Goal: Task Accomplishment & Management: Manage account settings

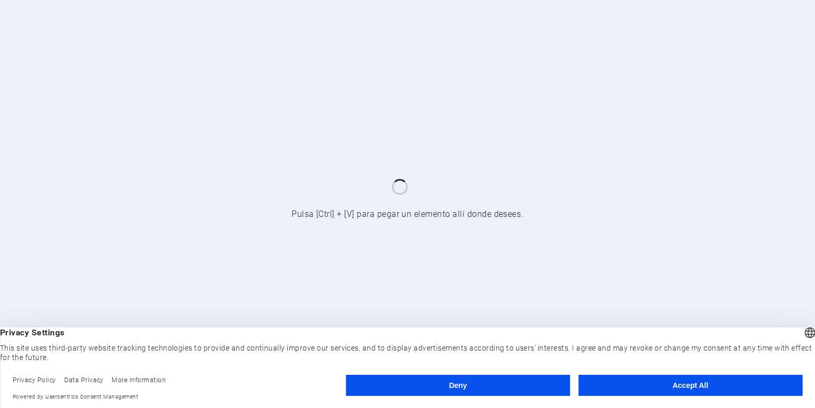
click at [697, 388] on button "Accept All" at bounding box center [690, 384] width 224 height 21
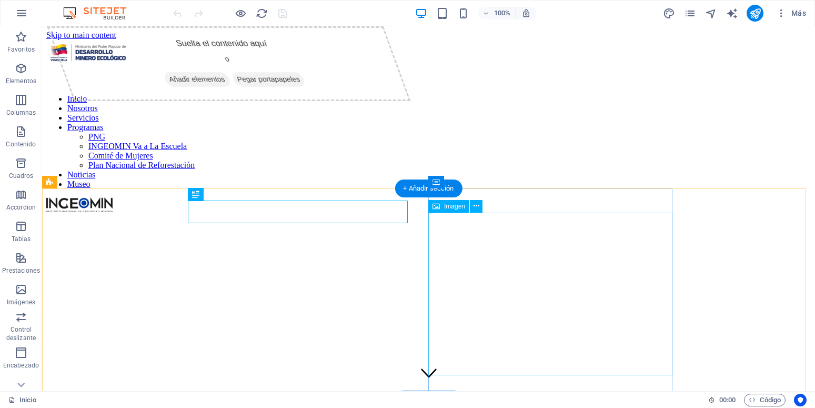
scroll to position [215, 0]
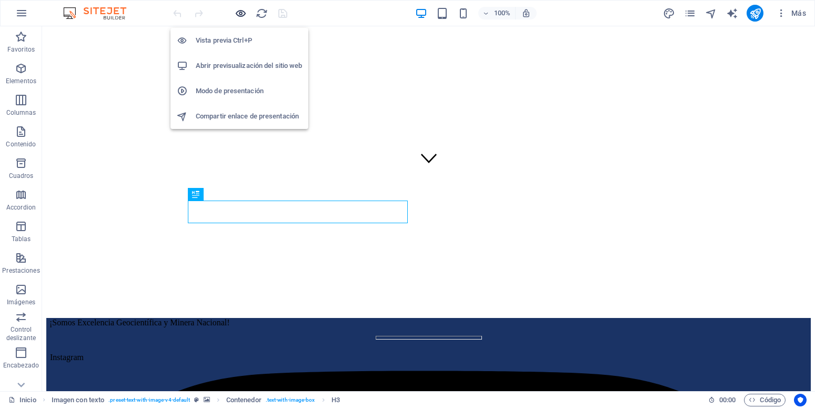
click at [238, 16] on icon "button" at bounding box center [241, 13] width 12 height 12
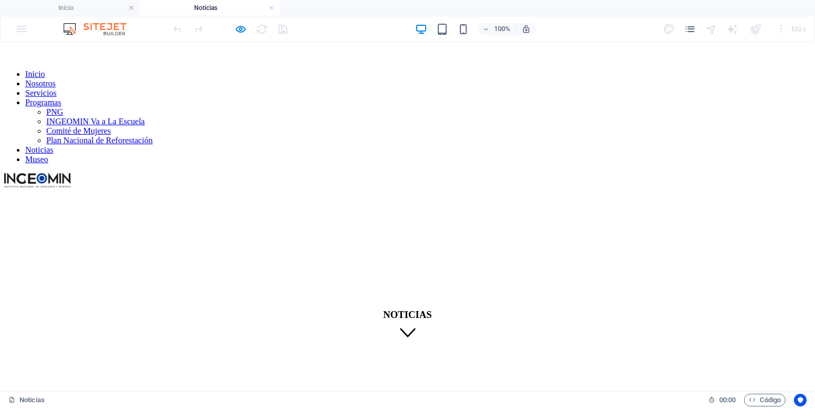
scroll to position [0, 0]
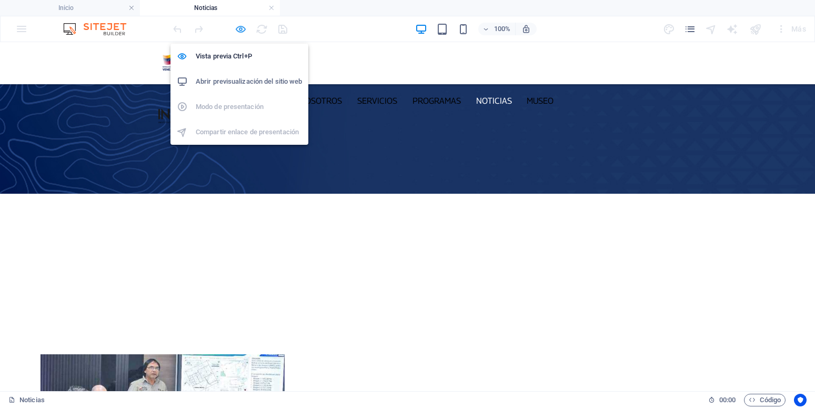
click at [238, 31] on icon "button" at bounding box center [241, 29] width 12 height 12
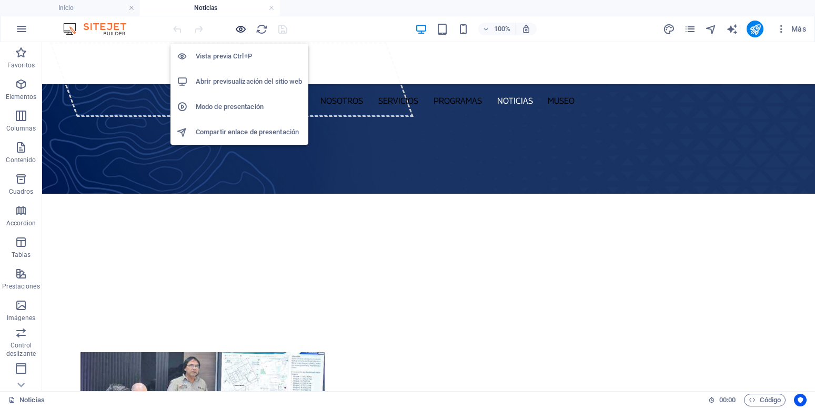
click at [236, 27] on icon "button" at bounding box center [241, 29] width 12 height 12
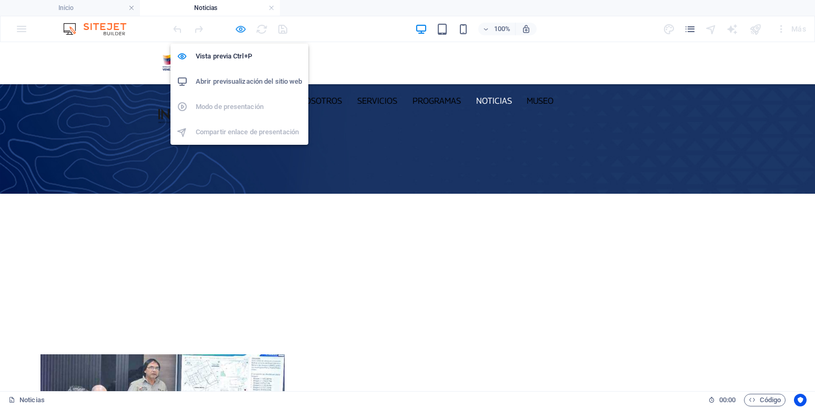
click at [238, 30] on icon "button" at bounding box center [241, 29] width 12 height 12
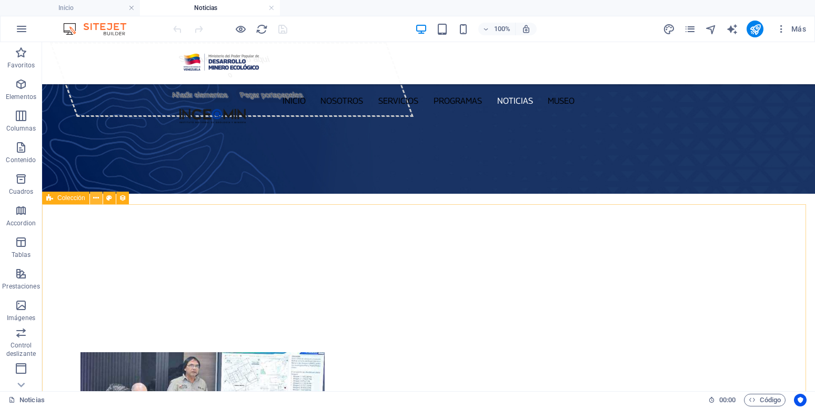
click at [99, 198] on icon at bounding box center [96, 197] width 6 height 11
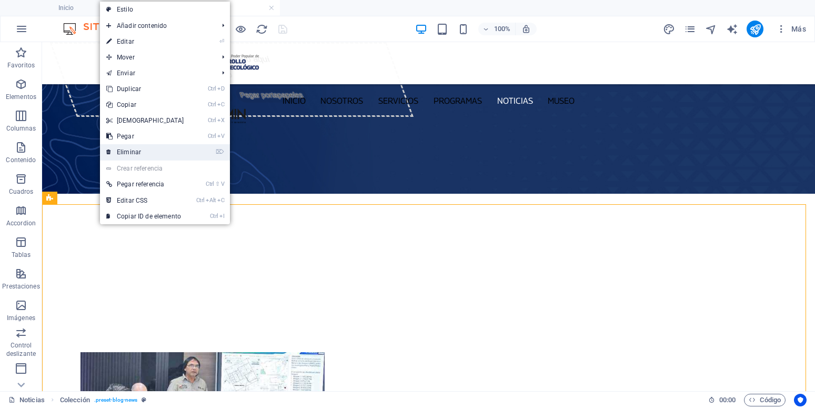
click at [134, 151] on link "⌦ Eliminar" at bounding box center [145, 152] width 90 height 16
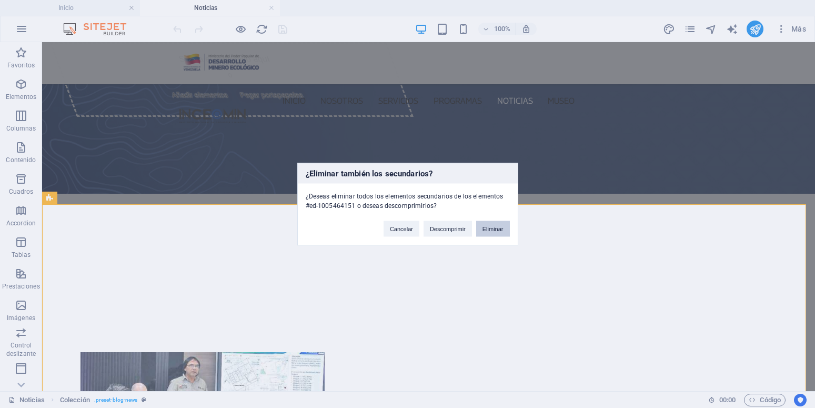
drag, startPoint x: 485, startPoint y: 229, endPoint x: 433, endPoint y: 196, distance: 61.3
click at [485, 229] on button "Eliminar" at bounding box center [493, 228] width 34 height 16
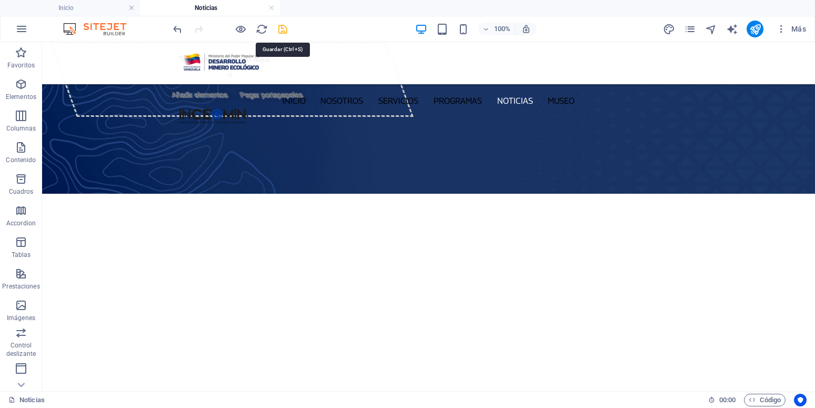
click at [282, 30] on icon "save" at bounding box center [283, 29] width 12 height 12
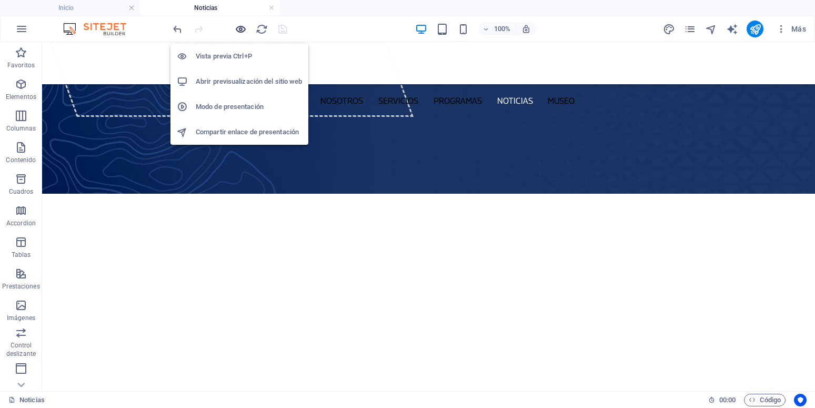
click at [241, 28] on icon "button" at bounding box center [241, 29] width 12 height 12
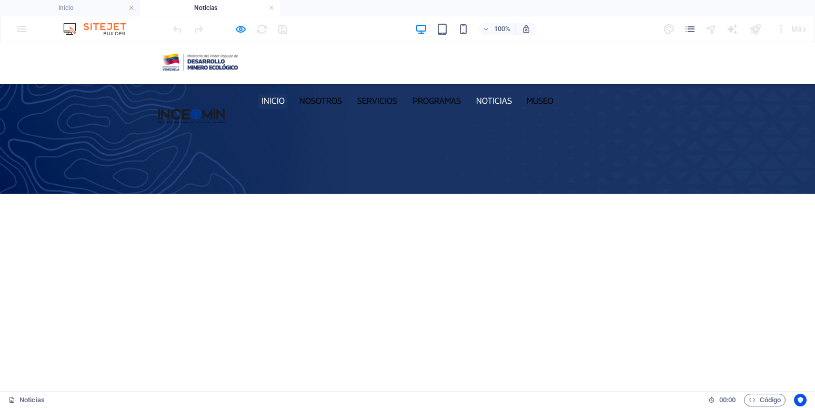
click at [288, 93] on link "Inicio" at bounding box center [273, 100] width 30 height 15
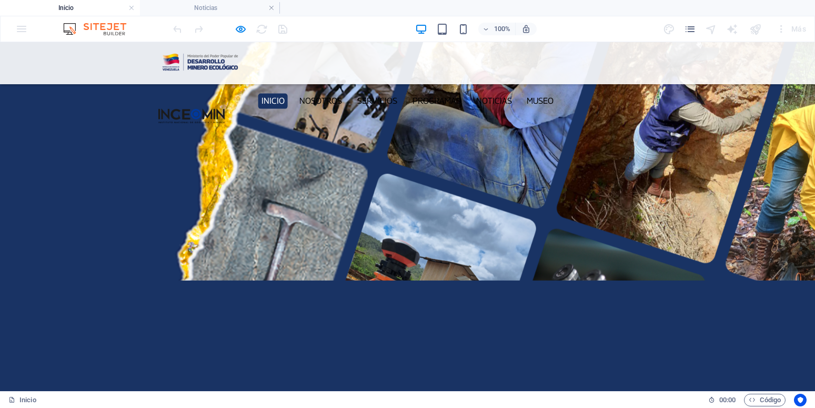
scroll to position [1287, 0]
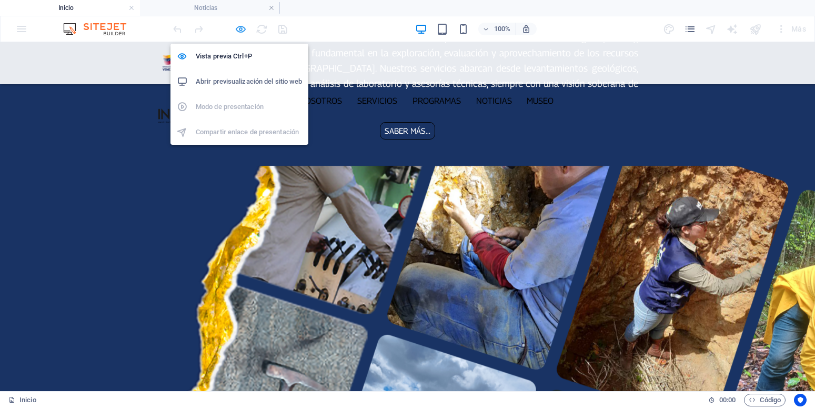
click at [242, 29] on icon "button" at bounding box center [241, 29] width 12 height 12
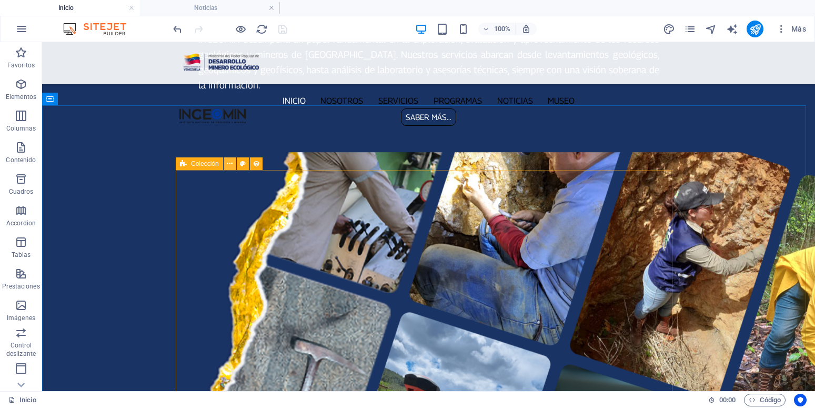
click at [229, 166] on icon at bounding box center [230, 163] width 6 height 11
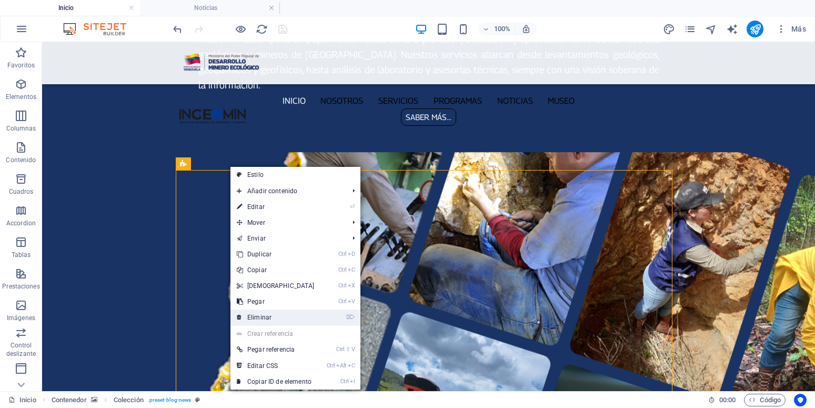
click at [280, 318] on link "⌦ Eliminar" at bounding box center [275, 317] width 90 height 16
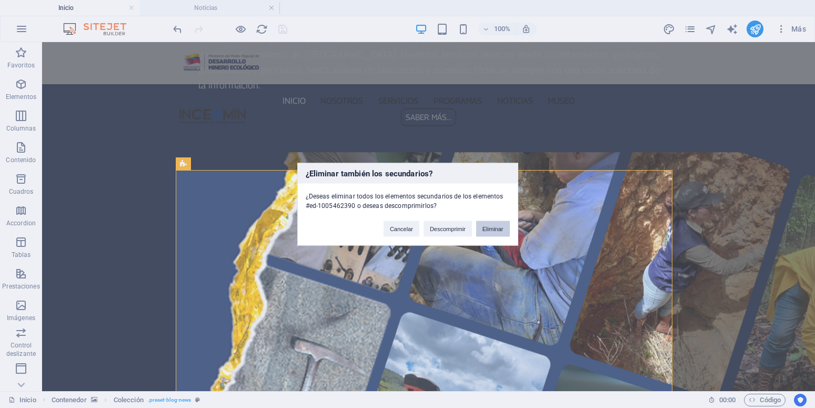
click at [490, 231] on button "Eliminar" at bounding box center [493, 228] width 34 height 16
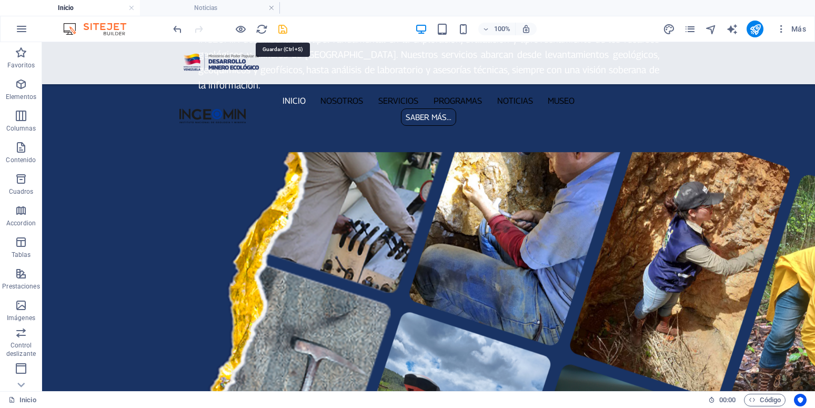
click at [280, 27] on icon "save" at bounding box center [283, 29] width 12 height 12
checkbox input "false"
click at [24, 29] on icon "button" at bounding box center [21, 29] width 13 height 13
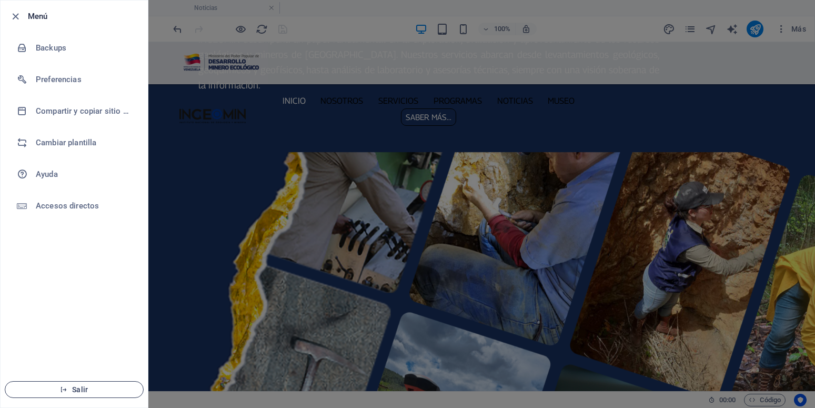
click at [73, 383] on button "Salir" at bounding box center [74, 389] width 139 height 17
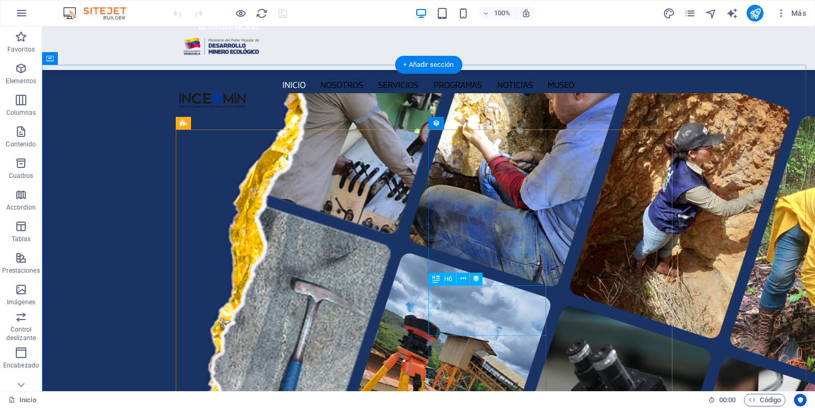
scroll to position [1341, 0]
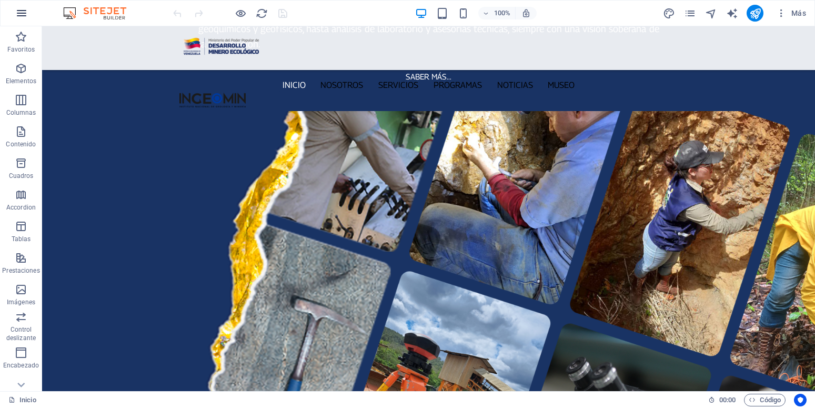
click at [21, 13] on icon "button" at bounding box center [21, 13] width 13 height 13
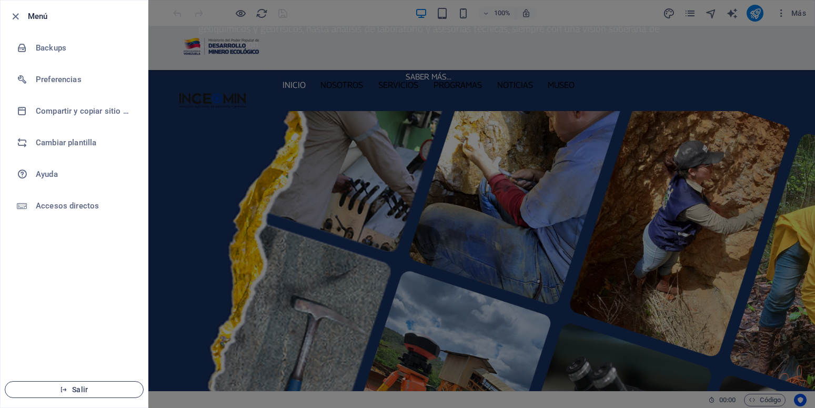
click at [87, 388] on span "Salir" at bounding box center [74, 389] width 121 height 8
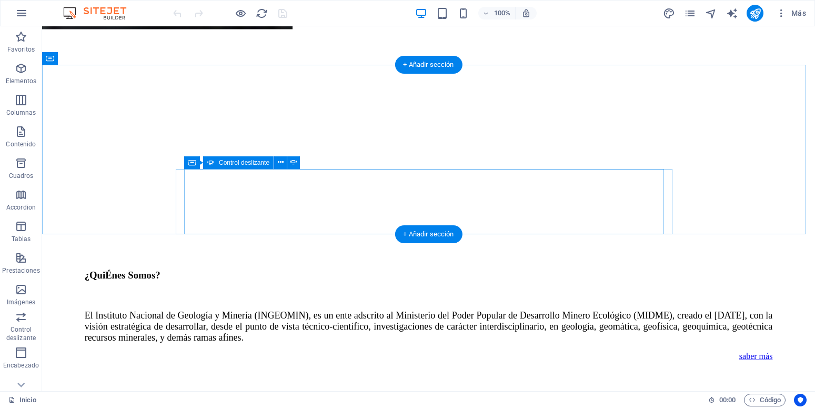
scroll to position [1234, 0]
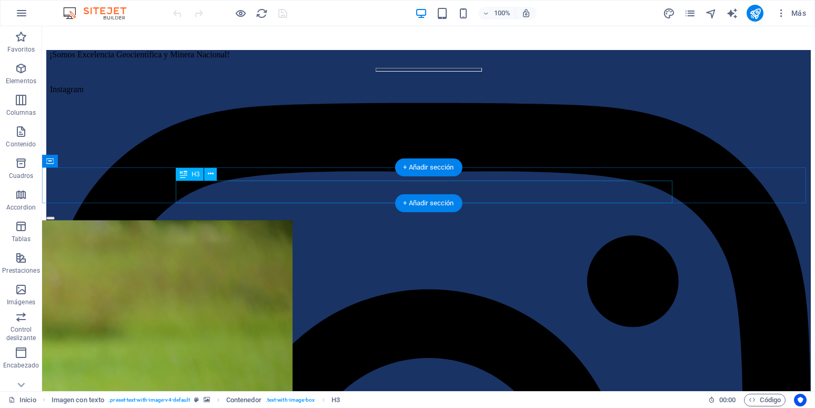
scroll to position [483, 0]
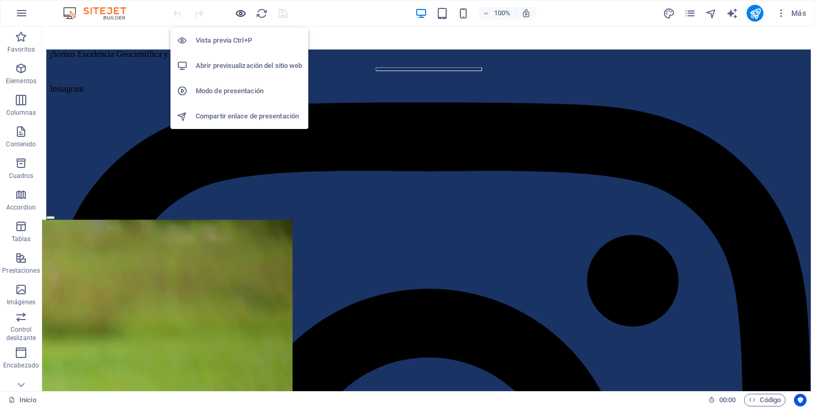
click at [245, 14] on icon "button" at bounding box center [241, 13] width 12 height 12
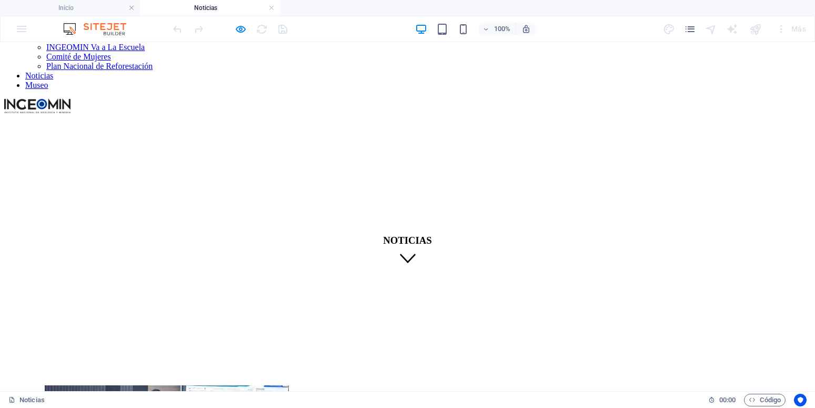
scroll to position [86, 0]
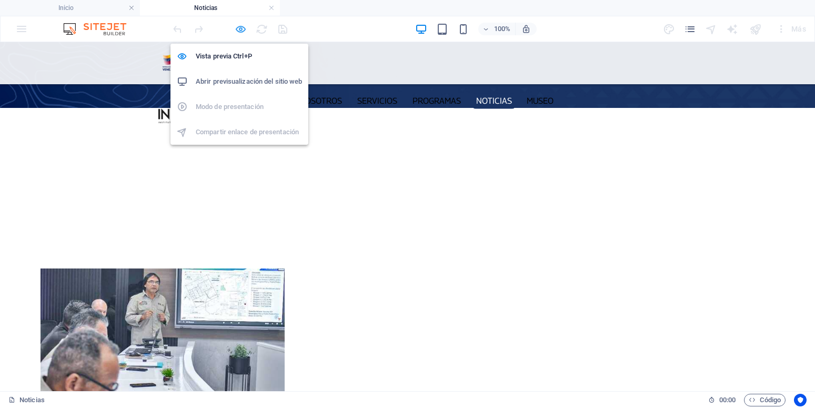
click at [241, 32] on icon "button" at bounding box center [241, 29] width 12 height 12
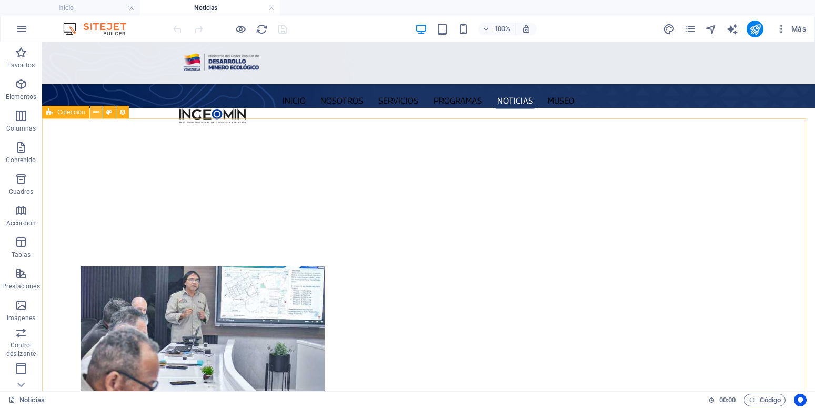
click at [94, 111] on icon at bounding box center [96, 112] width 6 height 11
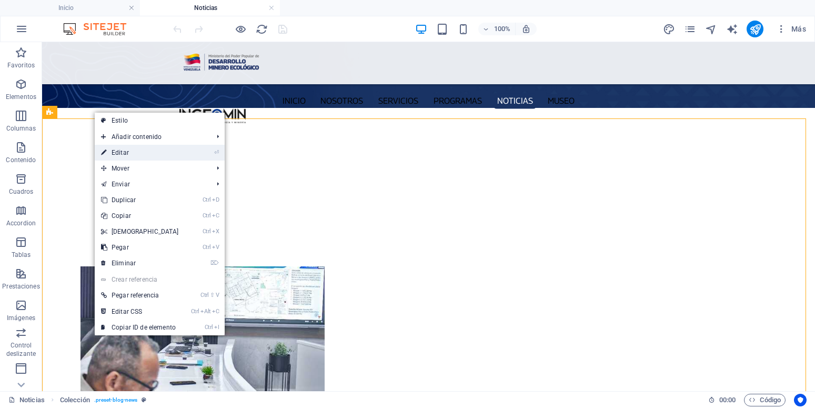
click at [127, 146] on link "⏎ Editar" at bounding box center [140, 153] width 90 height 16
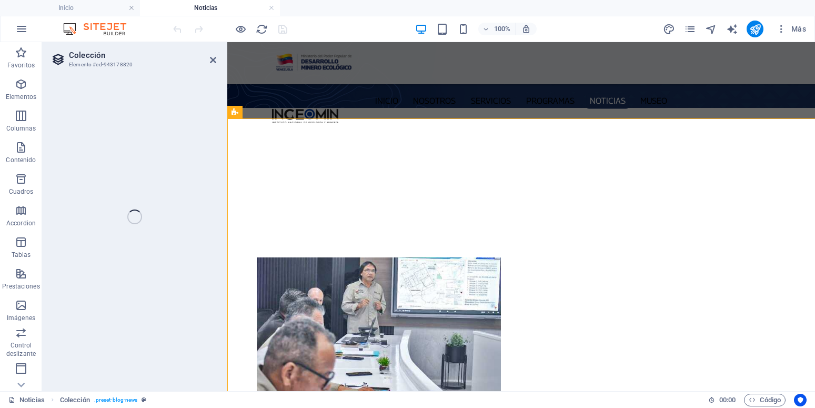
select select "68c9b5bf5b7bfe3ceb04a5c7"
select select "createdAt_DESC"
select select "columns.publishing_date"
select select "past"
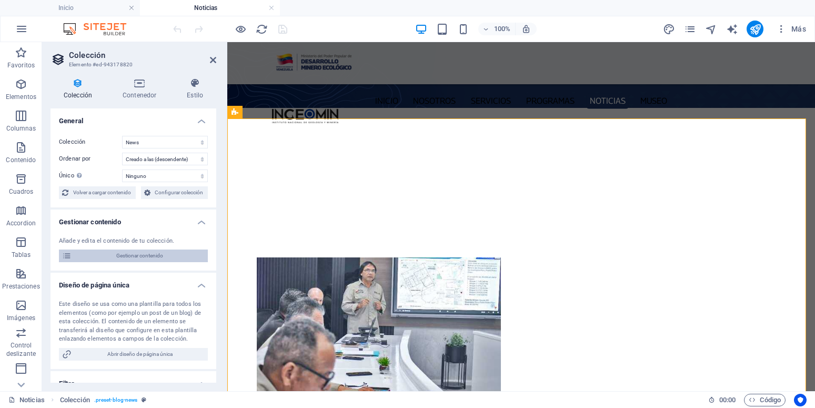
click at [141, 262] on span "Gestionar contenido" at bounding box center [140, 255] width 130 height 13
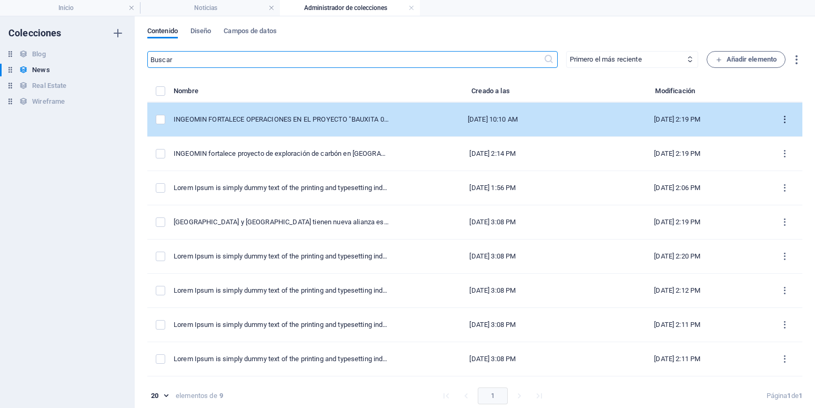
click at [779, 117] on icon "items list" at bounding box center [784, 120] width 10 height 10
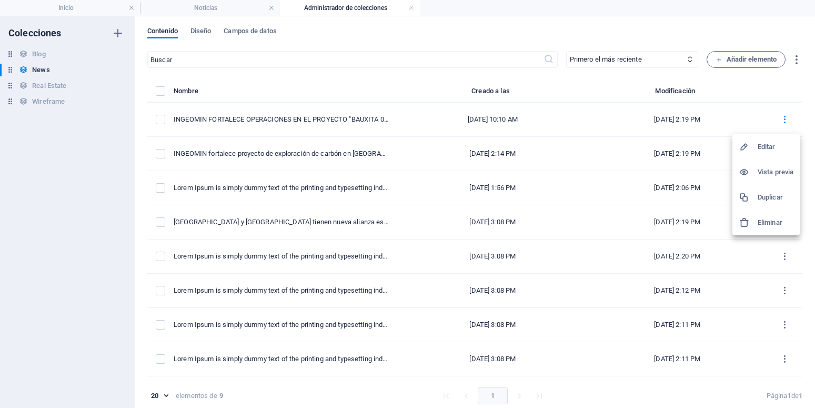
click at [398, 118] on div at bounding box center [407, 204] width 815 height 408
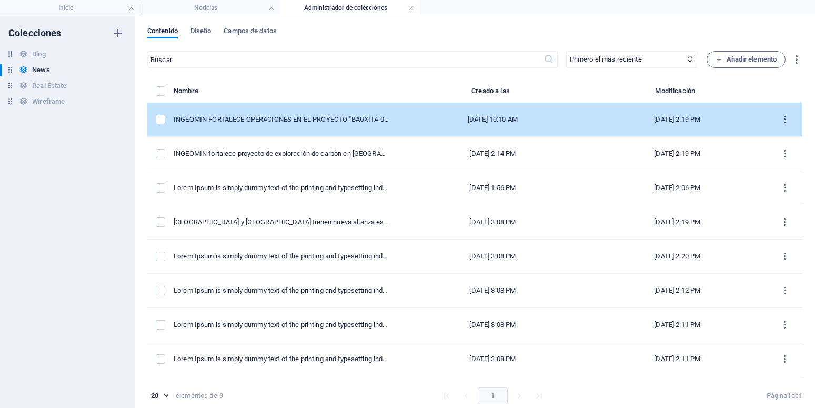
click at [779, 119] on icon "items list" at bounding box center [784, 120] width 10 height 10
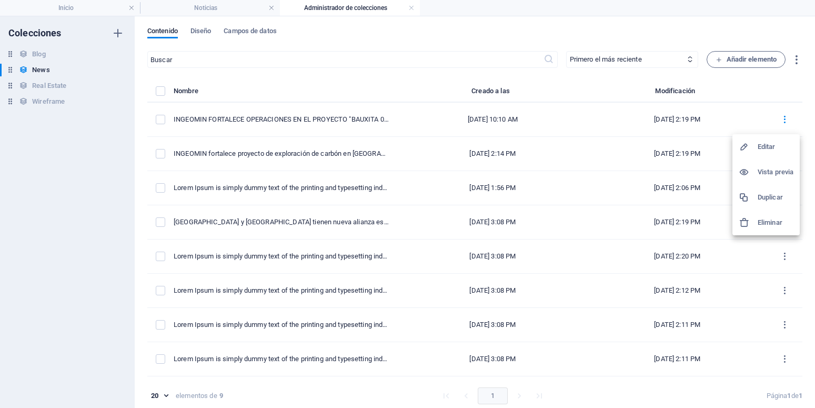
click at [768, 146] on h6 "Editar" at bounding box center [775, 146] width 36 height 13
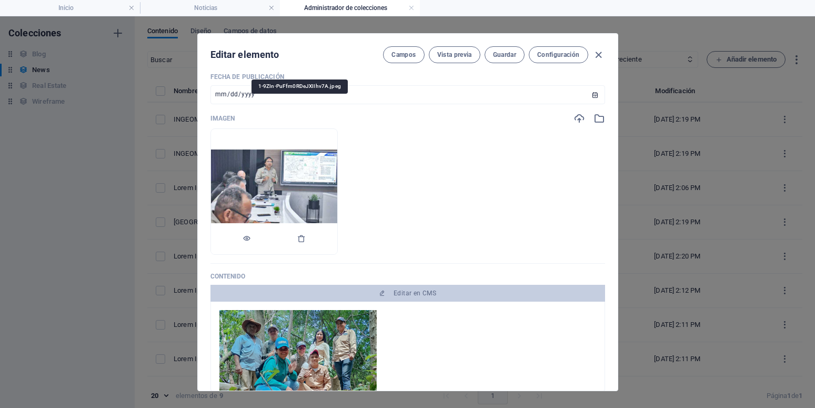
scroll to position [189, 0]
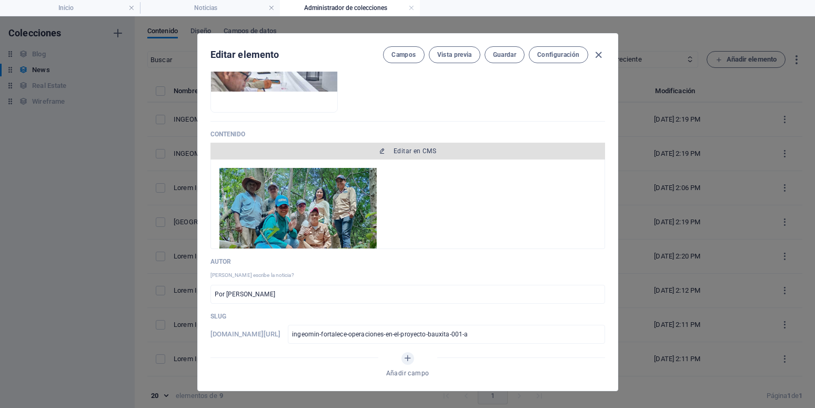
click at [406, 147] on span "Editar en CMS" at bounding box center [414, 151] width 43 height 8
click at [406, 154] on span "Editar en CMS" at bounding box center [414, 151] width 43 height 8
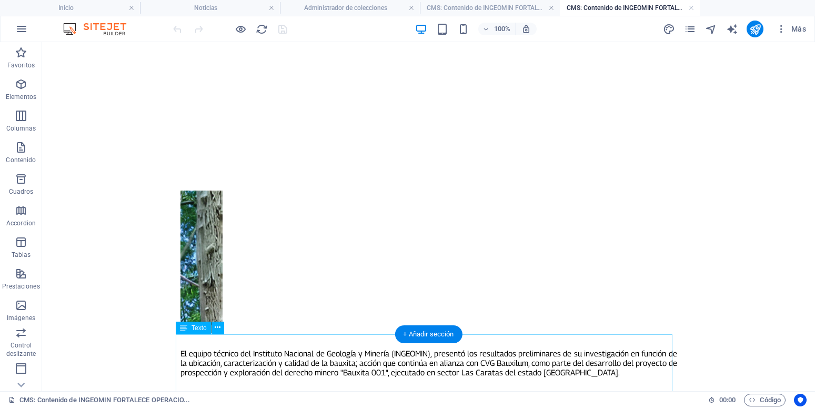
scroll to position [47, 0]
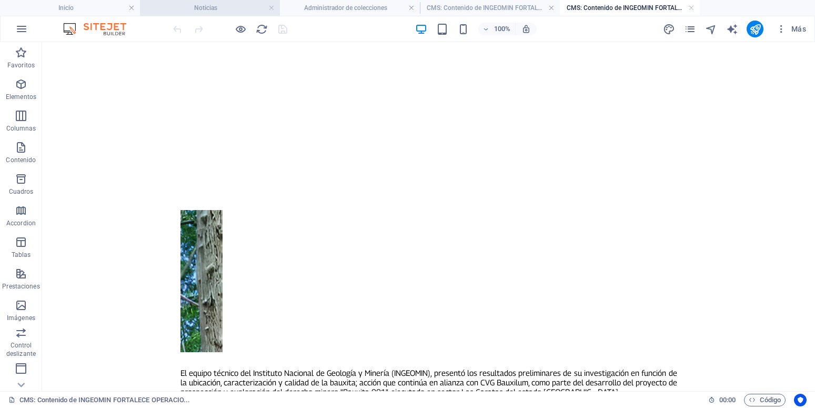
click at [201, 10] on h4 "Noticias" at bounding box center [210, 8] width 140 height 12
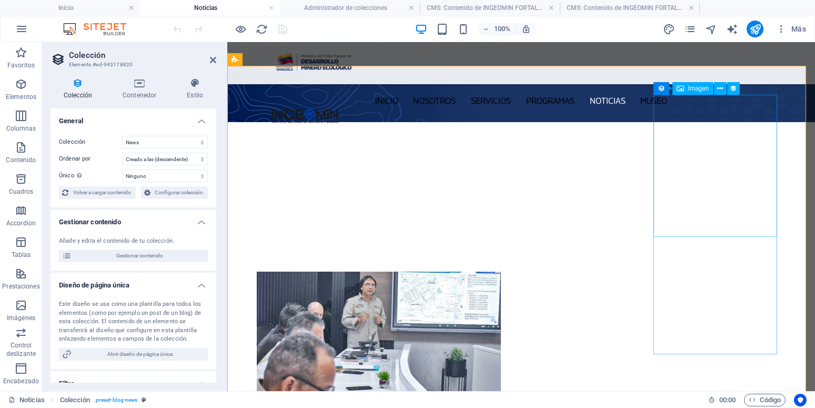
scroll to position [32, 0]
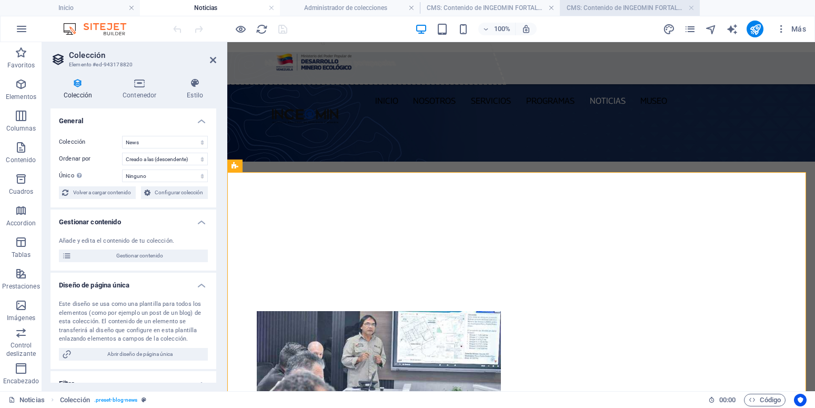
click at [591, 8] on h4 "CMS: Contenido de INGEOMIN FORTALECE OPERACIO..." at bounding box center [629, 8] width 140 height 12
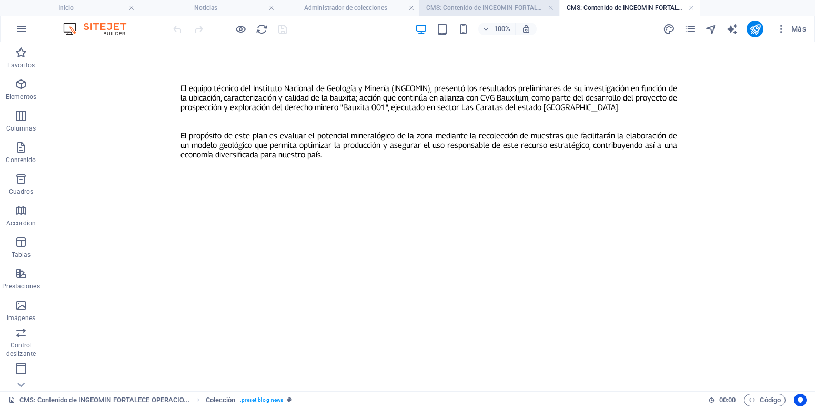
click at [500, 7] on h4 "CMS: Contenido de INGEOMIN FORTALECE OPERACIO..." at bounding box center [489, 8] width 140 height 12
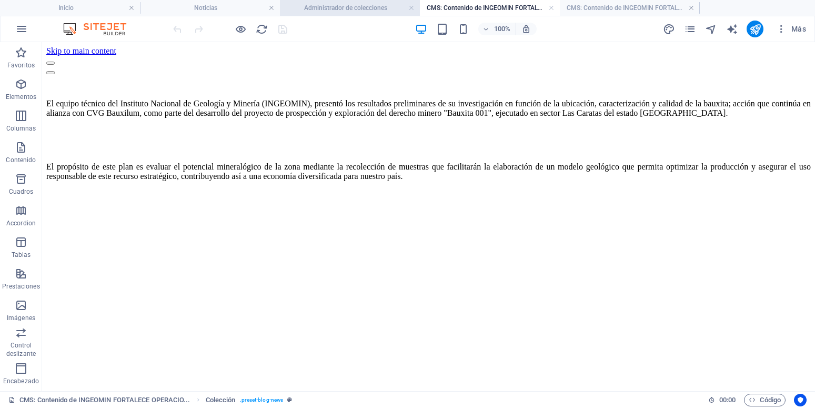
click at [353, 6] on h4 "Administrador de colecciones" at bounding box center [350, 8] width 140 height 12
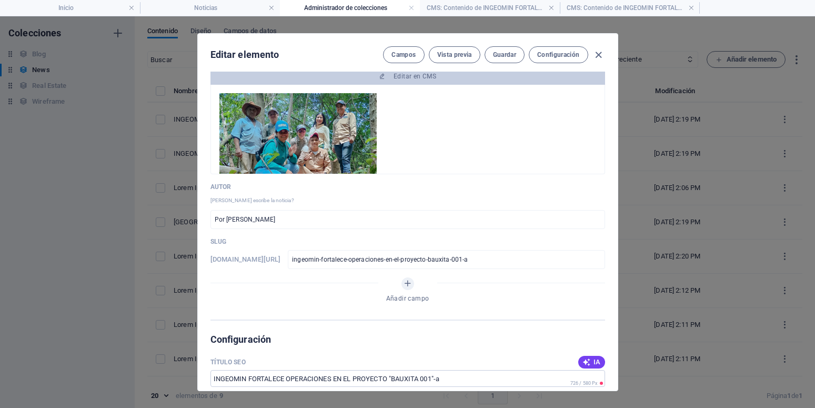
scroll to position [379, 0]
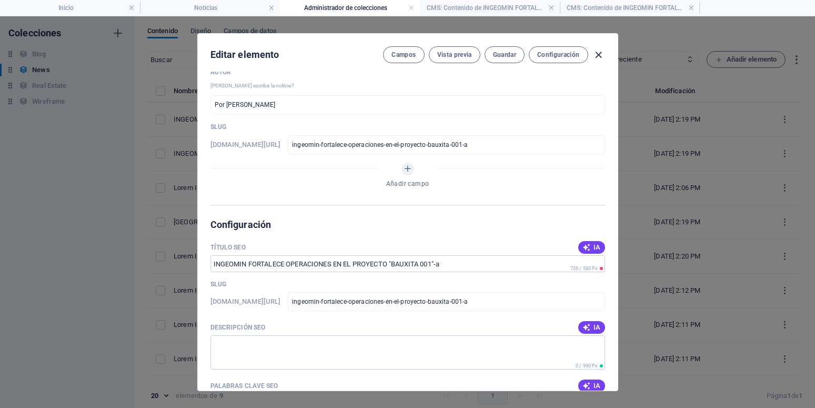
click at [595, 53] on icon "button" at bounding box center [598, 55] width 12 height 12
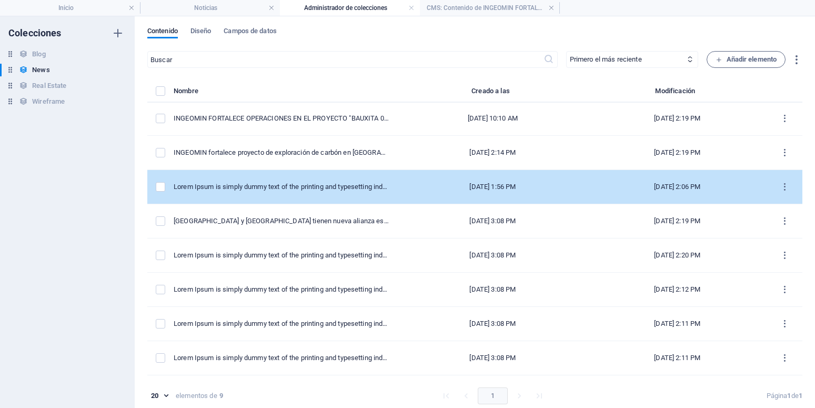
scroll to position [0, 0]
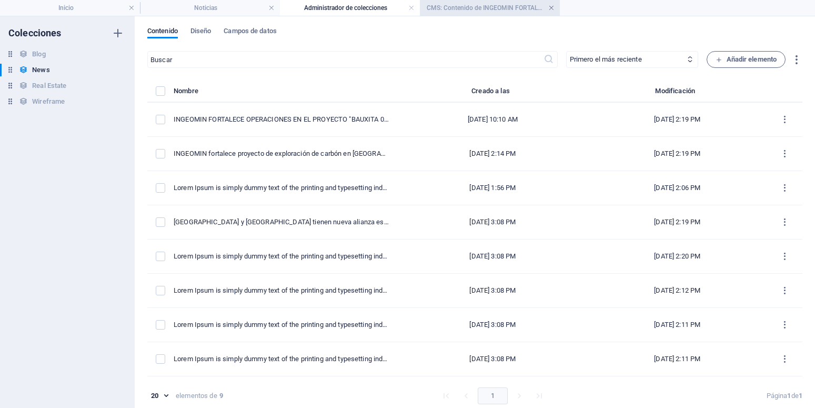
click at [549, 8] on link at bounding box center [551, 8] width 6 height 10
click at [414, 5] on link at bounding box center [411, 8] width 6 height 10
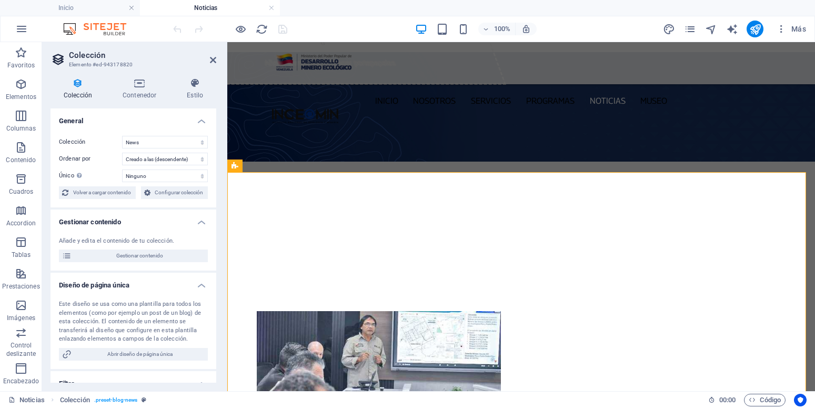
click at [217, 58] on aside "Colección Elemento #ed-943178820 Colección Contenedor Estilo General Colección …" at bounding box center [134, 216] width 185 height 349
click at [213, 57] on icon at bounding box center [213, 60] width 6 height 8
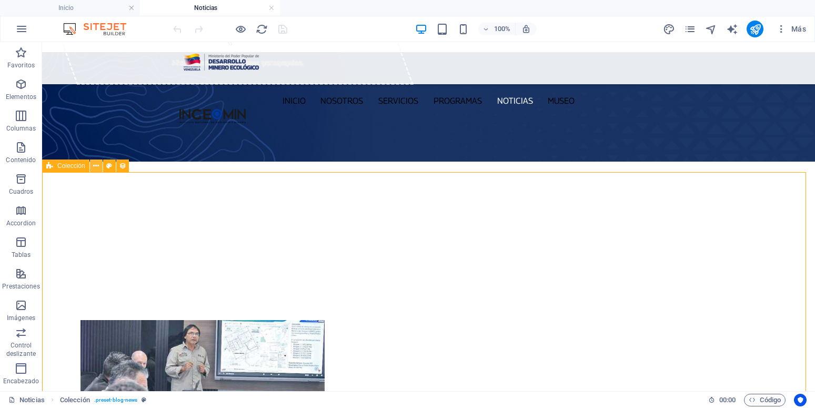
click at [96, 166] on icon at bounding box center [96, 165] width 6 height 11
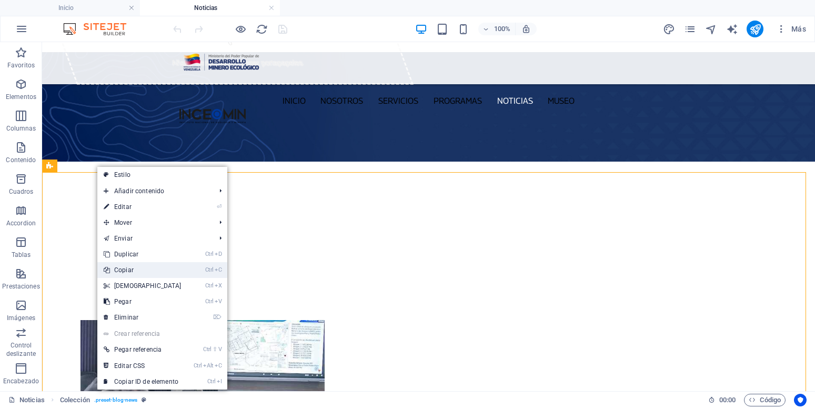
click at [138, 271] on link "Ctrl C Copiar" at bounding box center [142, 270] width 90 height 16
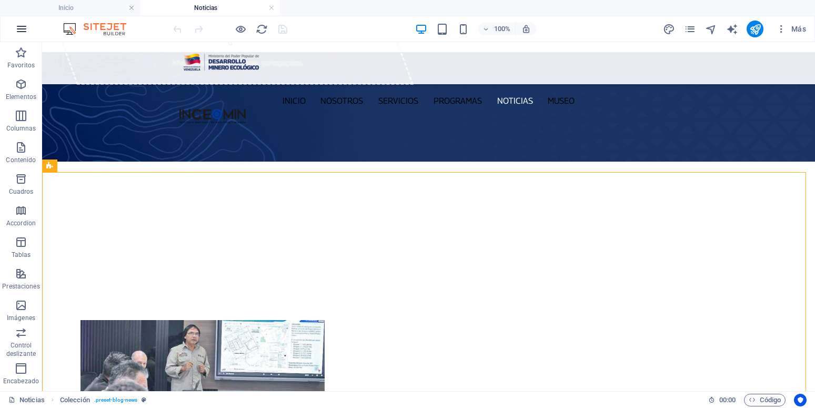
click at [20, 29] on icon "button" at bounding box center [21, 29] width 13 height 13
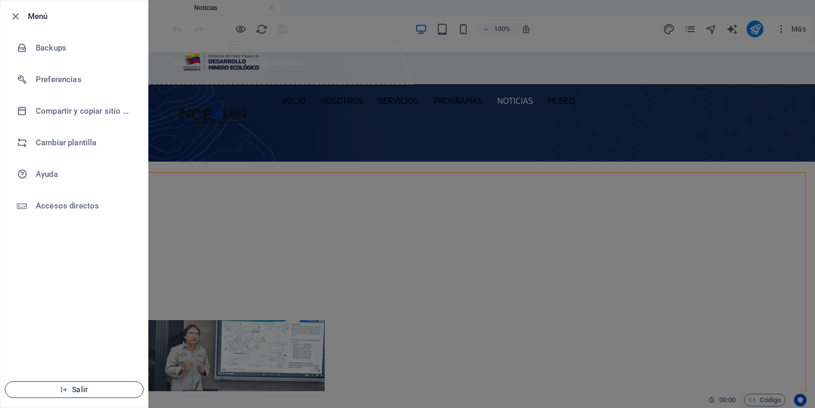
click at [80, 387] on span "Salir" at bounding box center [74, 389] width 121 height 8
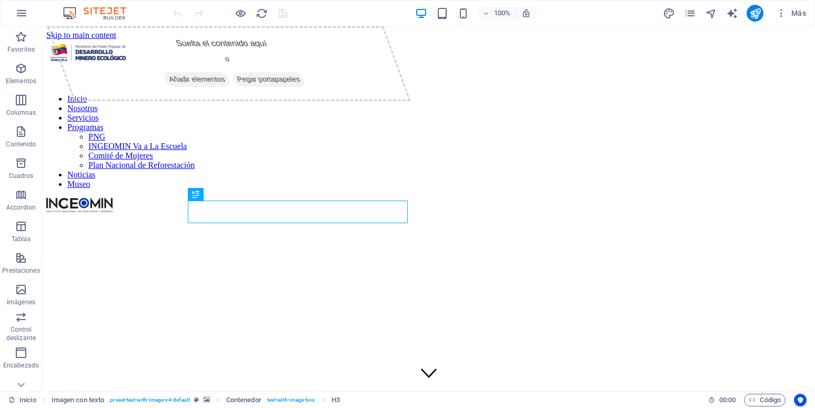
scroll to position [215, 0]
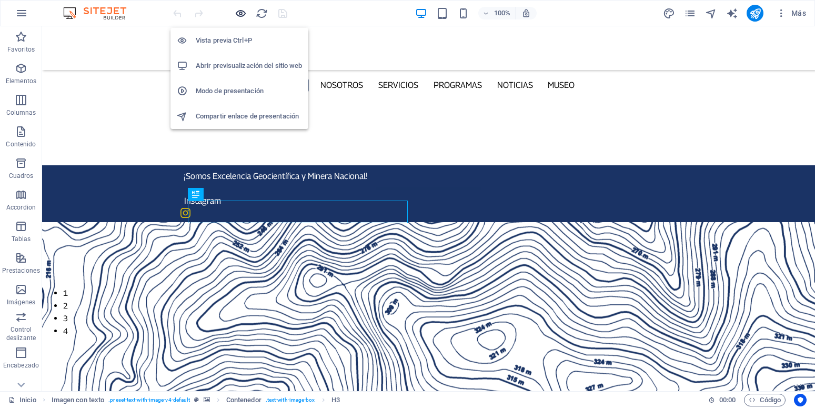
click at [242, 14] on icon "button" at bounding box center [241, 13] width 12 height 12
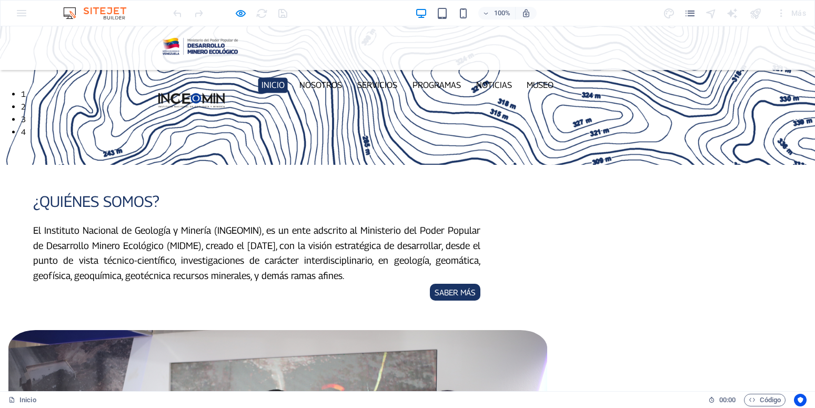
scroll to position [322, 0]
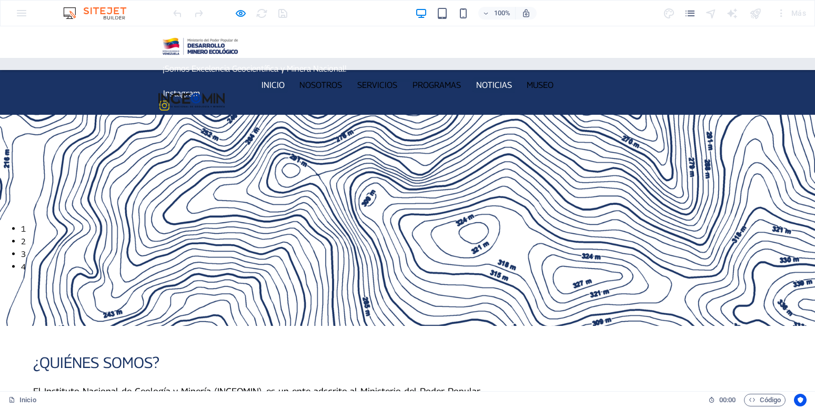
click at [498, 77] on link "Noticias" at bounding box center [493, 84] width 43 height 15
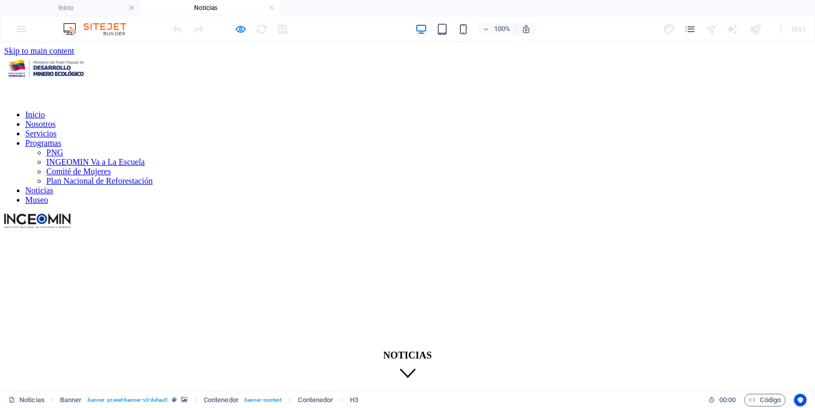
scroll to position [0, 0]
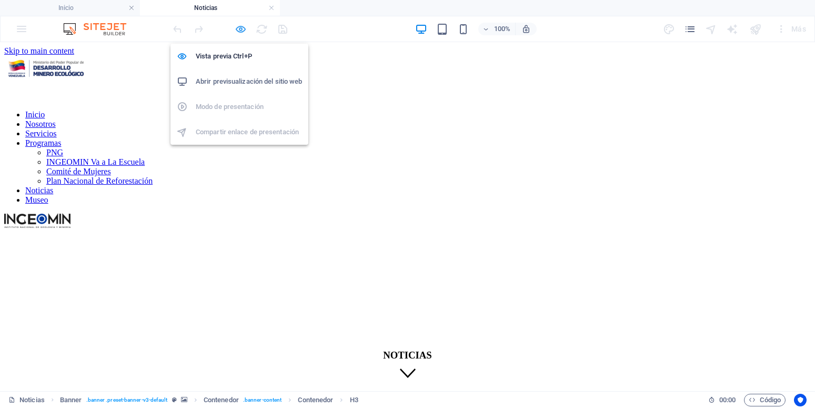
click at [243, 32] on icon "button" at bounding box center [241, 29] width 12 height 12
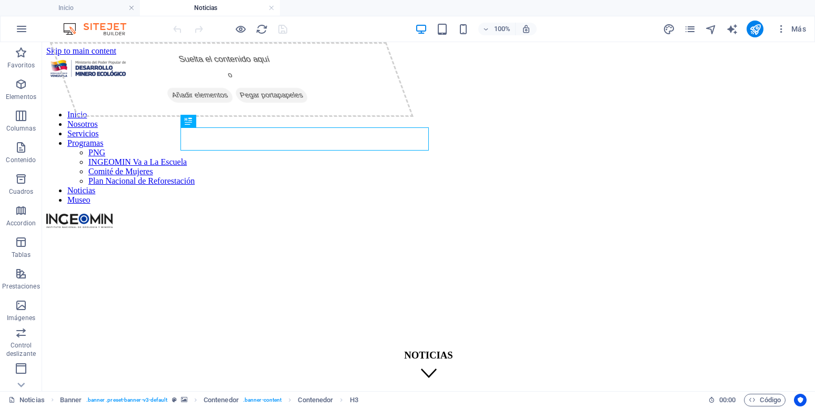
click at [349, 289] on html "Skip to main content Inicio Nosotros Servicios Programas PNG INGEOMIN Va a La E…" at bounding box center [428, 252] width 772 height 421
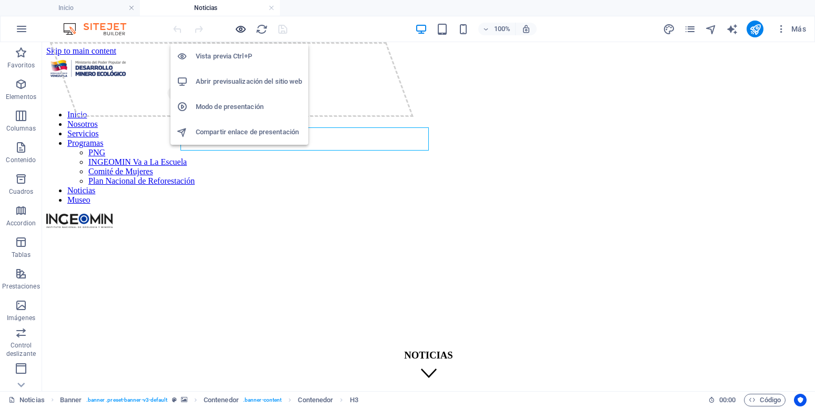
click at [242, 24] on icon "button" at bounding box center [241, 29] width 12 height 12
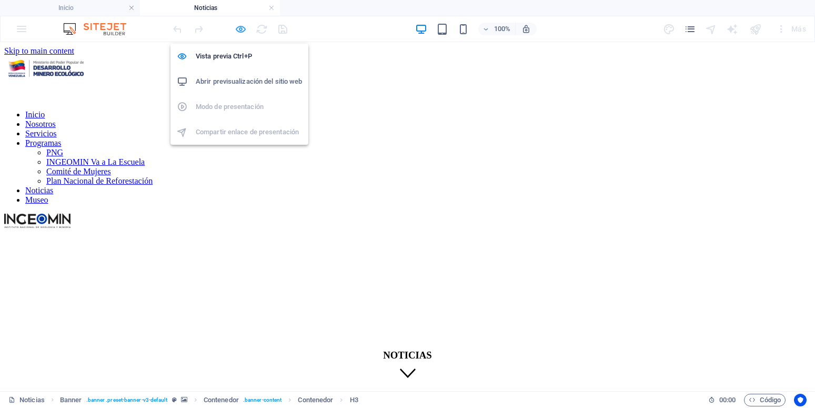
click at [241, 27] on icon "button" at bounding box center [241, 29] width 12 height 12
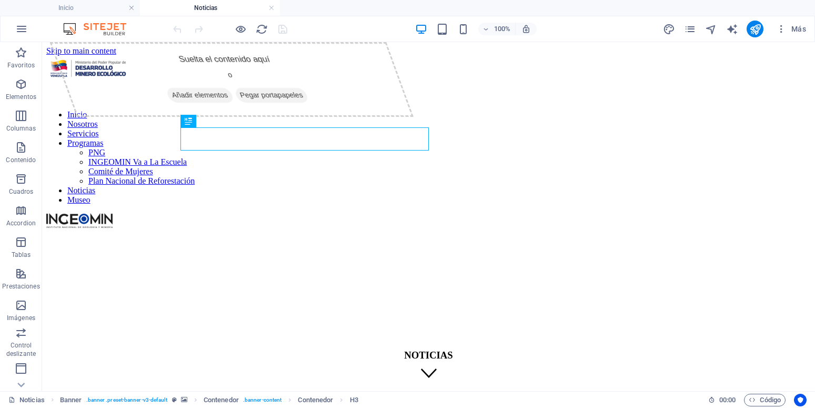
click at [160, 235] on html "Skip to main content Inicio Nosotros Servicios Programas PNG INGEOMIN Va a La E…" at bounding box center [428, 252] width 772 height 421
click at [294, 243] on html "Skip to main content Inicio Nosotros Servicios Programas PNG INGEOMIN Va a La E…" at bounding box center [428, 252] width 772 height 421
click at [97, 188] on icon at bounding box center [99, 187] width 6 height 11
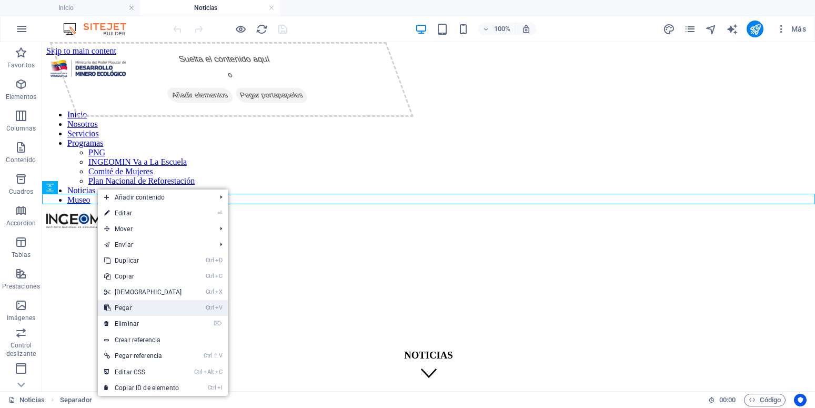
click at [159, 300] on link "Ctrl V Pegar" at bounding box center [143, 308] width 90 height 16
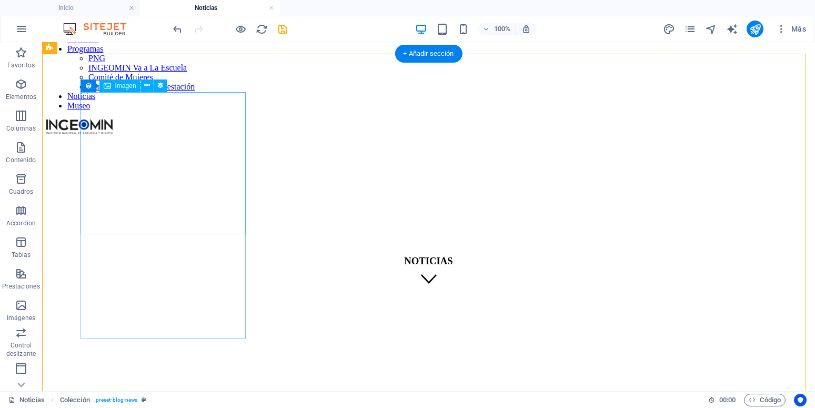
scroll to position [54, 0]
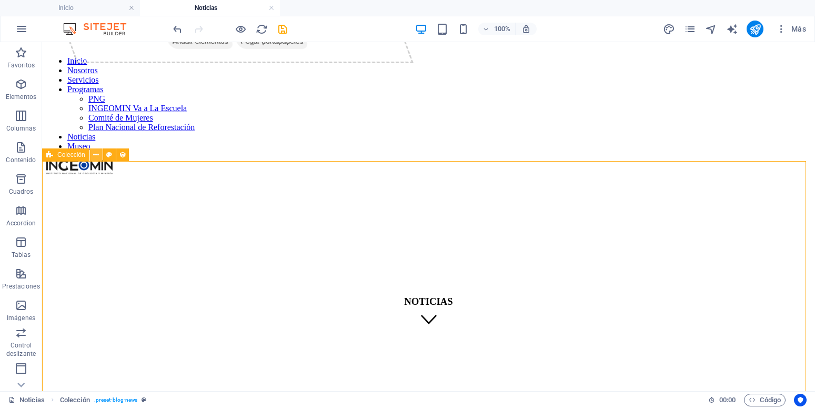
click at [96, 154] on icon at bounding box center [96, 154] width 6 height 11
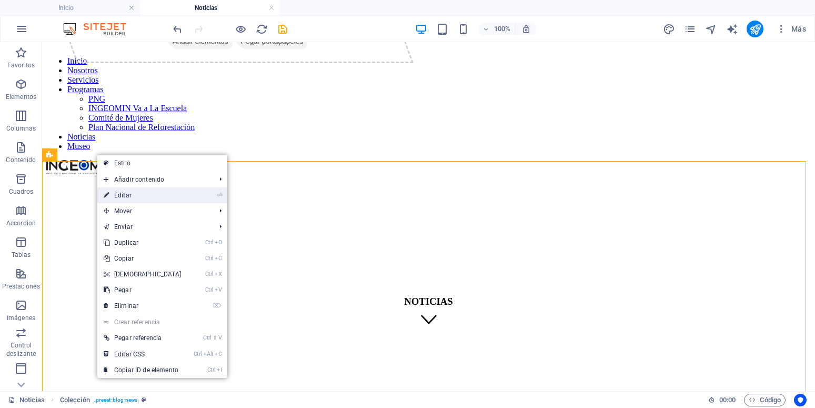
click at [131, 192] on link "⏎ Editar" at bounding box center [142, 195] width 90 height 16
select select
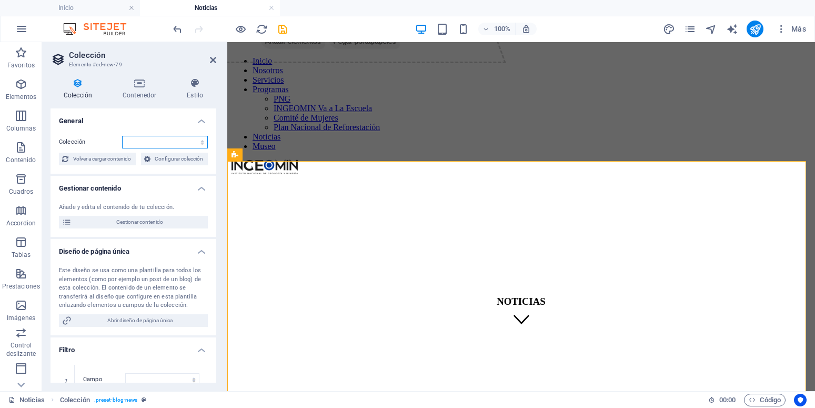
click at [122, 136] on select "Blog News Real Estate Wireframe" at bounding box center [165, 142] width 86 height 13
select select "68dec2e48324982c77067944"
click option "Real Estate" at bounding box center [0, 0] width 0 height 0
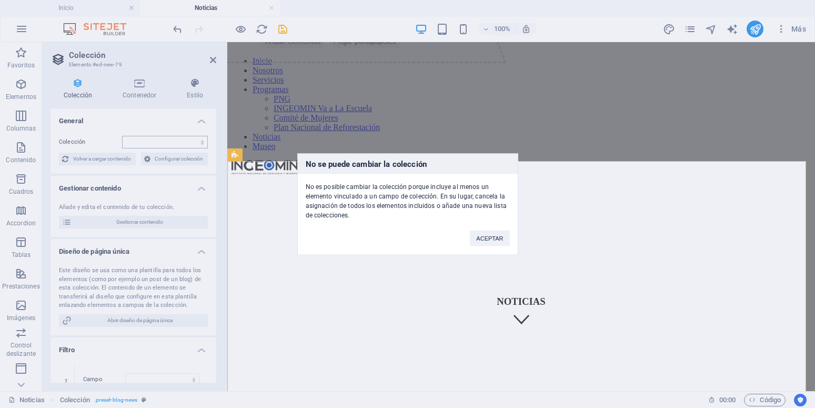
click at [143, 170] on div "No se puede cambiar la colección No es posible cambiar la colección porque incl…" at bounding box center [407, 204] width 815 height 408
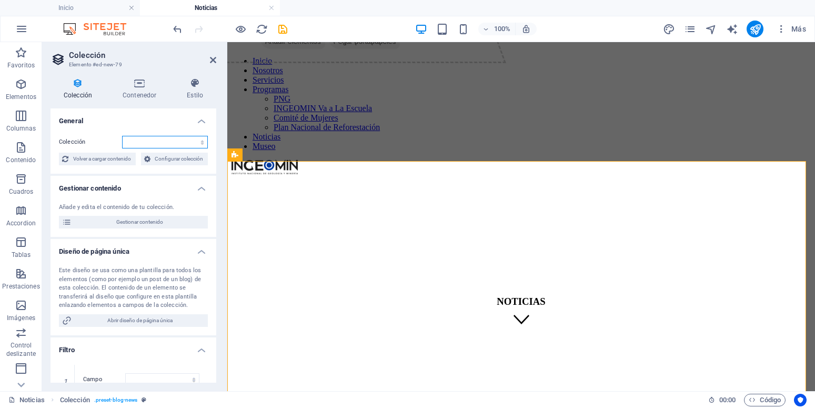
click at [122, 136] on select "Blog News Real Estate Wireframe" at bounding box center [165, 142] width 86 height 13
select select "68dec2e48324982c7706793a"
click option "News" at bounding box center [0, 0] width 0 height 0
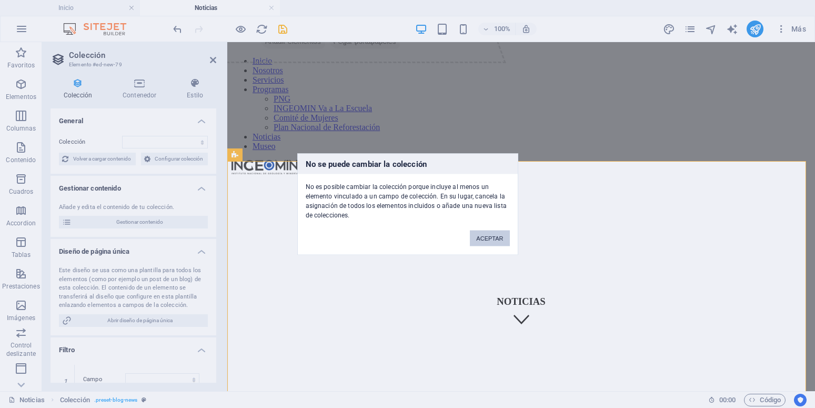
click at [492, 242] on button "ACEPTAR" at bounding box center [489, 238] width 39 height 16
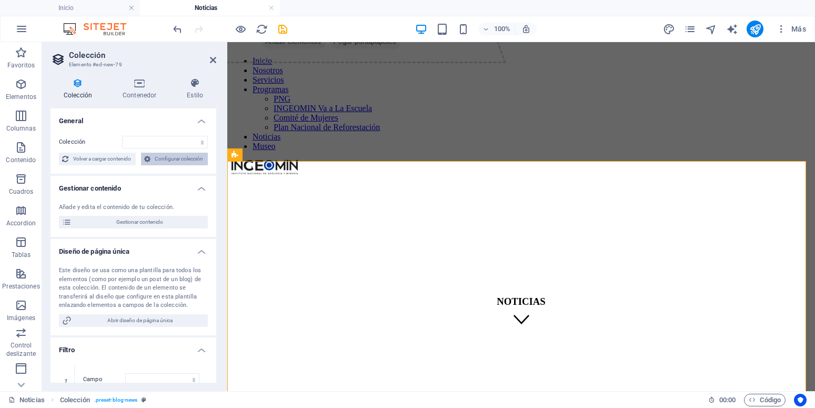
click at [154, 165] on span "Configurar colección" at bounding box center [180, 158] width 52 height 13
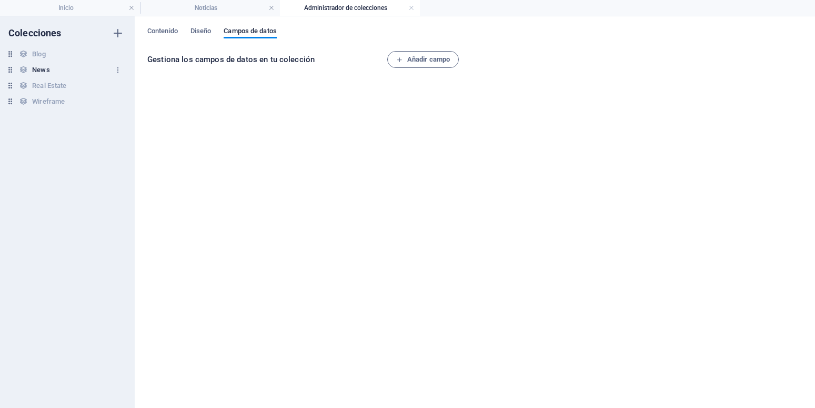
click at [37, 72] on h6 "News" at bounding box center [40, 70] width 17 height 13
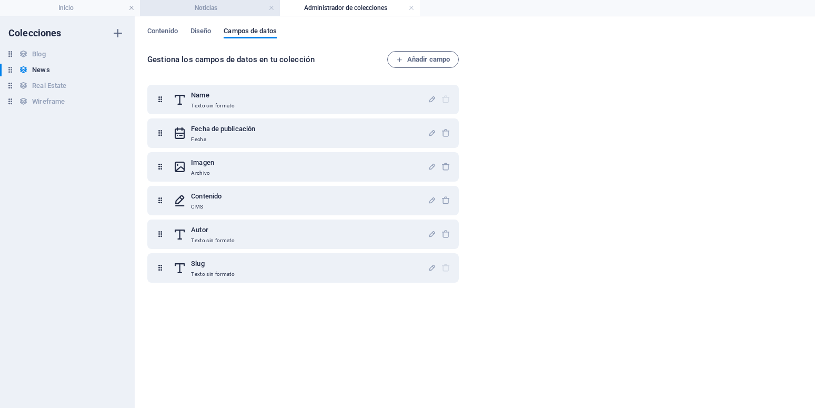
click at [242, 11] on h4 "Noticias" at bounding box center [210, 8] width 140 height 12
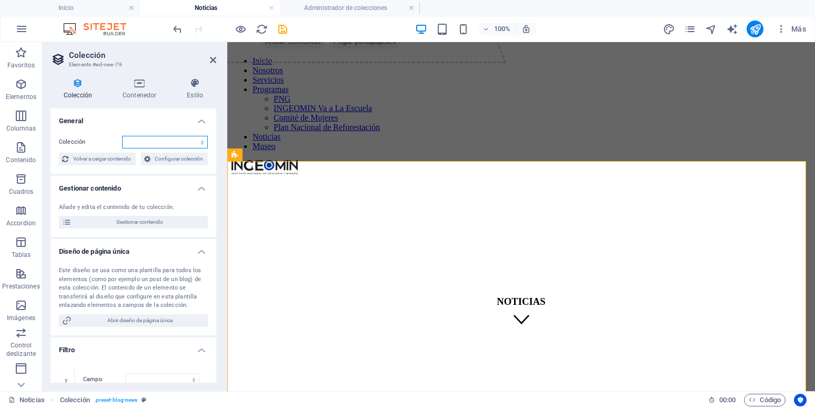
click at [122, 136] on select "Blog News Real Estate Wireframe" at bounding box center [165, 142] width 86 height 13
select select "68dec2e48324982c7706793a"
click option "News" at bounding box center [0, 0] width 0 height 0
select select
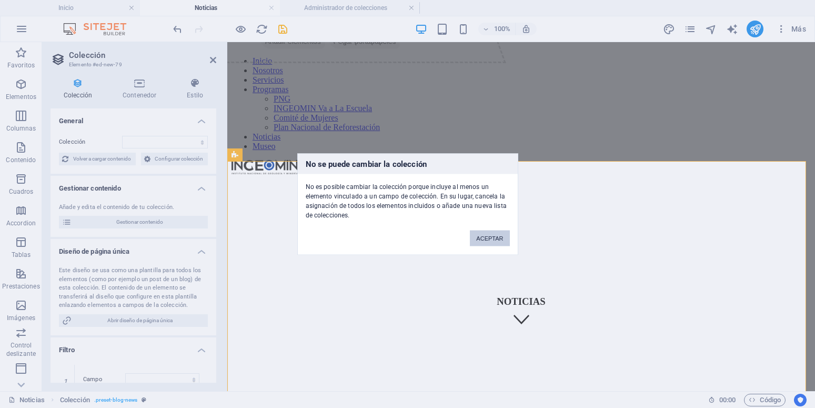
click at [496, 237] on button "ACEPTAR" at bounding box center [489, 238] width 39 height 16
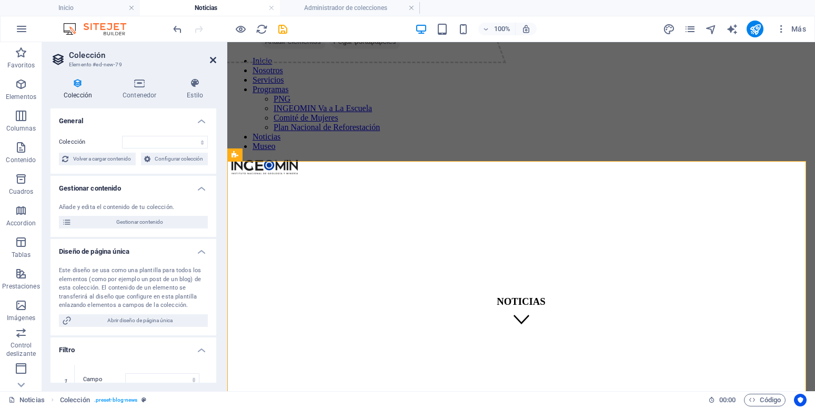
click at [210, 61] on icon at bounding box center [213, 60] width 6 height 8
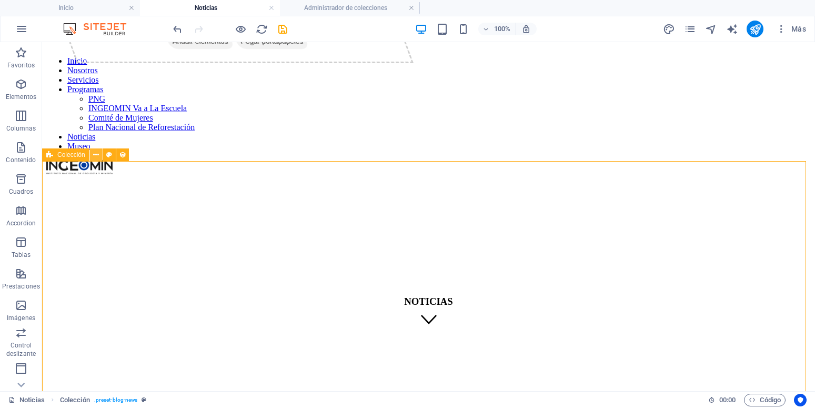
click at [98, 156] on icon at bounding box center [96, 154] width 6 height 11
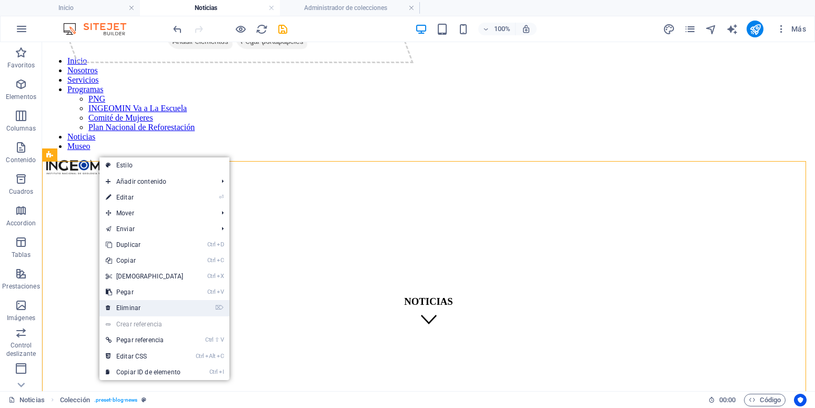
click at [161, 306] on link "⌦ Eliminar" at bounding box center [144, 308] width 90 height 16
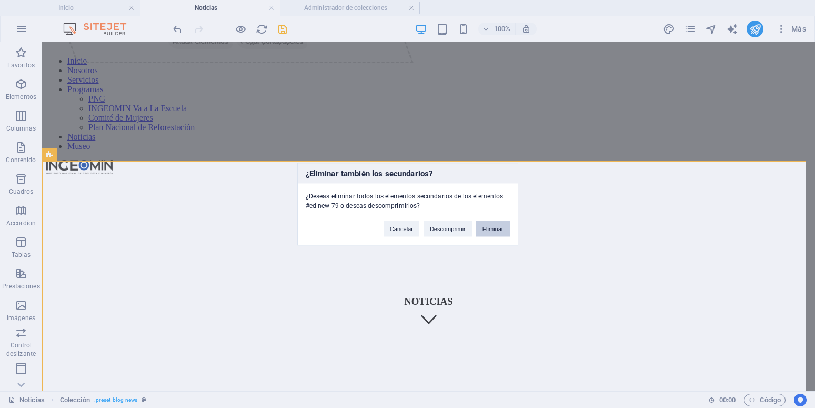
click at [487, 230] on button "Eliminar" at bounding box center [493, 228] width 34 height 16
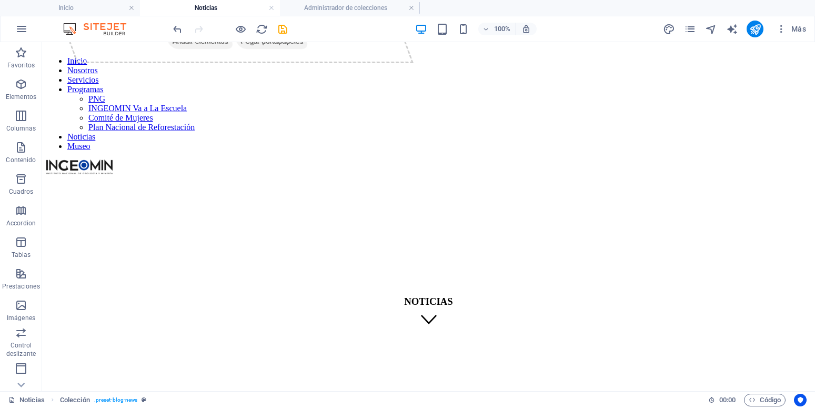
scroll to position [0, 0]
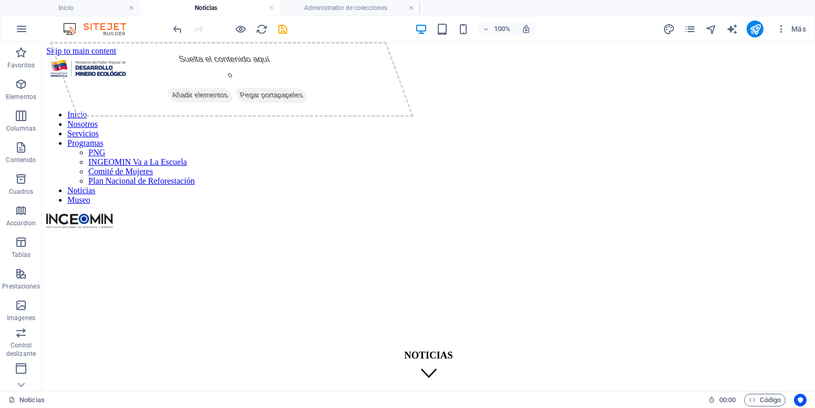
click at [85, 214] on html "Skip to main content Inicio Nosotros Servicios Programas PNG INGEOMIN Va a La E…" at bounding box center [428, 252] width 772 height 421
click at [97, 188] on icon at bounding box center [99, 187] width 6 height 11
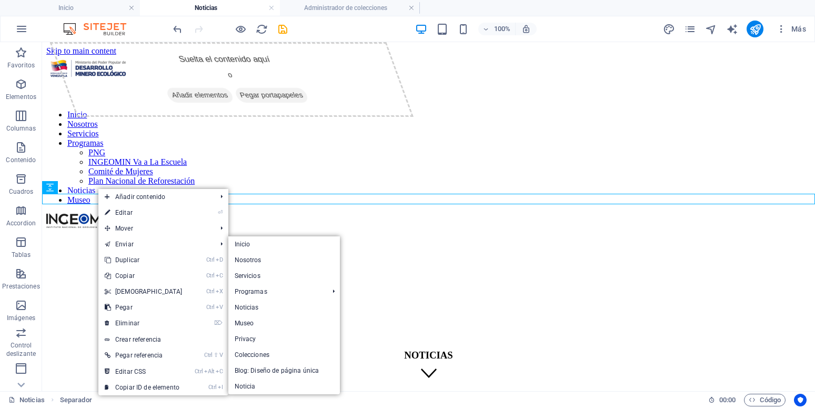
click at [82, 229] on html "Skip to main content Inicio Nosotros Servicios Programas PNG INGEOMIN Va a La E…" at bounding box center [428, 252] width 772 height 421
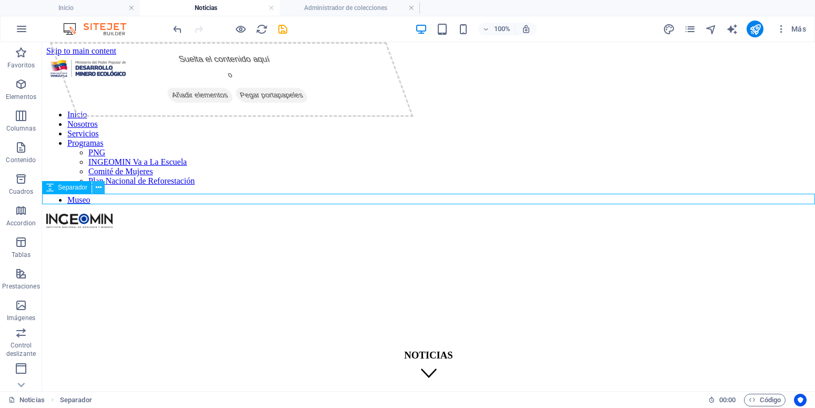
click at [98, 187] on icon at bounding box center [99, 187] width 6 height 11
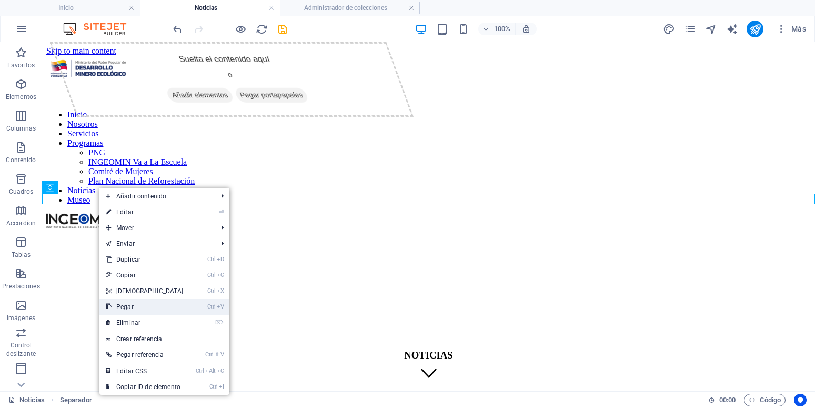
click at [150, 309] on link "Ctrl V Pegar" at bounding box center [144, 307] width 90 height 16
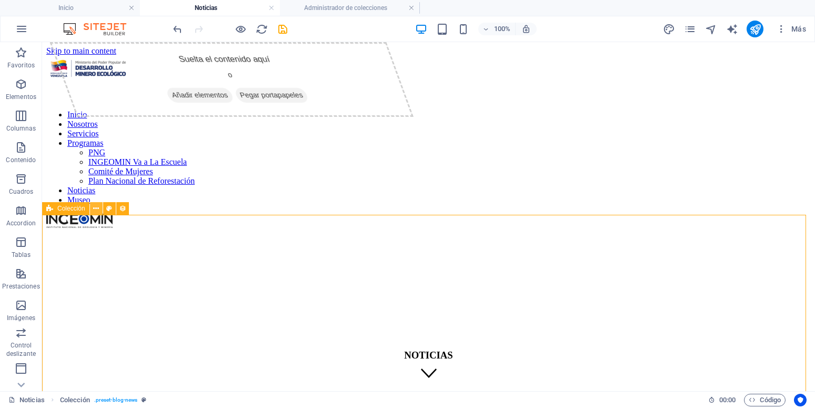
click at [97, 208] on icon at bounding box center [96, 208] width 6 height 11
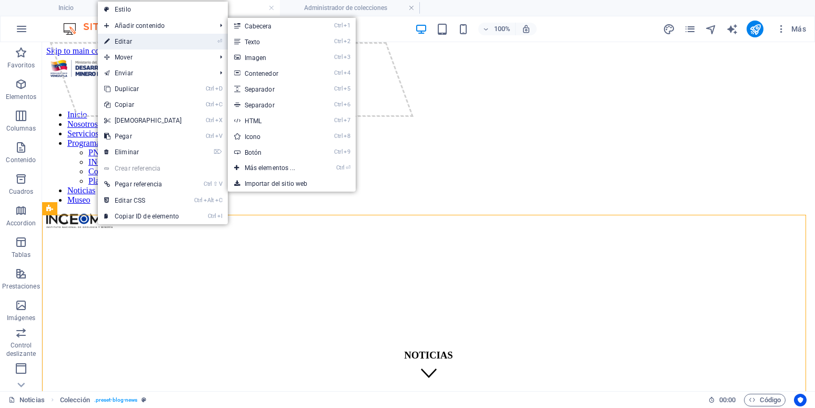
click at [136, 46] on link "⏎ Editar" at bounding box center [143, 42] width 90 height 16
select select
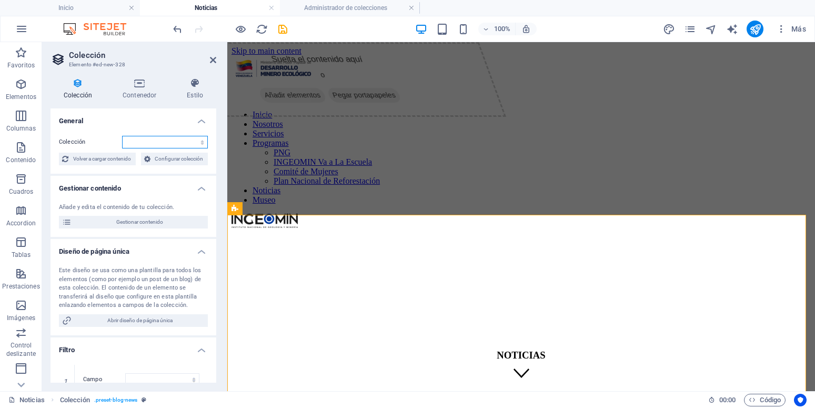
click at [122, 136] on select "Blog News Real Estate Wireframe" at bounding box center [165, 142] width 86 height 13
select select "68dec2e48324982c7706793a"
click option "News" at bounding box center [0, 0] width 0 height 0
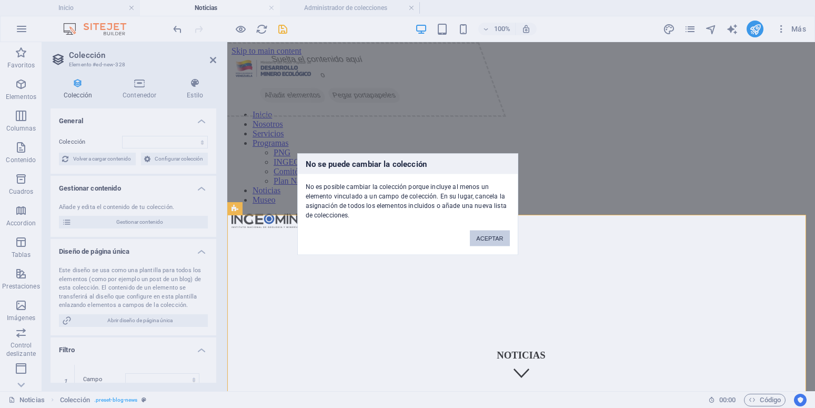
click at [501, 240] on button "ACEPTAR" at bounding box center [489, 238] width 39 height 16
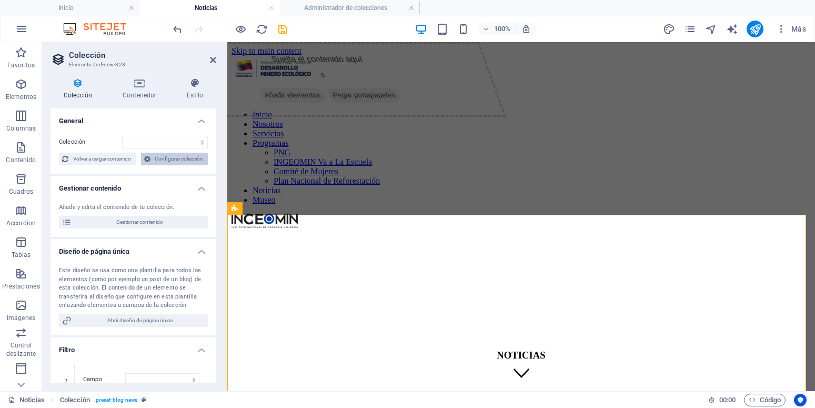
click at [154, 165] on span "Configurar colección" at bounding box center [180, 158] width 52 height 13
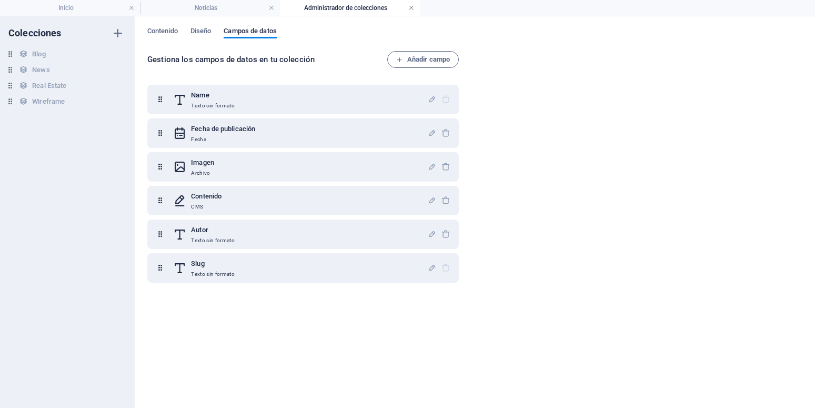
click at [411, 9] on link at bounding box center [411, 8] width 6 height 10
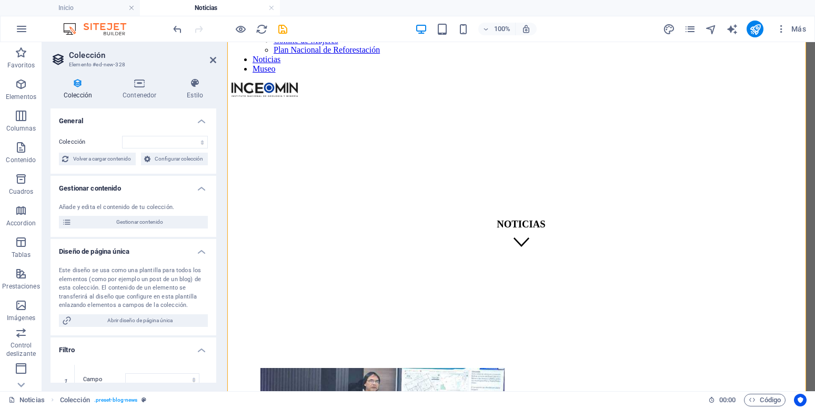
scroll to position [268, 0]
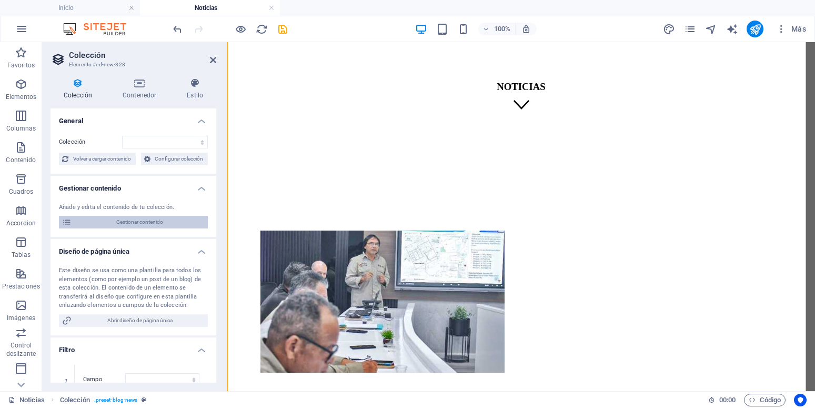
click at [148, 228] on span "Gestionar contenido" at bounding box center [140, 222] width 130 height 13
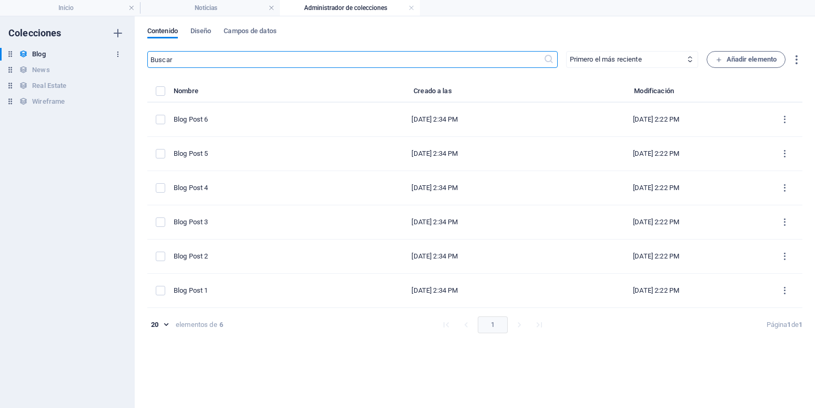
click at [119, 53] on icon "button" at bounding box center [117, 53] width 7 height 7
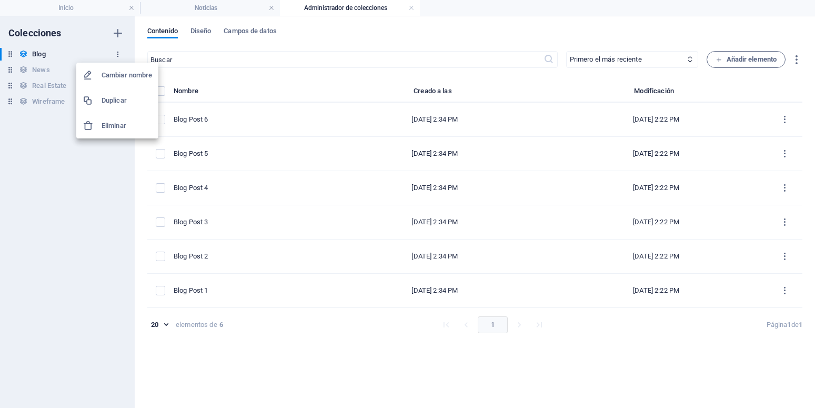
click at [119, 53] on div at bounding box center [407, 204] width 815 height 408
click at [118, 52] on icon "button" at bounding box center [117, 53] width 7 height 7
click at [118, 52] on div at bounding box center [407, 204] width 815 height 408
click at [118, 67] on icon "button" at bounding box center [117, 69] width 7 height 7
click at [45, 182] on div at bounding box center [407, 204] width 815 height 408
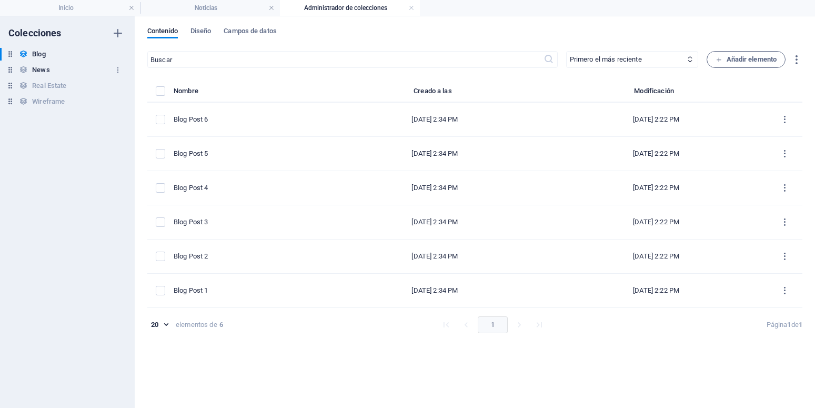
click at [45, 70] on h6 "News" at bounding box center [40, 70] width 17 height 13
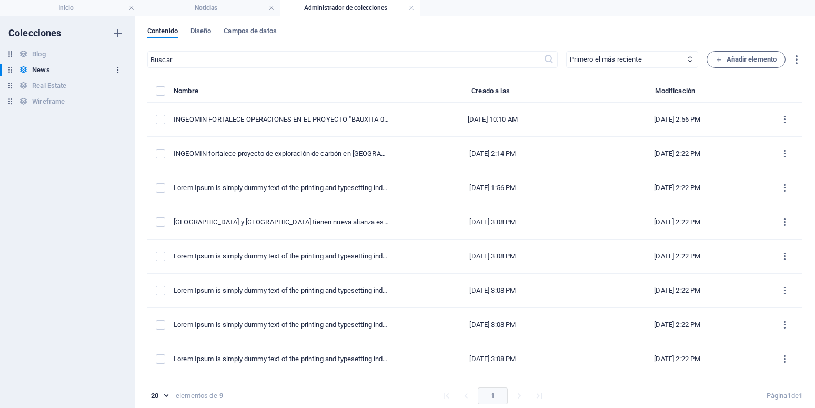
click at [116, 69] on icon "button" at bounding box center [117, 69] width 7 height 7
click at [86, 199] on div at bounding box center [407, 204] width 815 height 408
click at [120, 56] on icon "button" at bounding box center [117, 53] width 7 height 7
click at [49, 215] on div at bounding box center [407, 204] width 815 height 408
click at [409, 7] on link at bounding box center [411, 8] width 6 height 10
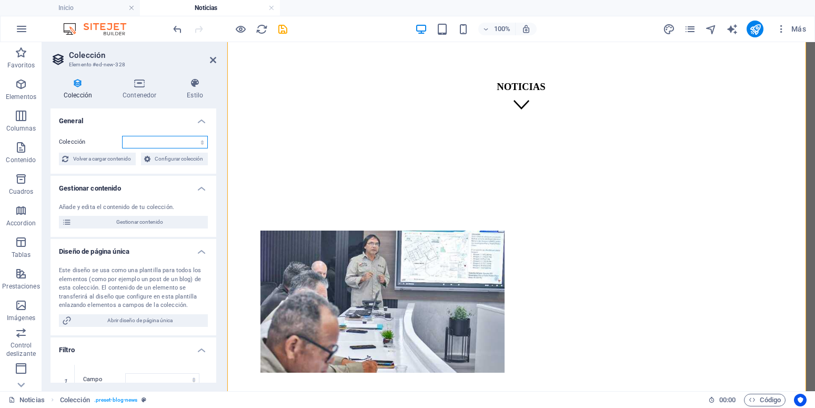
click at [122, 136] on select "Blog News Real Estate Wireframe" at bounding box center [165, 142] width 86 height 13
select select "68dec2e48324982c7706793a"
click option "News" at bounding box center [0, 0] width 0 height 0
select select
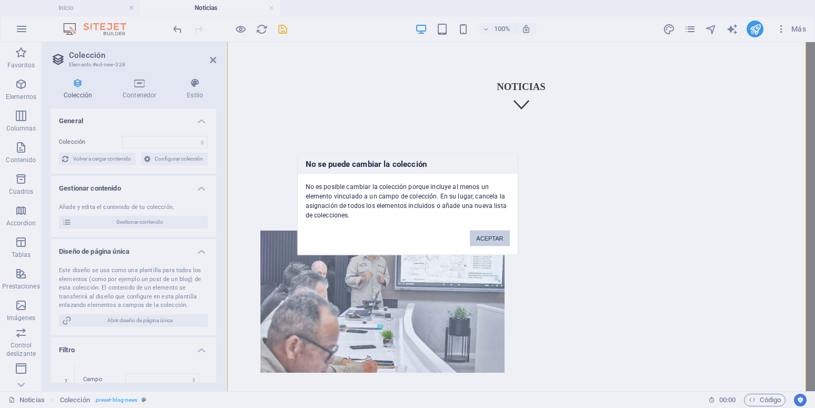
click at [497, 243] on button "ACEPTAR" at bounding box center [489, 238] width 39 height 16
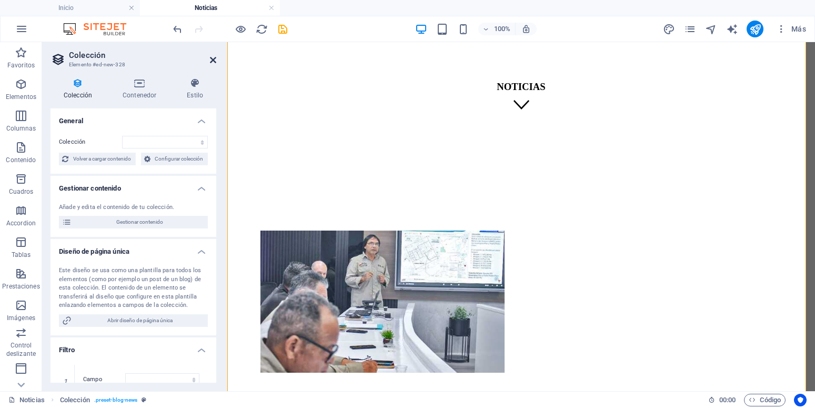
click at [213, 60] on icon at bounding box center [213, 60] width 6 height 8
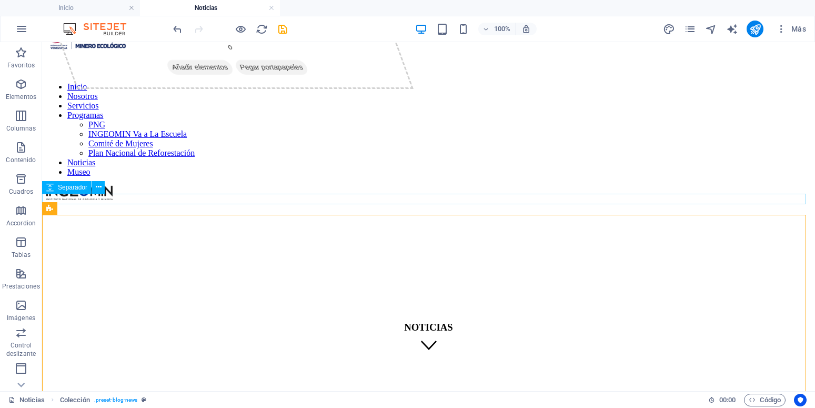
scroll to position [0, 0]
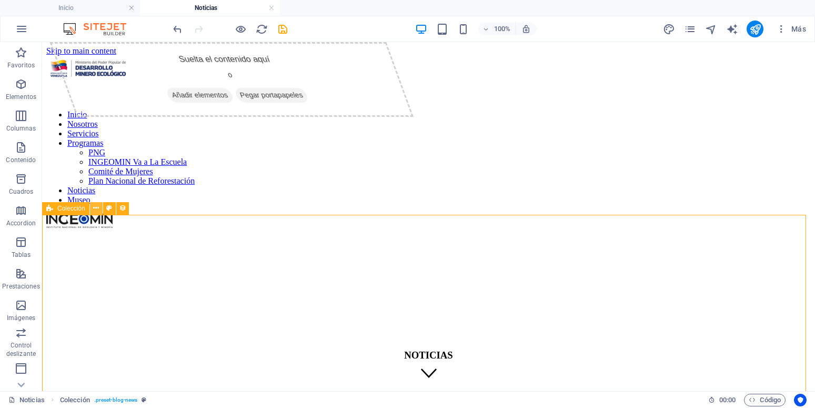
click at [97, 209] on icon at bounding box center [96, 207] width 6 height 11
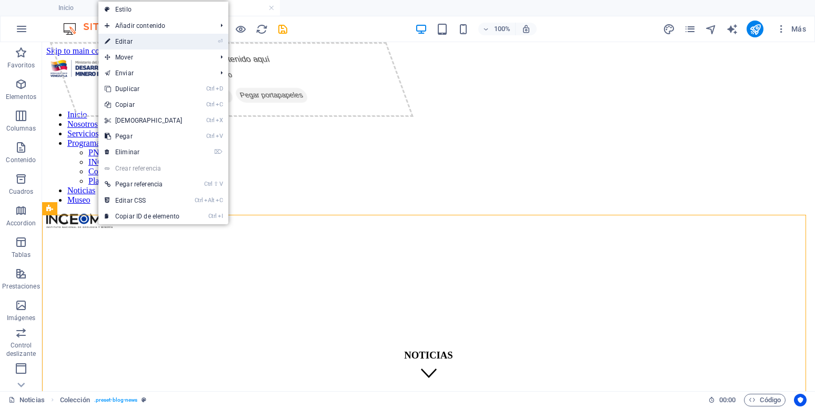
click at [136, 47] on link "⏎ Editar" at bounding box center [143, 42] width 90 height 16
select select
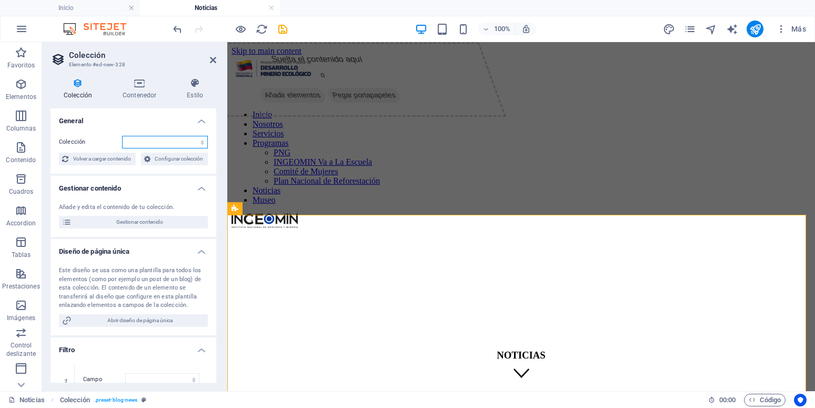
click at [122, 136] on select "Blog News Real Estate Wireframe" at bounding box center [165, 142] width 86 height 13
select select "68dec2e48324982c7706793a"
click option "News" at bounding box center [0, 0] width 0 height 0
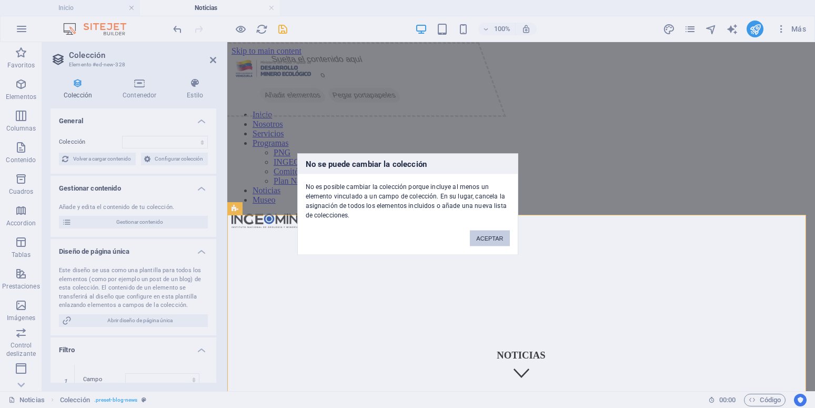
click at [485, 242] on button "ACEPTAR" at bounding box center [489, 238] width 39 height 16
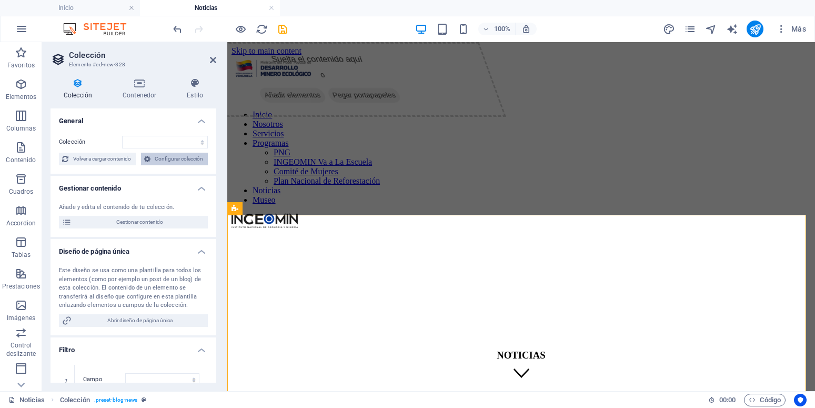
click at [154, 165] on span "Configurar colección" at bounding box center [180, 158] width 52 height 13
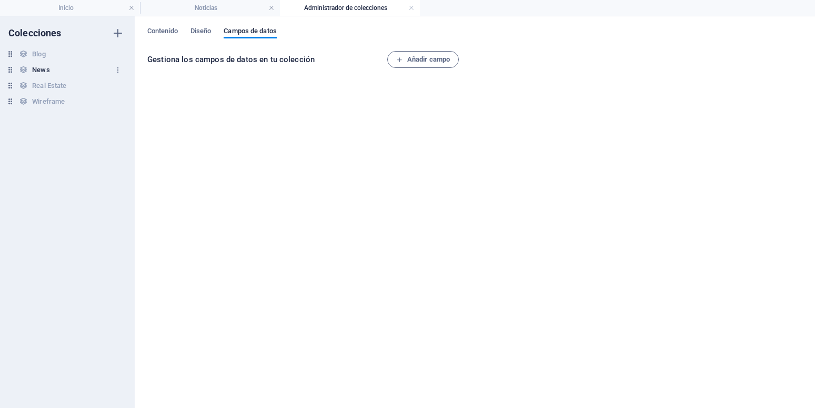
click at [55, 67] on div "News News" at bounding box center [62, 70] width 124 height 13
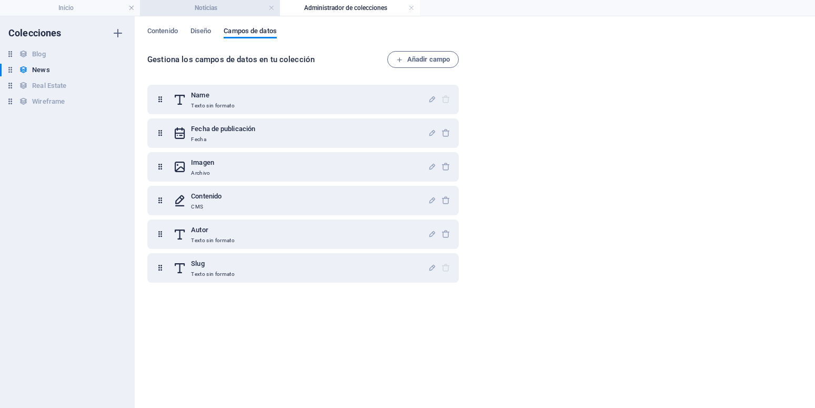
click at [208, 7] on h4 "Noticias" at bounding box center [210, 8] width 140 height 12
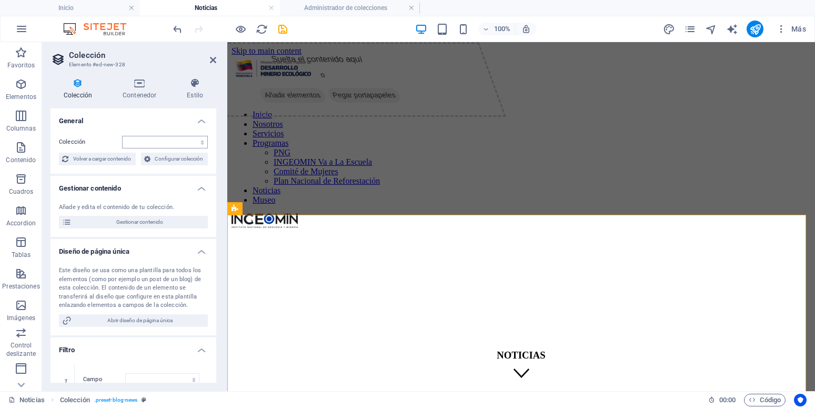
click at [160, 139] on div "Colección Blog News Real Estate Wireframe Ordenar por Creado a las (ascendente)…" at bounding box center [133, 150] width 166 height 46
click at [122, 136] on select "Blog News Real Estate Wireframe" at bounding box center [165, 142] width 86 height 13
select select "68dec2e48324982c7706793a"
click option "News" at bounding box center [0, 0] width 0 height 0
select select
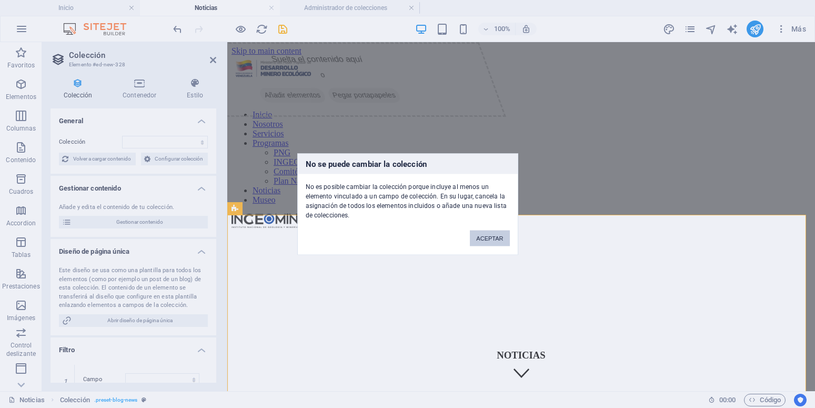
click at [495, 238] on button "ACEPTAR" at bounding box center [489, 238] width 39 height 16
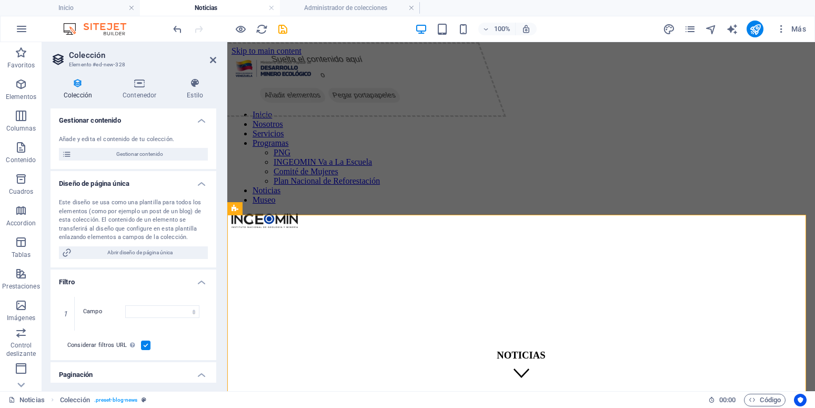
scroll to position [95, 0]
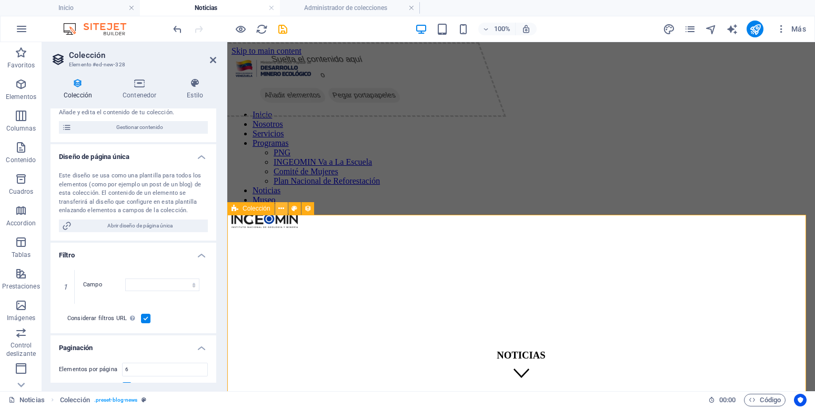
click at [279, 208] on icon at bounding box center [281, 208] width 6 height 11
click at [281, 209] on icon at bounding box center [281, 208] width 6 height 11
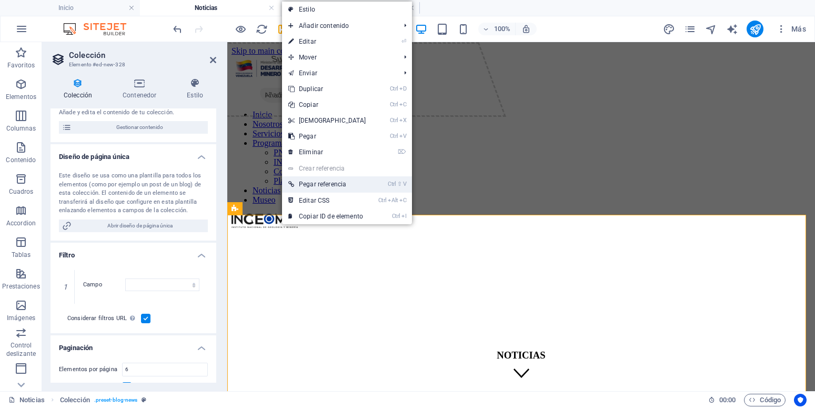
click at [307, 182] on link "Ctrl ⇧ V Pegar referencia" at bounding box center [327, 184] width 90 height 16
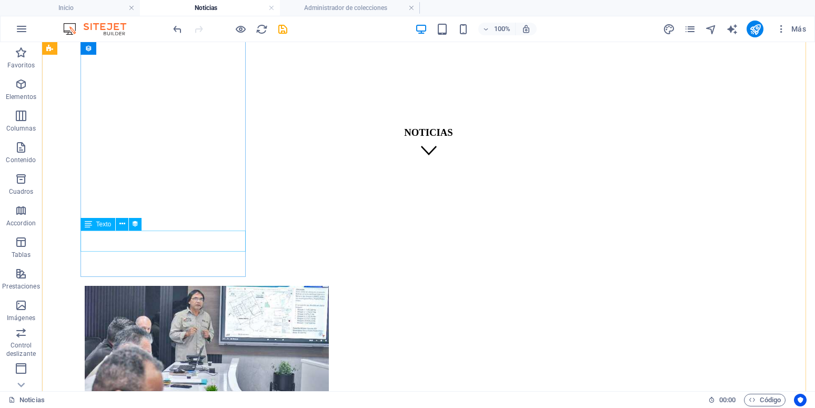
scroll to position [0, 0]
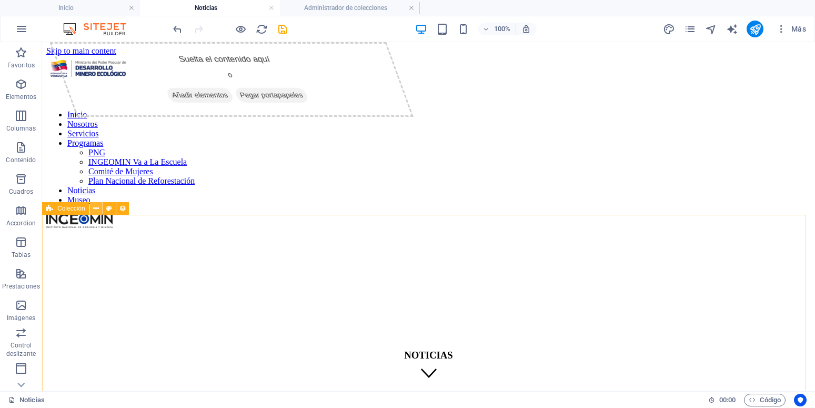
click at [95, 210] on icon at bounding box center [96, 208] width 6 height 11
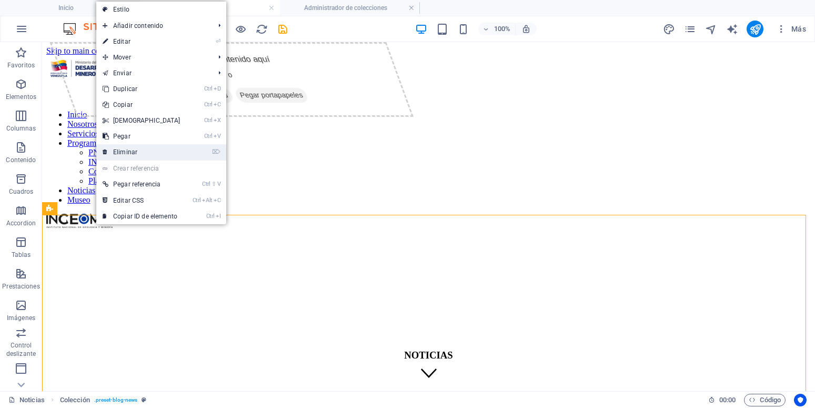
click at [146, 148] on link "⌦ Eliminar" at bounding box center [141, 152] width 90 height 16
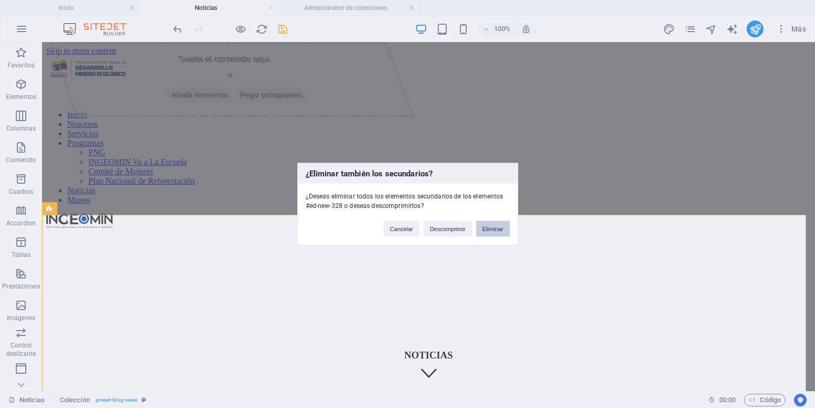
click at [499, 229] on button "Eliminar" at bounding box center [493, 228] width 34 height 16
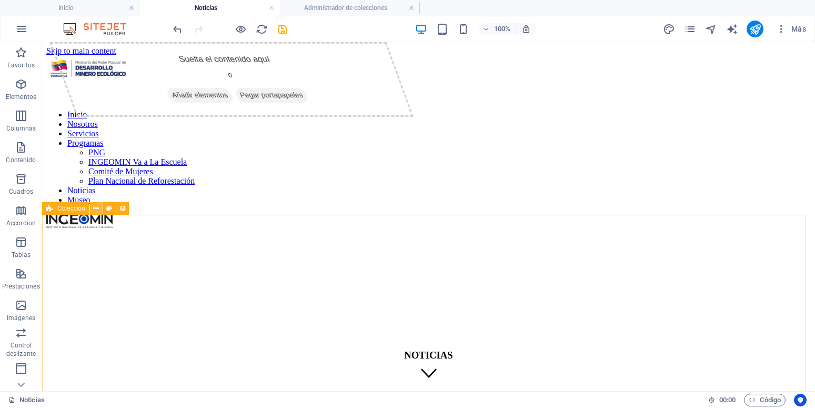
click at [97, 211] on icon at bounding box center [96, 208] width 6 height 11
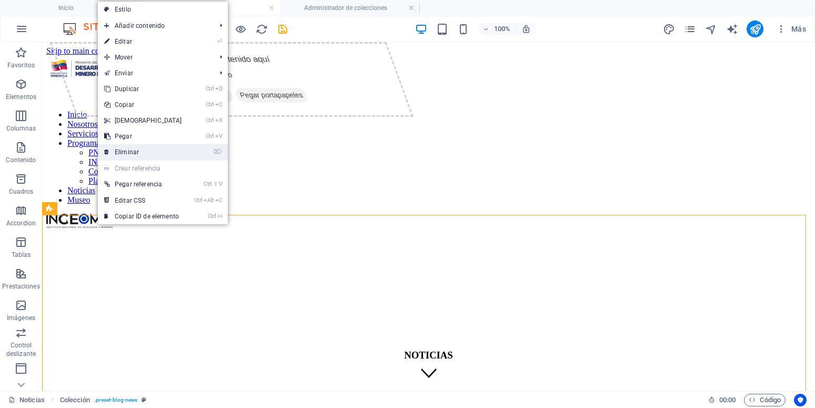
click at [151, 149] on link "⌦ Eliminar" at bounding box center [143, 152] width 90 height 16
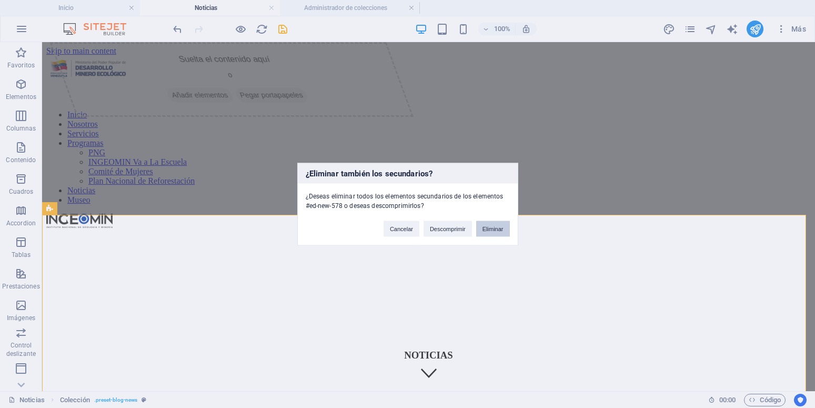
click at [492, 227] on button "Eliminar" at bounding box center [493, 228] width 34 height 16
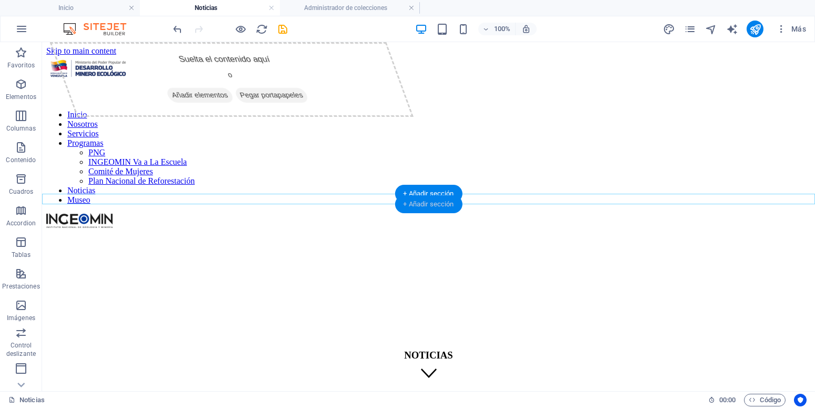
click at [411, 204] on div "+ Añadir sección" at bounding box center [427, 204] width 67 height 18
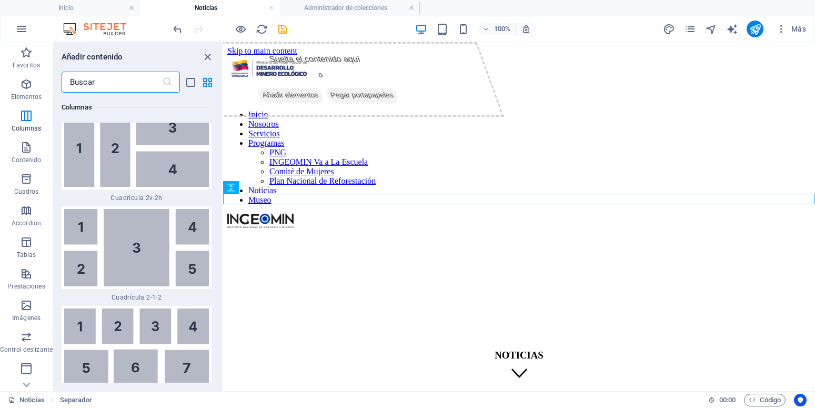
scroll to position [3191, 0]
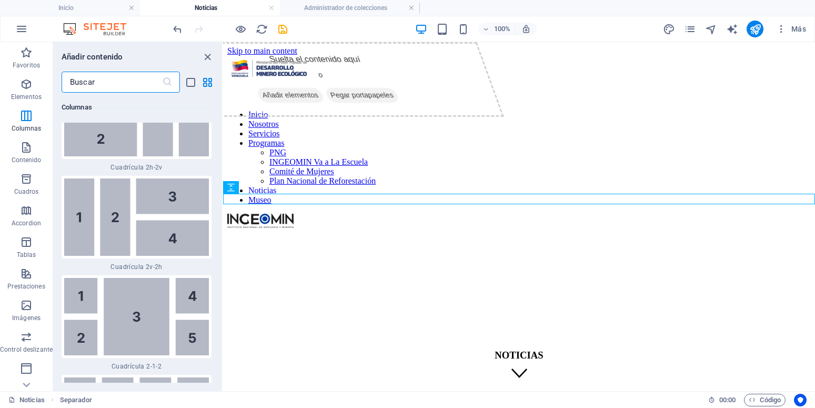
click at [125, 79] on input "text" at bounding box center [112, 82] width 100 height 21
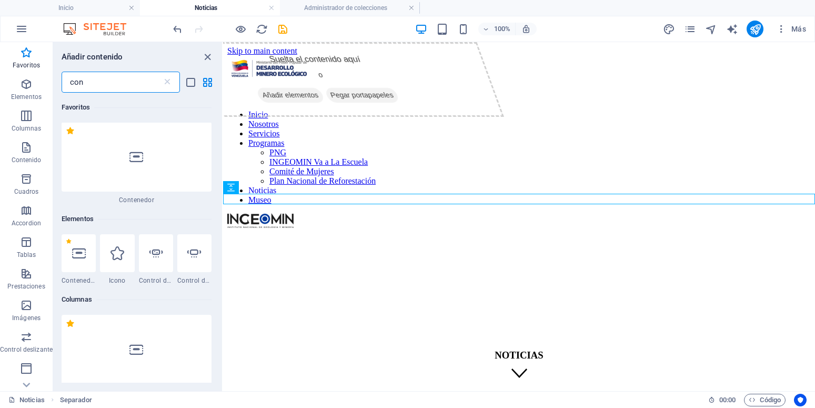
scroll to position [0, 0]
type input "con"
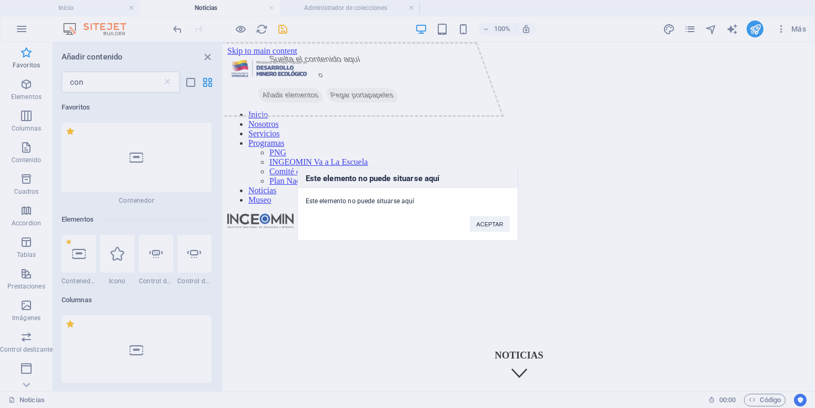
click at [333, 251] on div "Este elemento no puede situarse aquí Este elemento no puede situarse aquí ACEPT…" at bounding box center [407, 204] width 815 height 408
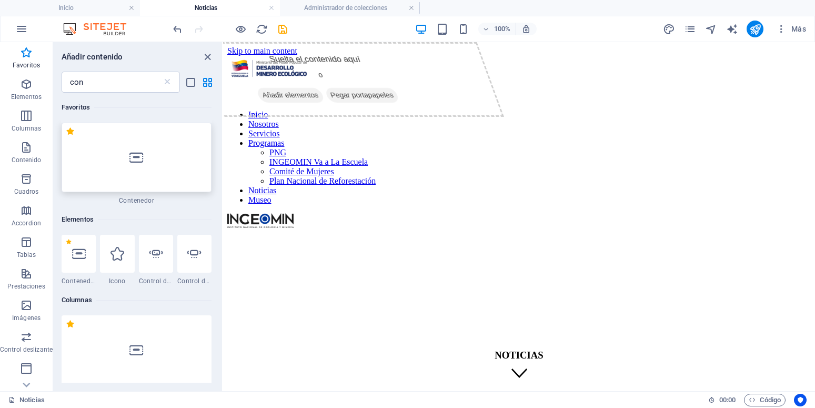
click at [139, 163] on icon at bounding box center [136, 157] width 14 height 14
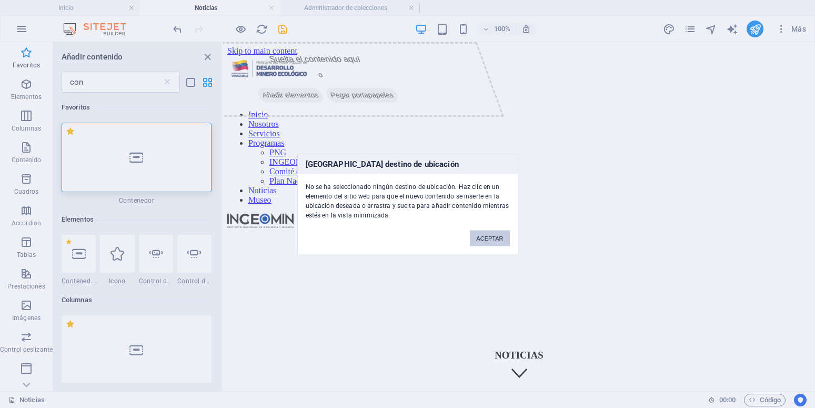
click at [499, 237] on button "ACEPTAR" at bounding box center [489, 238] width 39 height 16
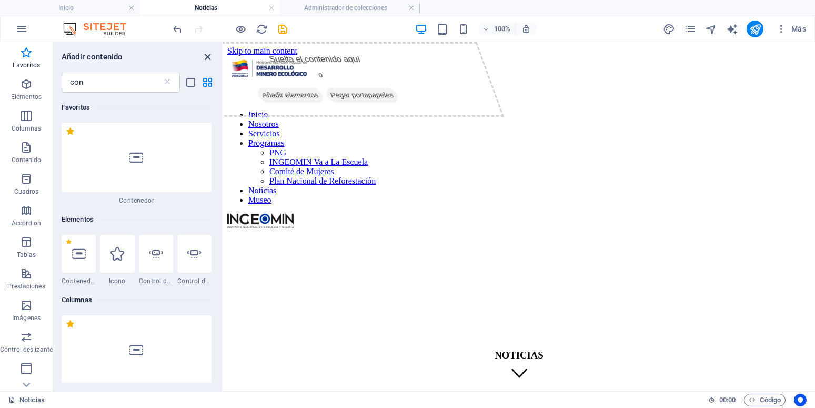
click at [206, 56] on icon "close panel" at bounding box center [207, 57] width 12 height 12
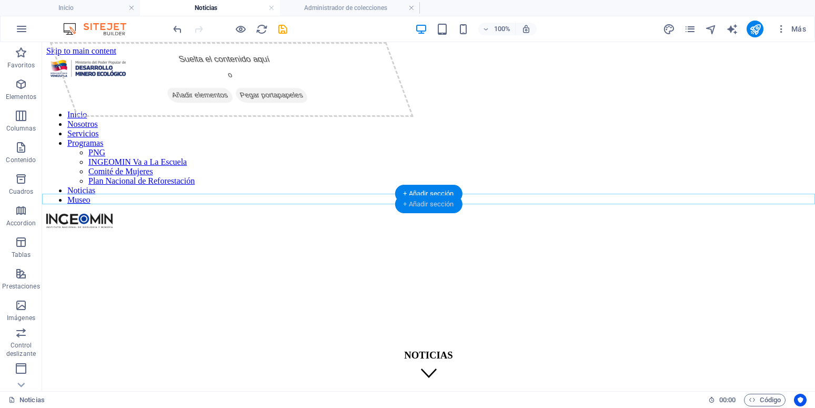
click at [421, 208] on div "+ Añadir sección" at bounding box center [427, 204] width 67 height 18
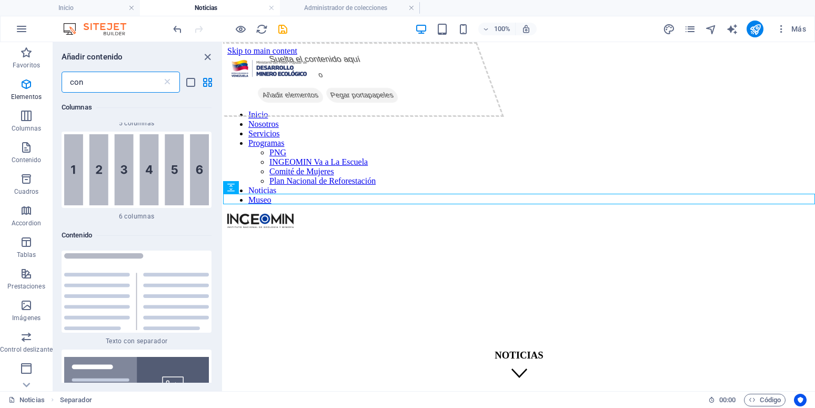
scroll to position [806, 0]
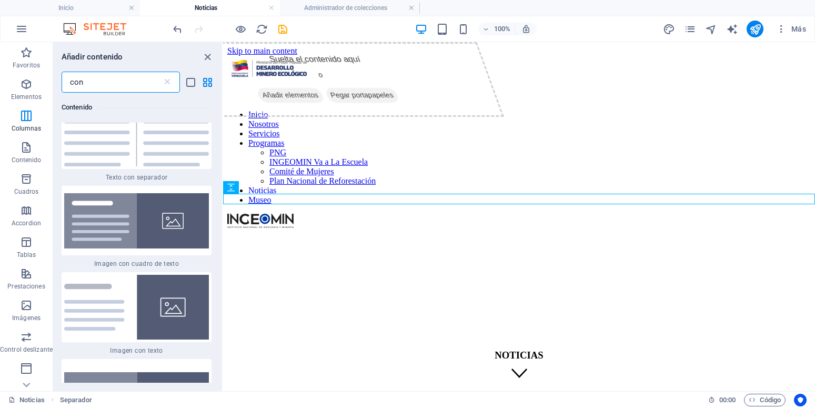
click at [104, 79] on input "con" at bounding box center [112, 82] width 100 height 21
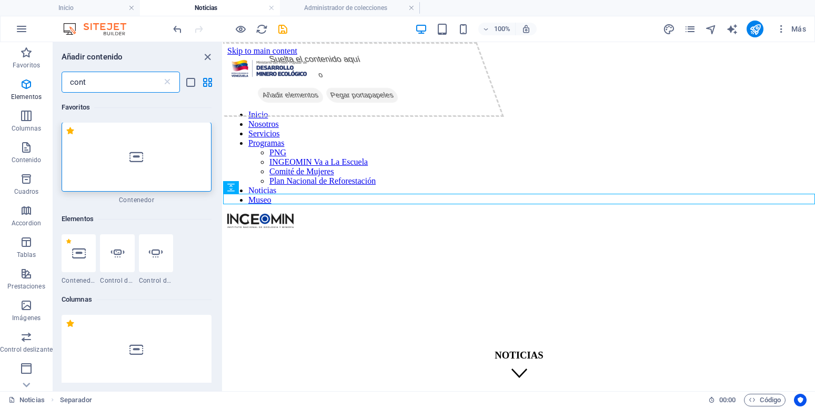
scroll to position [0, 0]
type input "cont"
click at [112, 154] on div at bounding box center [137, 157] width 150 height 69
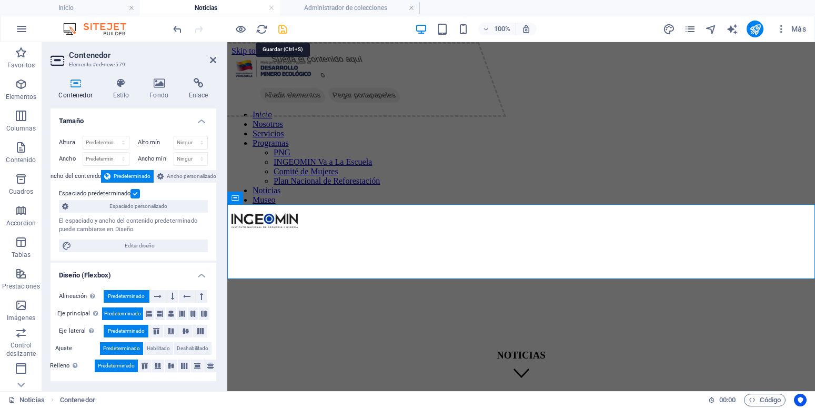
click at [282, 27] on icon "save" at bounding box center [283, 29] width 12 height 12
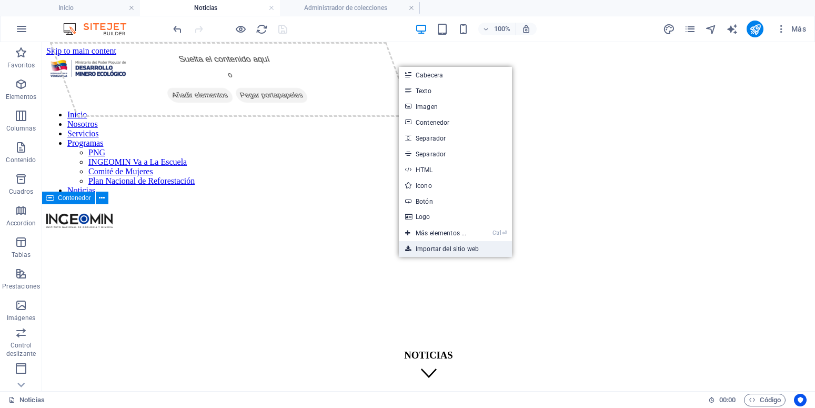
click at [451, 248] on link "Importar del sitio web" at bounding box center [455, 249] width 113 height 16
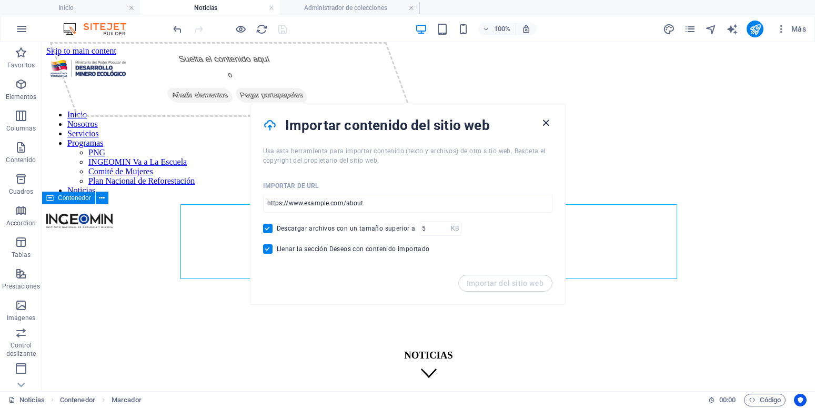
click at [545, 123] on icon "button" at bounding box center [546, 123] width 12 height 12
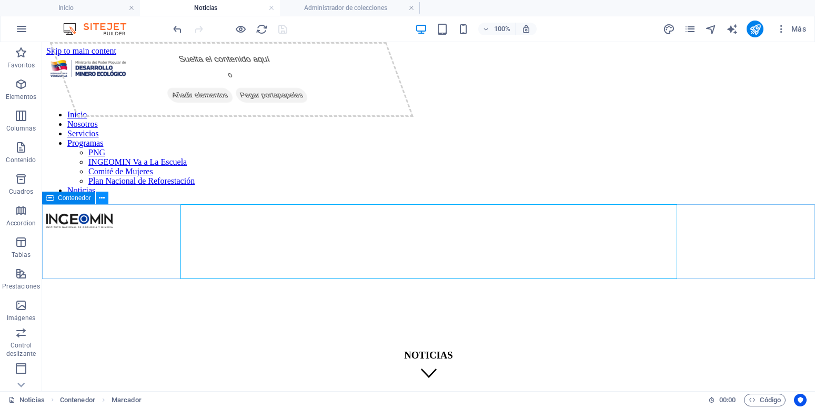
click at [99, 198] on icon at bounding box center [102, 197] width 6 height 11
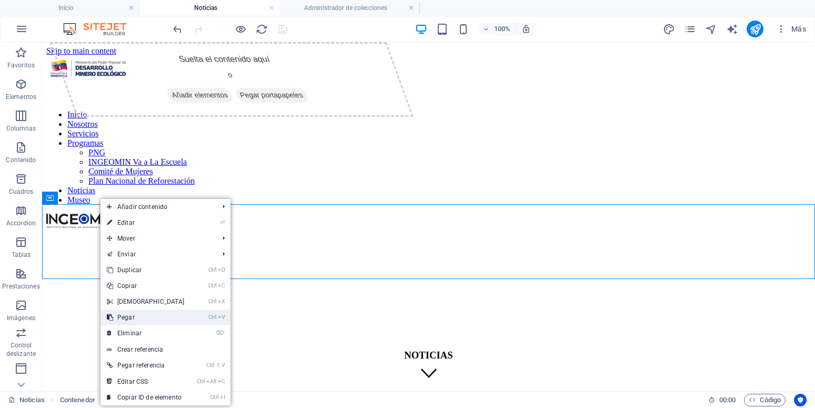
click at [144, 312] on link "Ctrl V Pegar" at bounding box center [145, 317] width 90 height 16
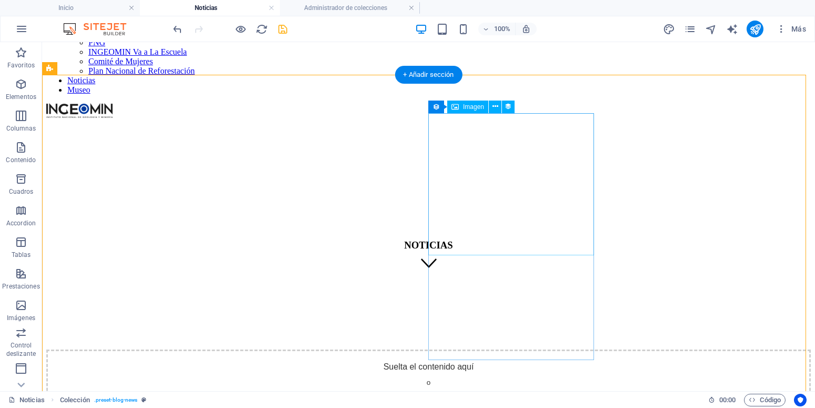
scroll to position [54, 0]
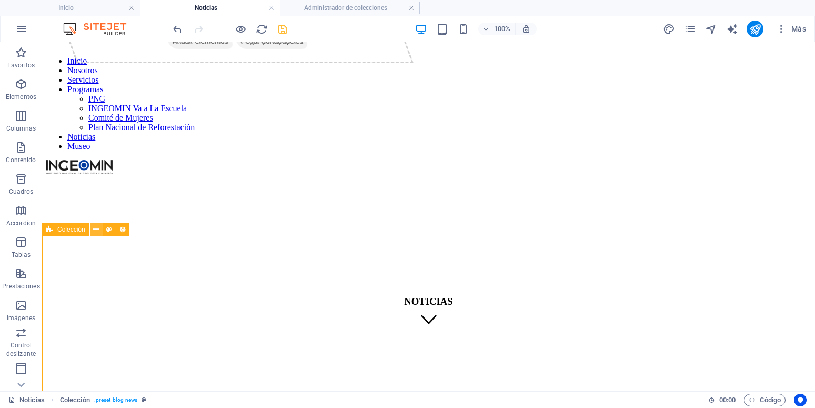
click at [95, 226] on icon at bounding box center [96, 229] width 6 height 11
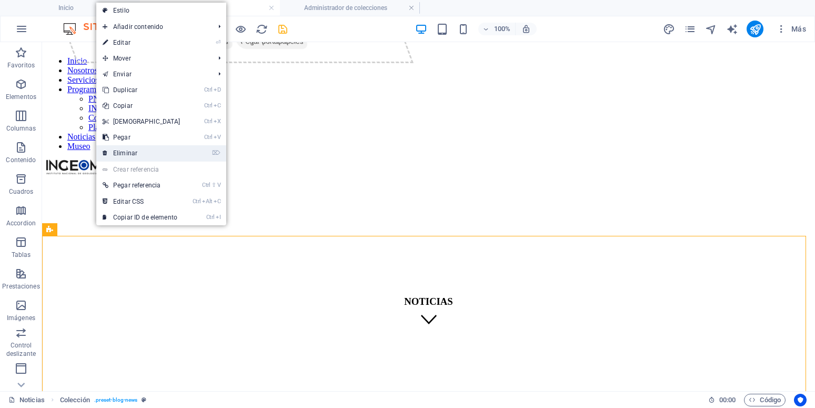
click at [141, 150] on link "⌦ Eliminar" at bounding box center [141, 153] width 90 height 16
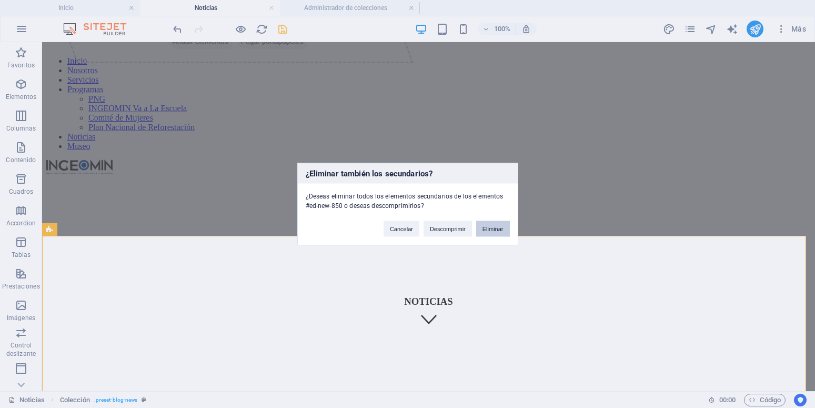
click at [494, 228] on button "Eliminar" at bounding box center [493, 228] width 34 height 16
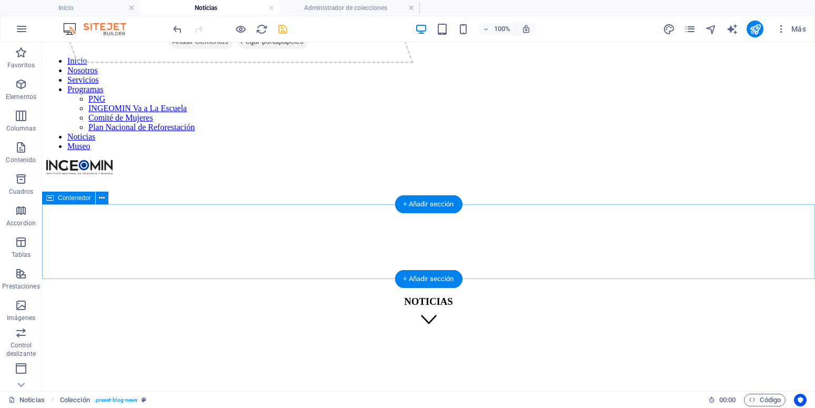
scroll to position [0, 0]
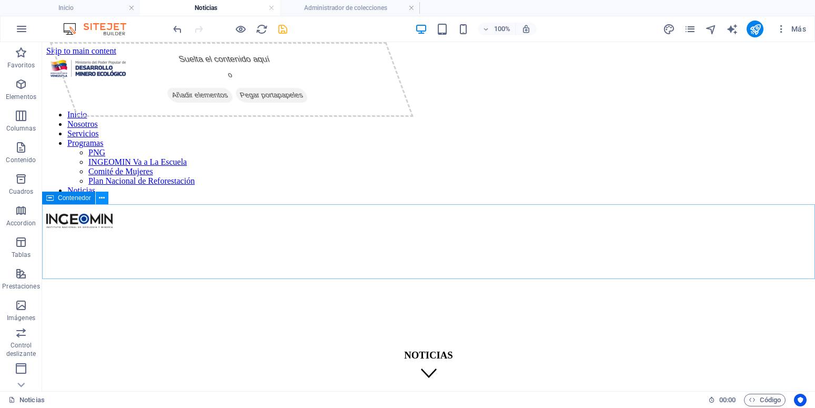
click at [103, 198] on icon at bounding box center [102, 197] width 6 height 11
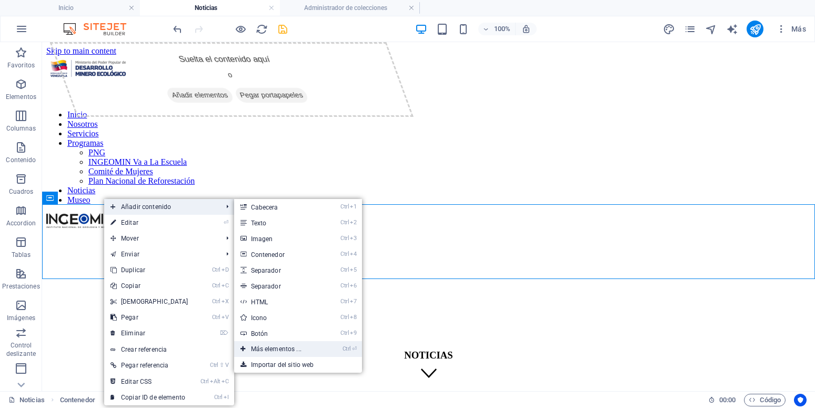
click at [301, 343] on link "Ctrl ⏎ Más elementos ..." at bounding box center [278, 349] width 88 height 16
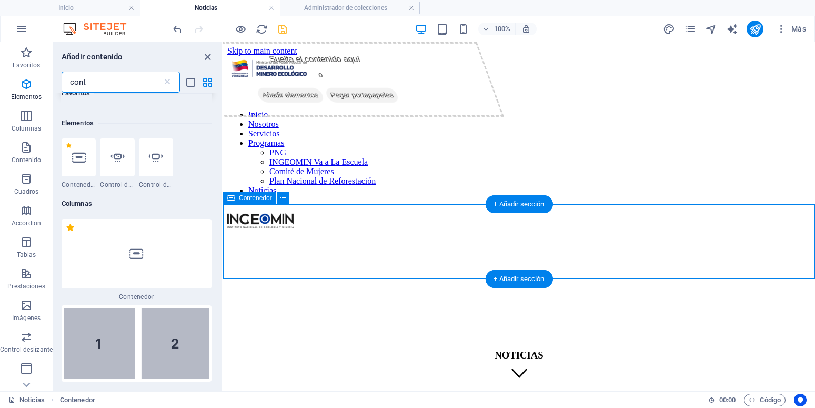
scroll to position [112, 0]
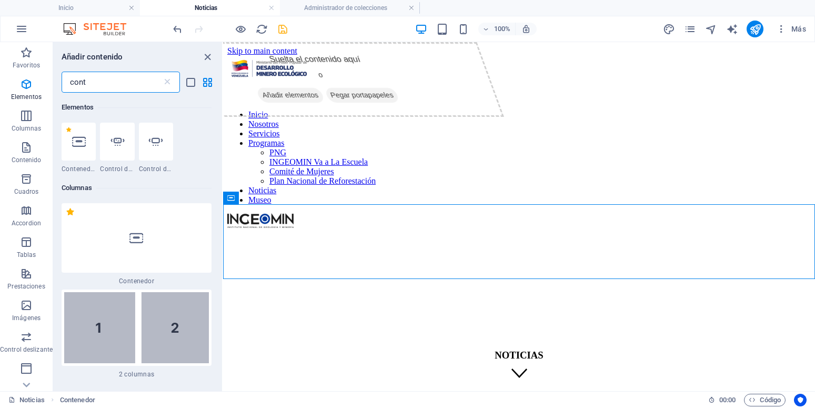
drag, startPoint x: 103, startPoint y: 83, endPoint x: -18, endPoint y: 80, distance: 121.5
click at [62, 80] on input "cont" at bounding box center [112, 82] width 100 height 21
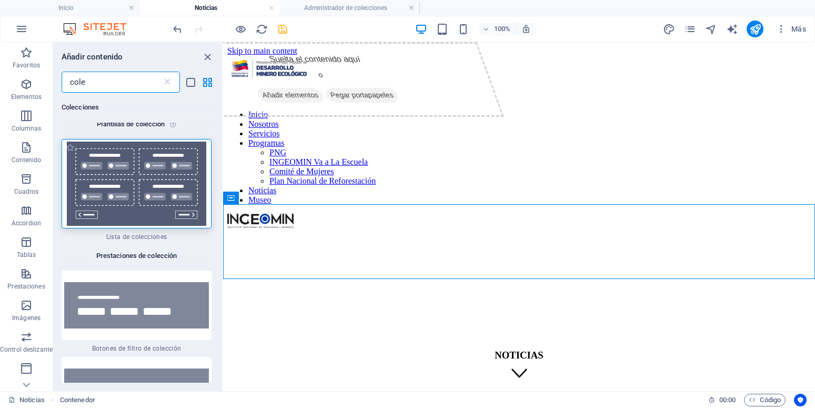
scroll to position [0, 0]
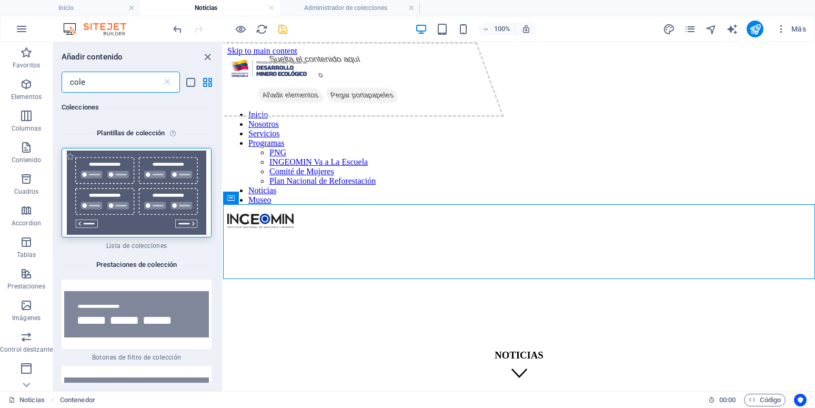
type input "cole"
click at [139, 189] on img at bounding box center [136, 192] width 145 height 84
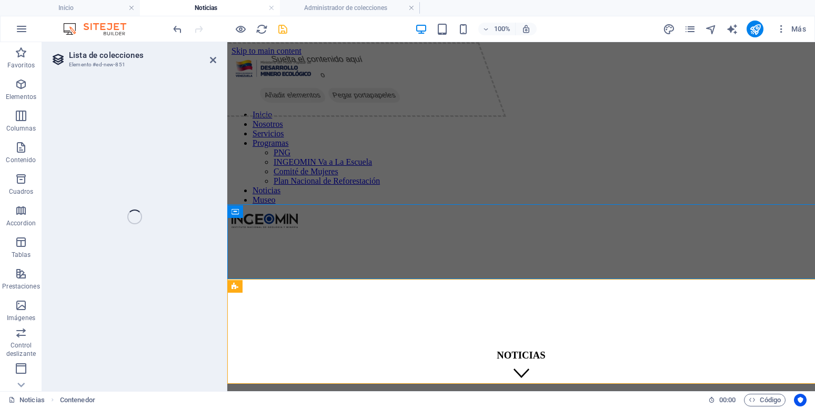
select select
select select "createdAt_DESC"
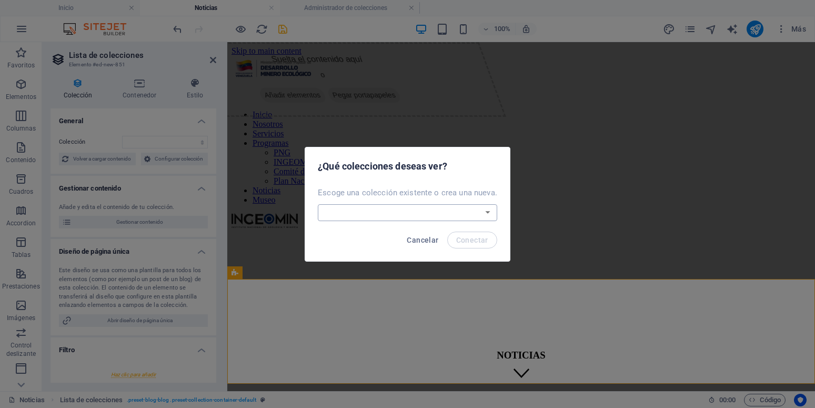
click at [318, 204] on select "Blog News Real Estate Wireframe Crear una nueva colección" at bounding box center [407, 212] width 179 height 17
select select "68dec2e48324982c7706793a"
click option "News" at bounding box center [0, 0] width 0 height 0
click at [473, 241] on span "Conectar" at bounding box center [472, 240] width 32 height 8
select select "68dec2e48324982c7706793a"
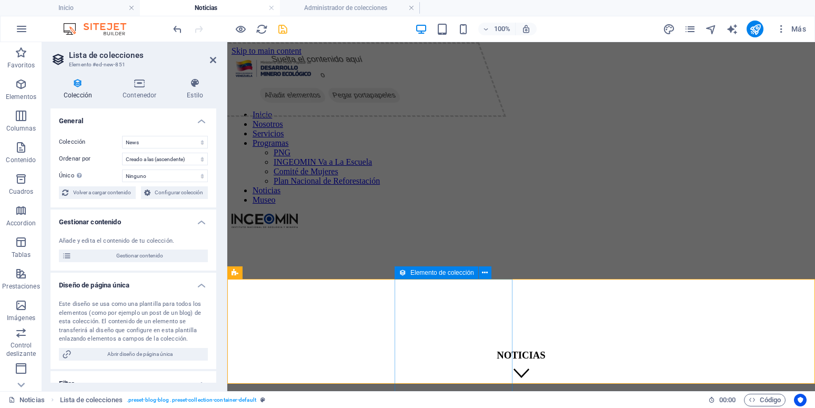
select select "createdAt_DESC"
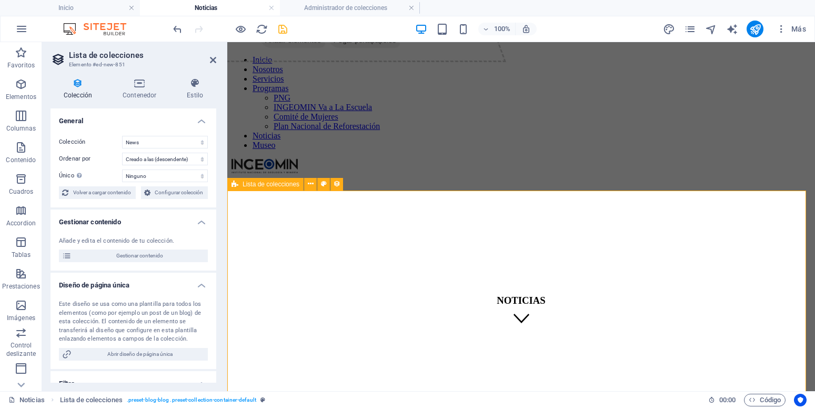
scroll to position [54, 0]
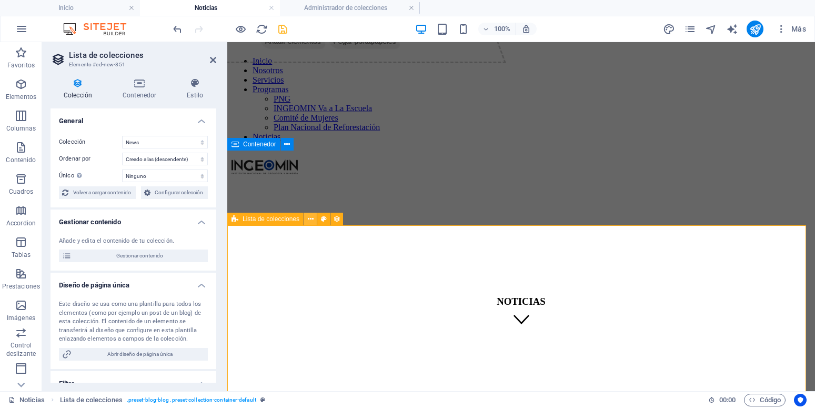
click at [313, 220] on icon at bounding box center [311, 218] width 6 height 11
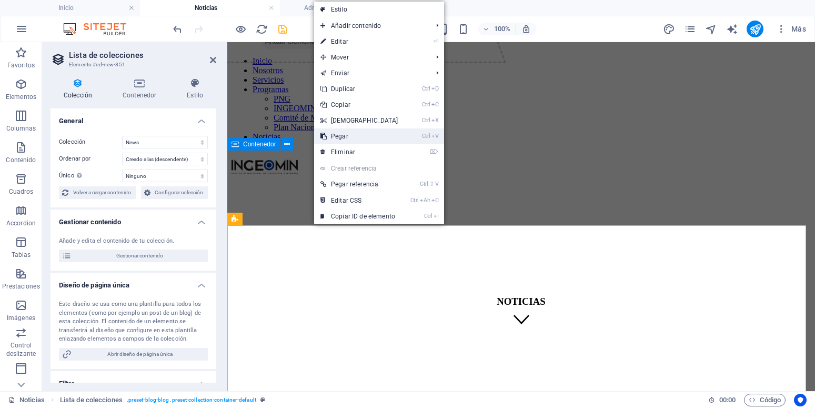
click at [357, 138] on link "Ctrl V Pegar" at bounding box center [359, 136] width 90 height 16
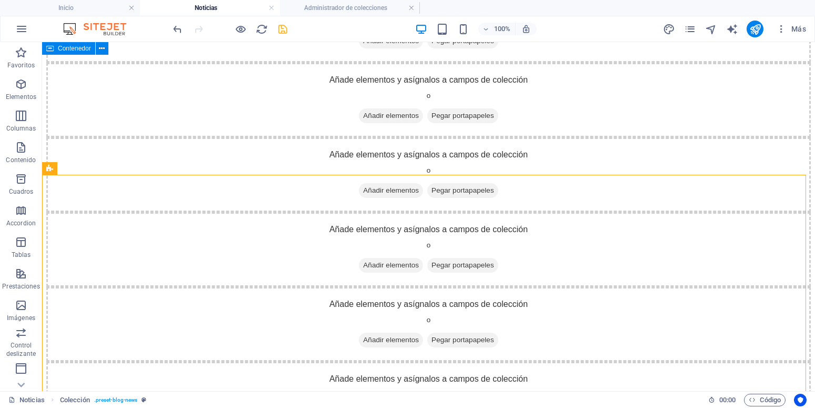
scroll to position [418, 0]
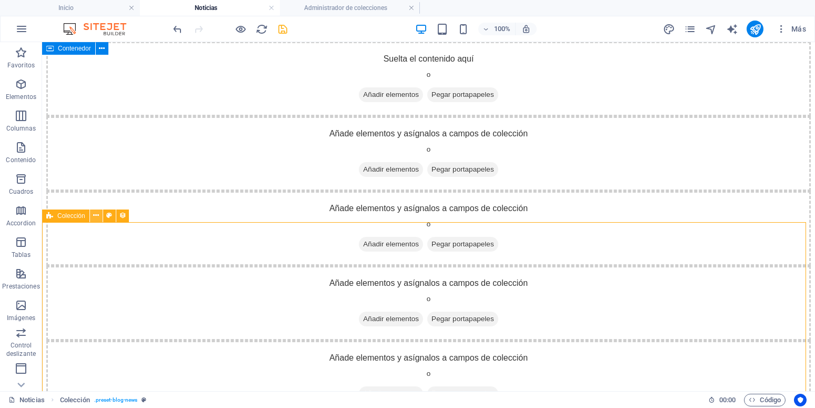
click at [97, 216] on icon at bounding box center [96, 215] width 6 height 11
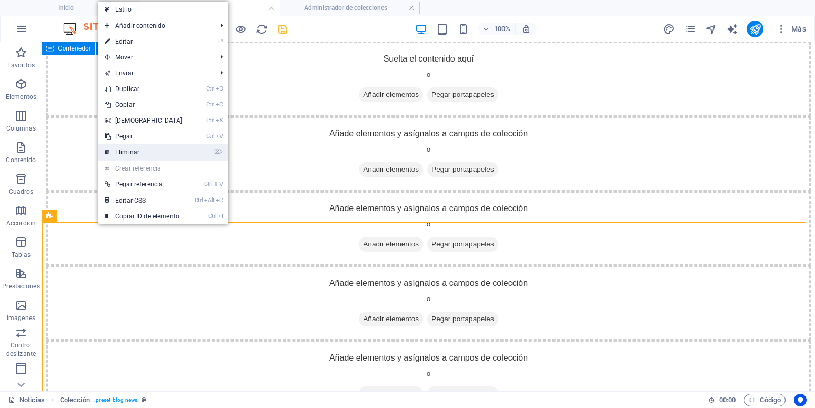
click at [148, 149] on link "⌦ Eliminar" at bounding box center [143, 152] width 90 height 16
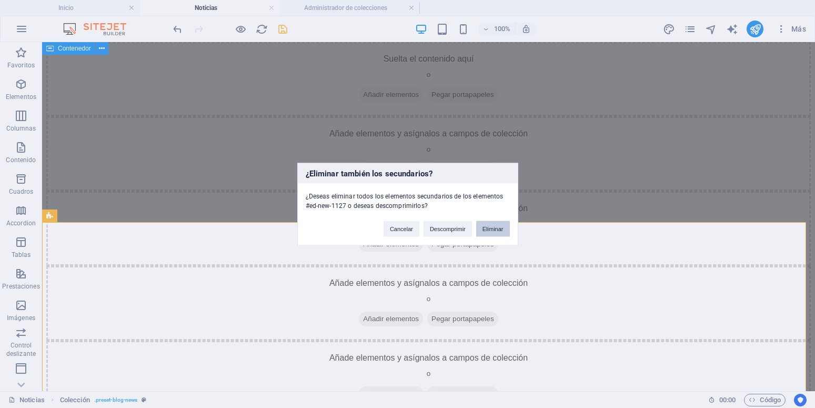
click at [484, 227] on button "Eliminar" at bounding box center [493, 228] width 34 height 16
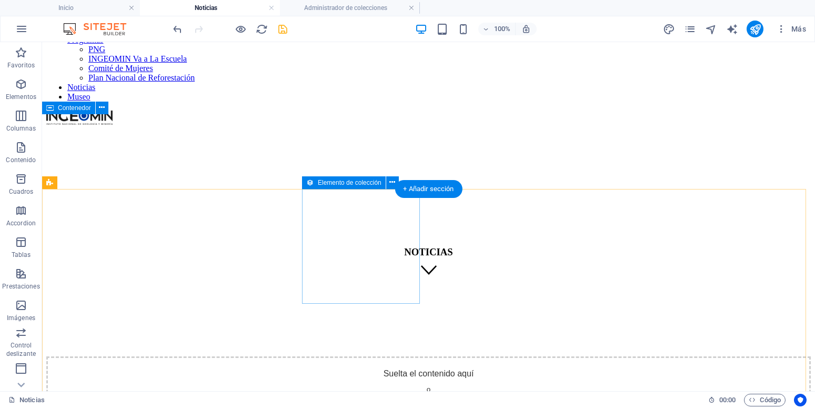
scroll to position [54, 0]
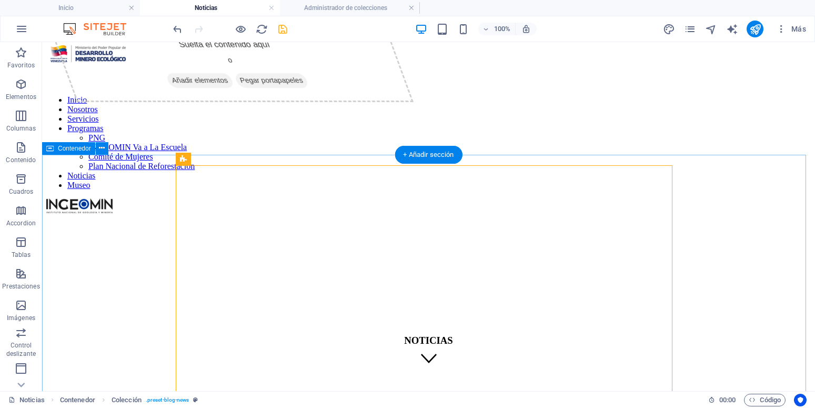
scroll to position [0, 0]
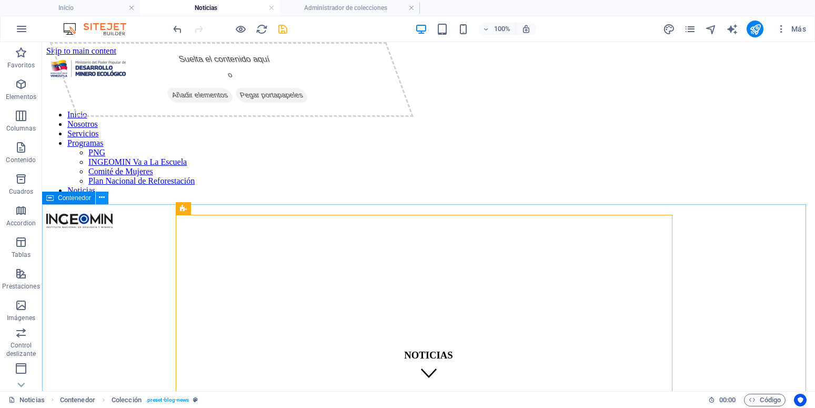
click at [104, 201] on icon at bounding box center [102, 197] width 6 height 11
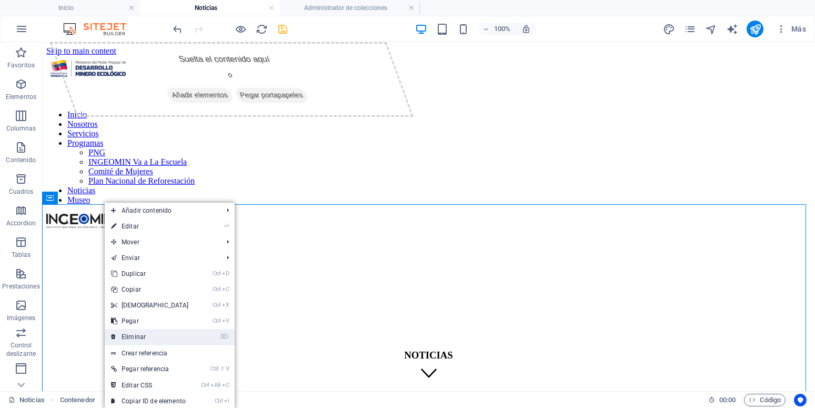
click at [150, 340] on link "⌦ Eliminar" at bounding box center [150, 337] width 90 height 16
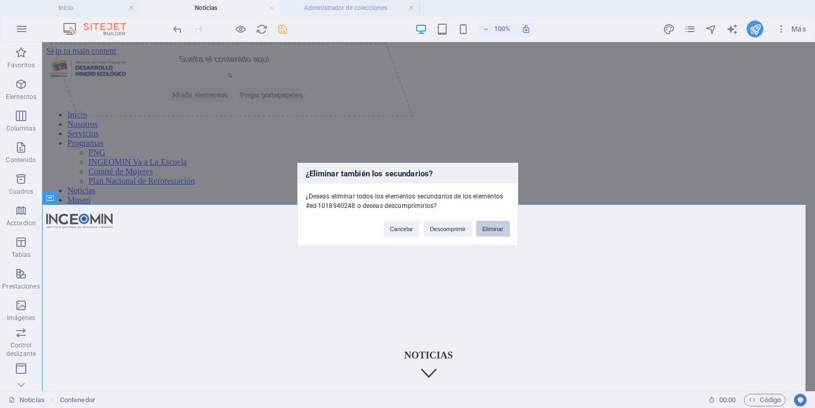
click at [493, 228] on button "Eliminar" at bounding box center [493, 228] width 34 height 16
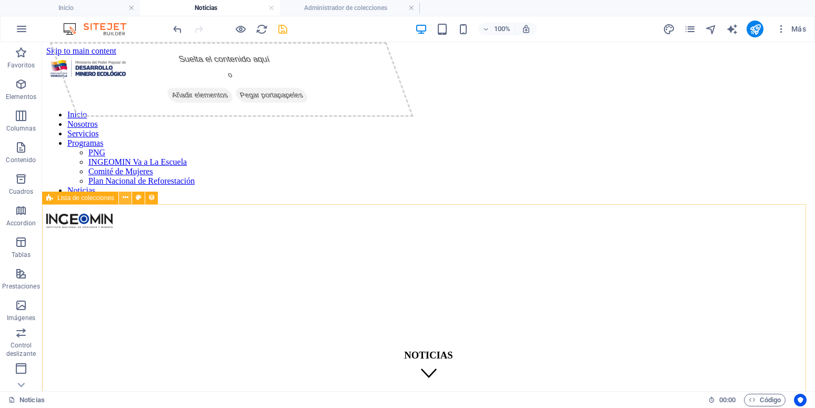
click at [124, 198] on icon at bounding box center [126, 197] width 6 height 11
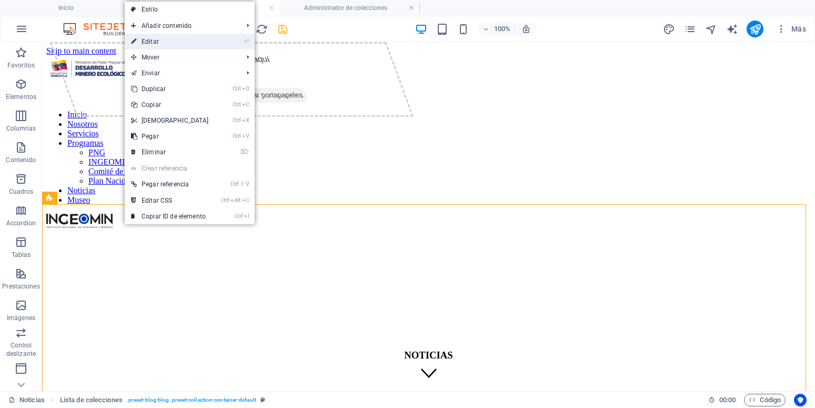
click at [188, 45] on link "⏎ Editar" at bounding box center [170, 42] width 90 height 16
select select "68dec2e48324982c7706793a"
select select "createdAt_DESC"
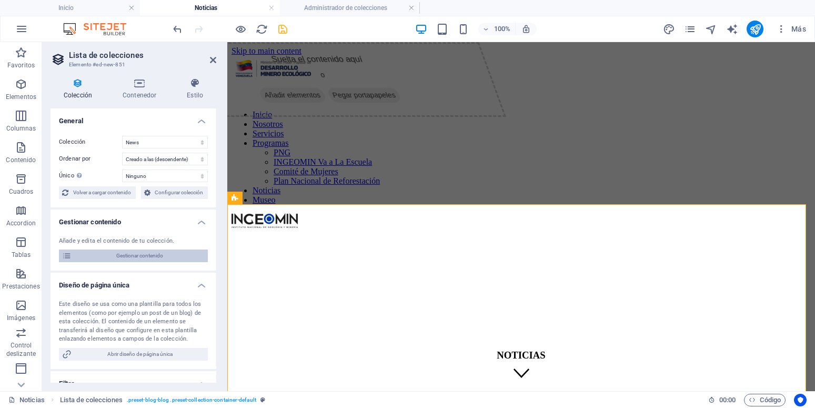
click at [130, 262] on span "Gestionar contenido" at bounding box center [140, 255] width 130 height 13
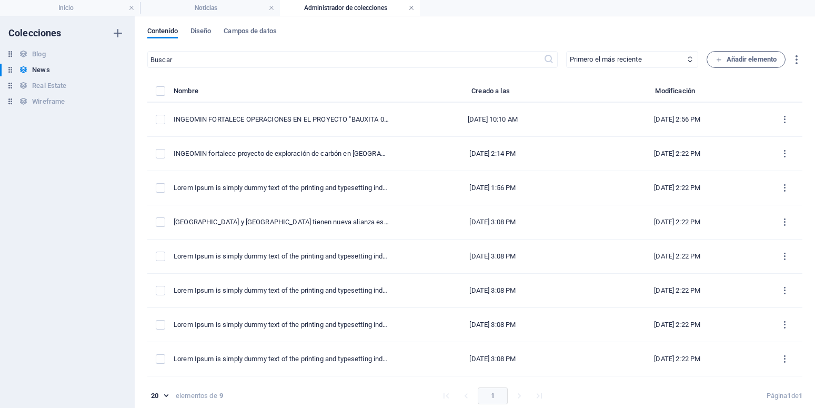
click at [413, 7] on link at bounding box center [411, 8] width 6 height 10
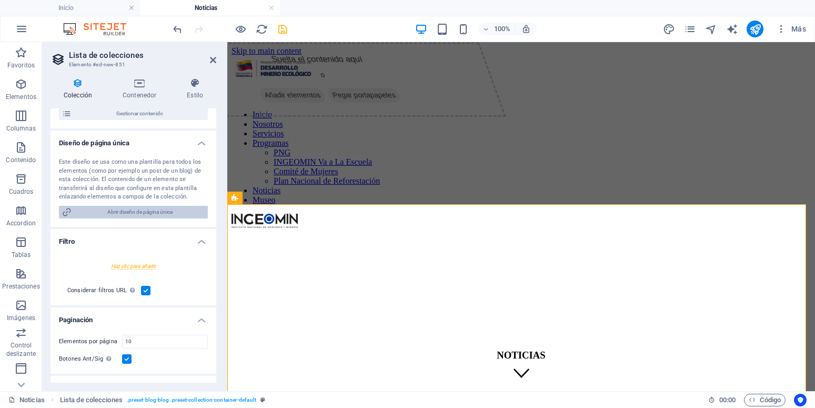
scroll to position [226, 0]
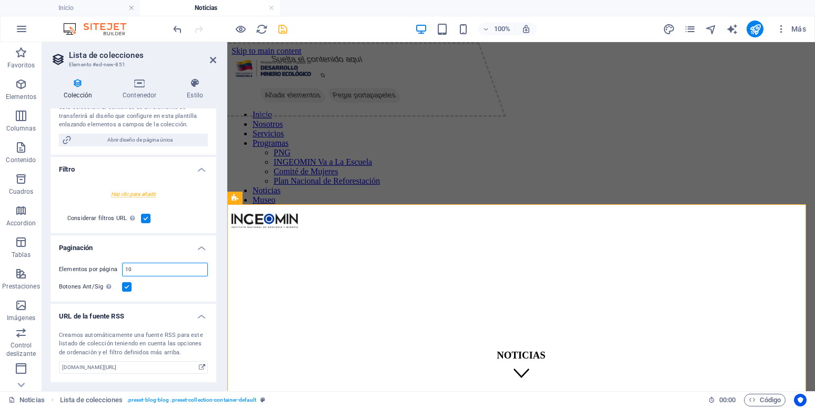
drag, startPoint x: 163, startPoint y: 268, endPoint x: 85, endPoint y: 261, distance: 78.1
click at [123, 263] on input "10" at bounding box center [165, 269] width 85 height 13
type input "6"
select select "68dec2e48324982c7706793a"
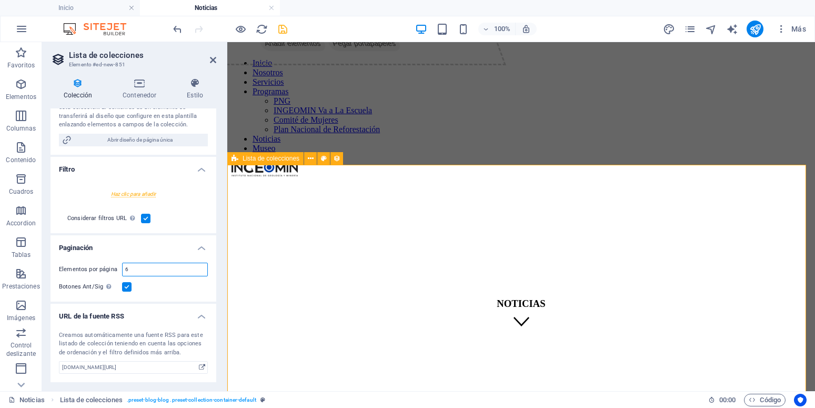
scroll to position [0, 0]
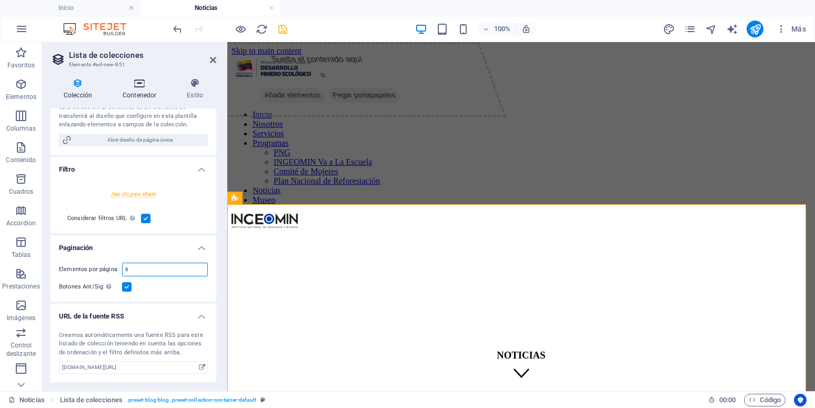
type input "6"
click at [150, 84] on icon at bounding box center [139, 83] width 60 height 11
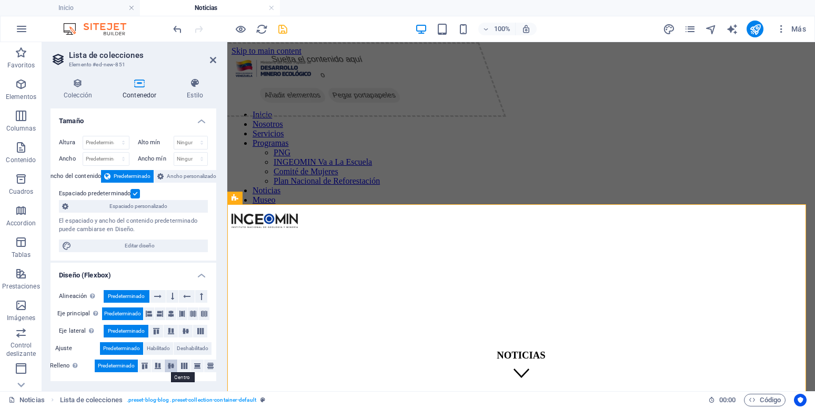
click at [171, 368] on icon at bounding box center [171, 365] width 13 height 6
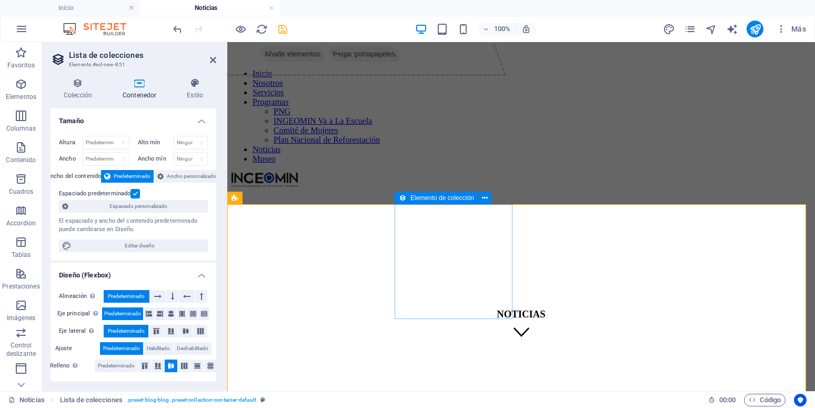
scroll to position [52, 0]
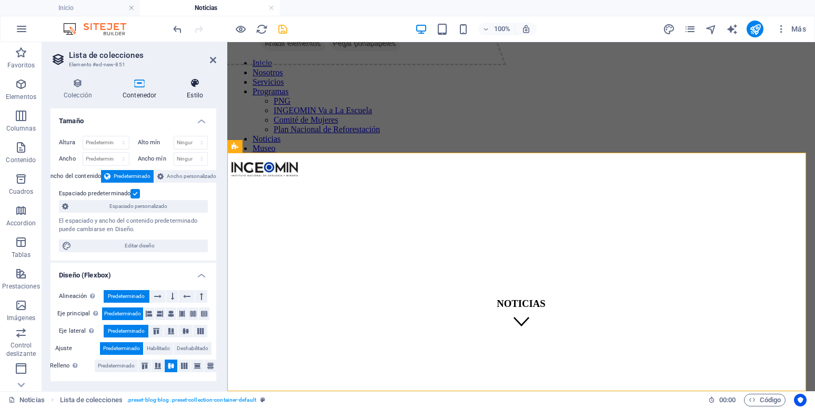
click at [196, 82] on icon at bounding box center [195, 83] width 43 height 11
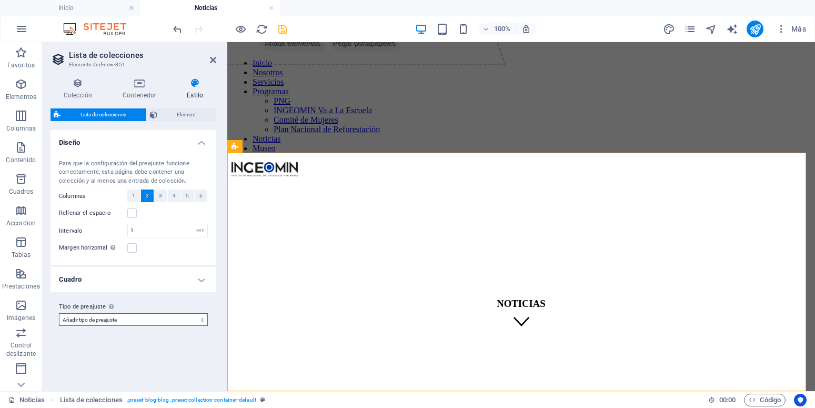
click at [59, 313] on select "Añadir tipo de preajuste" at bounding box center [133, 319] width 149 height 13
click at [200, 317] on select "Añadir tipo de preajuste" at bounding box center [133, 319] width 149 height 13
click at [171, 196] on button "4" at bounding box center [174, 195] width 13 height 13
select select
click at [140, 87] on icon at bounding box center [139, 83] width 60 height 11
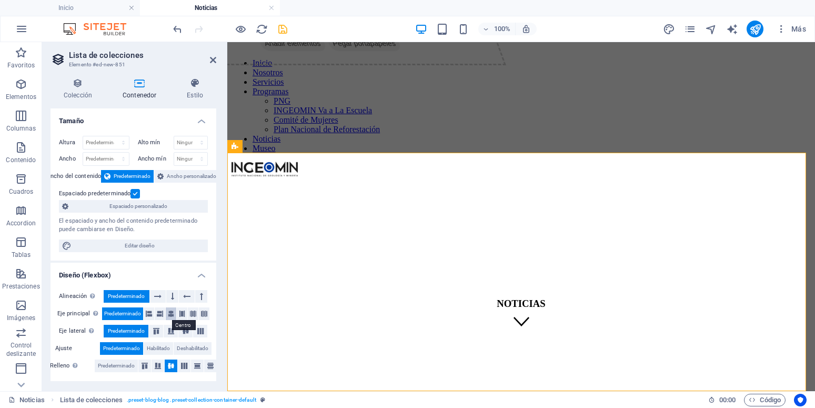
click at [169, 314] on icon at bounding box center [171, 313] width 6 height 13
click at [181, 370] on button at bounding box center [184, 365] width 13 height 13
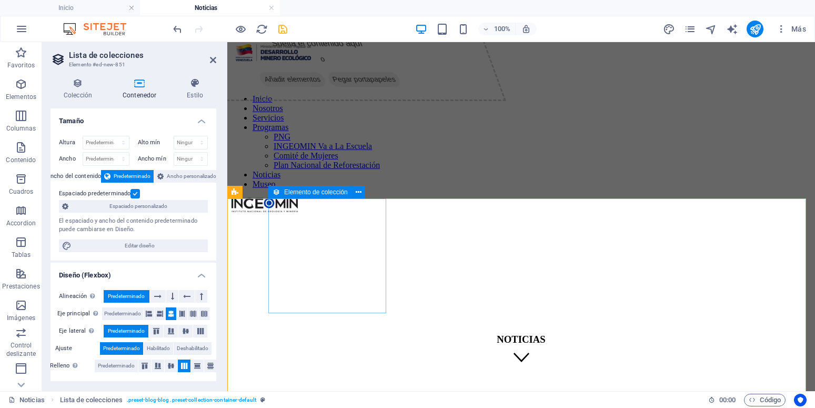
scroll to position [0, 0]
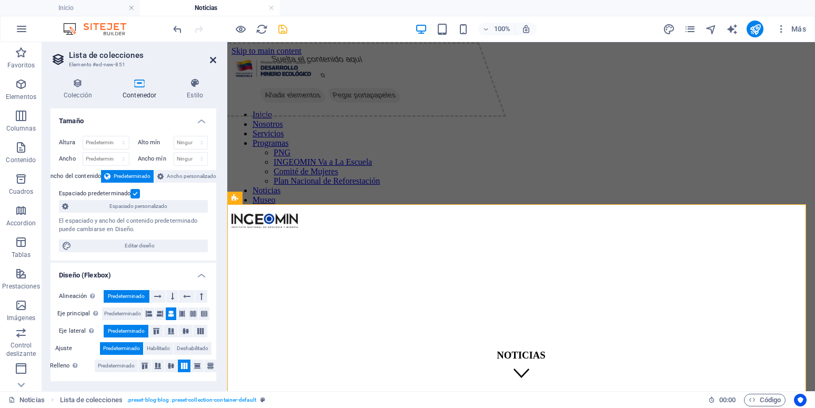
click at [211, 64] on icon at bounding box center [213, 60] width 6 height 8
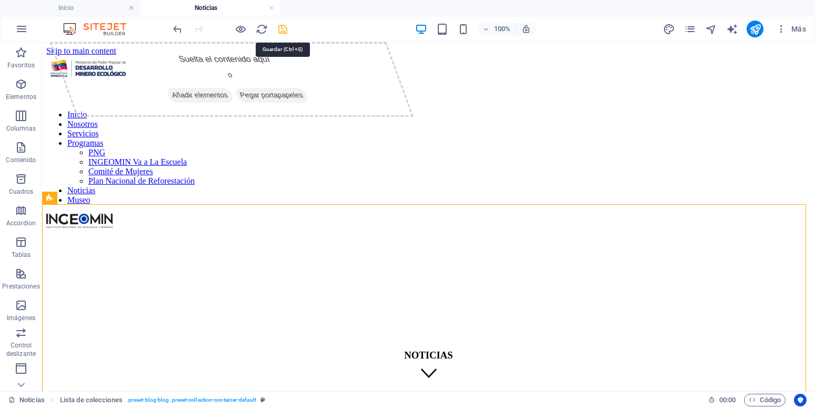
click at [285, 32] on icon "save" at bounding box center [283, 29] width 12 height 12
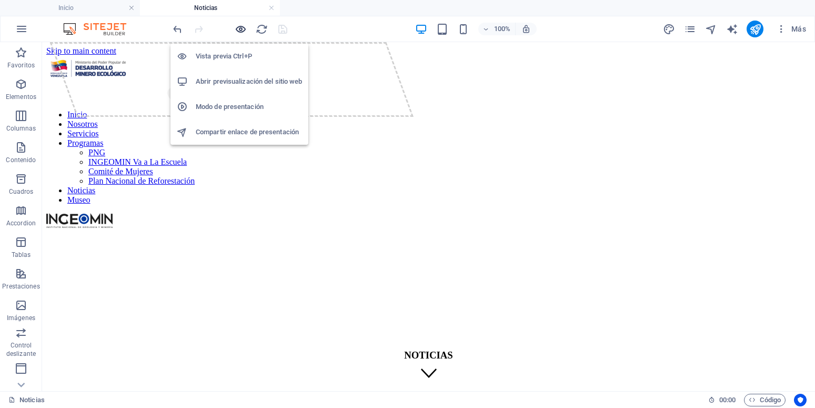
click at [239, 32] on icon "button" at bounding box center [241, 29] width 12 height 12
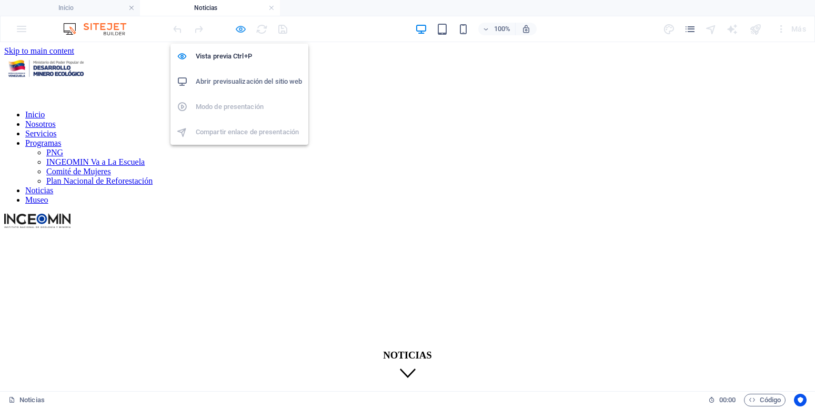
click at [239, 28] on icon "button" at bounding box center [241, 29] width 12 height 12
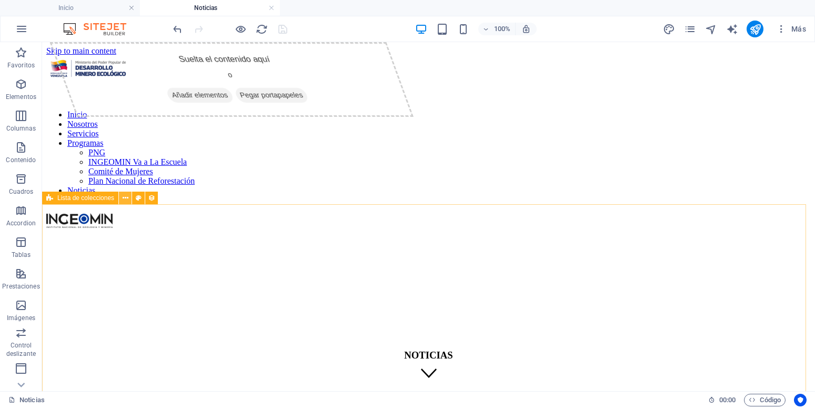
click at [125, 200] on icon at bounding box center [126, 197] width 6 height 11
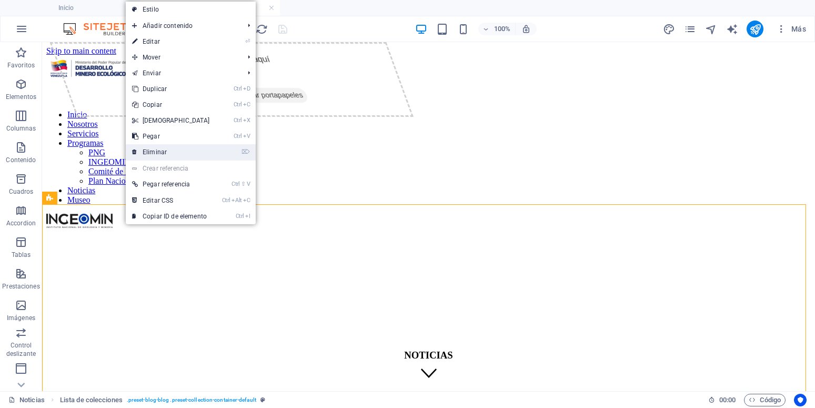
click at [170, 155] on link "⌦ Eliminar" at bounding box center [171, 152] width 90 height 16
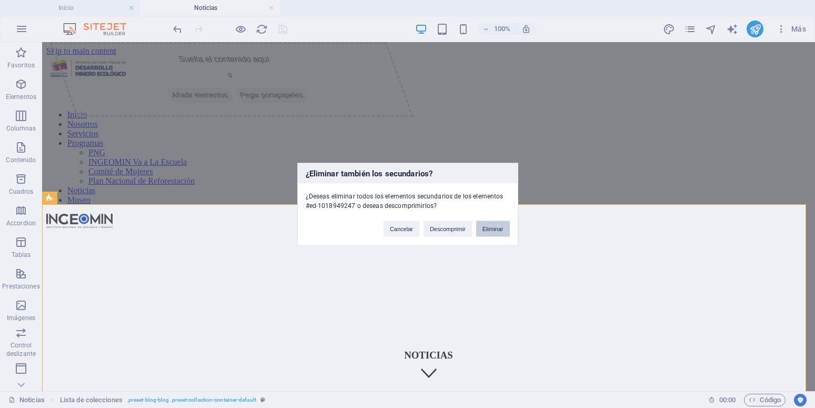
click at [505, 226] on button "Eliminar" at bounding box center [493, 228] width 34 height 16
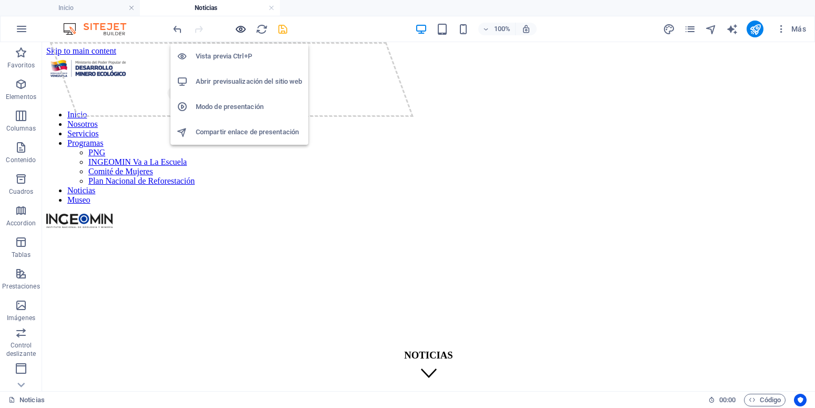
click at [238, 28] on icon "button" at bounding box center [241, 29] width 12 height 12
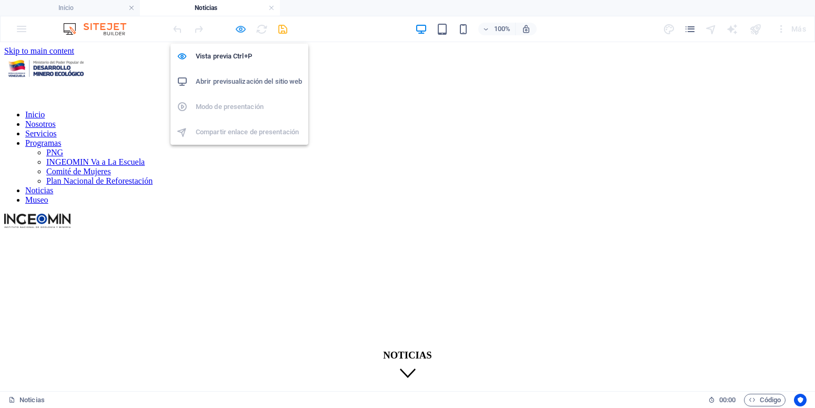
click at [241, 30] on icon "button" at bounding box center [241, 29] width 12 height 12
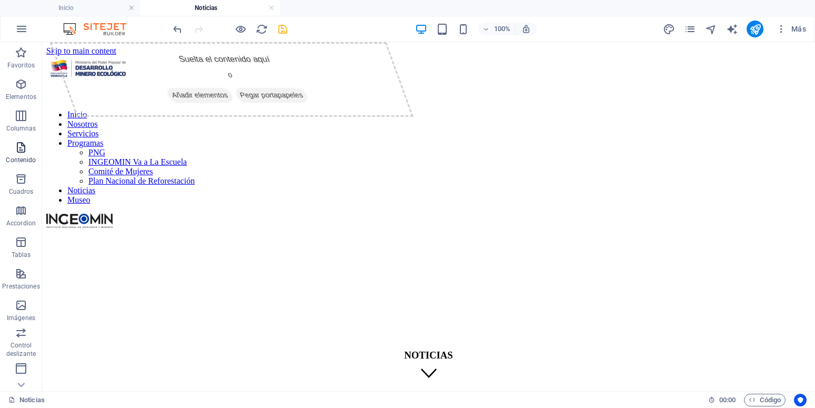
click at [29, 145] on span "Contenido" at bounding box center [21, 153] width 42 height 25
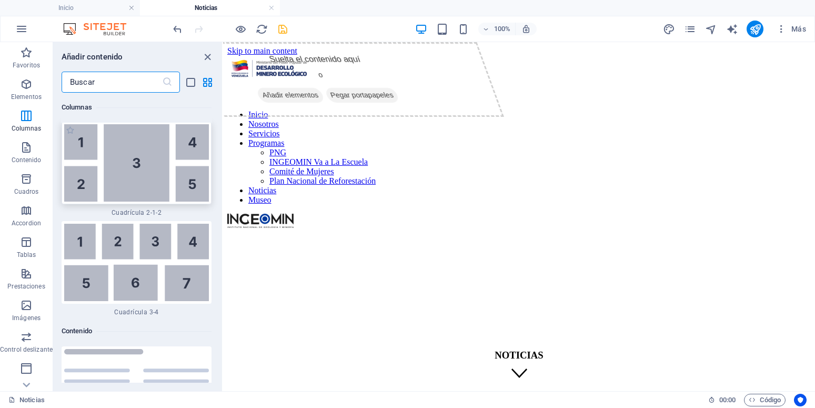
scroll to position [3581, 0]
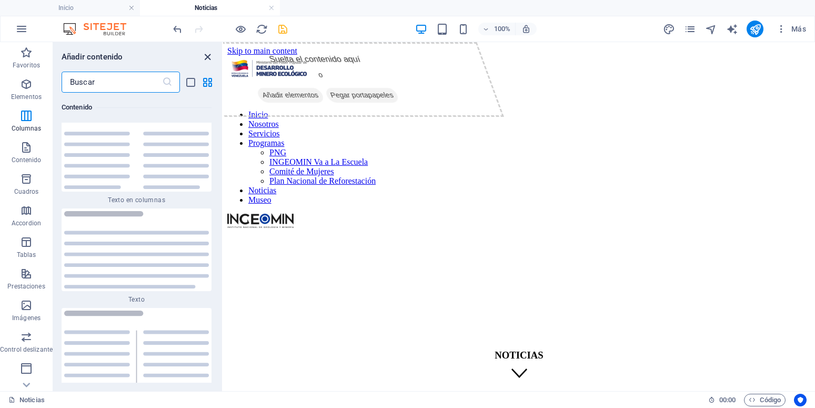
click at [206, 57] on icon "close panel" at bounding box center [207, 57] width 12 height 12
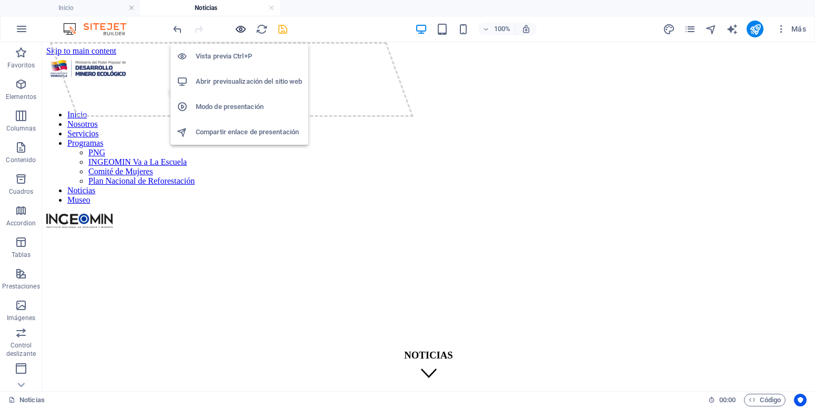
click at [237, 29] on icon "button" at bounding box center [241, 29] width 12 height 12
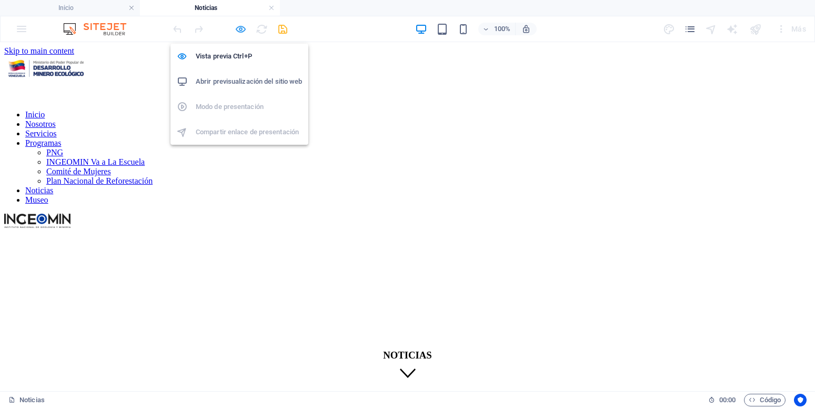
click at [246, 32] on icon "button" at bounding box center [241, 29] width 12 height 12
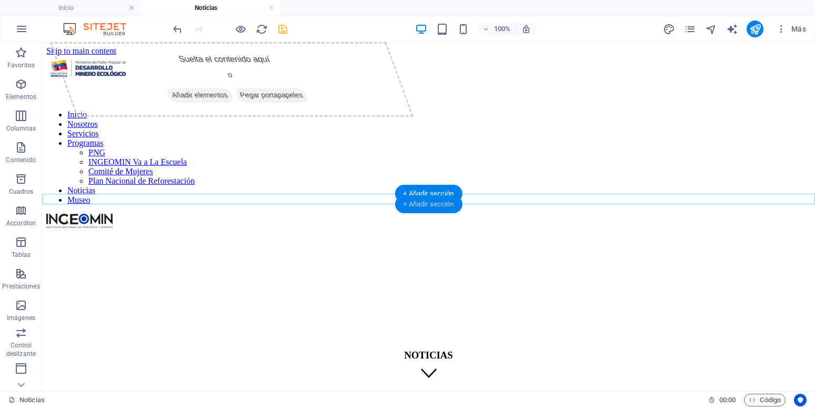
click at [423, 206] on div "+ Añadir sección" at bounding box center [427, 204] width 67 height 18
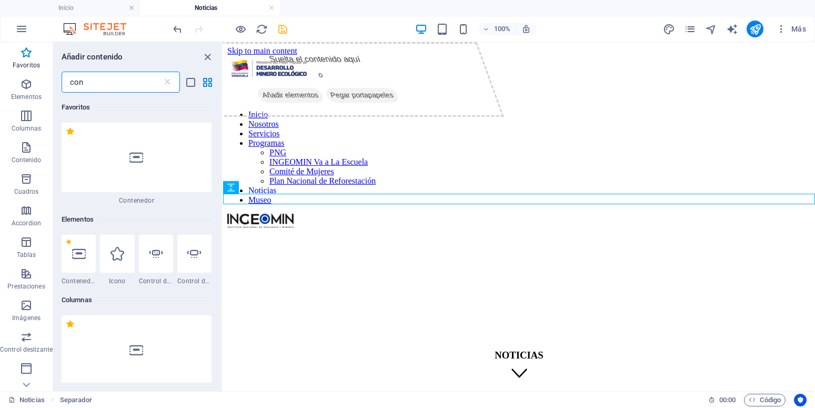
scroll to position [0, 0]
type input "con"
click at [113, 145] on div at bounding box center [137, 157] width 150 height 69
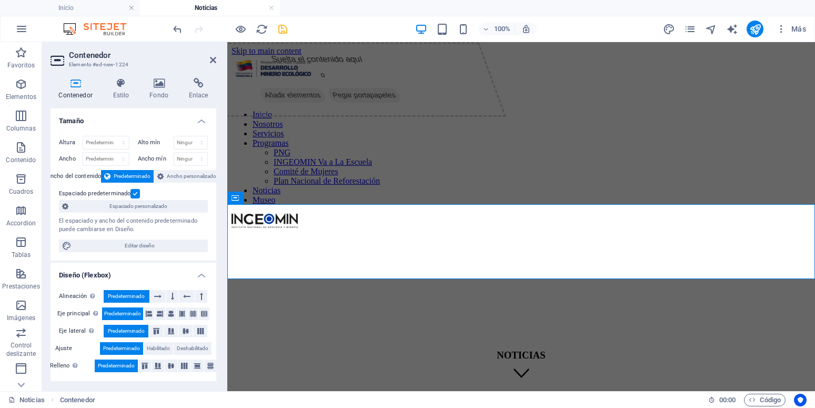
scroll to position [146, 0]
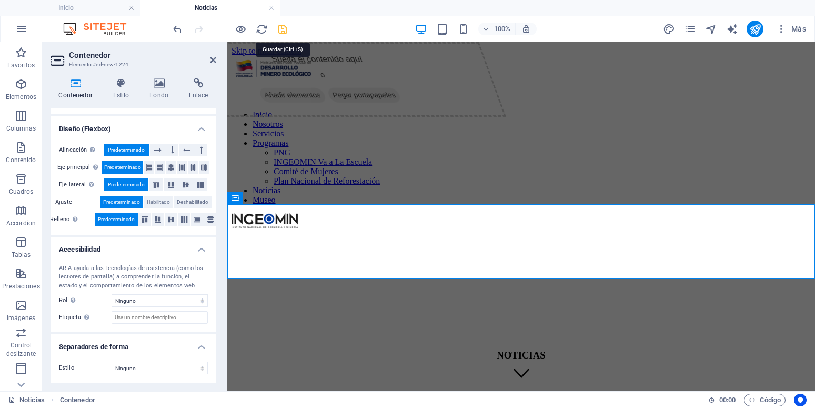
click at [281, 27] on icon "save" at bounding box center [283, 29] width 12 height 12
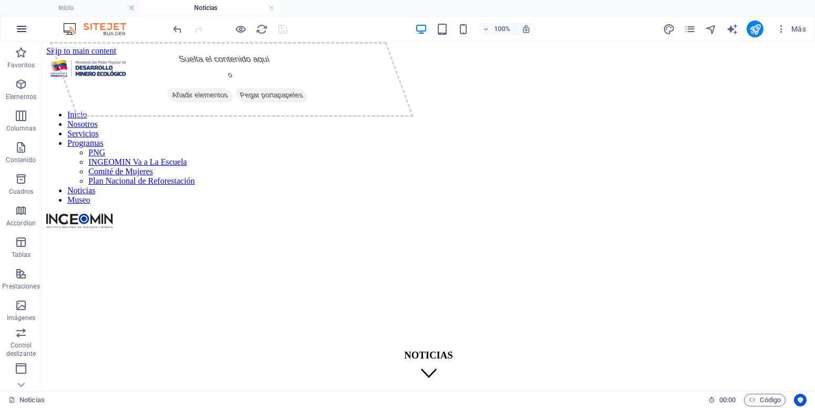
click at [19, 29] on icon "button" at bounding box center [21, 29] width 13 height 13
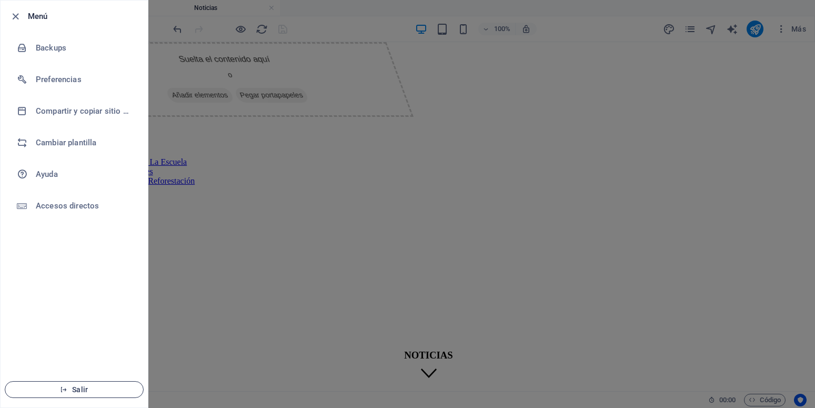
click at [74, 390] on span "Salir" at bounding box center [74, 389] width 121 height 8
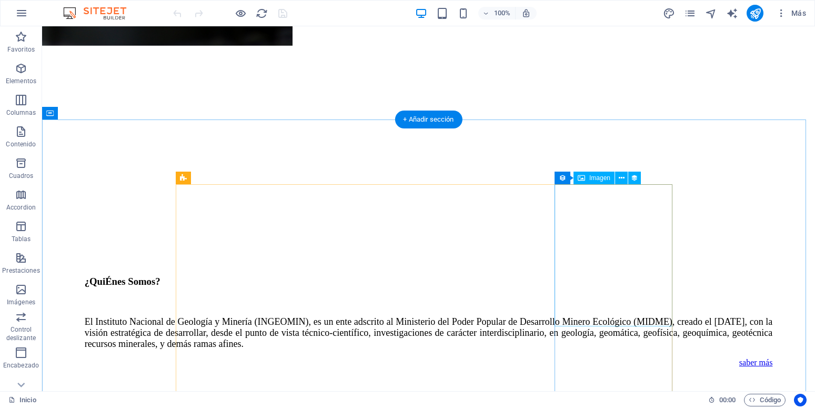
scroll to position [1341, 0]
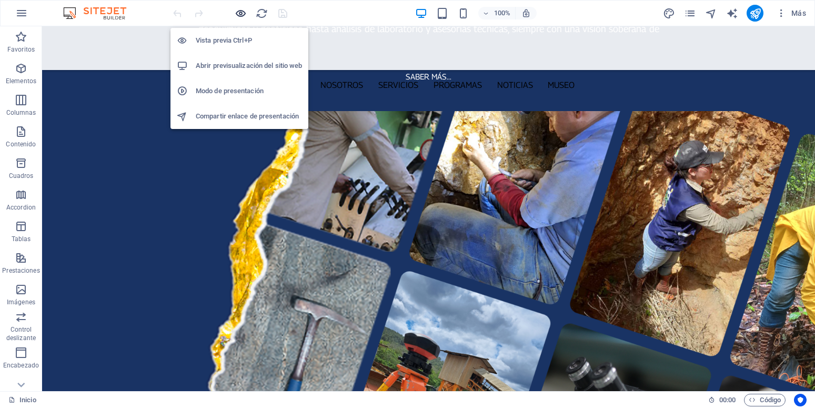
click at [245, 16] on icon "button" at bounding box center [241, 13] width 12 height 12
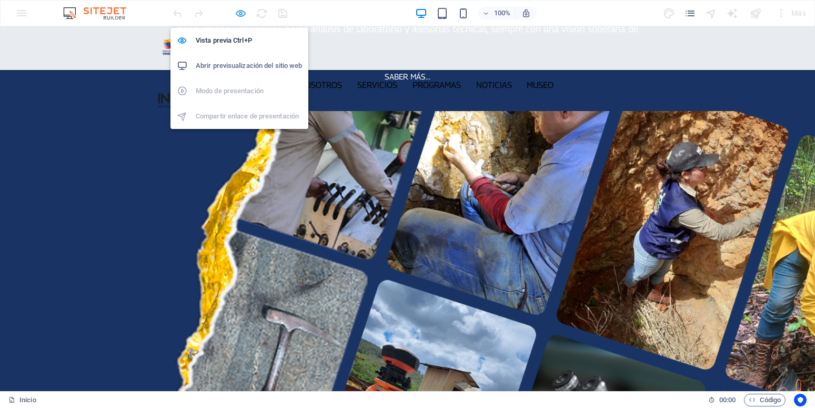
scroll to position [1327, 0]
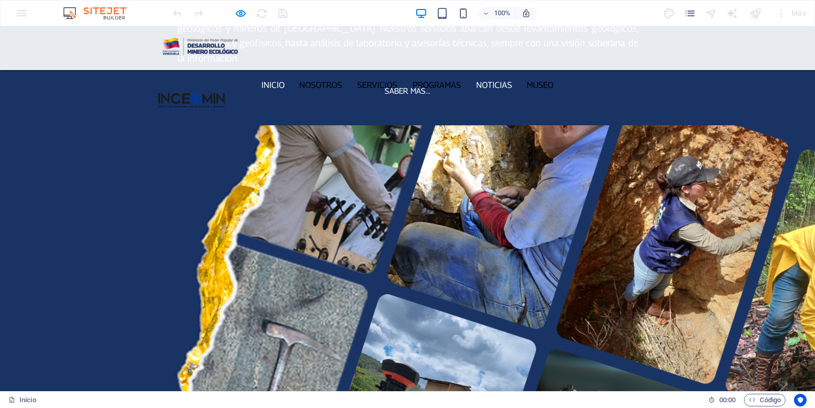
click at [495, 77] on link "Noticias" at bounding box center [493, 84] width 43 height 15
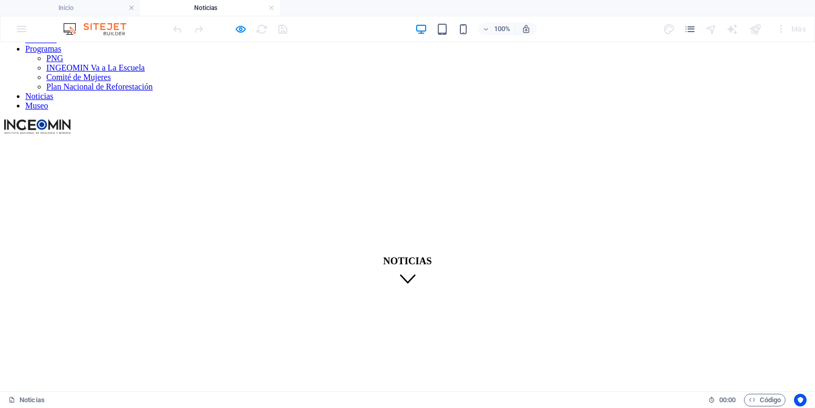
scroll to position [54, 0]
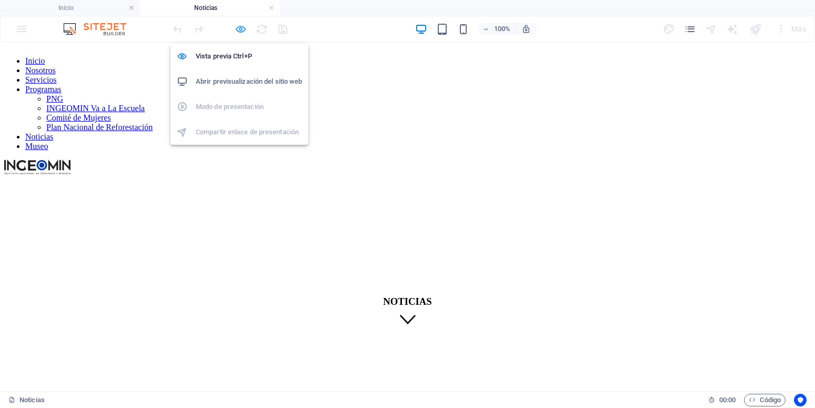
click at [239, 30] on icon "button" at bounding box center [241, 29] width 12 height 12
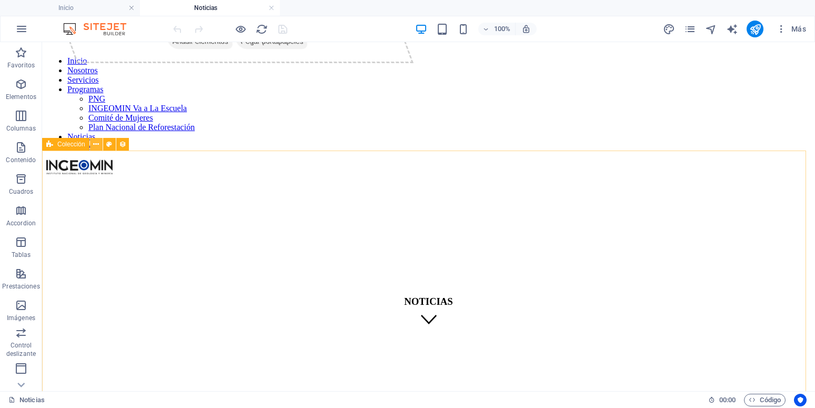
click at [98, 142] on icon at bounding box center [96, 144] width 6 height 11
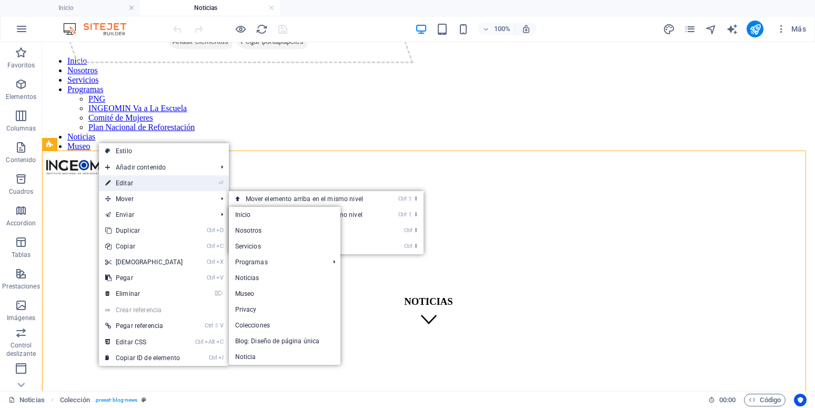
click at [125, 181] on link "⏎ Editar" at bounding box center [144, 183] width 90 height 16
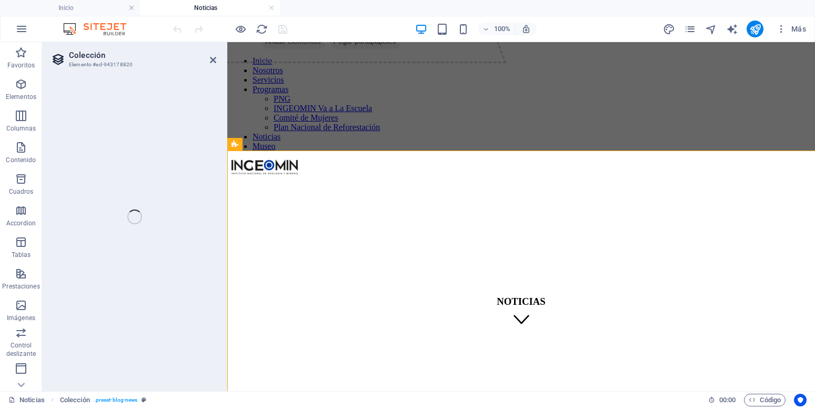
select select "68c9b5bf5b7bfe3ceb04a5c7"
select select "createdAt_DESC"
select select "columns.publishing_date"
select select "past"
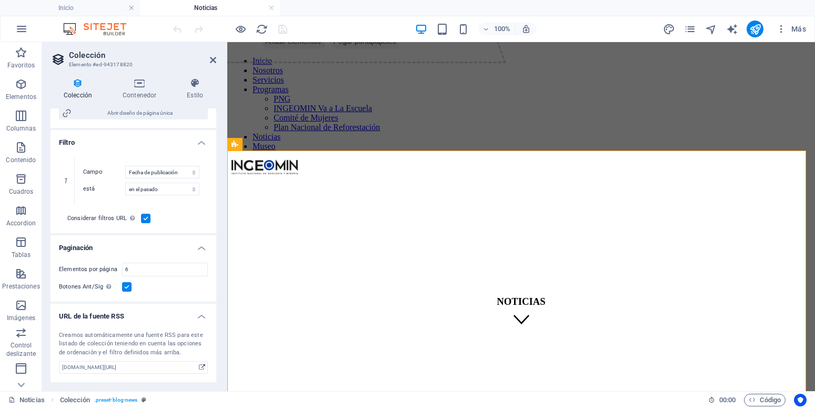
scroll to position [16, 0]
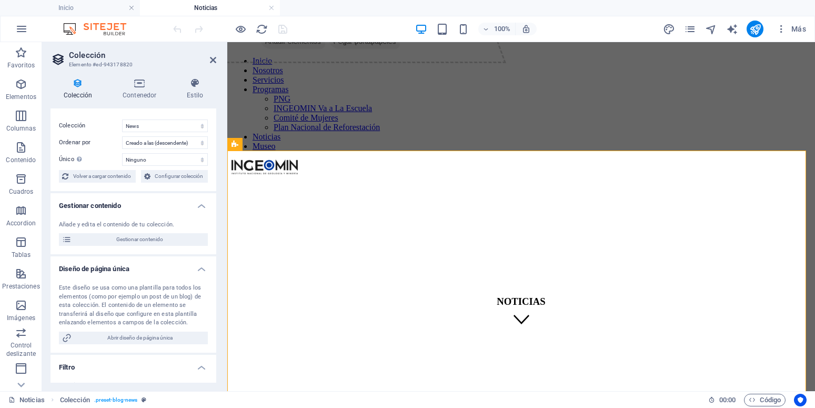
click at [142, 76] on div "Colección Contenedor Estilo General Colección Blog News Real Estate Wireframe O…" at bounding box center [133, 229] width 182 height 321
click at [140, 87] on icon at bounding box center [139, 83] width 60 height 11
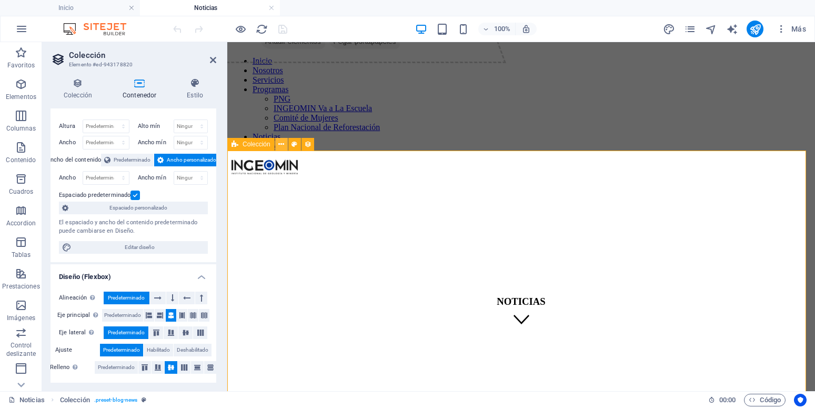
click at [282, 143] on icon at bounding box center [281, 144] width 6 height 11
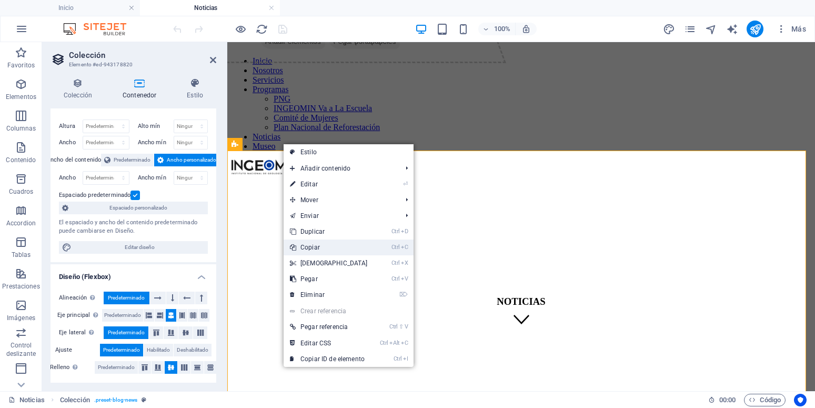
click at [323, 247] on link "Ctrl C Copiar" at bounding box center [328, 247] width 90 height 16
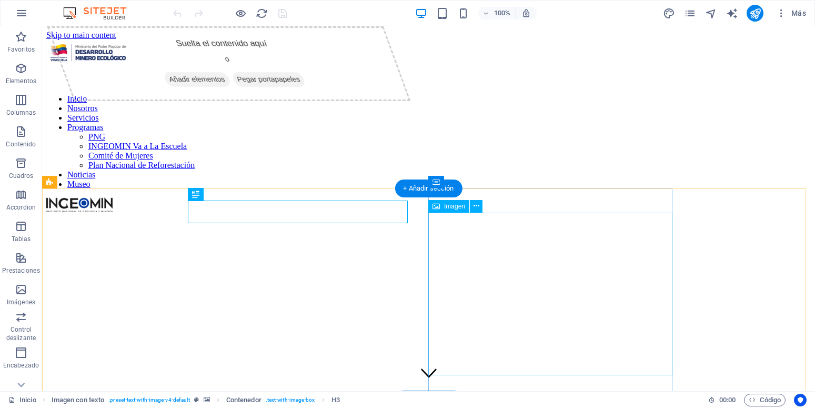
scroll to position [215, 0]
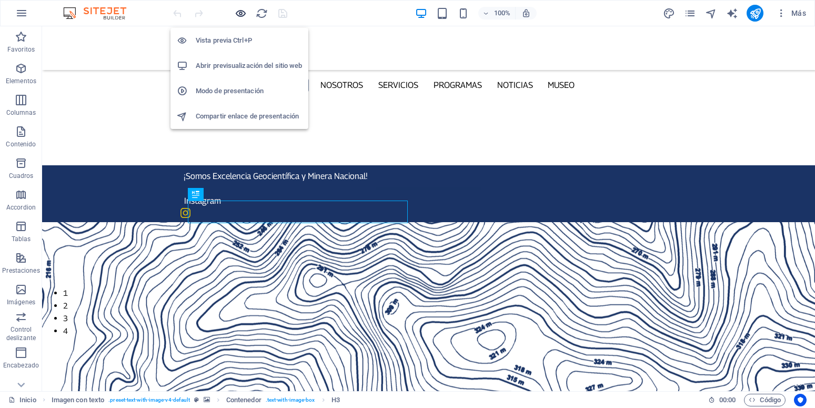
click at [237, 14] on icon "button" at bounding box center [241, 13] width 12 height 12
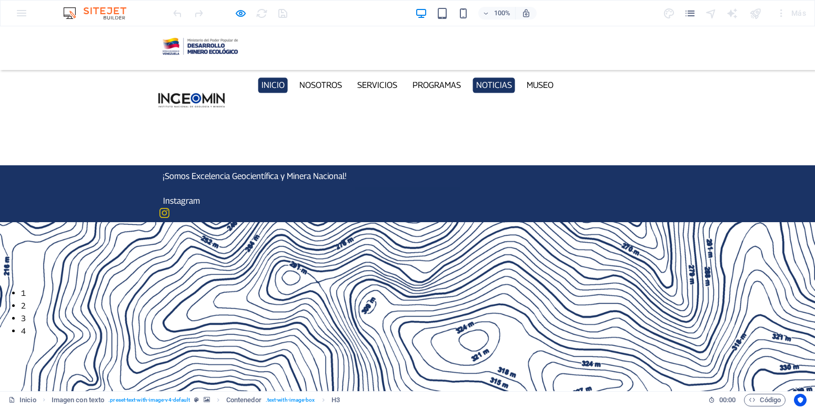
click at [496, 77] on link "Noticias" at bounding box center [493, 84] width 43 height 15
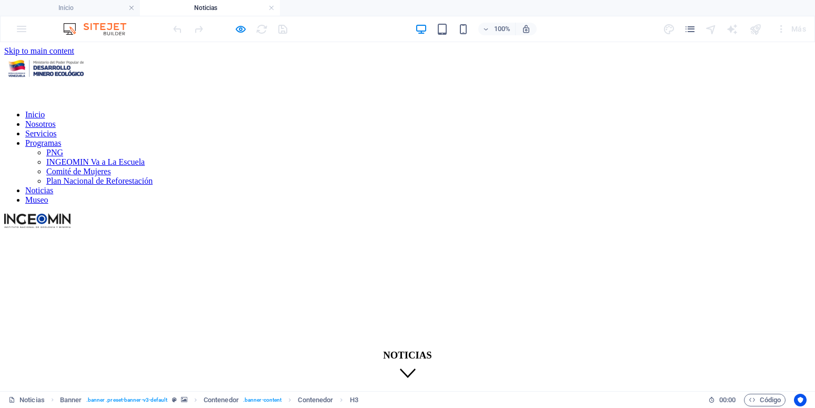
scroll to position [0, 0]
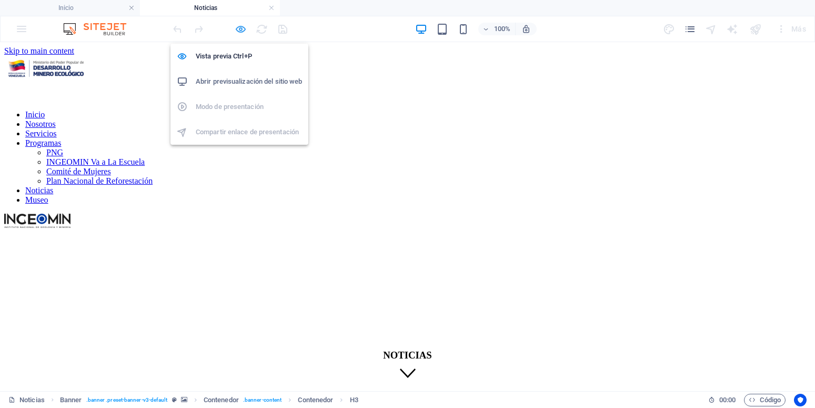
click at [241, 30] on icon "button" at bounding box center [241, 29] width 12 height 12
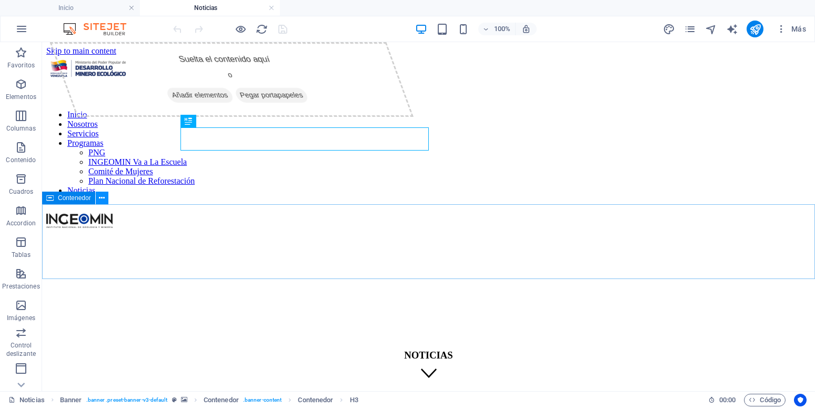
click at [102, 199] on icon at bounding box center [102, 197] width 6 height 11
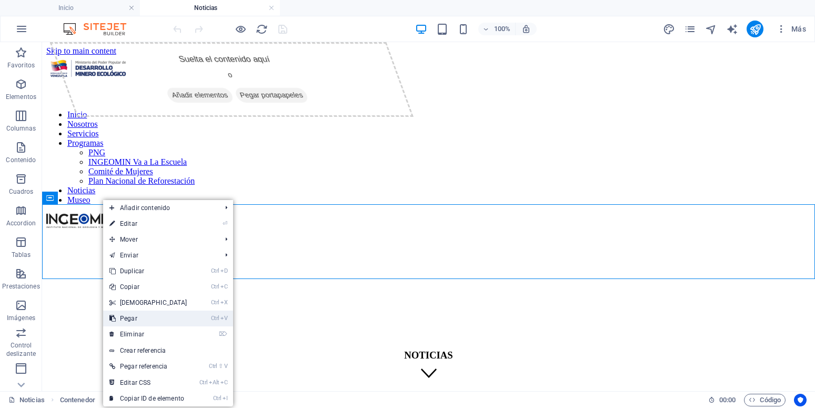
click at [142, 313] on link "Ctrl V Pegar" at bounding box center [148, 318] width 90 height 16
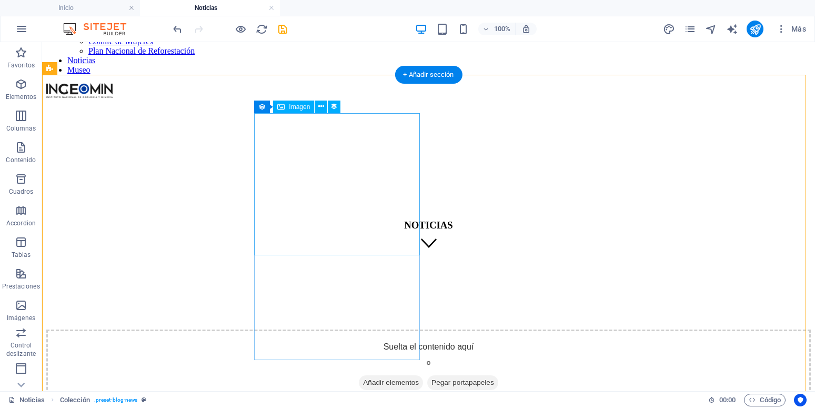
scroll to position [54, 0]
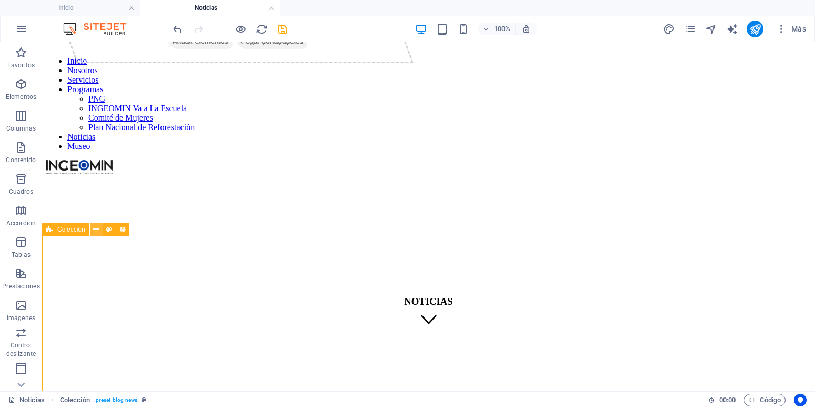
click at [93, 231] on button at bounding box center [96, 229] width 13 height 13
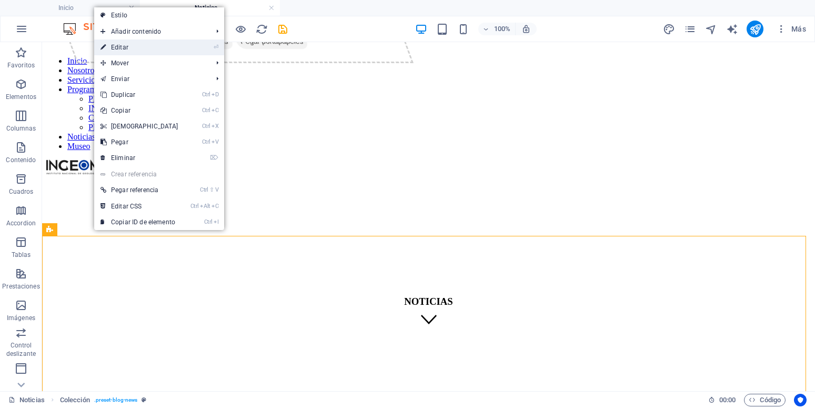
drag, startPoint x: 125, startPoint y: 54, endPoint x: 24, endPoint y: 131, distance: 127.2
click at [125, 54] on link "⏎ Editar" at bounding box center [139, 47] width 90 height 16
select select
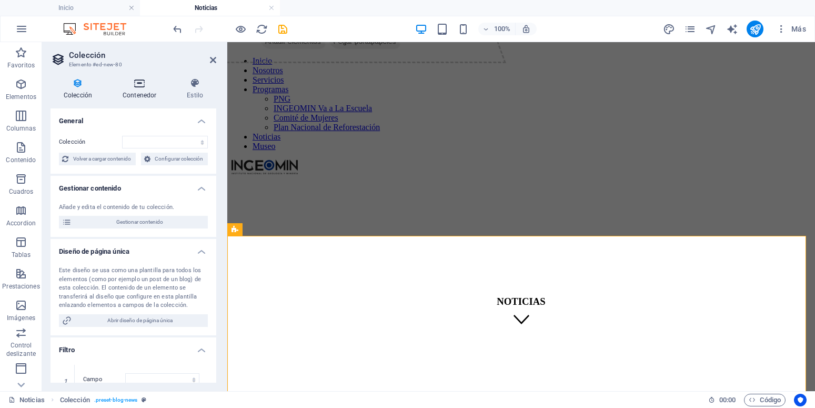
click at [135, 86] on icon at bounding box center [139, 83] width 60 height 11
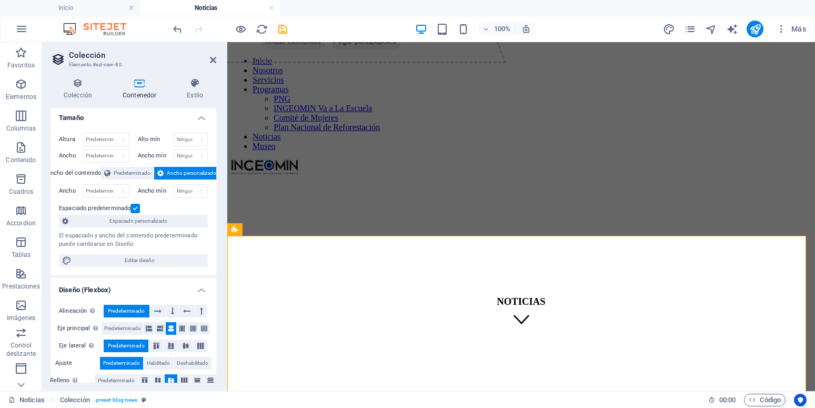
scroll to position [0, 0]
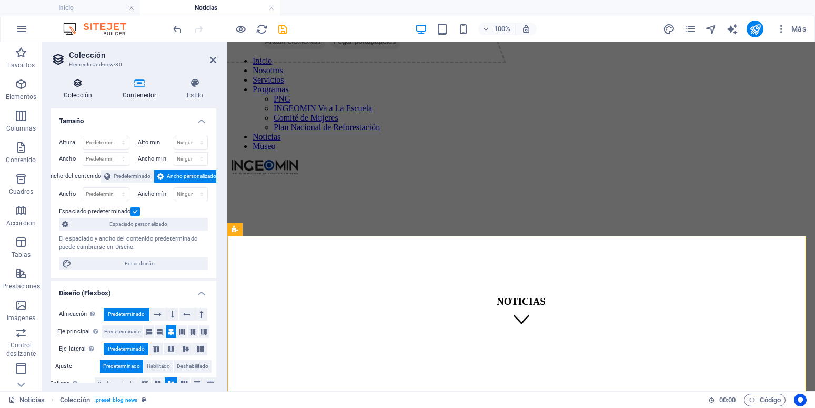
click at [82, 87] on icon at bounding box center [77, 83] width 55 height 11
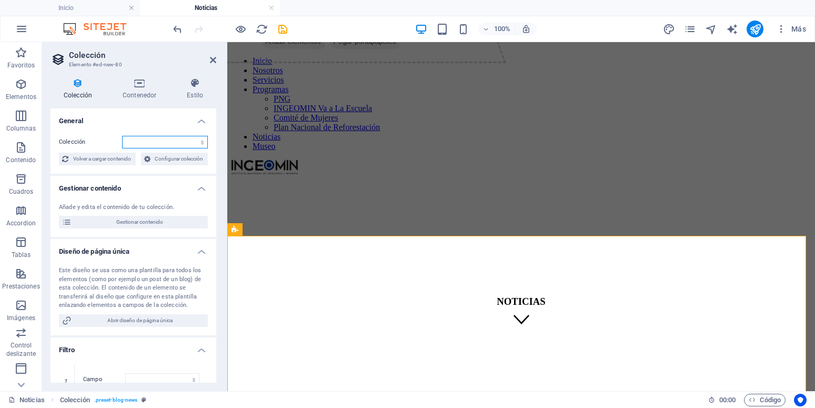
click at [122, 136] on select "Blog News Real Estate Wireframe" at bounding box center [165, 142] width 86 height 13
select select "68dec2e48324982c7706793a"
click option "News" at bounding box center [0, 0] width 0 height 0
select select
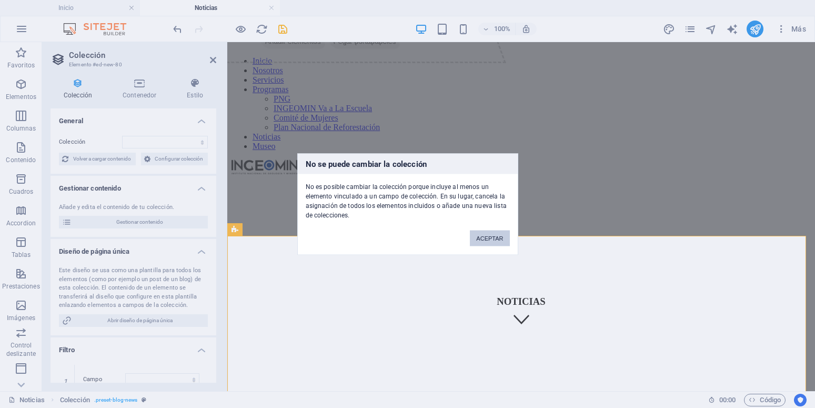
click at [480, 238] on button "ACEPTAR" at bounding box center [489, 238] width 39 height 16
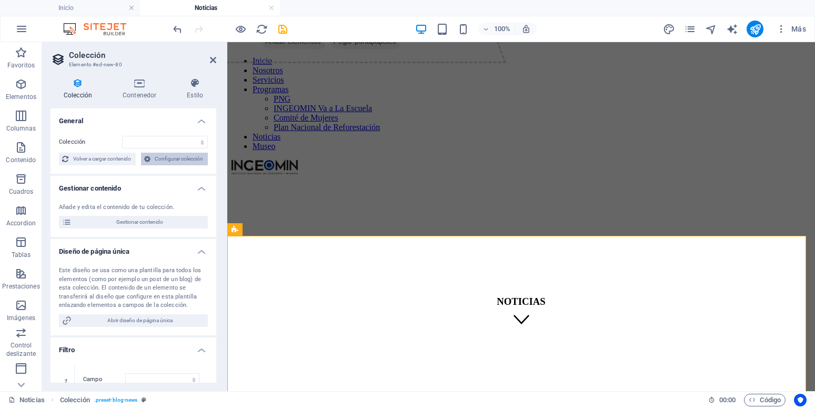
click at [154, 165] on span "Configurar colección" at bounding box center [180, 158] width 52 height 13
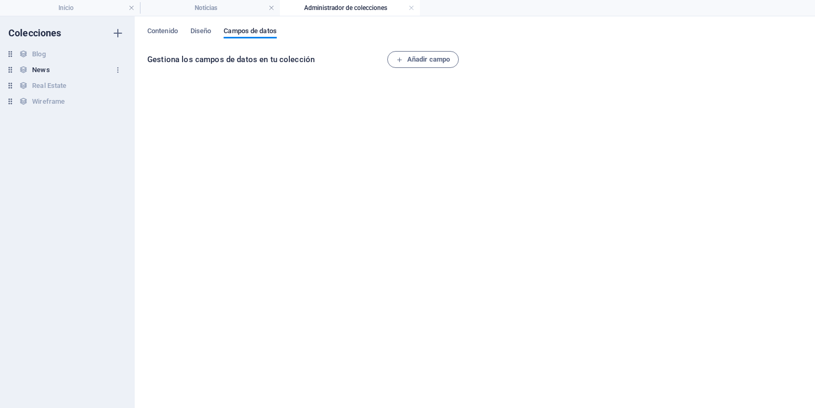
click at [37, 70] on h6 "News" at bounding box center [40, 70] width 17 height 13
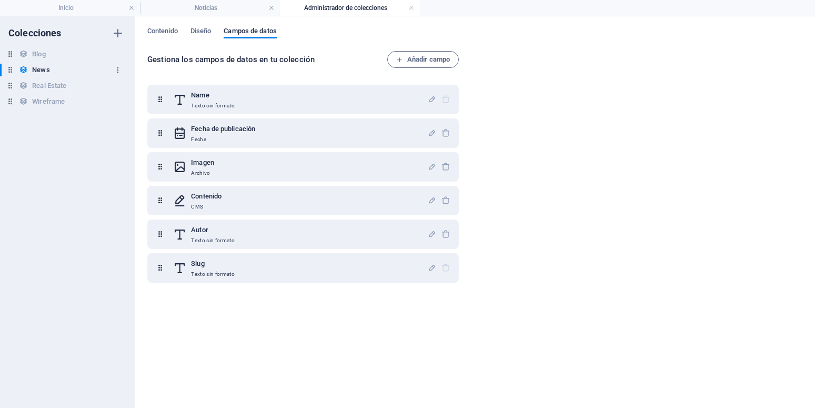
click at [120, 68] on icon "button" at bounding box center [117, 69] width 7 height 7
click at [117, 89] on h6 "Cambiar nombre" at bounding box center [126, 91] width 50 height 13
click at [526, 102] on div "Gestiona los campos de datos en tu colección Añadir campo Name Texto sin format…" at bounding box center [474, 224] width 655 height 346
click at [119, 70] on icon "button" at bounding box center [117, 69] width 7 height 7
click at [116, 113] on h6 "Duplicar" at bounding box center [126, 116] width 50 height 13
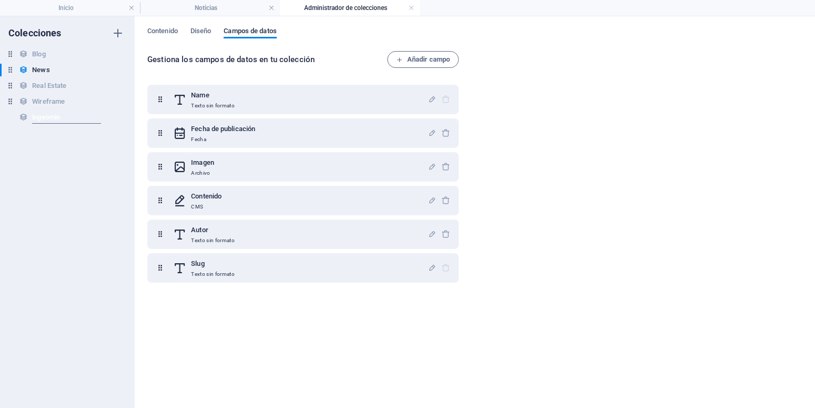
drag, startPoint x: 57, startPoint y: 111, endPoint x: 55, endPoint y: 117, distance: 6.5
click at [55, 113] on input "ingeomin" at bounding box center [66, 117] width 69 height 13
click at [55, 117] on input "ingeomin" at bounding box center [66, 117] width 69 height 13
click at [38, 115] on input "ingeomin" at bounding box center [66, 117] width 69 height 13
type input "inngeomin"
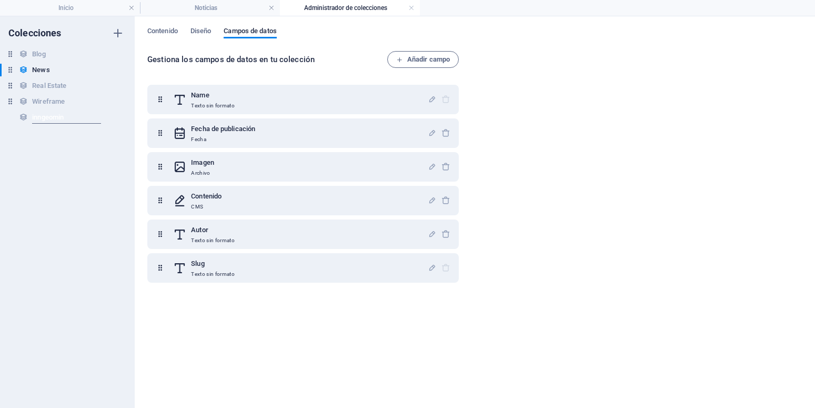
click at [94, 120] on input "inngeomin" at bounding box center [66, 117] width 69 height 13
click at [87, 122] on input "inngeomin" at bounding box center [66, 117] width 69 height 13
click at [61, 175] on div "Colecciones Blog Blog News News Real Estate Real Estate Wireframe Wireframe inn…" at bounding box center [67, 211] width 135 height 391
click at [122, 115] on button "button" at bounding box center [117, 117] width 13 height 17
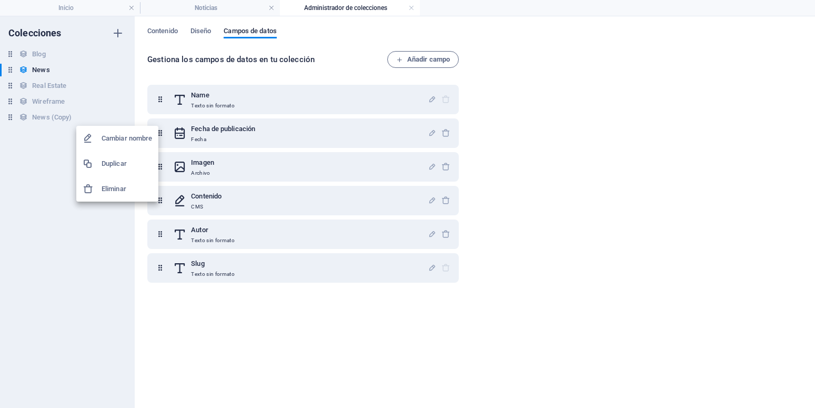
click at [114, 137] on h6 "Cambiar nombre" at bounding box center [126, 138] width 50 height 13
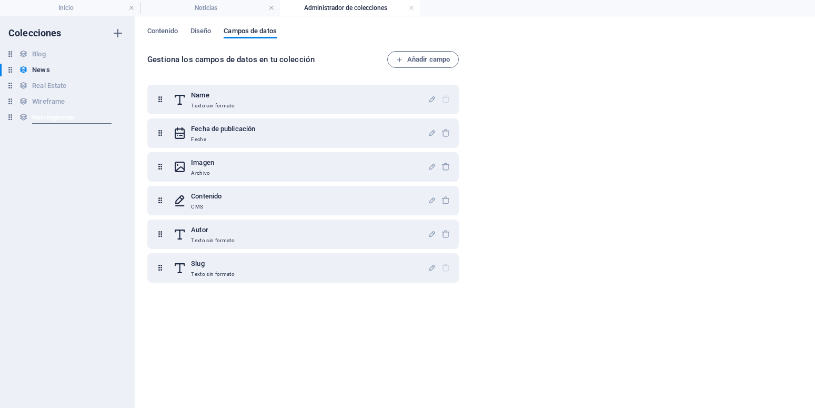
type input "Noti-ingeomin"
click at [49, 118] on h6 "Noti-ingeomin" at bounding box center [53, 117] width 42 height 13
click at [412, 9] on link at bounding box center [411, 8] width 6 height 10
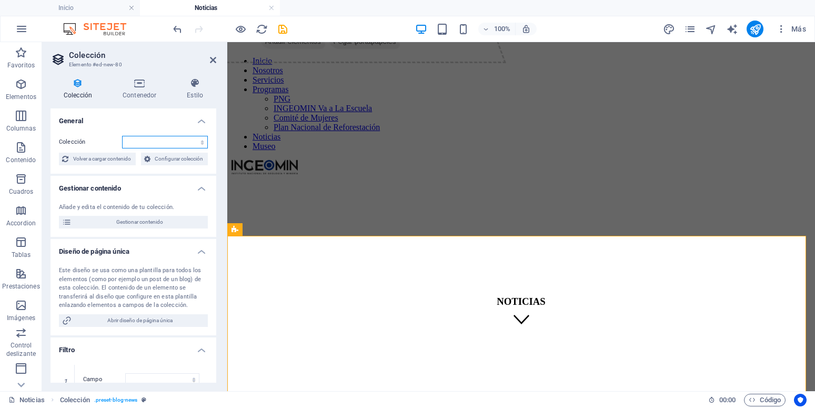
click at [122, 136] on select "Blog Noti-ingeomin News Real Estate Wireframe" at bounding box center [165, 142] width 86 height 13
select select "68e3c47b4145f63cca0ccb15"
click option "Noti-ingeomin" at bounding box center [0, 0] width 0 height 0
select select
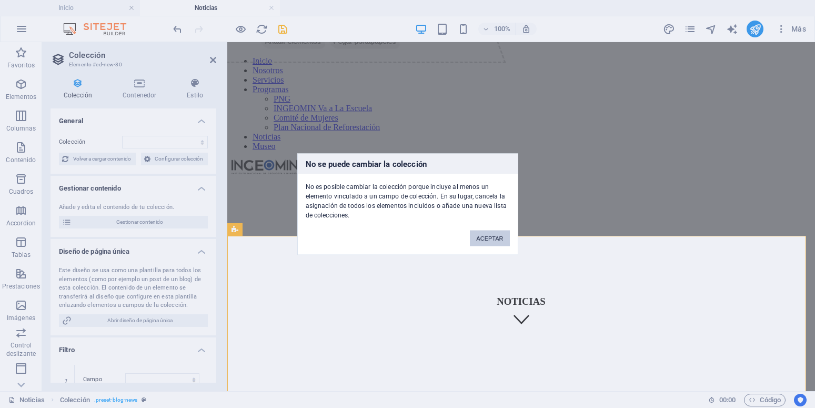
click at [495, 236] on button "ACEPTAR" at bounding box center [489, 238] width 39 height 16
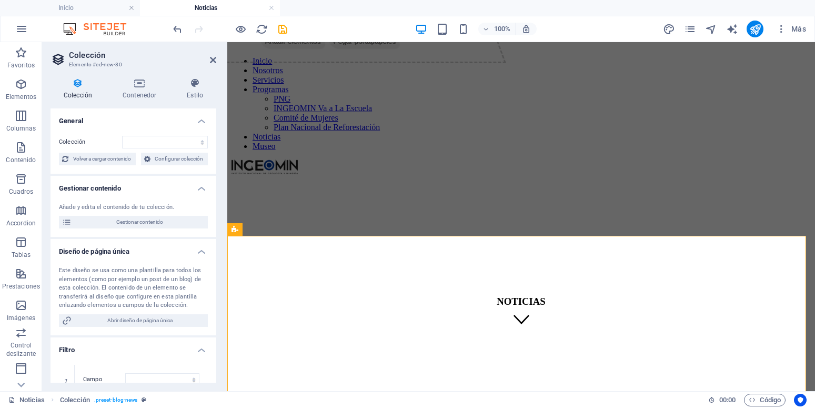
scroll to position [47, 0]
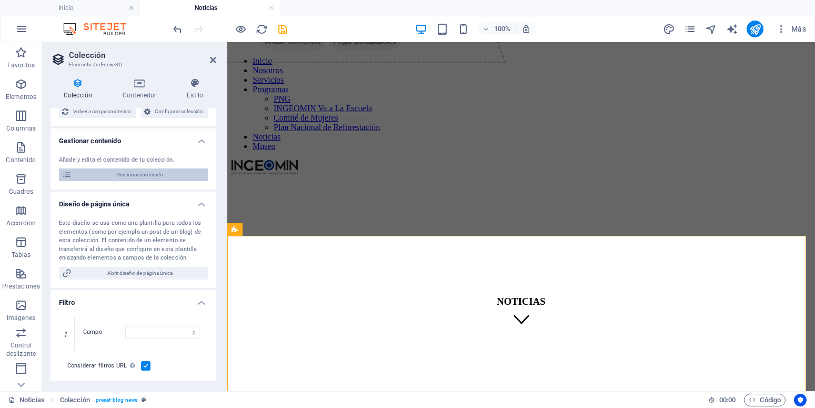
click at [154, 181] on span "Gestionar contenido" at bounding box center [140, 174] width 130 height 13
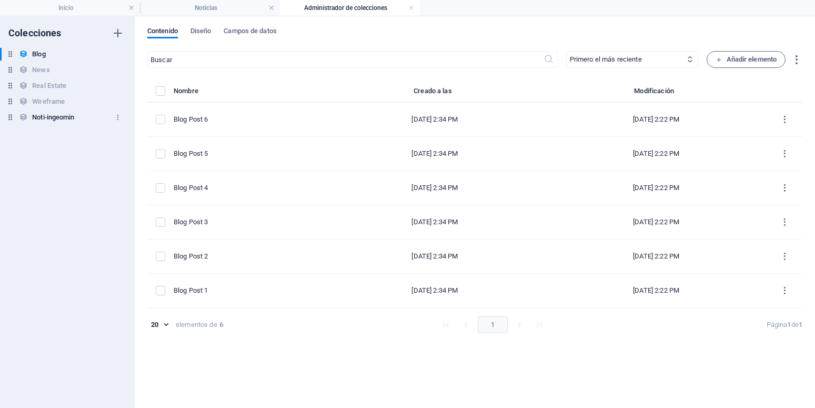
click at [24, 117] on icon at bounding box center [23, 117] width 9 height 9
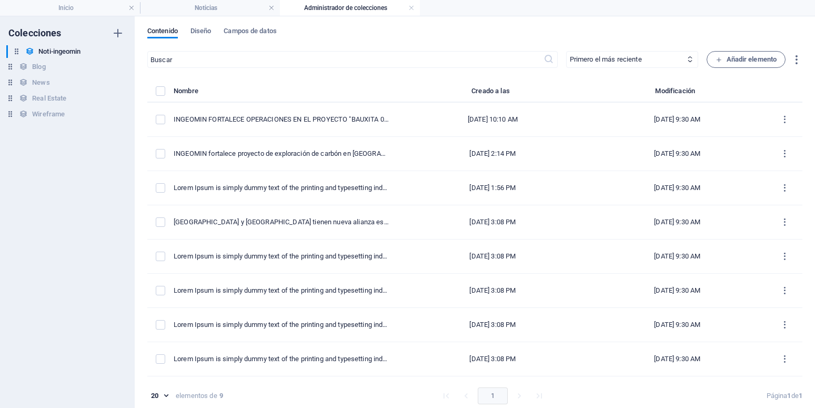
drag, startPoint x: 10, startPoint y: 120, endPoint x: 16, endPoint y: 48, distance: 72.8
click at [16, 48] on div "Blog Blog News News Real Estate Real Estate Wireframe Wireframe Noti-ingeomin N…" at bounding box center [62, 86] width 124 height 76
click at [411, 6] on link at bounding box center [411, 8] width 6 height 10
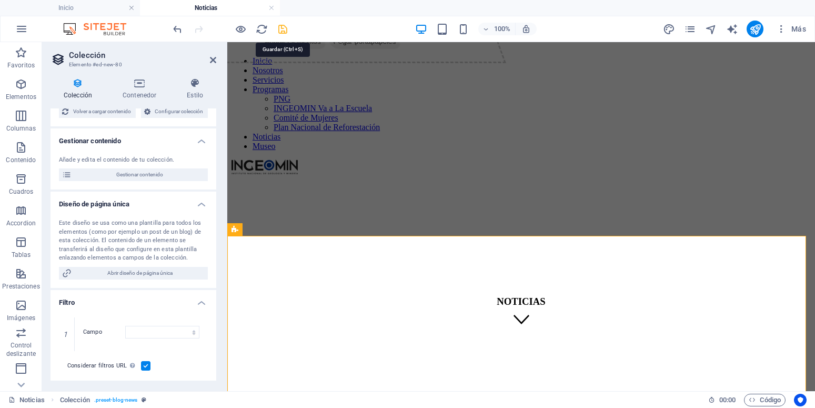
click at [281, 28] on icon "save" at bounding box center [283, 29] width 12 height 12
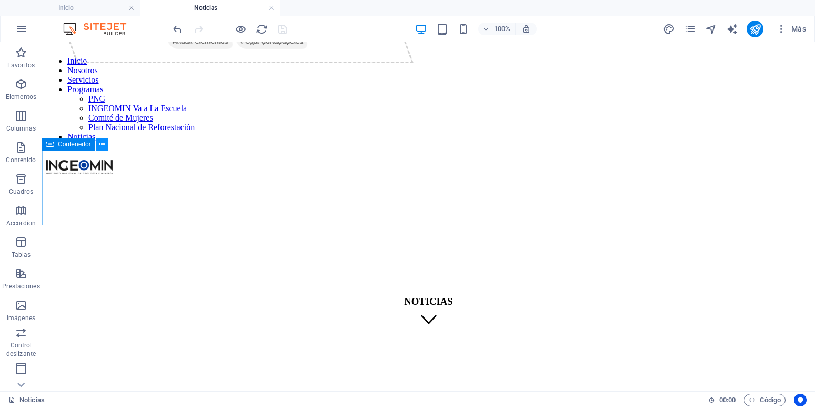
click at [102, 144] on icon at bounding box center [102, 144] width 6 height 11
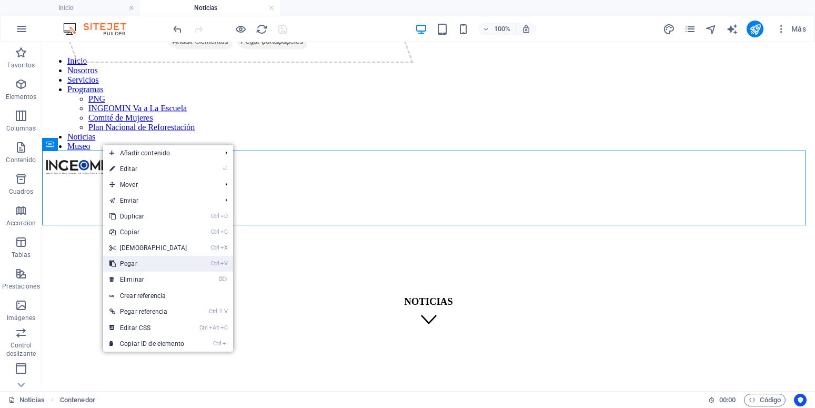
click at [144, 266] on link "Ctrl V Pegar" at bounding box center [148, 264] width 90 height 16
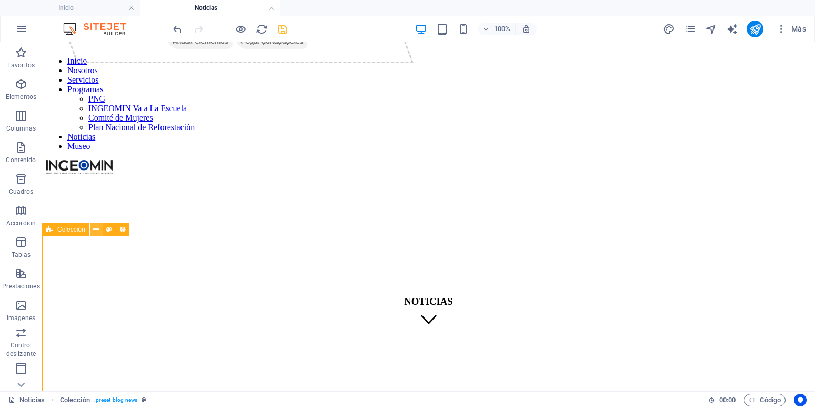
click at [94, 231] on icon at bounding box center [96, 229] width 6 height 11
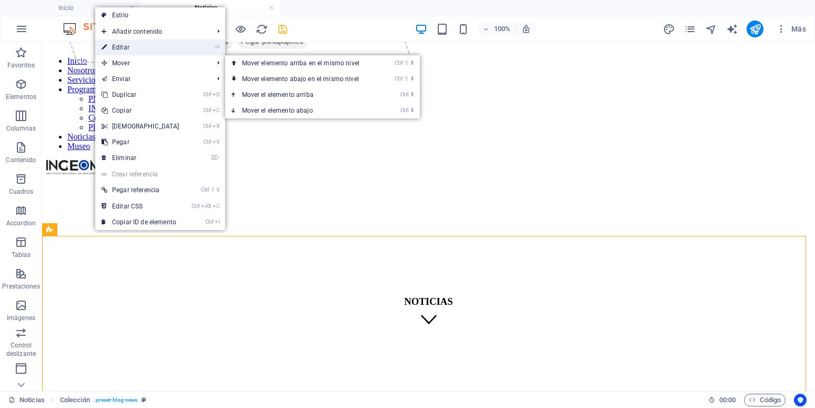
click at [138, 44] on link "⏎ Editar" at bounding box center [140, 47] width 90 height 16
select select
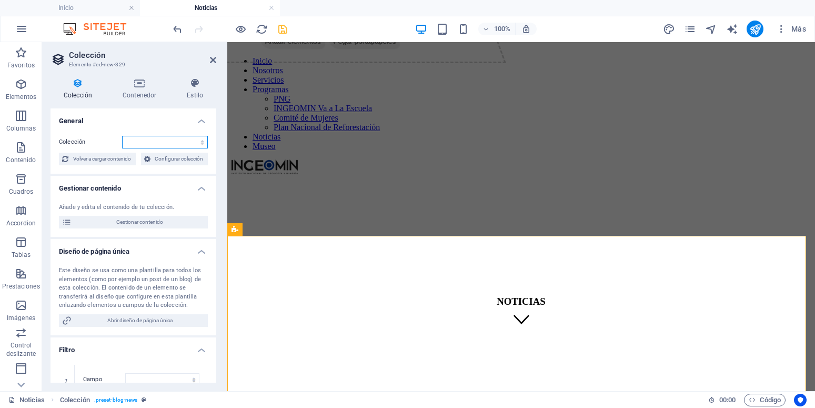
click at [122, 136] on select "Blog News Noti-ingeomin Real Estate Wireframe" at bounding box center [165, 142] width 86 height 13
select select "68e3c47b4145f63cca0ccb15"
click option "Noti-ingeomin" at bounding box center [0, 0] width 0 height 0
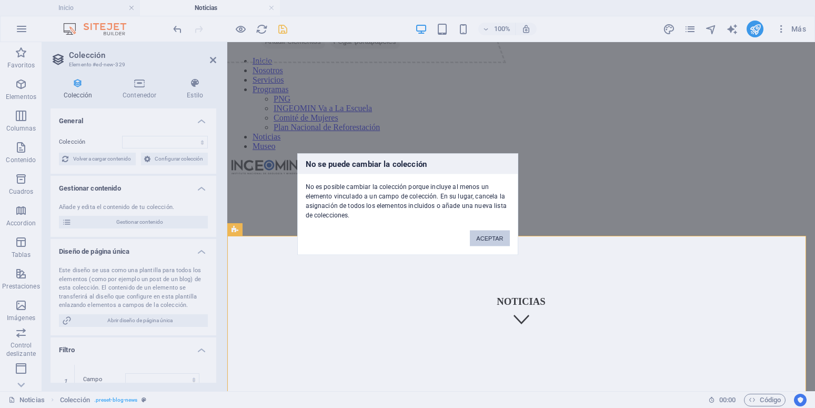
click at [497, 237] on button "ACEPTAR" at bounding box center [489, 238] width 39 height 16
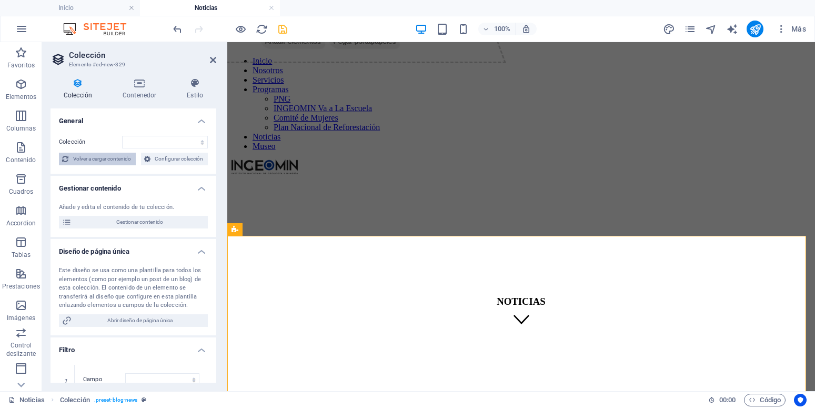
click at [133, 158] on span "Volver a cargar contenido" at bounding box center [102, 158] width 61 height 13
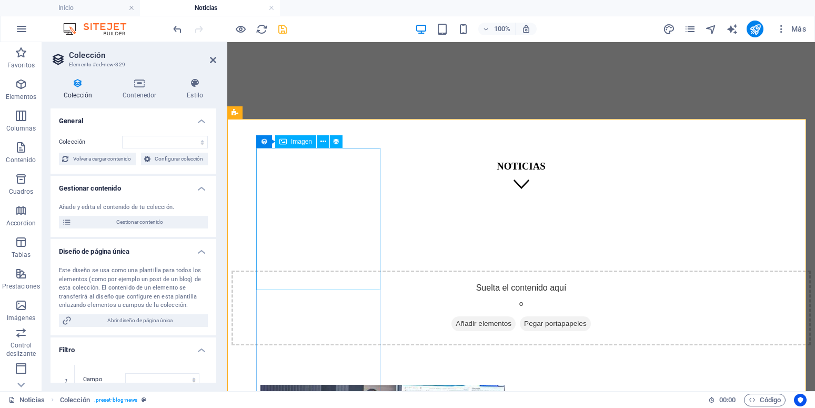
scroll to position [189, 0]
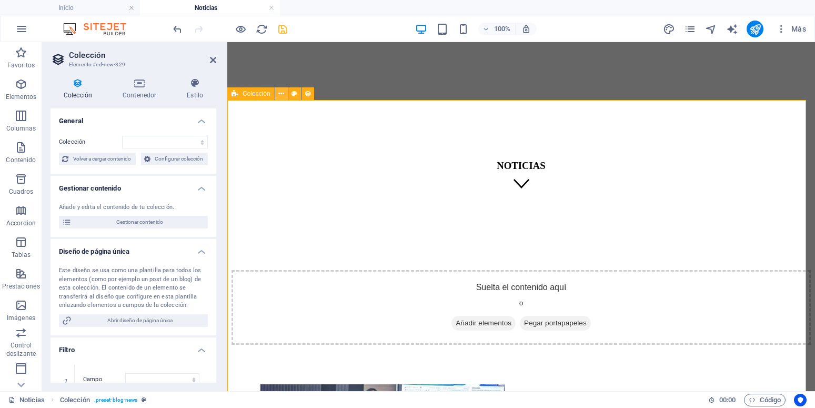
click at [281, 93] on icon at bounding box center [281, 93] width 6 height 11
click at [122, 136] on select "Blog News Noti-ingeomin Real Estate Wireframe" at bounding box center [165, 142] width 86 height 13
select select "68dec2e48324982c7706793a"
click option "News" at bounding box center [0, 0] width 0 height 0
select select
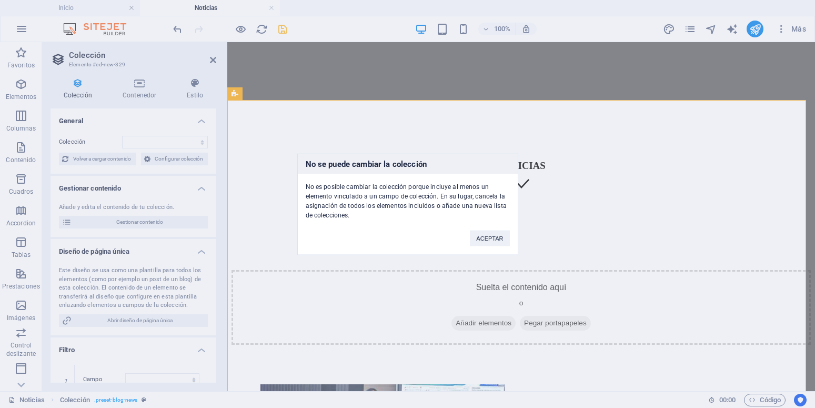
click at [215, 56] on div "No se puede cambiar la colección No es posible cambiar la colección porque incl…" at bounding box center [407, 204] width 815 height 408
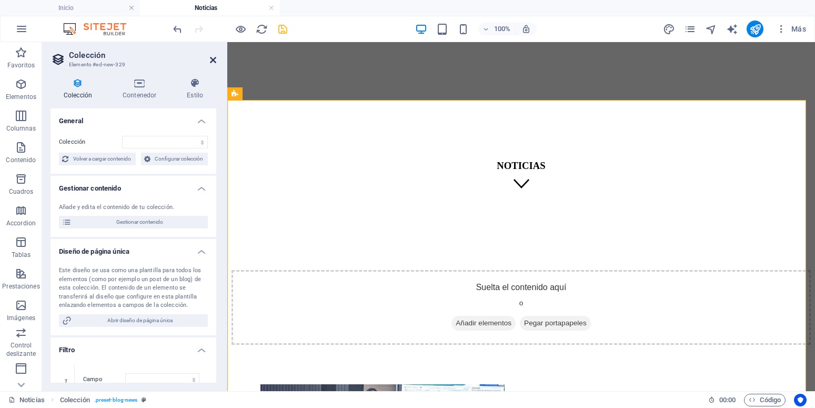
click at [211, 59] on icon at bounding box center [213, 60] width 6 height 8
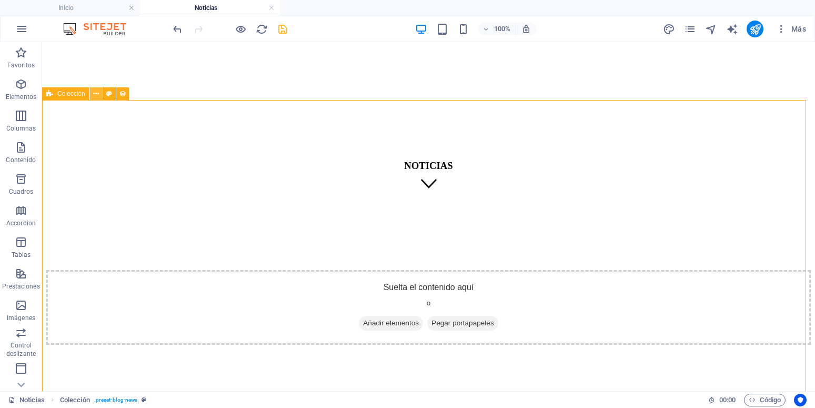
click at [94, 95] on icon at bounding box center [96, 93] width 6 height 11
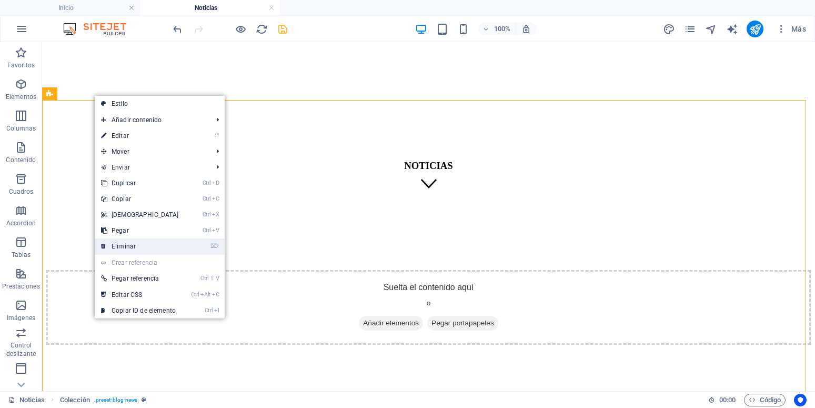
click at [146, 243] on link "⌦ Eliminar" at bounding box center [140, 246] width 90 height 16
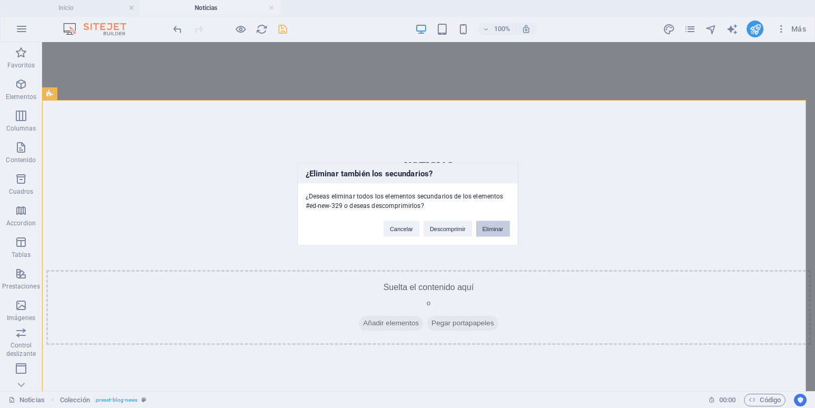
click at [488, 232] on button "Eliminar" at bounding box center [493, 228] width 34 height 16
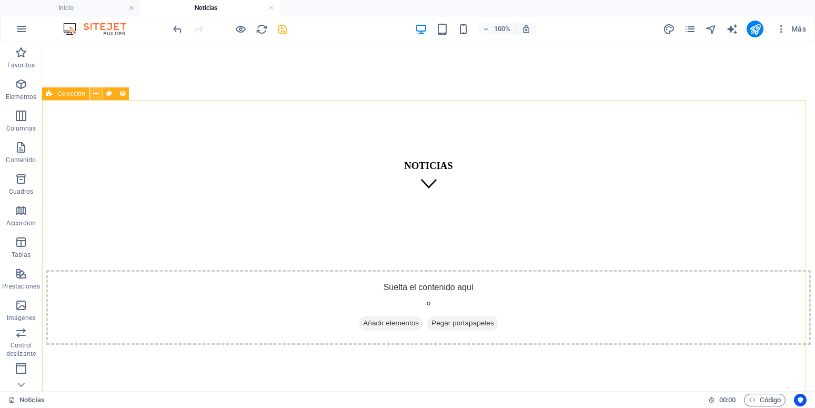
click at [95, 93] on icon at bounding box center [96, 93] width 6 height 11
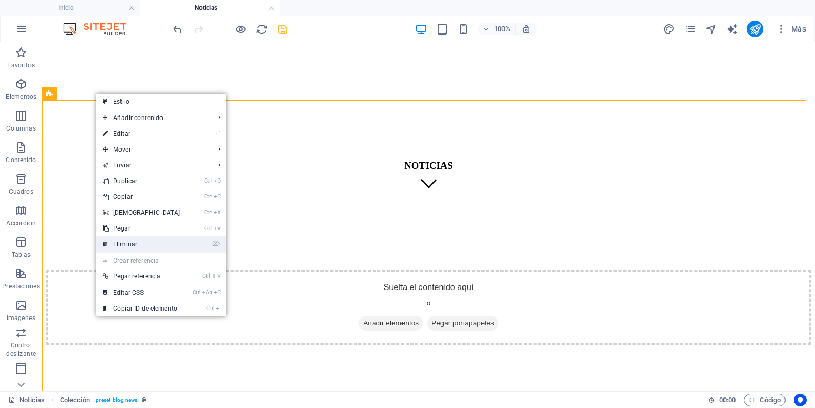
click at [140, 241] on link "⌦ Eliminar" at bounding box center [141, 244] width 90 height 16
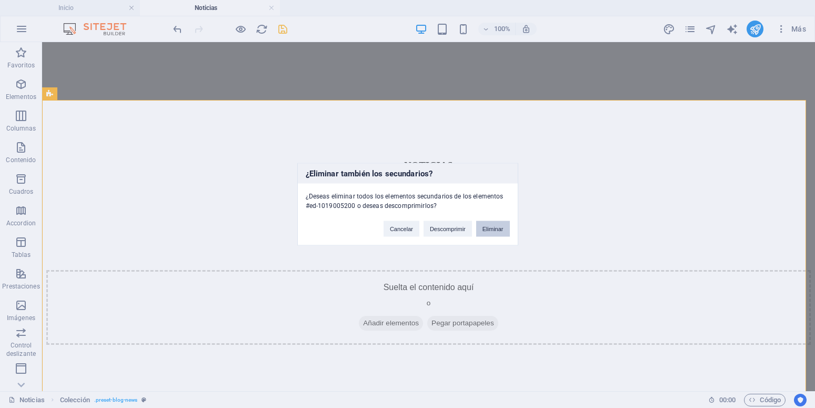
click at [484, 230] on button "Eliminar" at bounding box center [493, 228] width 34 height 16
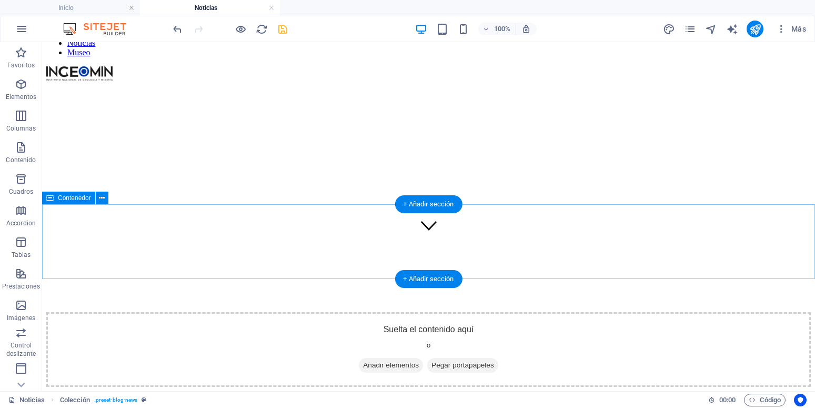
scroll to position [0, 0]
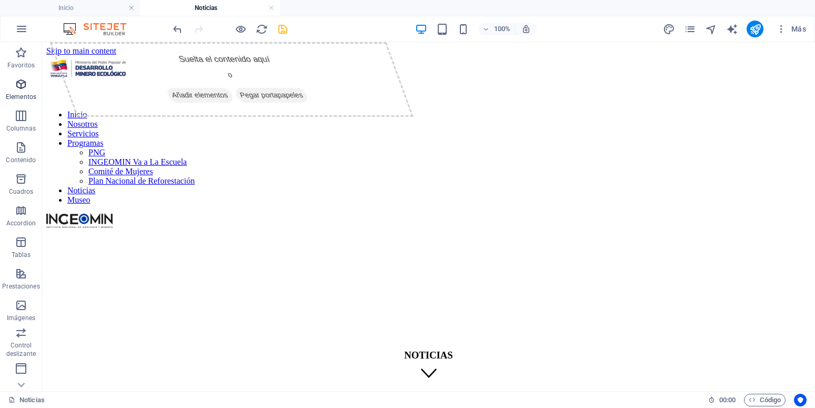
click at [22, 83] on icon "button" at bounding box center [21, 84] width 13 height 13
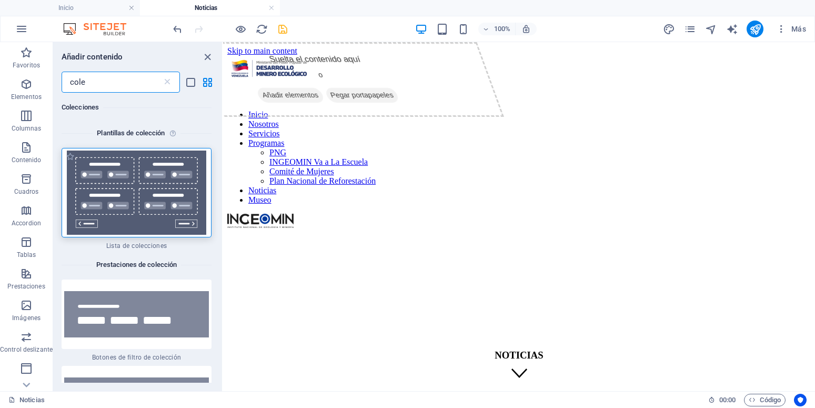
type input "cole"
click at [130, 172] on img at bounding box center [136, 192] width 145 height 84
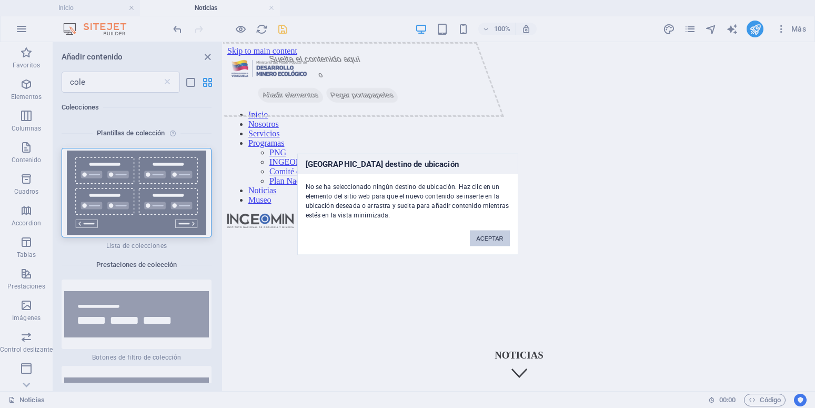
click at [499, 241] on button "ACEPTAR" at bounding box center [489, 238] width 39 height 16
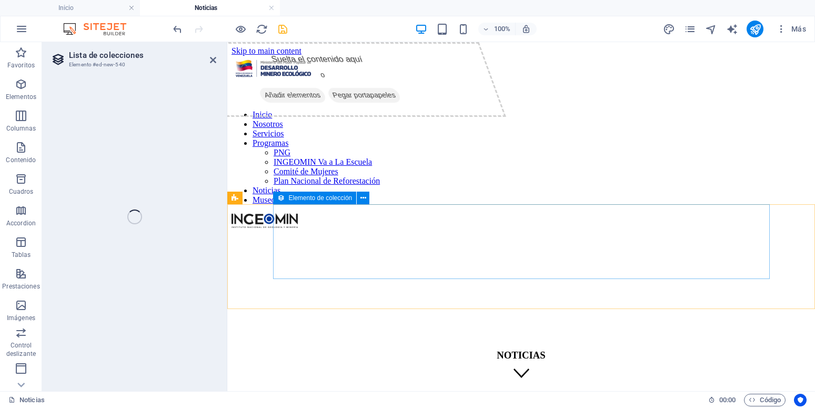
select select
select select "createdAt_DESC"
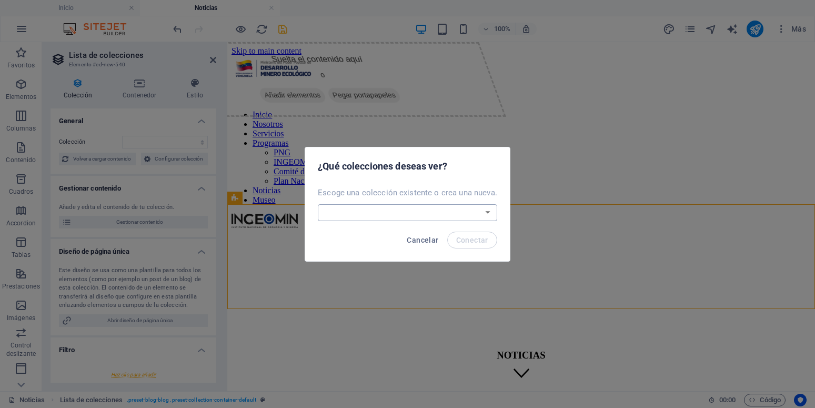
click at [318, 204] on select "Blog News Noti-ingeomin Real Estate Wireframe Crear una nueva colección" at bounding box center [407, 212] width 179 height 17
select select "68e3c47b4145f63cca0ccb15"
click option "Noti-ingeomin" at bounding box center [0, 0] width 0 height 0
click at [469, 241] on span "Conectar" at bounding box center [472, 240] width 32 height 8
select select "68e3c47b4145f63cca0ccb15"
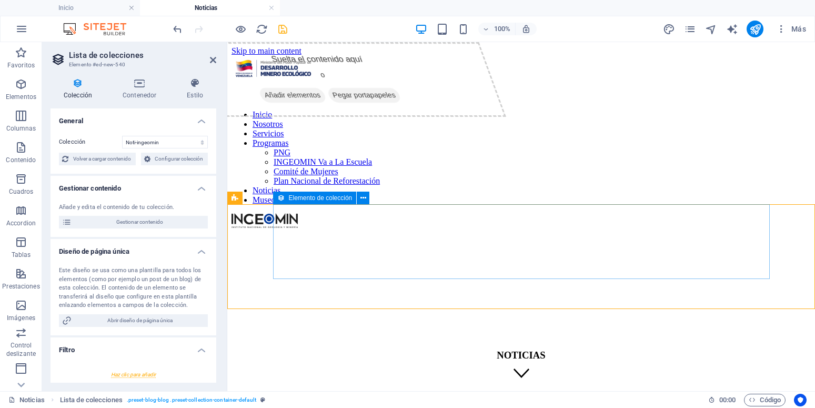
select select "createdAt_DESC"
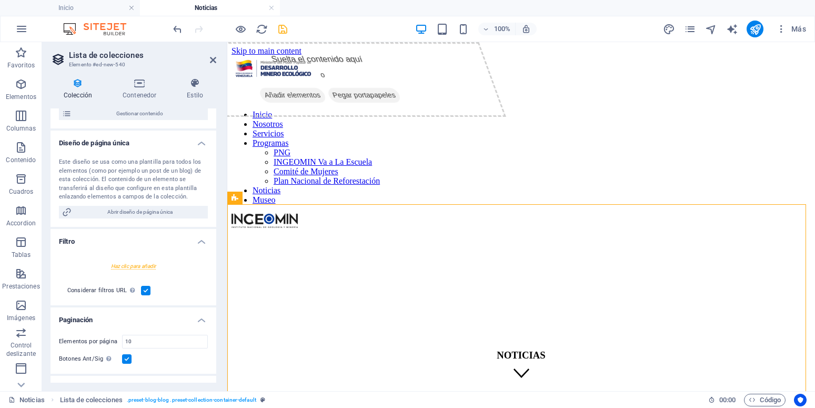
scroll to position [226, 0]
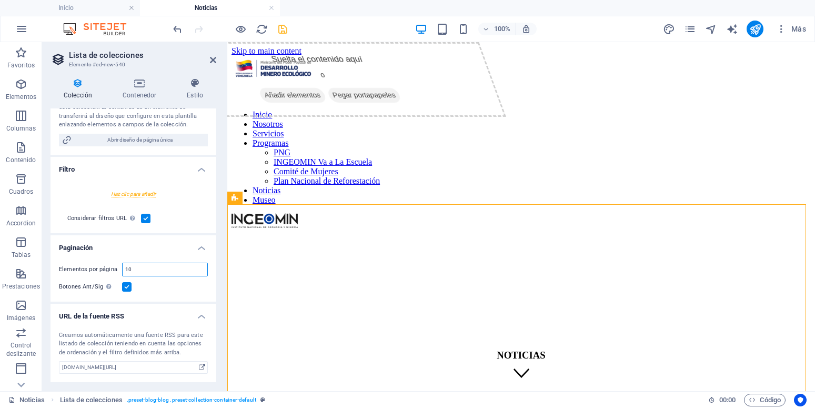
drag, startPoint x: 153, startPoint y: 269, endPoint x: 87, endPoint y: 271, distance: 66.3
click at [123, 271] on input "10" at bounding box center [165, 269] width 85 height 13
type input "6"
select select "68e3c47b4145f63cca0ccb15"
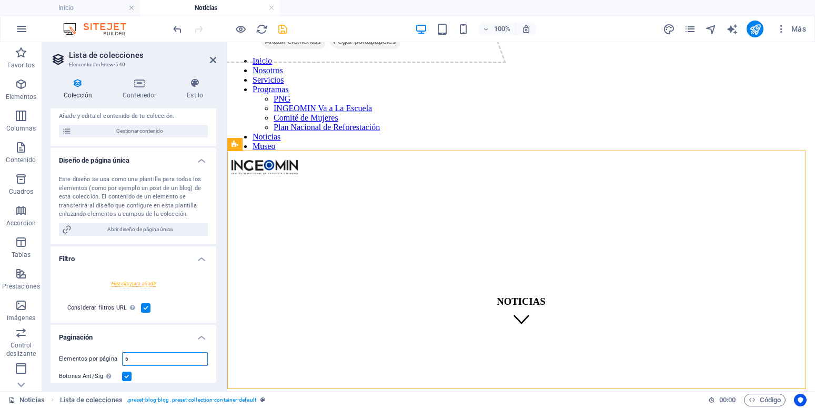
scroll to position [84, 0]
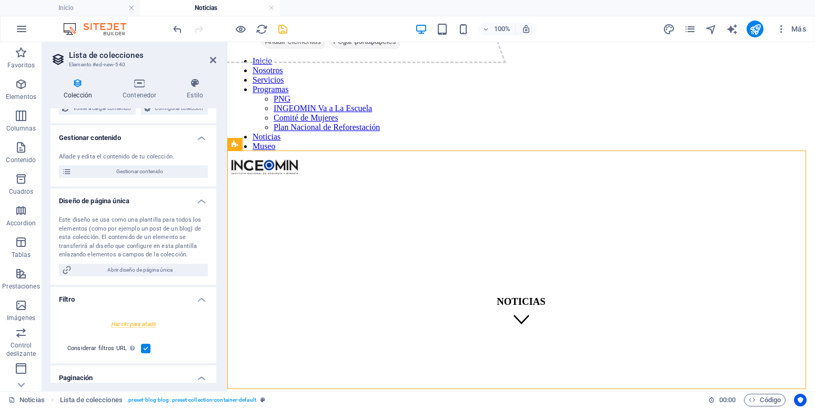
type input "6"
click at [143, 75] on div "Colección Contenedor Estilo General Colección Blog News Noti-ingeomin Real Esta…" at bounding box center [133, 229] width 182 height 321
click at [138, 85] on icon at bounding box center [139, 83] width 60 height 11
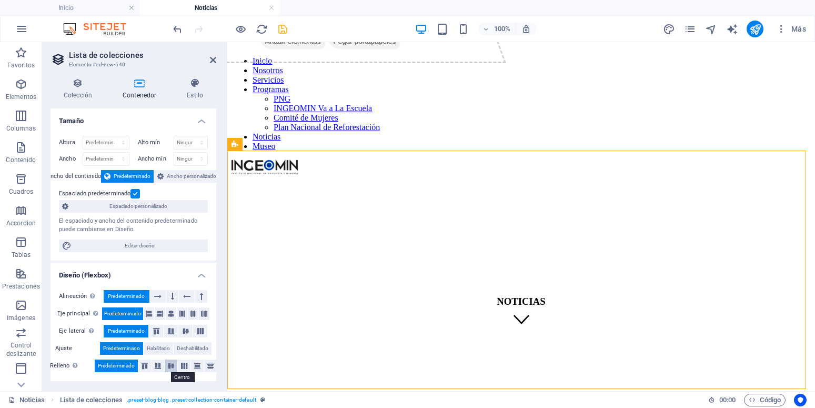
click at [170, 365] on icon at bounding box center [171, 365] width 13 height 6
click at [171, 313] on icon at bounding box center [171, 313] width 6 height 13
click at [192, 91] on h4 "Estilo" at bounding box center [195, 89] width 43 height 22
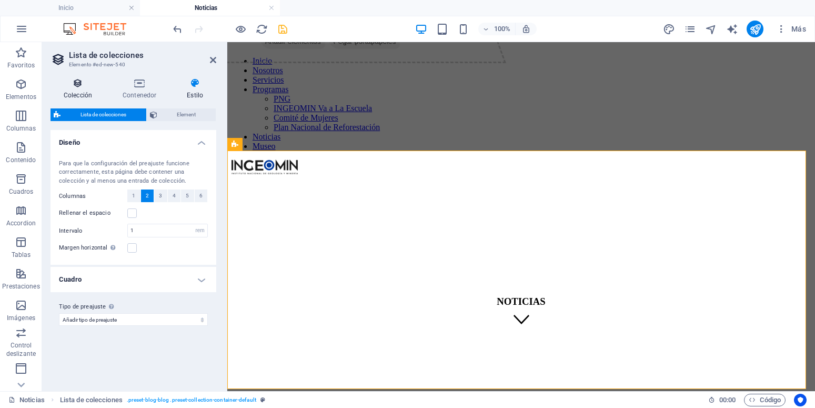
click at [77, 86] on icon at bounding box center [77, 83] width 55 height 11
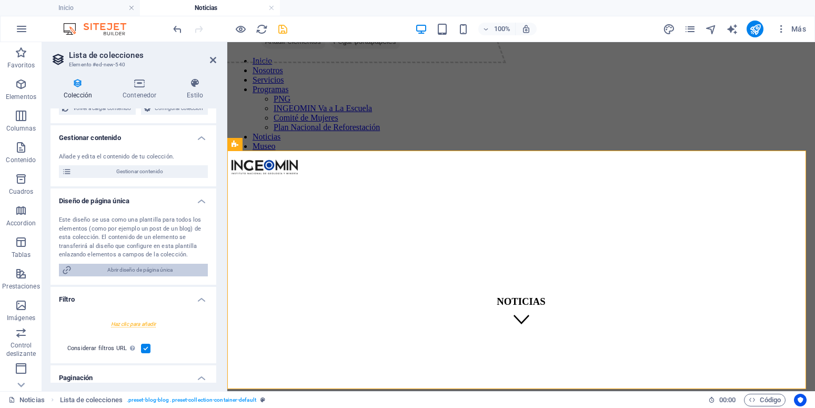
click at [144, 276] on span "Abrir diseño de página única" at bounding box center [140, 269] width 130 height 13
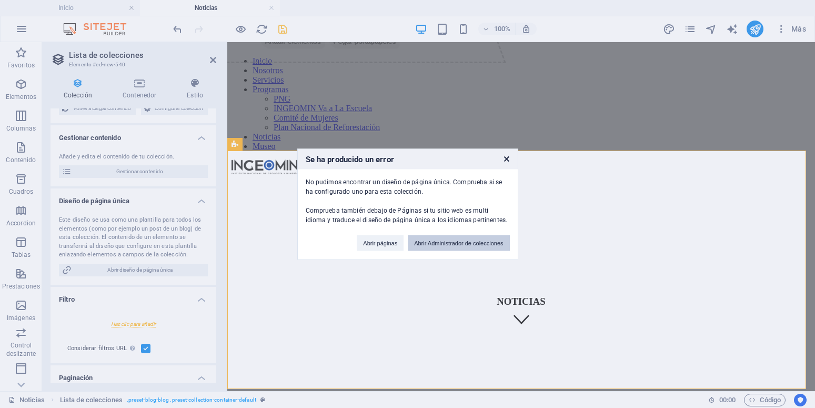
click at [430, 242] on button "Abrir Administrador de colecciones" at bounding box center [458, 243] width 101 height 16
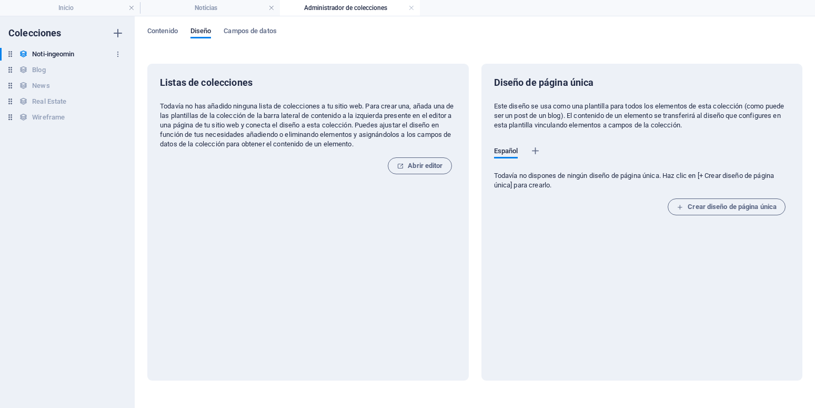
click at [56, 52] on h6 "Noti-ingeomin" at bounding box center [53, 54] width 42 height 13
click at [250, 36] on span "Campos de datos" at bounding box center [249, 32] width 53 height 15
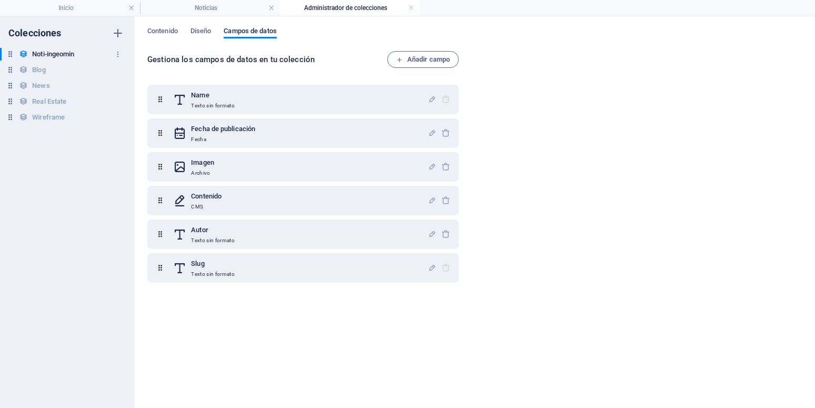
click at [56, 54] on h6 "Noti-ingeomin" at bounding box center [53, 54] width 42 height 13
click at [410, 8] on link at bounding box center [411, 8] width 6 height 10
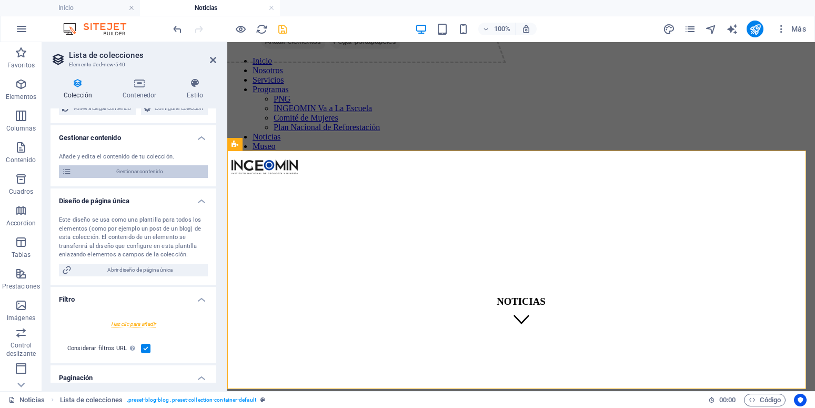
click at [141, 178] on span "Gestionar contenido" at bounding box center [140, 171] width 130 height 13
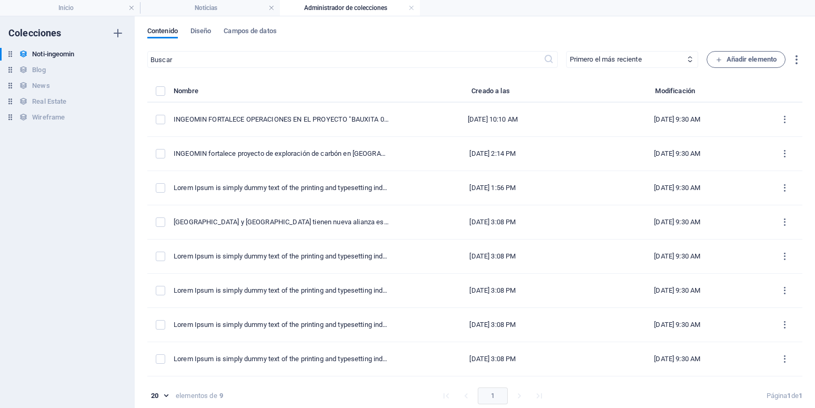
click at [415, 8] on h4 "Administrador de colecciones" at bounding box center [350, 8] width 140 height 12
click at [410, 7] on link at bounding box center [411, 8] width 6 height 10
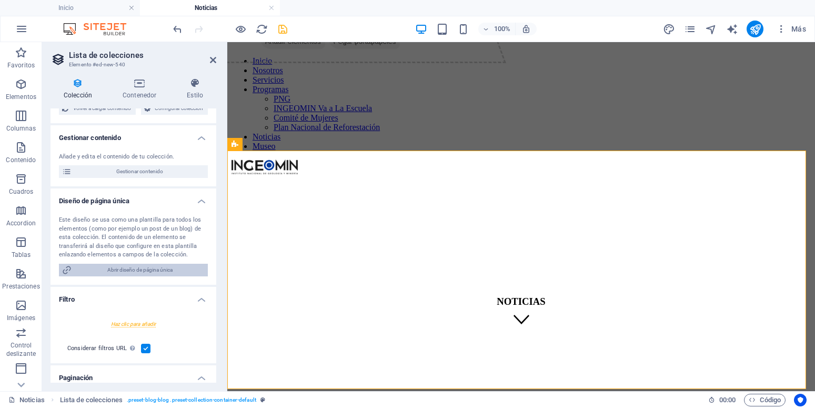
click at [140, 276] on span "Abrir diseño de página única" at bounding box center [140, 269] width 130 height 13
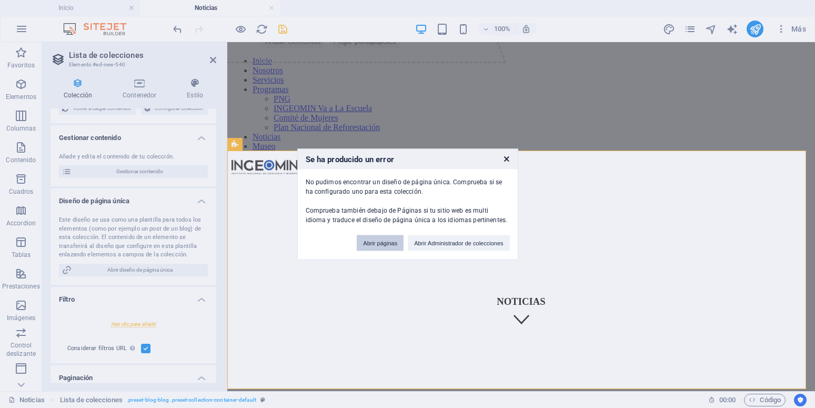
click at [387, 248] on button "Abrir páginas" at bounding box center [380, 243] width 47 height 16
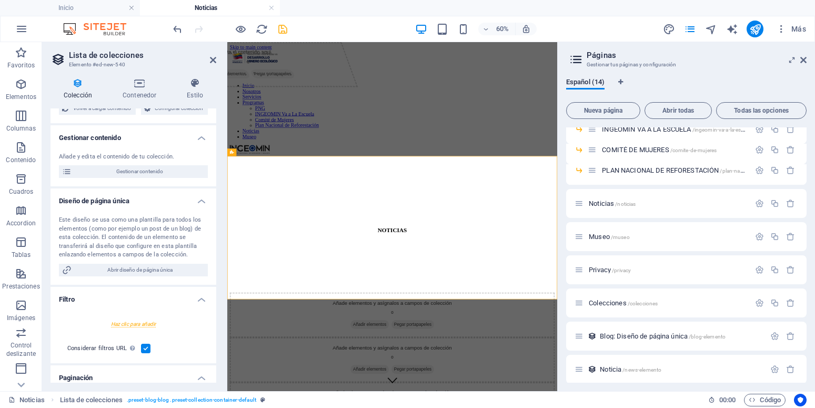
scroll to position [158, 0]
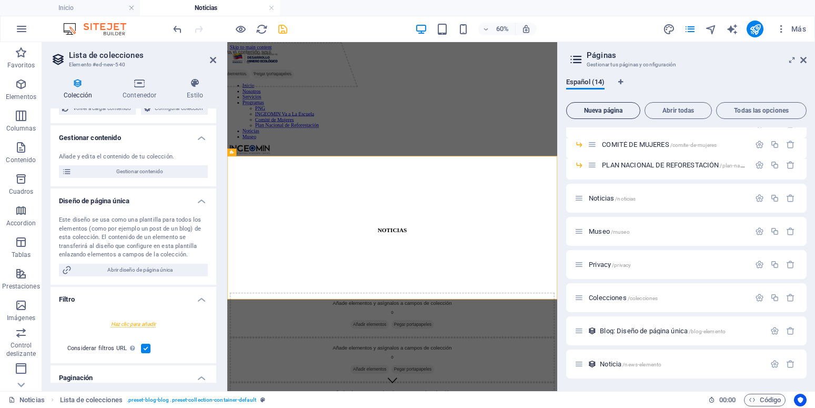
click at [607, 110] on span "Nueva página" at bounding box center [603, 110] width 65 height 6
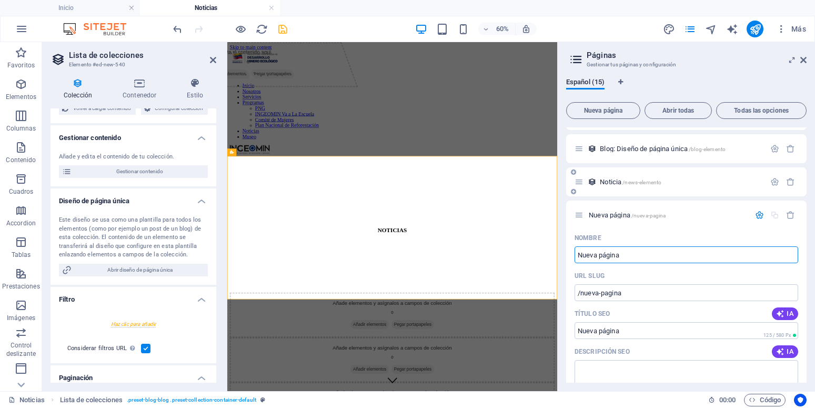
click at [620, 182] on span "Noticia /news-elemento" at bounding box center [630, 182] width 62 height 8
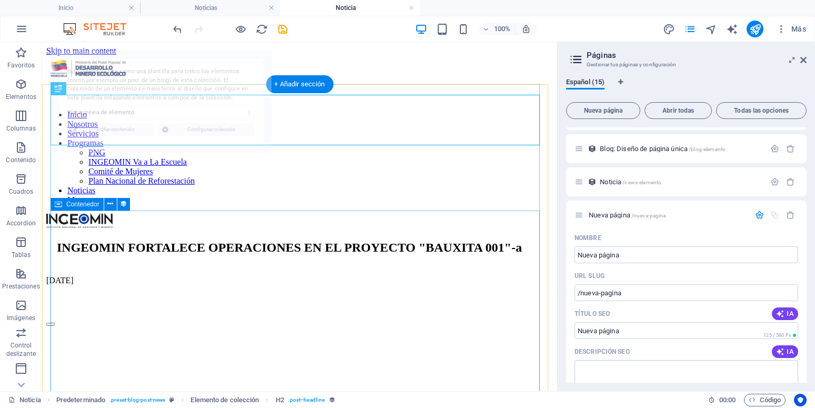
scroll to position [0, 0]
select select "68dec2e48324982c7706793d"
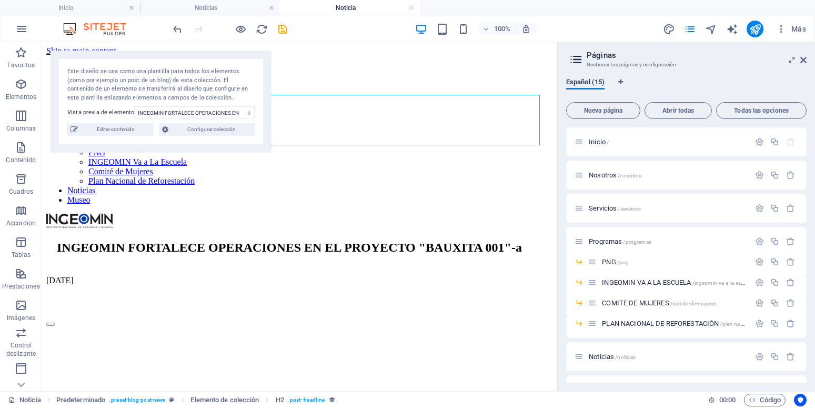
drag, startPoint x: 273, startPoint y: 32, endPoint x: 283, endPoint y: 29, distance: 10.8
click at [277, 31] on div at bounding box center [230, 29] width 118 height 17
click at [283, 29] on icon "save" at bounding box center [283, 29] width 12 height 12
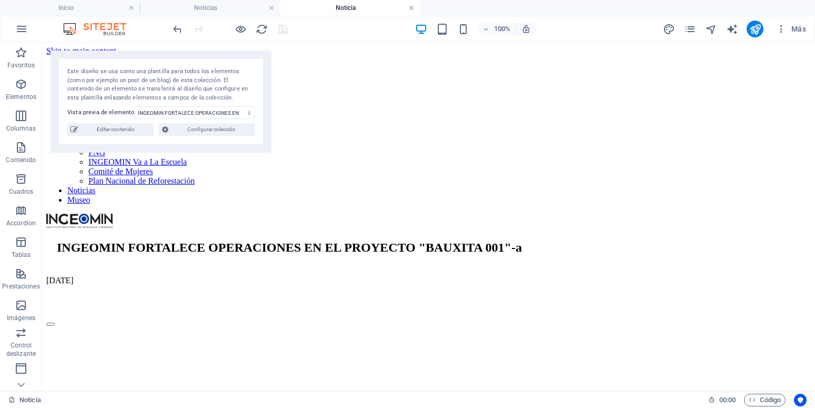
click at [411, 7] on link at bounding box center [411, 8] width 6 height 10
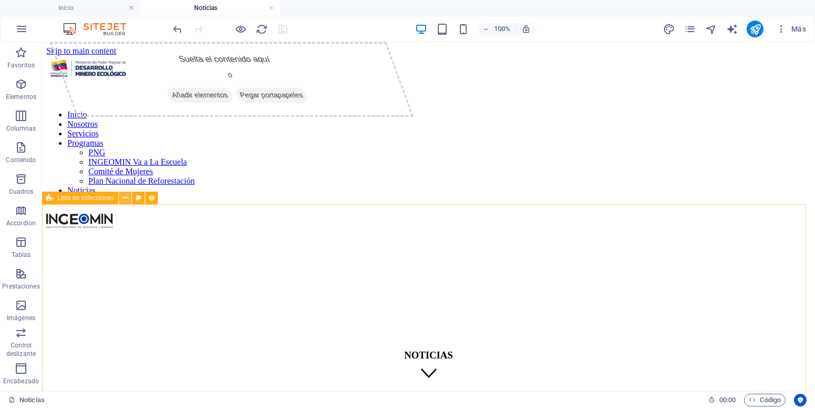
click at [124, 198] on icon at bounding box center [126, 197] width 6 height 11
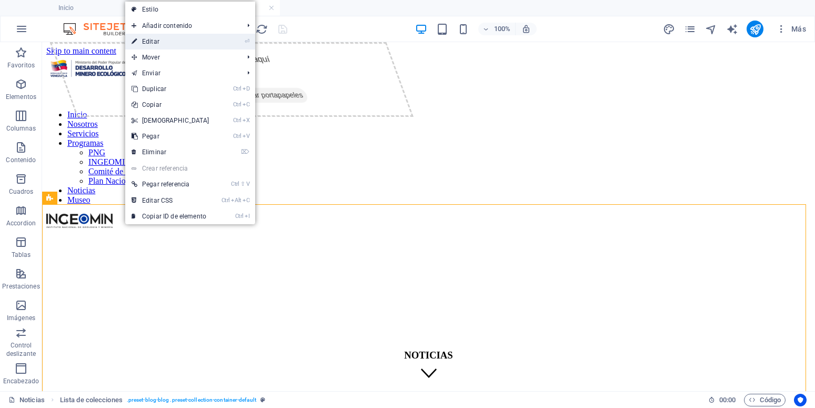
click at [170, 42] on link "⏎ Editar" at bounding box center [170, 42] width 90 height 16
select select "68e3c47b4145f63cca0ccb15"
select select "createdAt_DESC"
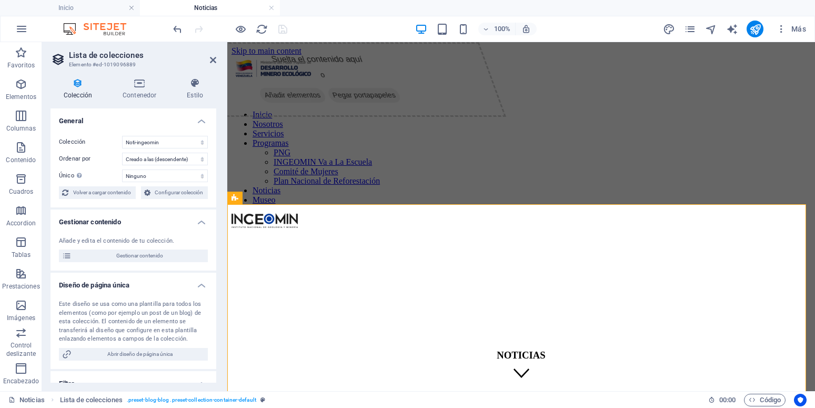
scroll to position [84, 0]
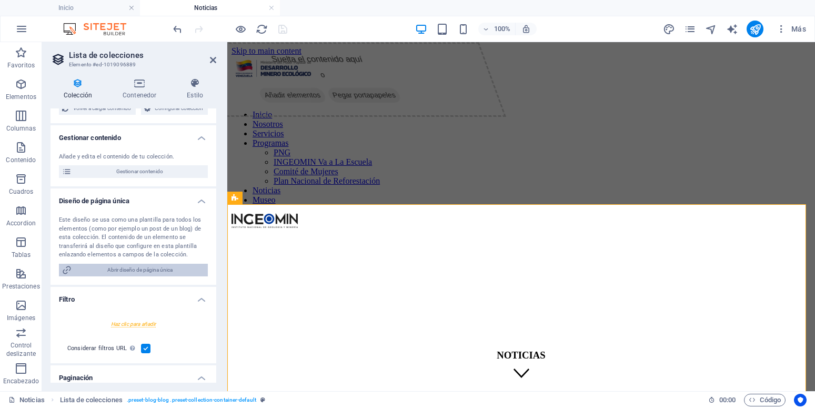
click at [142, 276] on span "Abrir diseño de página única" at bounding box center [140, 269] width 130 height 13
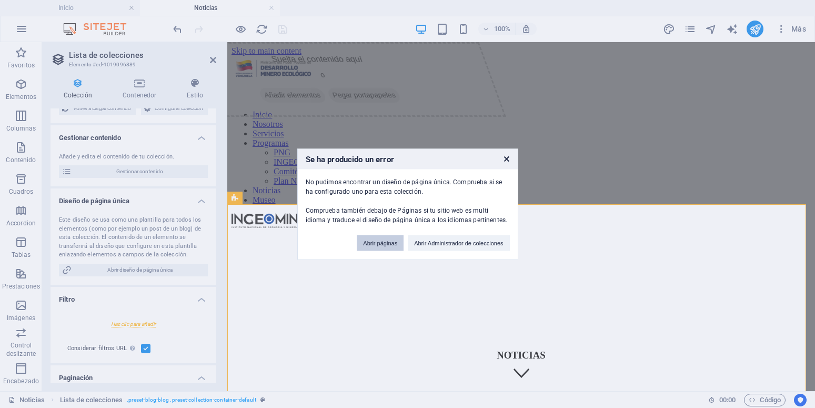
click at [381, 246] on button "Abrir páginas" at bounding box center [380, 243] width 47 height 16
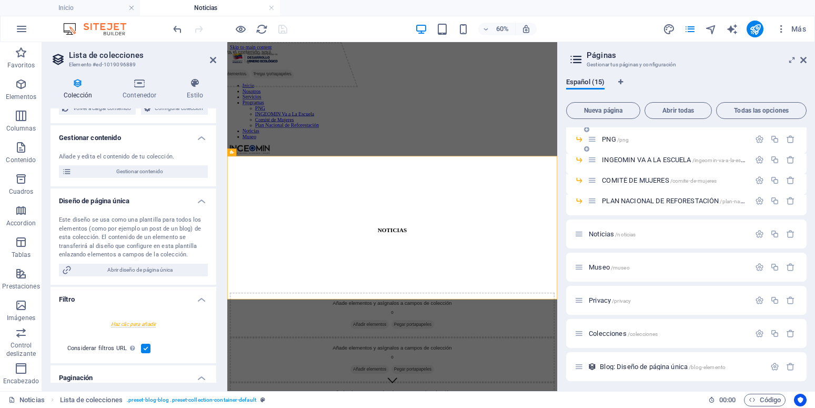
scroll to position [189, 0]
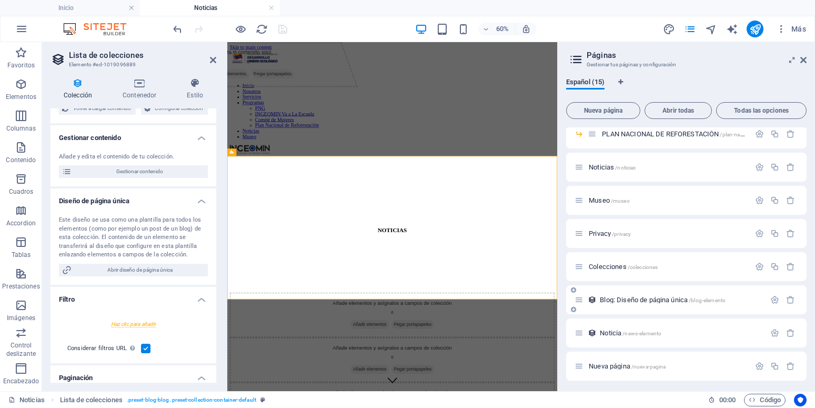
click at [656, 300] on span "Blog: Diseño de página única /blog-elemento" at bounding box center [662, 300] width 126 height 8
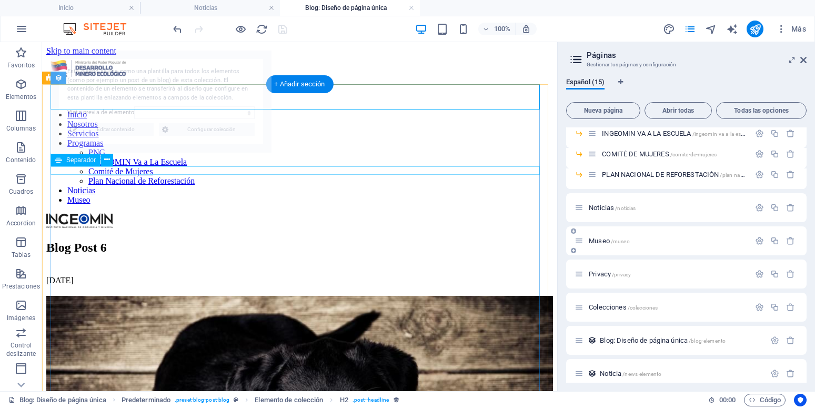
scroll to position [0, 0]
select select "68dec2e48324982c77067939"
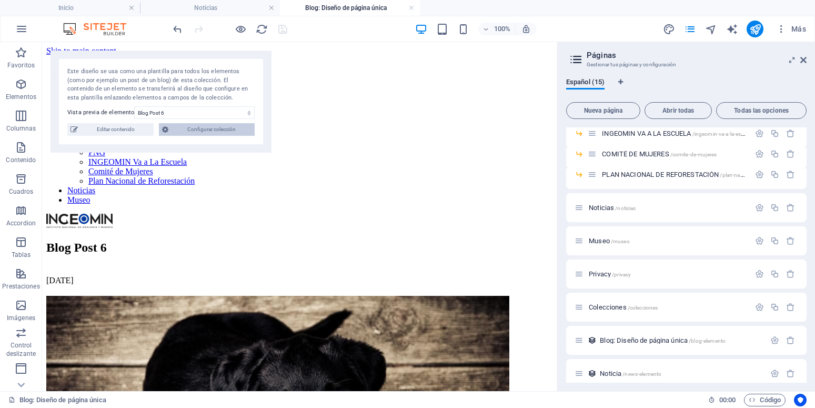
click at [192, 129] on span "Configurar colección" at bounding box center [211, 129] width 80 height 13
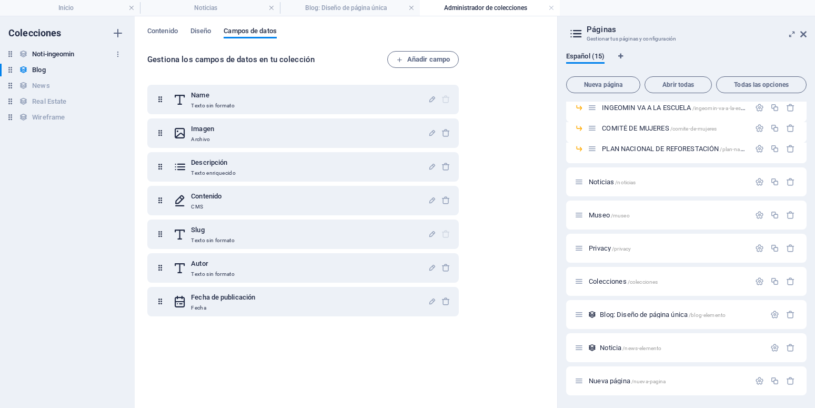
click at [56, 55] on h6 "Noti-ingeomin" at bounding box center [53, 54] width 42 height 13
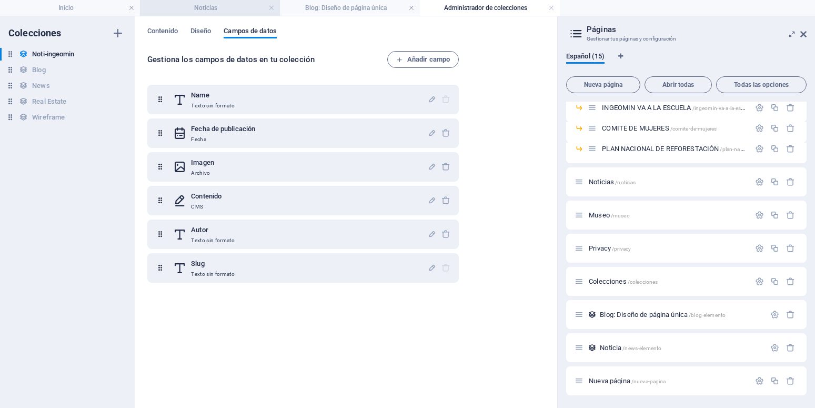
click at [215, 6] on h4 "Noticias" at bounding box center [210, 8] width 140 height 12
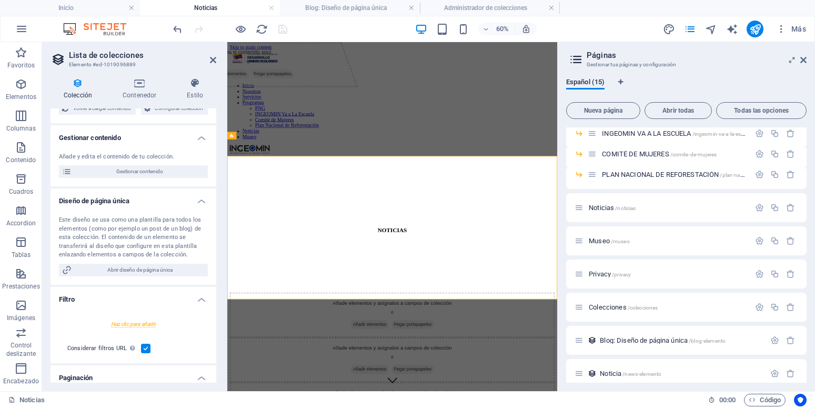
scroll to position [84, 0]
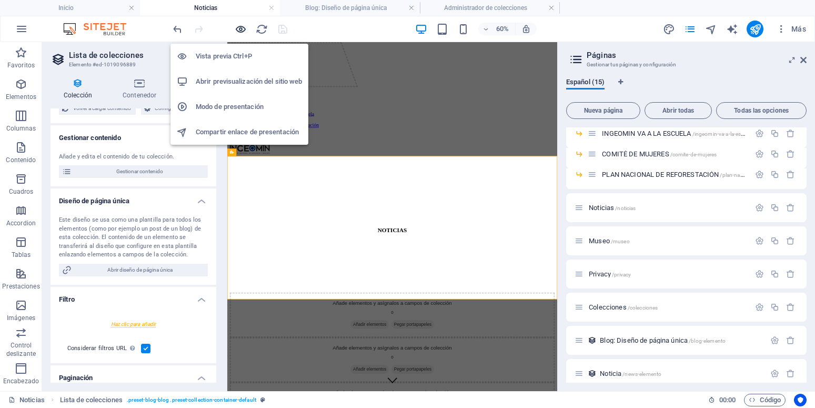
click at [240, 31] on icon "button" at bounding box center [241, 29] width 12 height 12
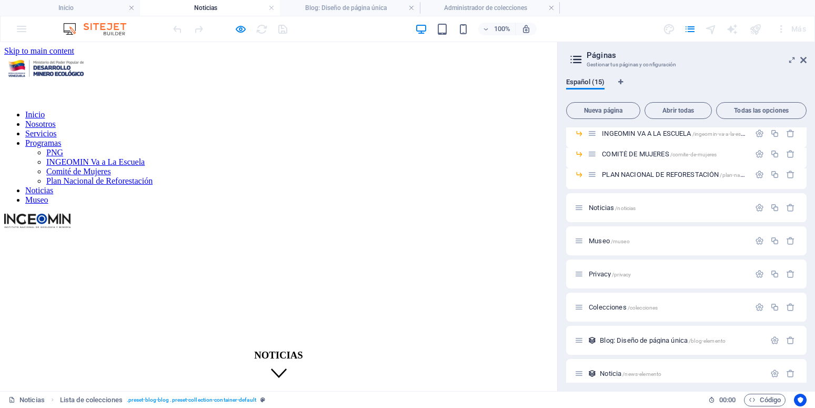
drag, startPoint x: 294, startPoint y: 30, endPoint x: 283, endPoint y: 32, distance: 11.2
click at [293, 31] on div "100% Más" at bounding box center [490, 29] width 639 height 17
click at [282, 32] on div at bounding box center [230, 29] width 118 height 17
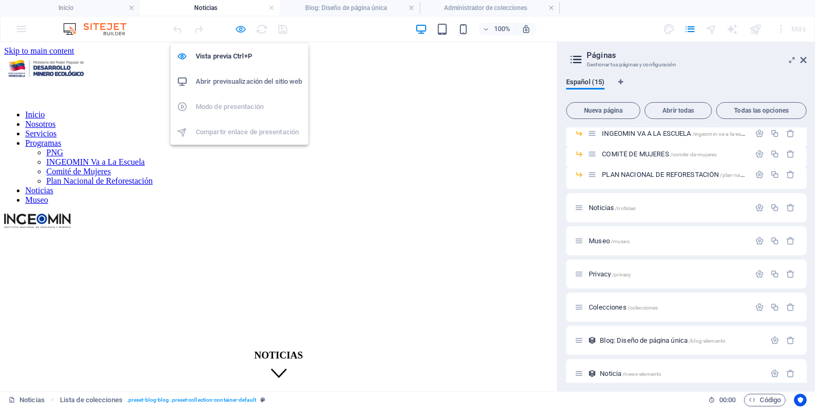
click at [242, 29] on icon "button" at bounding box center [241, 29] width 12 height 12
select select "68e3c47b4145f63cca0ccb15"
select select "createdAt_DESC"
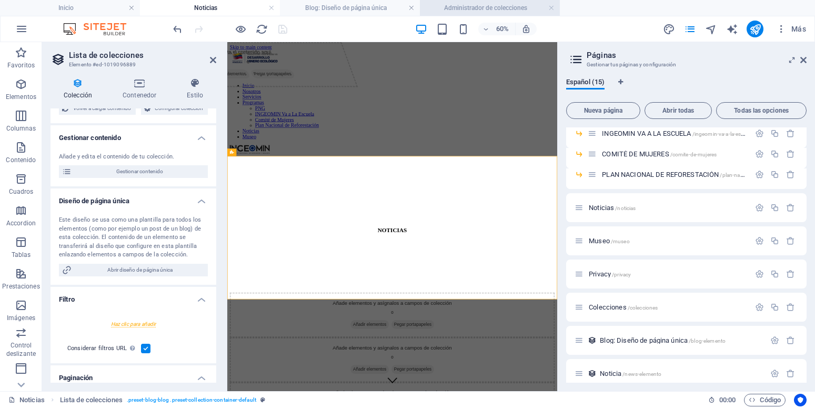
click at [518, 13] on h4 "Administrador de colecciones" at bounding box center [490, 8] width 140 height 12
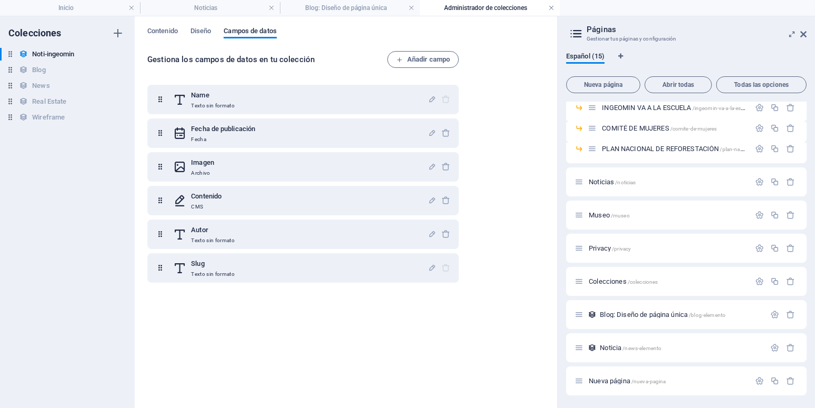
click at [553, 12] on link at bounding box center [551, 8] width 6 height 10
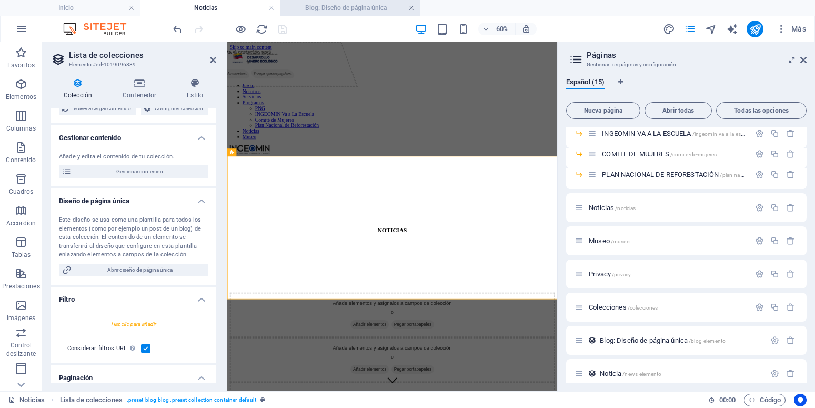
click at [410, 10] on link at bounding box center [411, 8] width 6 height 10
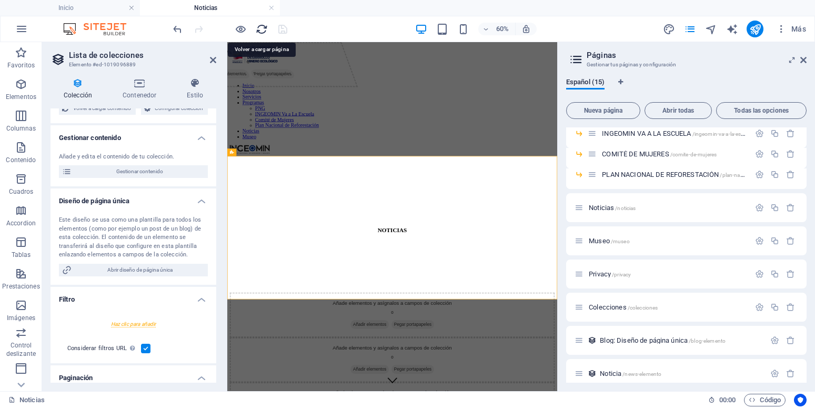
click at [259, 29] on icon "reload" at bounding box center [262, 29] width 12 height 12
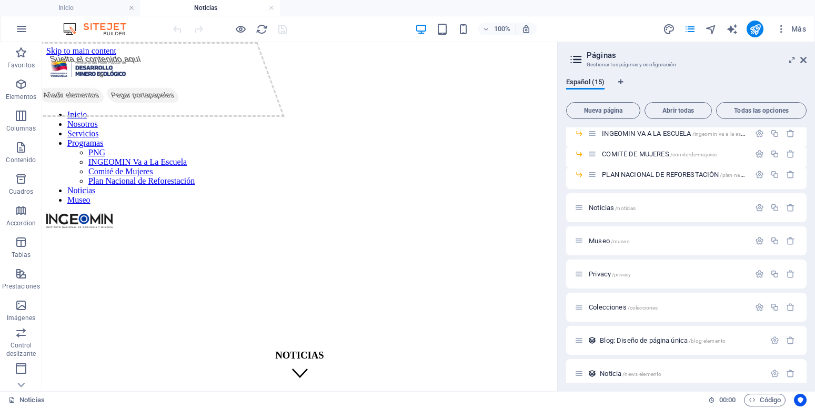
scroll to position [0, 0]
drag, startPoint x: 805, startPoint y: 58, endPoint x: 739, endPoint y: 29, distance: 72.1
click at [805, 58] on icon at bounding box center [803, 60] width 6 height 8
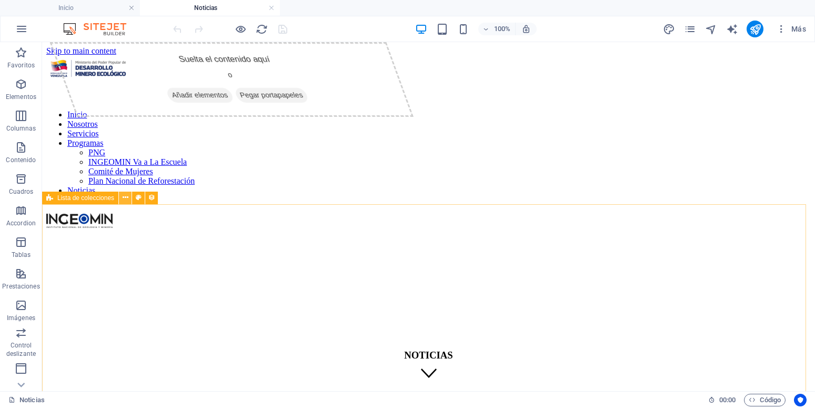
click at [125, 201] on icon at bounding box center [126, 197] width 6 height 11
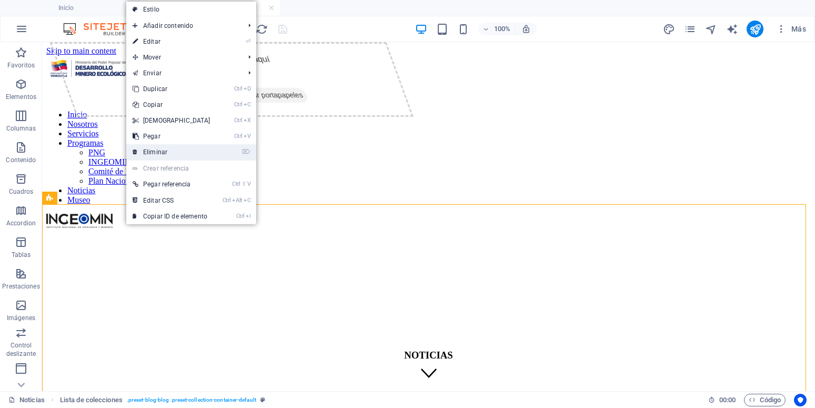
click at [164, 148] on link "⌦ Eliminar" at bounding box center [171, 152] width 90 height 16
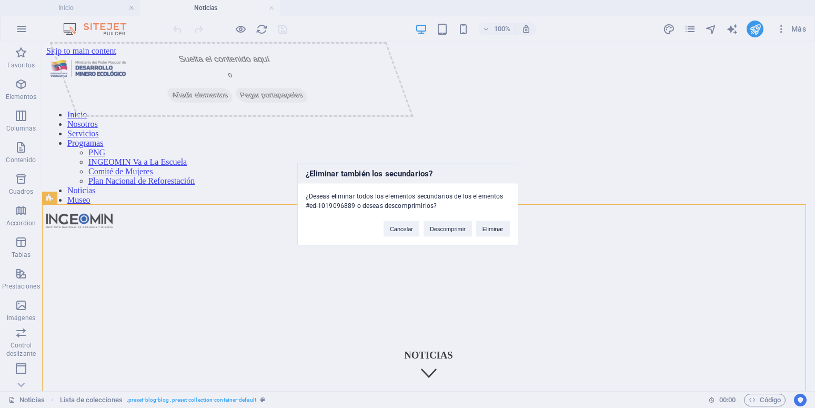
click at [480, 220] on div "Cancelar Descomprimir Eliminar" at bounding box center [446, 223] width 142 height 27
click at [491, 228] on button "Eliminar" at bounding box center [493, 228] width 34 height 16
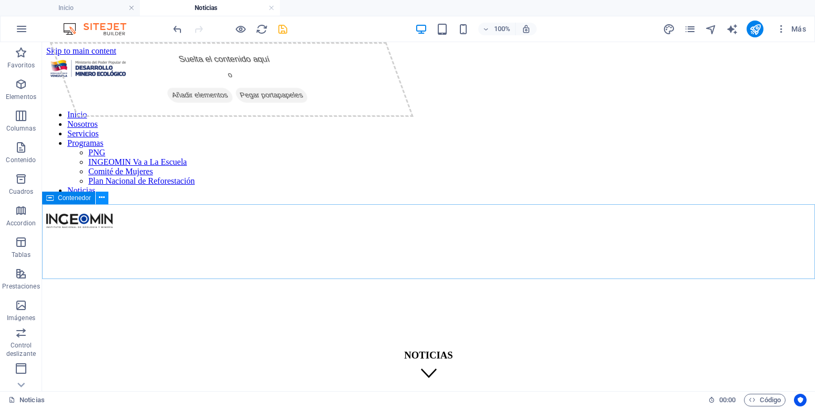
click at [98, 196] on button at bounding box center [102, 197] width 13 height 13
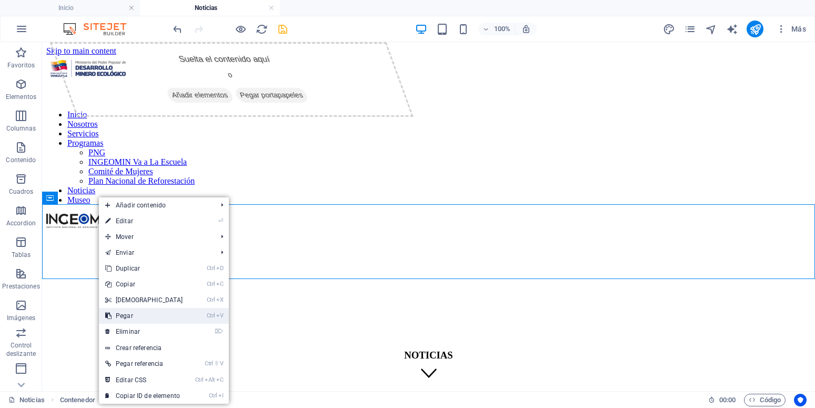
click at [142, 313] on link "Ctrl V Pegar" at bounding box center [144, 316] width 90 height 16
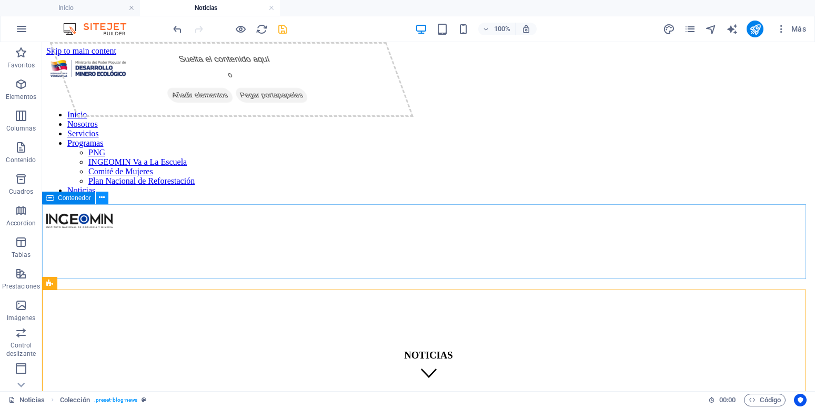
click at [100, 197] on icon at bounding box center [102, 197] width 6 height 11
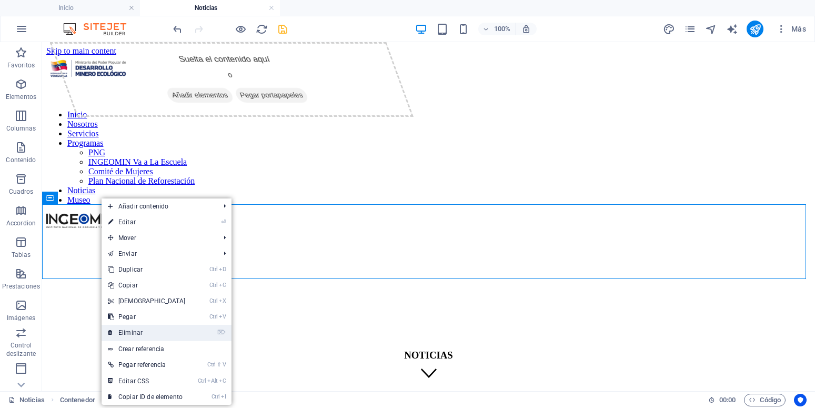
click at [140, 333] on link "⌦ Eliminar" at bounding box center [146, 332] width 90 height 16
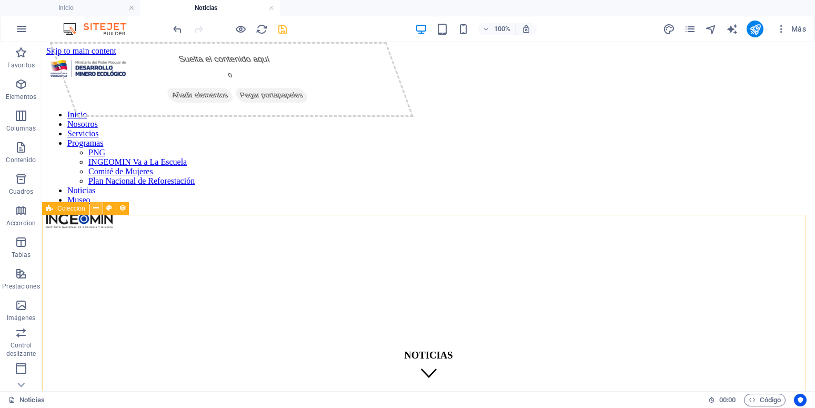
click at [98, 208] on icon at bounding box center [96, 207] width 6 height 11
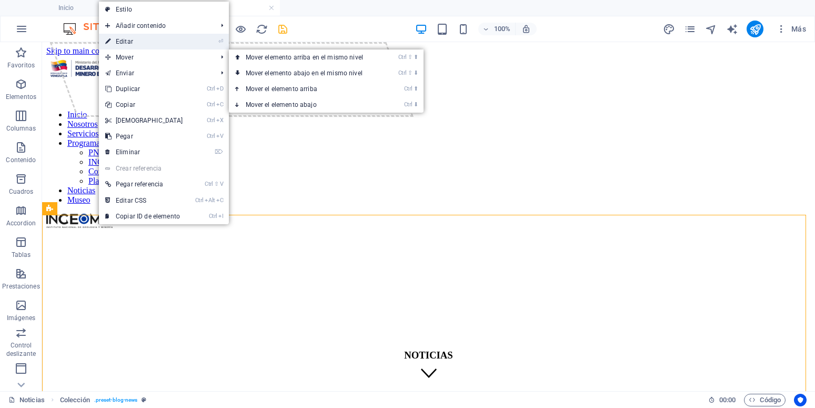
click at [137, 38] on link "⏎ Editar" at bounding box center [144, 42] width 90 height 16
select select
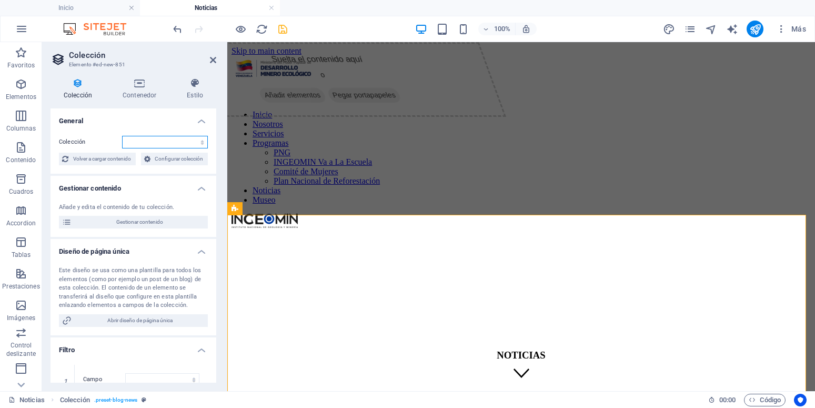
click at [122, 136] on select "Blog News Noti-ingeomin Real Estate Wireframe" at bounding box center [165, 142] width 86 height 13
select select "68e3c47b4145f63cca0ccb15"
click option "Noti-ingeomin" at bounding box center [0, 0] width 0 height 0
select select
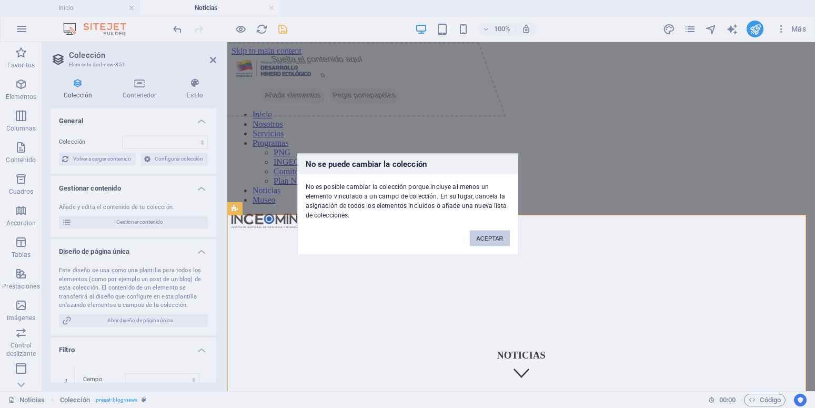
click at [485, 236] on button "ACEPTAR" at bounding box center [489, 238] width 39 height 16
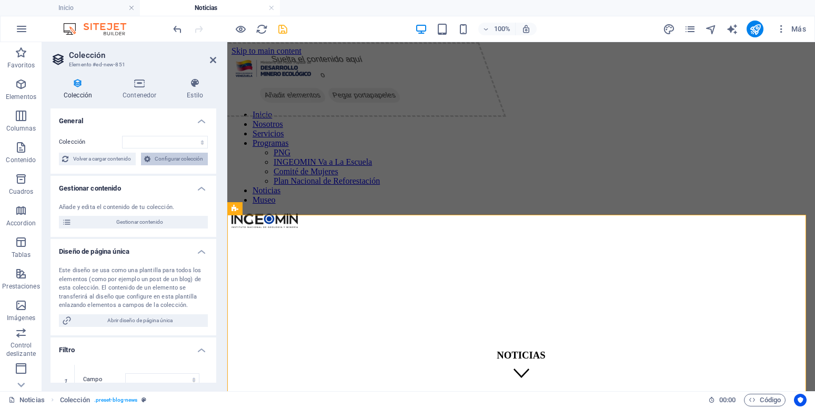
click at [154, 165] on span "Configurar colección" at bounding box center [180, 158] width 52 height 13
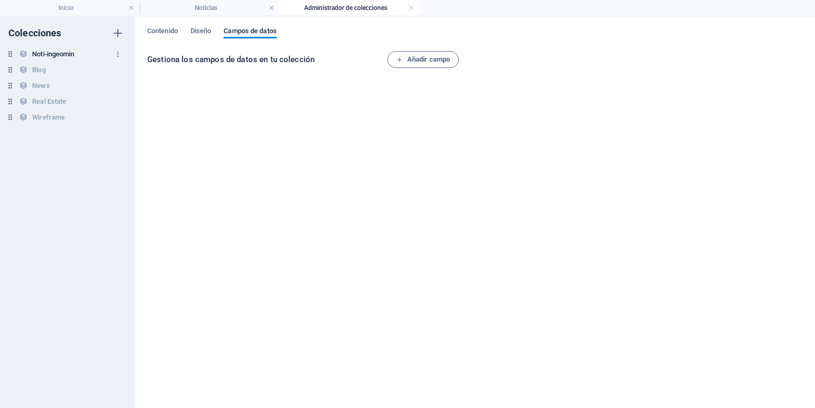
click at [38, 53] on h6 "Noti-ingeomin" at bounding box center [53, 54] width 42 height 13
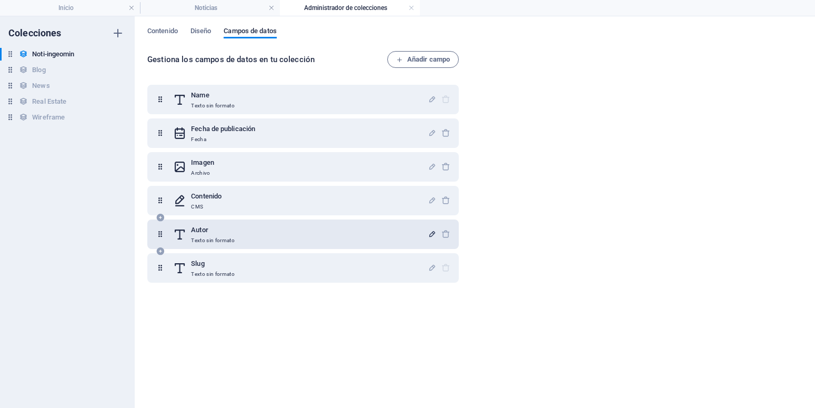
click at [428, 237] on icon "button" at bounding box center [432, 233] width 9 height 9
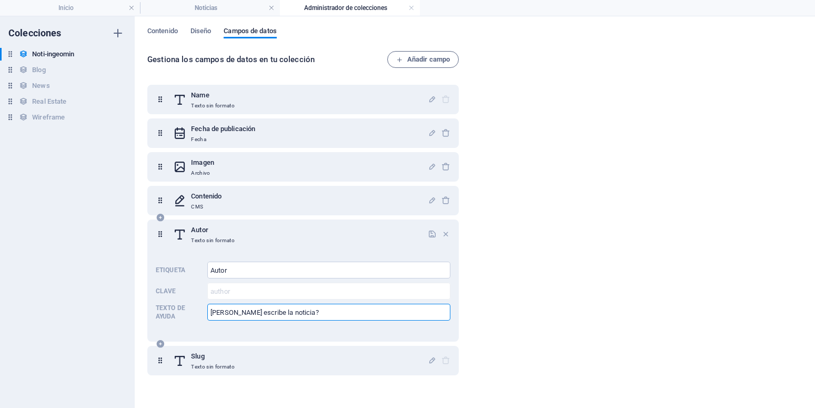
drag, startPoint x: 317, startPoint y: 308, endPoint x: 117, endPoint y: 324, distance: 200.5
click at [207, 320] on input "Quién escribe la noticia?" at bounding box center [328, 311] width 243 height 17
type input "El que escribe"
click at [328, 325] on div "Autor Texto sin formato Etiqueta Autor ​ Clave author ​ Texto de ayuda El que e…" at bounding box center [302, 280] width 311 height 122
click at [505, 271] on div "Gestiona los campos de datos en tu colección Añadir campo Name Texto sin format…" at bounding box center [474, 224] width 655 height 346
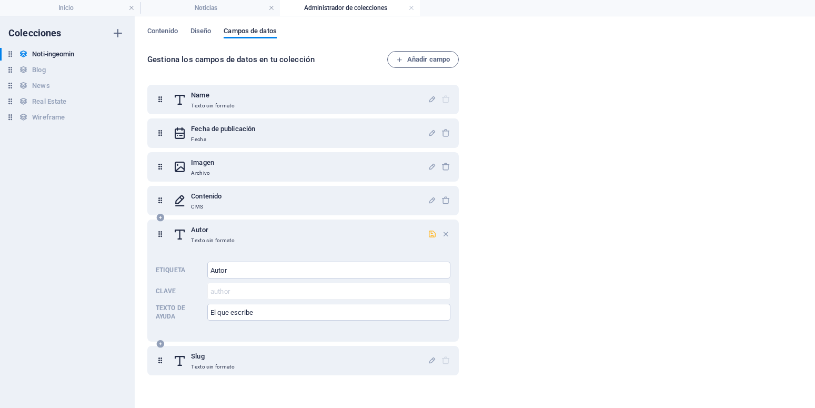
click at [428, 235] on icon "button" at bounding box center [432, 233] width 9 height 9
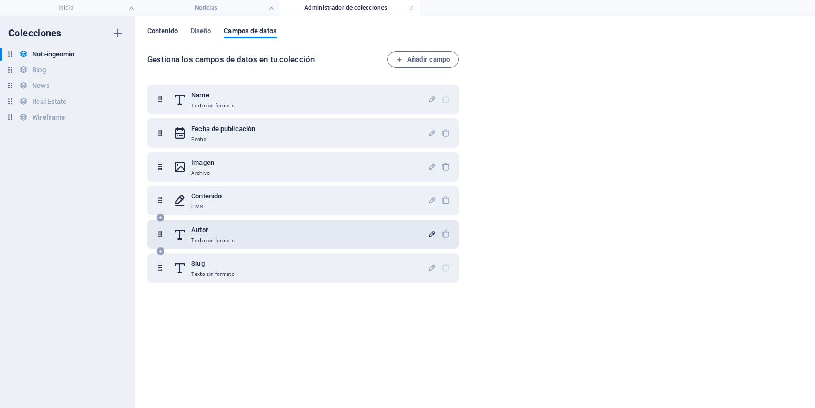
click at [157, 32] on span "Contenido" at bounding box center [162, 32] width 30 height 15
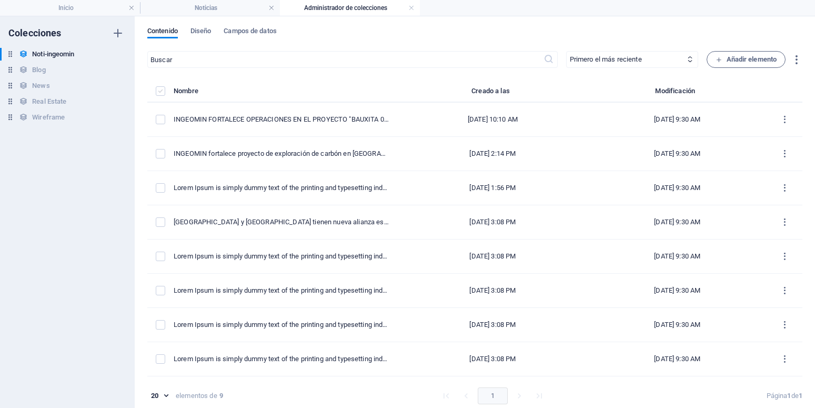
click at [159, 91] on label "items list" at bounding box center [160, 90] width 9 height 9
click at [0, 0] on input "items list" at bounding box center [0, 0] width 0 height 0
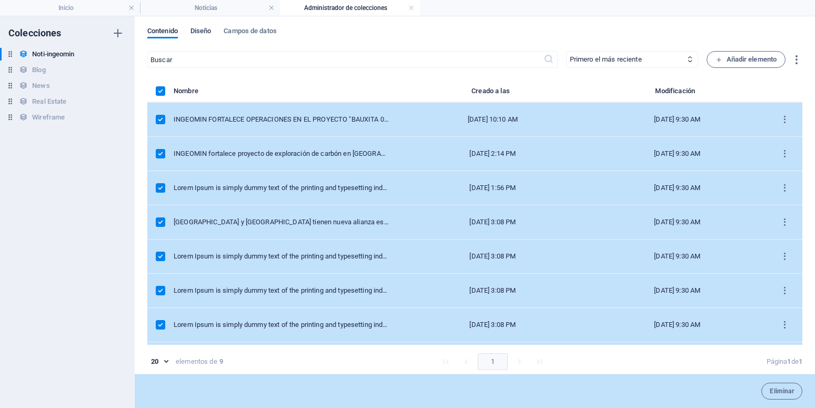
click at [199, 33] on span "Diseño" at bounding box center [200, 32] width 21 height 15
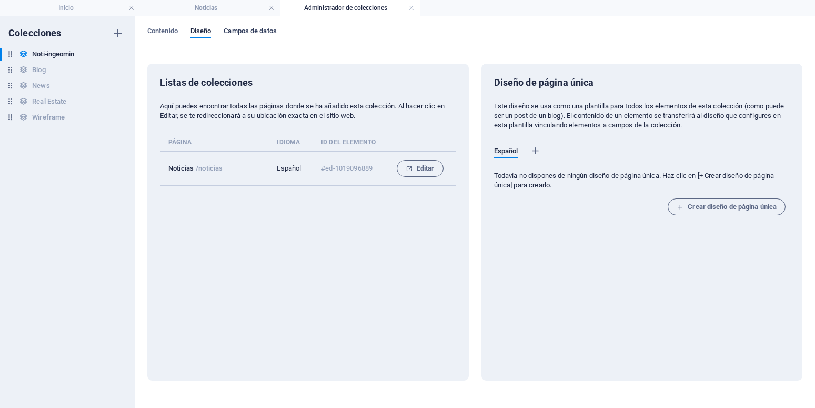
click at [262, 29] on span "Campos de datos" at bounding box center [249, 32] width 53 height 15
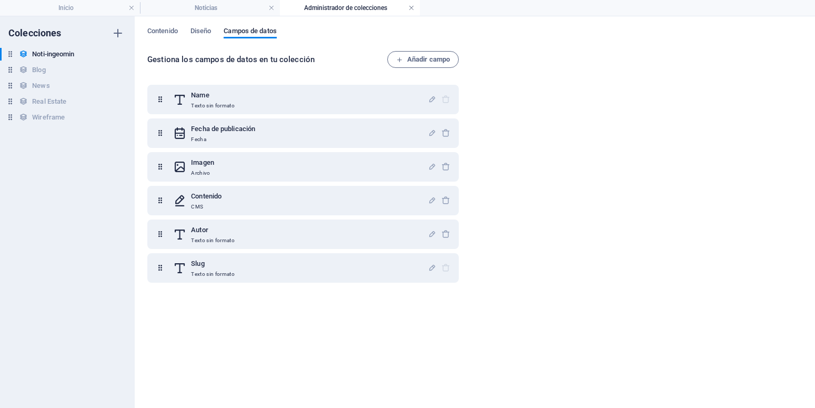
click at [411, 11] on link at bounding box center [411, 8] width 6 height 10
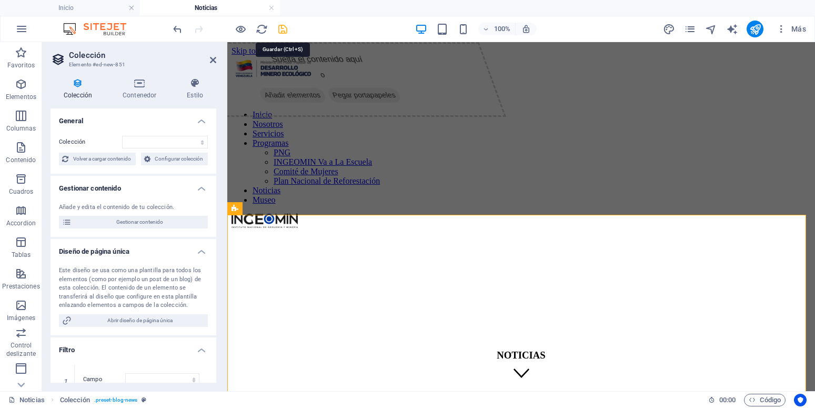
click at [286, 29] on icon "save" at bounding box center [283, 29] width 12 height 12
select select "68e3c47b4145f63cca0ccb15"
select select "createdAt_DESC"
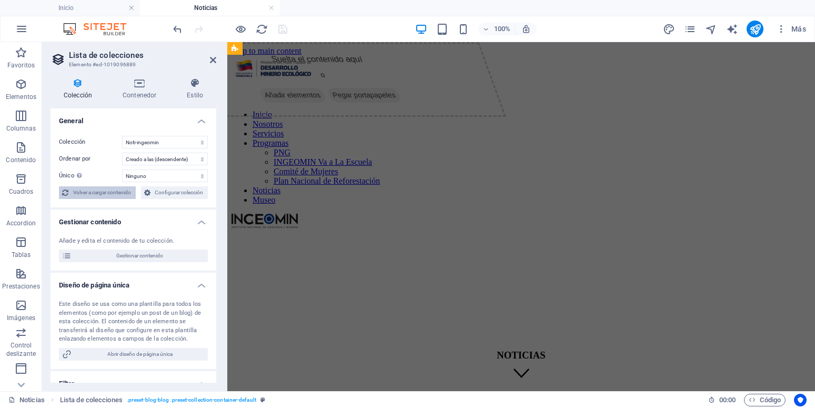
click at [133, 193] on span "Volver a cargar contenido" at bounding box center [102, 192] width 61 height 13
select select "68e3c47b4145f63cca0ccb15"
select select "createdAt_DESC"
click at [156, 262] on span "Gestionar contenido" at bounding box center [140, 255] width 130 height 13
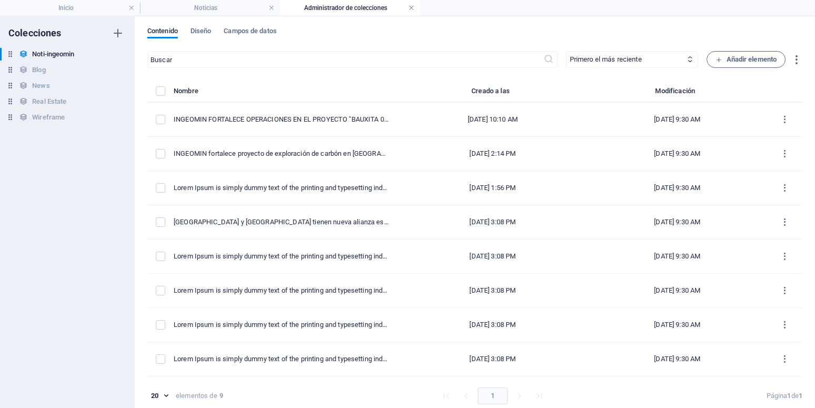
click at [409, 7] on link at bounding box center [411, 8] width 6 height 10
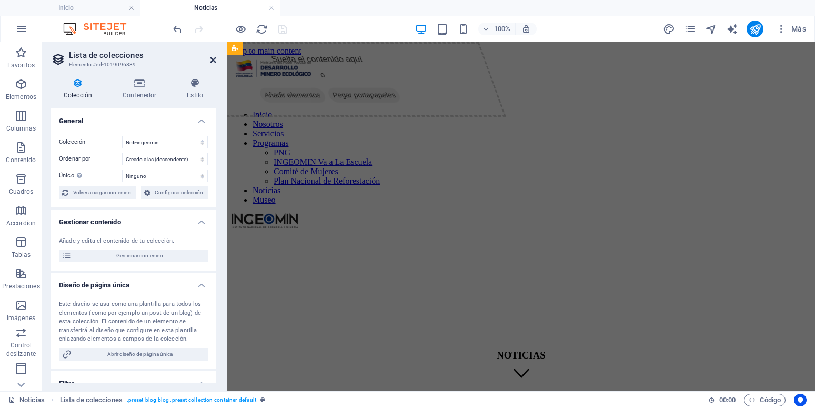
click at [210, 60] on icon at bounding box center [213, 60] width 6 height 8
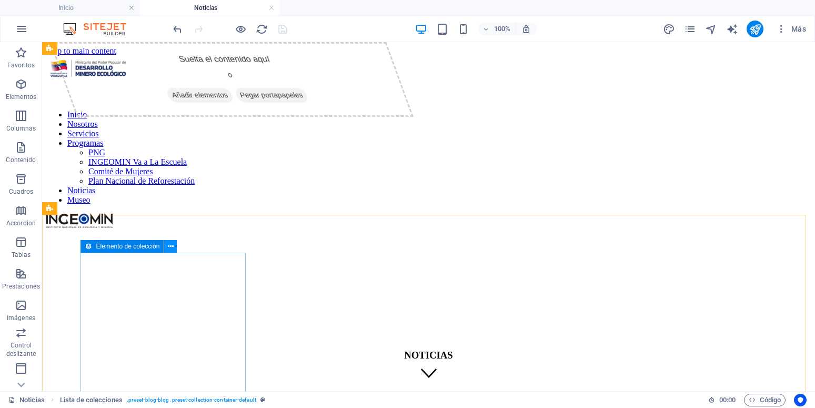
click at [170, 248] on icon at bounding box center [171, 246] width 6 height 11
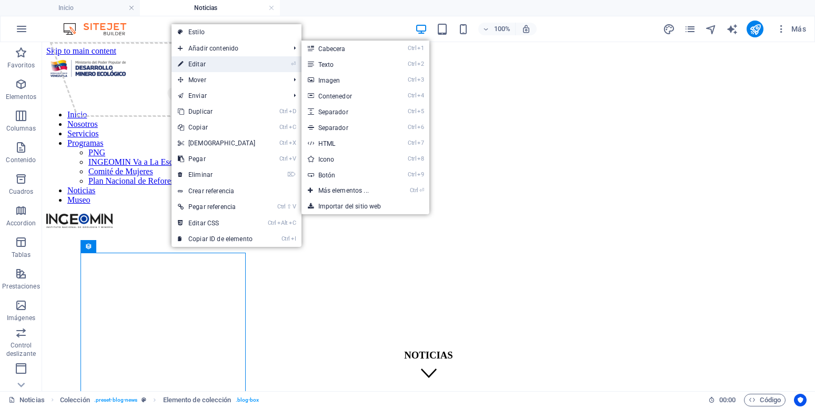
click at [220, 67] on link "⏎ Editar" at bounding box center [216, 64] width 90 height 16
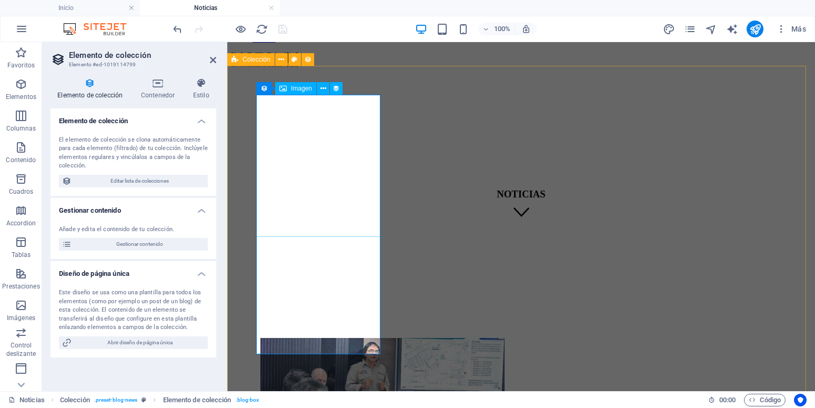
scroll to position [54, 0]
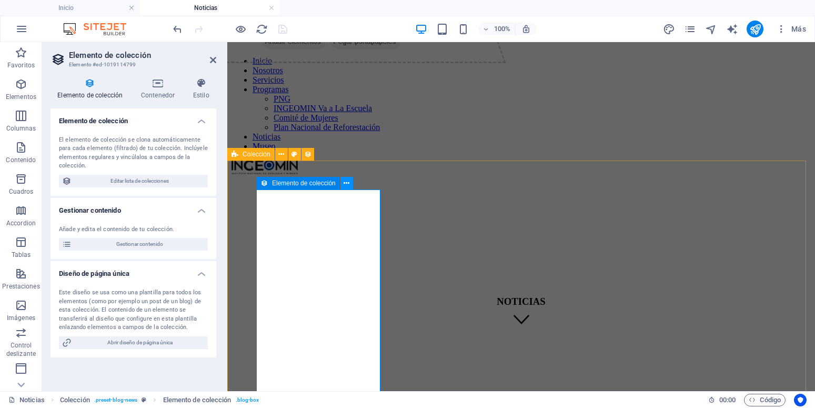
click at [350, 182] on button at bounding box center [346, 183] width 13 height 13
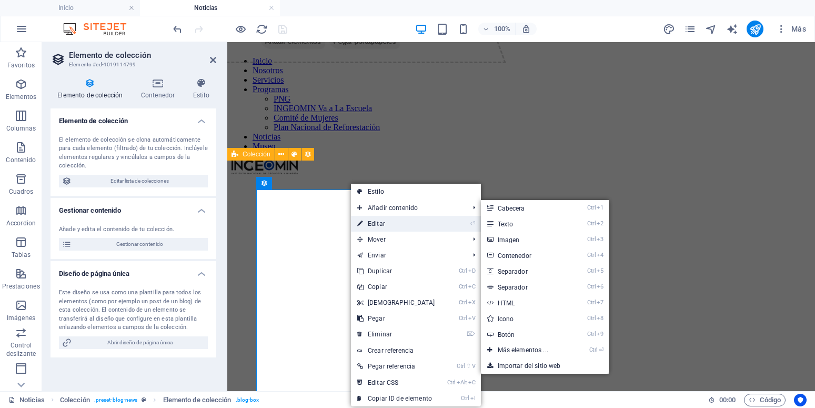
click at [404, 225] on link "⏎ Editar" at bounding box center [396, 224] width 90 height 16
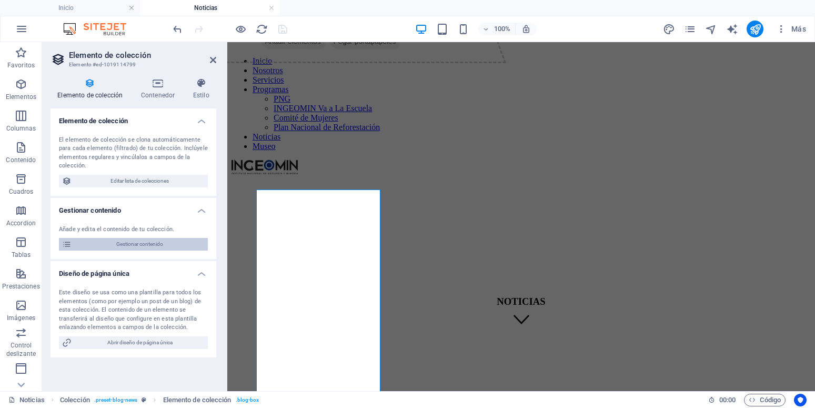
click at [155, 245] on span "Gestionar contenido" at bounding box center [140, 244] width 130 height 13
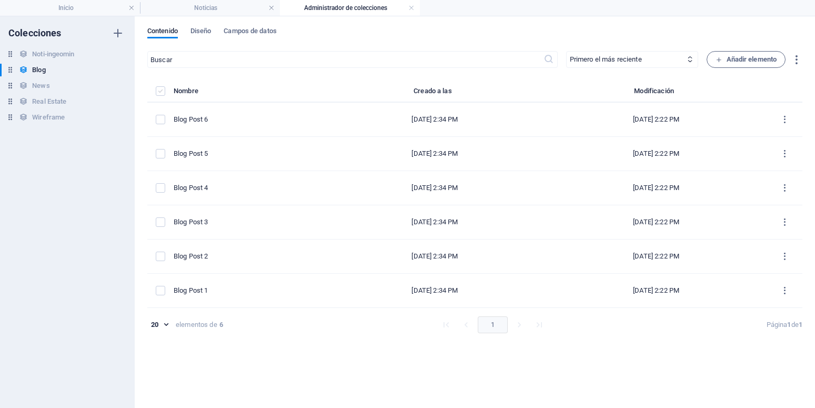
click at [160, 91] on label "items list" at bounding box center [160, 90] width 9 height 9
click at [0, 0] on input "items list" at bounding box center [0, 0] width 0 height 0
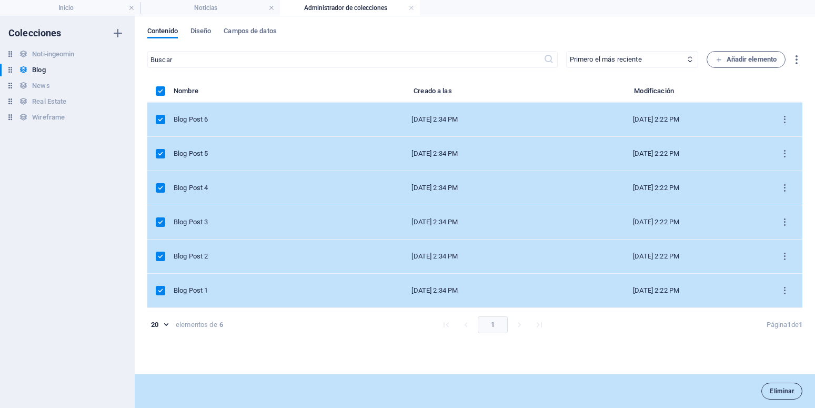
click at [780, 384] on button "Eliminar" at bounding box center [781, 390] width 41 height 17
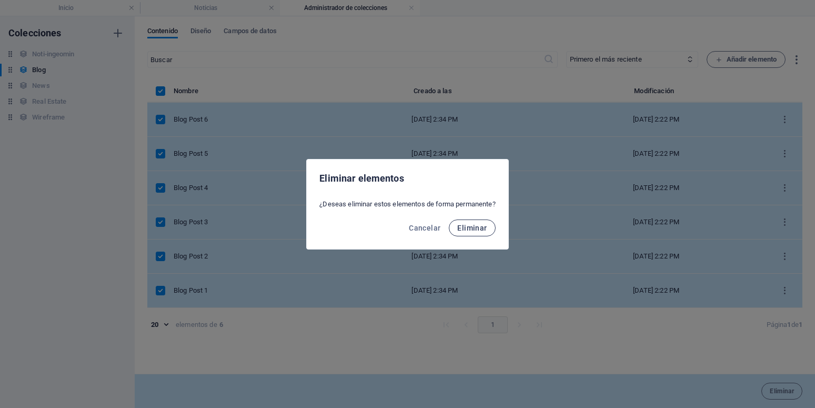
click at [478, 226] on span "Eliminar" at bounding box center [471, 227] width 29 height 8
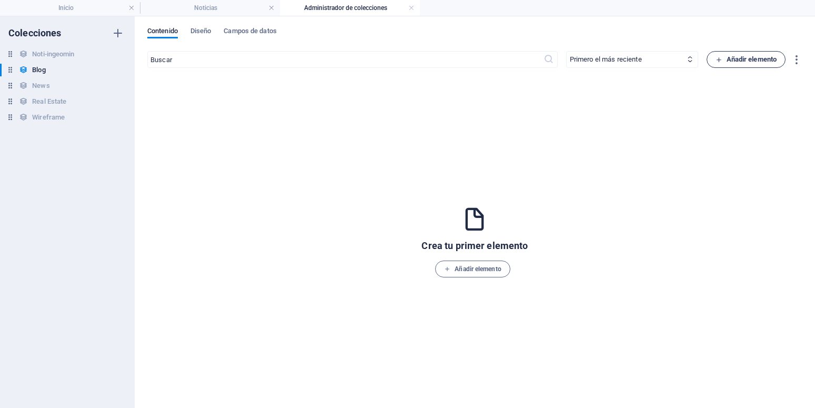
click at [747, 60] on span "Añadir elemento" at bounding box center [746, 59] width 62 height 13
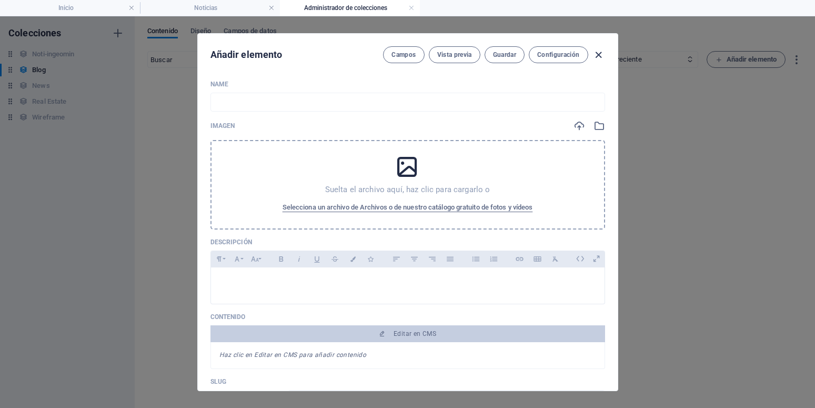
click at [596, 54] on icon "button" at bounding box center [598, 55] width 12 height 12
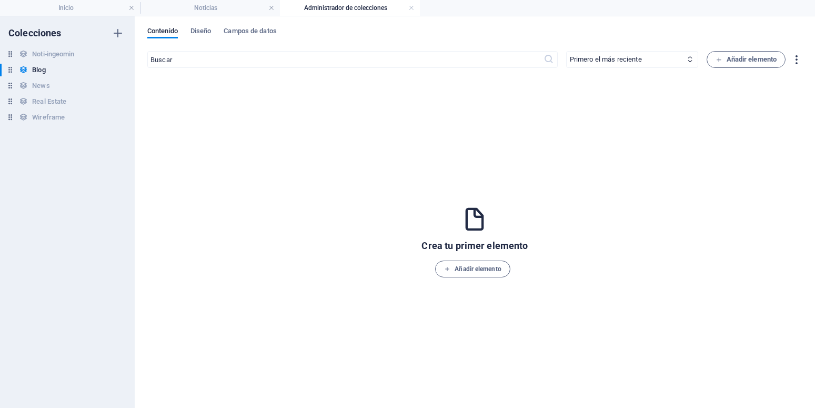
click at [794, 62] on icon "button" at bounding box center [796, 60] width 12 height 12
click at [763, 136] on h6 "Importar" at bounding box center [774, 135] width 50 height 13
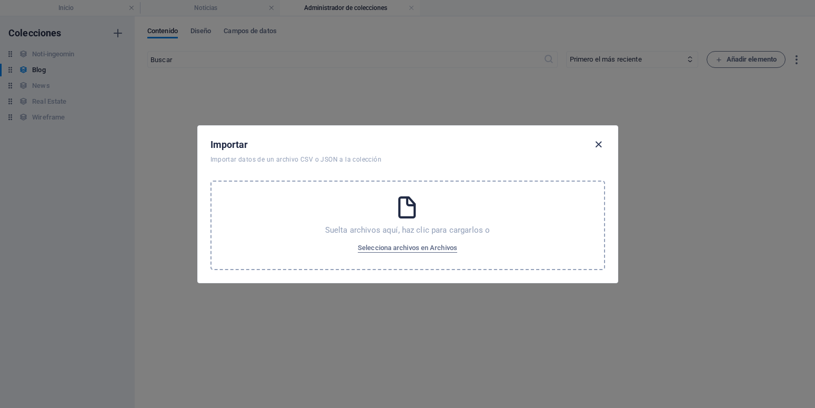
click at [596, 146] on icon "button" at bounding box center [598, 144] width 12 height 12
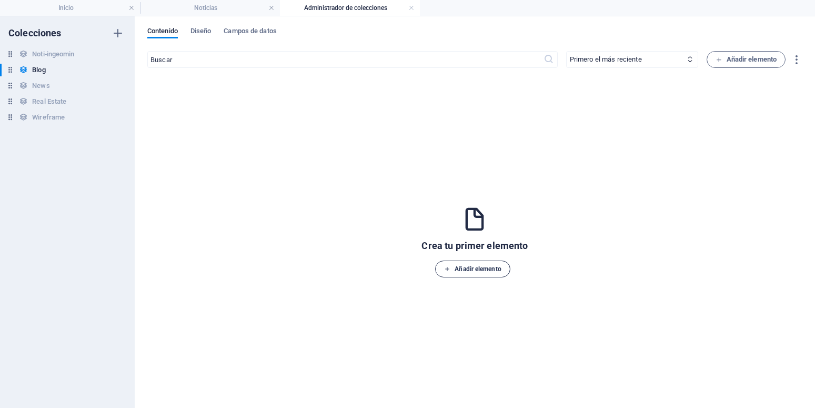
click at [484, 267] on span "Añadir elemento" at bounding box center [472, 268] width 57 height 13
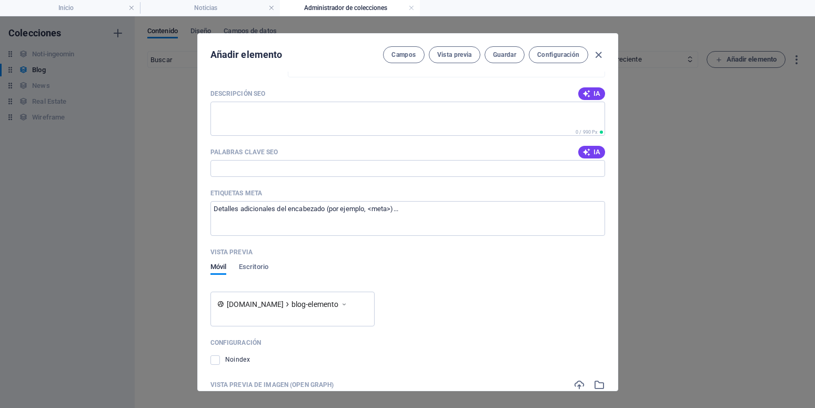
scroll to position [189, 0]
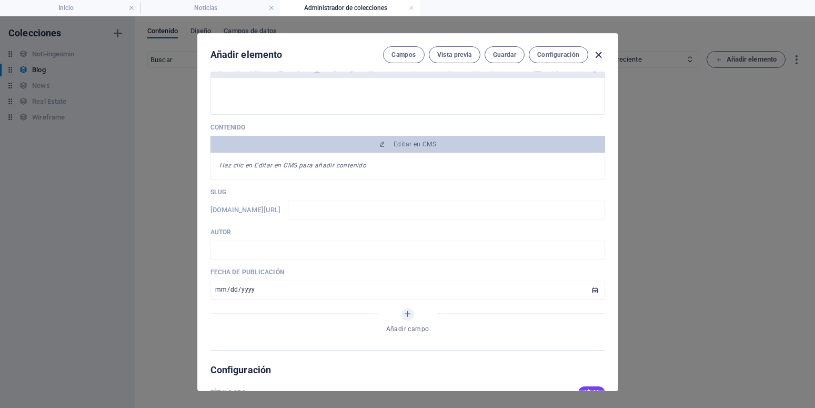
click at [602, 52] on icon "button" at bounding box center [598, 55] width 12 height 12
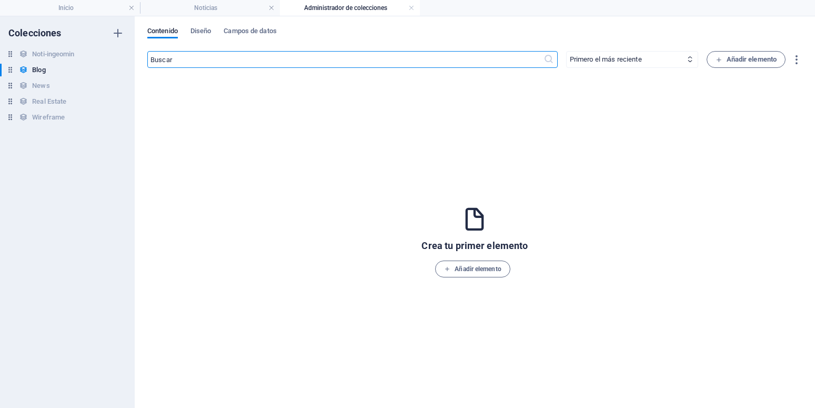
click at [318, 66] on input "text" at bounding box center [345, 59] width 396 height 17
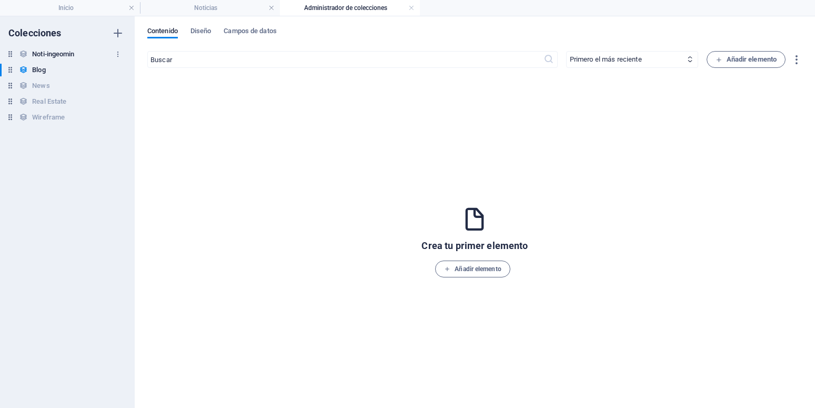
click at [57, 54] on h6 "Noti-ingeomin" at bounding box center [53, 54] width 42 height 13
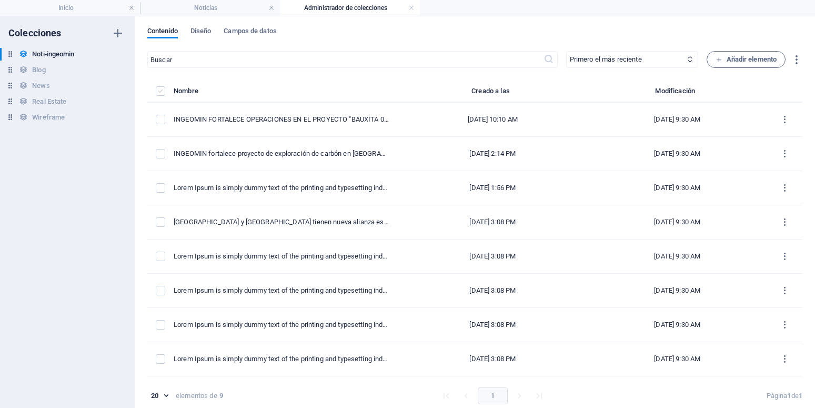
click at [162, 89] on label "items list" at bounding box center [160, 90] width 9 height 9
click at [0, 0] on input "items list" at bounding box center [0, 0] width 0 height 0
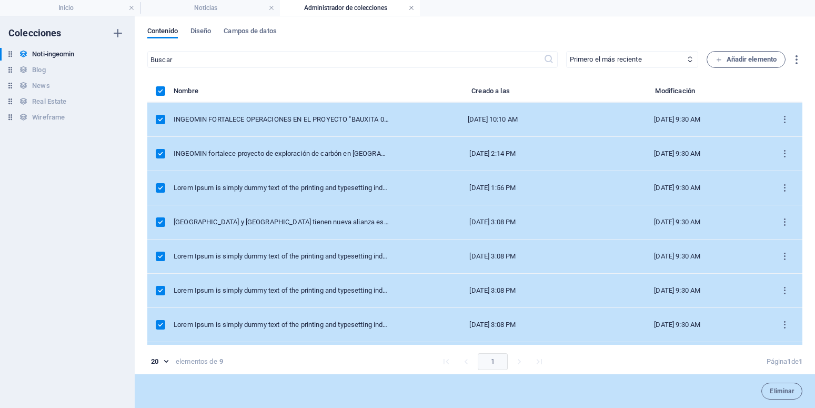
click at [410, 9] on link at bounding box center [411, 8] width 6 height 10
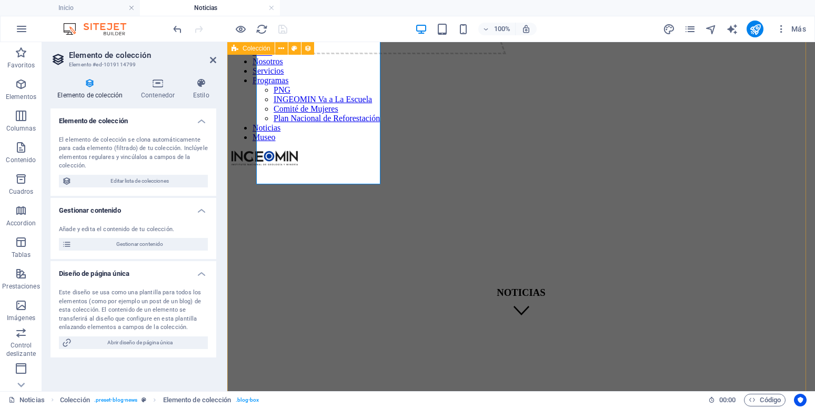
scroll to position [54, 0]
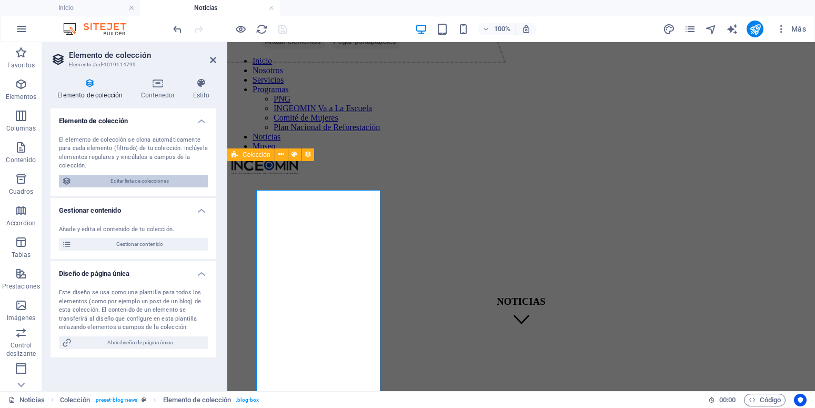
click at [148, 181] on span "Editar lista de colecciones" at bounding box center [140, 181] width 130 height 13
select select
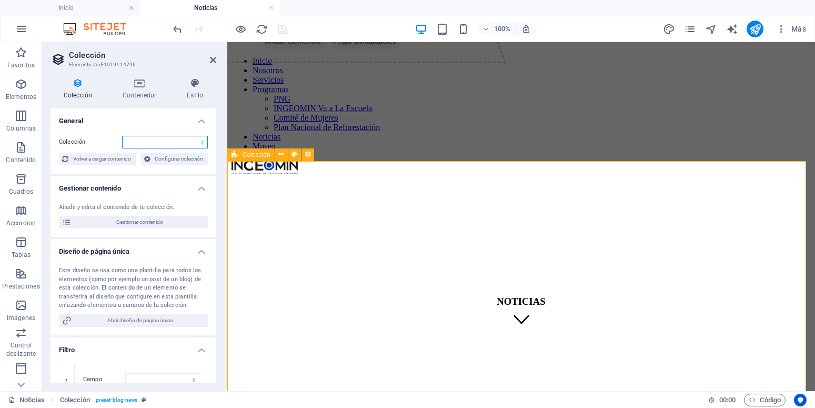
click at [122, 136] on select "Blog News Noti-ingeomin Real Estate Wireframe" at bounding box center [165, 142] width 86 height 13
select select "68e3c47b4145f63cca0ccb15"
click option "Noti-ingeomin" at bounding box center [0, 0] width 0 height 0
select select
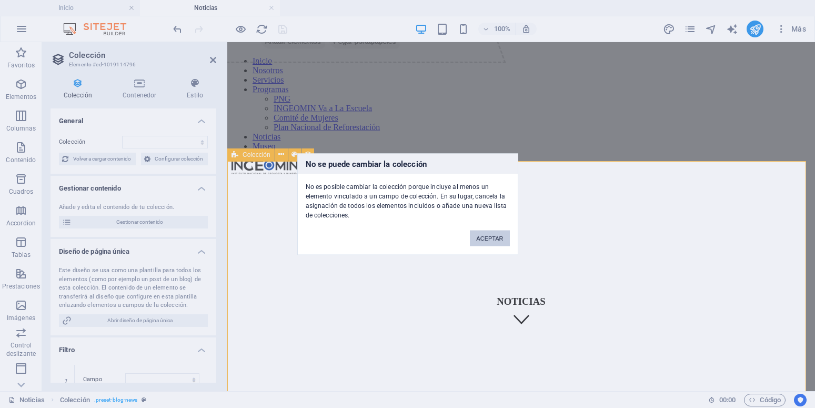
drag, startPoint x: 498, startPoint y: 233, endPoint x: 271, endPoint y: 190, distance: 231.2
click at [498, 233] on button "ACEPTAR" at bounding box center [489, 238] width 39 height 16
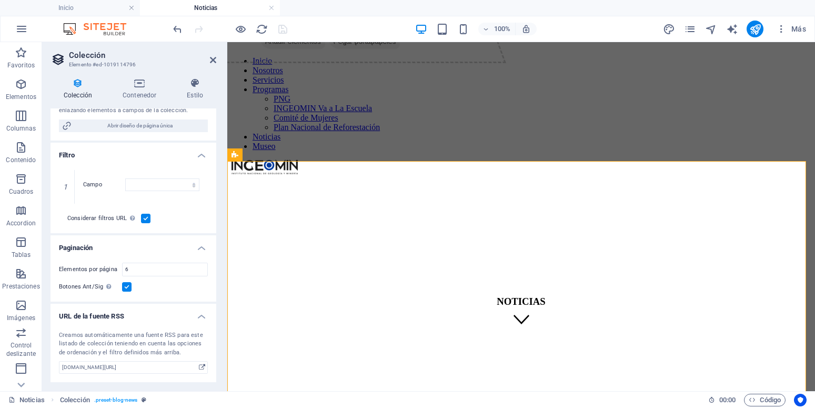
scroll to position [0, 0]
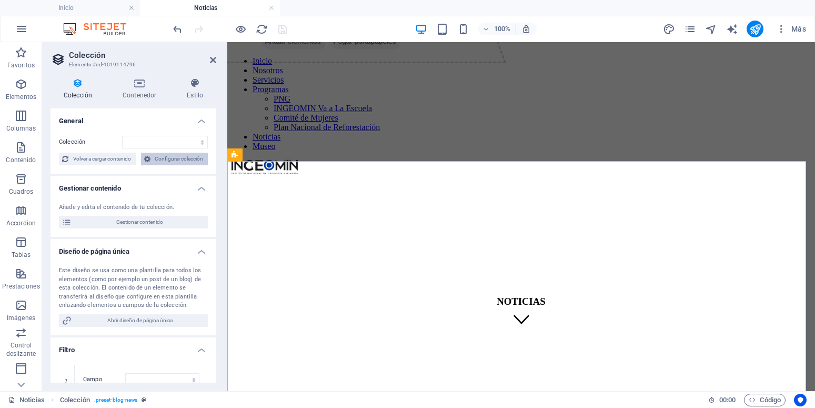
click at [154, 165] on span "Configurar colección" at bounding box center [180, 158] width 52 height 13
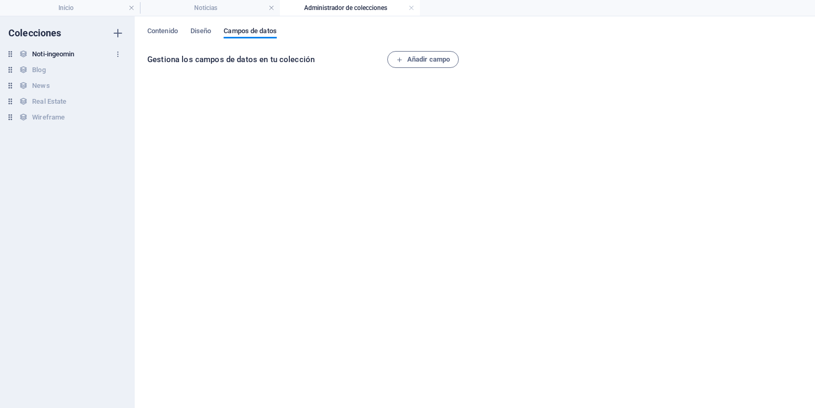
click at [63, 53] on h6 "Noti-ingeomin" at bounding box center [53, 54] width 42 height 13
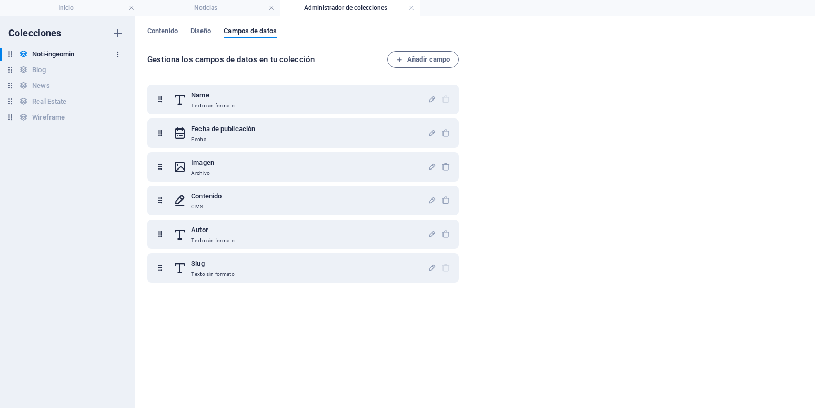
click at [118, 52] on icon "button" at bounding box center [117, 53] width 7 height 7
click at [113, 190] on div at bounding box center [407, 204] width 815 height 408
click at [411, 9] on link at bounding box center [411, 8] width 6 height 10
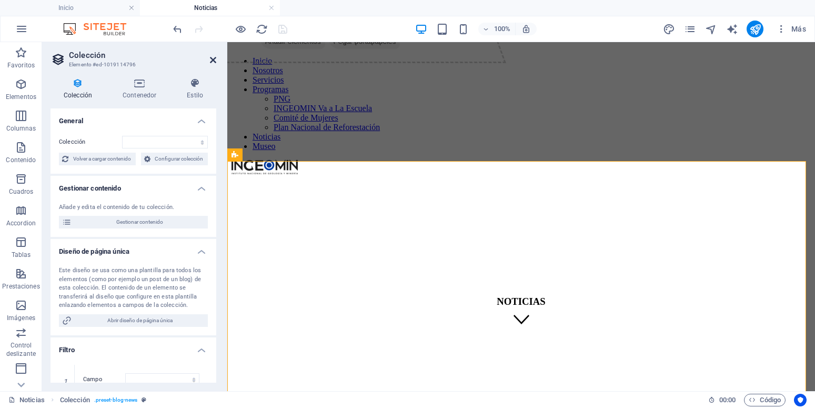
click at [214, 60] on icon at bounding box center [213, 60] width 6 height 8
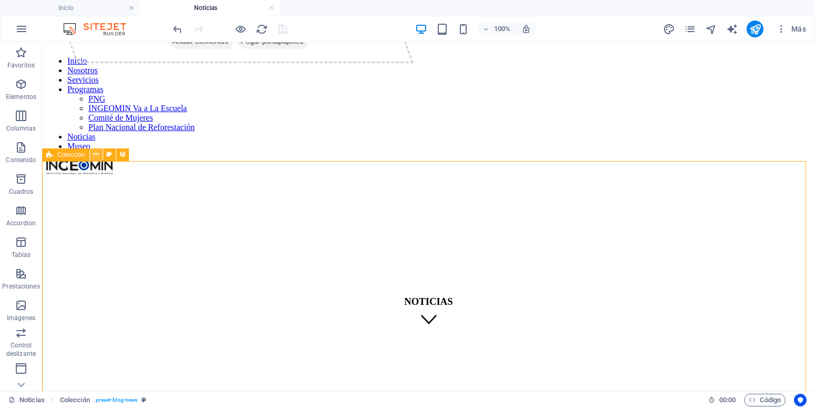
click at [97, 152] on icon at bounding box center [96, 154] width 6 height 11
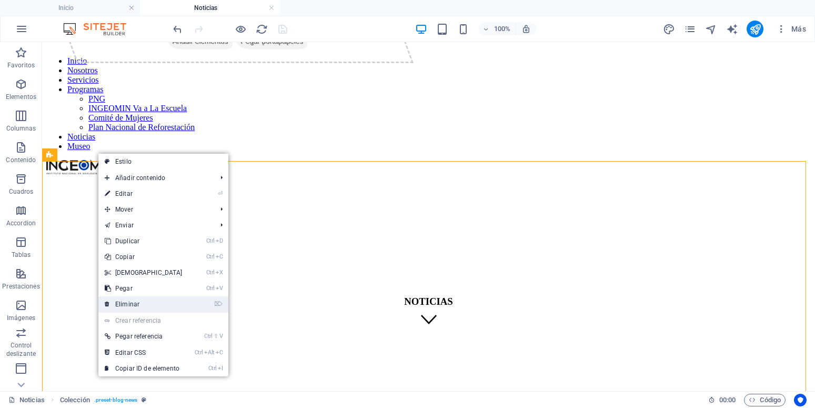
click at [149, 302] on link "⌦ Eliminar" at bounding box center [143, 304] width 90 height 16
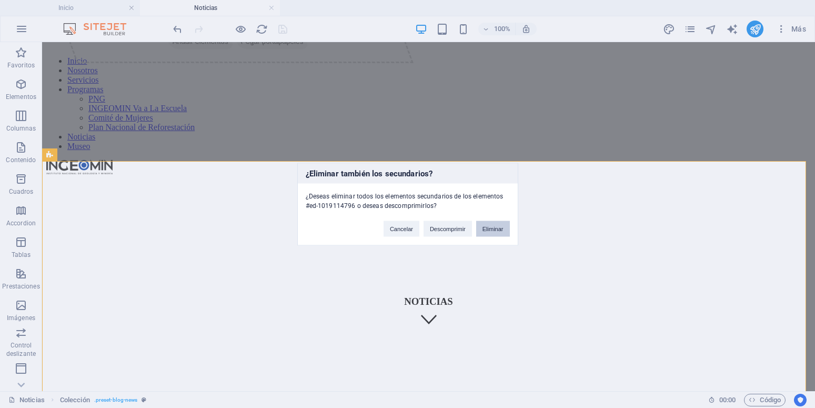
drag, startPoint x: 487, startPoint y: 226, endPoint x: 421, endPoint y: 195, distance: 73.2
click at [487, 226] on button "Eliminar" at bounding box center [493, 228] width 34 height 16
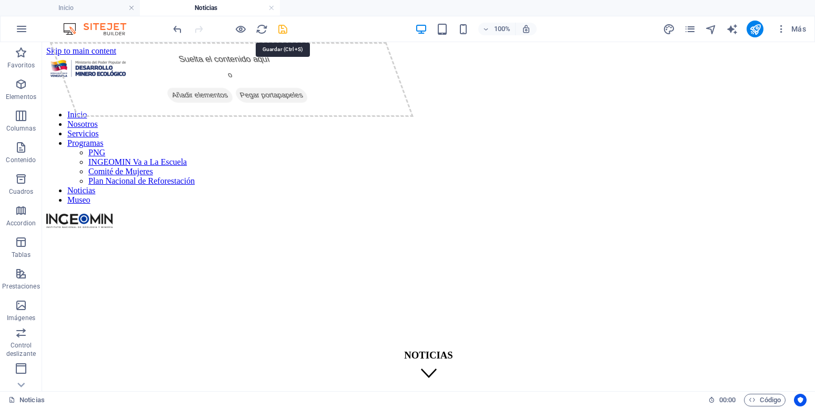
click at [285, 30] on icon "save" at bounding box center [283, 29] width 12 height 12
select select "68e3c47b4145f63cca0ccb15"
select select "createdAt_DESC"
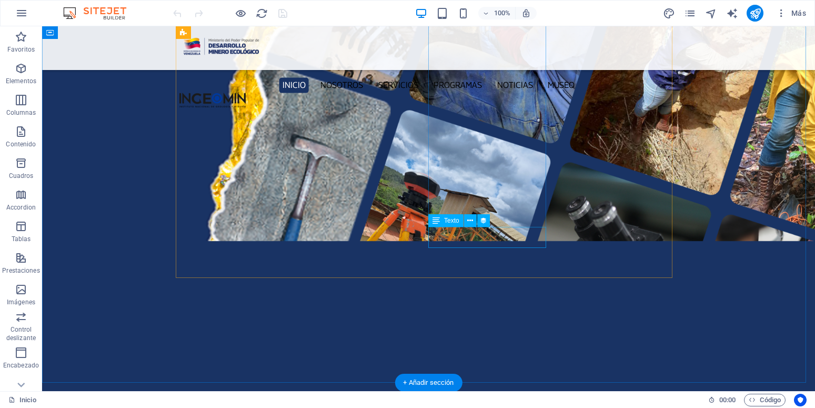
scroll to position [1234, 0]
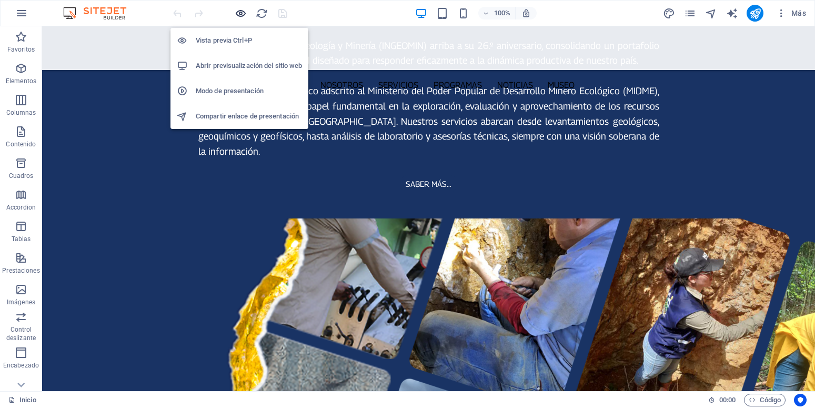
click at [242, 13] on icon "button" at bounding box center [241, 13] width 12 height 12
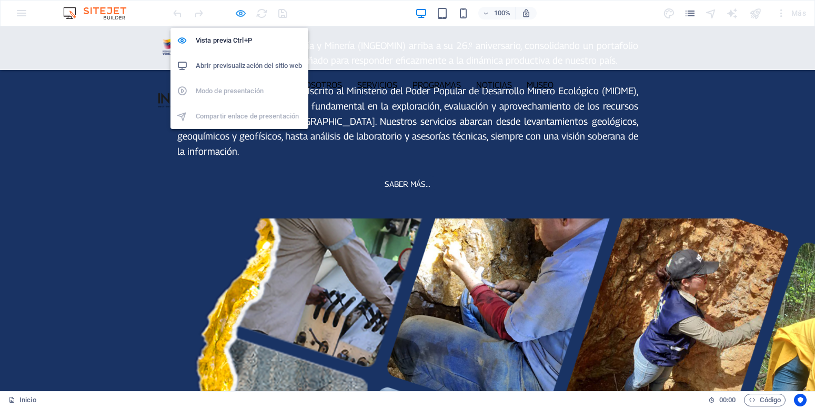
scroll to position [1233, 0]
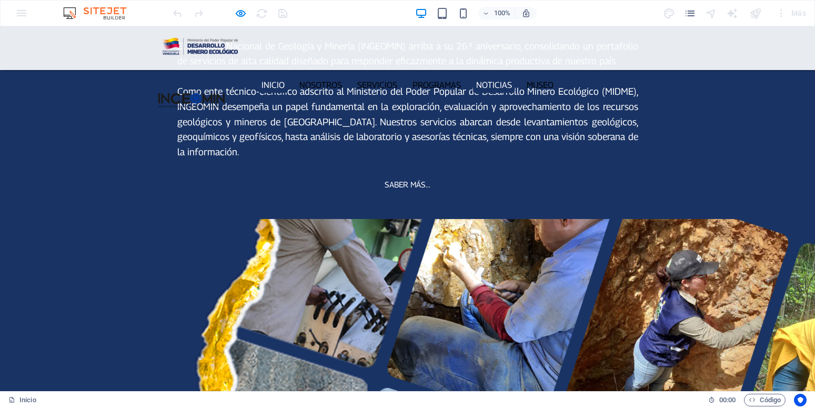
click at [507, 77] on link "Noticias" at bounding box center [493, 84] width 43 height 15
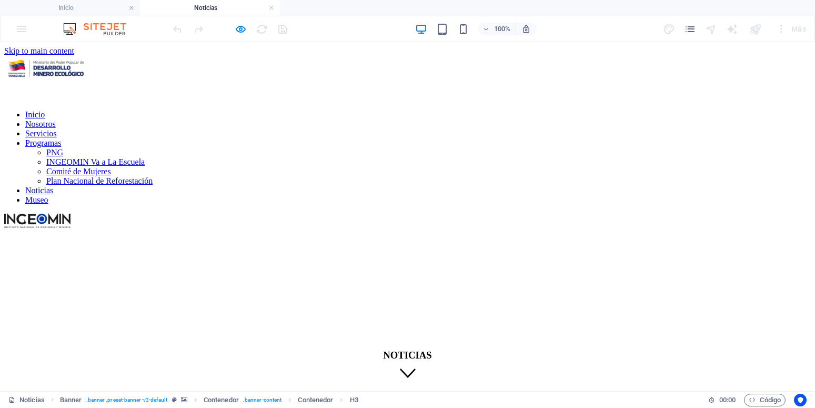
scroll to position [0, 0]
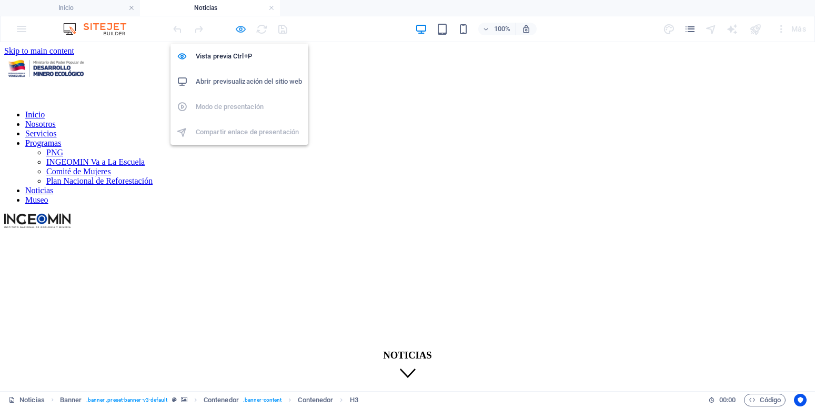
click at [241, 26] on icon "button" at bounding box center [241, 29] width 12 height 12
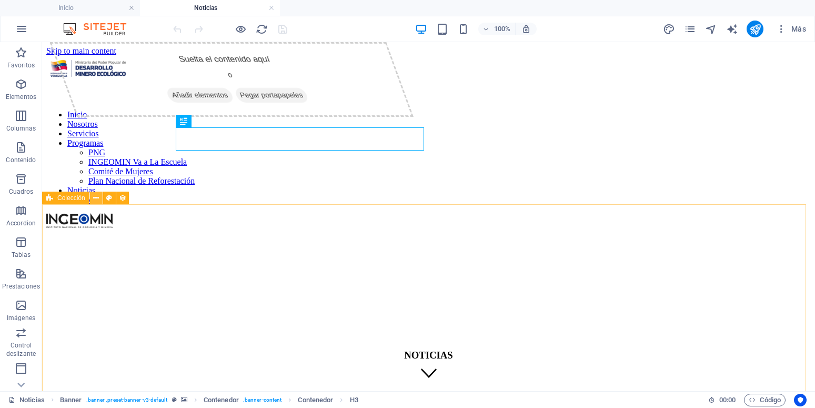
click at [95, 199] on icon at bounding box center [96, 197] width 6 height 11
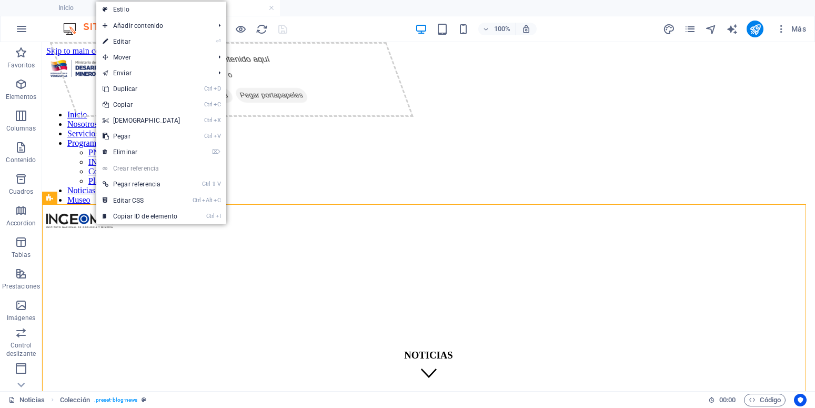
click at [140, 37] on link "⏎ Editar" at bounding box center [141, 42] width 90 height 16
select select "68c9b5bf5b7bfe3ceb04a5c7"
select select "createdAt_DESC"
select select "columns.publishing_date"
select select "past"
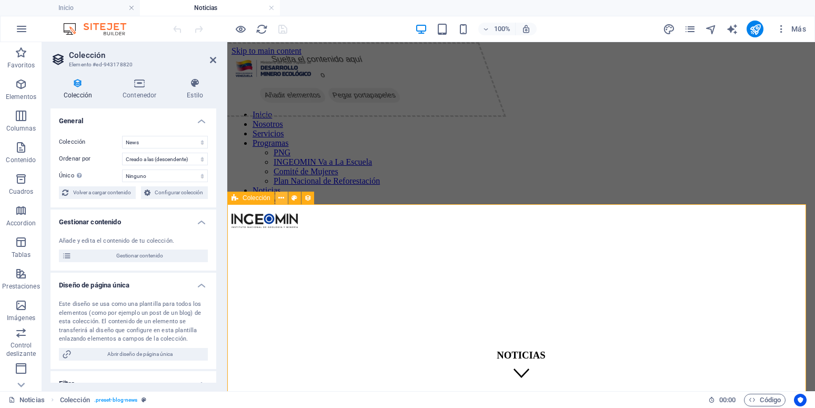
click at [284, 197] on icon at bounding box center [281, 197] width 6 height 11
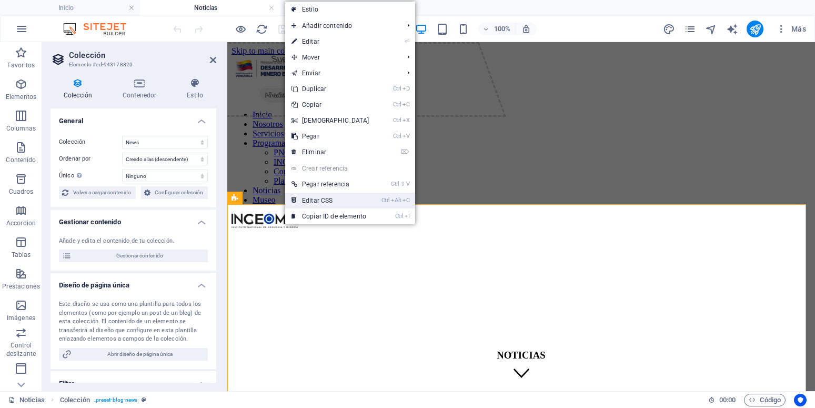
click at [329, 202] on link "Ctrl Alt C Editar CSS" at bounding box center [330, 200] width 90 height 16
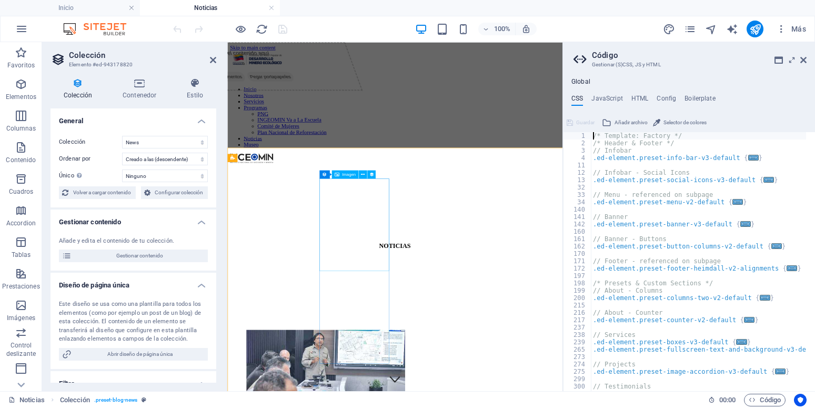
type textarea "@include blog("
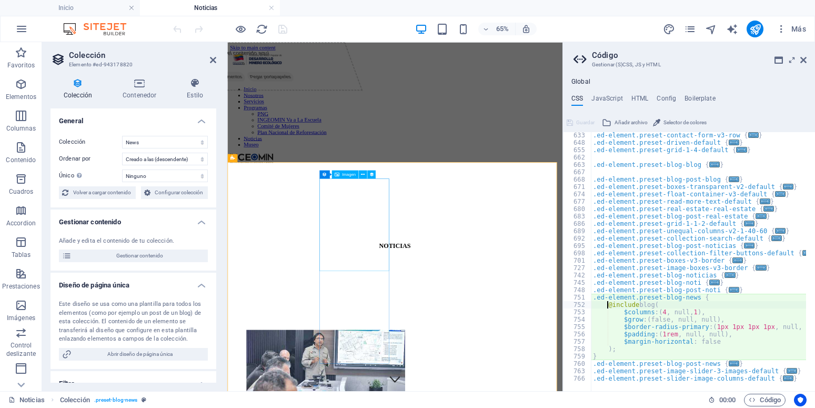
scroll to position [523, 0]
click at [640, 95] on h4 "HTML" at bounding box center [639, 101] width 17 height 12
type textarea "<a href="#main-content" class="wv-link-content button">Skip to main content</a>"
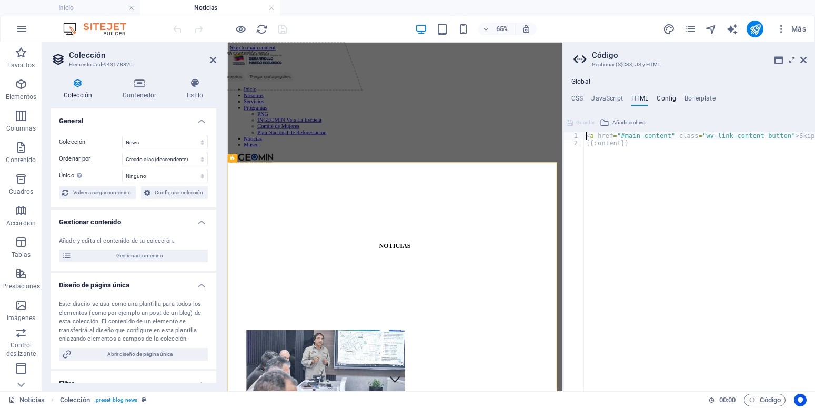
click at [665, 99] on h4 "Config" at bounding box center [665, 101] width 19 height 12
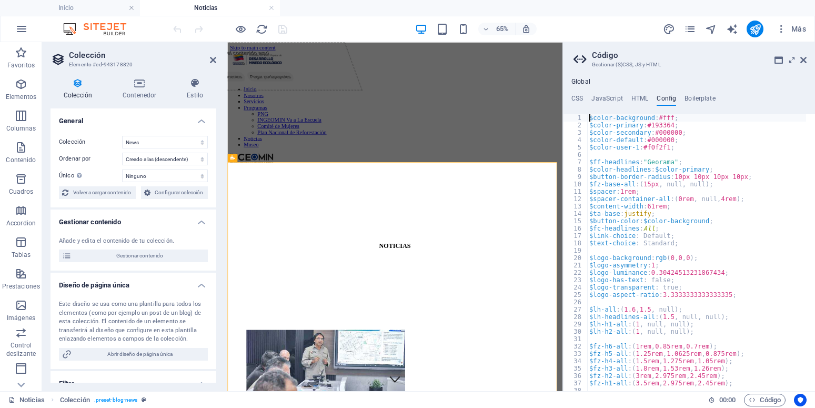
type textarea "$color-background: #fff;"
click at [706, 97] on h4 "Boilerplate" at bounding box center [699, 101] width 31 height 12
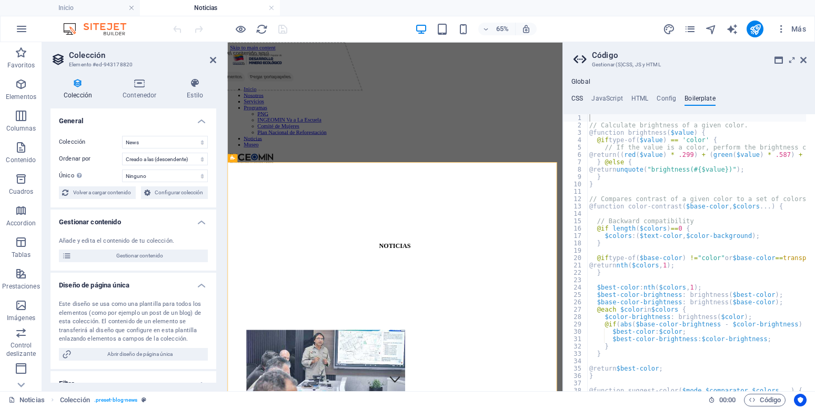
click at [582, 95] on h4 "CSS" at bounding box center [577, 101] width 12 height 12
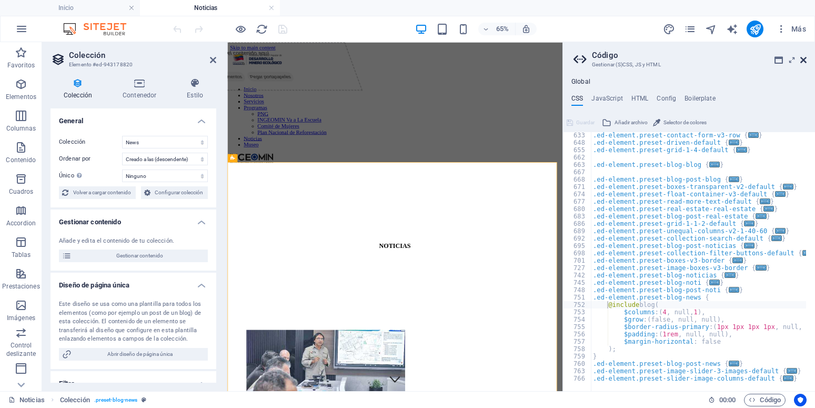
drag, startPoint x: 803, startPoint y: 62, endPoint x: 571, endPoint y: 22, distance: 235.9
click at [803, 62] on icon at bounding box center [803, 60] width 6 height 8
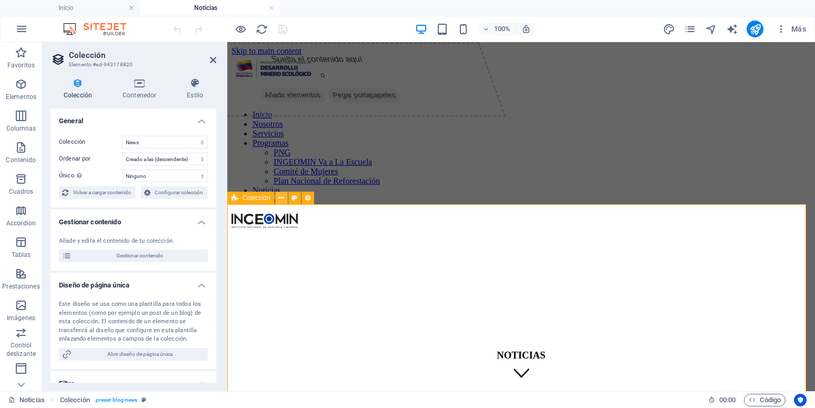
click at [280, 197] on icon at bounding box center [281, 197] width 6 height 11
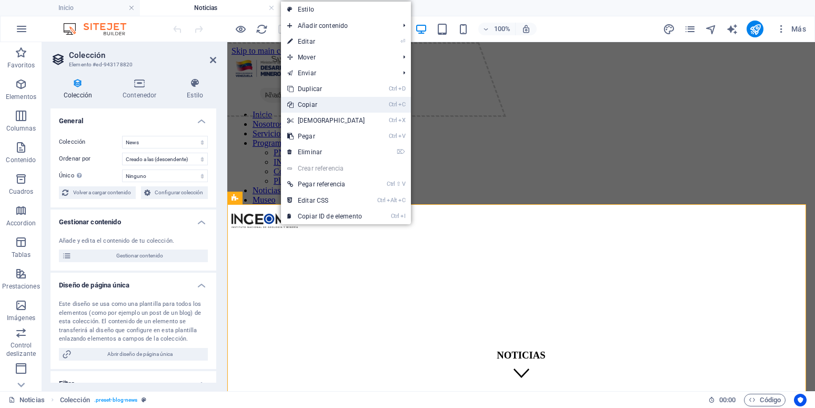
click at [334, 107] on link "Ctrl C Copiar" at bounding box center [326, 105] width 90 height 16
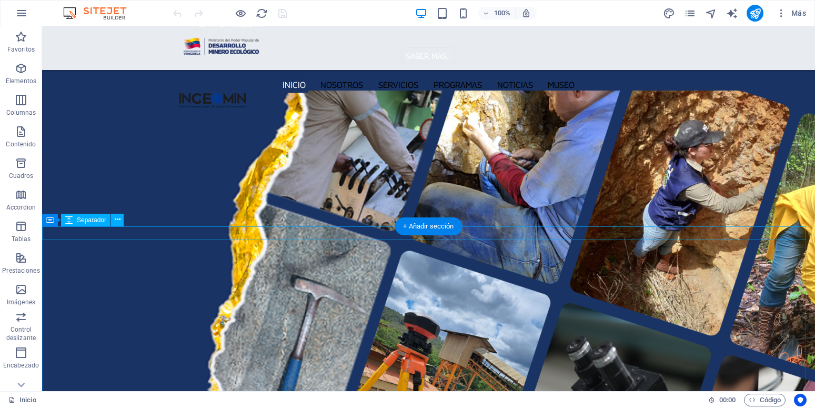
scroll to position [1287, 0]
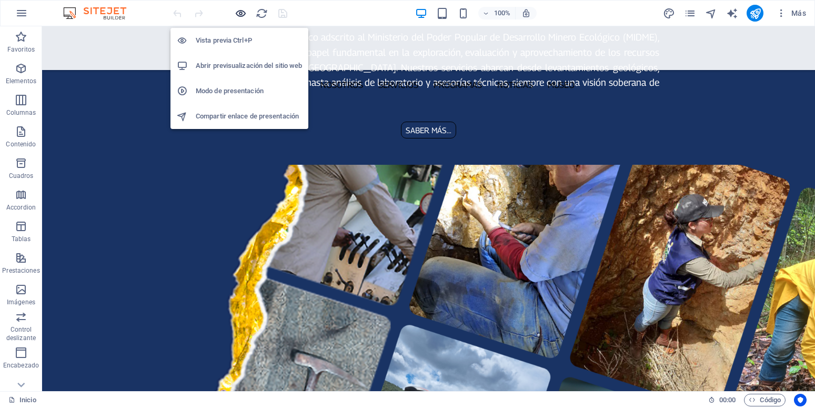
click at [242, 16] on icon "button" at bounding box center [241, 13] width 12 height 12
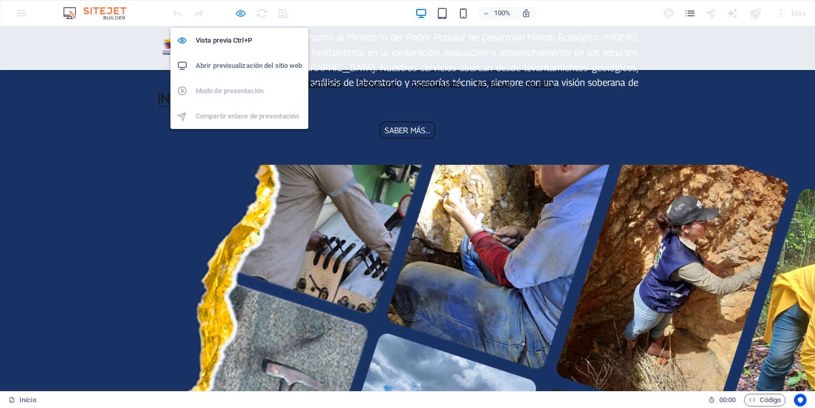
scroll to position [1274, 0]
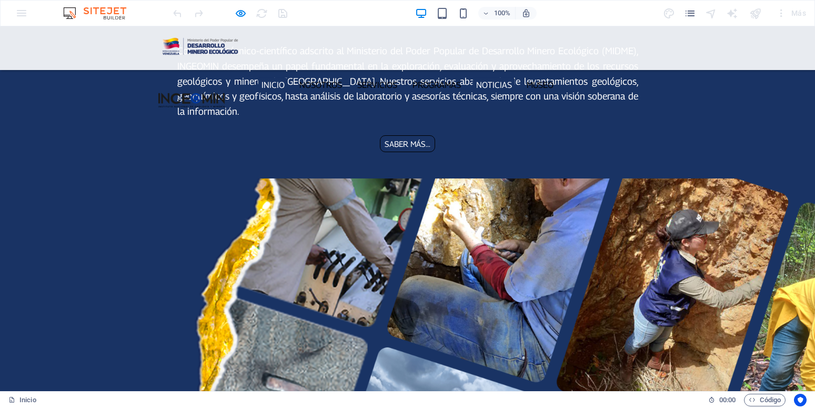
click at [489, 77] on link "Noticias" at bounding box center [493, 84] width 43 height 15
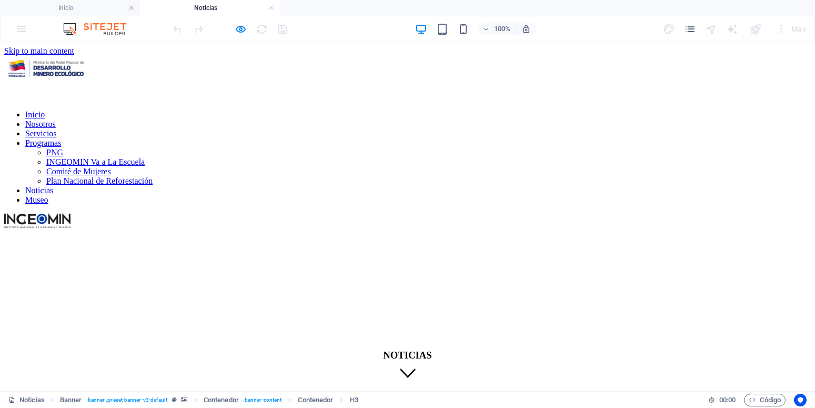
scroll to position [0, 0]
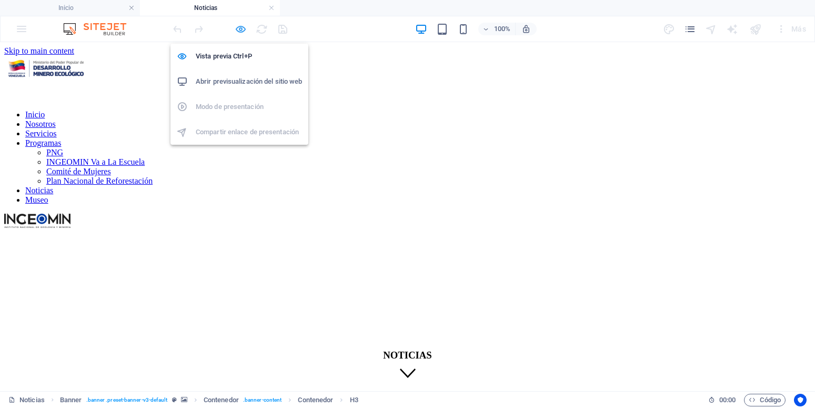
click at [239, 26] on icon "button" at bounding box center [241, 29] width 12 height 12
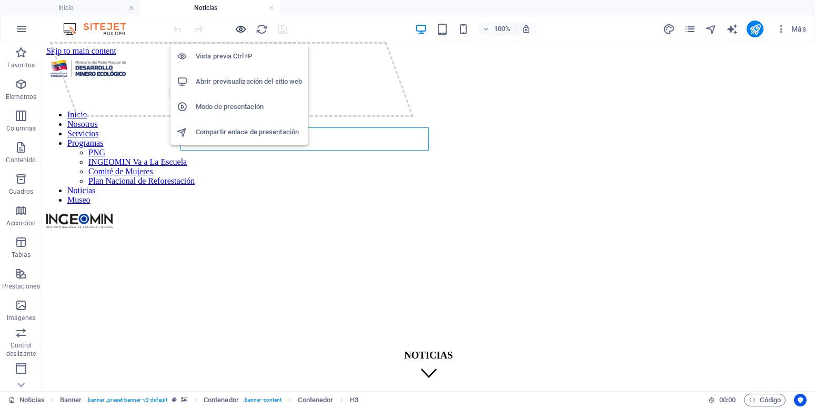
click at [241, 30] on icon "button" at bounding box center [241, 29] width 12 height 12
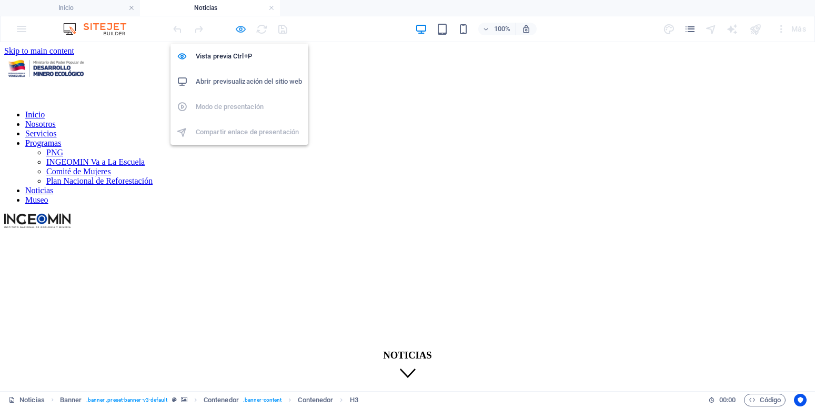
click at [241, 30] on icon "button" at bounding box center [241, 29] width 12 height 12
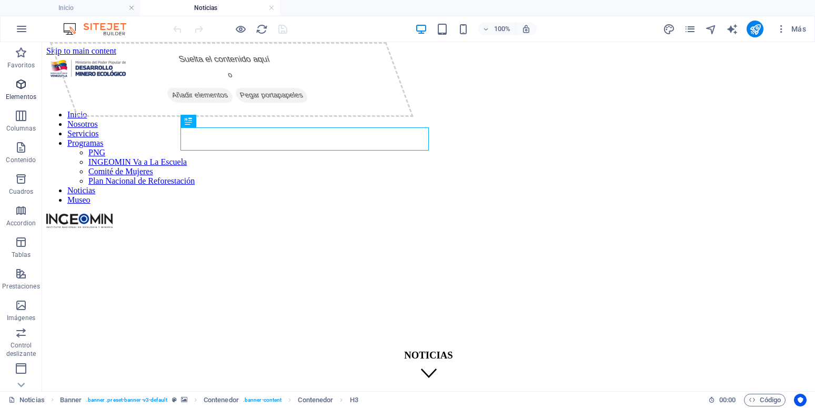
click at [18, 87] on icon "button" at bounding box center [21, 84] width 13 height 13
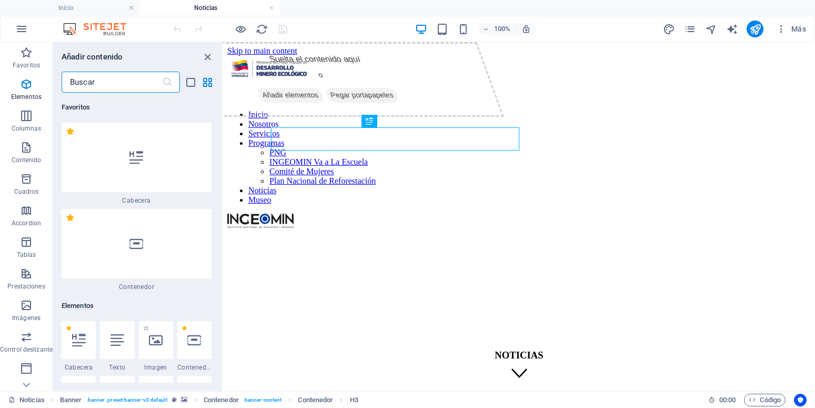
scroll to position [198, 0]
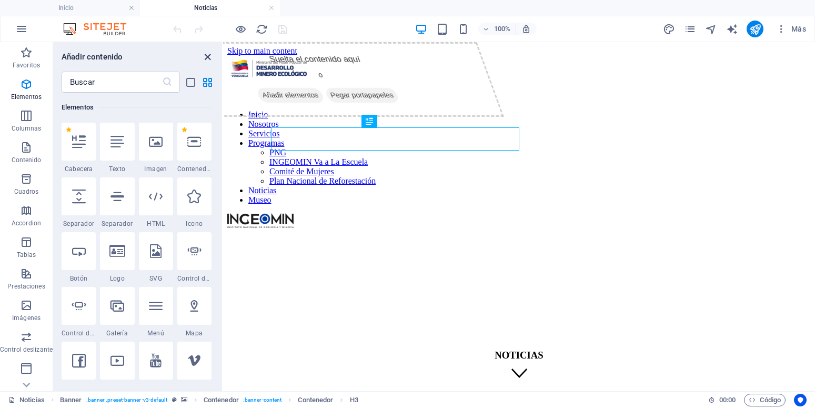
drag, startPoint x: 202, startPoint y: 63, endPoint x: 388, endPoint y: 131, distance: 197.3
click at [202, 63] on icon "close panel" at bounding box center [207, 57] width 12 height 12
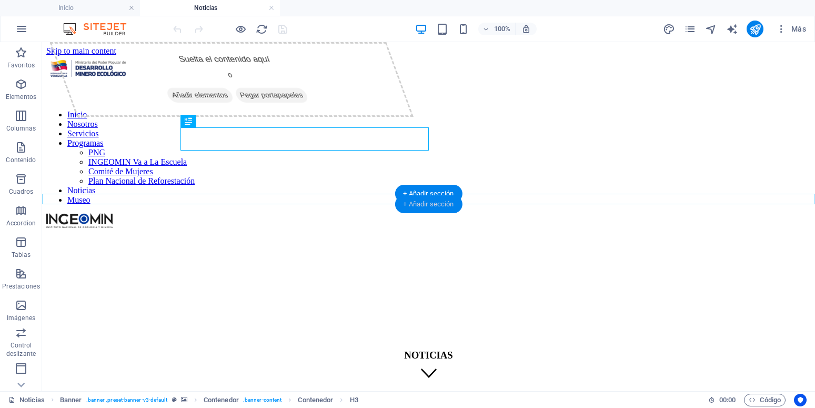
click at [435, 204] on div "+ Añadir sección" at bounding box center [427, 204] width 67 height 18
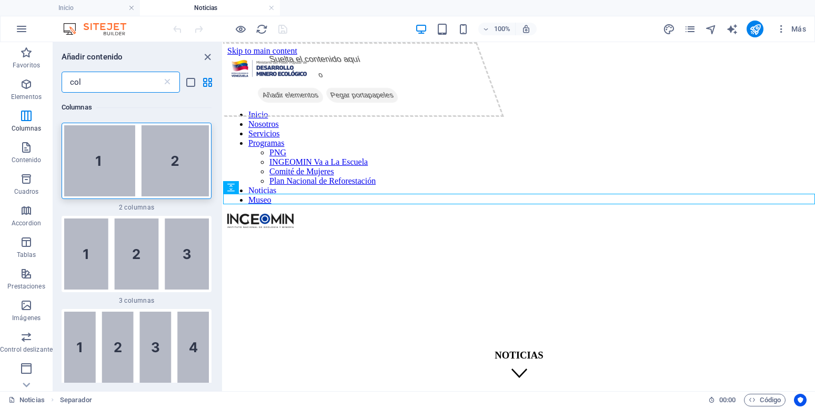
scroll to position [0, 0]
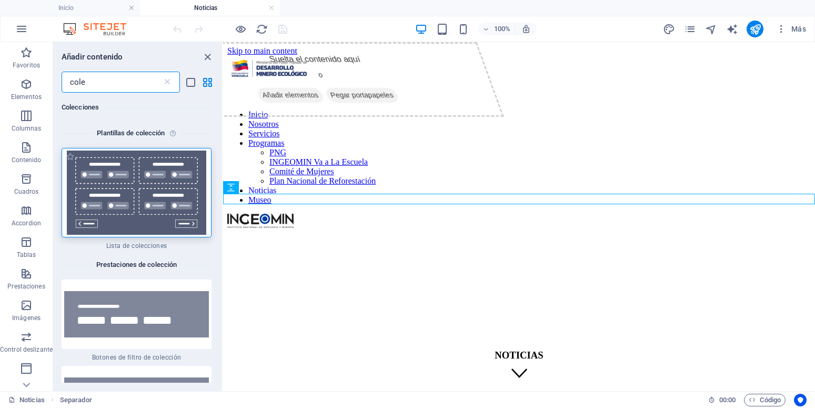
type input "cole"
drag, startPoint x: 140, startPoint y: 194, endPoint x: 143, endPoint y: 187, distance: 7.5
click at [140, 193] on img at bounding box center [136, 192] width 145 height 84
click at [223, 187] on div "Arrastra aquí para reemplazar el contenido existente. Si quieres crear un eleme…" at bounding box center [519, 216] width 592 height 349
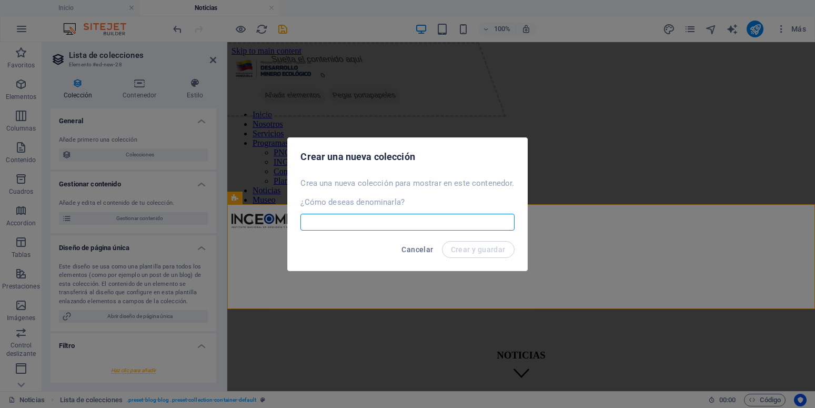
select select
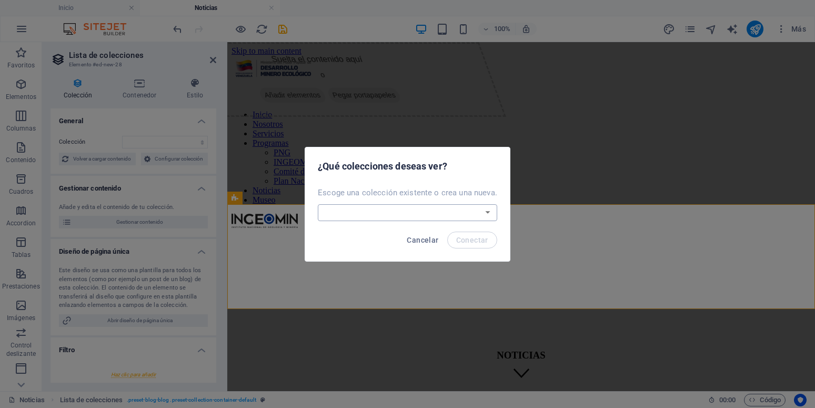
click at [318, 204] on select "Blog News Noti-ingeomin Real Estate Wireframe Crear una nueva colección" at bounding box center [407, 212] width 179 height 17
select select "68e3c47b4145f63cca0ccb15"
click option "Noti-ingeomin" at bounding box center [0, 0] width 0 height 0
click at [464, 240] on span "Conectar" at bounding box center [472, 240] width 32 height 8
select select "68e3c47b4145f63cca0ccb15"
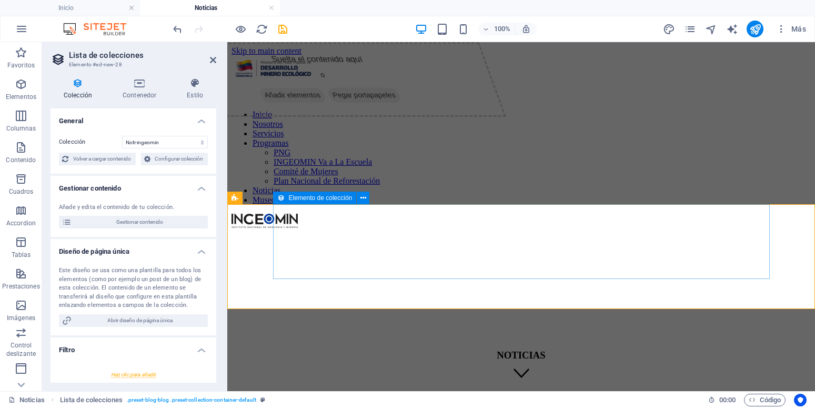
select select "createdAt_DESC"
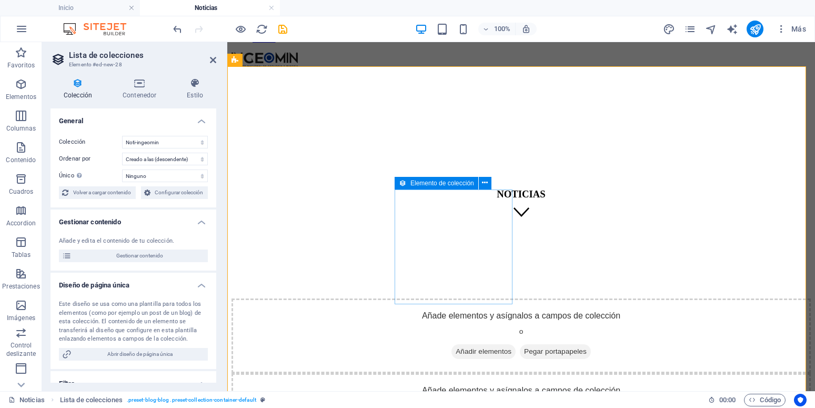
scroll to position [54, 0]
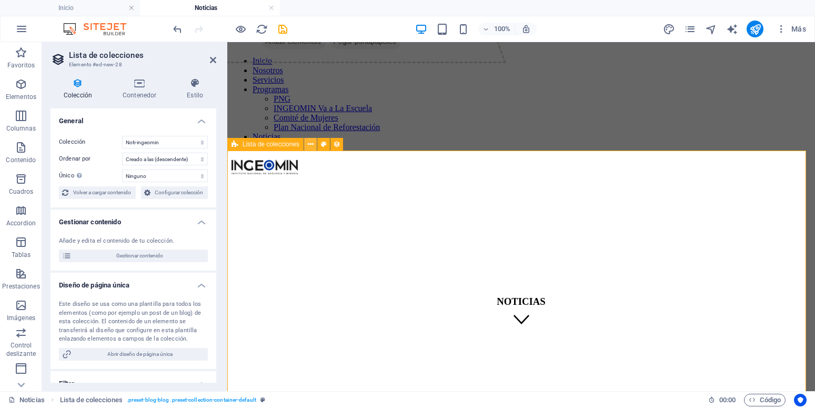
click at [311, 143] on icon at bounding box center [311, 144] width 6 height 11
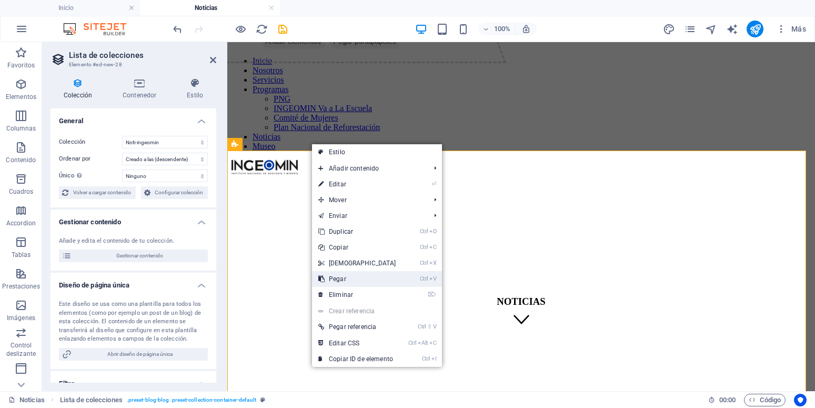
click at [355, 279] on link "Ctrl V Pegar" at bounding box center [357, 279] width 90 height 16
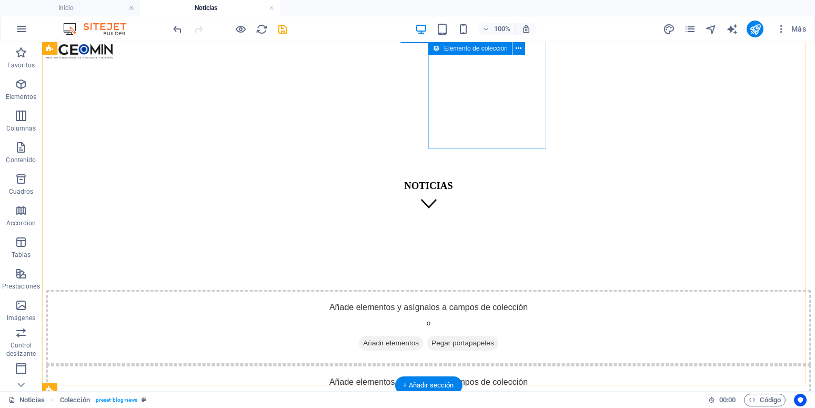
scroll to position [0, 0]
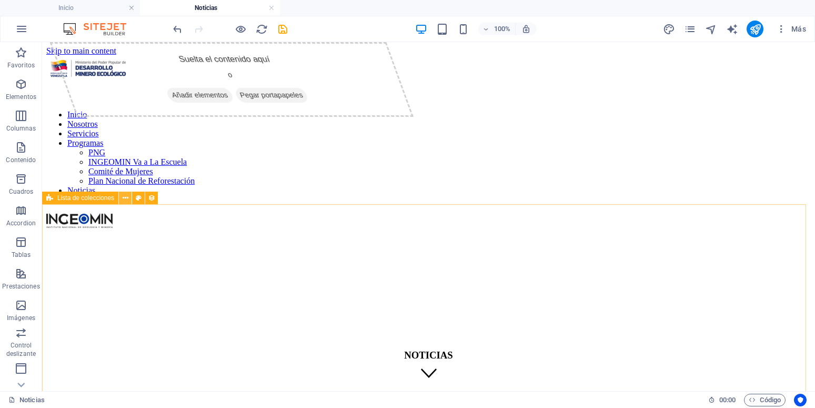
click at [127, 199] on icon at bounding box center [126, 197] width 6 height 11
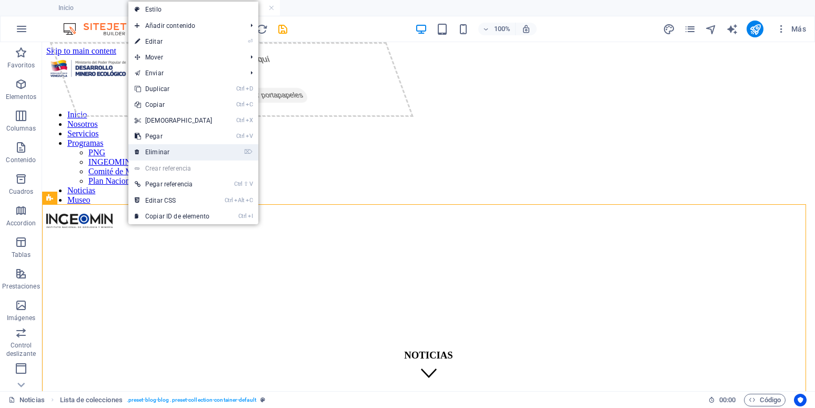
click at [180, 150] on link "⌦ Eliminar" at bounding box center [173, 152] width 90 height 16
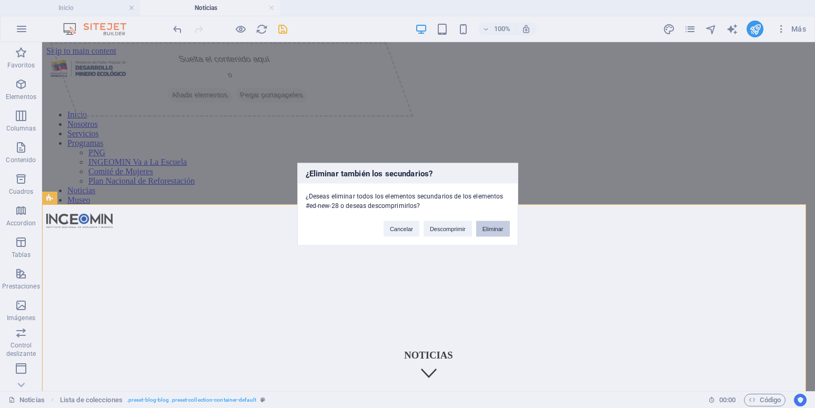
click at [496, 227] on button "Eliminar" at bounding box center [493, 228] width 34 height 16
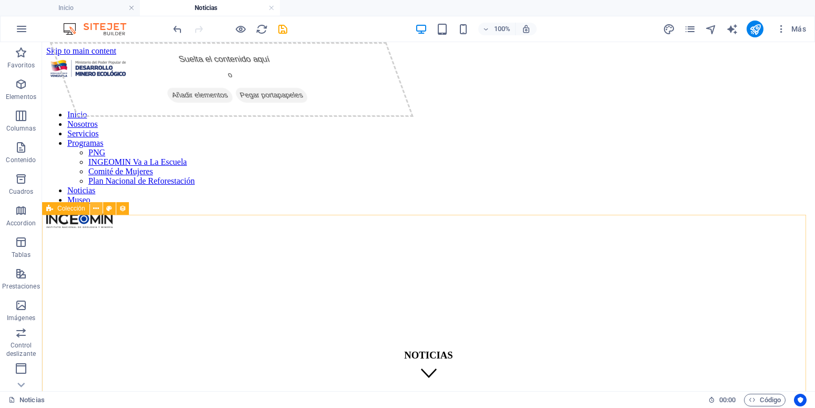
click at [96, 202] on button at bounding box center [96, 208] width 13 height 13
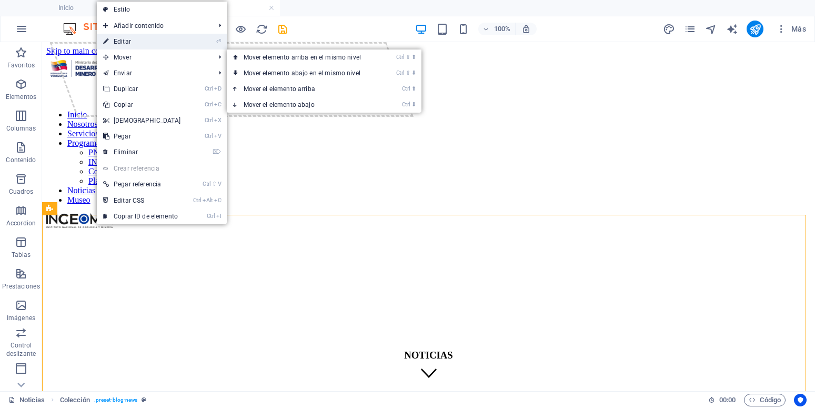
click at [137, 37] on link "⏎ Editar" at bounding box center [142, 42] width 90 height 16
select select
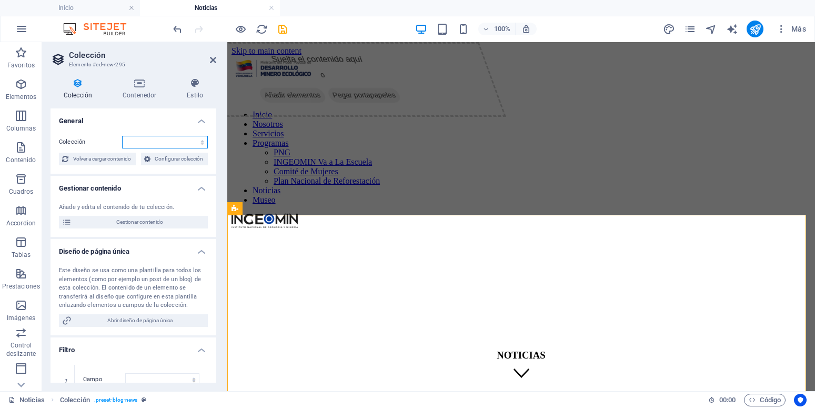
click at [122, 136] on select "Blog News Noti-ingeomin Real Estate Wireframe" at bounding box center [165, 142] width 86 height 13
select select "68e3c47b4145f63cca0ccb15"
click option "Noti-ingeomin" at bounding box center [0, 0] width 0 height 0
select select
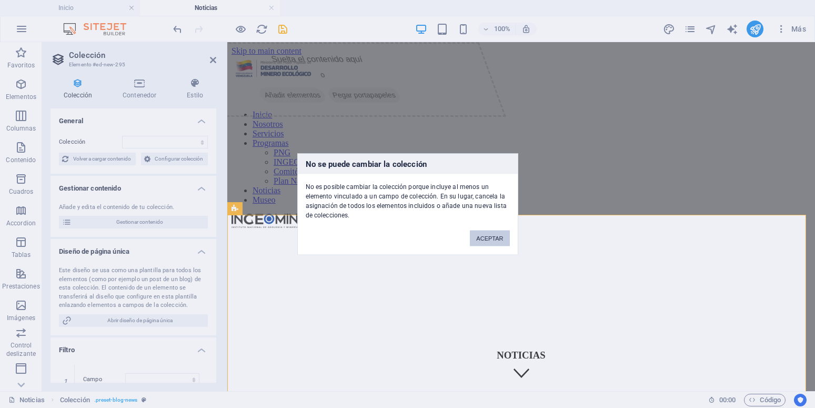
click at [489, 233] on button "ACEPTAR" at bounding box center [489, 238] width 39 height 16
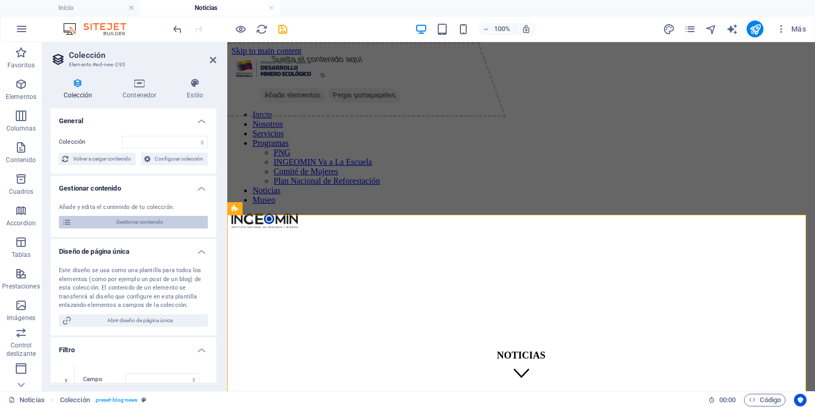
click at [130, 228] on span "Gestionar contenido" at bounding box center [140, 222] width 130 height 13
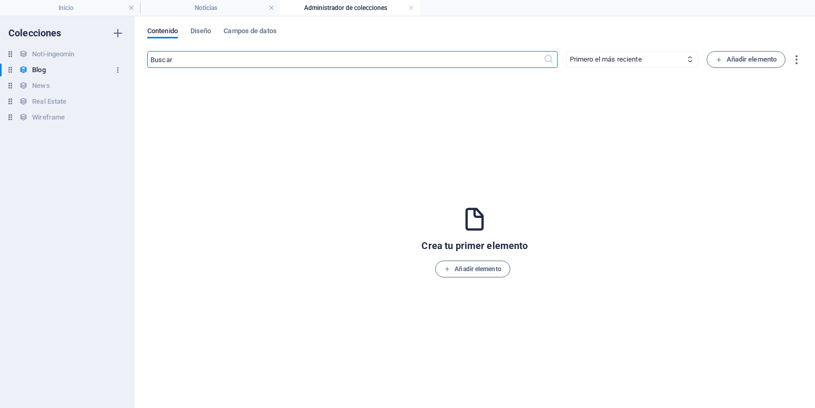
click at [115, 68] on icon "button" at bounding box center [117, 69] width 7 height 7
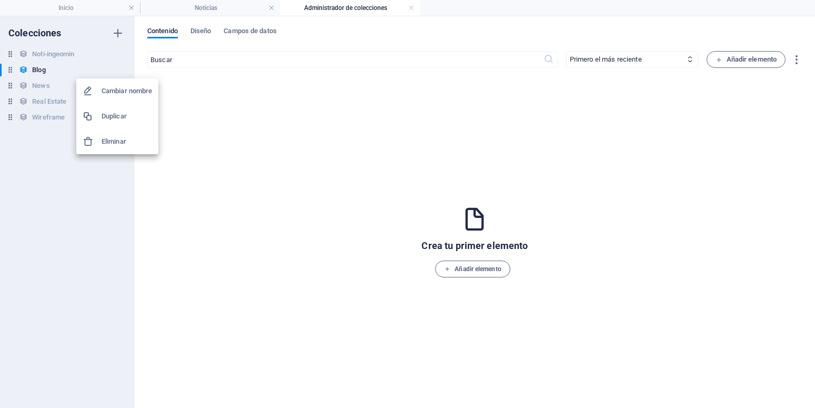
click at [28, 65] on div at bounding box center [407, 204] width 815 height 408
click at [29, 67] on div "Blog Blog" at bounding box center [62, 70] width 124 height 13
drag, startPoint x: 14, startPoint y: 70, endPoint x: 8, endPoint y: 74, distance: 6.1
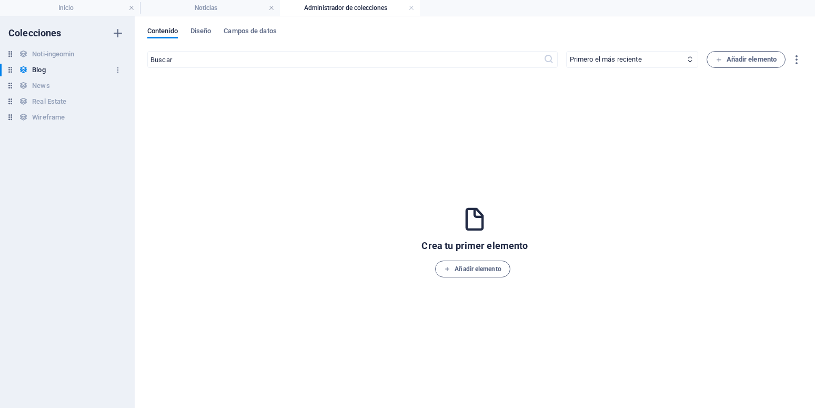
click at [14, 71] on icon at bounding box center [10, 69] width 9 height 9
click at [10, 73] on icon at bounding box center [10, 69] width 9 height 9
click at [117, 72] on icon "button" at bounding box center [117, 69] width 7 height 7
click at [44, 54] on div at bounding box center [407, 204] width 815 height 408
click at [45, 53] on h6 "Noti-ingeomin" at bounding box center [53, 54] width 42 height 13
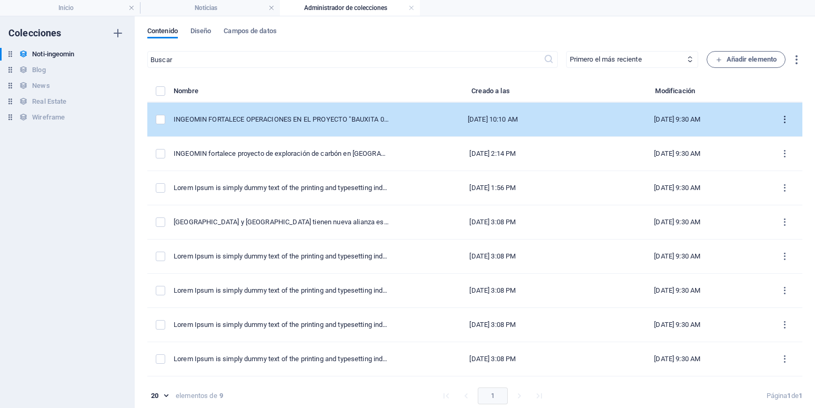
click at [779, 119] on icon "items list" at bounding box center [784, 120] width 10 height 10
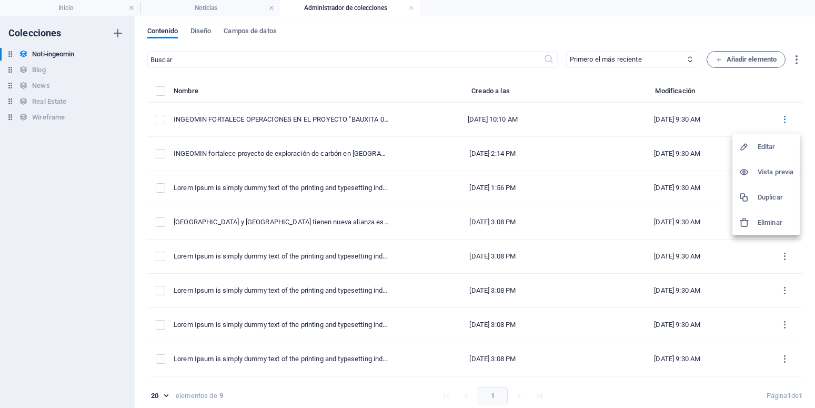
click at [710, 75] on div at bounding box center [407, 204] width 815 height 408
click at [160, 93] on label "items list" at bounding box center [160, 90] width 9 height 9
click at [0, 0] on input "items list" at bounding box center [0, 0] width 0 height 0
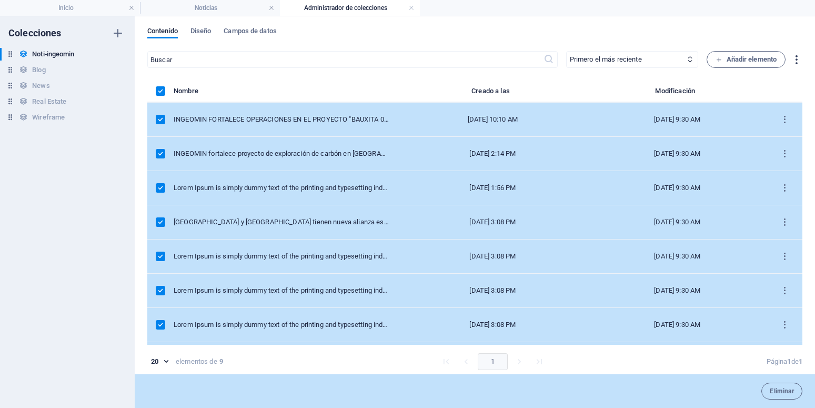
click at [790, 62] on icon "button" at bounding box center [796, 60] width 12 height 12
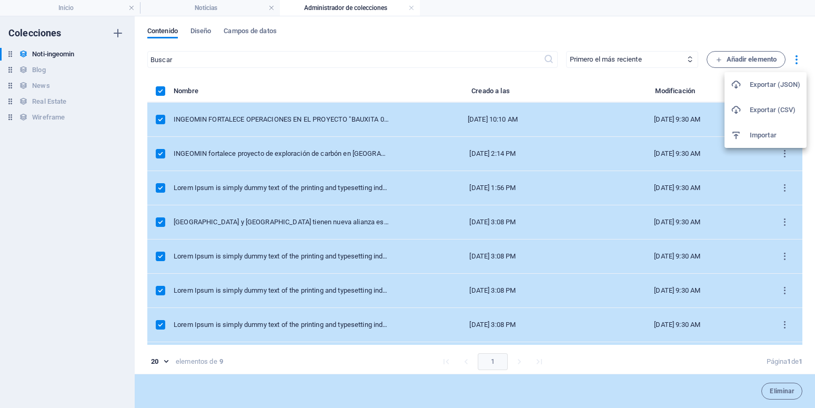
click at [431, 32] on div at bounding box center [407, 204] width 815 height 408
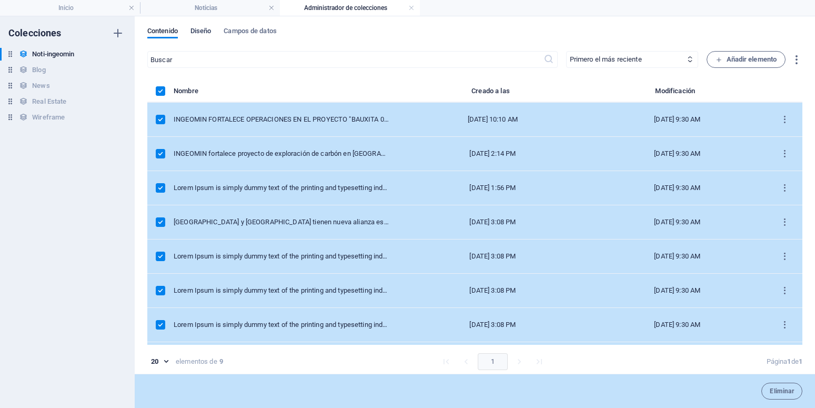
click at [207, 34] on span "Diseño" at bounding box center [200, 32] width 21 height 15
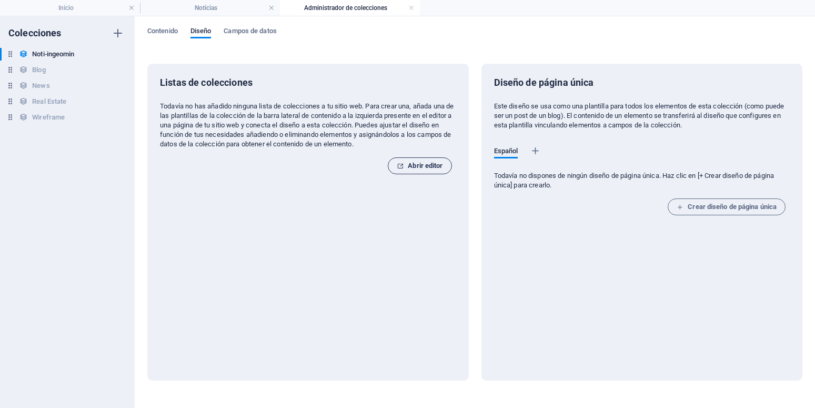
click at [425, 167] on span "Abrir editor" at bounding box center [419, 165] width 46 height 13
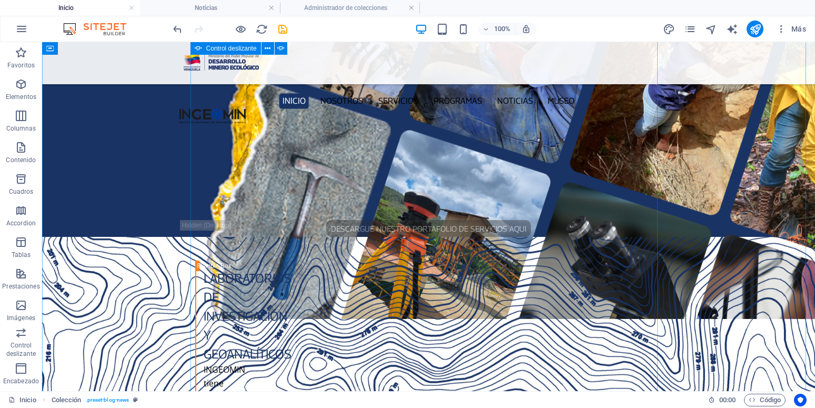
scroll to position [1296, 0]
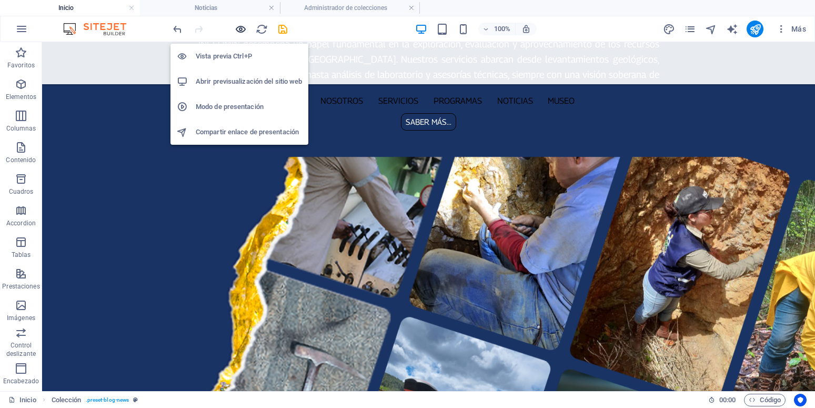
click at [245, 27] on icon "button" at bounding box center [241, 29] width 12 height 12
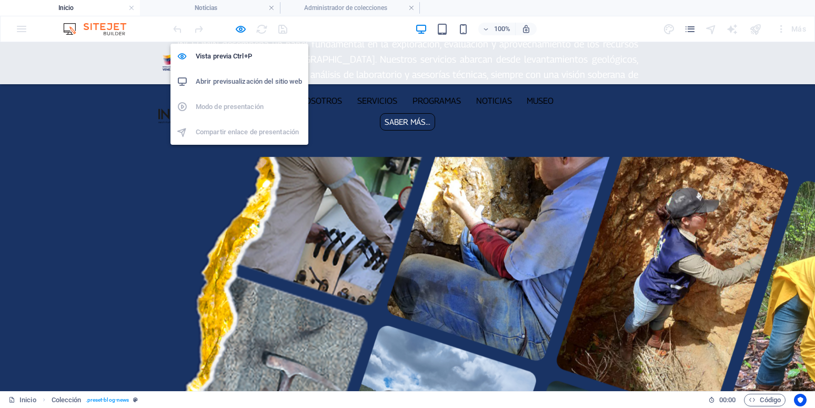
scroll to position [1281, 0]
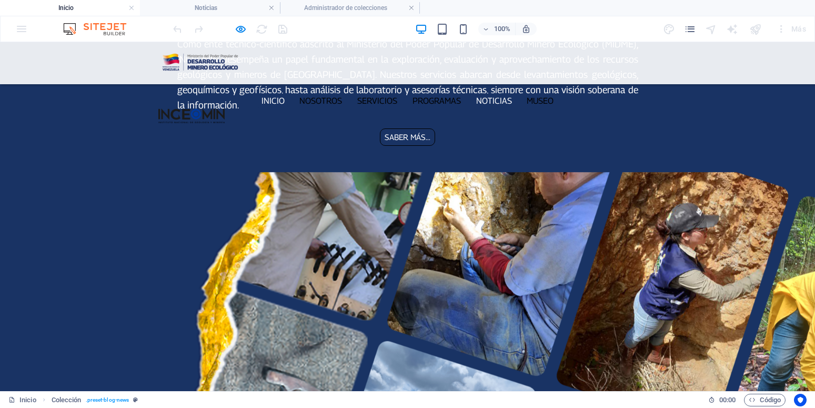
click at [489, 93] on link "Noticias" at bounding box center [493, 100] width 43 height 15
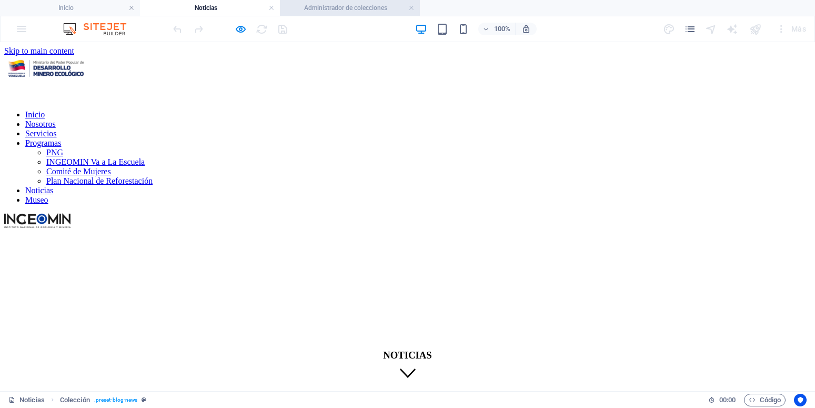
click at [363, 8] on h4 "Administrador de colecciones" at bounding box center [350, 8] width 140 height 12
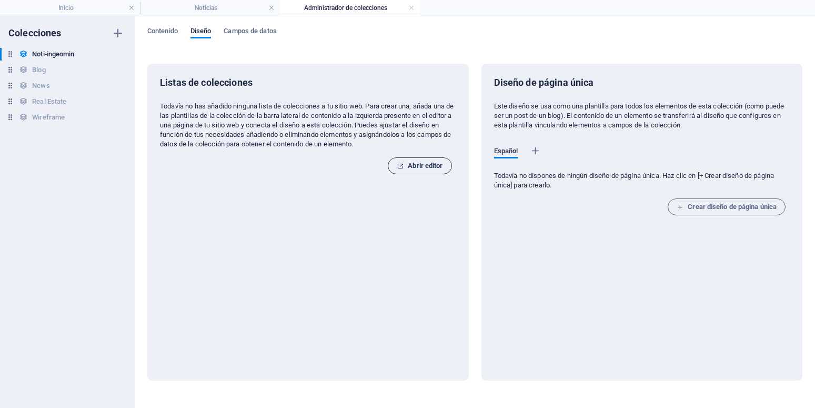
click at [423, 164] on span "Abrir editor" at bounding box center [419, 165] width 46 height 13
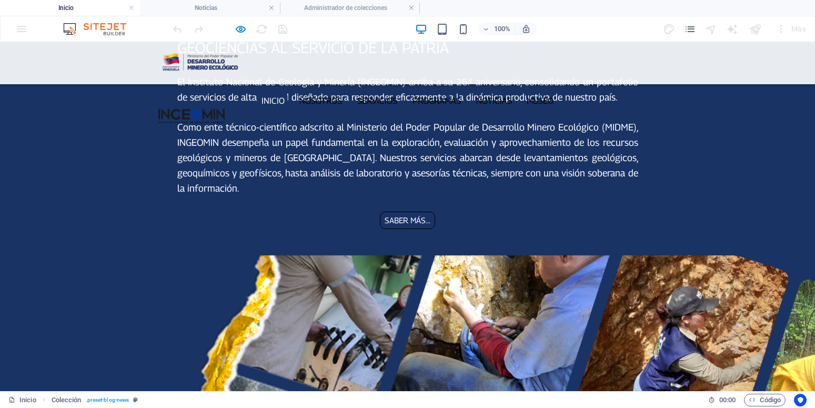
scroll to position [1174, 0]
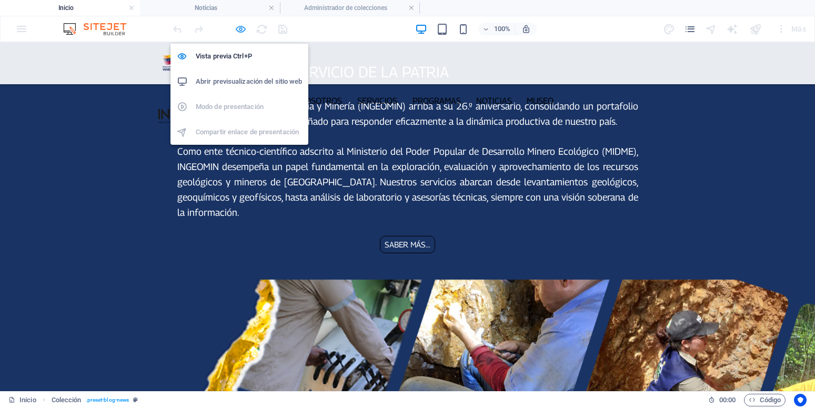
click at [235, 26] on span "button" at bounding box center [240, 29] width 13 height 12
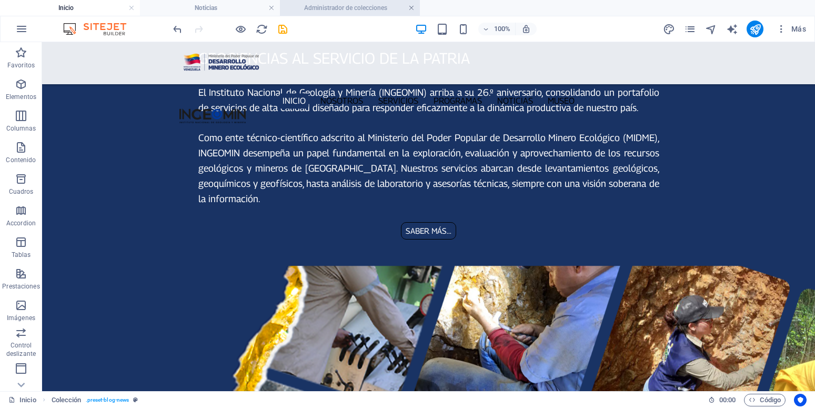
click at [410, 6] on link at bounding box center [411, 8] width 6 height 10
click at [515, 93] on nav "Inicio Nosotros Servicios Programas PNG INGEOMIN Va a La Escuela Comité de Muje…" at bounding box center [428, 100] width 498 height 15
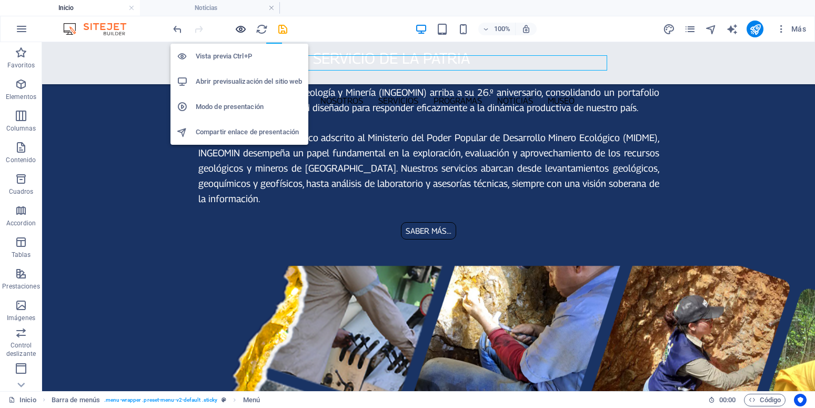
click at [245, 31] on icon "button" at bounding box center [241, 29] width 12 height 12
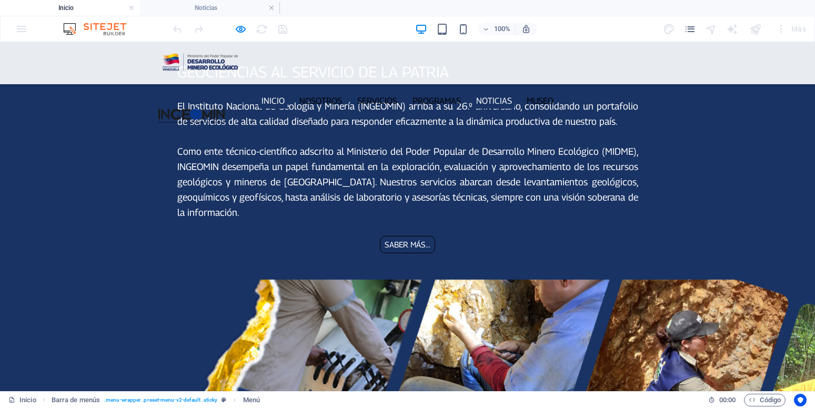
click at [498, 93] on link "Noticias" at bounding box center [493, 100] width 43 height 15
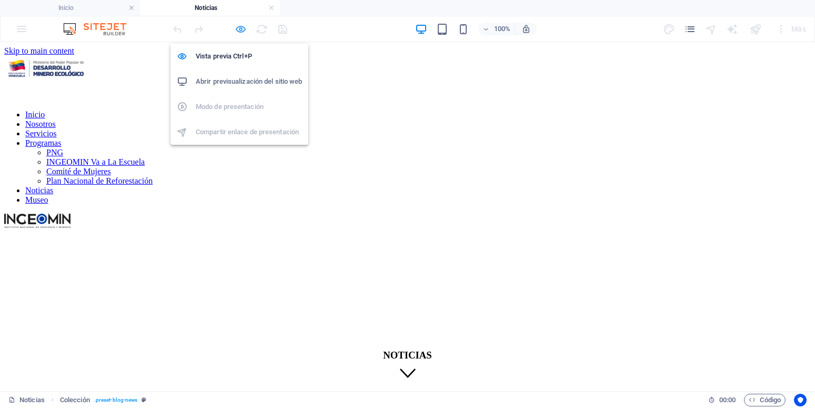
click at [240, 25] on icon "button" at bounding box center [241, 29] width 12 height 12
select select
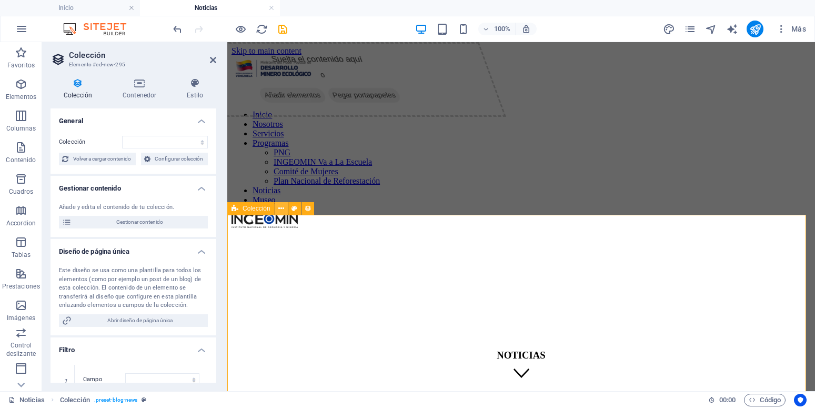
click at [282, 208] on icon at bounding box center [281, 208] width 6 height 11
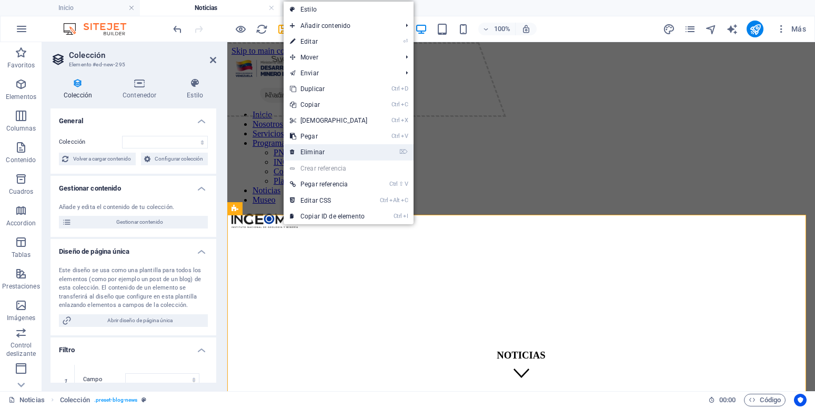
click at [338, 152] on link "⌦ Eliminar" at bounding box center [328, 152] width 90 height 16
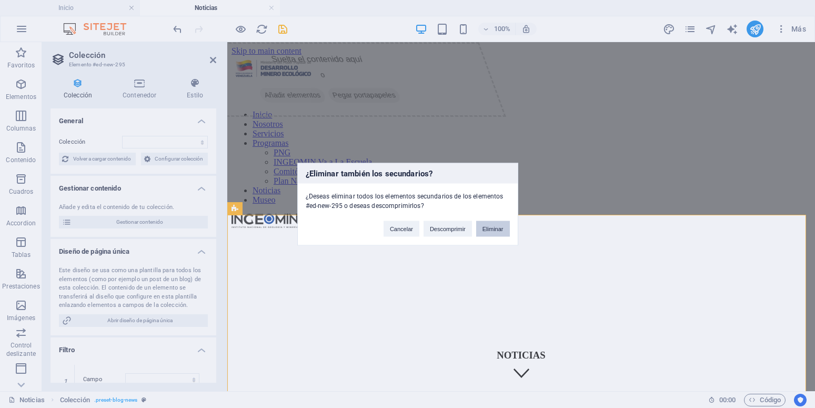
click at [495, 230] on button "Eliminar" at bounding box center [493, 228] width 34 height 16
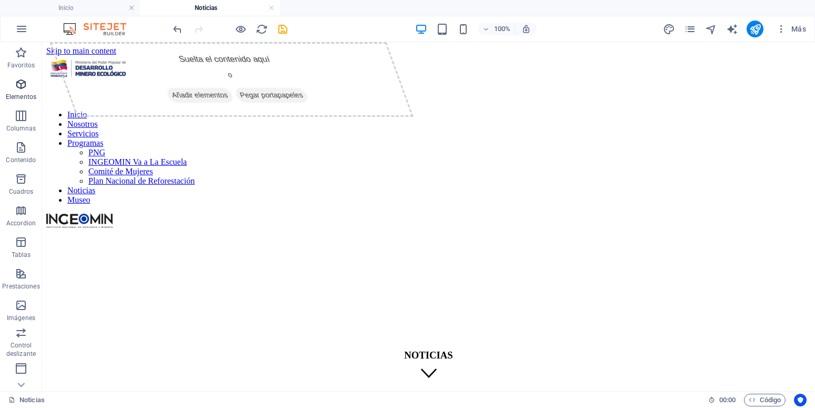
click at [24, 90] on span "Elementos" at bounding box center [21, 90] width 42 height 25
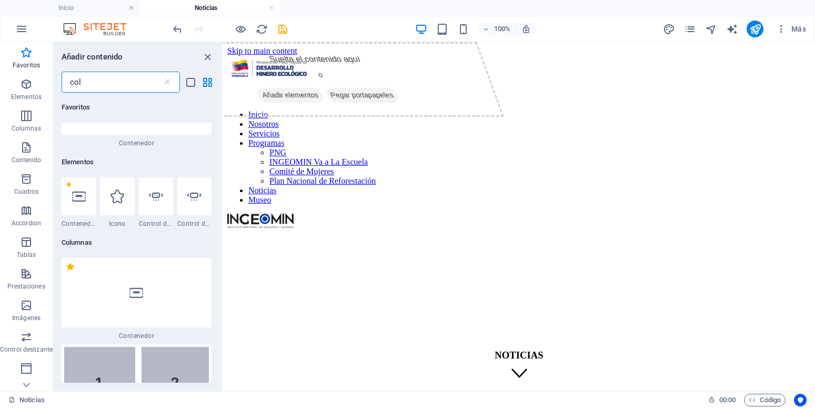
scroll to position [0, 0]
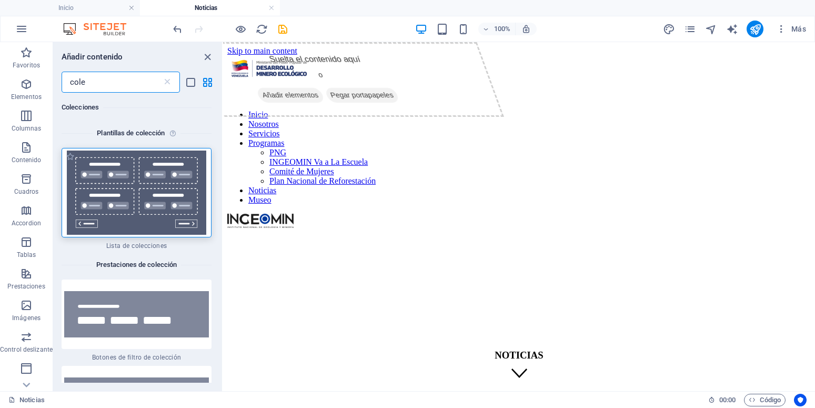
type input "cole"
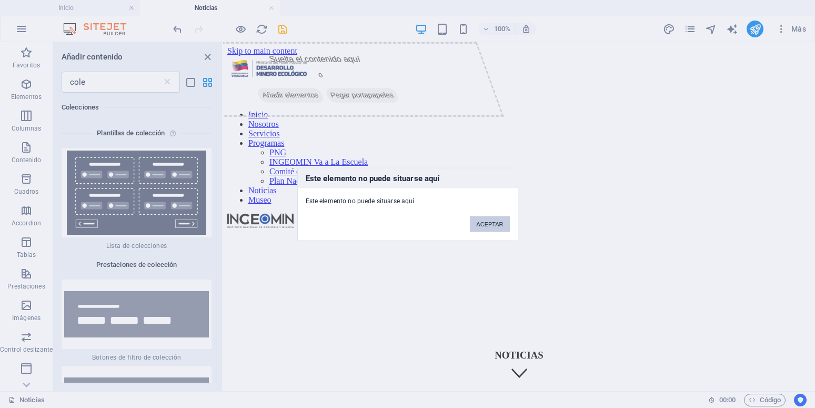
click at [483, 223] on button "ACEPTAR" at bounding box center [489, 224] width 39 height 16
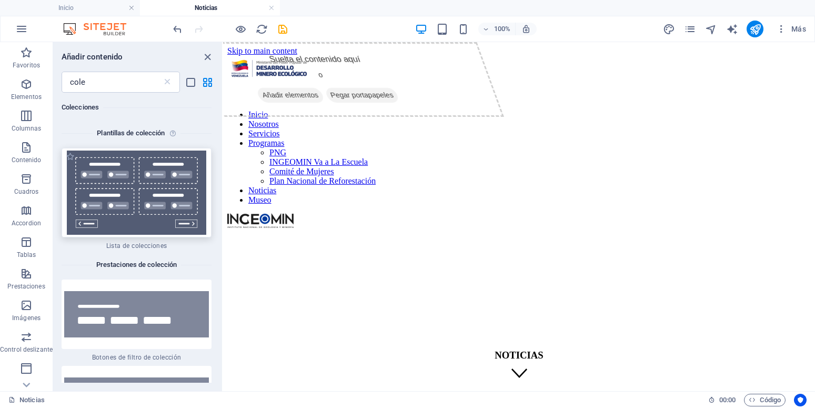
click at [135, 188] on img at bounding box center [136, 192] width 145 height 84
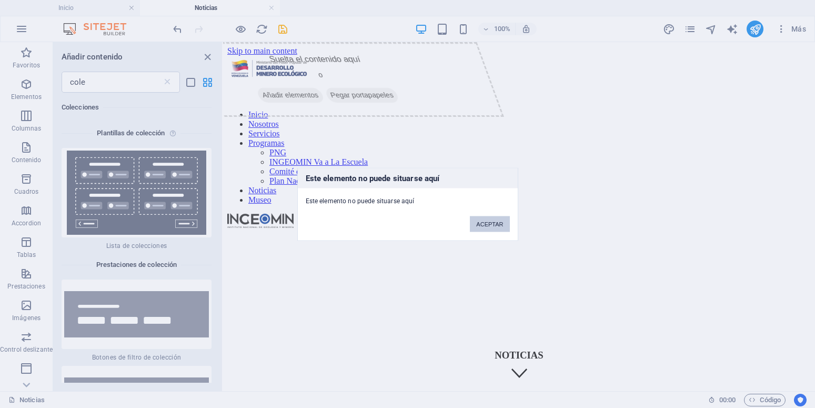
click at [484, 217] on button "ACEPTAR" at bounding box center [489, 224] width 39 height 16
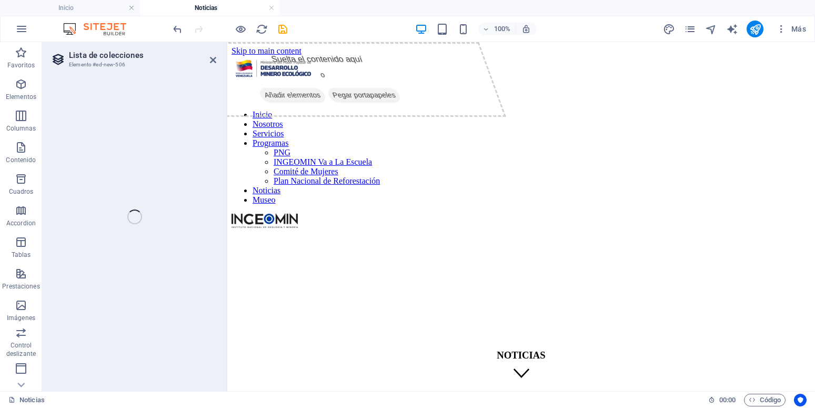
select select
select select "createdAt_DESC"
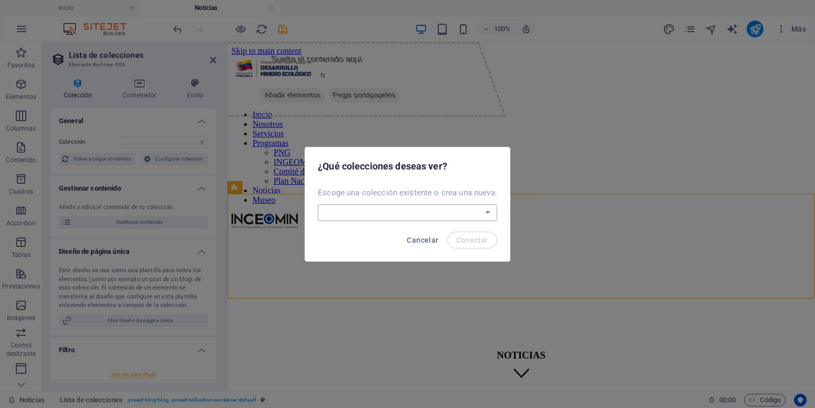
click at [318, 204] on select "Blog News Noti-ingeomin Real Estate Wireframe Crear una nueva colección" at bounding box center [407, 212] width 179 height 17
select select "68e3c47b4145f63cca0ccb15"
click option "Noti-ingeomin" at bounding box center [0, 0] width 0 height 0
click at [480, 245] on button "Conectar" at bounding box center [472, 239] width 50 height 17
select select "68e3c47b4145f63cca0ccb15"
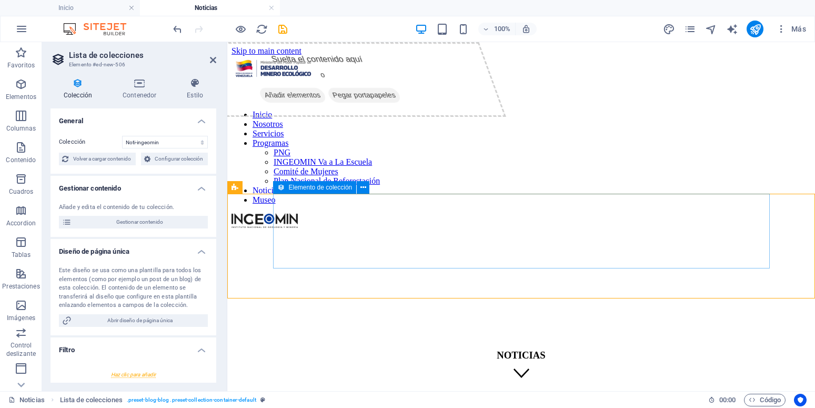
select select "createdAt_DESC"
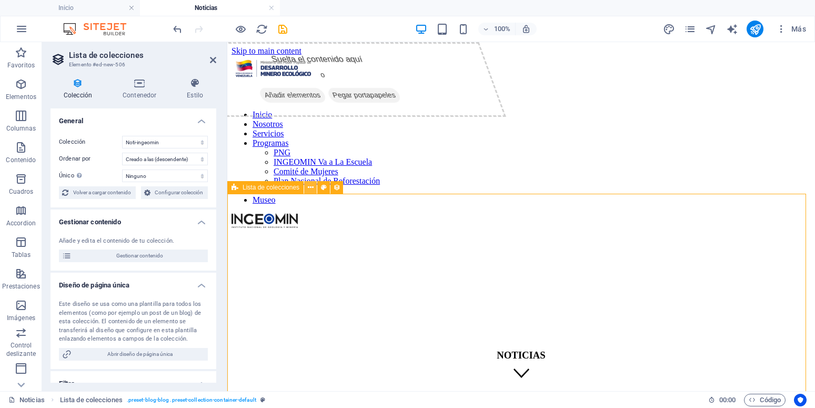
click at [309, 190] on icon at bounding box center [311, 187] width 6 height 11
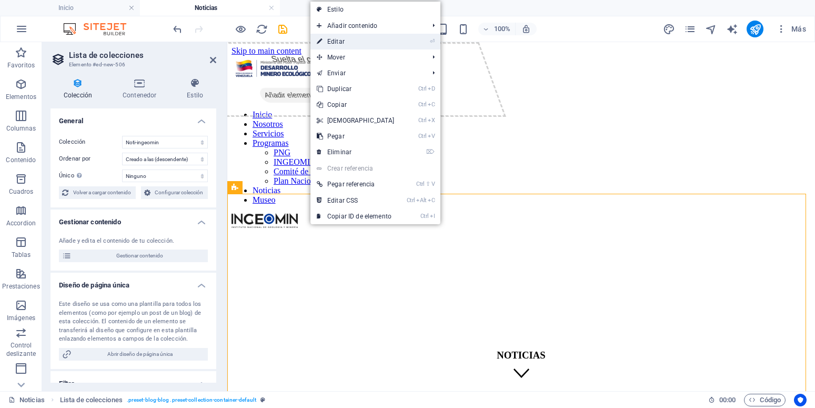
click at [348, 43] on link "⏎ Editar" at bounding box center [355, 42] width 90 height 16
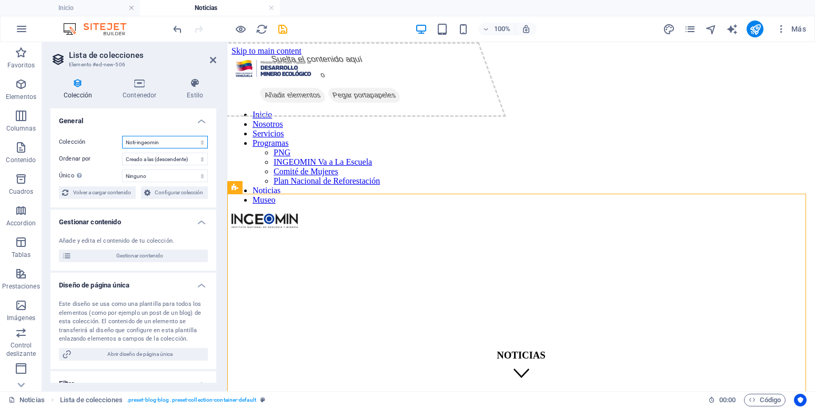
click at [122, 136] on select "Blog News Noti-ingeomin Real Estate Wireframe" at bounding box center [165, 142] width 86 height 13
select select "68dec2e48324982c77067933"
select select "createdAt_DESC"
click at [122, 136] on select "Blog News Noti-ingeomin Real Estate Wireframe" at bounding box center [165, 142] width 86 height 13
select select "68dec2e48324982c7706793a"
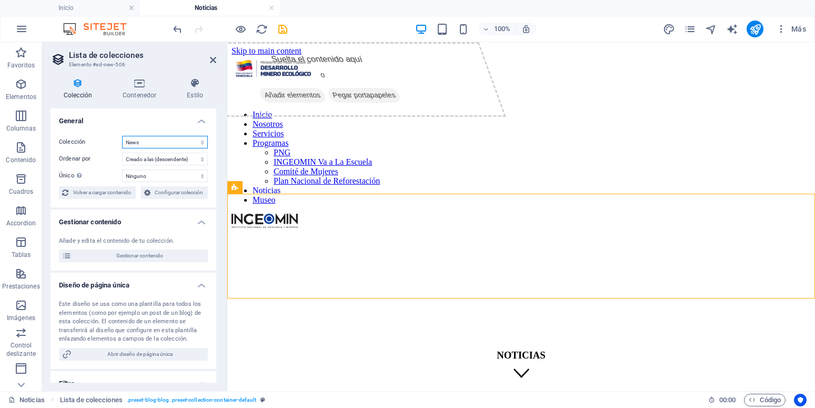
select select "createdAt_DESC"
click at [122, 136] on select "Blog News Noti-ingeomin Real Estate Wireframe" at bounding box center [165, 142] width 86 height 13
select select "68e3c47b4145f63cca0ccb15"
select select "createdAt_DESC"
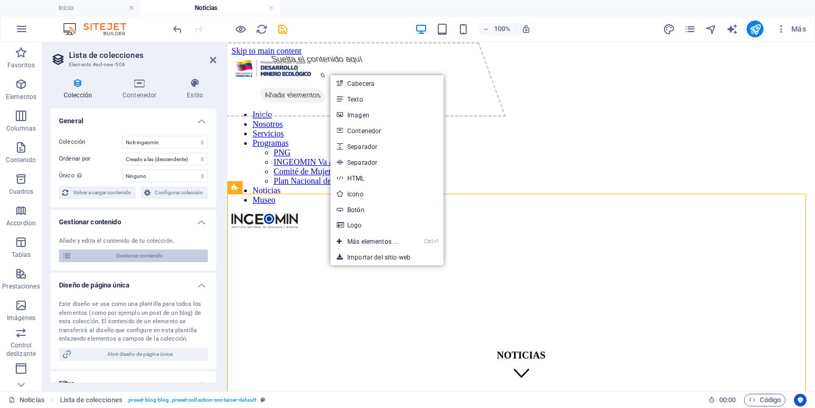
click at [145, 262] on span "Gestionar contenido" at bounding box center [140, 255] width 130 height 13
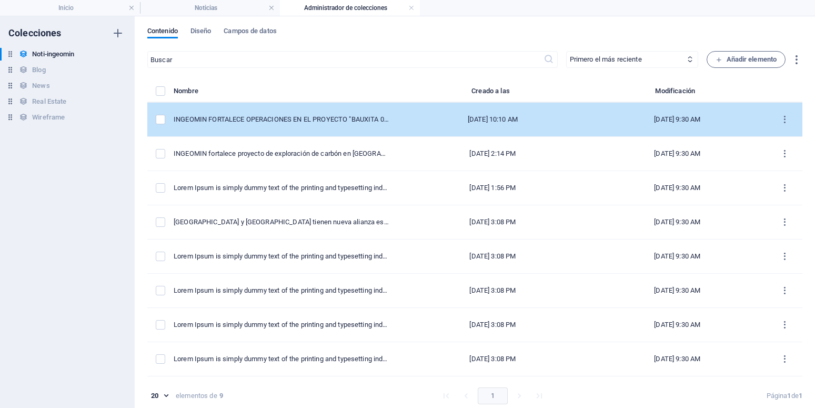
click at [254, 126] on td "INGEOMIN FORTALECE OPERACIONES EN EL PROYECTO "BAUXITA 001"-a" at bounding box center [286, 120] width 224 height 34
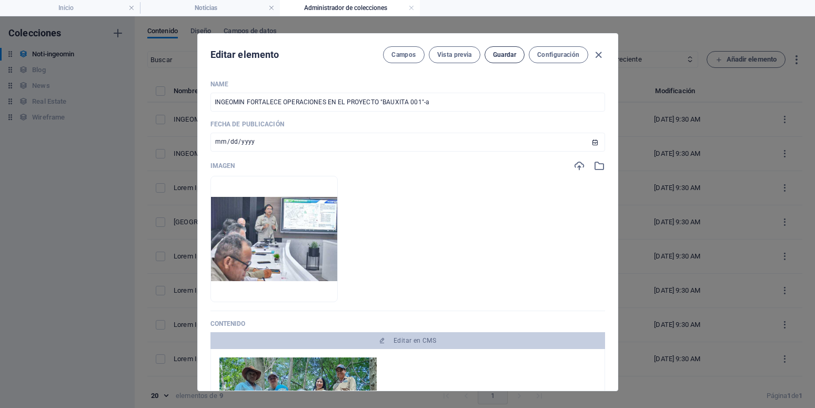
click at [499, 57] on span "Guardar" at bounding box center [504, 54] width 23 height 8
click at [594, 58] on icon "button" at bounding box center [598, 55] width 12 height 12
type input "[DATE]"
type input "ingeomin-fortalece-operaciones-en-el-proyecto-bauxita-001-a"
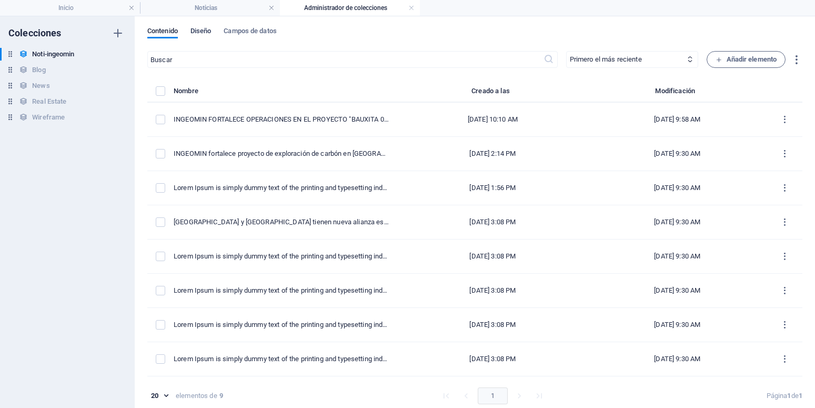
click at [205, 30] on span "Diseño" at bounding box center [200, 32] width 21 height 15
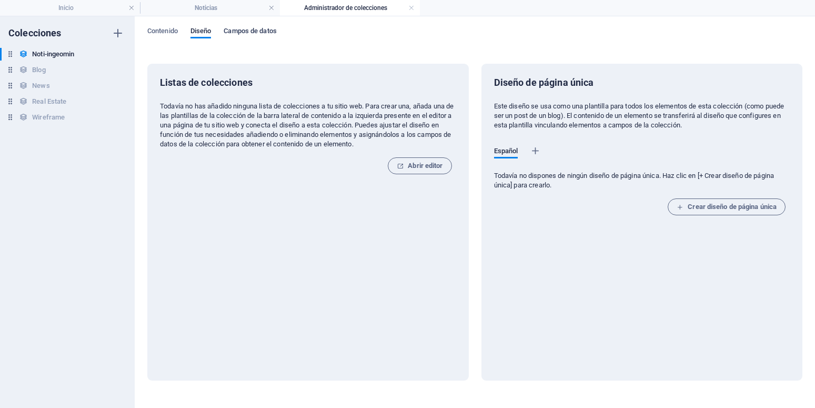
click at [251, 28] on span "Campos de datos" at bounding box center [249, 32] width 53 height 15
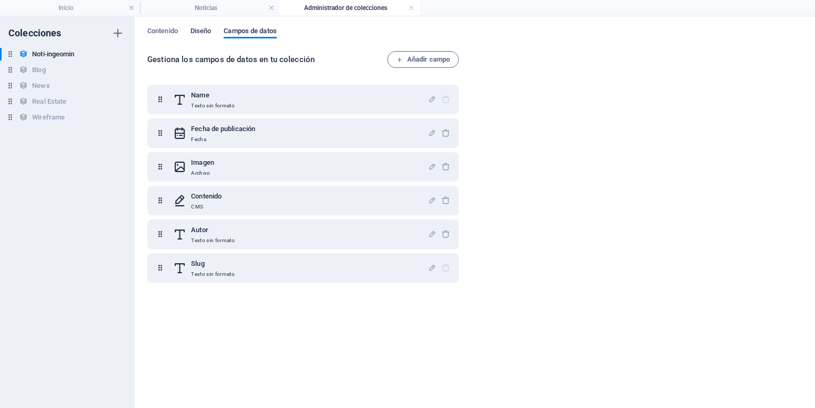
click at [211, 32] on span "Diseño" at bounding box center [200, 32] width 21 height 15
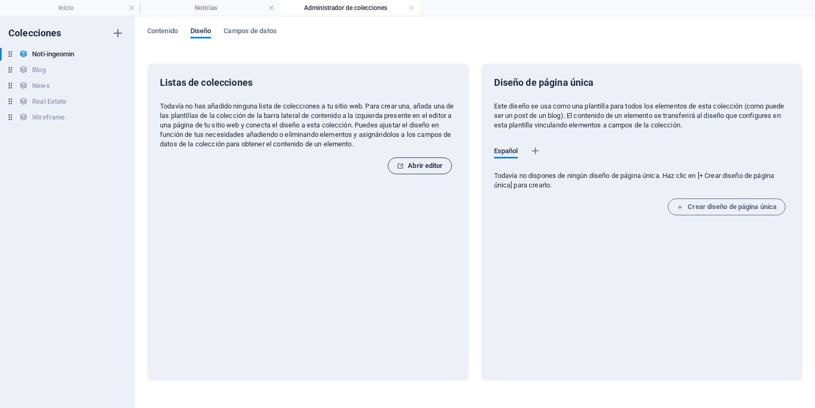
click at [424, 167] on span "Abrir editor" at bounding box center [419, 165] width 46 height 13
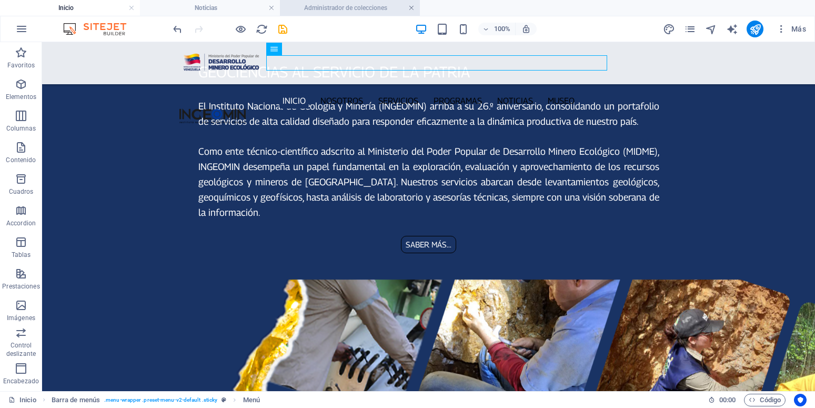
click at [409, 8] on link at bounding box center [411, 8] width 6 height 10
click at [206, 12] on h4 "Noticias" at bounding box center [210, 8] width 140 height 12
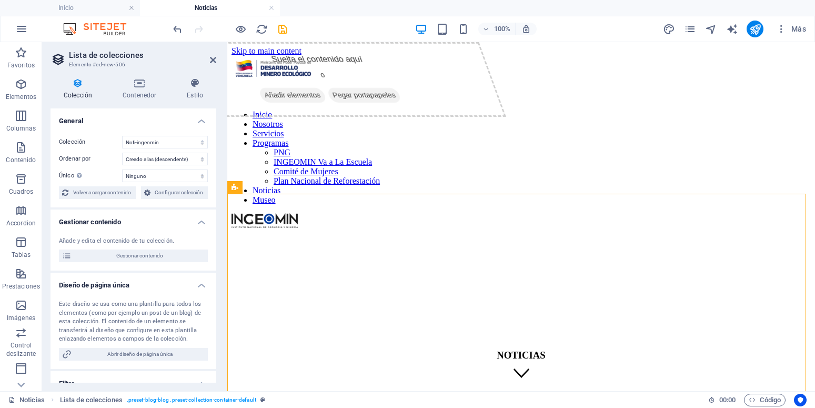
scroll to position [142, 0]
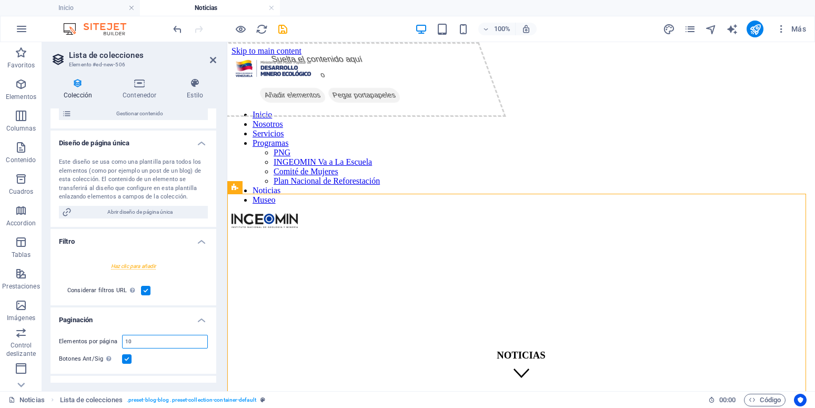
drag, startPoint x: 135, startPoint y: 355, endPoint x: 115, endPoint y: 350, distance: 21.2
click at [123, 348] on input "10" at bounding box center [165, 341] width 85 height 13
type input "6"
select select "68e3c47b4145f63cca0ccb15"
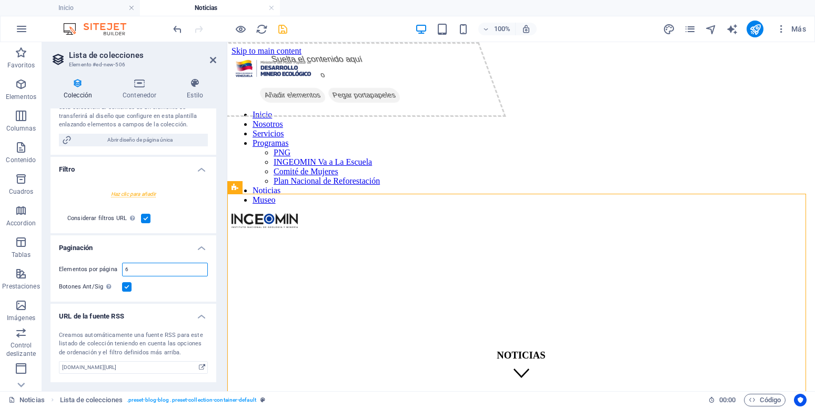
type input "6"
click at [277, 29] on icon "save" at bounding box center [283, 29] width 12 height 12
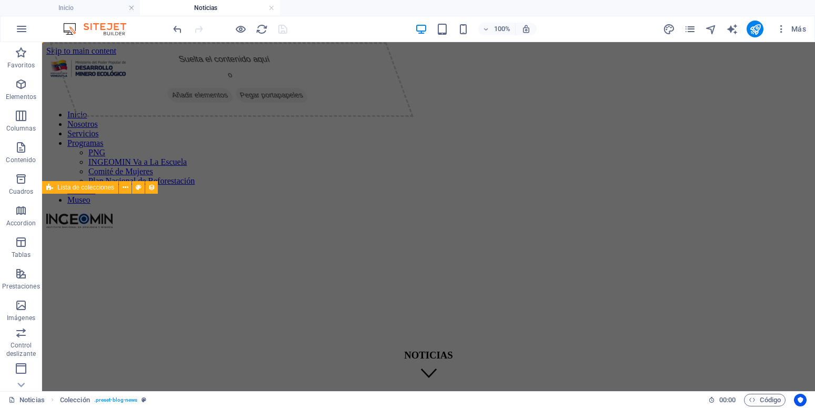
click at [233, 27] on div at bounding box center [230, 29] width 118 height 17
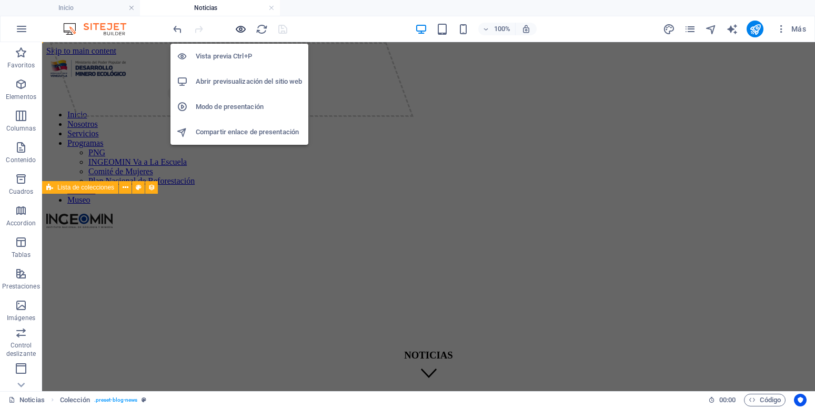
click at [246, 29] on icon "button" at bounding box center [241, 29] width 12 height 12
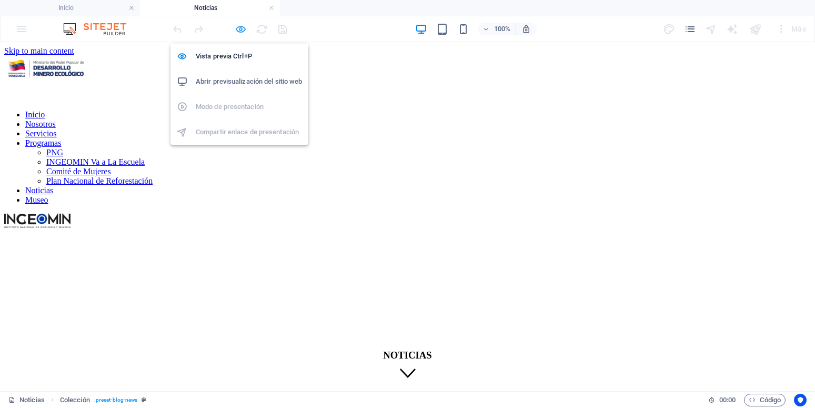
click at [240, 28] on icon "button" at bounding box center [241, 29] width 12 height 12
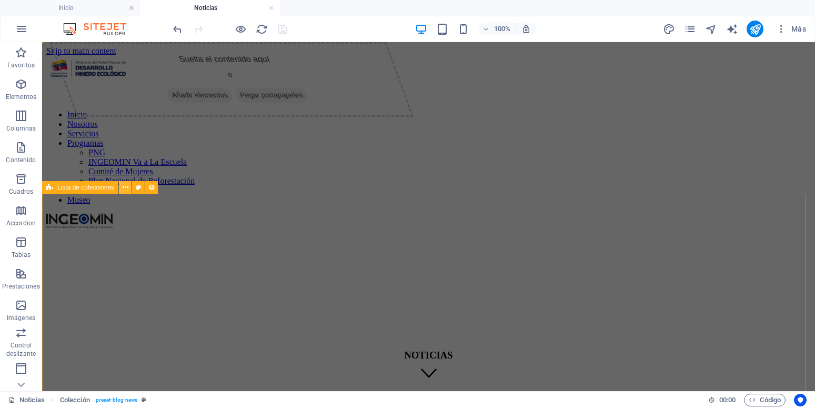
click at [126, 185] on icon at bounding box center [126, 187] width 6 height 11
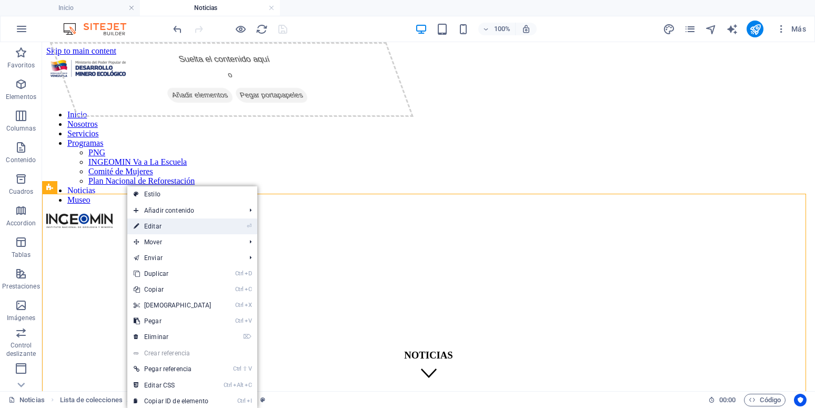
click at [171, 225] on link "⏎ Editar" at bounding box center [172, 226] width 90 height 16
select select "68e3c47b4145f63cca0ccb15"
select select "createdAt_DESC"
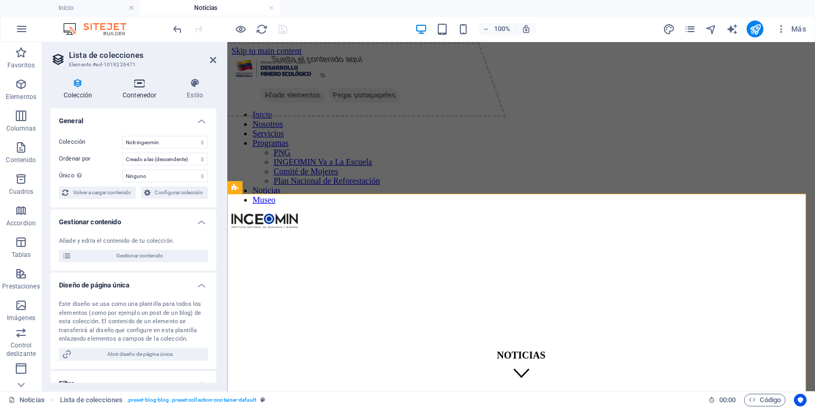
click at [139, 89] on h4 "Contenedor" at bounding box center [141, 89] width 64 height 22
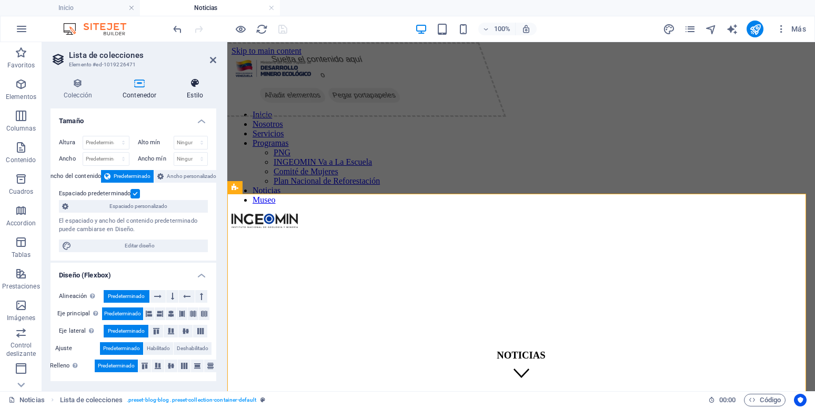
click at [199, 91] on h4 "Estilo" at bounding box center [195, 89] width 43 height 22
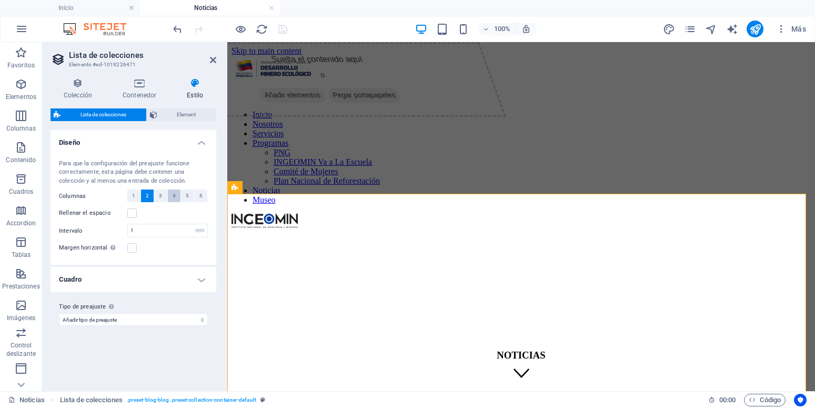
click at [175, 196] on span "4" at bounding box center [173, 195] width 3 height 13
select select
click at [284, 34] on icon "save" at bounding box center [283, 29] width 12 height 12
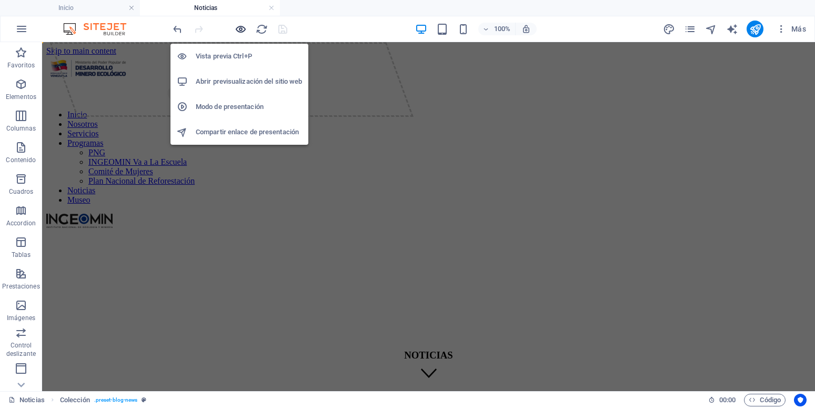
click at [246, 29] on icon "button" at bounding box center [241, 29] width 12 height 12
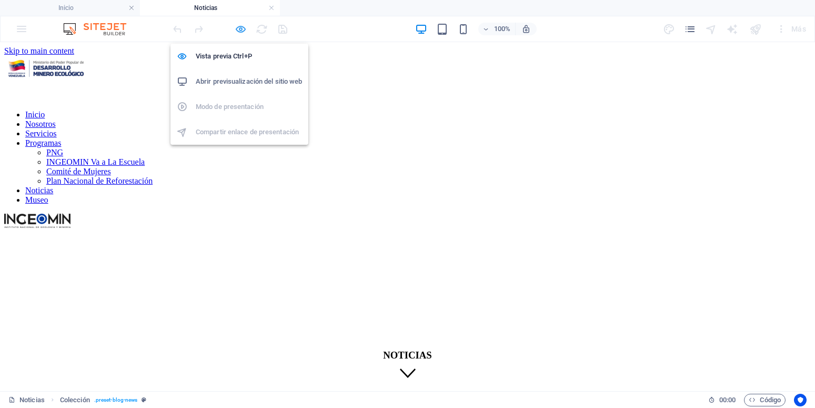
click at [245, 32] on icon "button" at bounding box center [241, 29] width 12 height 12
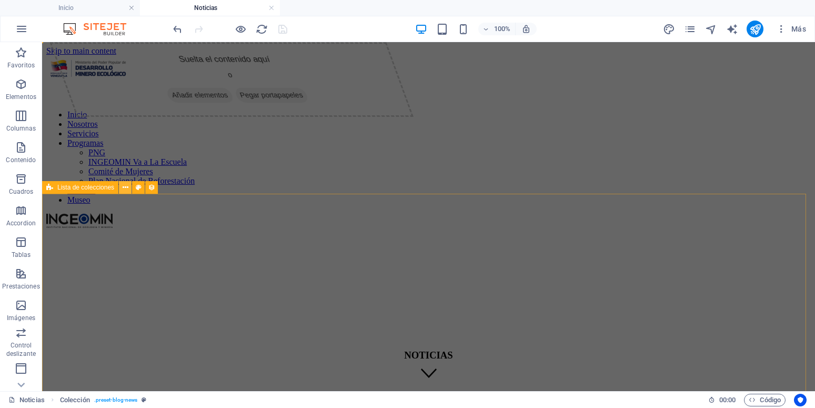
click at [125, 185] on icon at bounding box center [126, 187] width 6 height 11
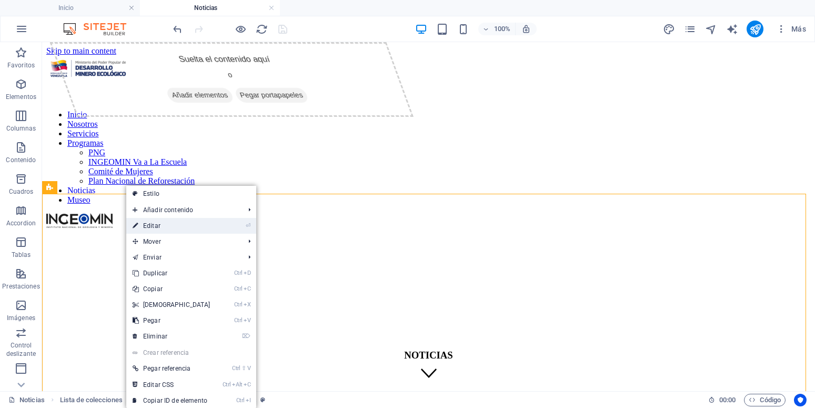
click at [167, 225] on link "⏎ Editar" at bounding box center [171, 226] width 90 height 16
select select "rem"
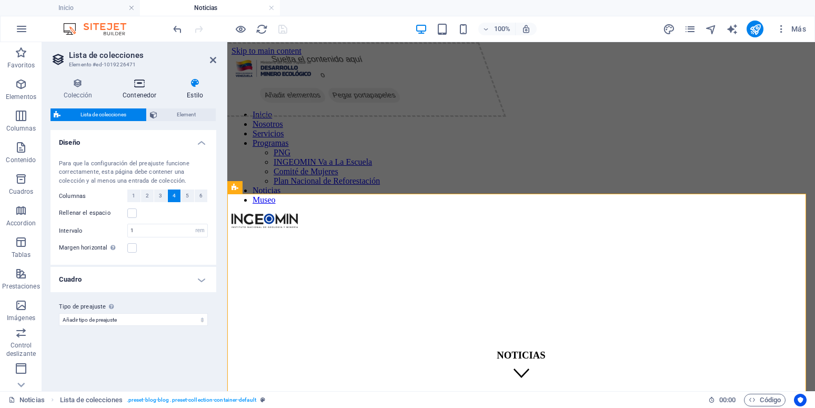
click at [145, 89] on h4 "Contenedor" at bounding box center [141, 89] width 64 height 22
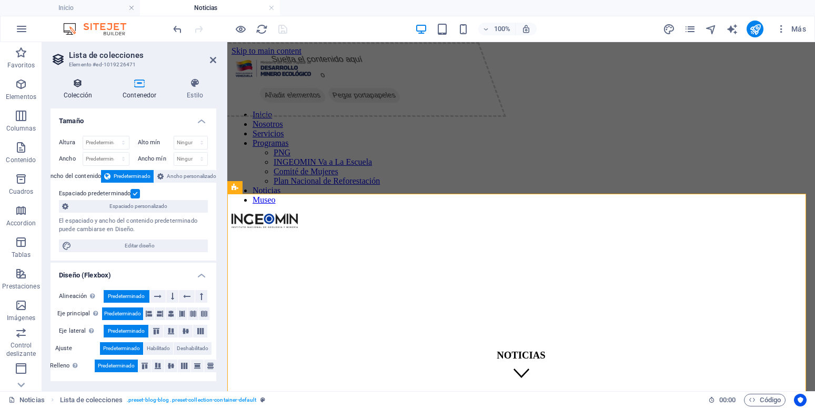
click at [84, 88] on h4 "Colección" at bounding box center [79, 89] width 59 height 22
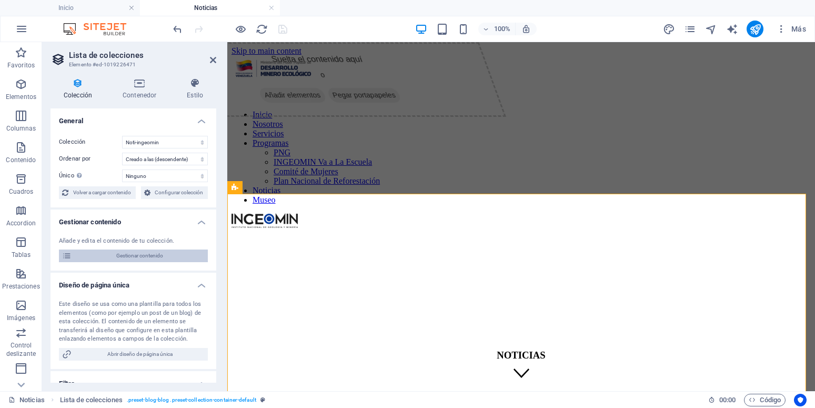
click at [151, 262] on span "Gestionar contenido" at bounding box center [140, 255] width 130 height 13
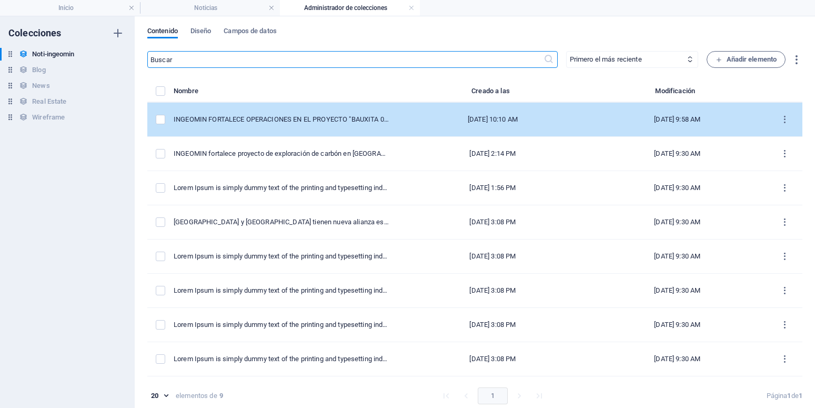
click at [741, 114] on td "Oct 6, 2025 9:58 AM" at bounding box center [676, 120] width 179 height 34
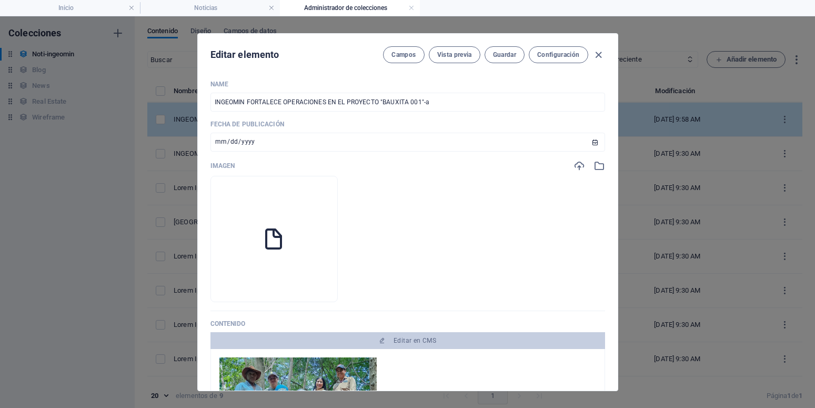
click at [741, 114] on div "Editar elemento Campos Vista previa Guardar Configuración Name INGEOMIN FORTALE…" at bounding box center [407, 211] width 815 height 391
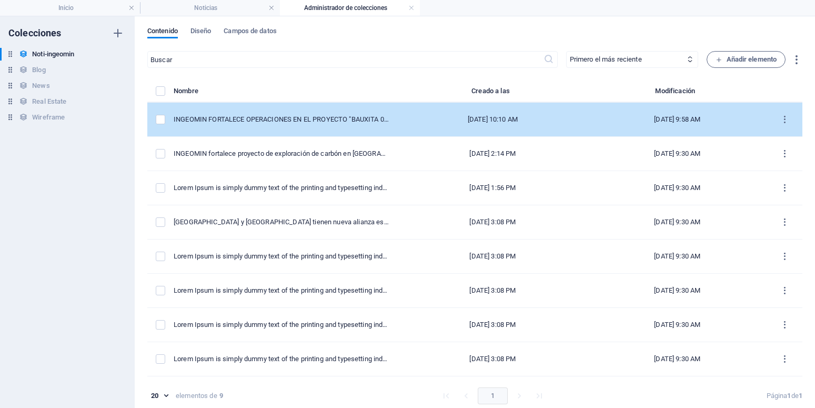
type input "[DATE]"
type input "ingeomin-fortalece-operaciones-en-el-proyecto-bauxita-001-a"
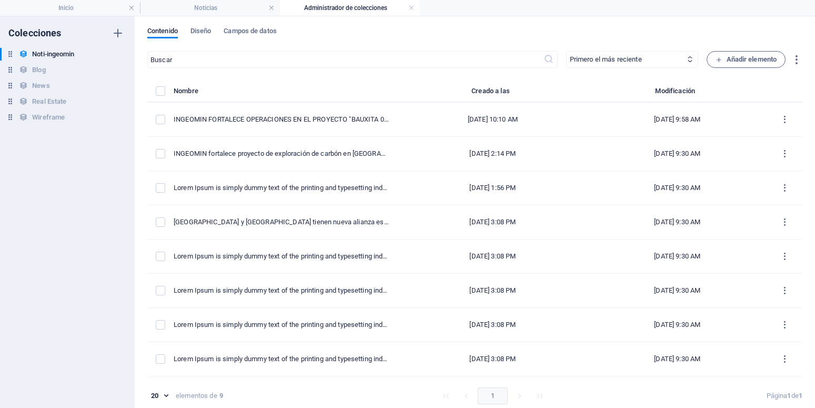
click at [414, 8] on h4 "Administrador de colecciones" at bounding box center [350, 8] width 140 height 12
click at [411, 13] on link at bounding box center [411, 8] width 6 height 10
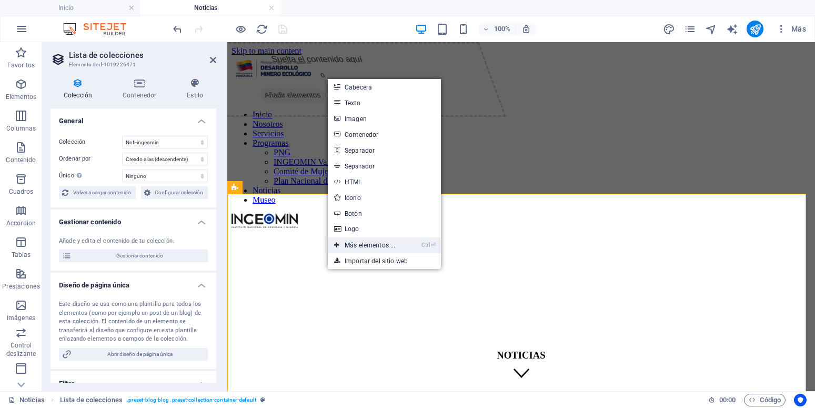
click at [354, 246] on link "Ctrl ⏎ Más elementos ..." at bounding box center [365, 245] width 74 height 16
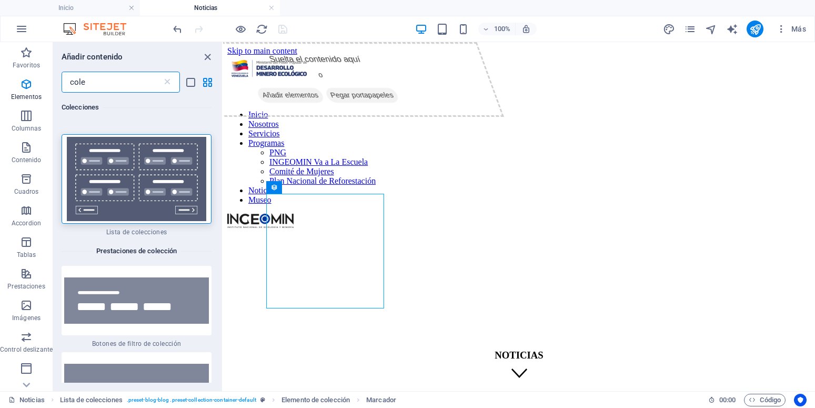
scroll to position [0, 0]
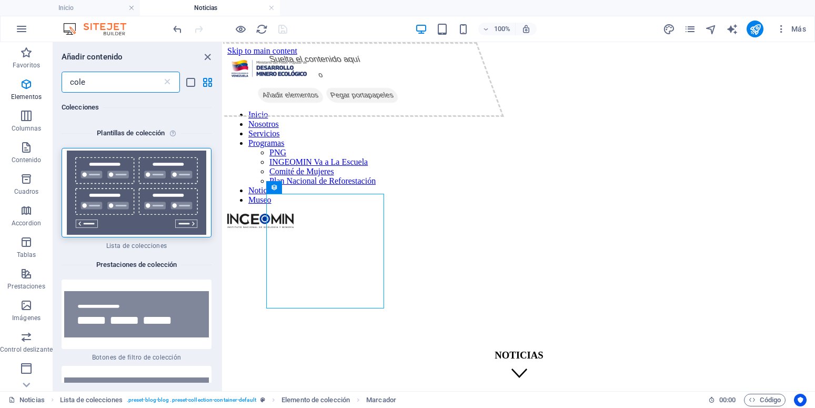
drag, startPoint x: 98, startPoint y: 77, endPoint x: -4, endPoint y: 82, distance: 102.1
click at [62, 82] on input "cole" at bounding box center [112, 82] width 100 height 21
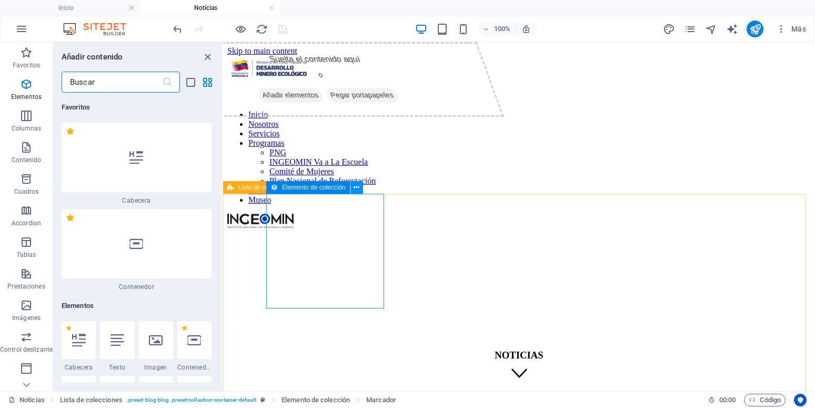
click at [355, 185] on icon at bounding box center [356, 187] width 6 height 11
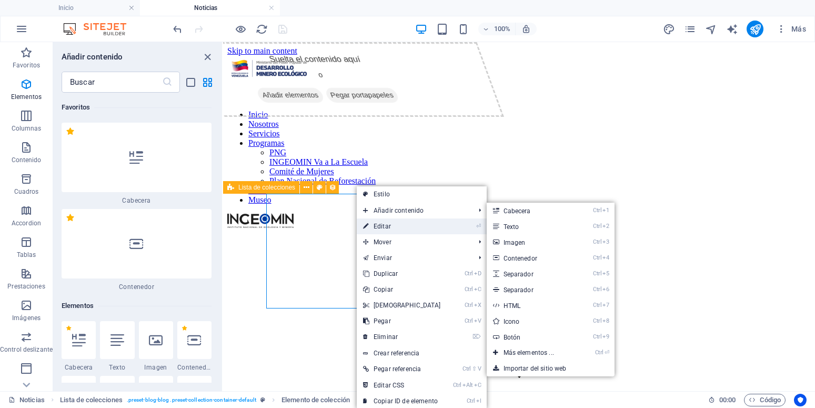
click at [395, 227] on link "⏎ Editar" at bounding box center [402, 226] width 90 height 16
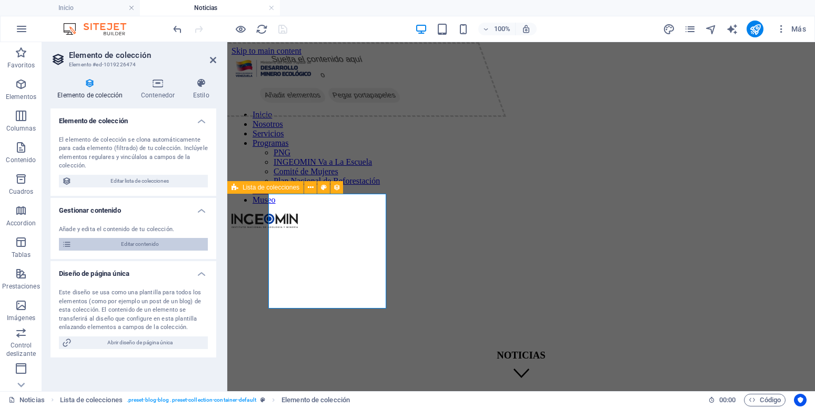
click at [142, 247] on span "Editar contenido" at bounding box center [140, 244] width 130 height 13
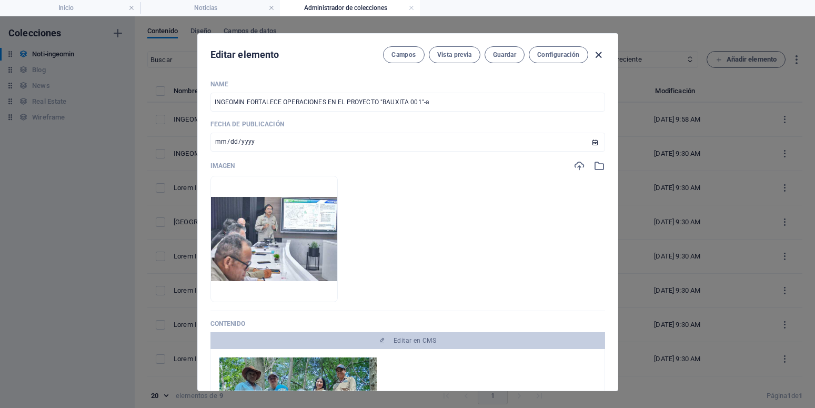
click at [597, 53] on icon "button" at bounding box center [598, 55] width 12 height 12
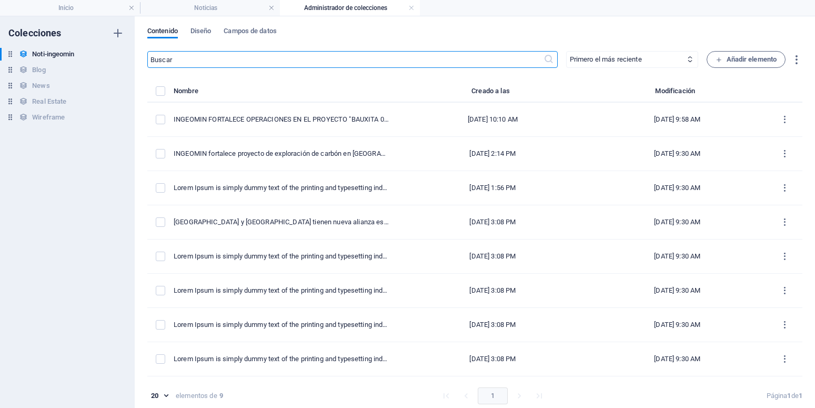
type input "2025-10-06"
type input "ingeomin-fortalece-operaciones-en-el-proyecto-bauxita-001-a"
click at [414, 7] on link at bounding box center [411, 8] width 6 height 10
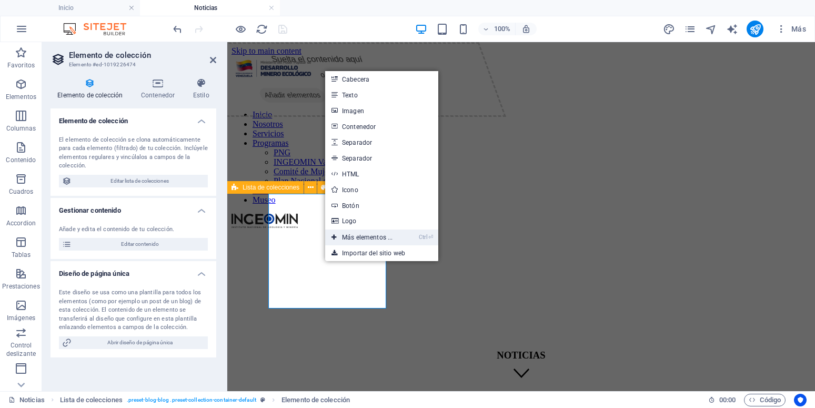
click at [379, 237] on link "Ctrl ⏎ Más elementos ..." at bounding box center [362, 237] width 74 height 16
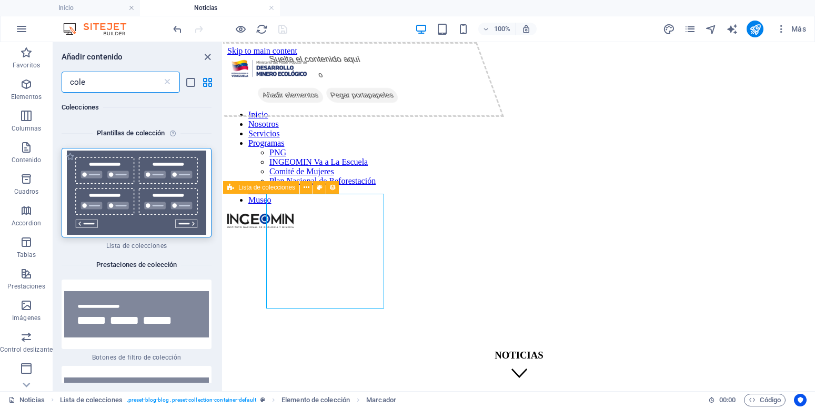
type input "cole"
click at [160, 166] on img at bounding box center [136, 192] width 145 height 84
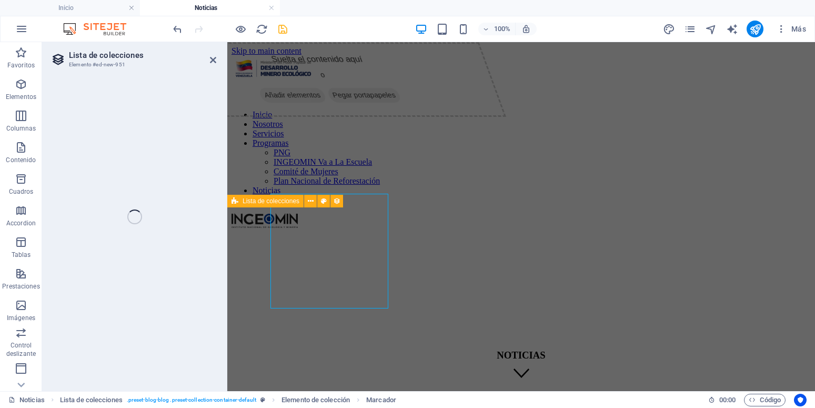
select select
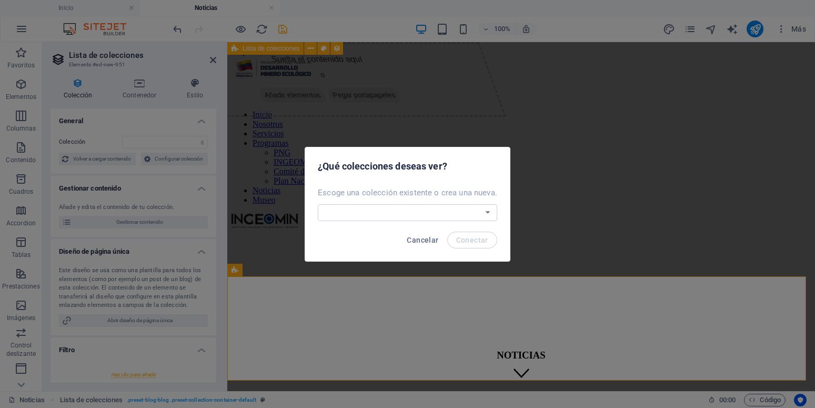
scroll to position [156, 0]
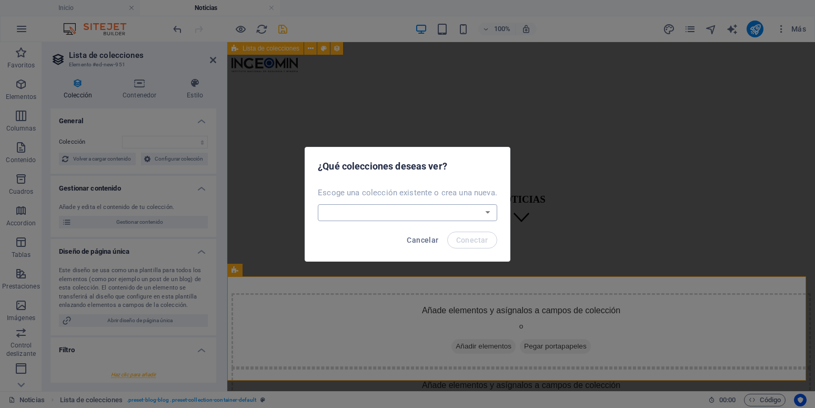
click at [318, 204] on select "Blog News Noti-ingeomin Real Estate Wireframe Crear una nueva colección" at bounding box center [407, 212] width 179 height 17
select select "68e3c47b4145f63cca0ccb15"
click option "Noti-ingeomin" at bounding box center [0, 0] width 0 height 0
click at [460, 239] on span "Conectar" at bounding box center [472, 240] width 32 height 8
select select "68e3c47b4145f63cca0ccb15"
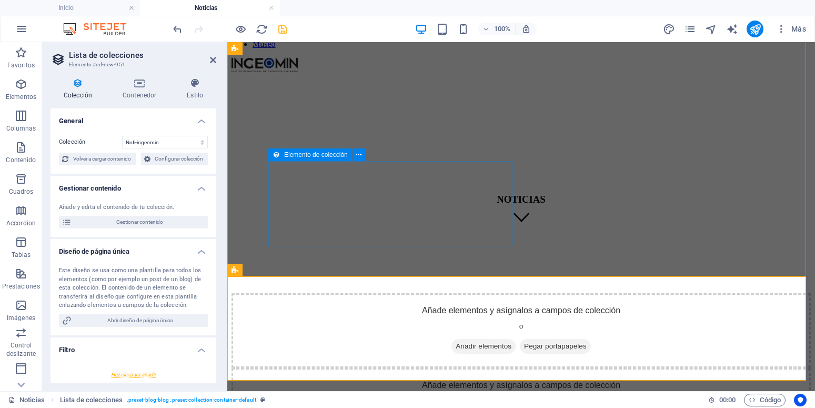
select select "createdAt_DESC"
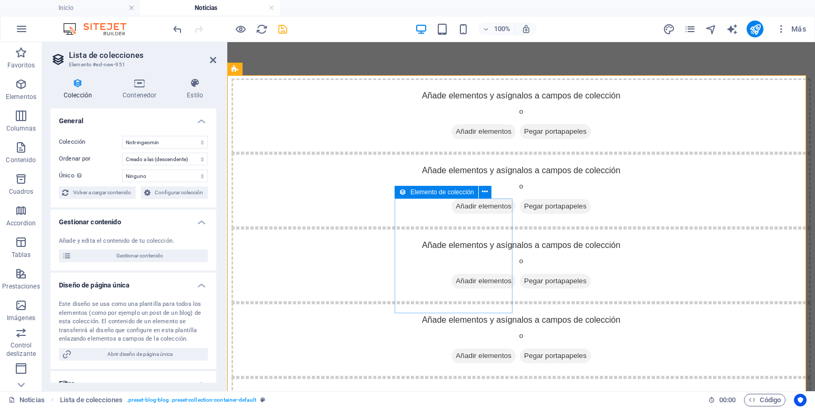
scroll to position [263, 0]
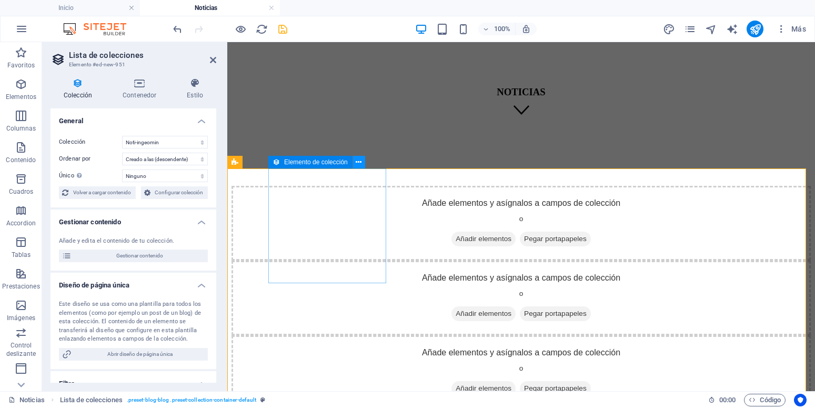
click at [359, 162] on icon at bounding box center [358, 162] width 6 height 11
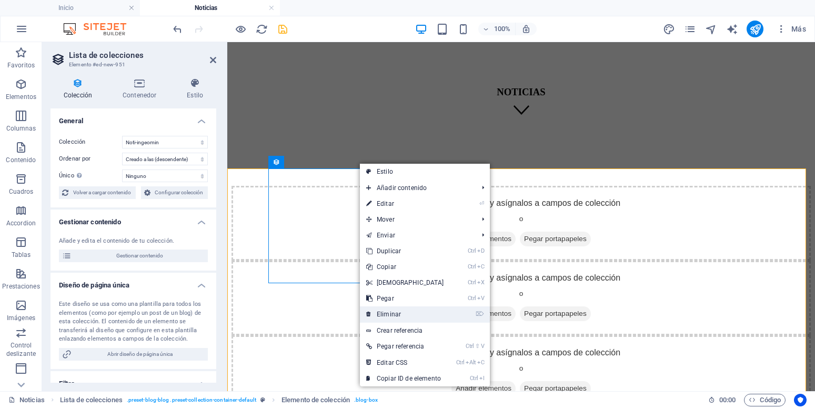
click at [419, 314] on link "⌦ Eliminar" at bounding box center [405, 314] width 90 height 16
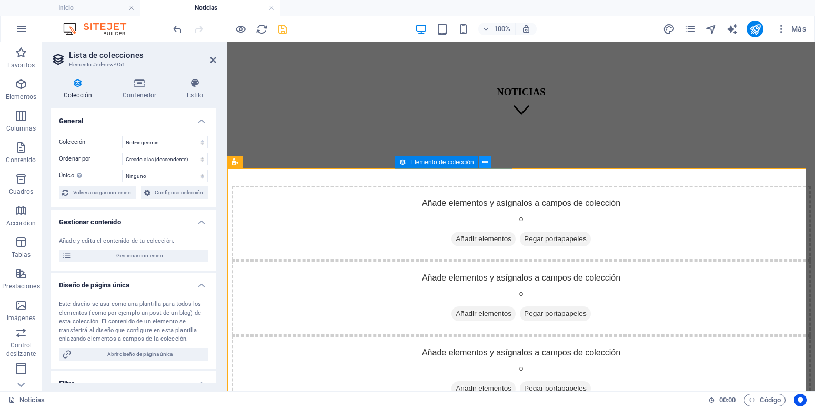
click at [485, 159] on icon at bounding box center [485, 162] width 6 height 11
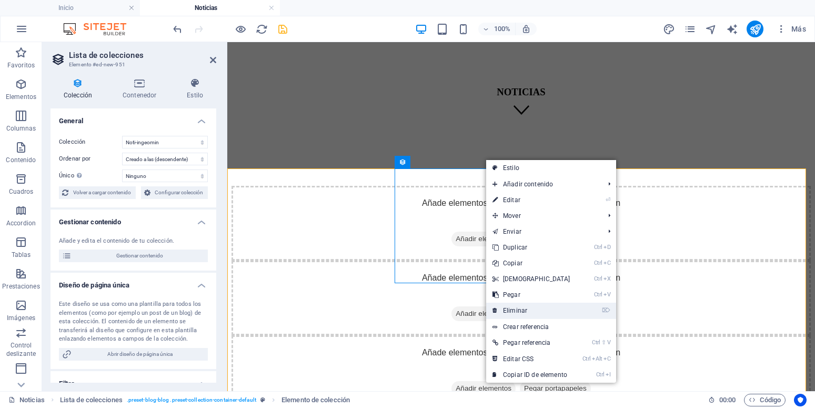
click at [511, 310] on link "⌦ Eliminar" at bounding box center [531, 310] width 90 height 16
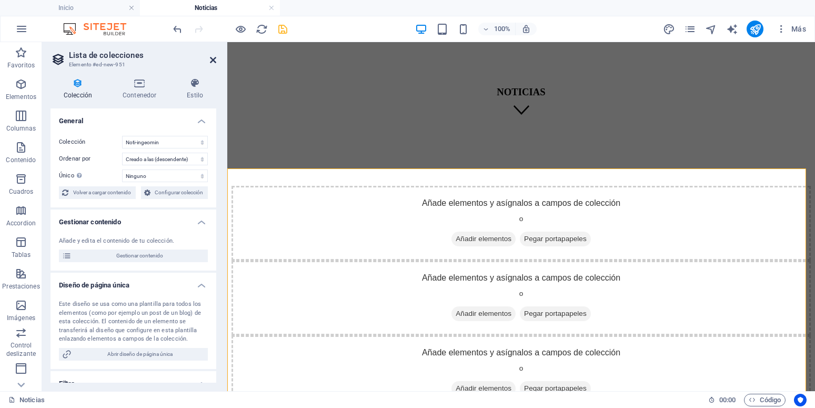
drag, startPoint x: 214, startPoint y: 59, endPoint x: 172, endPoint y: 17, distance: 59.1
click at [214, 59] on icon at bounding box center [213, 60] width 6 height 8
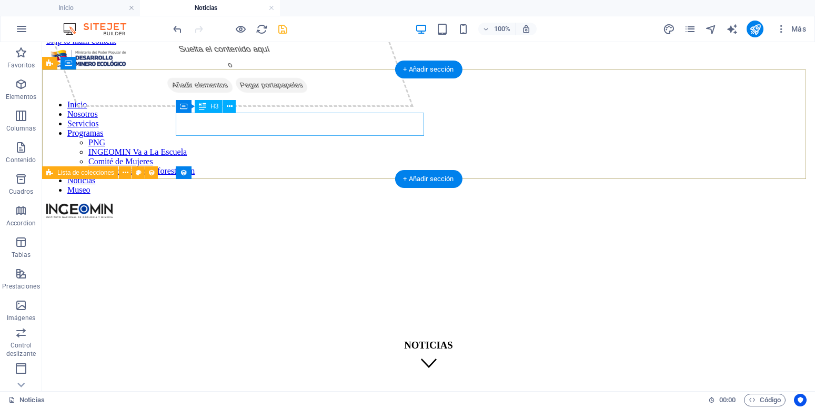
scroll to position [0, 0]
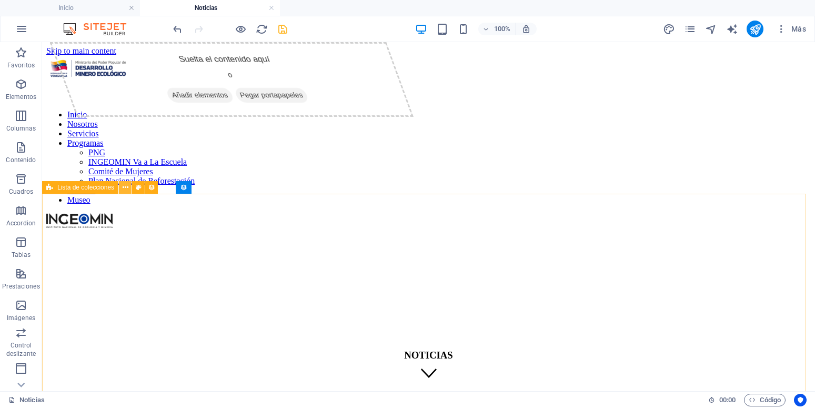
click at [126, 188] on icon at bounding box center [126, 187] width 6 height 11
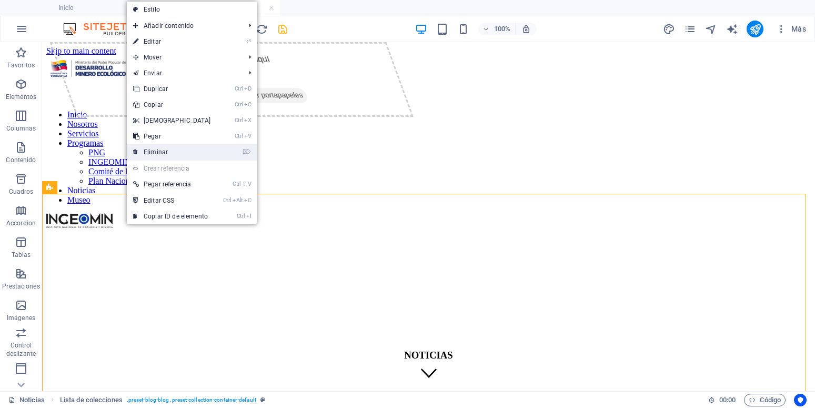
click at [171, 152] on link "⌦ Eliminar" at bounding box center [172, 152] width 90 height 16
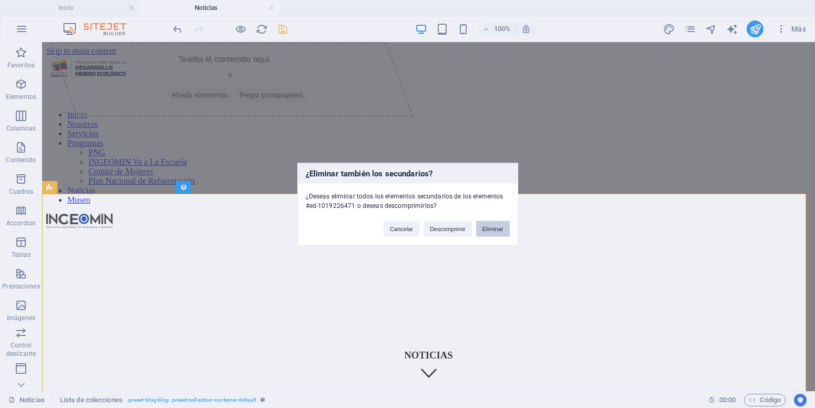
click at [481, 228] on button "Eliminar" at bounding box center [493, 228] width 34 height 16
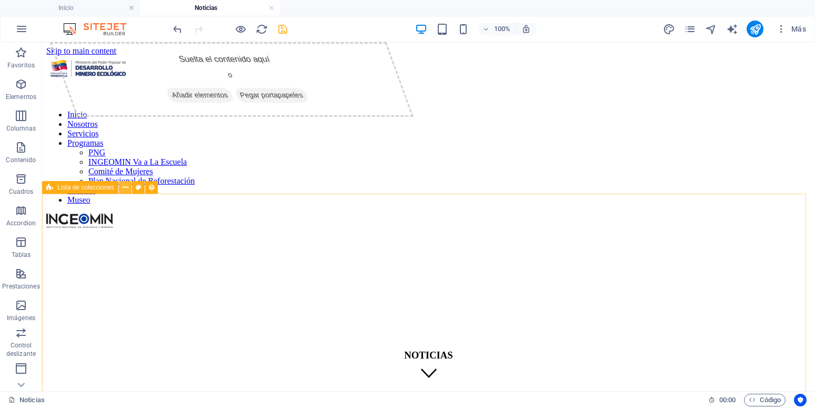
click at [124, 184] on icon at bounding box center [126, 187] width 6 height 11
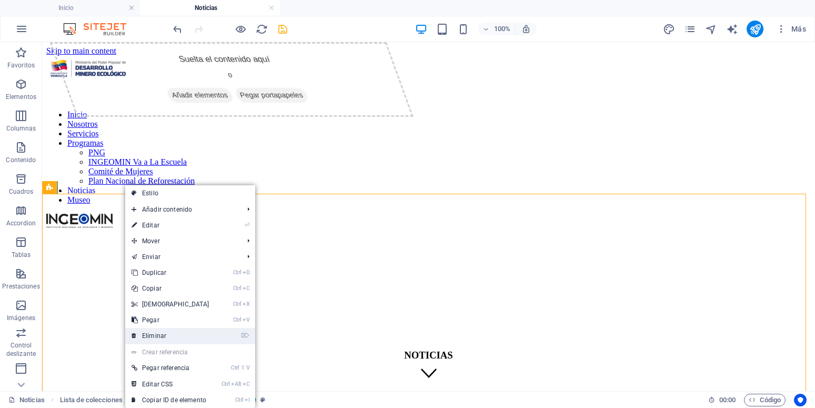
click at [168, 331] on link "⌦ Eliminar" at bounding box center [170, 336] width 90 height 16
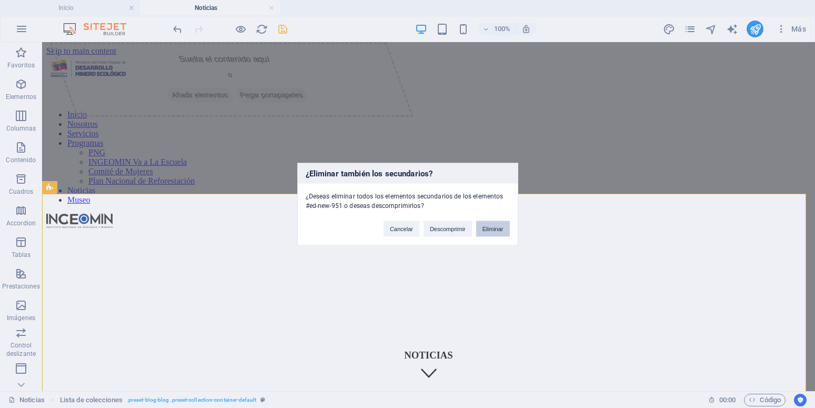
click at [489, 232] on button "Eliminar" at bounding box center [493, 228] width 34 height 16
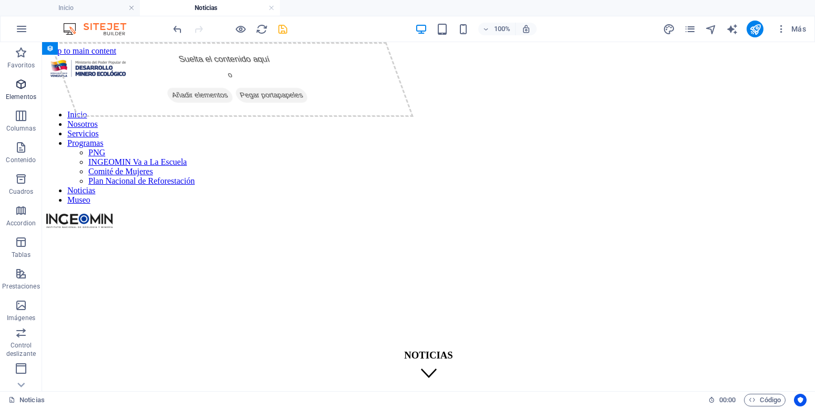
click at [15, 86] on icon "button" at bounding box center [21, 84] width 13 height 13
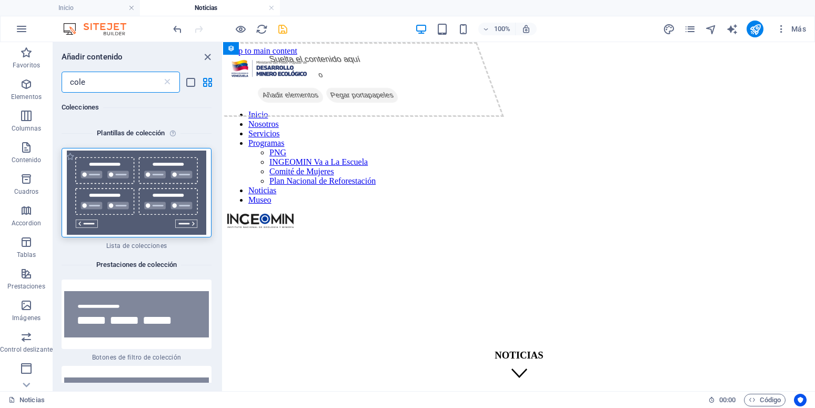
type input "cole"
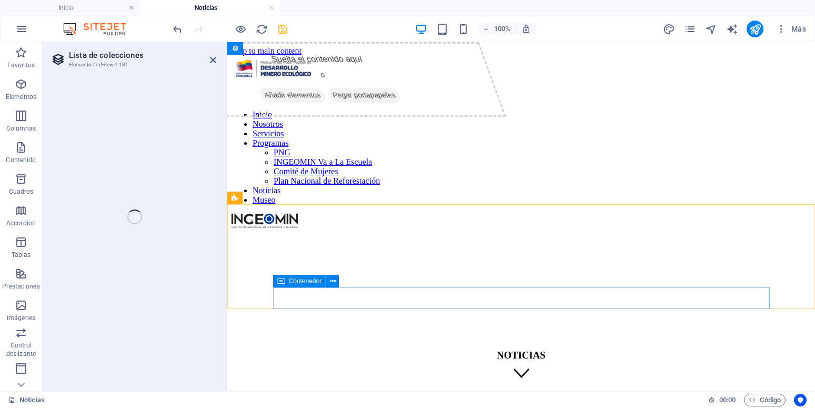
select select
select select "createdAt_DESC"
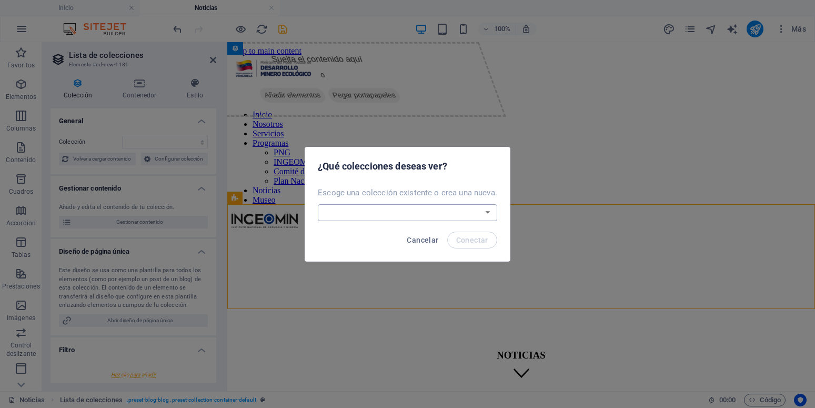
click at [318, 204] on select "Blog News Noti-ingeomin Real Estate Wireframe Crear una nueva colección" at bounding box center [407, 212] width 179 height 17
select select "68dec2e48324982c77067933"
click option "Blog" at bounding box center [0, 0] width 0 height 0
click at [477, 240] on span "Conectar" at bounding box center [472, 240] width 32 height 8
select select "68dec2e48324982c77067933"
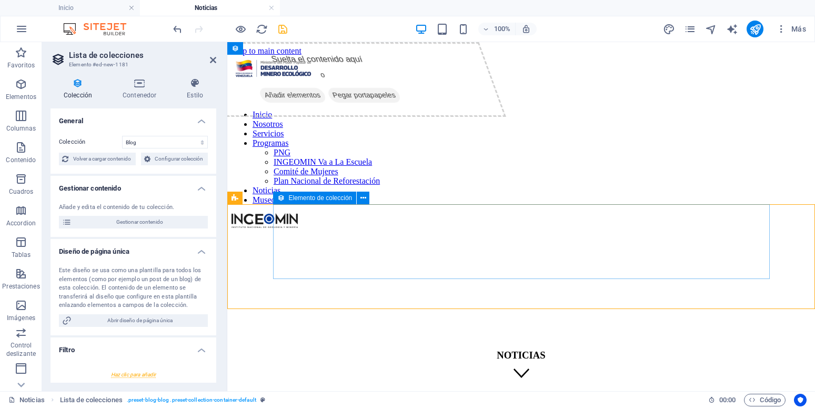
select select "createdAt_DESC"
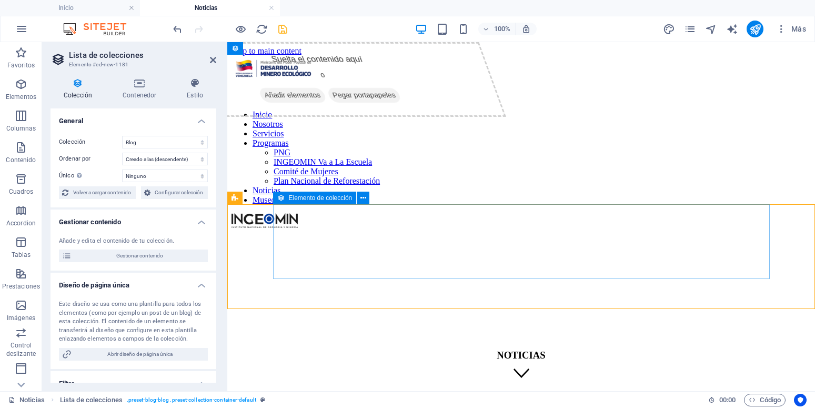
click at [366, 198] on button at bounding box center [363, 197] width 13 height 13
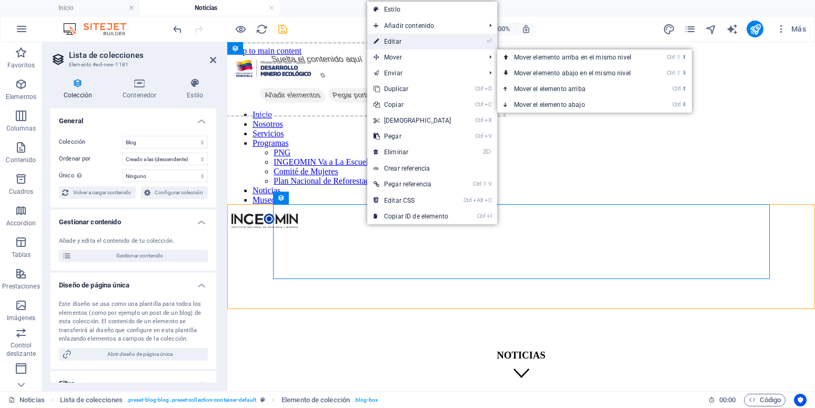
click at [416, 39] on link "⏎ Editar" at bounding box center [412, 42] width 90 height 16
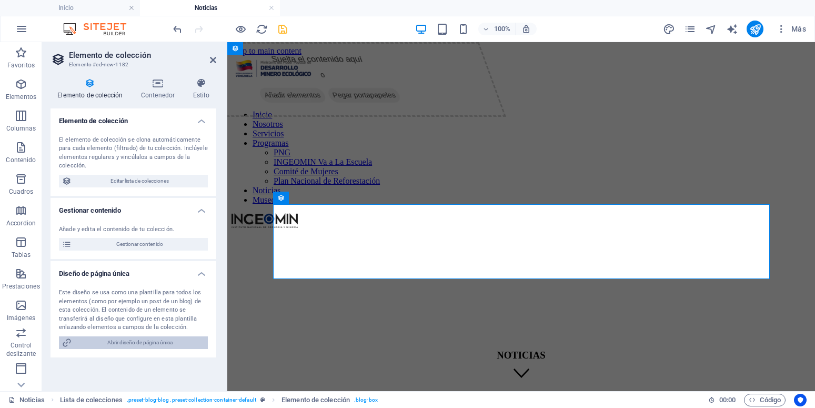
click at [145, 343] on span "Abrir diseño de página única" at bounding box center [140, 342] width 130 height 13
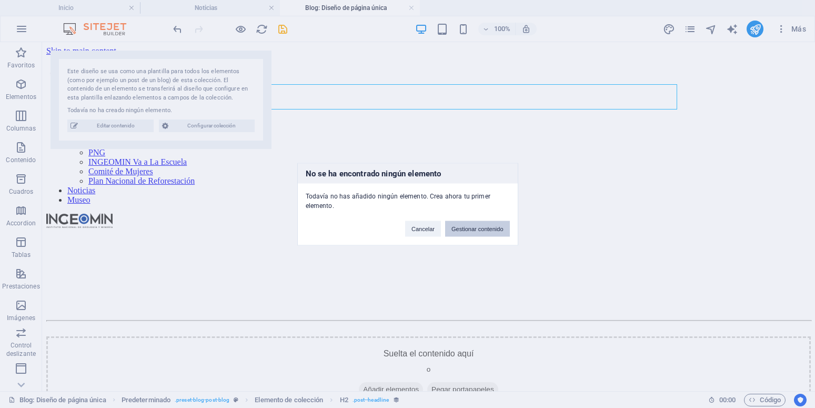
click at [475, 227] on button "Gestionar contenido" at bounding box center [477, 228] width 64 height 16
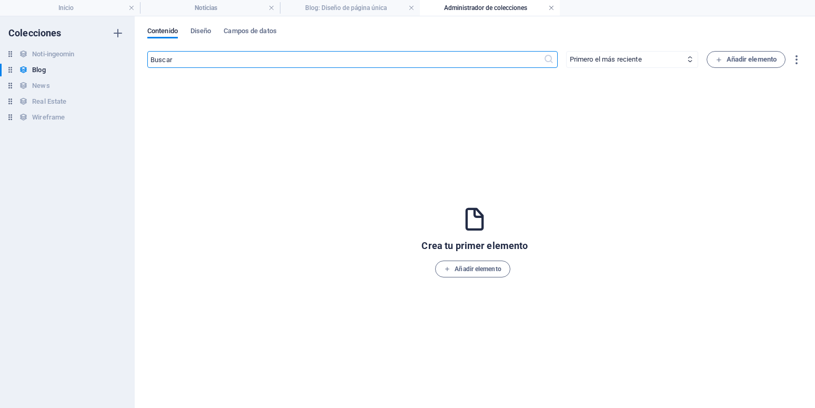
click at [551, 5] on link at bounding box center [551, 8] width 6 height 10
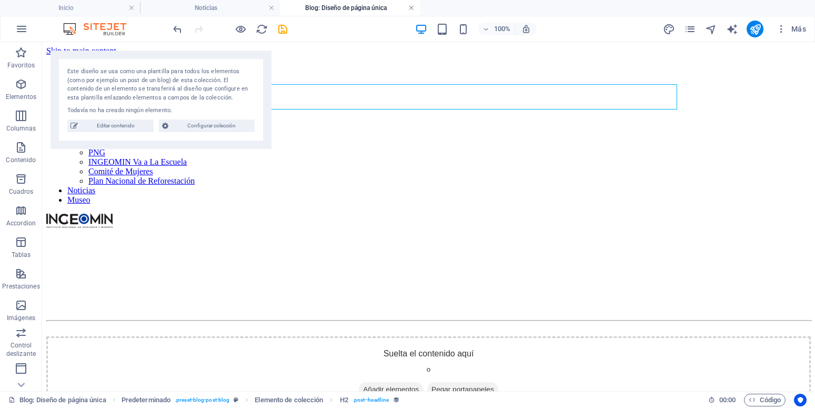
click at [410, 8] on link at bounding box center [411, 8] width 6 height 10
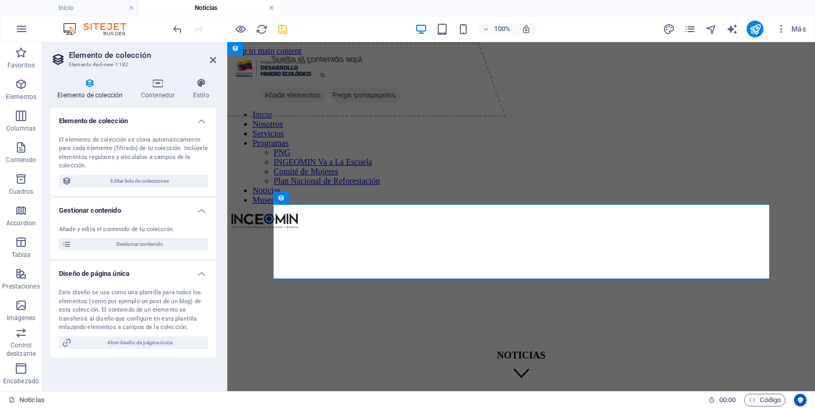
click at [272, 10] on link at bounding box center [271, 8] width 6 height 10
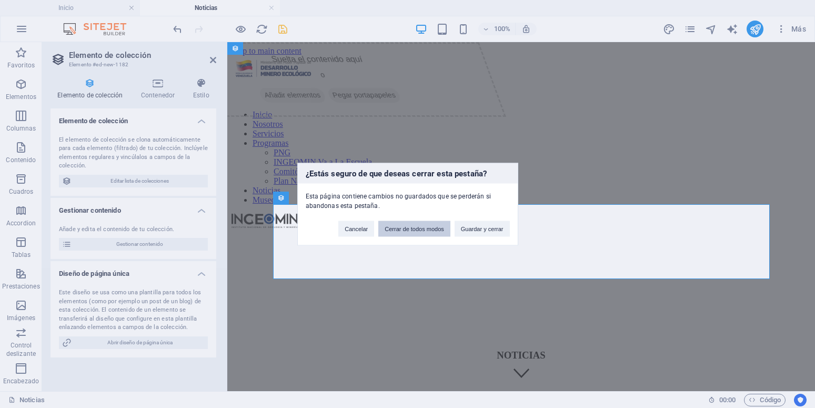
click at [419, 229] on button "Cerrar de todos modos" at bounding box center [414, 228] width 72 height 16
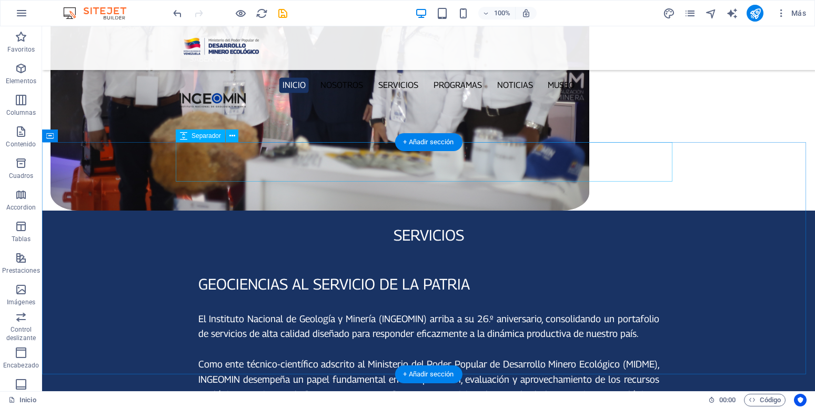
scroll to position [959, 0]
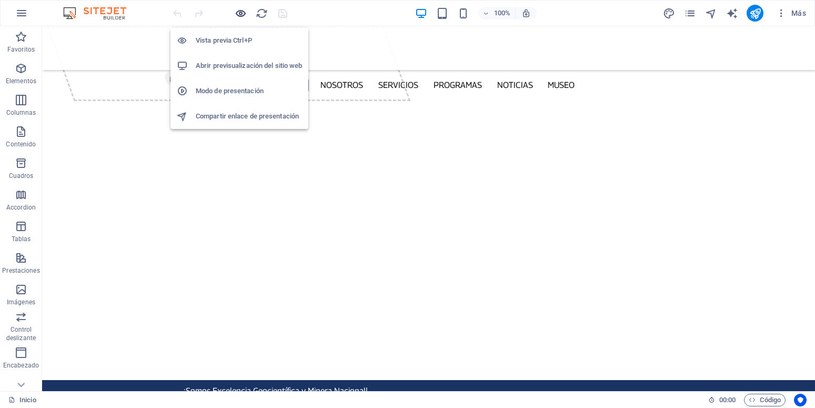
click at [240, 11] on icon "button" at bounding box center [241, 13] width 12 height 12
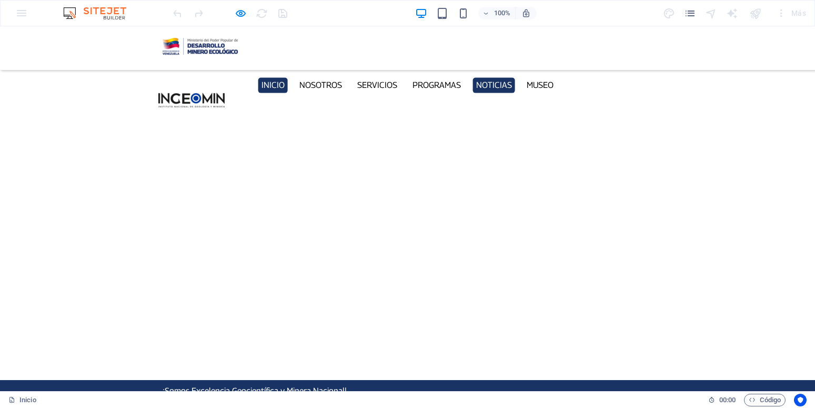
click at [503, 77] on link "Noticias" at bounding box center [493, 84] width 43 height 15
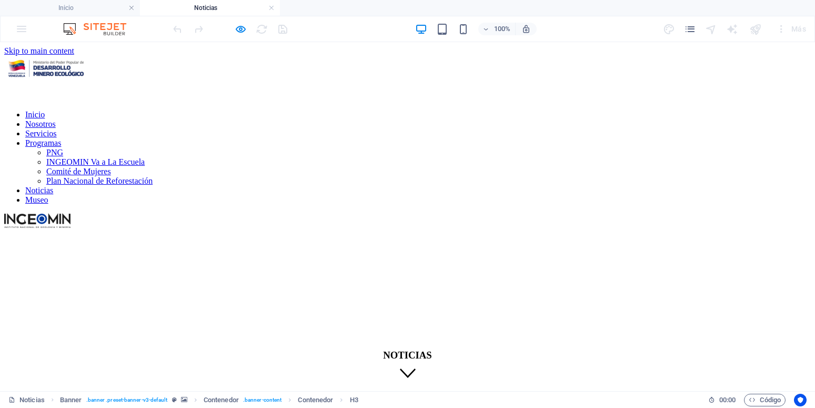
scroll to position [52, 0]
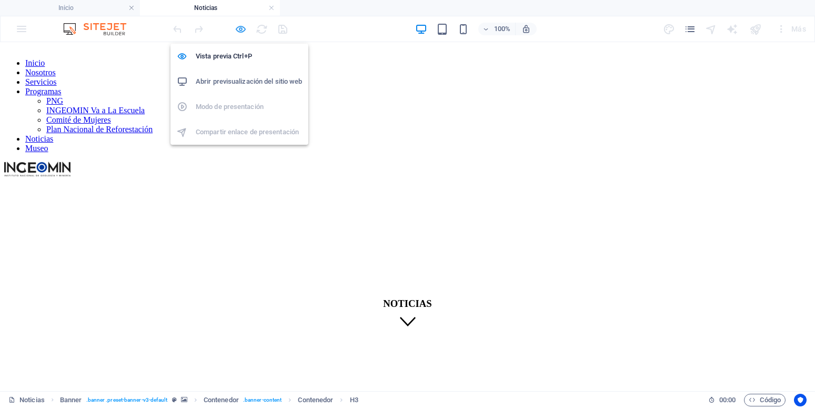
click at [243, 26] on icon "button" at bounding box center [241, 29] width 12 height 12
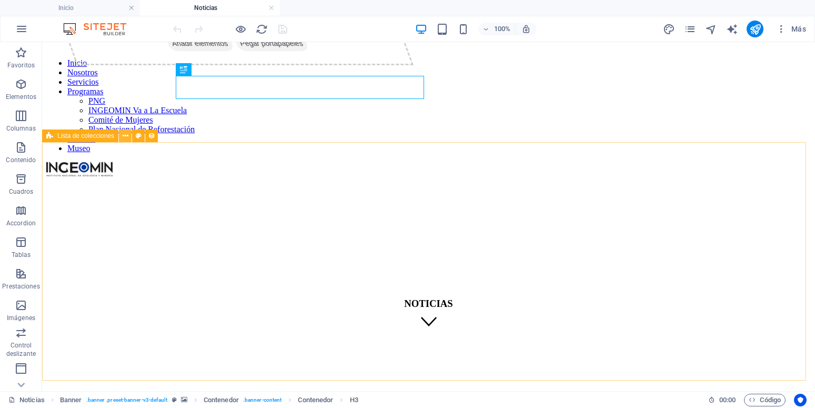
click at [126, 138] on icon at bounding box center [126, 135] width 6 height 11
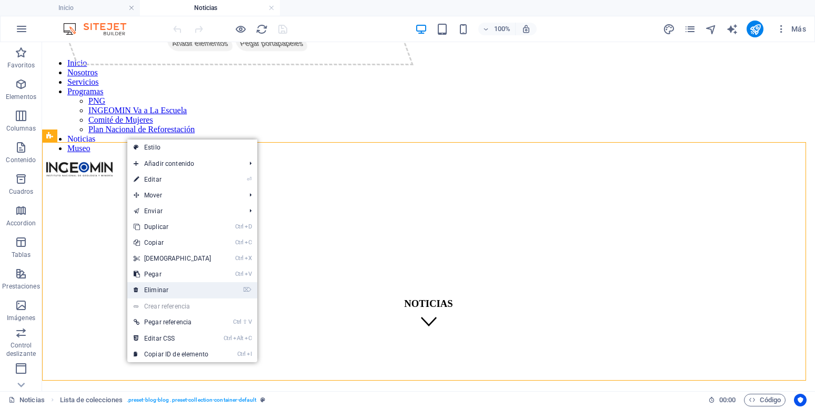
click at [174, 285] on link "⌦ Eliminar" at bounding box center [172, 290] width 90 height 16
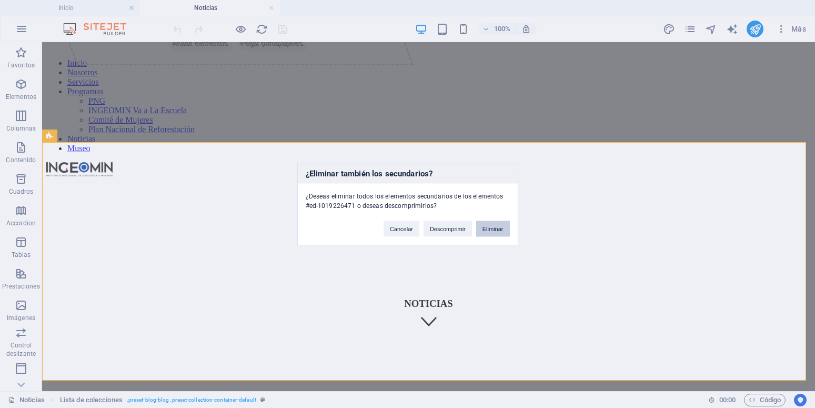
click at [496, 229] on button "Eliminar" at bounding box center [493, 228] width 34 height 16
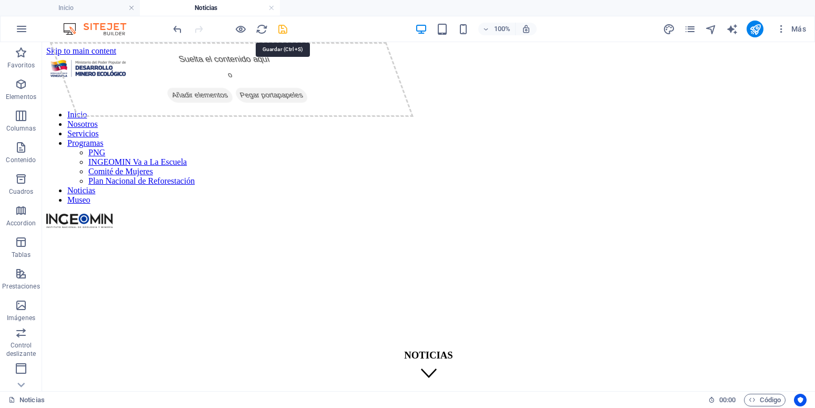
click at [287, 33] on icon "save" at bounding box center [283, 29] width 12 height 12
click at [18, 86] on icon "button" at bounding box center [21, 84] width 13 height 13
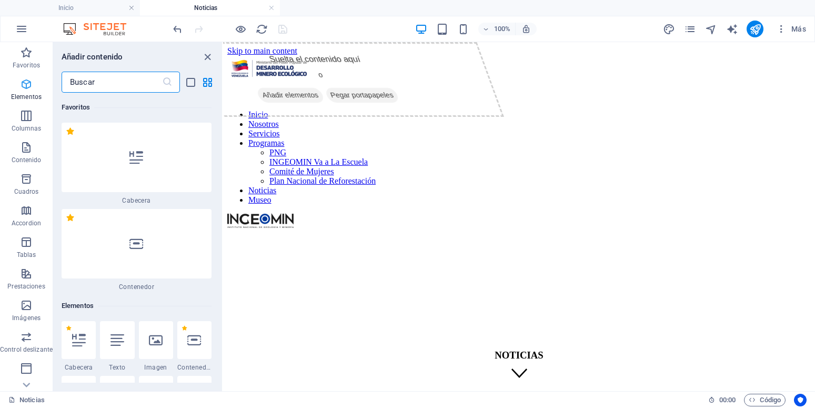
scroll to position [198, 0]
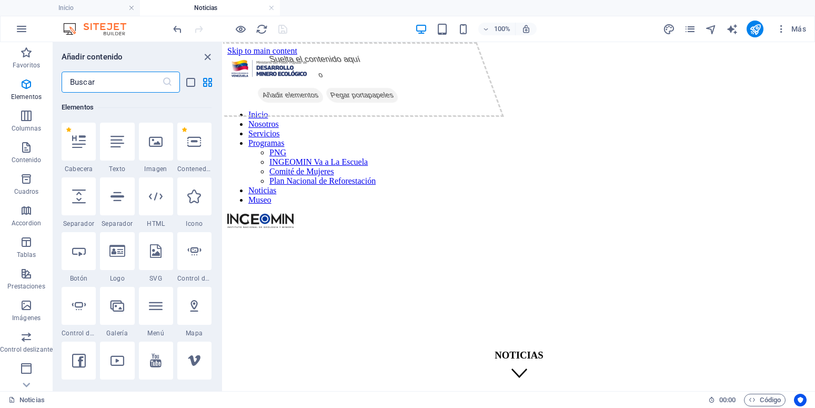
click at [110, 80] on input "text" at bounding box center [112, 82] width 100 height 21
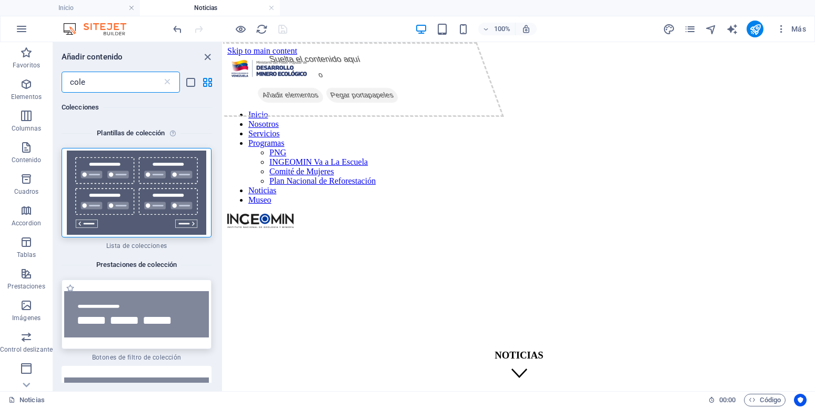
scroll to position [47, 0]
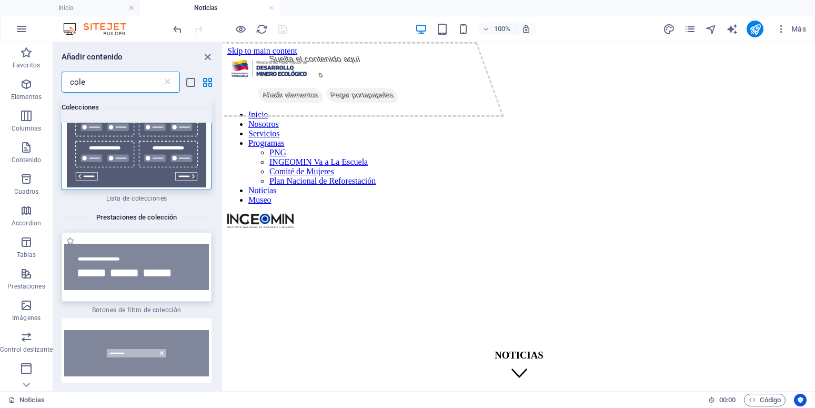
type input "cole"
click at [152, 277] on img at bounding box center [136, 266] width 145 height 47
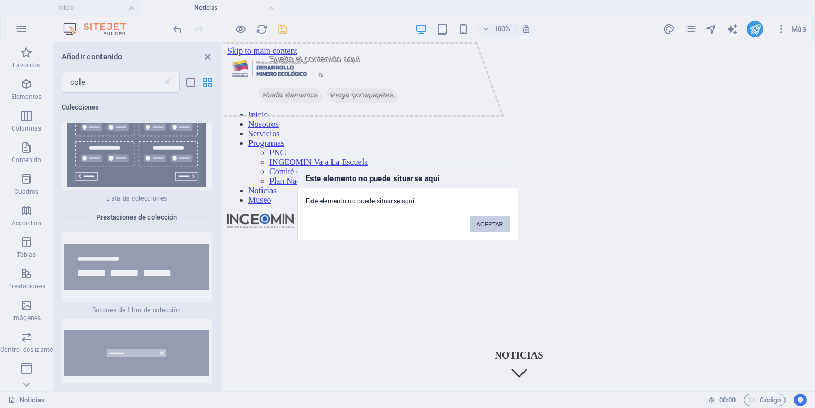
drag, startPoint x: 490, startPoint y: 223, endPoint x: 195, endPoint y: 199, distance: 296.5
click at [490, 223] on button "ACEPTAR" at bounding box center [489, 224] width 39 height 16
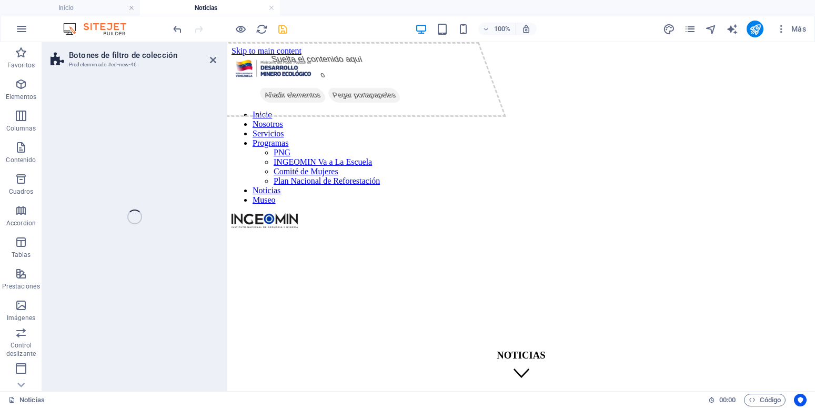
select select "rem"
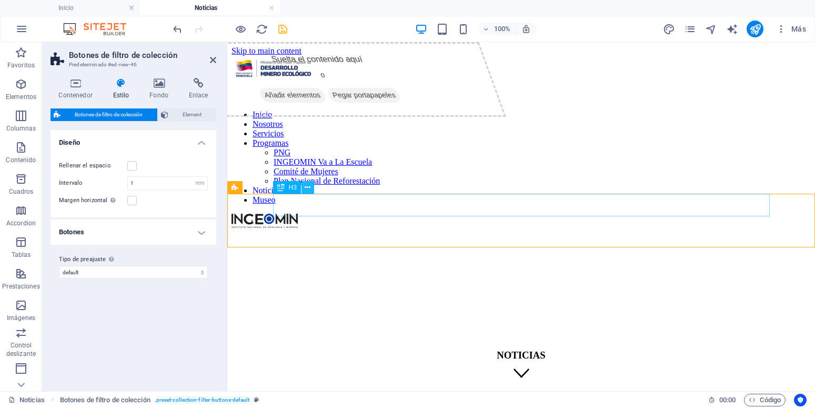
click at [309, 190] on icon at bounding box center [307, 187] width 6 height 11
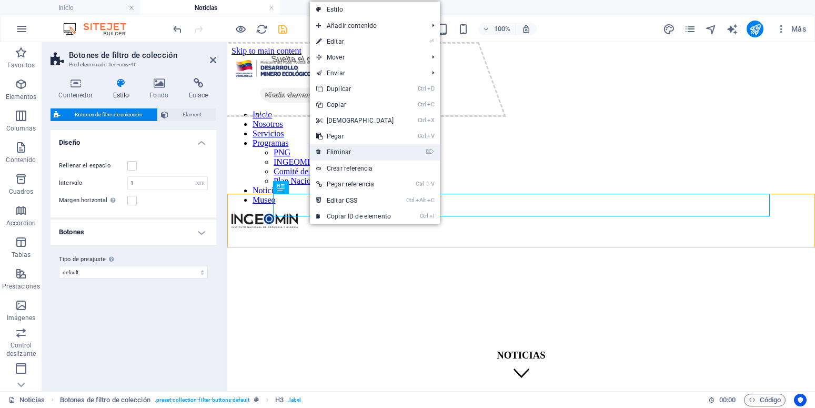
click at [351, 149] on link "⌦ Eliminar" at bounding box center [355, 152] width 90 height 16
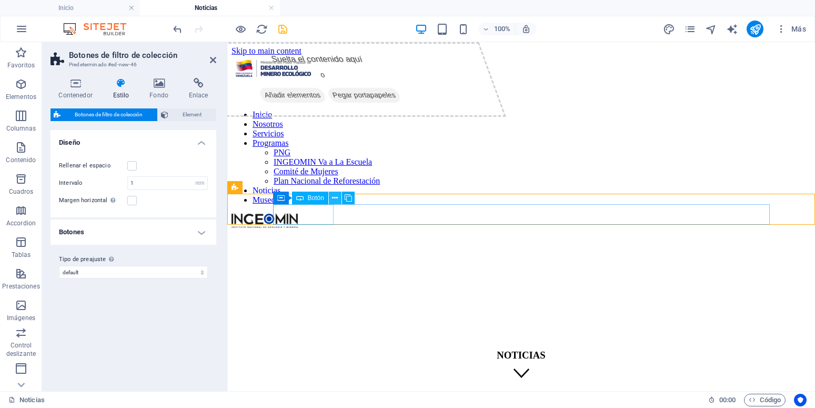
click at [335, 196] on icon at bounding box center [335, 197] width 6 height 11
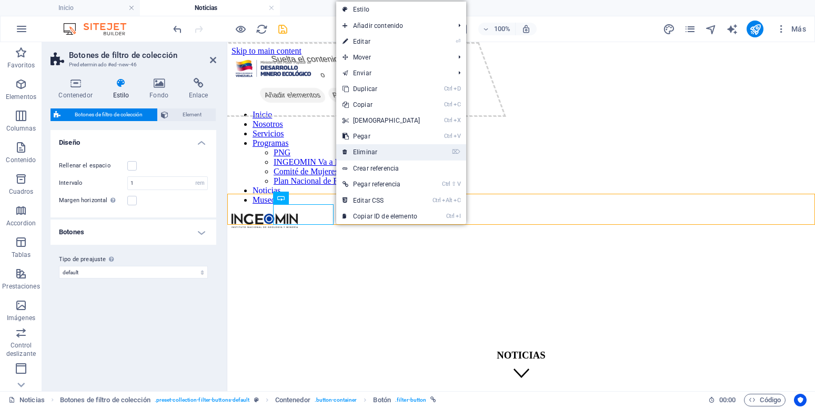
click at [374, 148] on link "⌦ Eliminar" at bounding box center [381, 152] width 90 height 16
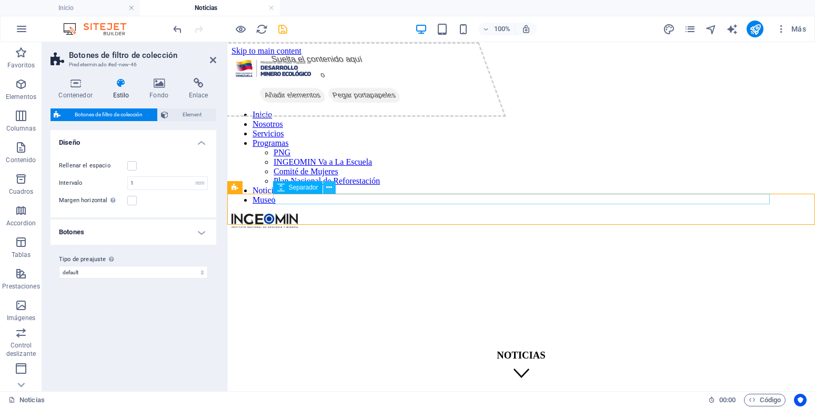
click at [332, 189] on button at bounding box center [329, 187] width 13 height 13
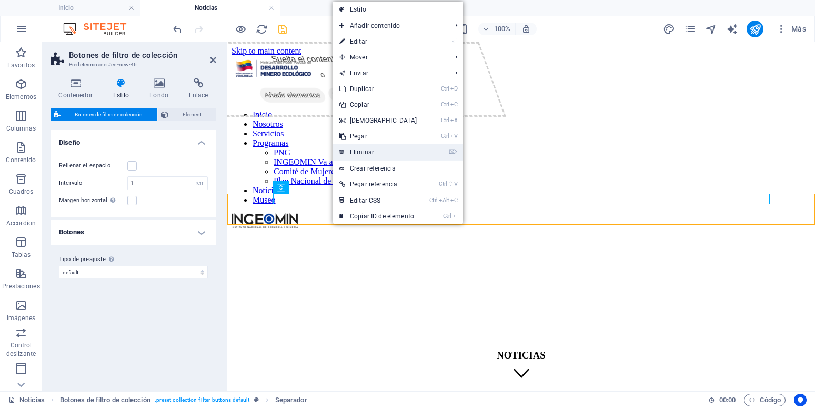
click at [367, 157] on link "⌦ Eliminar" at bounding box center [378, 152] width 90 height 16
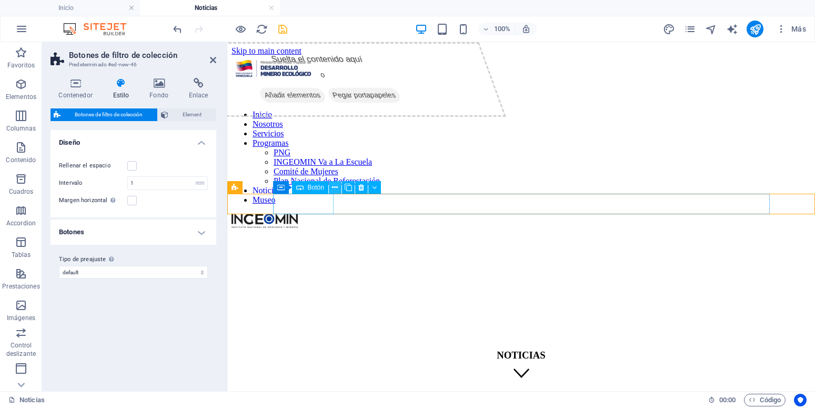
click at [337, 187] on icon at bounding box center [335, 187] width 6 height 11
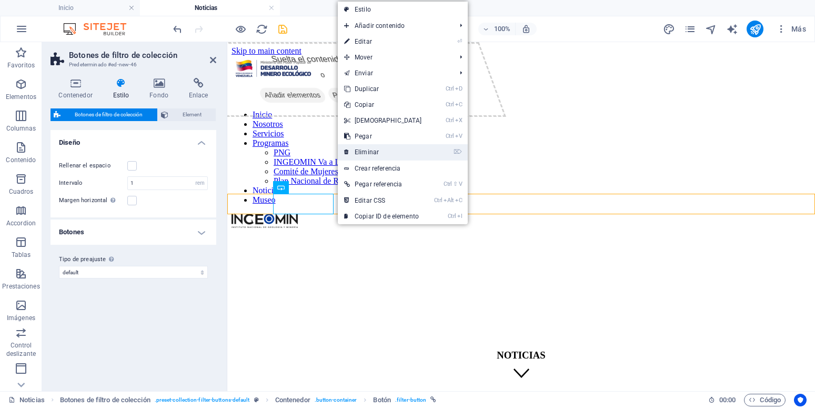
click at [387, 147] on link "⌦ Eliminar" at bounding box center [383, 152] width 90 height 16
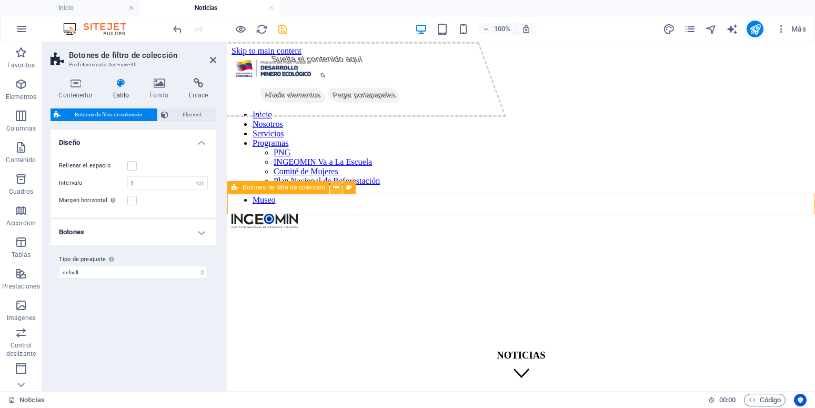
click at [333, 186] on icon at bounding box center [336, 187] width 6 height 11
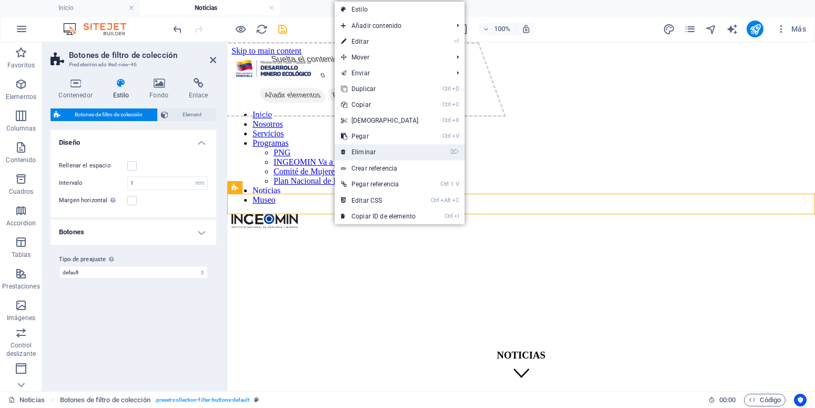
click at [381, 149] on link "⌦ Eliminar" at bounding box center [379, 152] width 90 height 16
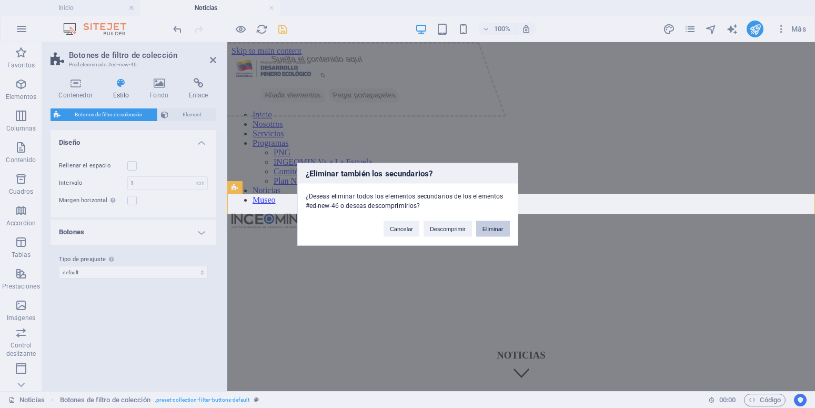
click at [506, 232] on button "Eliminar" at bounding box center [493, 228] width 34 height 16
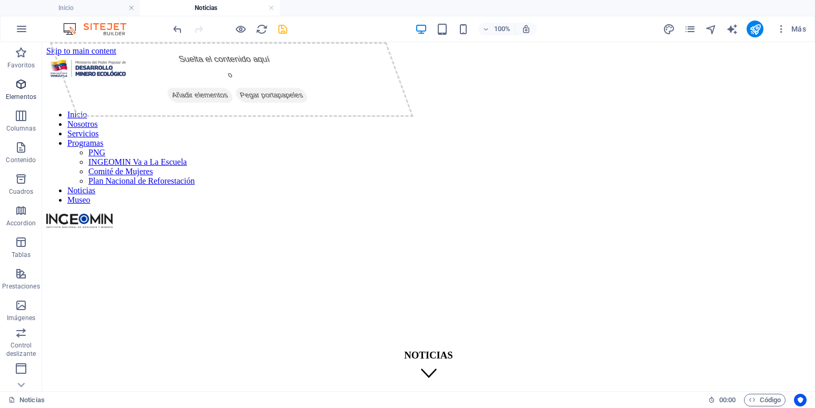
click at [22, 94] on p "Elementos" at bounding box center [21, 97] width 30 height 8
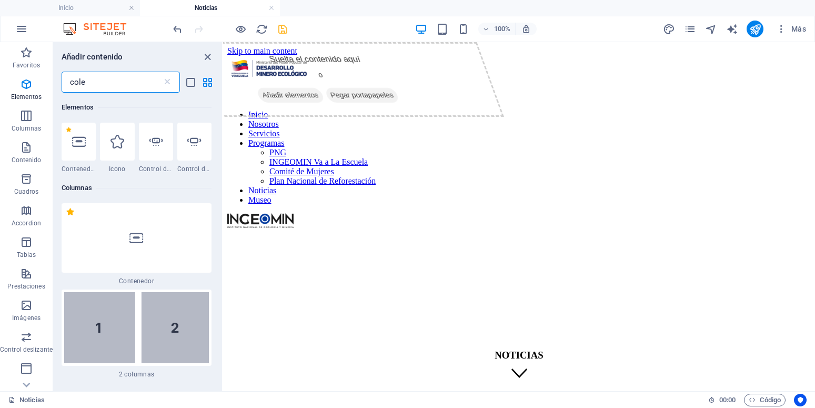
scroll to position [0, 0]
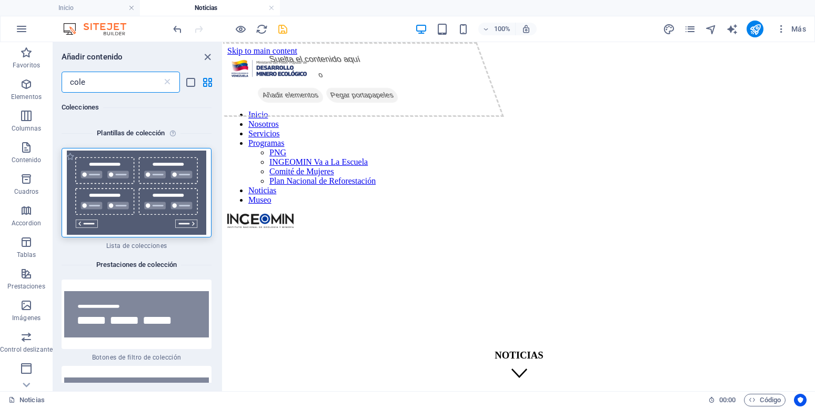
type input "cole"
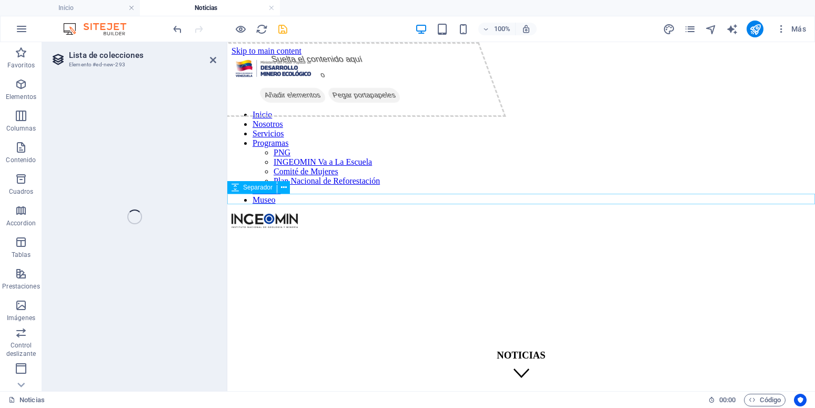
select select
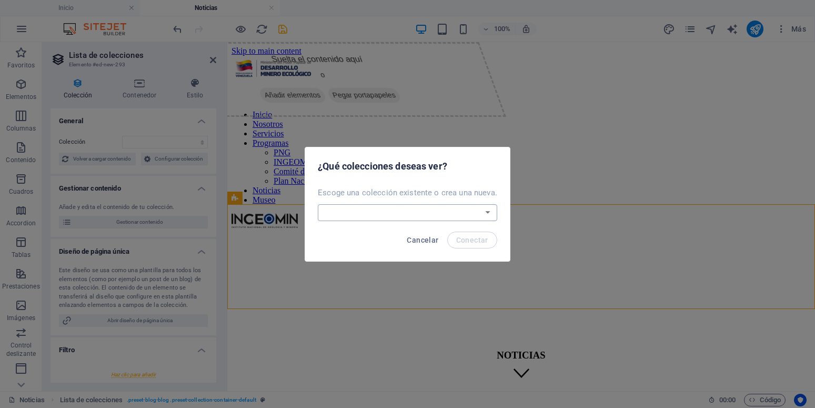
click at [318, 204] on select "Blog News Noti-ingeomin Real Estate Wireframe Crear una nueva colección" at bounding box center [407, 212] width 179 height 17
select select "68e3c47b4145f63cca0ccb15"
click option "Noti-ingeomin" at bounding box center [0, 0] width 0 height 0
click at [485, 240] on span "Conectar" at bounding box center [472, 240] width 32 height 8
select select "68e3c47b4145f63cca0ccb15"
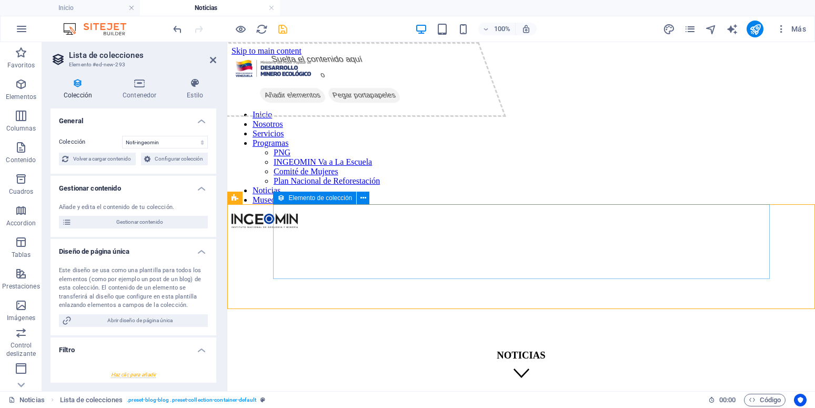
select select "createdAt_DESC"
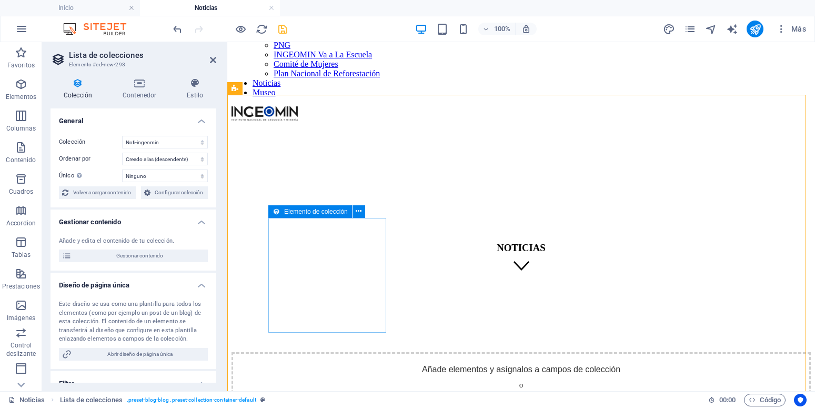
scroll to position [164, 0]
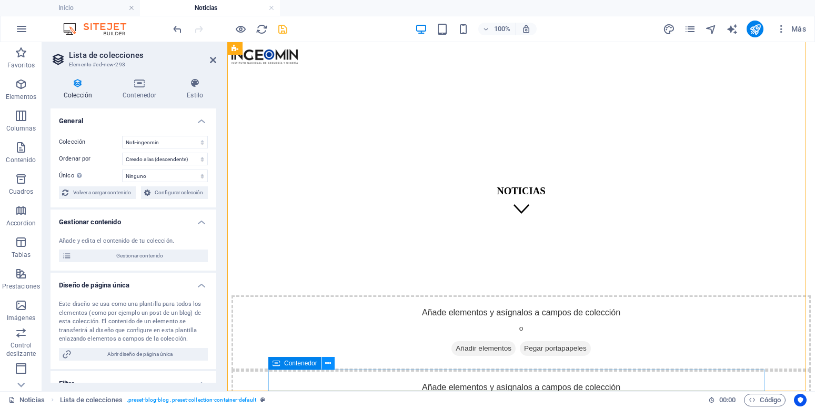
click at [330, 362] on icon at bounding box center [328, 363] width 6 height 11
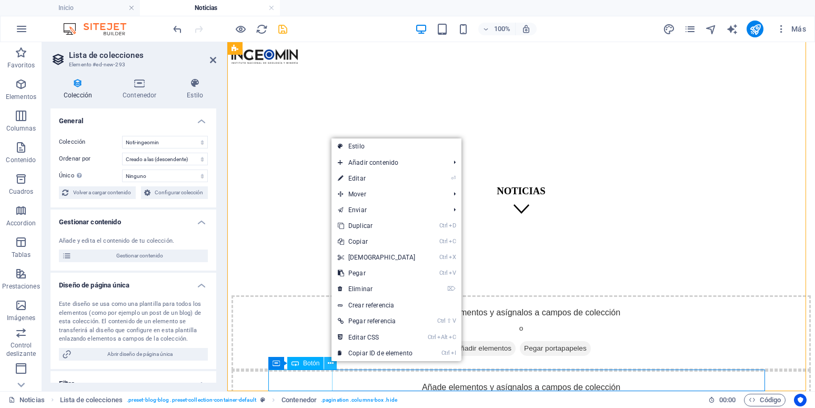
click at [331, 364] on icon at bounding box center [331, 363] width 6 height 11
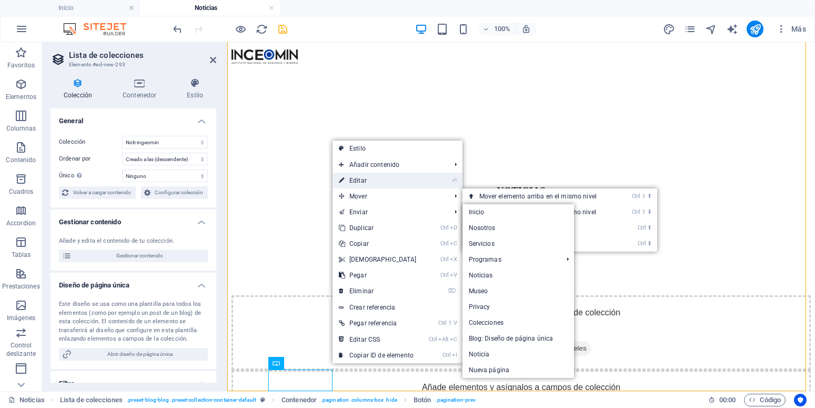
click at [367, 184] on link "⏎ Editar" at bounding box center [377, 180] width 90 height 16
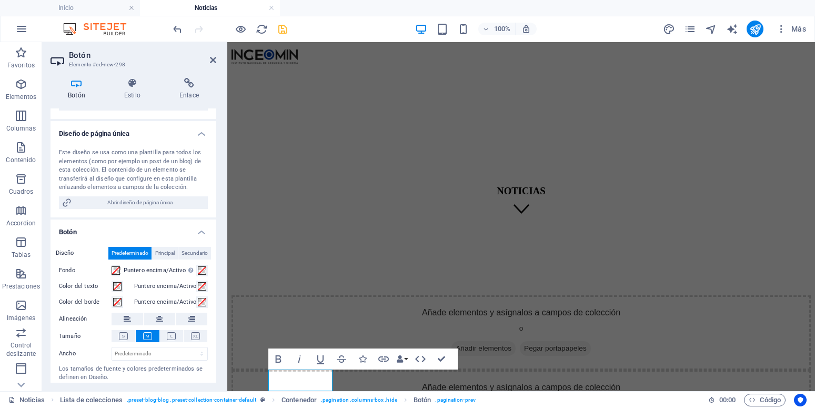
scroll to position [76, 0]
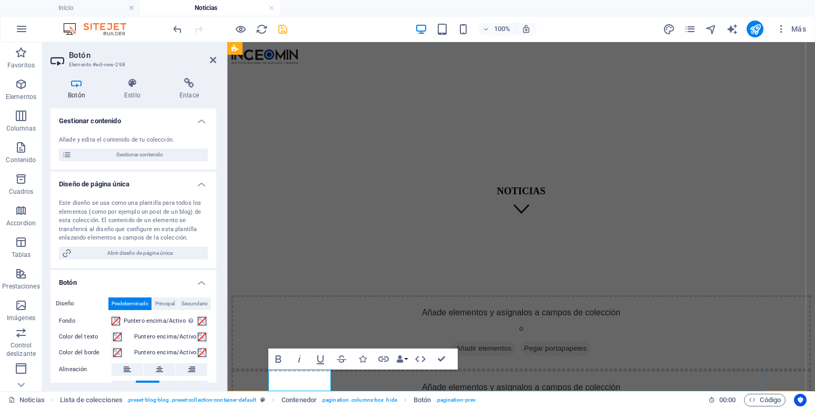
click at [283, 29] on icon "save" at bounding box center [283, 29] width 12 height 12
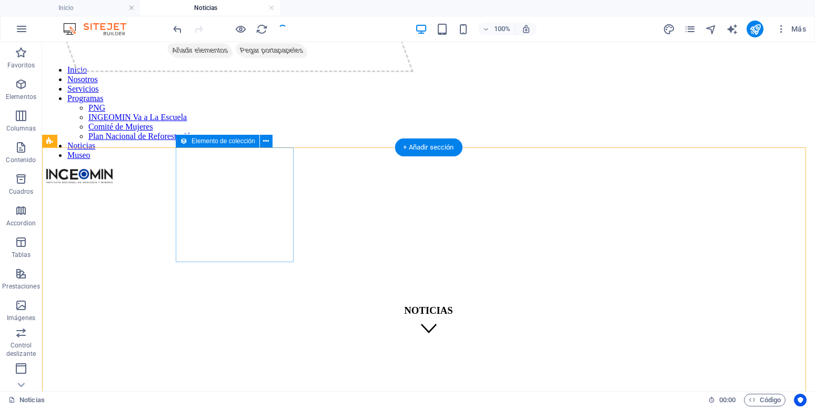
scroll to position [57, 0]
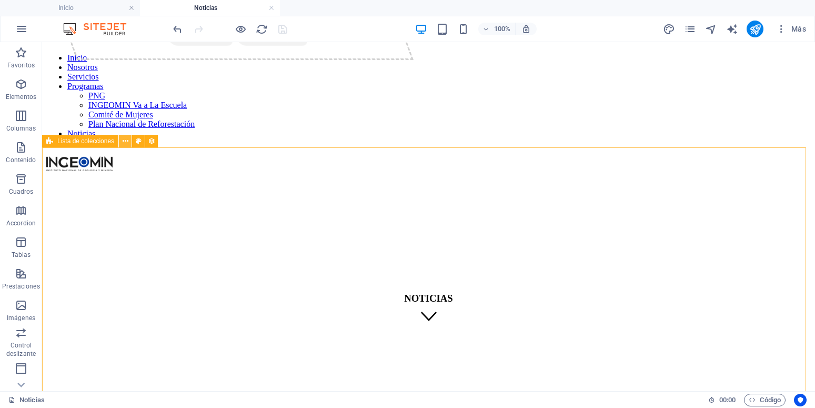
click at [126, 143] on icon at bounding box center [126, 141] width 6 height 11
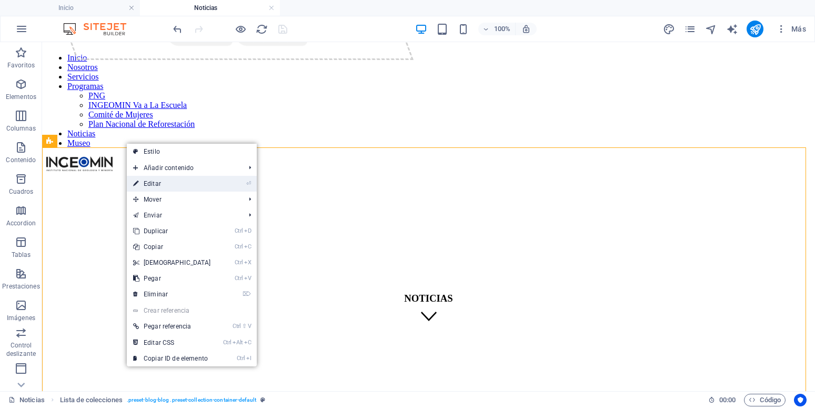
click at [161, 180] on link "⏎ Editar" at bounding box center [172, 184] width 90 height 16
select select "68e3c47b4145f63cca0ccb15"
select select "createdAt_DESC"
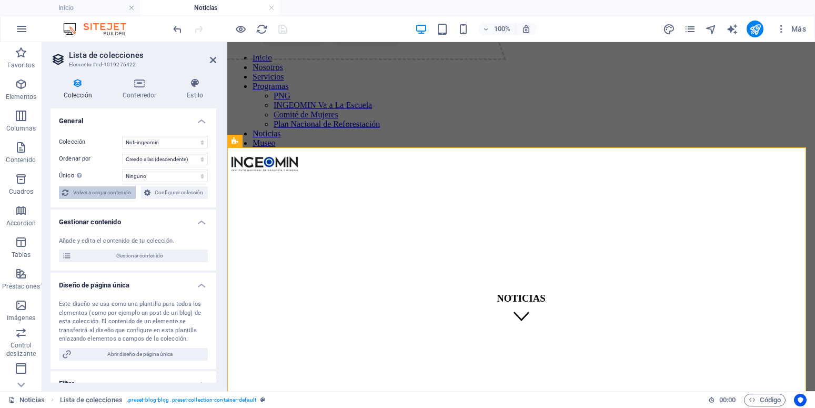
click at [133, 191] on span "Volver a cargar contenido" at bounding box center [102, 192] width 61 height 13
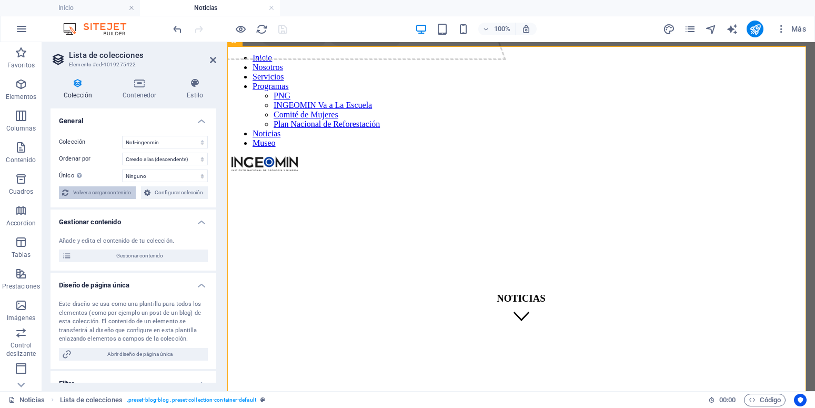
scroll to position [158, 0]
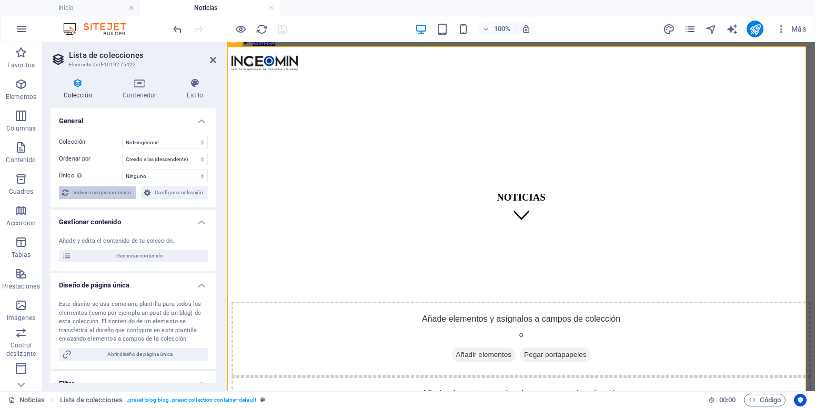
click at [133, 191] on span "Volver a cargar contenido" at bounding box center [102, 192] width 61 height 13
select select "68e3c47b4145f63cca0ccb15"
click at [154, 199] on span "Configurar colección" at bounding box center [180, 192] width 52 height 13
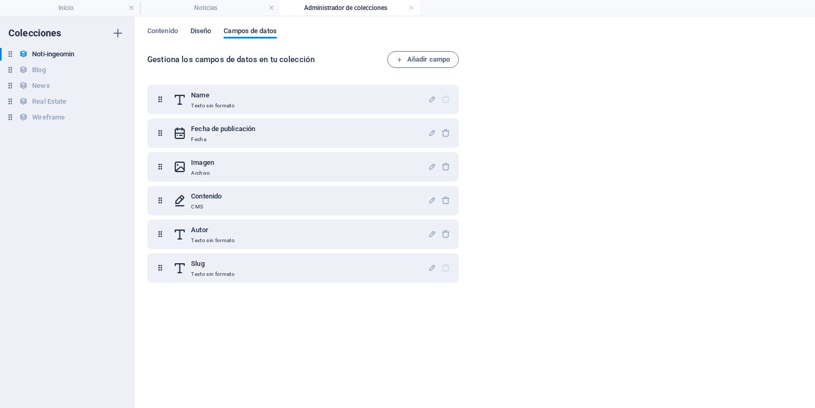
click at [195, 36] on span "Diseño" at bounding box center [200, 32] width 21 height 15
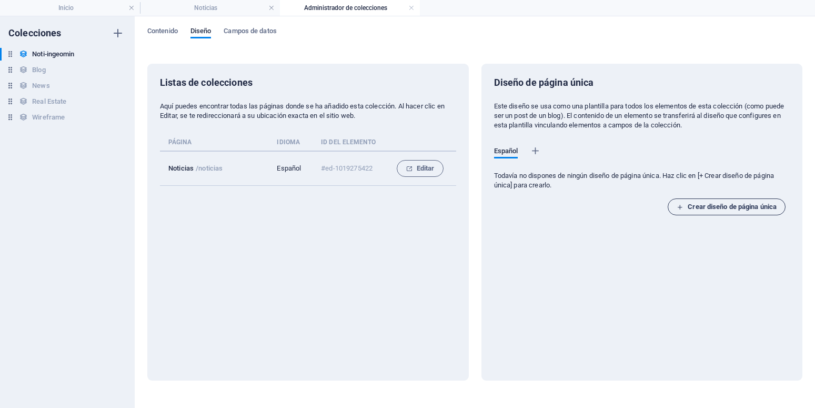
click at [709, 207] on span "Crear diseño de página única" at bounding box center [726, 206] width 100 height 13
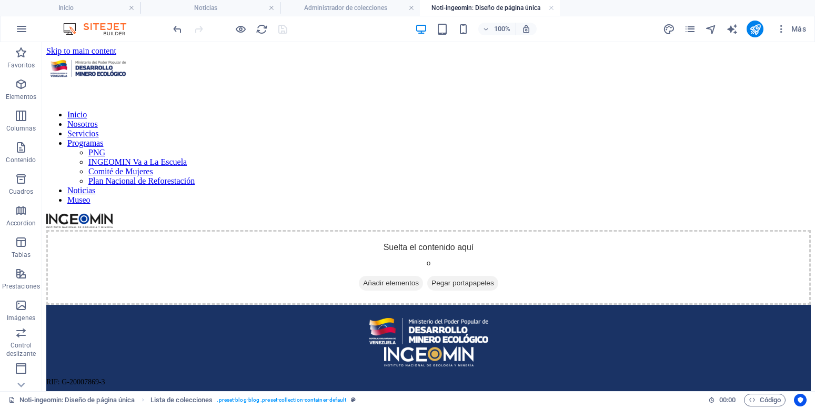
scroll to position [0, 0]
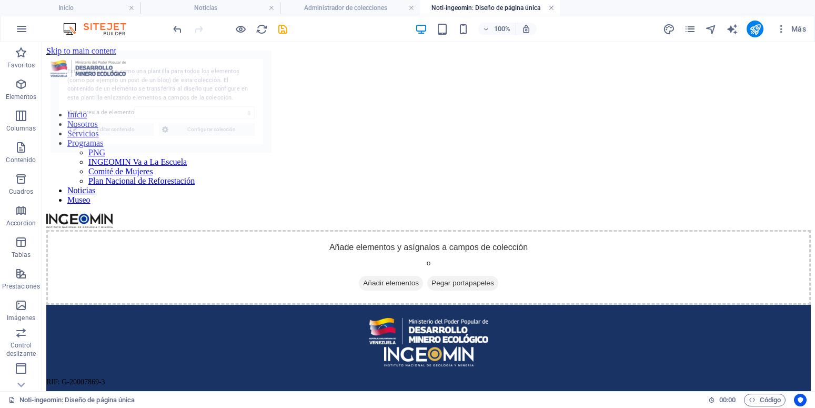
click at [552, 9] on link at bounding box center [551, 8] width 6 height 10
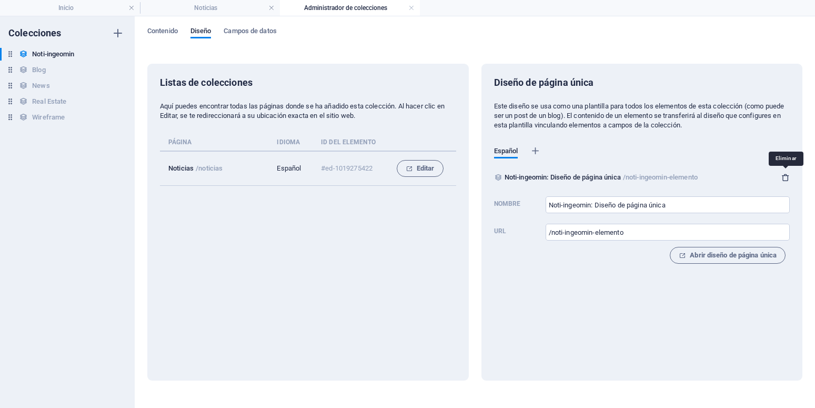
click at [786, 174] on icon "button" at bounding box center [785, 177] width 8 height 8
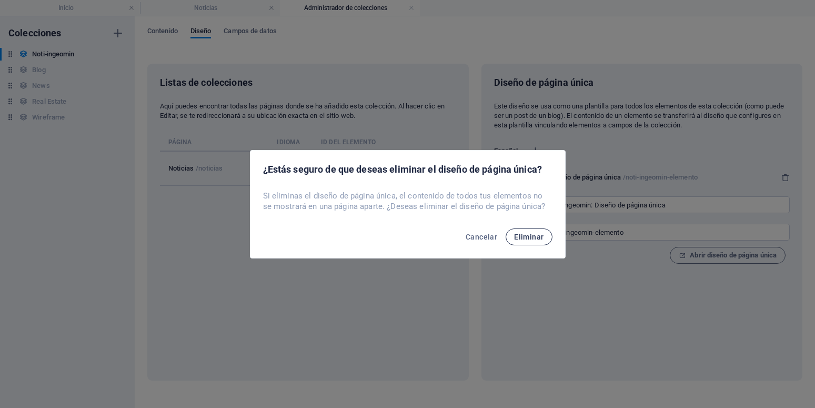
click at [544, 232] on button "Eliminar" at bounding box center [528, 236] width 46 height 17
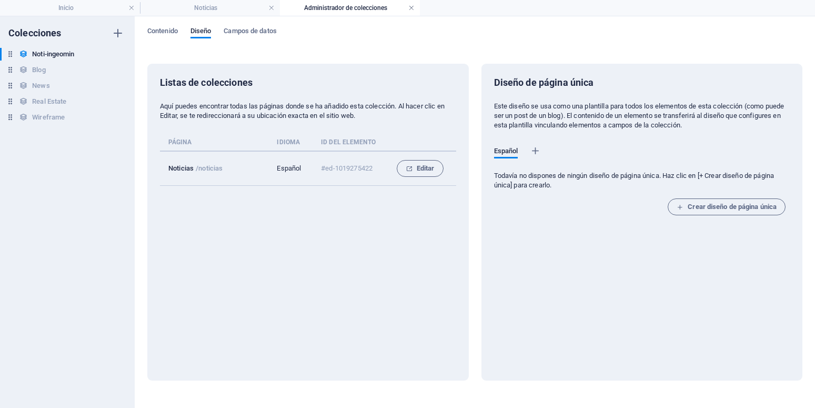
click at [409, 11] on link at bounding box center [411, 8] width 6 height 10
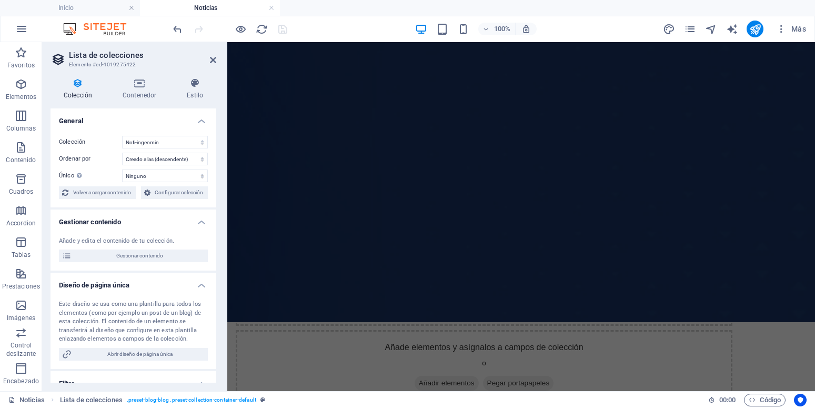
scroll to position [121, 0]
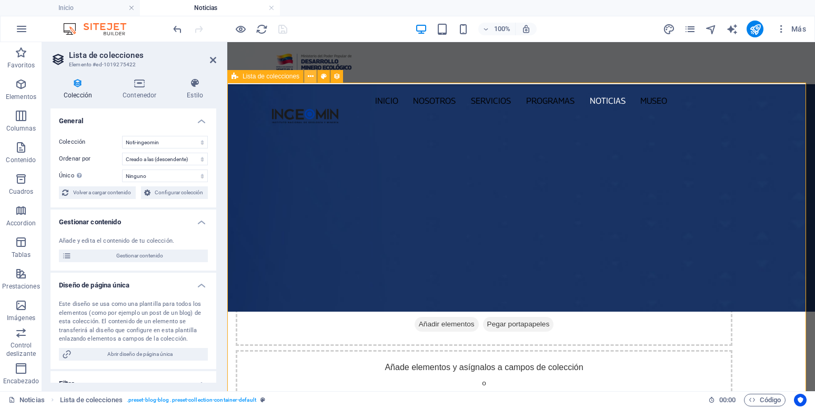
click at [309, 77] on icon at bounding box center [311, 76] width 6 height 11
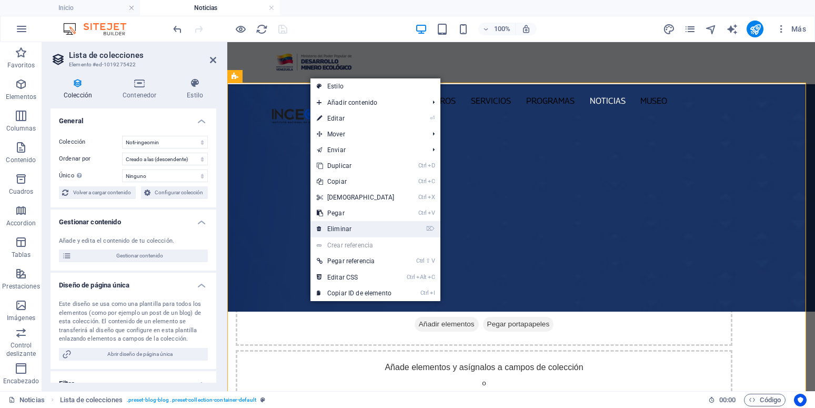
click at [356, 228] on link "⌦ Eliminar" at bounding box center [355, 229] width 90 height 16
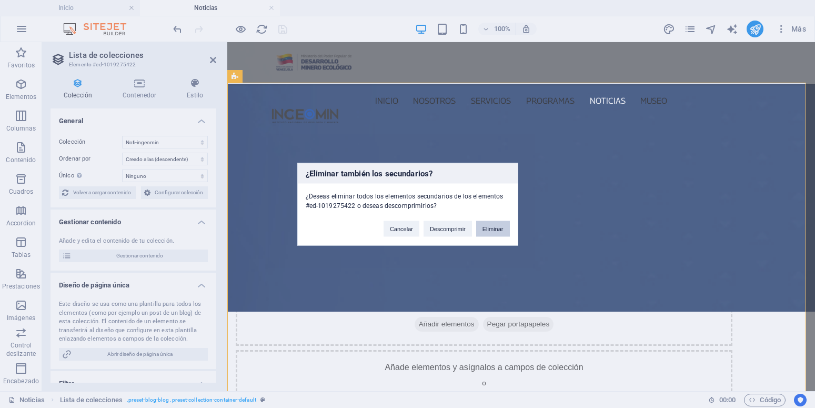
click at [490, 230] on button "Eliminar" at bounding box center [493, 228] width 34 height 16
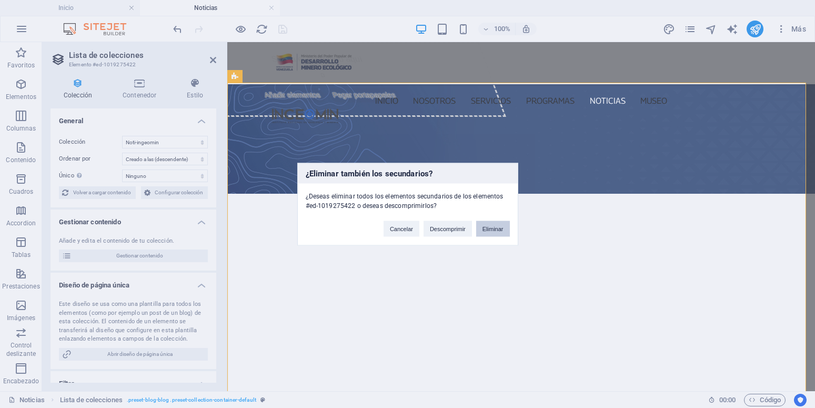
scroll to position [0, 0]
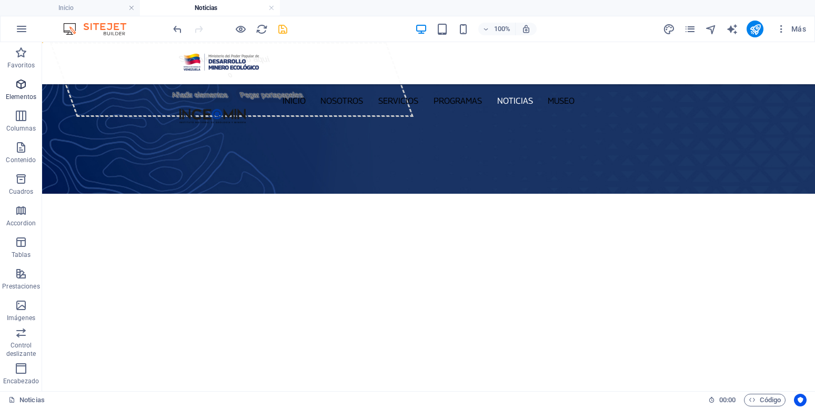
click at [24, 86] on icon "button" at bounding box center [21, 84] width 13 height 13
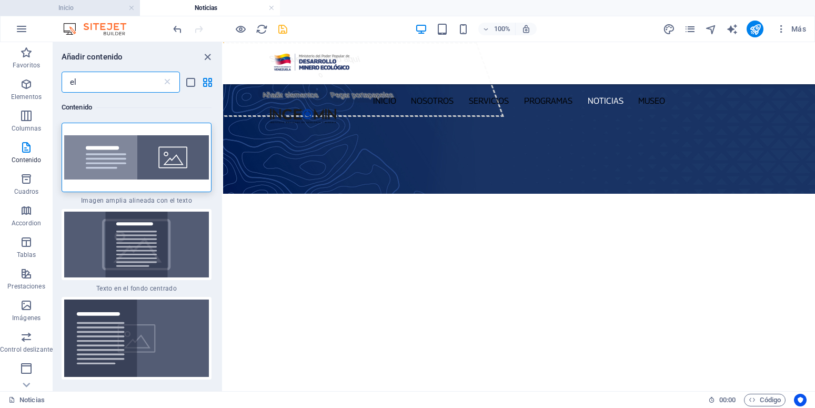
type input "e"
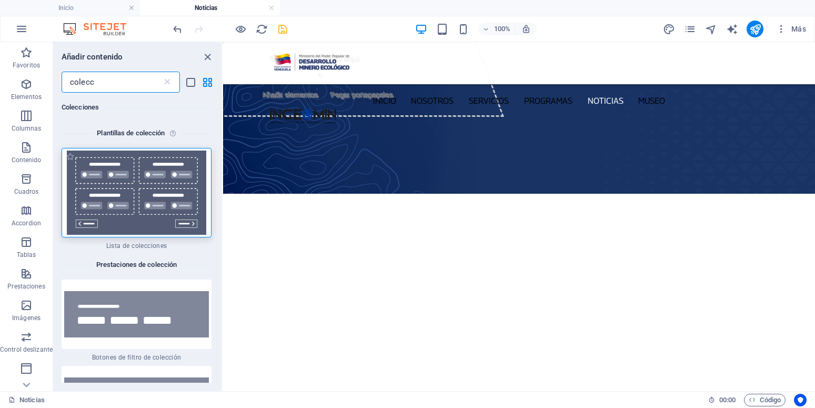
type input "colecc"
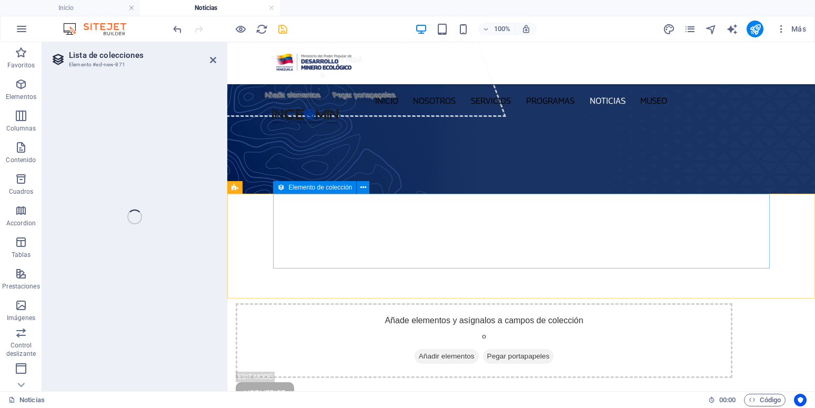
select select
select select "createdAt_DESC"
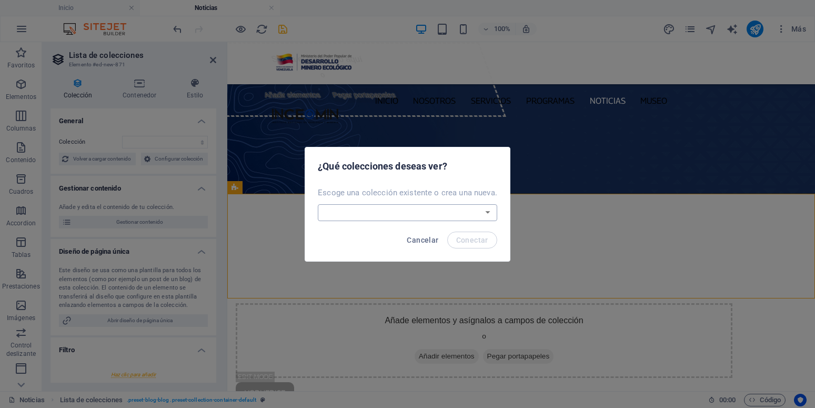
click at [318, 204] on select "Blog News Noti-ingeomin Real Estate Wireframe Crear una nueva colección" at bounding box center [407, 212] width 179 height 17
select select "68dec2e48324982c77067933"
click option "Blog" at bounding box center [0, 0] width 0 height 0
click at [467, 243] on span "Conectar" at bounding box center [472, 240] width 32 height 8
select select "68dec2e48324982c77067933"
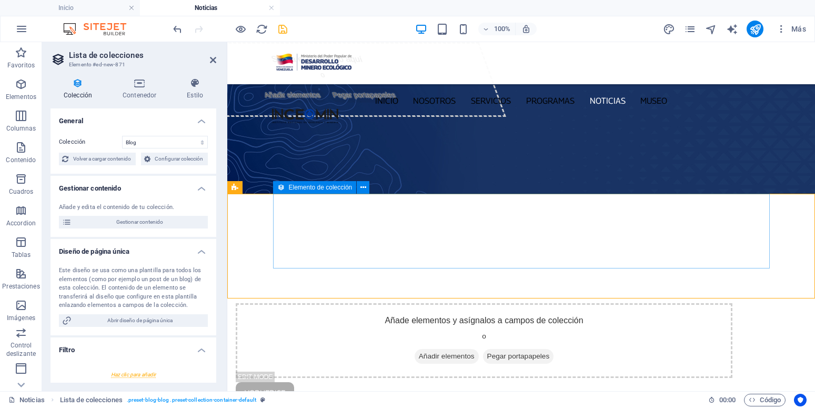
select select "createdAt_DESC"
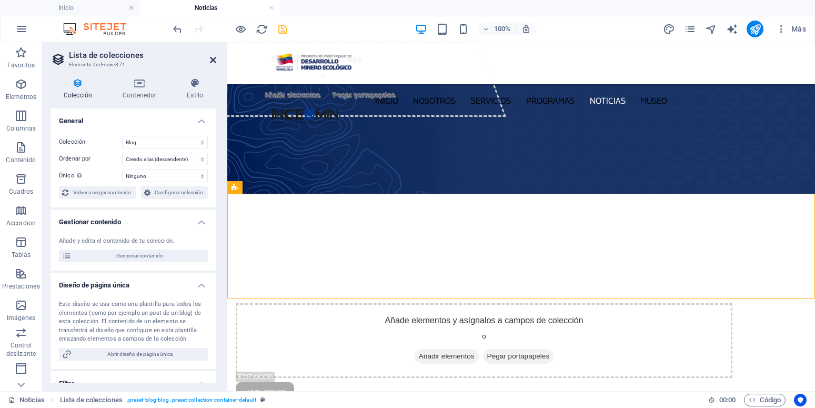
click at [212, 59] on icon at bounding box center [213, 60] width 6 height 8
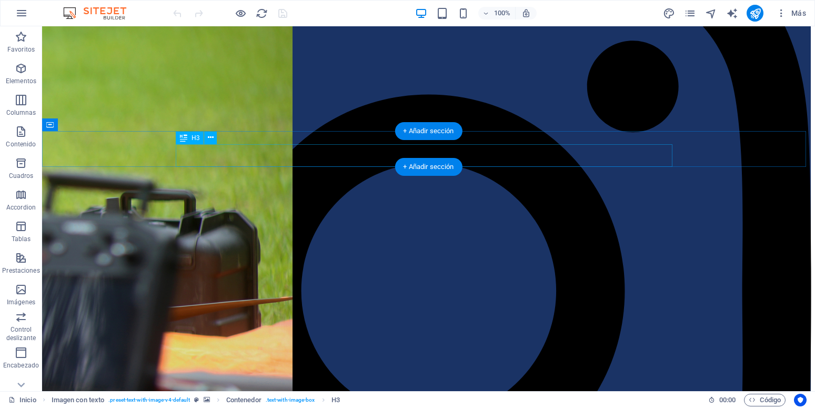
scroll to position [751, 0]
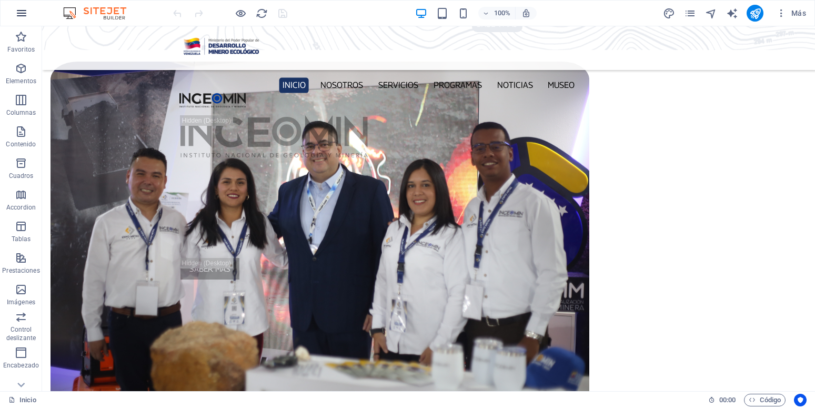
click at [19, 13] on icon "button" at bounding box center [21, 13] width 13 height 13
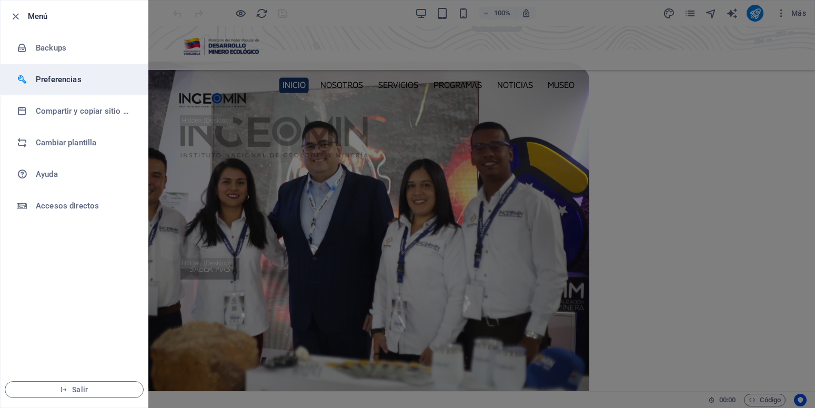
click at [73, 77] on h6 "Preferencias" at bounding box center [84, 79] width 97 height 13
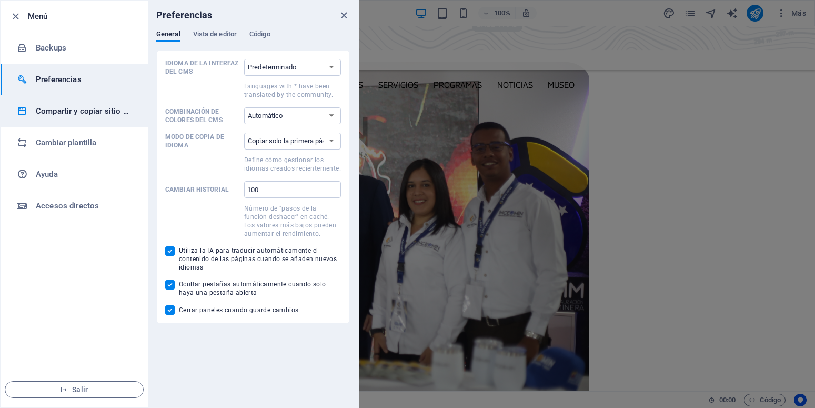
click at [68, 111] on h6 "Compartir y copiar sitio web" at bounding box center [84, 111] width 97 height 13
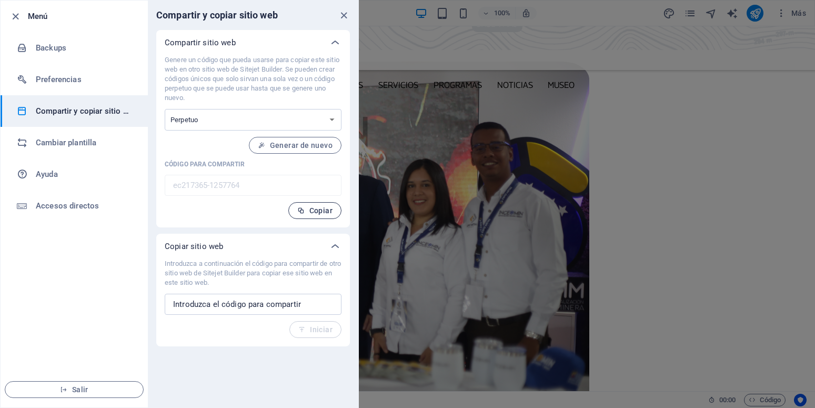
click at [323, 211] on span "Copiar" at bounding box center [314, 210] width 35 height 8
click at [344, 16] on icon "close" at bounding box center [344, 15] width 12 height 12
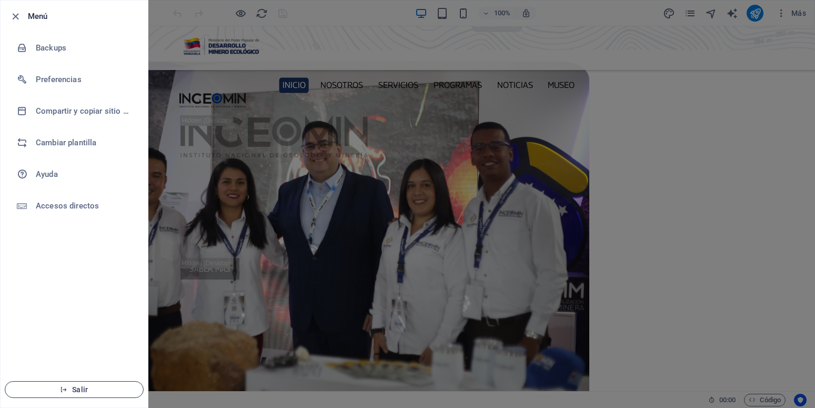
click at [79, 389] on span "Salir" at bounding box center [74, 389] width 121 height 8
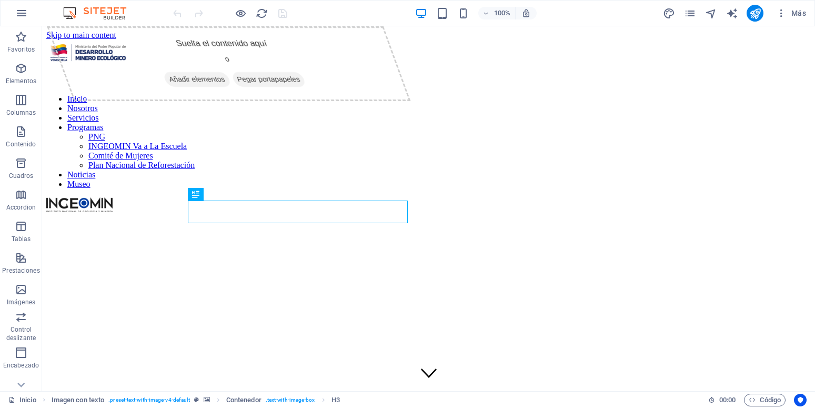
scroll to position [215, 0]
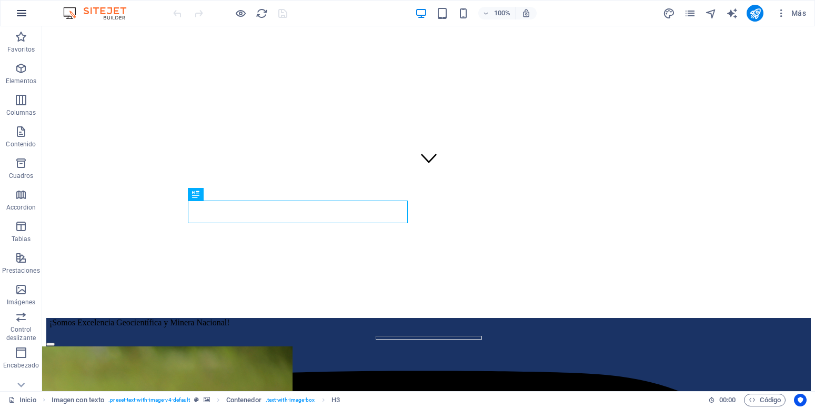
click at [23, 17] on icon "button" at bounding box center [21, 13] width 13 height 13
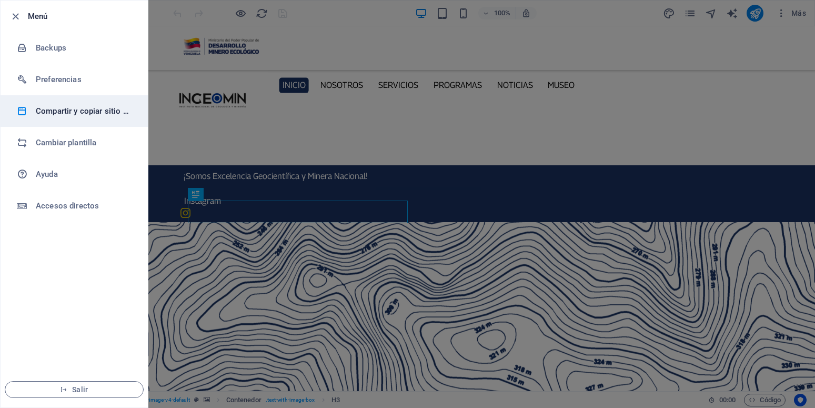
click at [101, 113] on h6 "Compartir y copiar sitio web" at bounding box center [84, 111] width 97 height 13
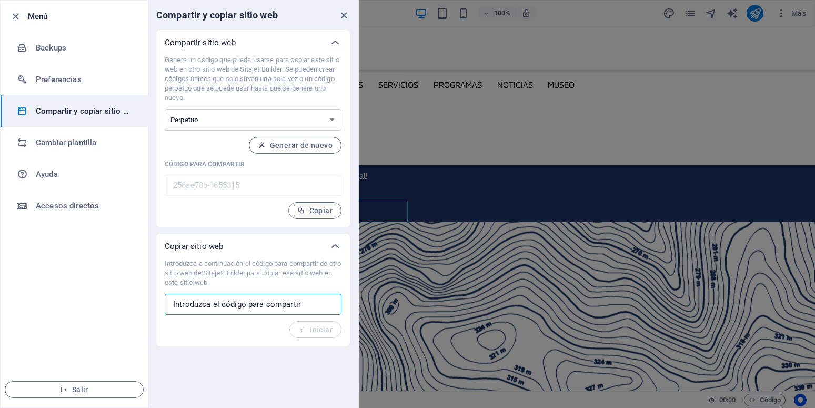
click at [223, 304] on input "text" at bounding box center [253, 303] width 177 height 21
paste input "ec217365-1257764"
type input "ec217365-1257764"
click at [314, 324] on button "Iniciar" at bounding box center [315, 329] width 52 height 17
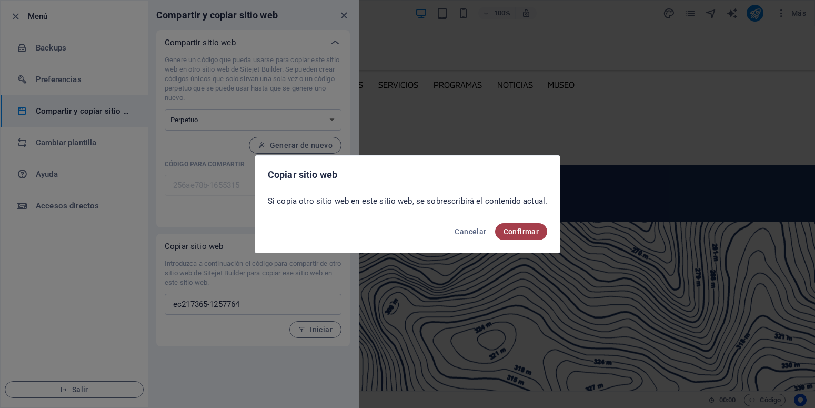
click at [525, 228] on span "Confirmar" at bounding box center [521, 231] width 36 height 8
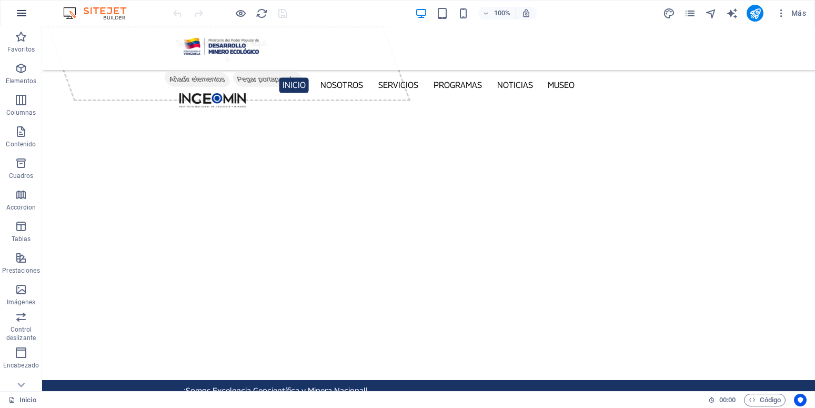
click at [22, 17] on icon "button" at bounding box center [21, 13] width 13 height 13
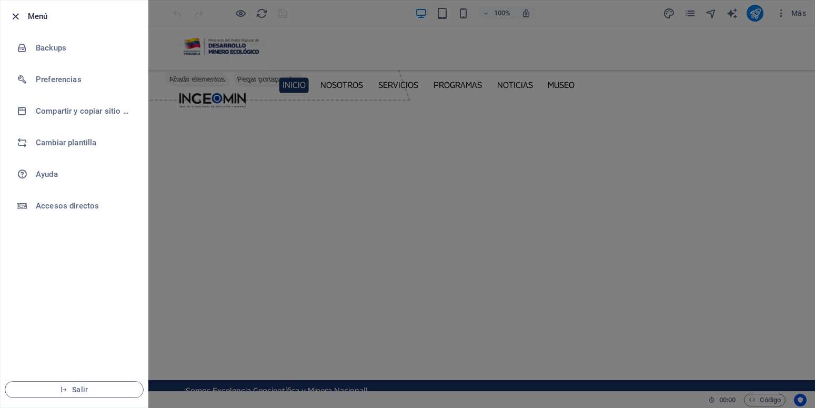
click at [15, 15] on icon "button" at bounding box center [15, 17] width 12 height 12
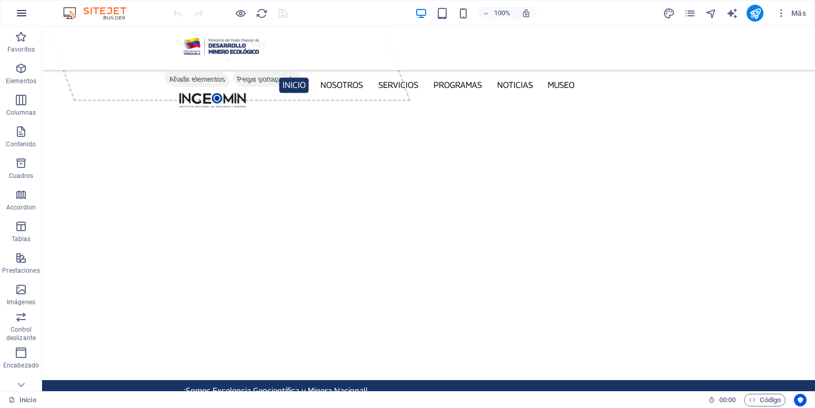
click at [26, 16] on icon "button" at bounding box center [21, 13] width 13 height 13
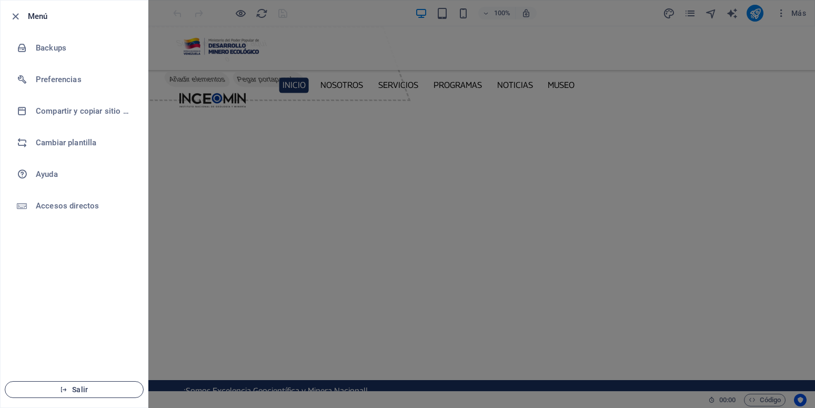
click at [80, 386] on span "Salir" at bounding box center [74, 389] width 121 height 8
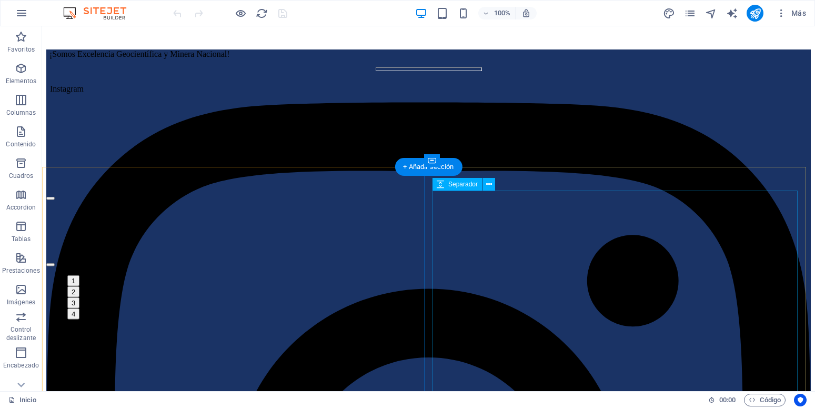
scroll to position [268, 0]
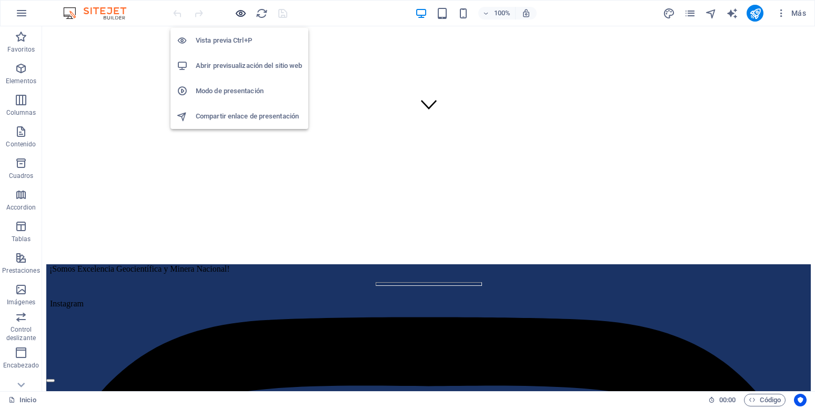
click at [242, 16] on icon "button" at bounding box center [241, 13] width 12 height 12
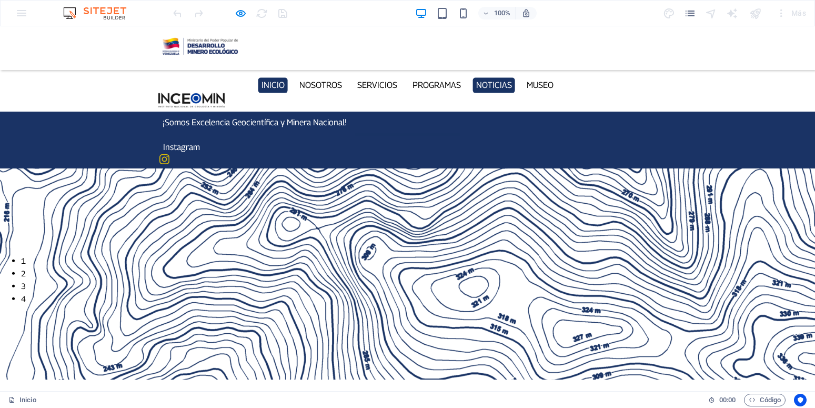
click at [503, 77] on link "Noticias" at bounding box center [493, 84] width 43 height 15
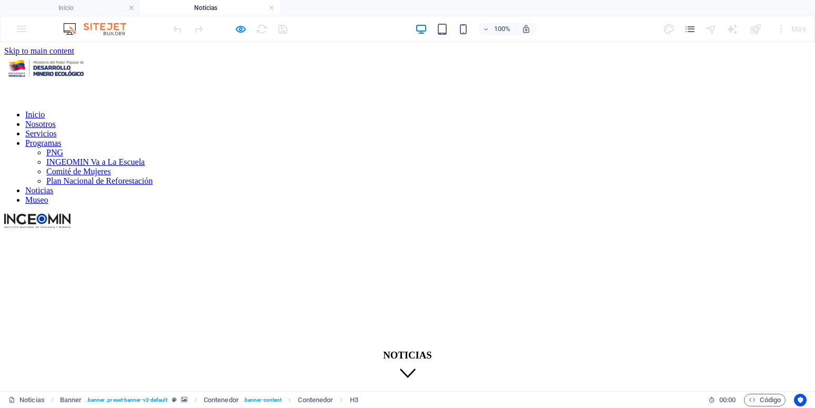
scroll to position [0, 0]
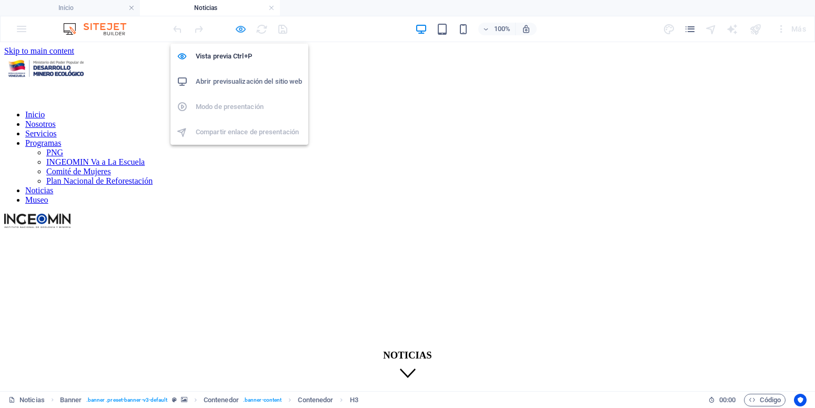
click at [237, 30] on icon "button" at bounding box center [241, 29] width 12 height 12
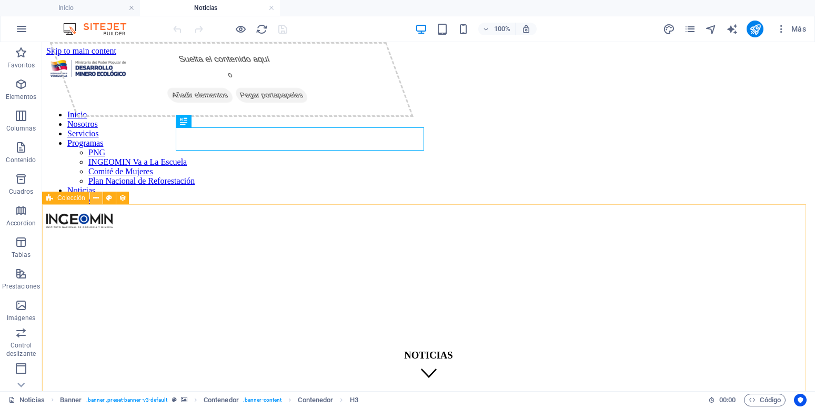
click at [97, 195] on icon at bounding box center [96, 197] width 6 height 11
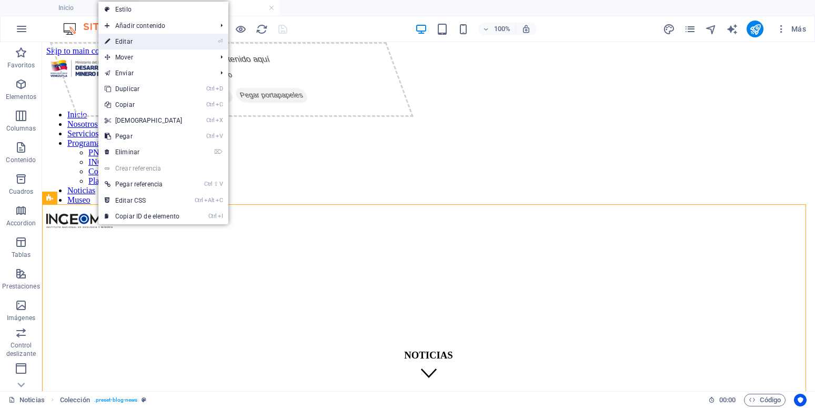
click at [131, 46] on link "⏎ Editar" at bounding box center [143, 42] width 90 height 16
select select "68c9b5bf5b7bfe3ceb04a5c7"
select select "createdAt_DESC"
select select "columns.publishing_date"
select select "past"
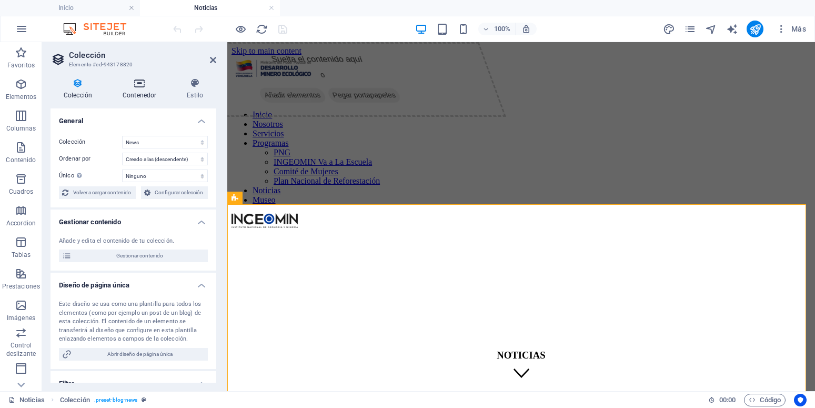
click at [140, 79] on icon at bounding box center [139, 83] width 60 height 11
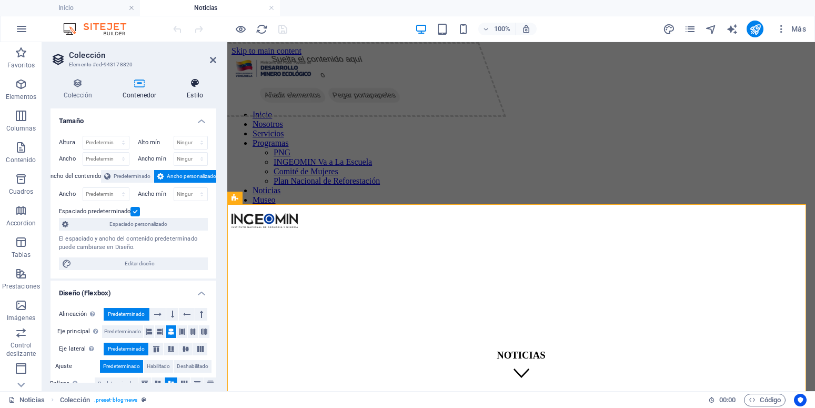
click at [190, 79] on icon at bounding box center [195, 83] width 43 height 11
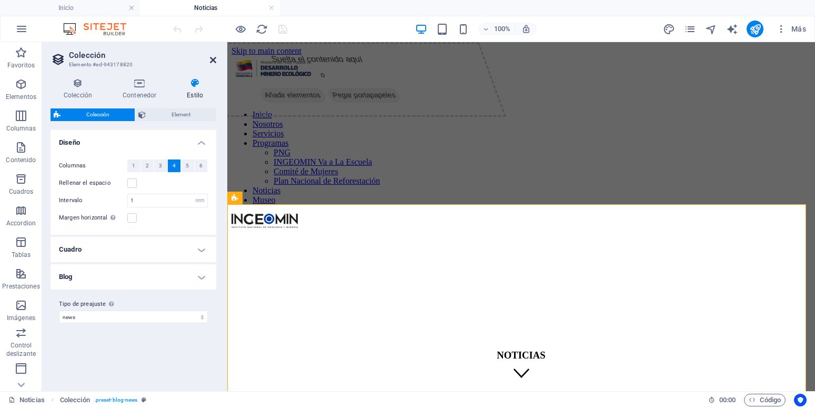
click at [213, 63] on icon at bounding box center [213, 60] width 6 height 8
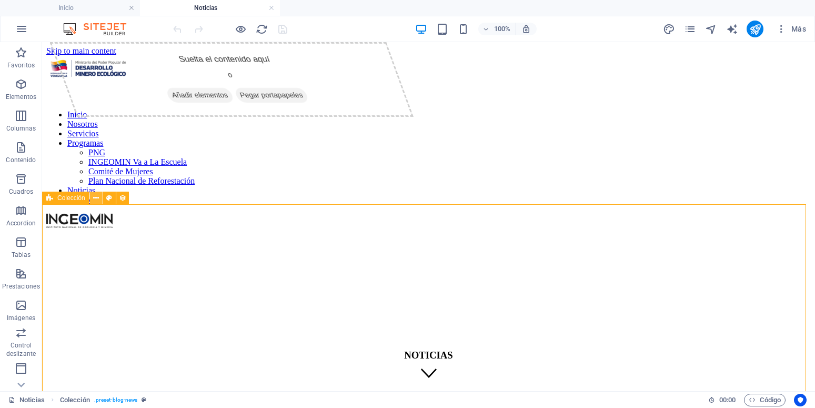
click at [96, 195] on icon at bounding box center [96, 197] width 6 height 11
click at [96, 198] on icon at bounding box center [96, 197] width 6 height 11
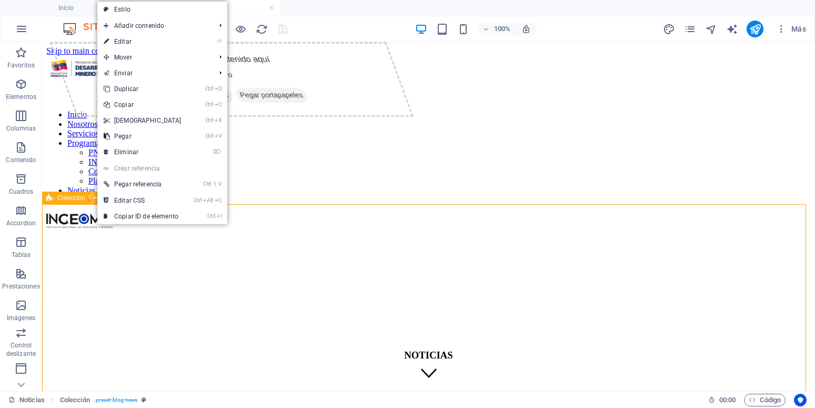
click at [96, 198] on icon at bounding box center [96, 197] width 6 height 11
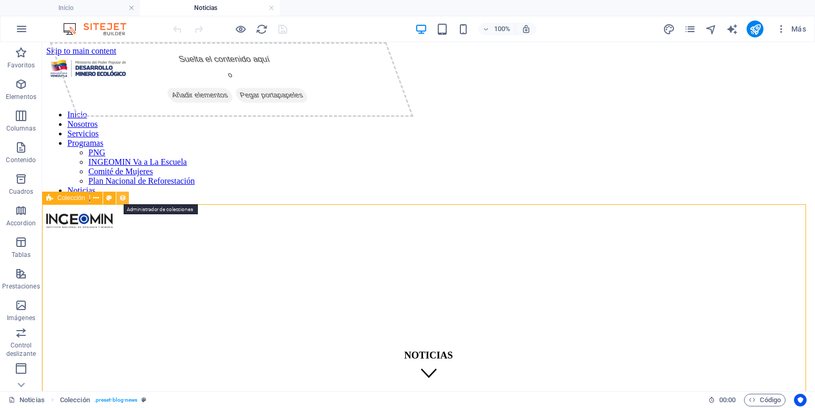
click at [120, 199] on icon at bounding box center [122, 197] width 7 height 11
select select "68c9b5bf5b7bfe3ceb04a5c7"
select select "createdAt_DESC"
select select "columns.publishing_date"
select select "past"
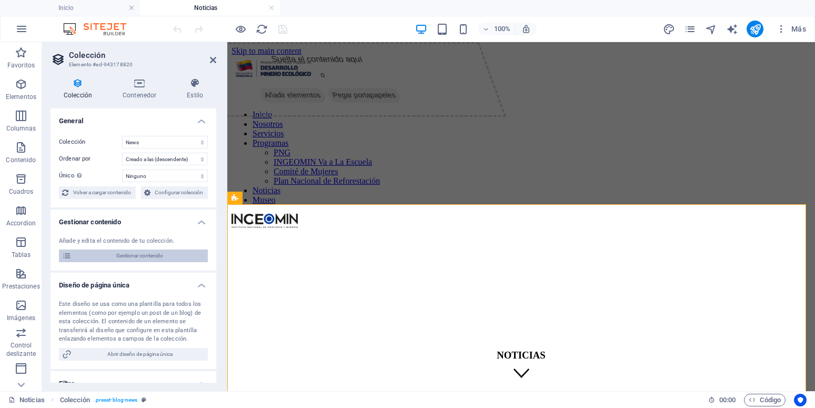
click at [127, 262] on span "Gestionar contenido" at bounding box center [140, 255] width 130 height 13
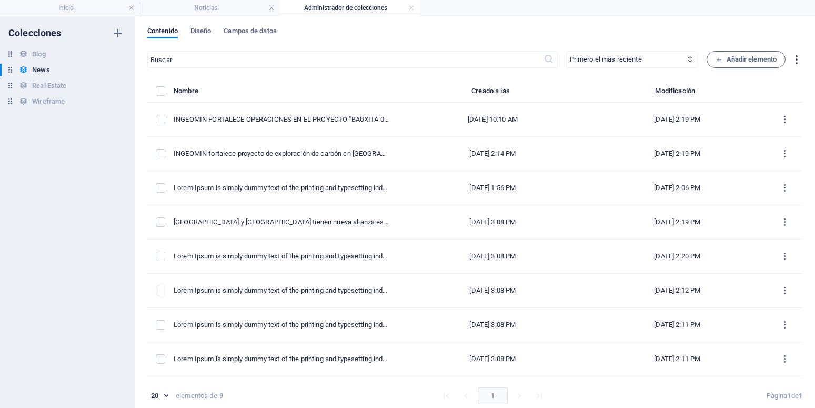
click at [790, 64] on icon "button" at bounding box center [796, 60] width 12 height 12
click at [780, 108] on h6 "Exportar (CSV)" at bounding box center [774, 110] width 50 height 13
click at [201, 32] on span "Diseño" at bounding box center [200, 32] width 21 height 15
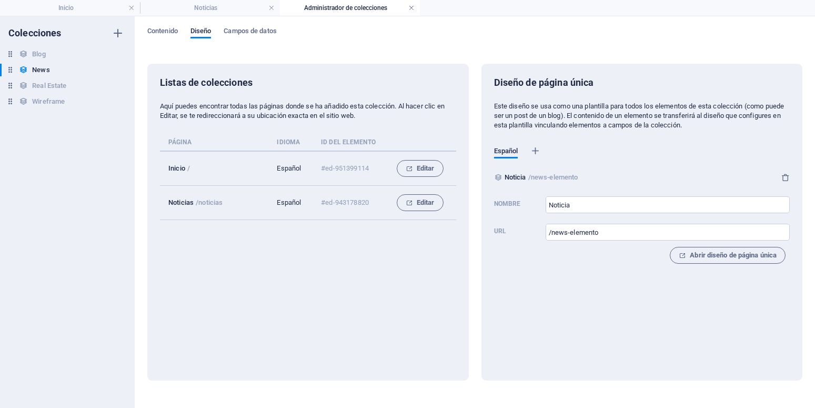
click at [409, 8] on link at bounding box center [411, 8] width 6 height 10
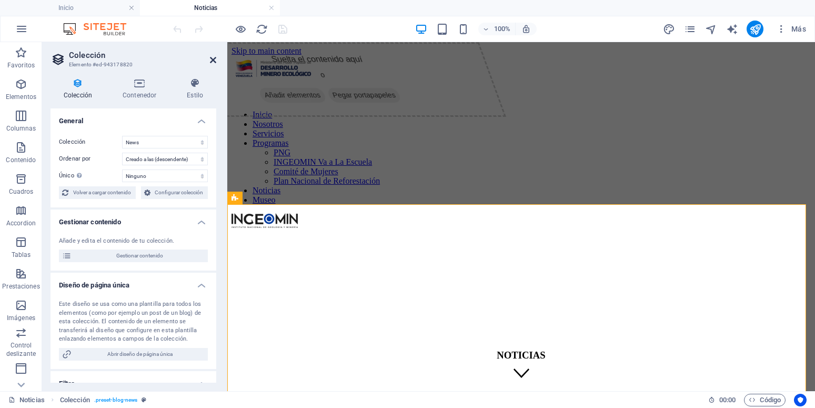
click at [216, 57] on icon at bounding box center [213, 60] width 6 height 8
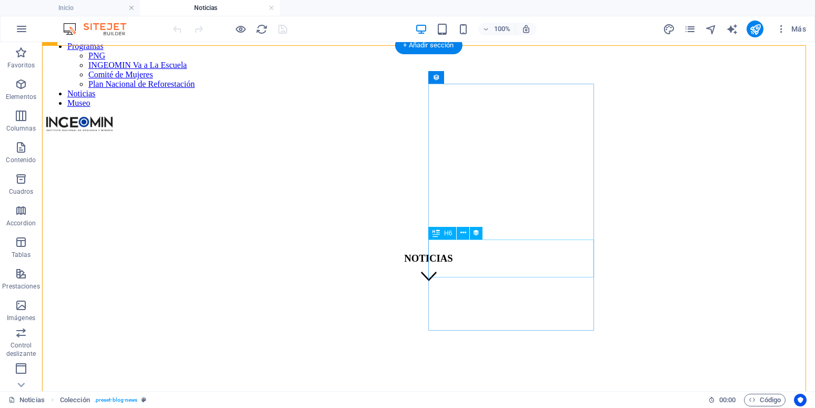
scroll to position [54, 0]
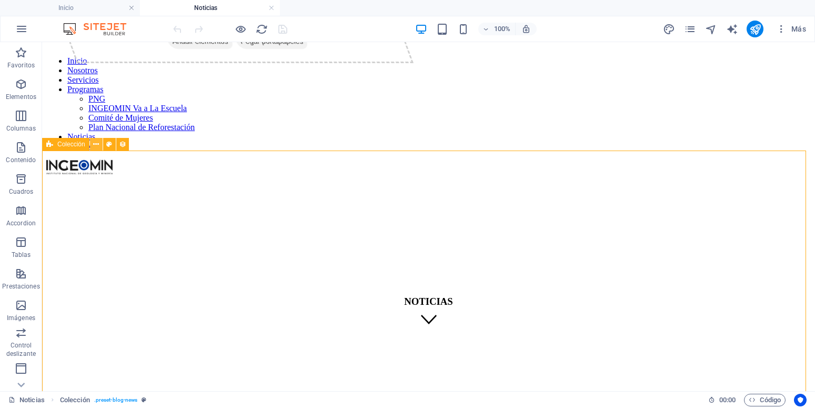
click at [98, 145] on icon at bounding box center [96, 144] width 6 height 11
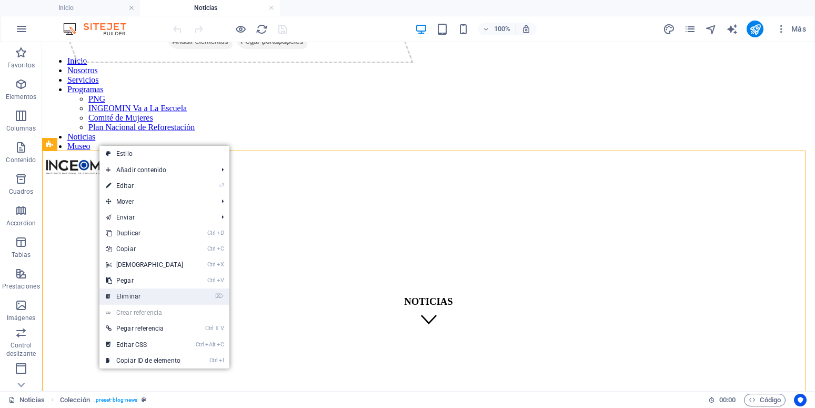
click at [150, 294] on link "⌦ Eliminar" at bounding box center [144, 296] width 90 height 16
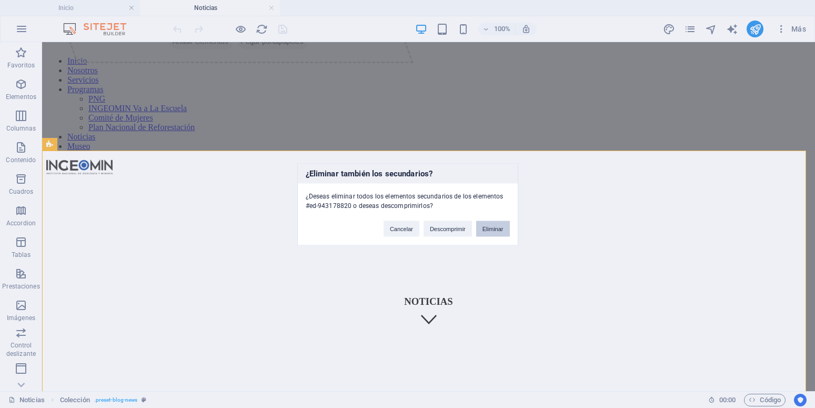
click at [498, 231] on button "Eliminar" at bounding box center [493, 228] width 34 height 16
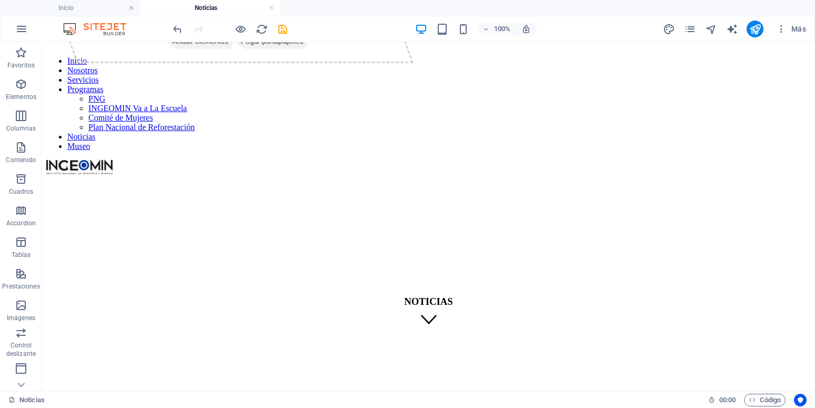
scroll to position [0, 0]
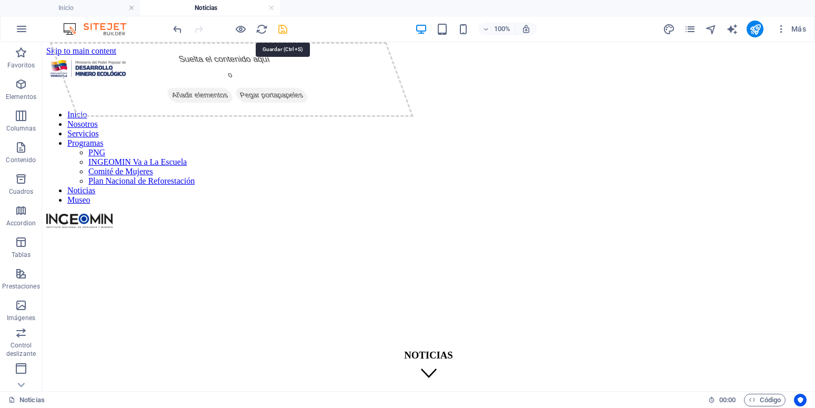
click at [279, 26] on icon "save" at bounding box center [283, 29] width 12 height 12
click at [24, 84] on icon "button" at bounding box center [21, 84] width 13 height 13
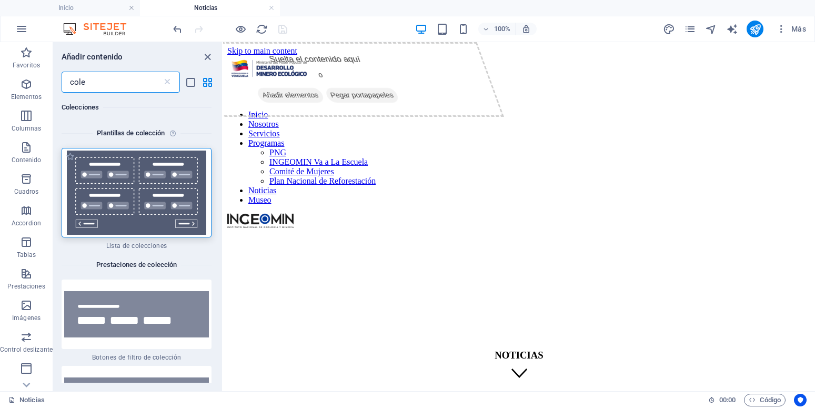
type input "cole"
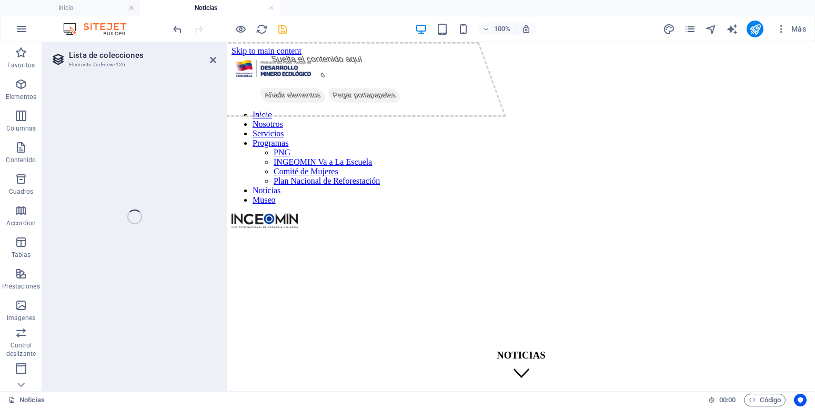
select select
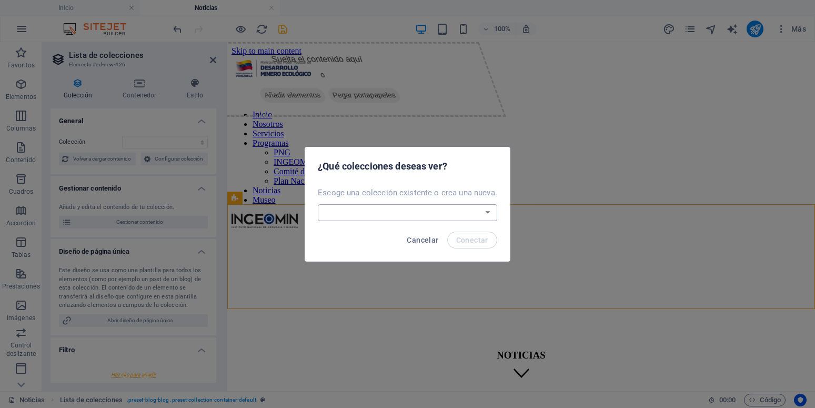
click at [318, 204] on select "Blog News Real Estate Wireframe Crear una nueva colección" at bounding box center [407, 212] width 179 height 17
select select "68c9b5bf5b7bfe3ceb04a5c7"
click option "News" at bounding box center [0, 0] width 0 height 0
click at [471, 243] on span "Conectar" at bounding box center [472, 240] width 32 height 8
select select "68c9b5bf5b7bfe3ceb04a5c7"
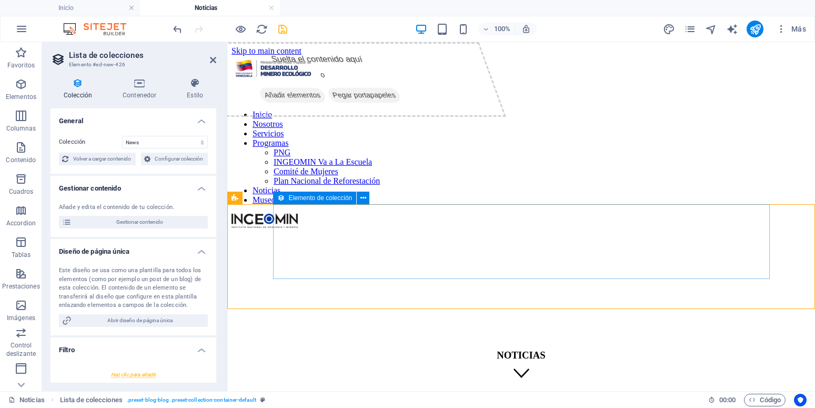
select select "createdAt_DESC"
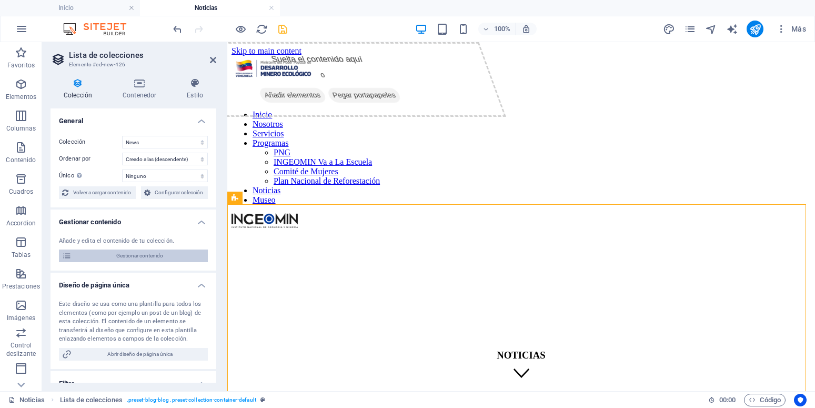
scroll to position [47, 0]
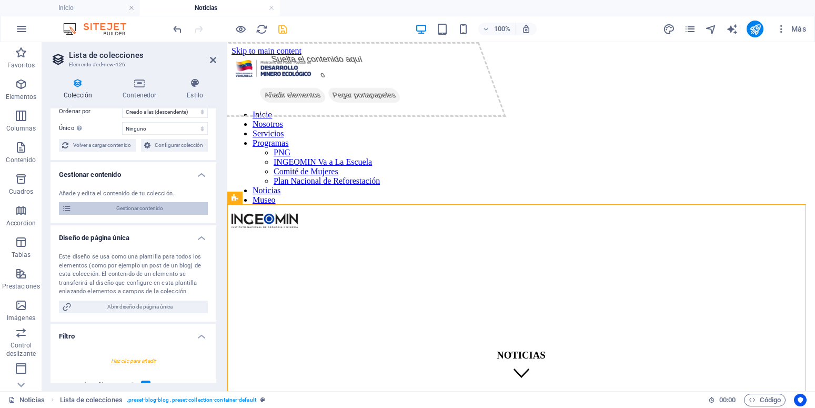
click at [149, 215] on span "Gestionar contenido" at bounding box center [140, 208] width 130 height 13
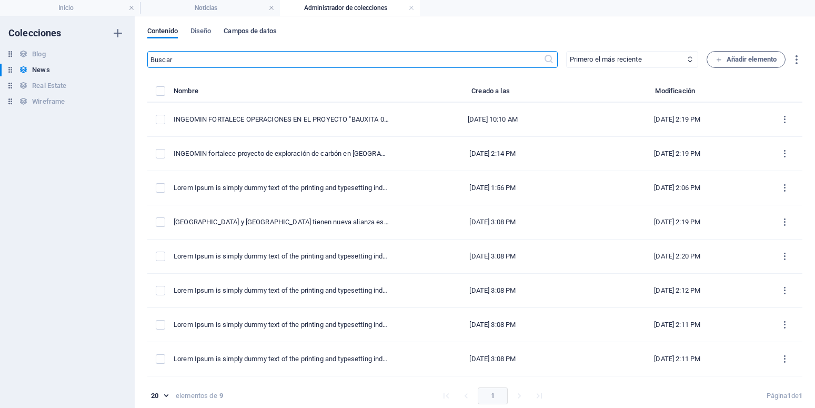
click at [245, 33] on span "Campos de datos" at bounding box center [249, 32] width 53 height 15
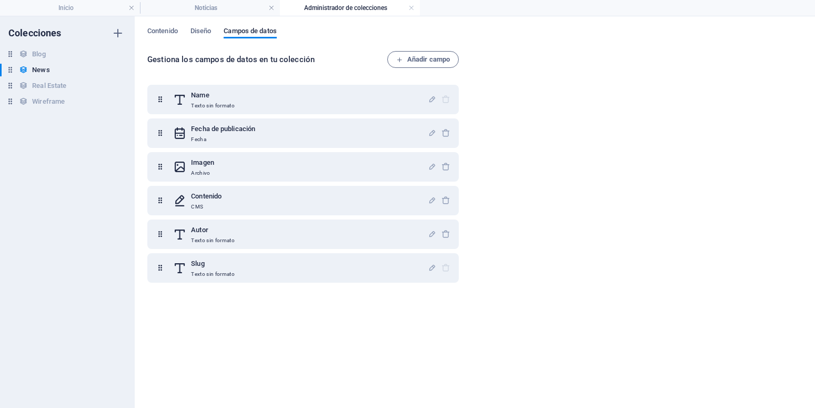
click at [219, 35] on div "Contenido Diseño Campos de datos" at bounding box center [474, 37] width 655 height 20
click at [209, 34] on span "Diseño" at bounding box center [200, 32] width 21 height 15
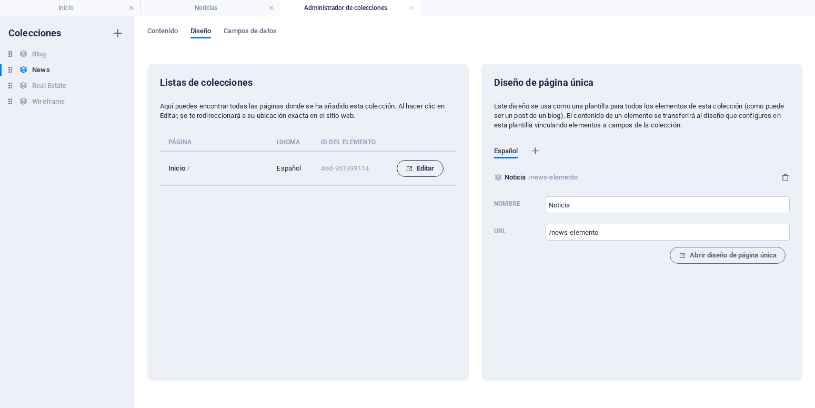
click at [423, 170] on span "Editar" at bounding box center [419, 168] width 29 height 13
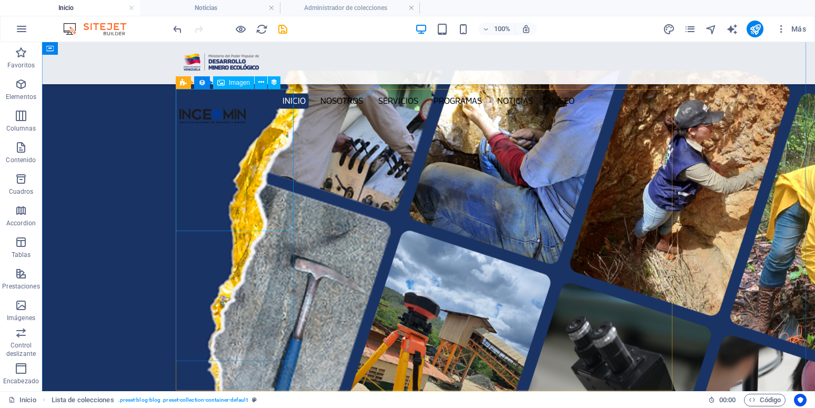
scroll to position [1222, 0]
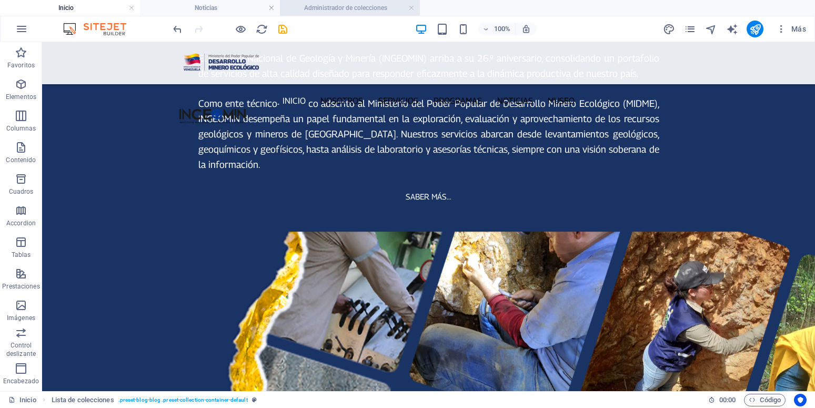
click at [341, 11] on h4 "Administrador de colecciones" at bounding box center [350, 8] width 140 height 12
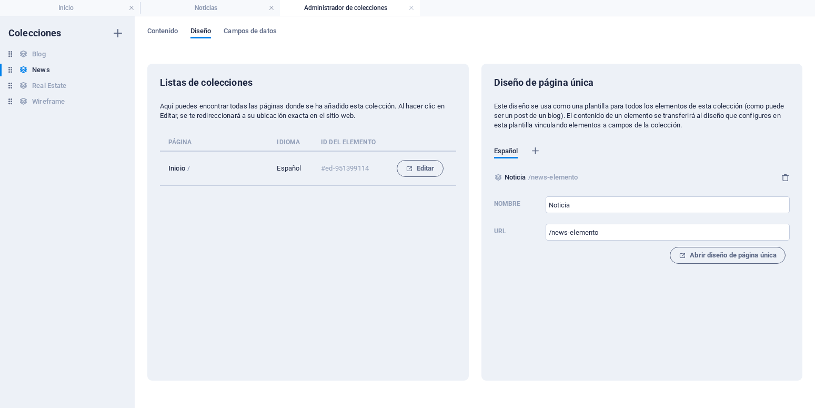
click at [415, 9] on h4 "Administrador de colecciones" at bounding box center [350, 8] width 140 height 12
click at [413, 8] on link at bounding box center [411, 8] width 6 height 10
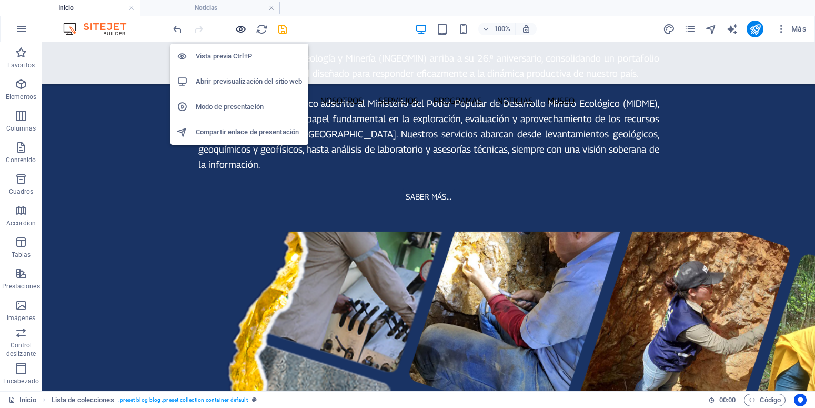
click at [236, 27] on icon "button" at bounding box center [241, 29] width 12 height 12
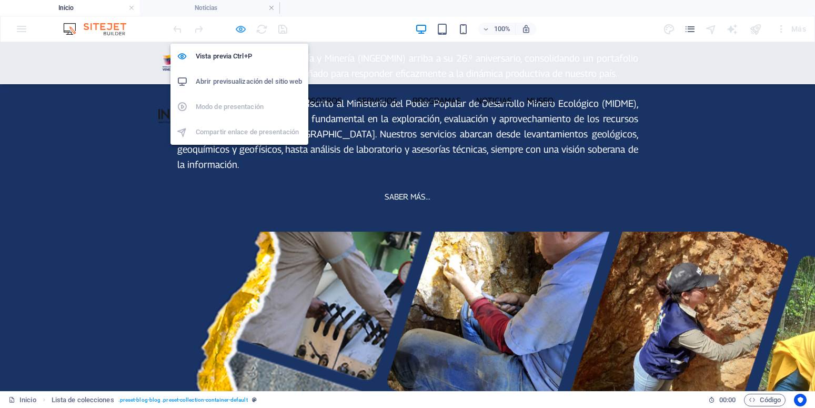
scroll to position [1206, 0]
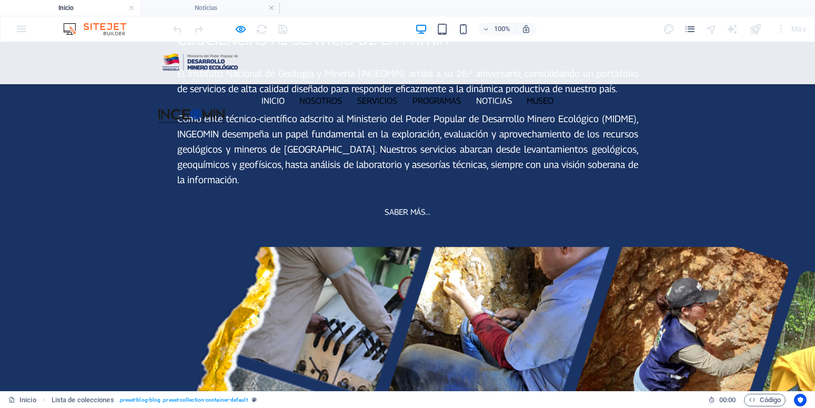
click at [498, 93] on link "Noticias" at bounding box center [493, 100] width 43 height 15
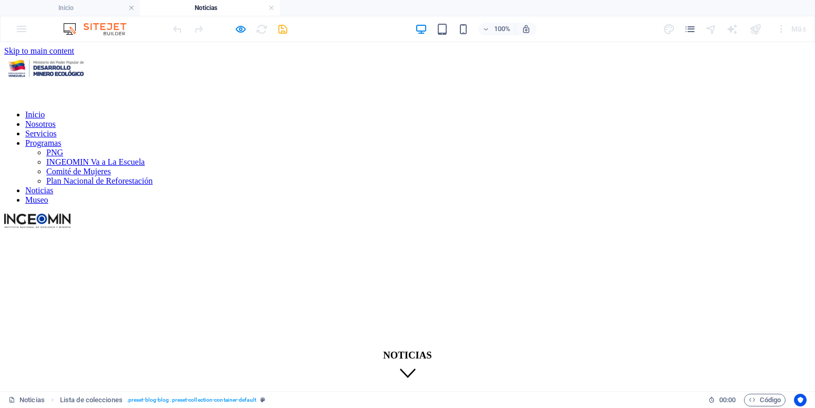
click at [123, 246] on html "Skip to main content Inicio Nosotros Servicios Programas PNG INGEOMIN Va a La E…" at bounding box center [407, 262] width 815 height 440
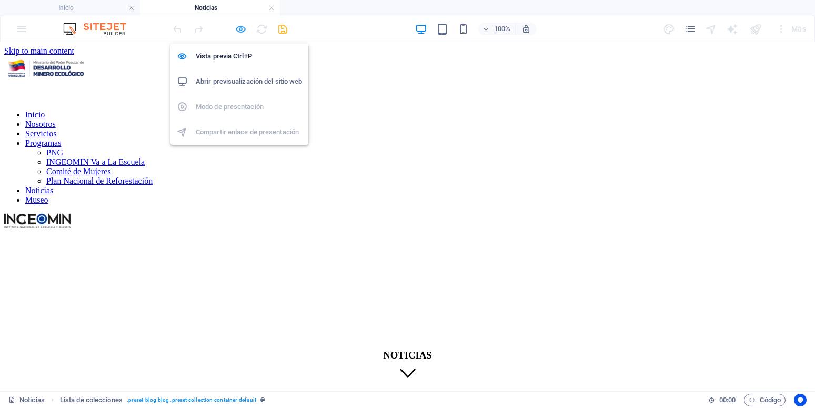
click at [236, 31] on icon "button" at bounding box center [241, 29] width 12 height 12
select select "68c9b5bf5b7bfe3ceb04a5c7"
select select "createdAt_DESC"
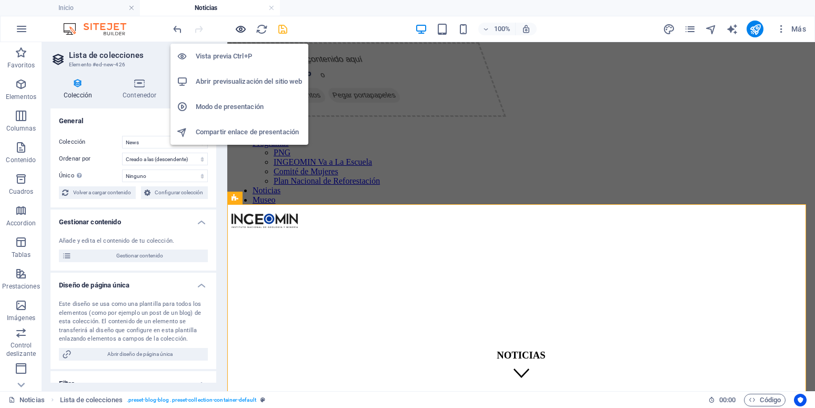
scroll to position [47, 0]
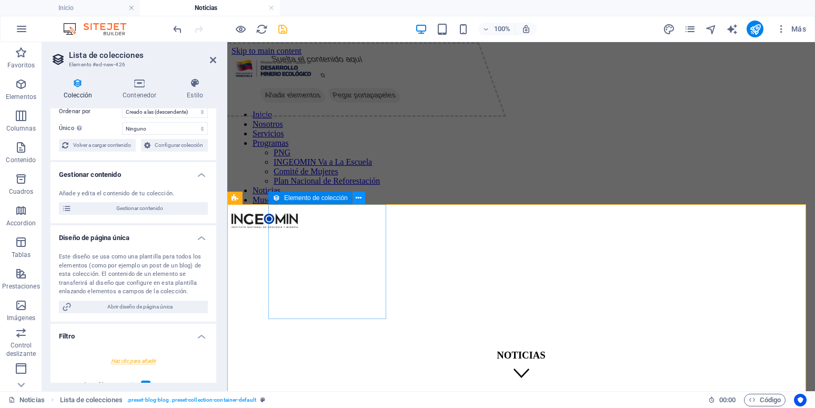
click at [359, 195] on icon at bounding box center [358, 197] width 6 height 11
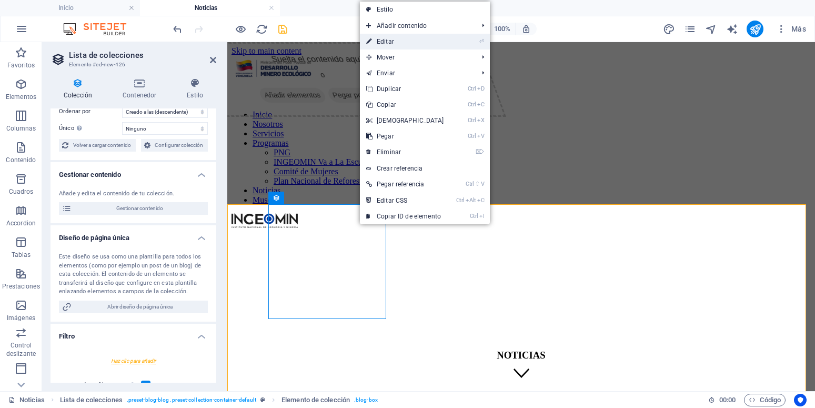
click at [410, 39] on link "⏎ Editar" at bounding box center [405, 42] width 90 height 16
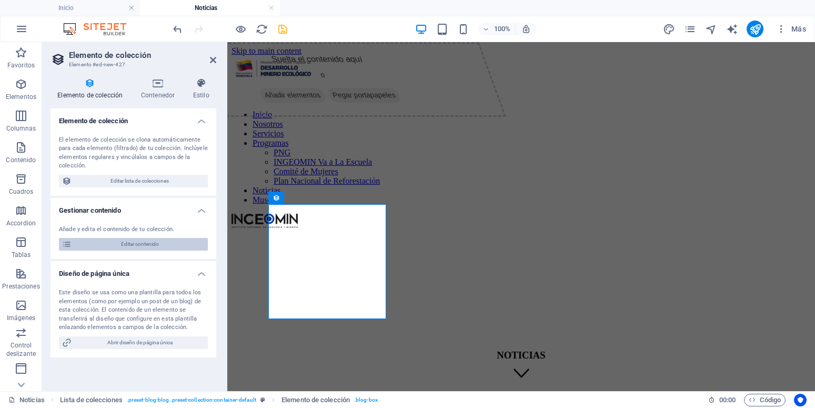
click at [135, 245] on span "Editar contenido" at bounding box center [140, 244] width 130 height 13
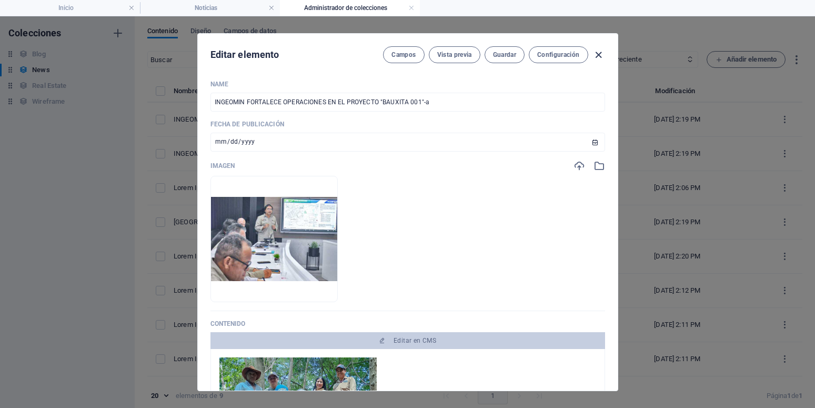
click at [596, 52] on icon "button" at bounding box center [598, 55] width 12 height 12
type input "[DATE]"
type input "ingeomin-fortalece-operaciones-en-el-proyecto-bauxita-001-a"
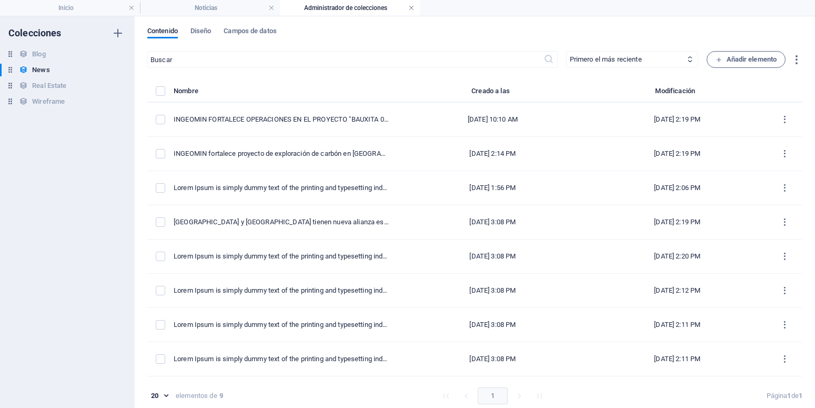
click at [411, 7] on link at bounding box center [411, 8] width 6 height 10
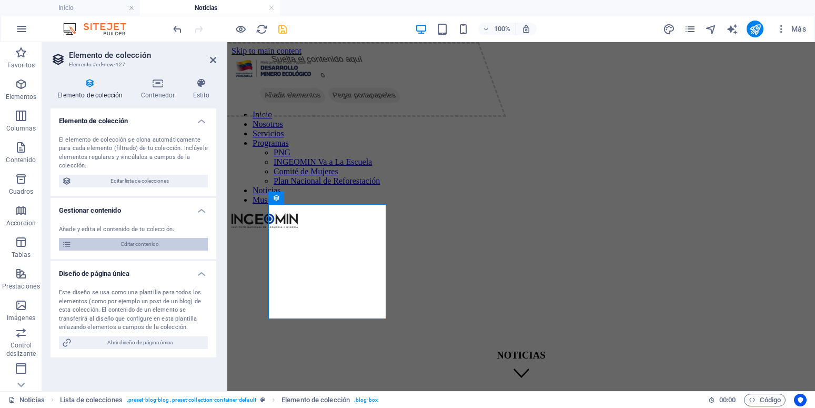
click at [139, 246] on span "Editar contenido" at bounding box center [140, 244] width 130 height 13
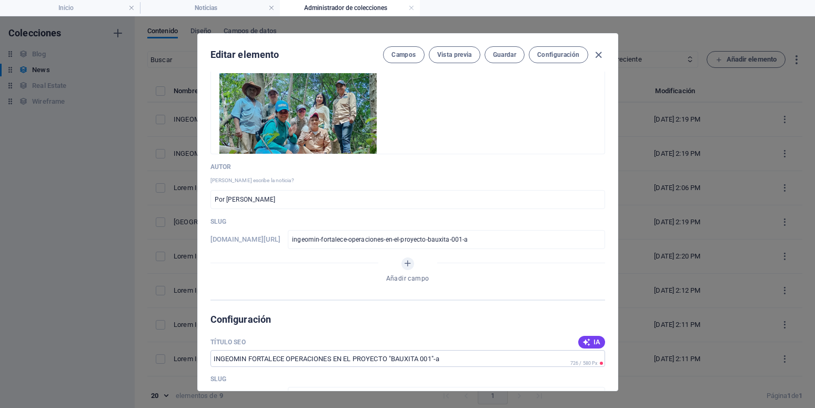
scroll to position [0, 0]
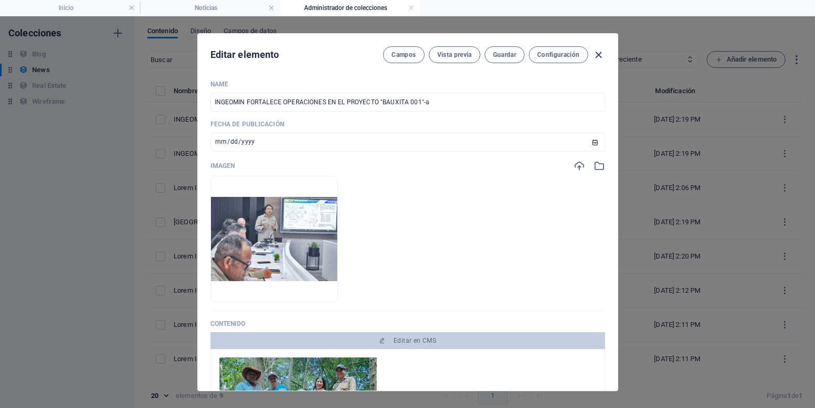
click at [592, 55] on icon "button" at bounding box center [598, 55] width 12 height 12
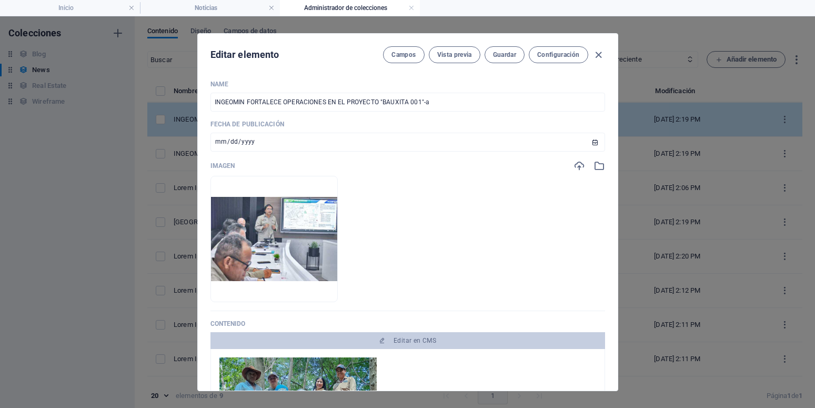
type input "[DATE]"
type input "ingeomin-fortalece-operaciones-en-el-proyecto-bauxita-001-a"
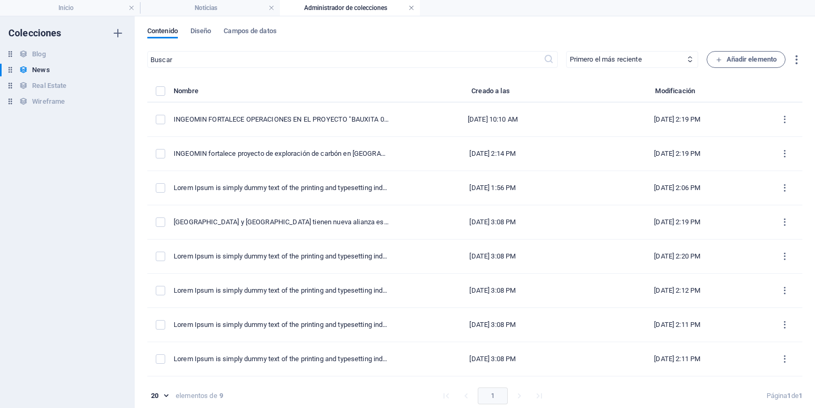
click at [412, 8] on link at bounding box center [411, 8] width 6 height 10
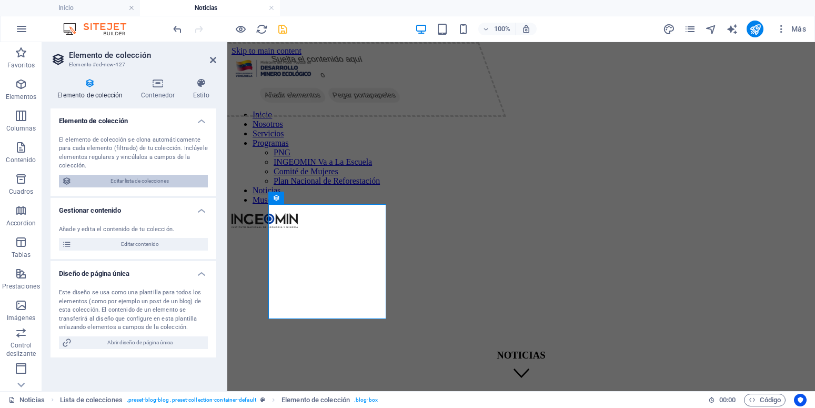
click at [167, 184] on span "Editar lista de colecciones" at bounding box center [140, 181] width 130 height 13
select select "68c9b5bf5b7bfe3ceb04a5c7"
select select "createdAt_DESC"
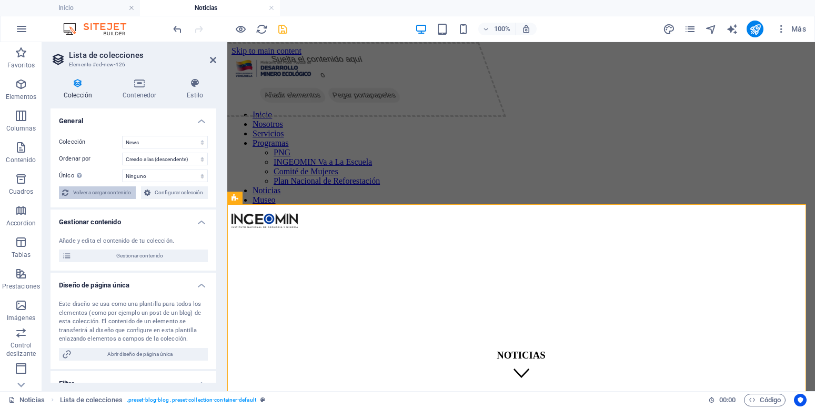
click at [133, 190] on span "Volver a cargar contenido" at bounding box center [102, 192] width 61 height 13
select select "68c9b5bf5b7bfe3ceb04a5c7"
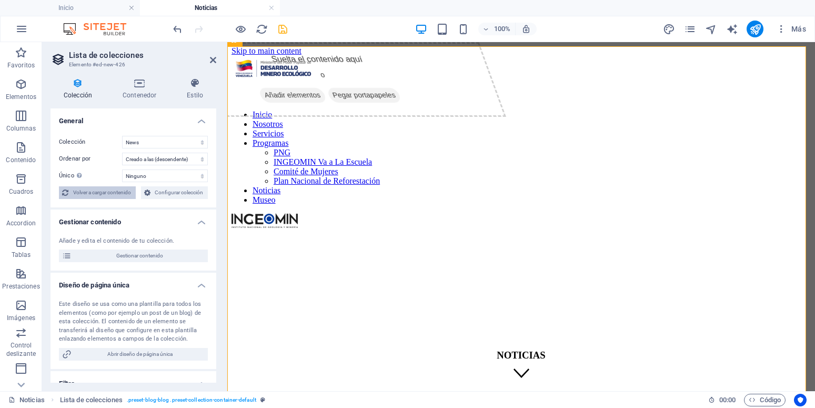
scroll to position [158, 0]
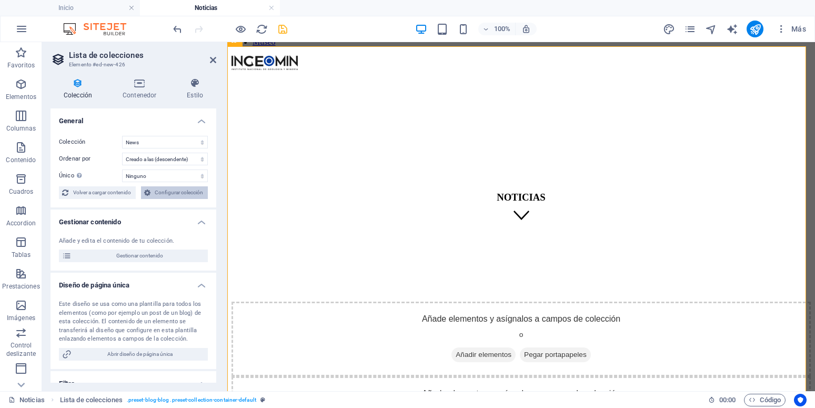
click at [154, 199] on span "Configurar colección" at bounding box center [180, 192] width 52 height 13
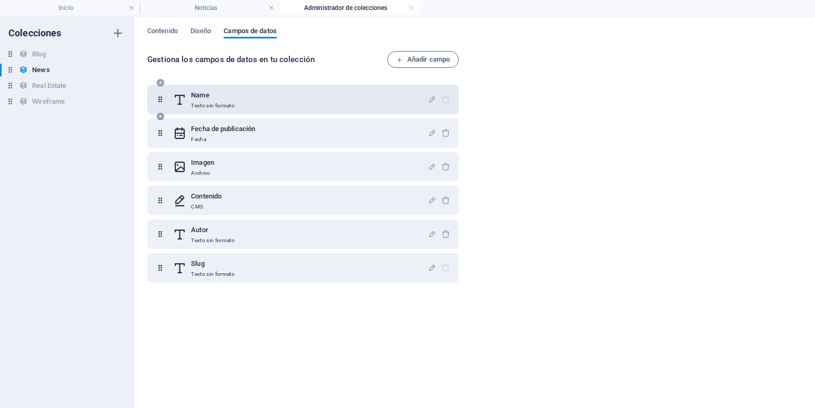
click at [256, 96] on div "Name Texto sin formato" at bounding box center [300, 99] width 255 height 21
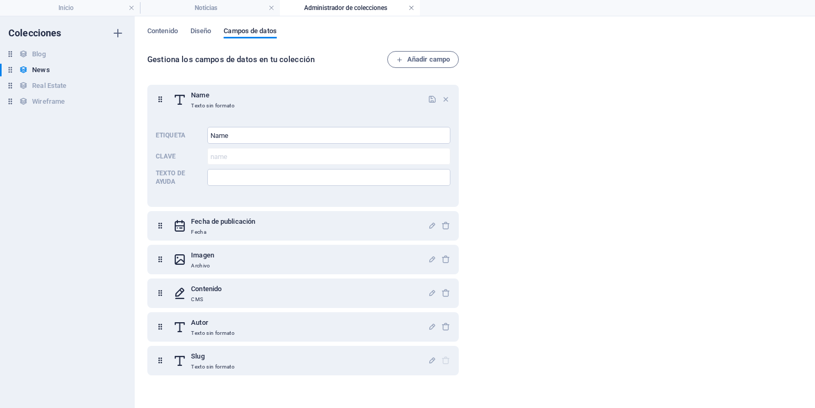
click at [408, 9] on link at bounding box center [411, 8] width 6 height 10
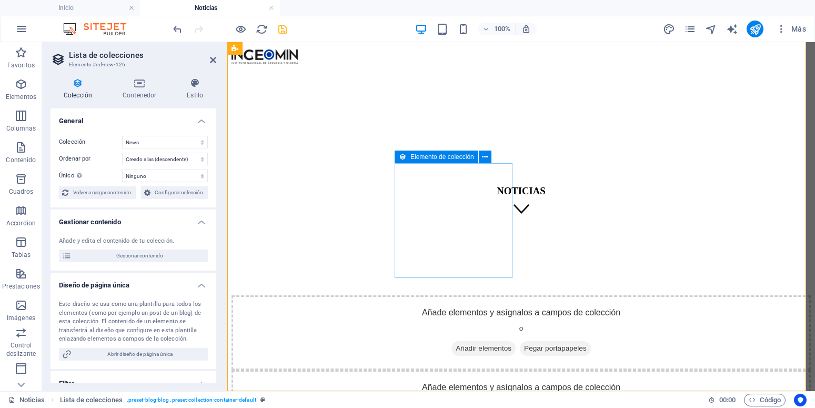
scroll to position [0, 0]
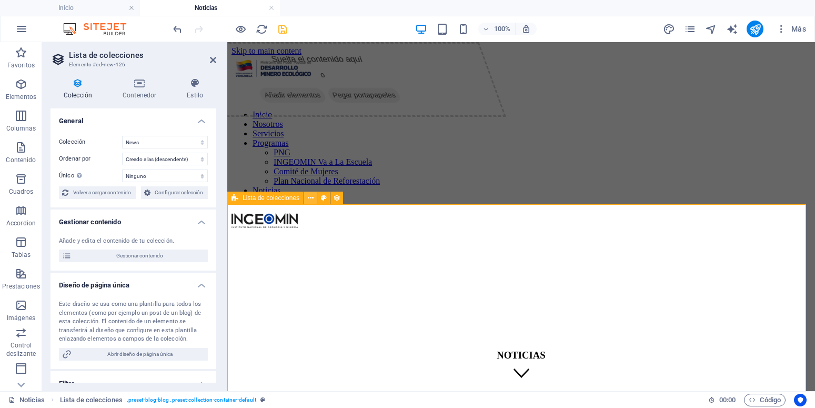
click at [314, 198] on button at bounding box center [310, 197] width 13 height 13
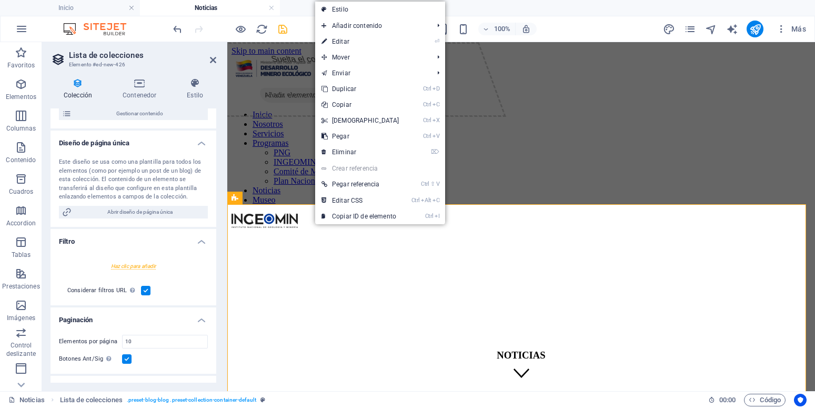
scroll to position [226, 0]
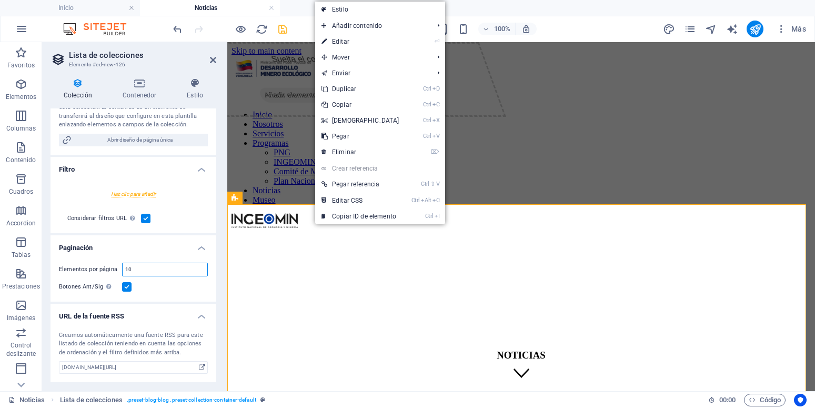
drag, startPoint x: 140, startPoint y: 269, endPoint x: 85, endPoint y: 267, distance: 55.8
click at [123, 267] on input "10" at bounding box center [165, 269] width 85 height 13
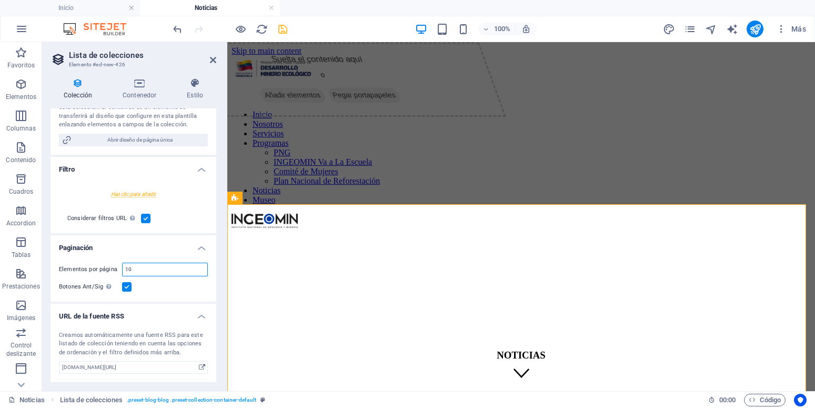
type input "6"
select select "68c9b5bf5b7bfe3ceb04a5c7"
type input "6"
click at [273, 28] on div at bounding box center [230, 29] width 118 height 17
click at [283, 34] on icon "save" at bounding box center [283, 29] width 12 height 12
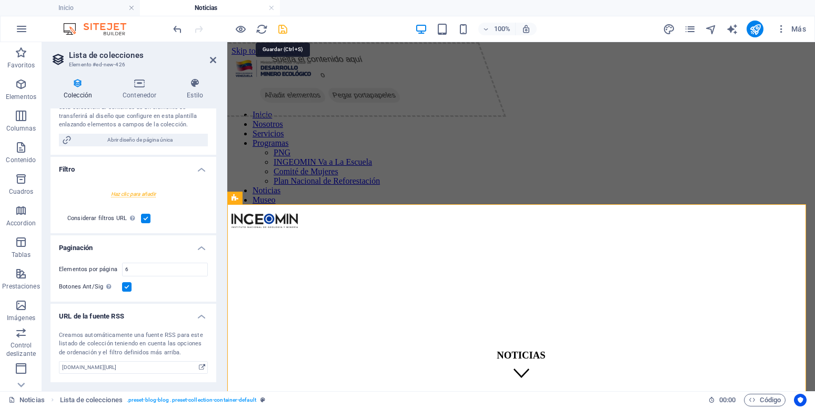
select select "68c9b5bf5b7bfe3ceb04a5c7"
select select "createdAt_DESC"
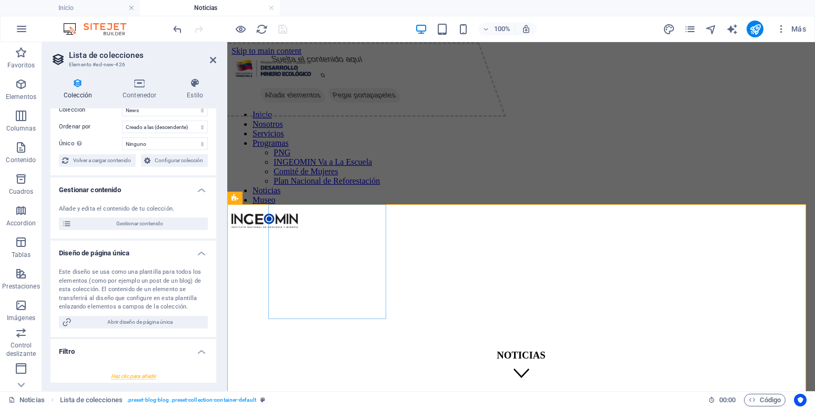
scroll to position [47, 0]
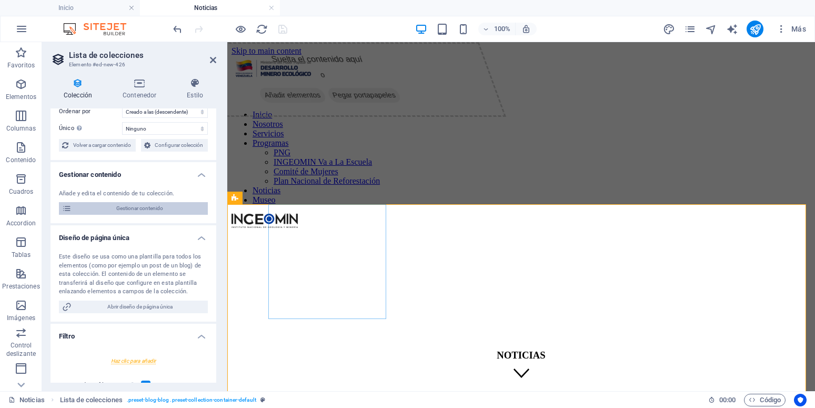
click at [128, 215] on span "Gestionar contenido" at bounding box center [140, 208] width 130 height 13
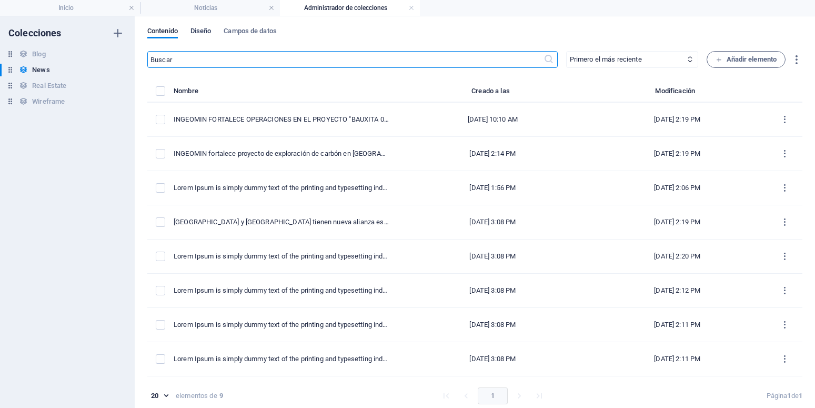
click at [200, 30] on span "Diseño" at bounding box center [200, 32] width 21 height 15
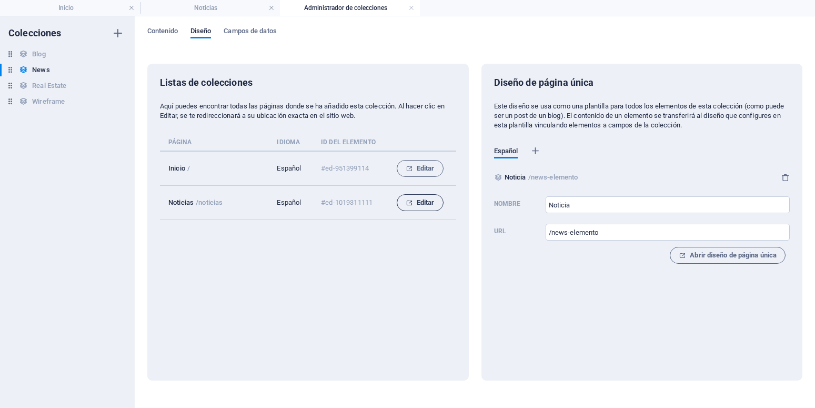
click at [421, 198] on span "Editar" at bounding box center [419, 202] width 29 height 13
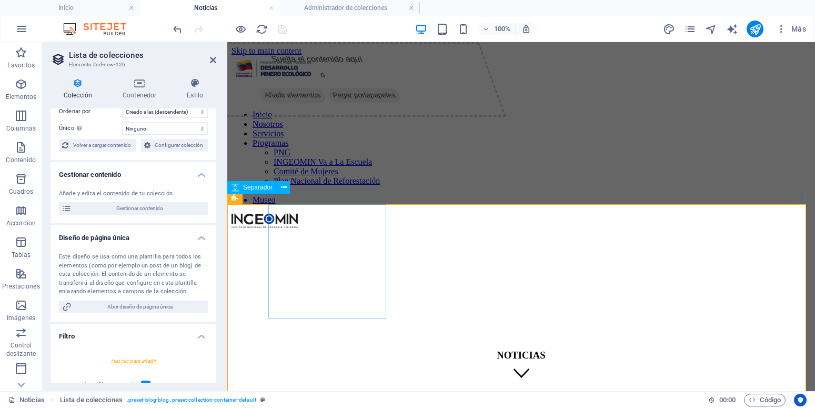
scroll to position [52, 0]
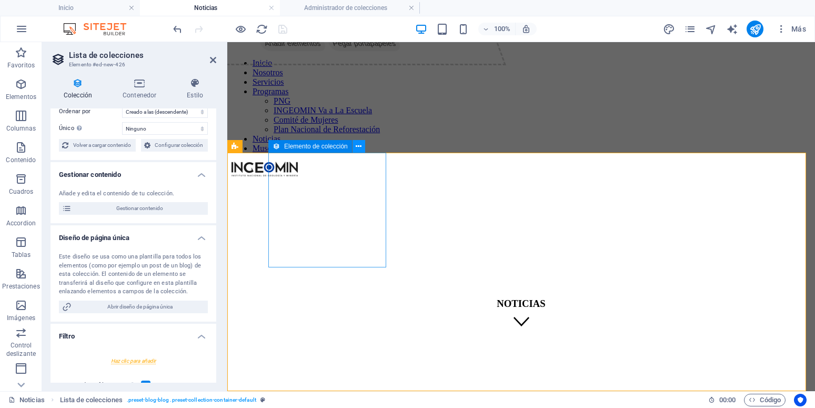
click at [358, 141] on icon at bounding box center [358, 146] width 6 height 11
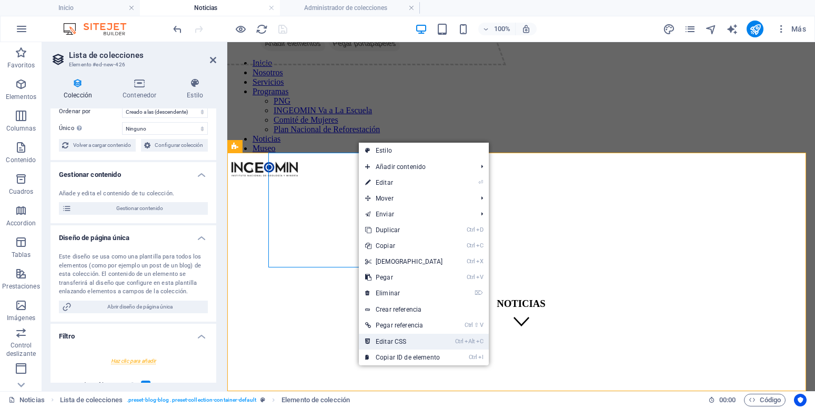
click at [405, 337] on link "Ctrl Alt C Editar CSS" at bounding box center [404, 341] width 90 height 16
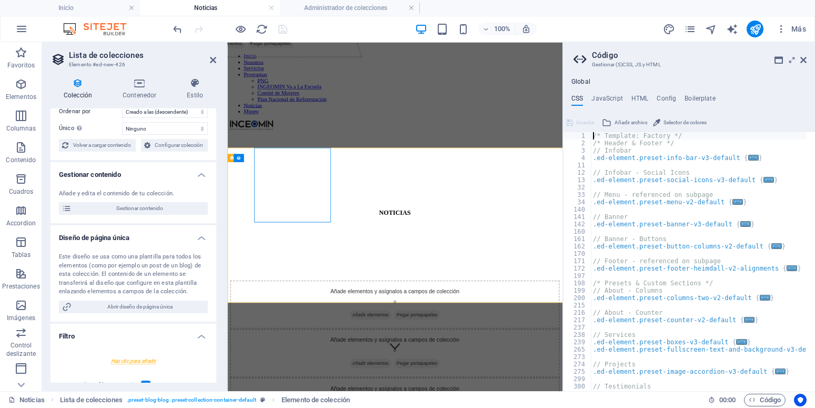
scroll to position [0, 0]
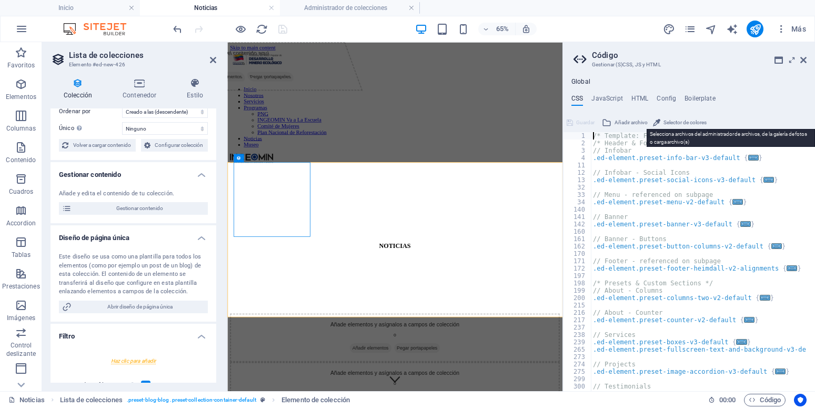
click at [621, 123] on span "Añadir archivo" at bounding box center [630, 122] width 33 height 13
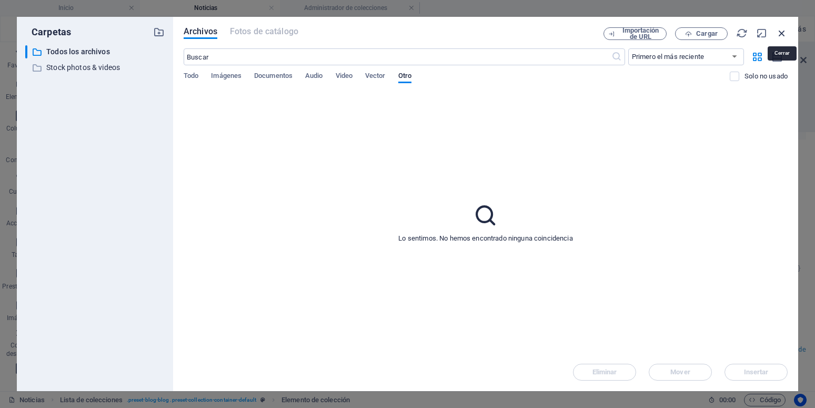
click at [783, 32] on icon "button" at bounding box center [782, 33] width 12 height 12
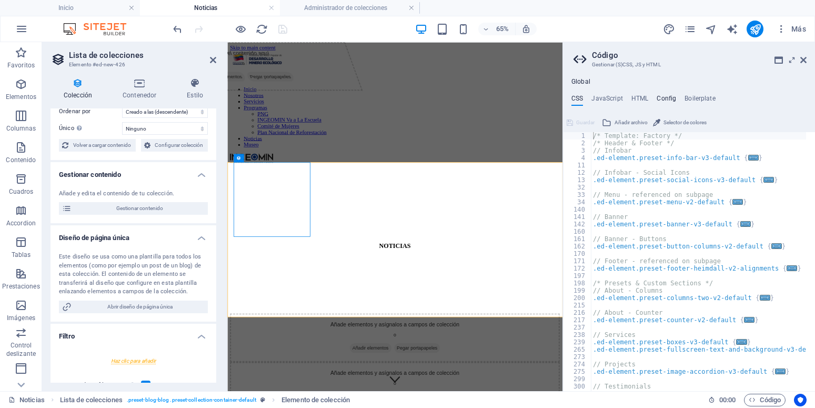
click at [667, 99] on h4 "Config" at bounding box center [665, 101] width 19 height 12
type textarea "$color-background: #fff;"
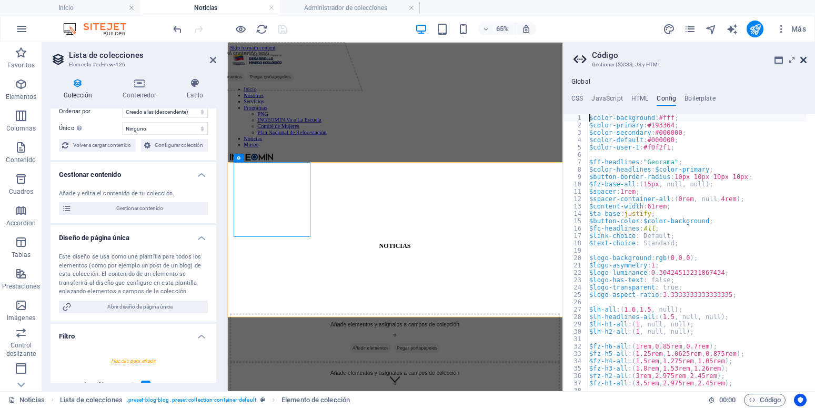
click at [802, 59] on icon at bounding box center [803, 60] width 6 height 8
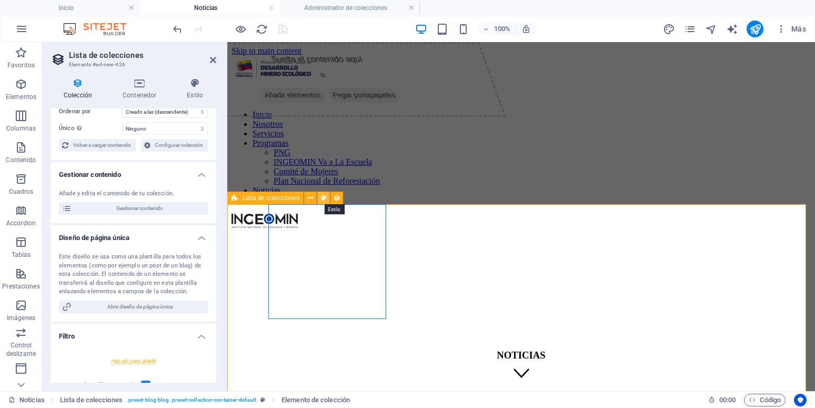
click at [324, 197] on icon at bounding box center [324, 197] width 6 height 11
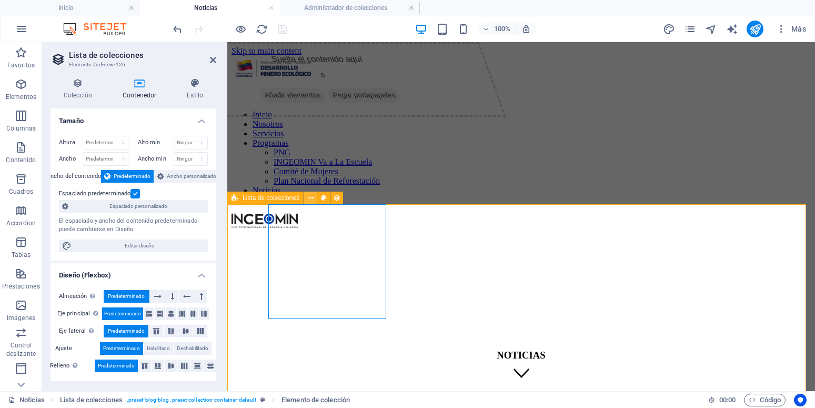
click at [312, 200] on icon at bounding box center [311, 197] width 6 height 11
click at [311, 199] on icon at bounding box center [311, 197] width 6 height 11
click at [359, 201] on icon at bounding box center [358, 197] width 6 height 11
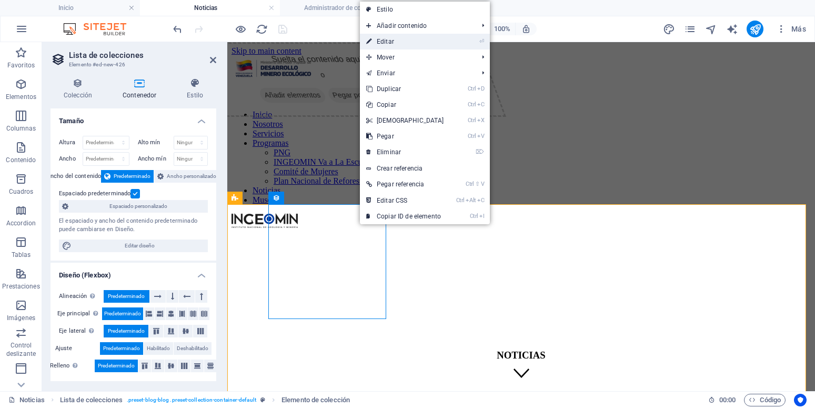
click at [396, 40] on link "⏎ Editar" at bounding box center [405, 42] width 90 height 16
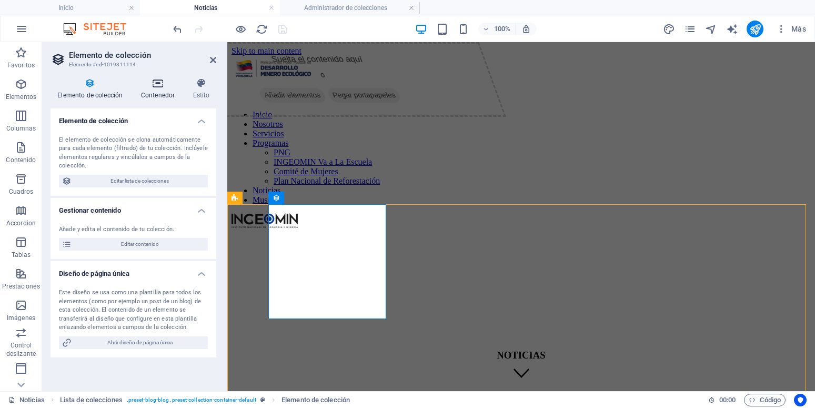
click at [161, 84] on icon at bounding box center [158, 83] width 48 height 11
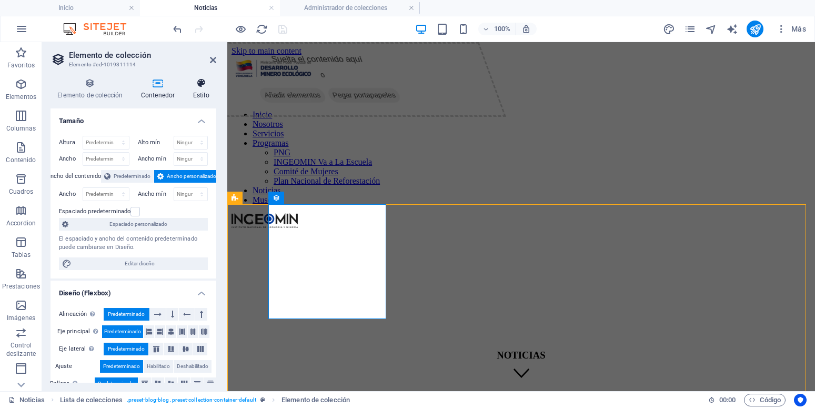
click at [205, 86] on icon at bounding box center [201, 83] width 30 height 11
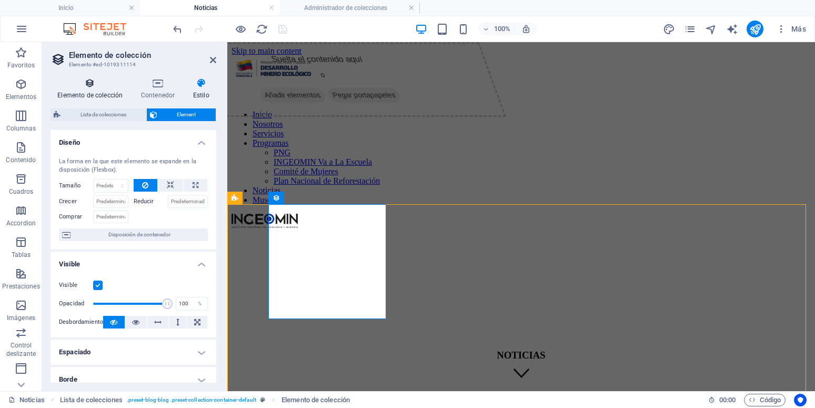
click at [99, 88] on h4 "Elemento de colección" at bounding box center [92, 89] width 84 height 22
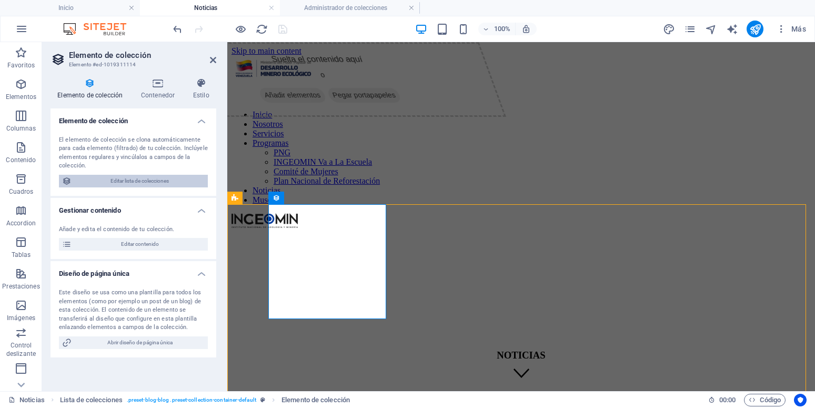
click at [152, 182] on span "Editar lista de colecciones" at bounding box center [140, 181] width 130 height 13
select select "68c9b5bf5b7bfe3ceb04a5c7"
select select "createdAt_DESC"
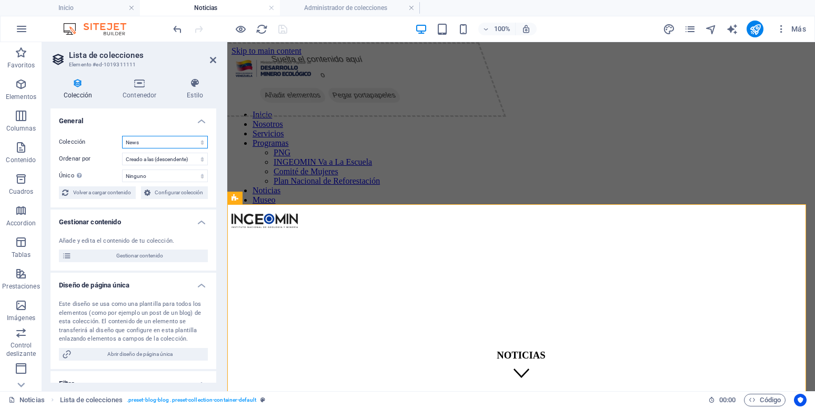
click at [122, 136] on select "Blog News Real Estate Wireframe" at bounding box center [165, 142] width 86 height 13
click option "News" at bounding box center [0, 0] width 0 height 0
click at [122, 169] on select "Ninguno Name Fecha de publicación Imagen Contenido Autor Slug" at bounding box center [165, 175] width 86 height 13
click at [193, 174] on select "Ninguno Name Fecha de publicación Imagen Contenido Autor Slug" at bounding box center [165, 175] width 86 height 13
click at [122, 169] on select "Ninguno Name Fecha de publicación Imagen Contenido Autor Slug" at bounding box center [165, 175] width 86 height 13
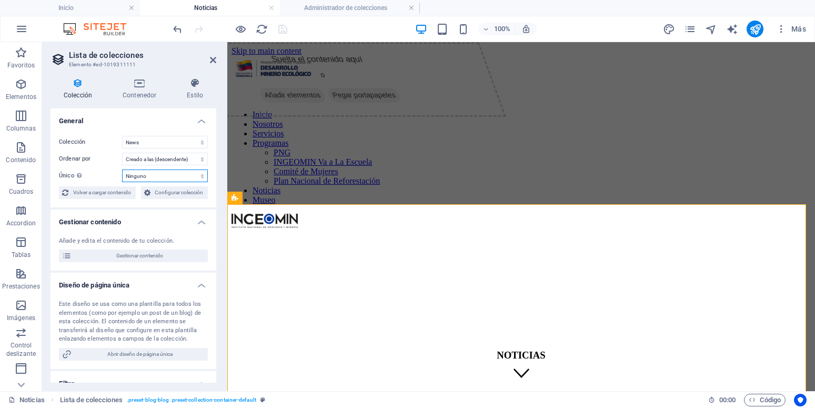
click at [122, 169] on select "Ninguno Name Fecha de publicación Imagen Contenido Autor Slug" at bounding box center [165, 175] width 86 height 13
click at [193, 173] on select "Ninguno Name Fecha de publicación Imagen Contenido Autor Slug" at bounding box center [165, 175] width 86 height 13
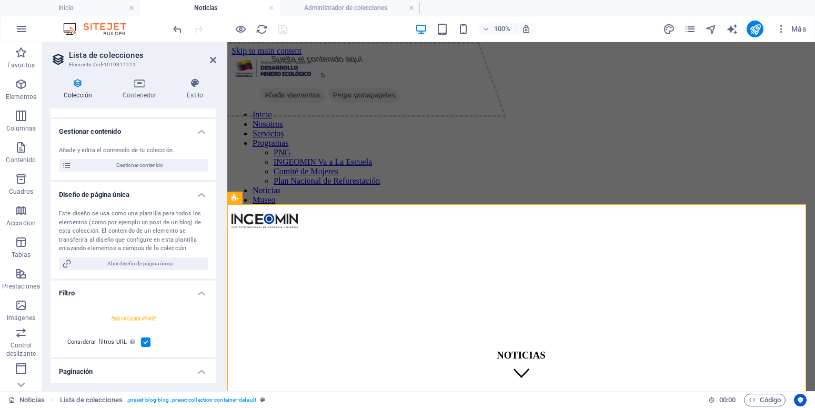
scroll to position [95, 0]
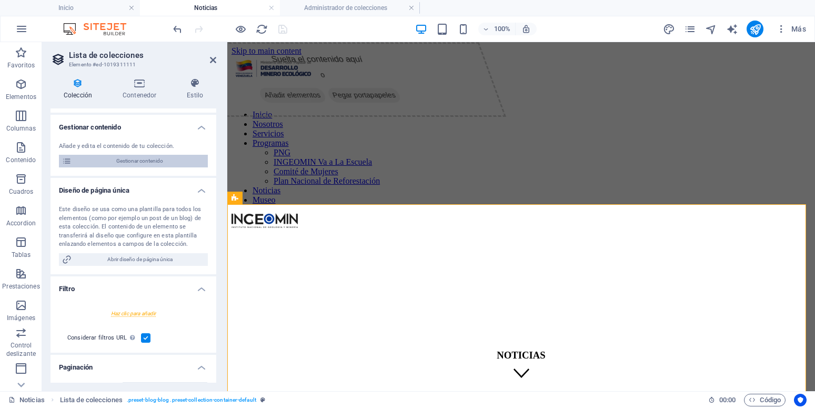
click at [162, 167] on span "Gestionar contenido" at bounding box center [140, 161] width 130 height 13
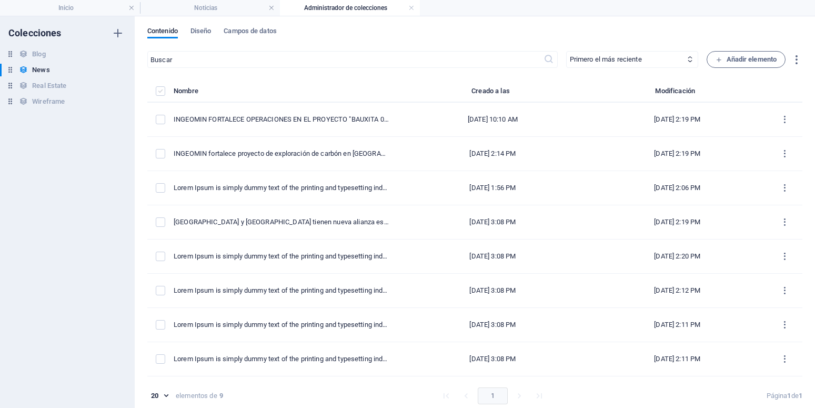
click at [165, 93] on label "items list" at bounding box center [160, 90] width 9 height 9
click at [0, 0] on input "items list" at bounding box center [0, 0] width 0 height 0
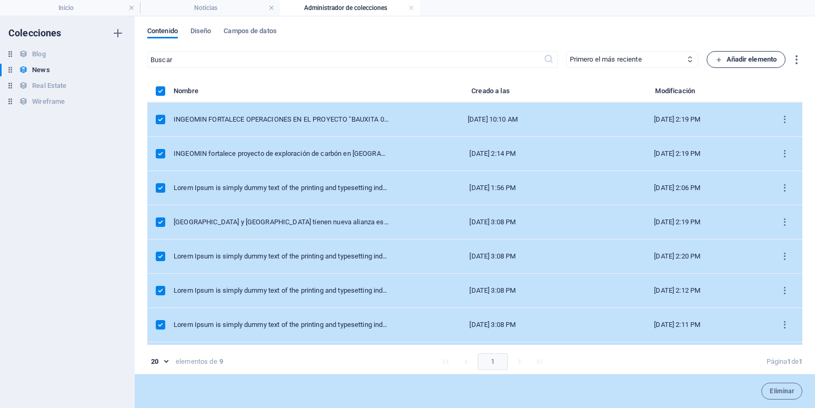
click at [741, 62] on span "Añadir elemento" at bounding box center [746, 59] width 62 height 13
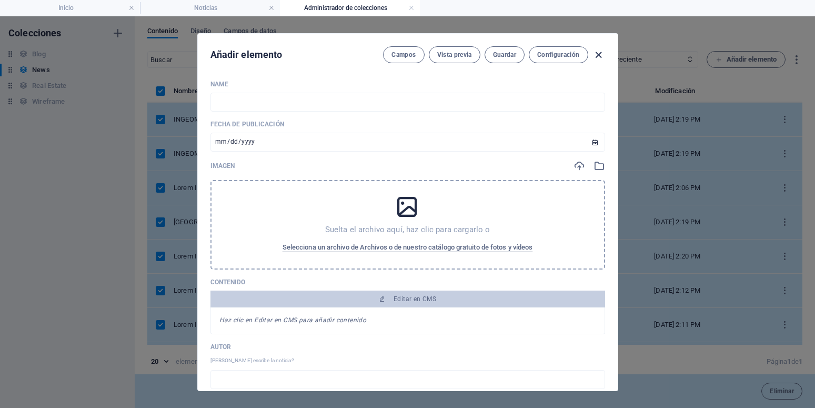
click at [595, 50] on icon "button" at bounding box center [598, 55] width 12 height 12
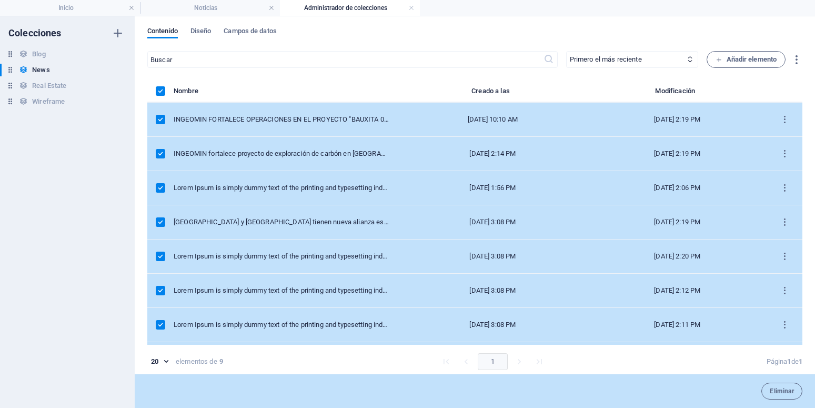
scroll to position [66, 0]
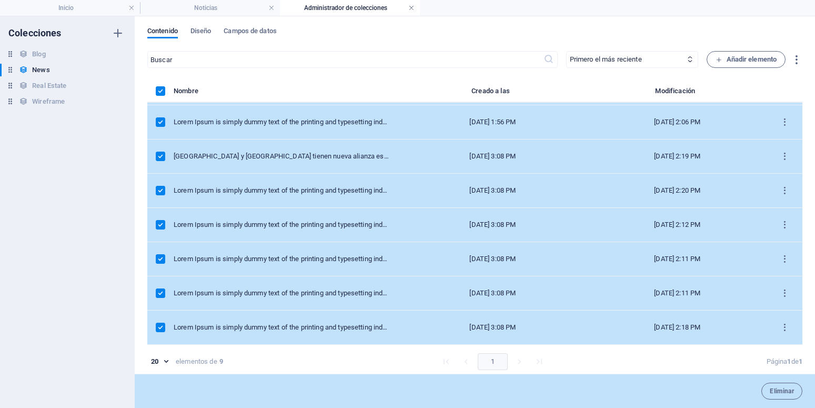
click at [412, 9] on link at bounding box center [411, 8] width 6 height 10
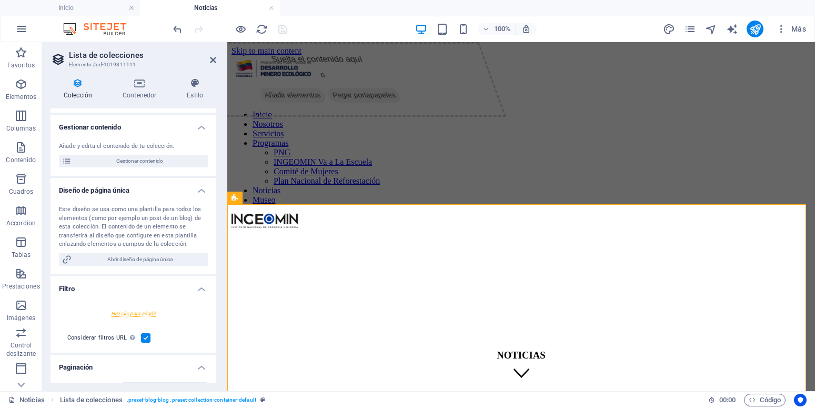
scroll to position [226, 0]
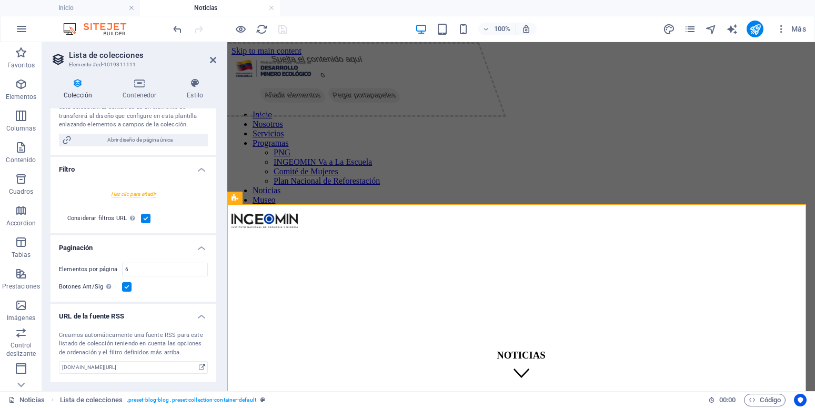
click at [131, 287] on div "Botones Ant/Sig Aunque se haya seleccionado, la paginación no se mostrará cuand…" at bounding box center [133, 286] width 149 height 13
click at [126, 290] on label at bounding box center [126, 286] width 9 height 9
click at [0, 0] on input "Botones Ant/Sig Aunque se haya seleccionado, la paginación no se mostrará cuand…" at bounding box center [0, 0] width 0 height 0
click at [126, 290] on label at bounding box center [126, 286] width 9 height 9
click at [0, 0] on input "Botones Ant/Sig Aunque se haya seleccionado, la paginación no se mostrará cuand…" at bounding box center [0, 0] width 0 height 0
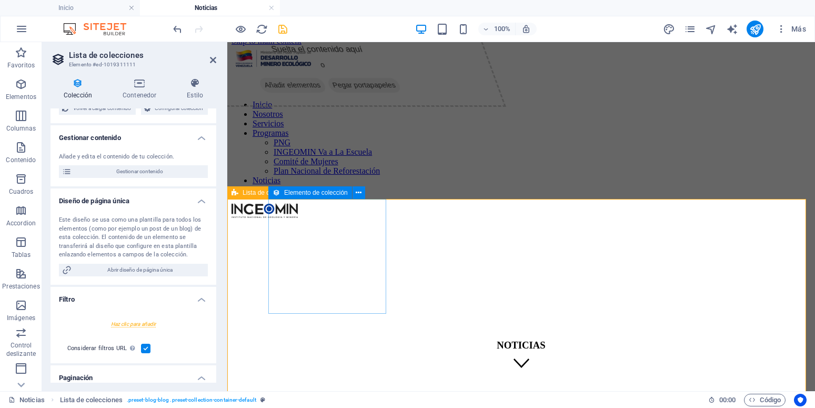
scroll to position [0, 0]
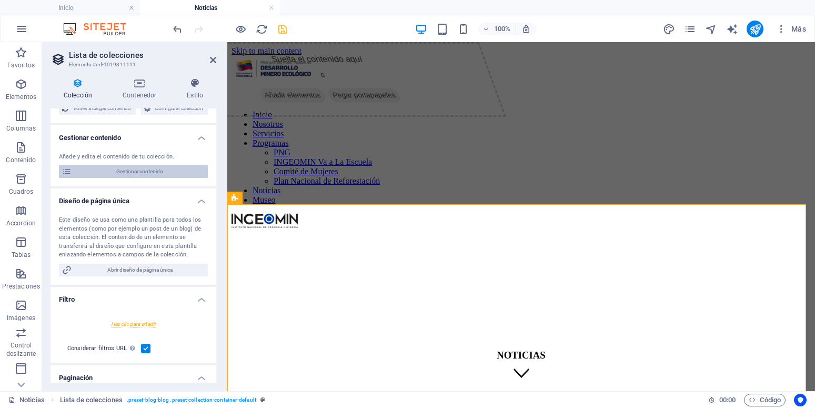
click at [141, 178] on span "Gestionar contenido" at bounding box center [140, 171] width 130 height 13
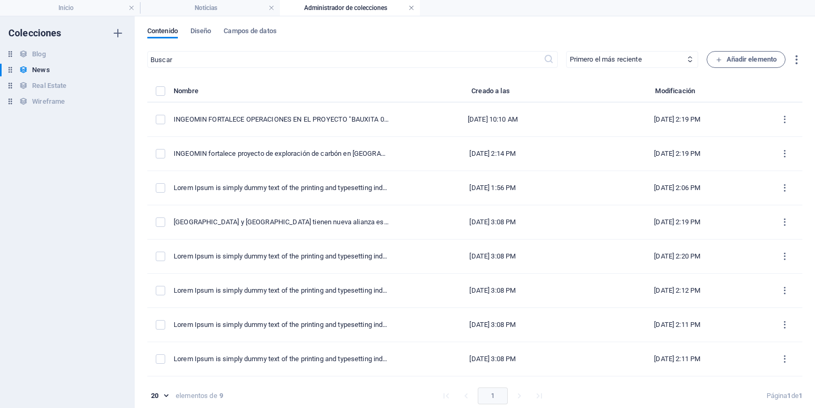
click at [413, 8] on link at bounding box center [411, 8] width 6 height 10
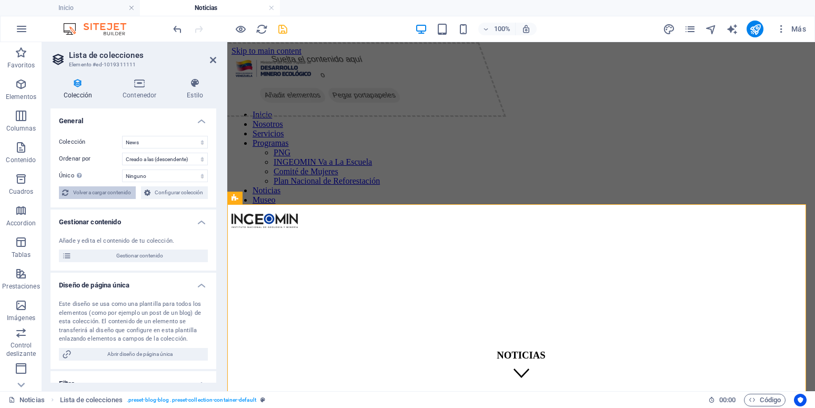
click at [130, 189] on span "Volver a cargar contenido" at bounding box center [102, 192] width 61 height 13
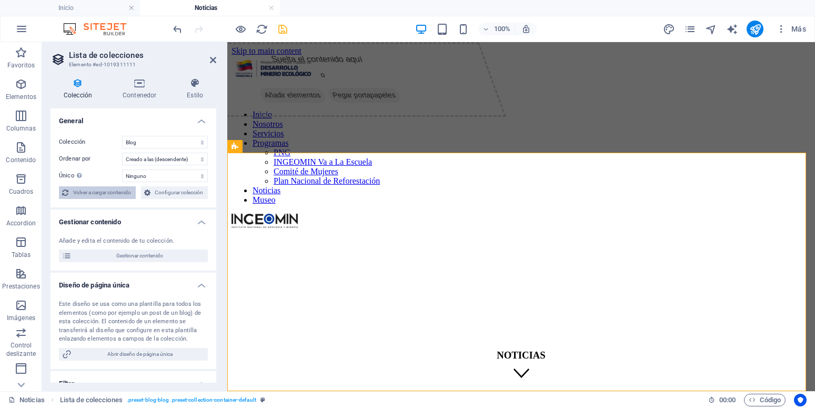
select select "68c9b5bf5b7bfe3ceb04a5c7"
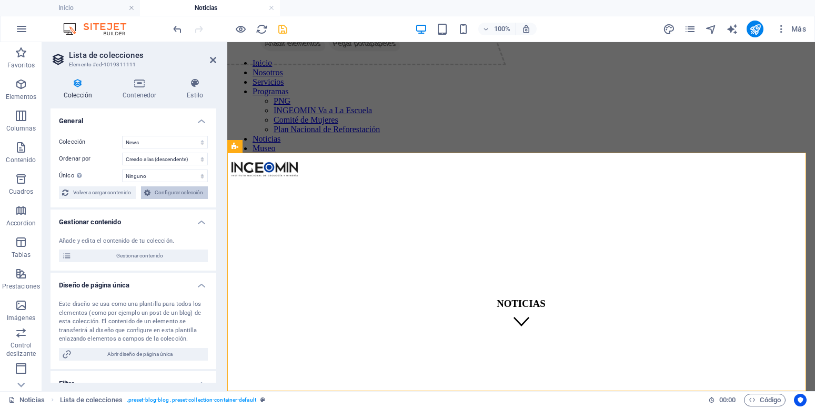
click at [154, 199] on span "Configurar colección" at bounding box center [180, 192] width 52 height 13
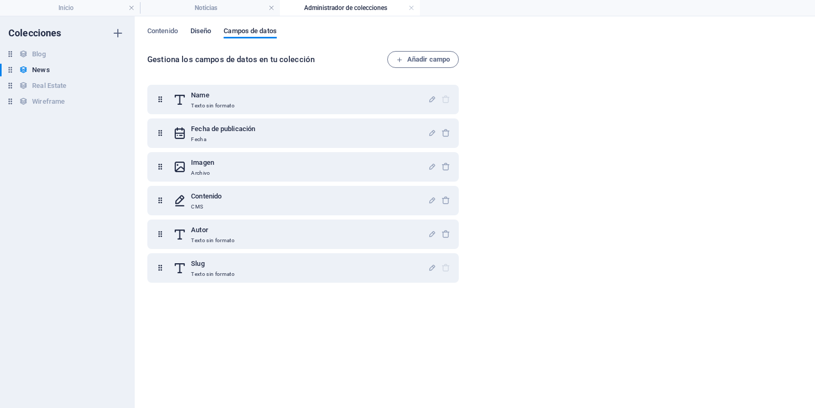
click at [210, 32] on span "Diseño" at bounding box center [200, 32] width 21 height 15
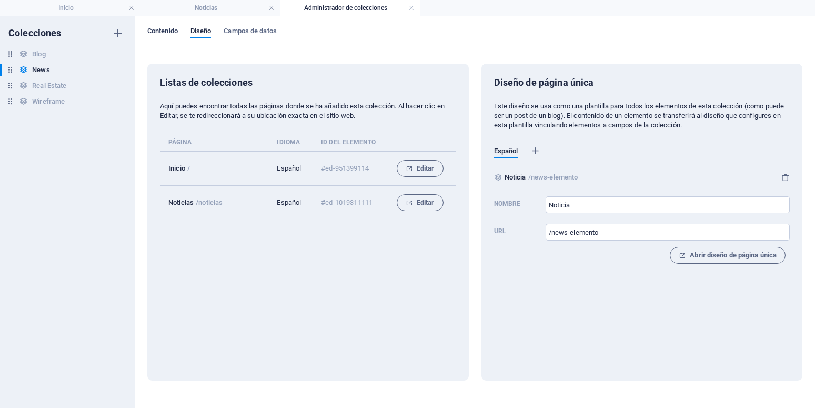
click at [172, 32] on span "Contenido" at bounding box center [162, 32] width 30 height 15
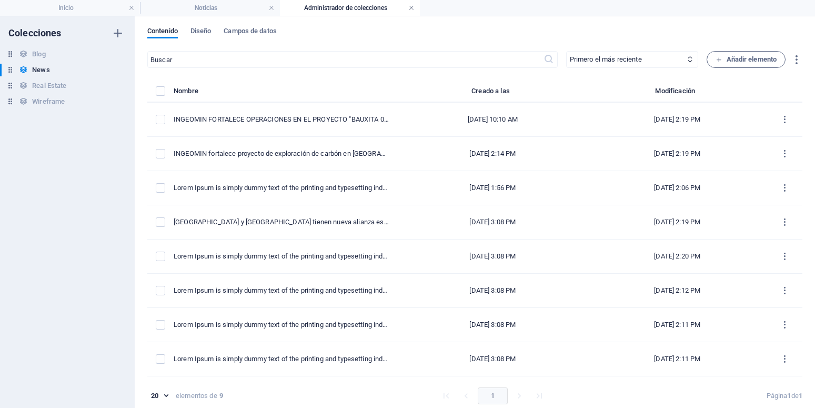
click at [412, 7] on link at bounding box center [411, 8] width 6 height 10
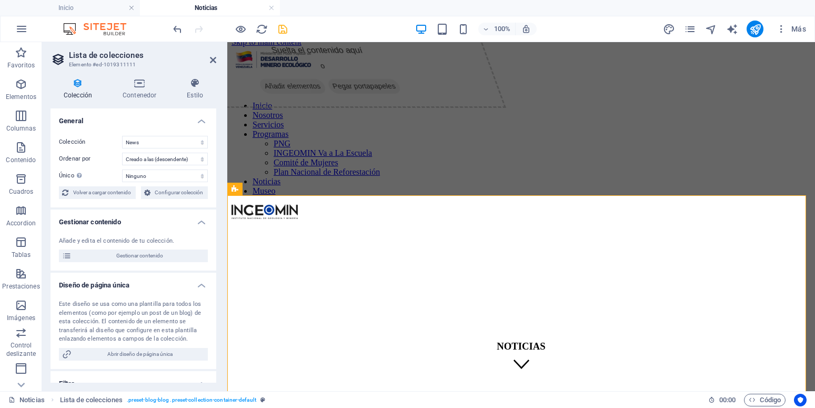
click at [217, 61] on aside "Lista de colecciones Elemento #ed-1019311111 Colección Contenedor Estilo Genera…" at bounding box center [134, 216] width 185 height 349
drag, startPoint x: 211, startPoint y: 61, endPoint x: 172, endPoint y: 17, distance: 58.8
click at [211, 61] on icon at bounding box center [213, 60] width 6 height 8
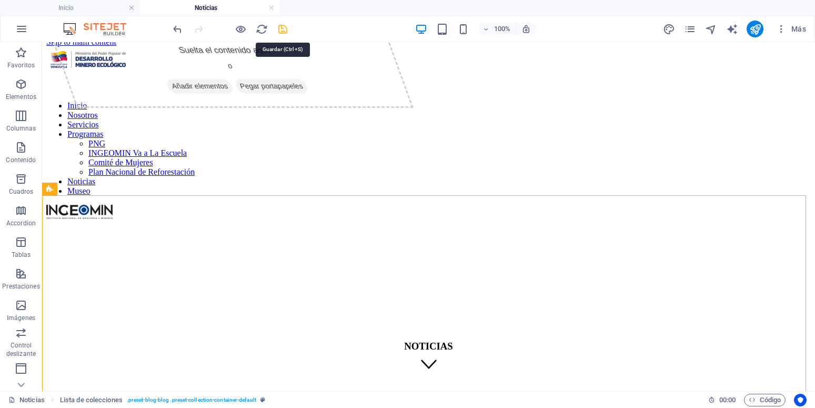
click at [284, 34] on icon "save" at bounding box center [283, 29] width 12 height 12
select select "68c9b5bf5b7bfe3ceb04a5c7"
select select "createdAt_DESC"
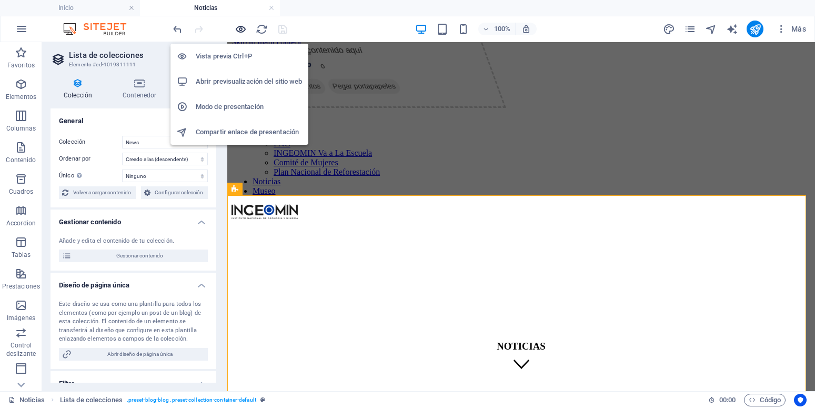
click at [242, 29] on icon "button" at bounding box center [241, 29] width 12 height 12
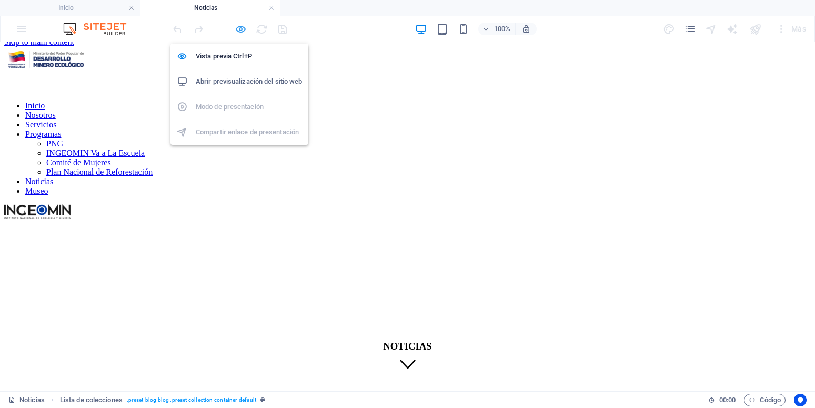
scroll to position [0, 0]
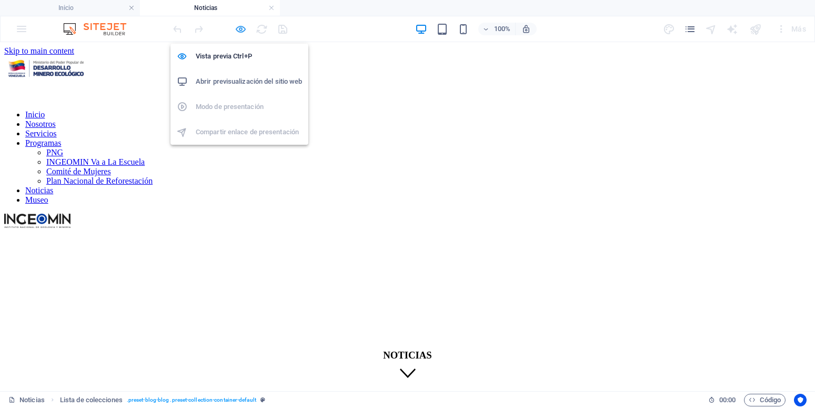
click at [241, 30] on icon "button" at bounding box center [241, 29] width 12 height 12
select select "68c9b5bf5b7bfe3ceb04a5c7"
select select "createdAt_DESC"
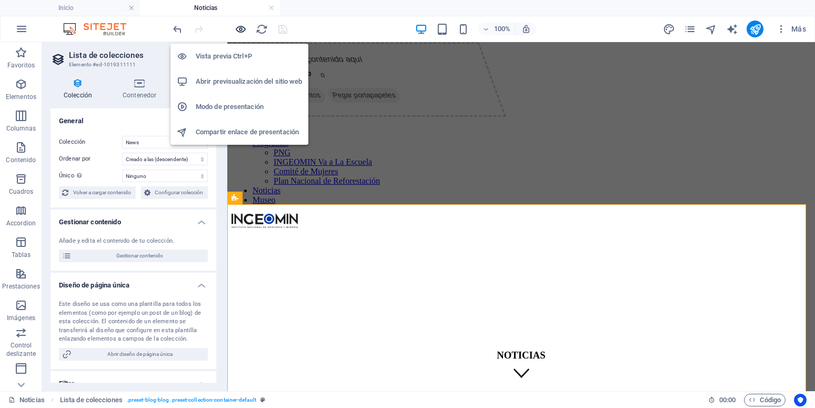
click at [241, 30] on icon "button" at bounding box center [241, 29] width 12 height 12
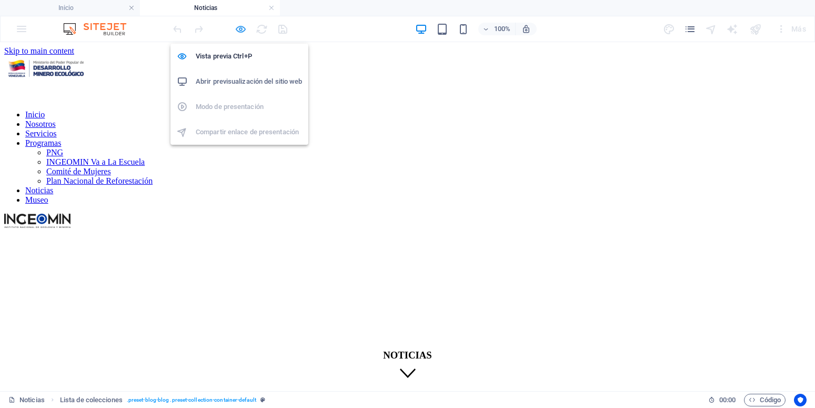
click at [241, 30] on icon "button" at bounding box center [241, 29] width 12 height 12
select select "68c9b5bf5b7bfe3ceb04a5c7"
select select "createdAt_DESC"
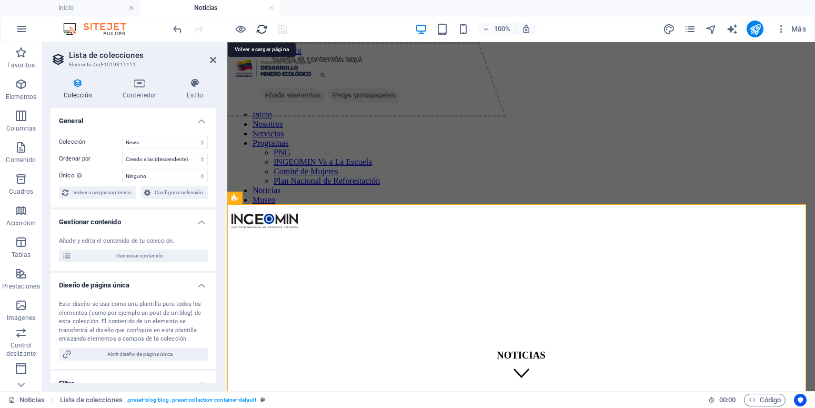
click at [267, 35] on icon "reload" at bounding box center [262, 29] width 12 height 12
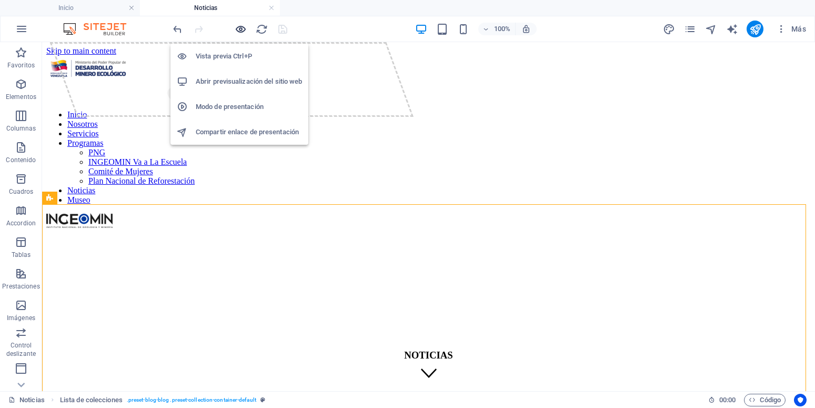
click at [239, 33] on icon "button" at bounding box center [241, 29] width 12 height 12
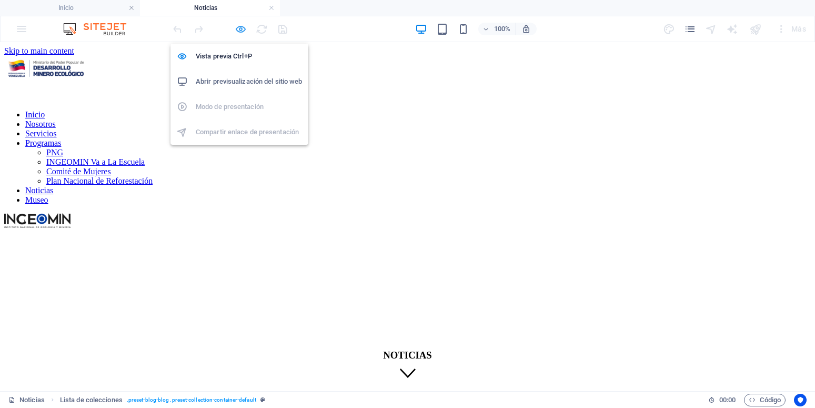
click at [239, 33] on icon "button" at bounding box center [241, 29] width 12 height 12
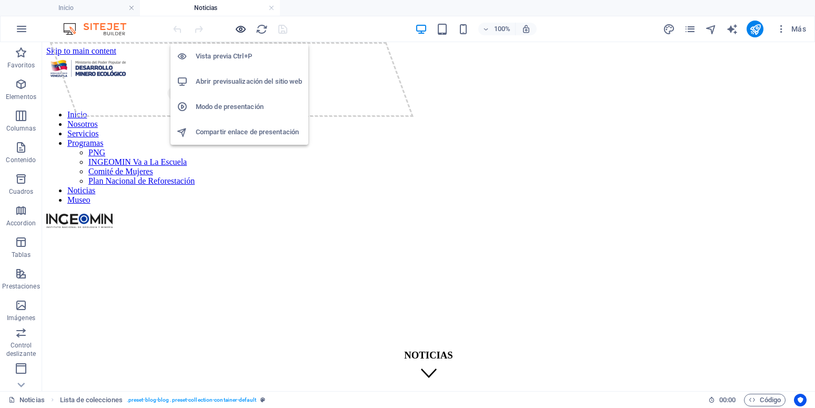
click at [239, 33] on icon "button" at bounding box center [241, 29] width 12 height 12
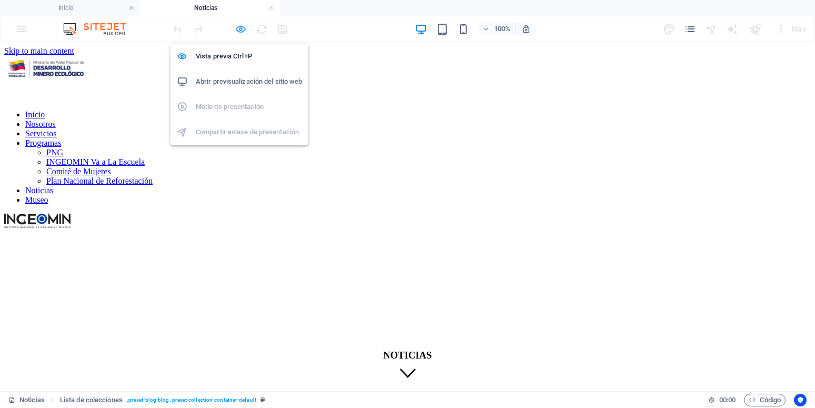
click at [246, 29] on icon "button" at bounding box center [241, 29] width 12 height 12
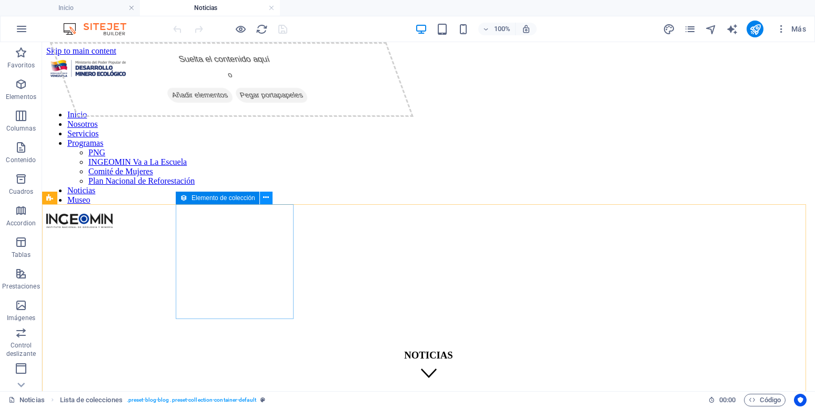
click at [265, 199] on icon at bounding box center [266, 197] width 6 height 11
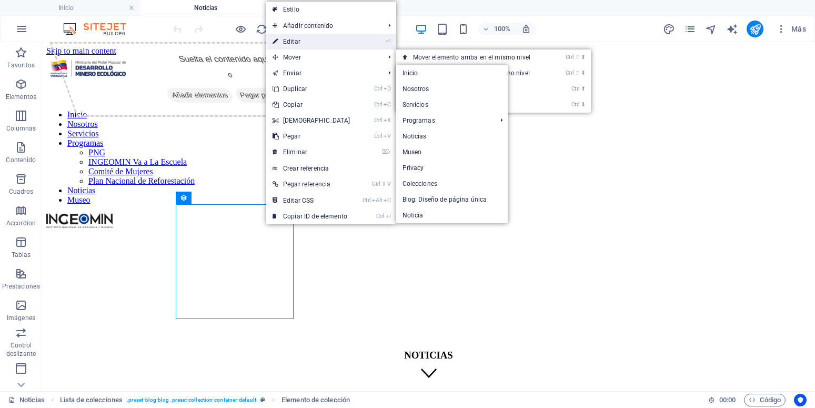
click at [319, 41] on link "⏎ Editar" at bounding box center [311, 42] width 90 height 16
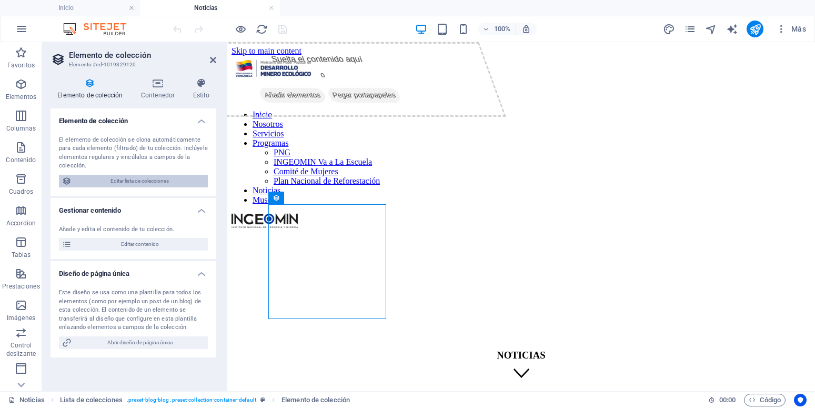
click at [133, 182] on span "Editar lista de colecciones" at bounding box center [140, 181] width 130 height 13
select select "68c9b5bf5b7bfe3ceb04a5c7"
select select "createdAt_DESC"
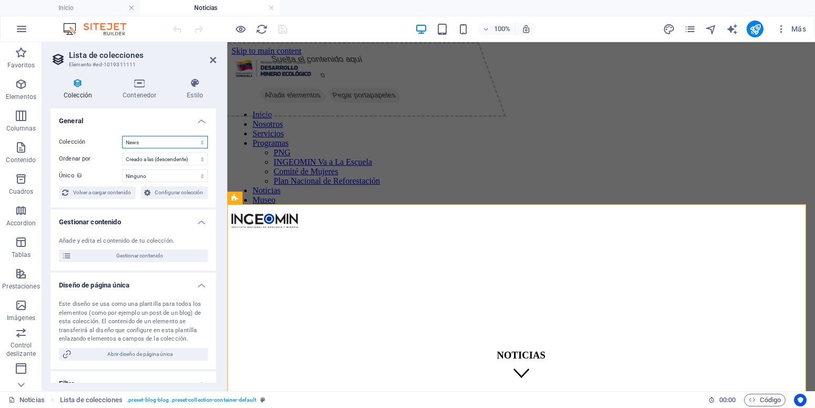
click at [122, 136] on select "Blog News Real Estate Wireframe" at bounding box center [165, 142] width 86 height 13
select select "68b9e43cec8e4d56c6093f90"
select select "createdAt_DESC"
click at [122, 136] on select "Blog News Real Estate Wireframe" at bounding box center [165, 142] width 86 height 13
select select "68c9ada22208374f60077128"
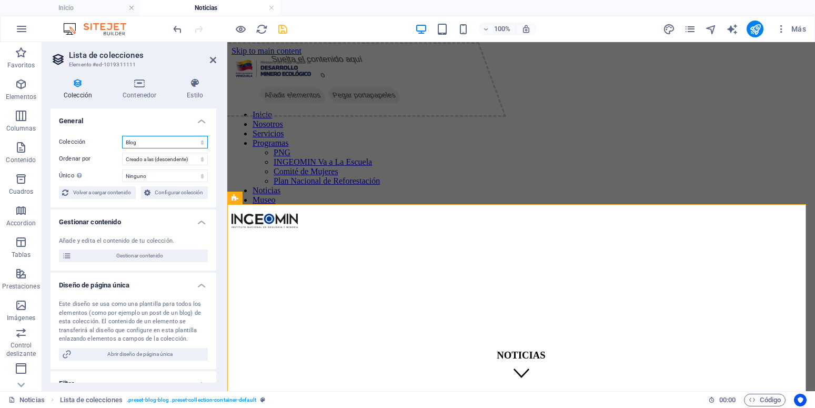
select select "createdAt_DESC"
click at [122, 136] on select "Blog News Real Estate Wireframe" at bounding box center [165, 142] width 86 height 13
select select "68c9b5bf5b7bfe3ceb04a5c7"
select select "createdAt_DESC"
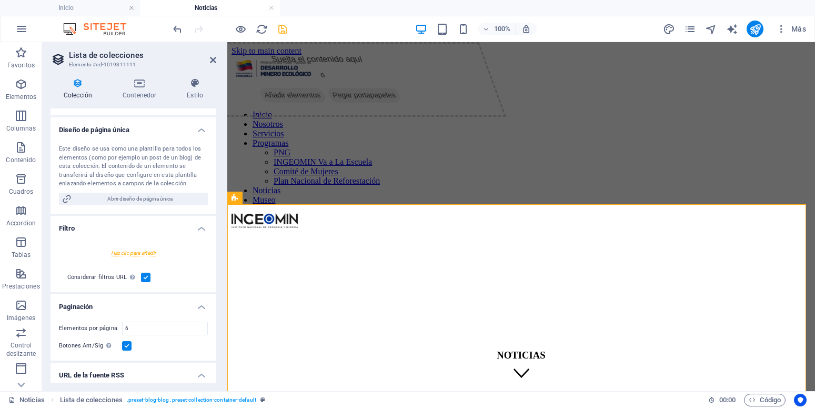
scroll to position [226, 0]
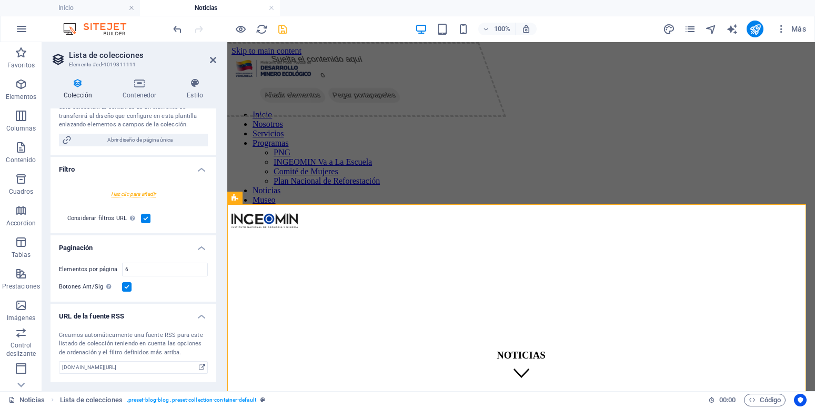
click at [127, 192] on div at bounding box center [133, 193] width 149 height 19
select select
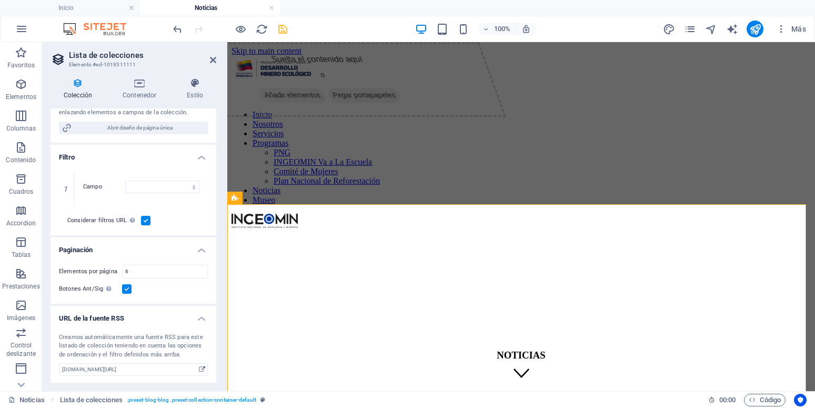
scroll to position [240, 0]
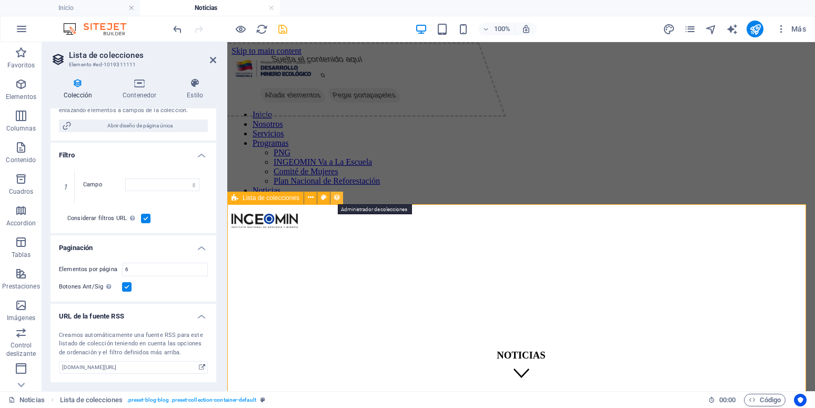
click at [341, 199] on button at bounding box center [336, 197] width 13 height 13
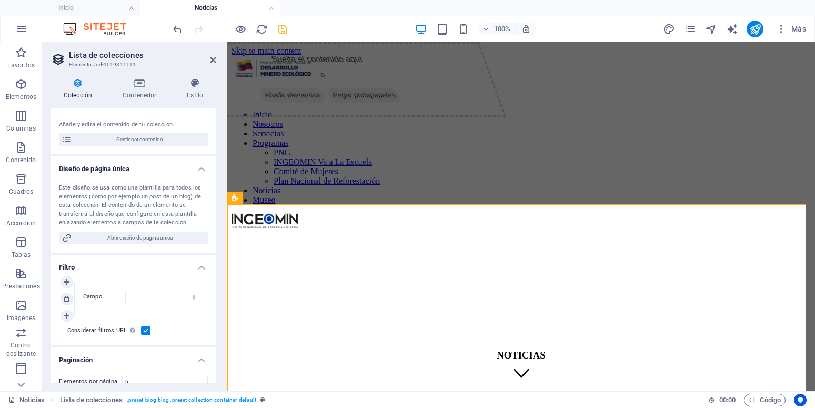
scroll to position [98, 0]
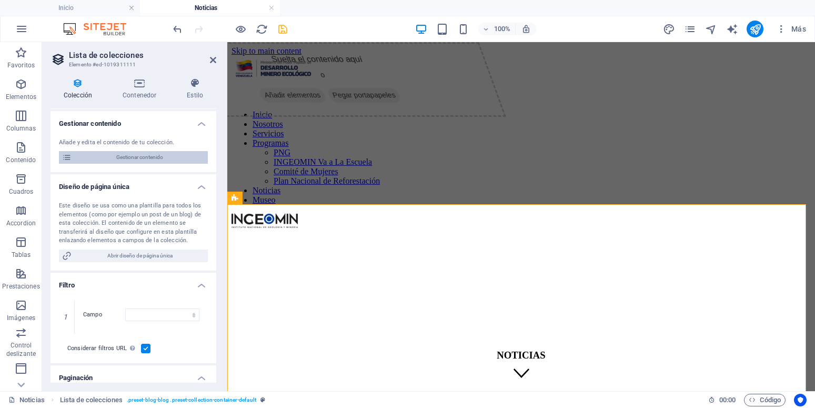
click at [149, 164] on span "Gestionar contenido" at bounding box center [140, 157] width 130 height 13
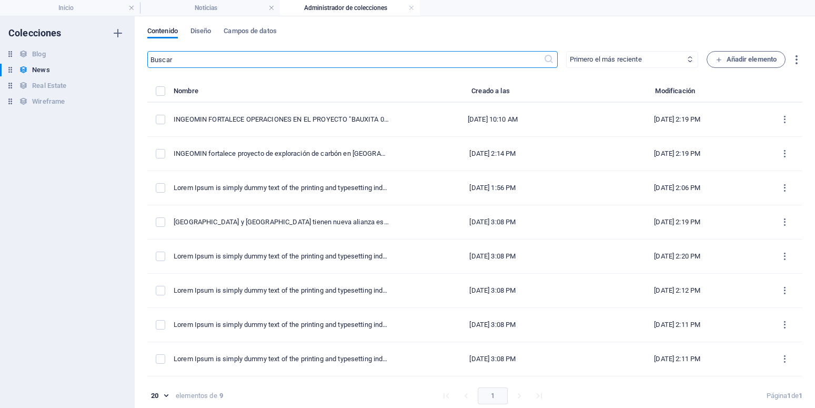
click at [566, 51] on select "Primero el más reciente Primero el más antiguo Última modificación Name (ascend…" at bounding box center [632, 59] width 132 height 17
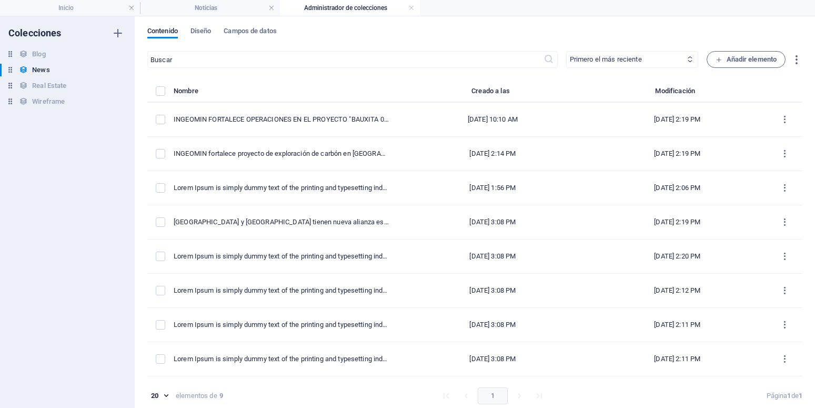
select select "createdAt_ASC"
click option "Primero el más antiguo" at bounding box center [0, 0] width 0 height 0
click at [410, 7] on link at bounding box center [411, 8] width 6 height 10
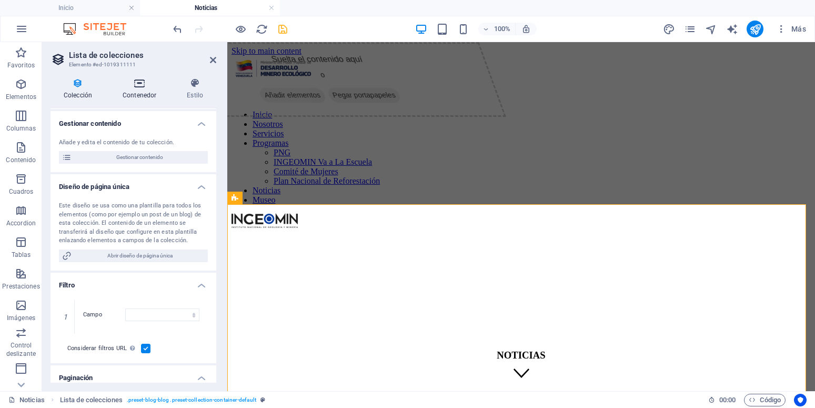
click at [139, 88] on h4 "Contenedor" at bounding box center [141, 89] width 64 height 22
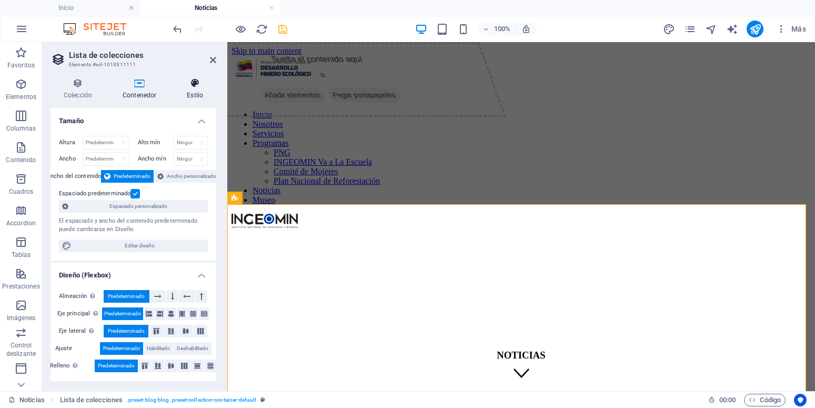
click at [196, 88] on icon at bounding box center [195, 83] width 43 height 11
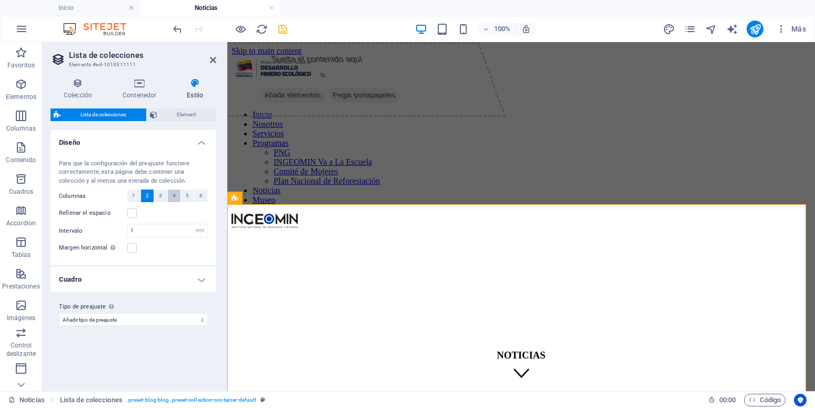
click at [178, 196] on button "4" at bounding box center [174, 195] width 13 height 13
select select
click at [59, 313] on select "Añadir tipo de preajuste" at bounding box center [133, 319] width 149 height 13
click at [135, 315] on select "Añadir tipo de preajuste" at bounding box center [133, 319] width 149 height 13
click at [143, 93] on h4 "Contenedor" at bounding box center [141, 89] width 64 height 22
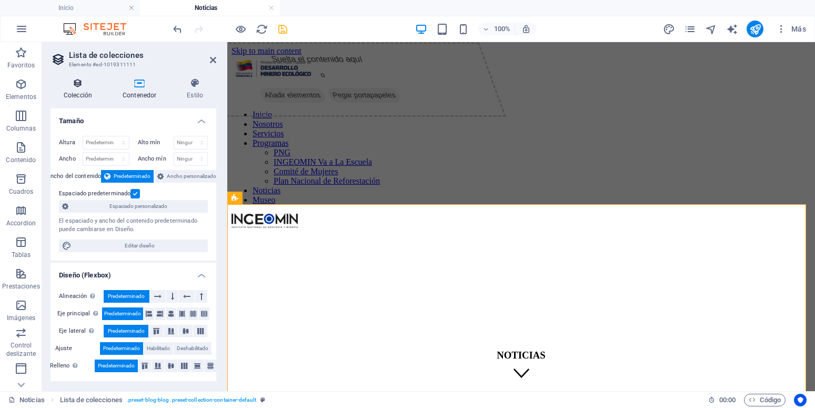
click at [86, 95] on h4 "Colección" at bounding box center [79, 89] width 59 height 22
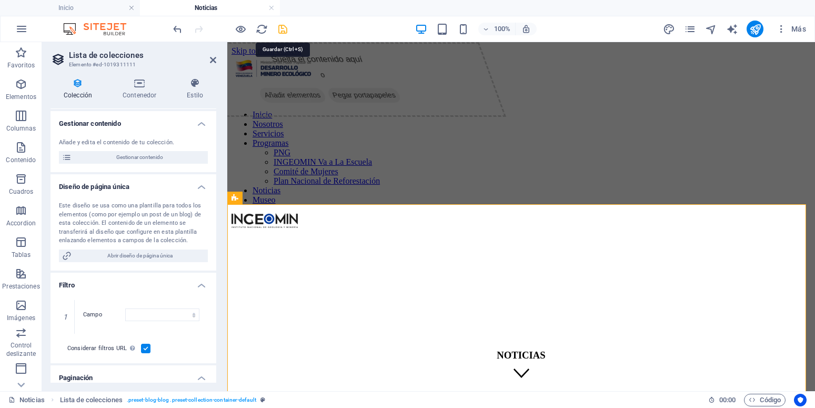
click at [284, 25] on icon "save" at bounding box center [283, 29] width 12 height 12
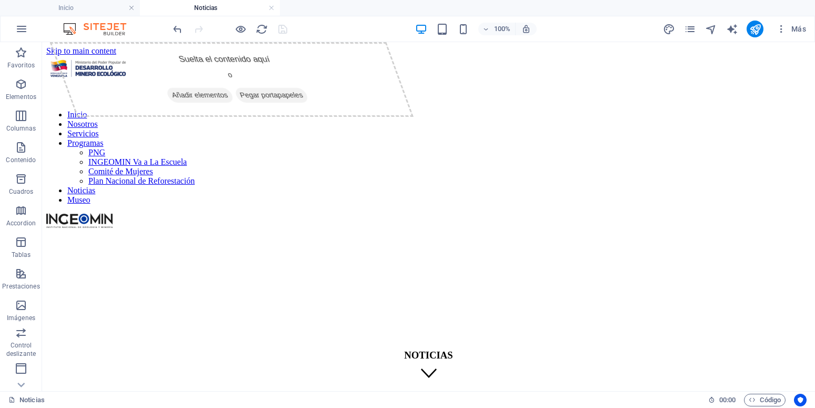
click at [233, 27] on div at bounding box center [230, 29] width 118 height 17
click at [125, 201] on icon at bounding box center [126, 197] width 6 height 11
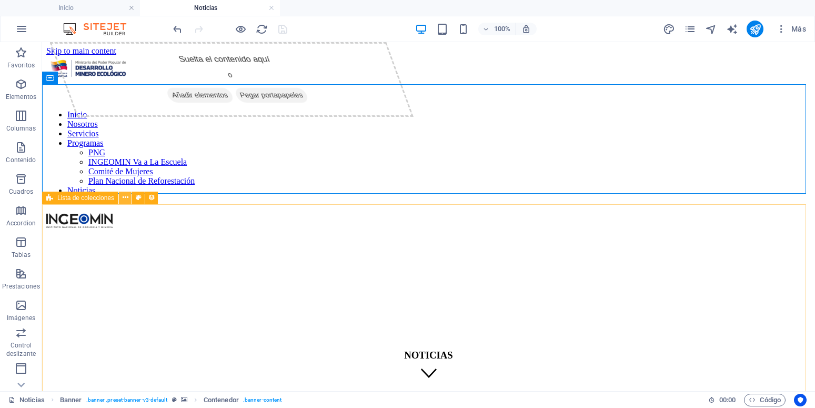
click at [124, 197] on icon at bounding box center [126, 197] width 6 height 11
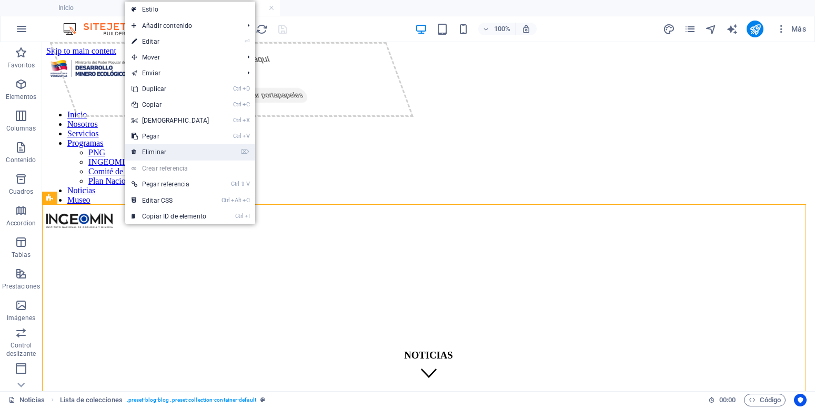
click at [185, 145] on link "⌦ Eliminar" at bounding box center [170, 152] width 90 height 16
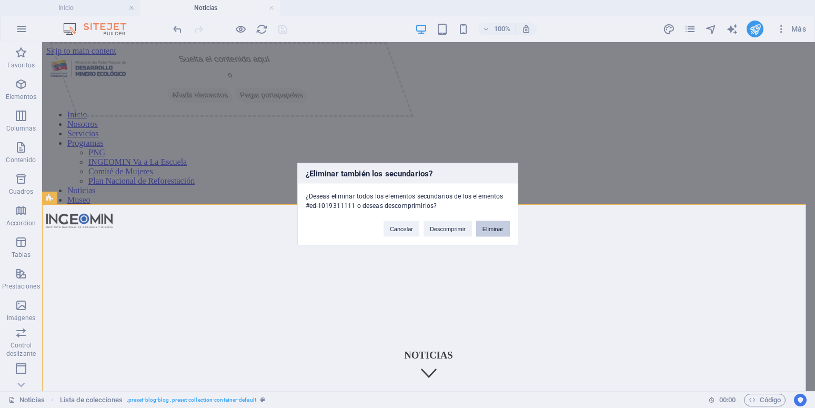
click at [487, 230] on button "Eliminar" at bounding box center [493, 228] width 34 height 16
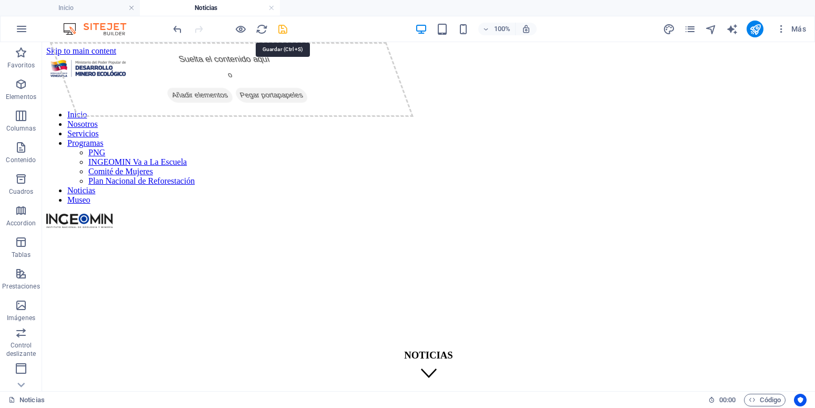
click at [278, 29] on icon "save" at bounding box center [283, 29] width 12 height 12
click at [19, 369] on icon "button" at bounding box center [21, 369] width 13 height 13
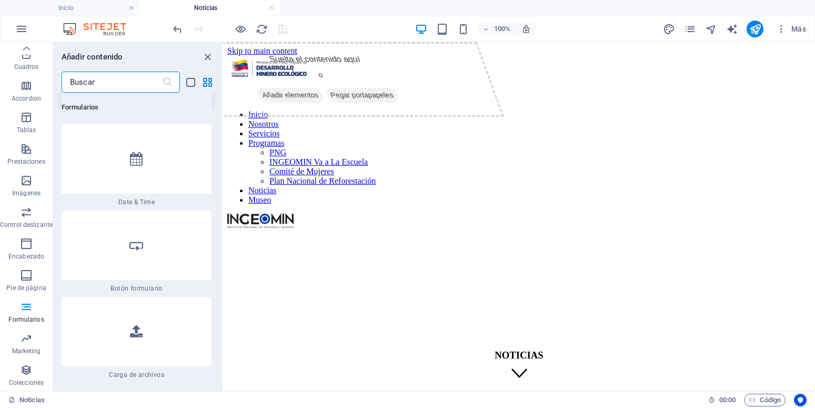
scroll to position [17228, 0]
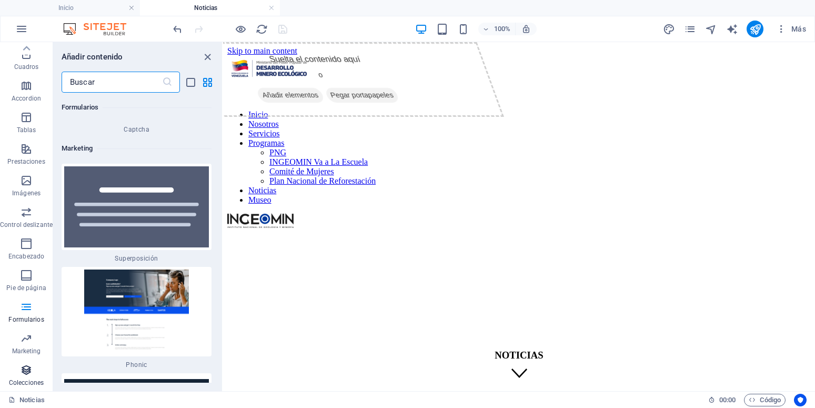
click at [27, 374] on icon "button" at bounding box center [26, 369] width 13 height 13
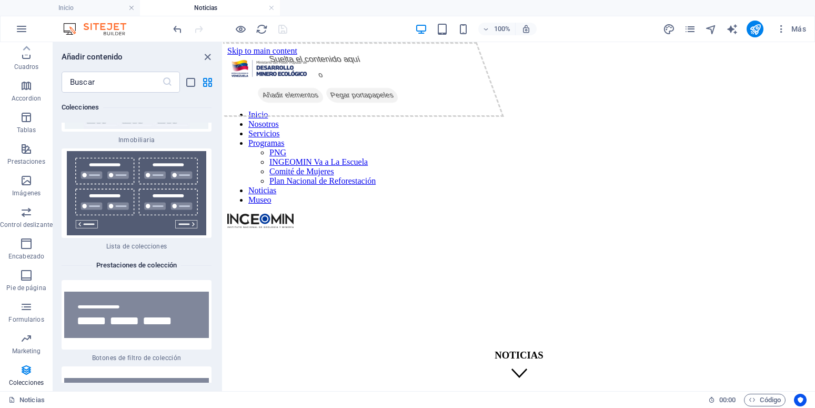
scroll to position [20387, 0]
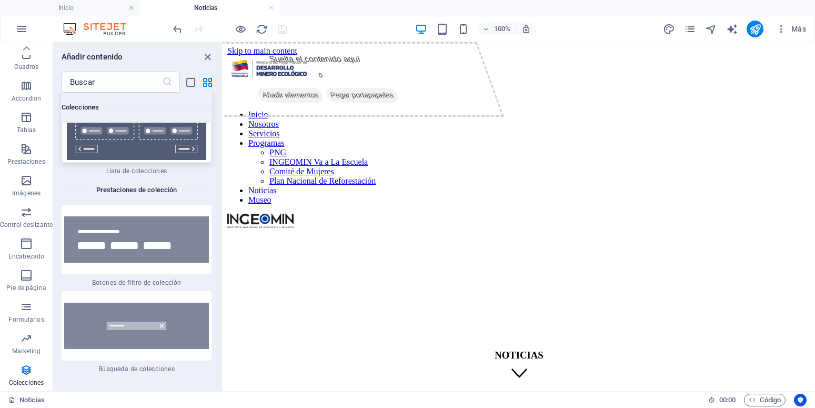
click at [142, 160] on img at bounding box center [136, 118] width 145 height 84
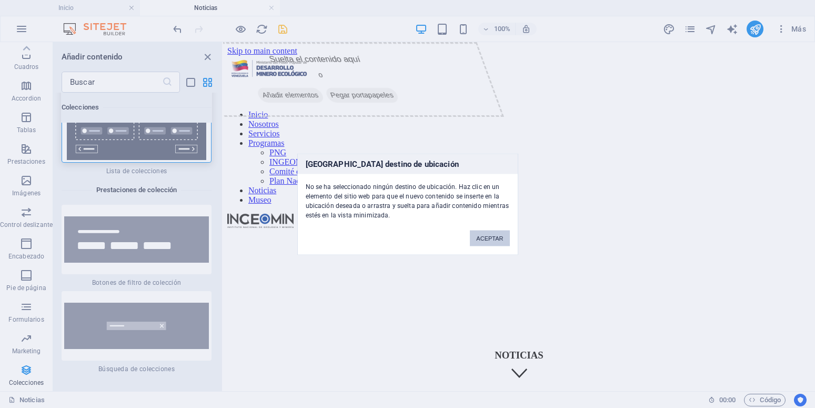
click at [416, 204] on div "Ningún destino de ubicación No se ha seleccionado ningún destino de ubicación. …" at bounding box center [407, 204] width 815 height 408
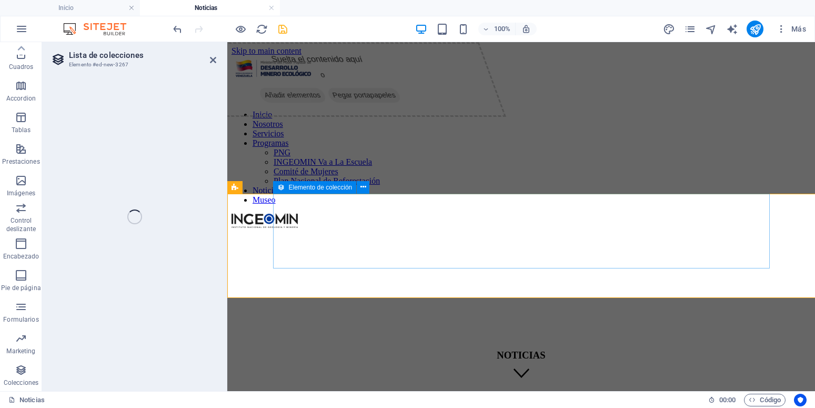
scroll to position [125, 0]
select select
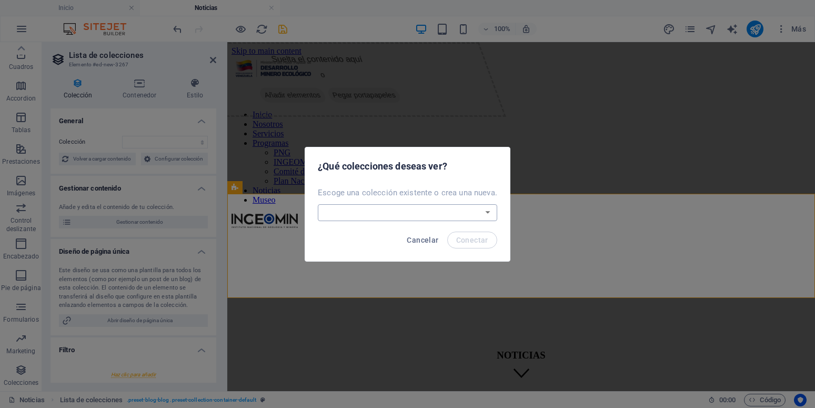
click at [318, 204] on select "Blog News Real Estate Wireframe Crear una nueva colección" at bounding box center [407, 212] width 179 height 17
select select "68c9b5bf5b7bfe3ceb04a5c7"
click option "News" at bounding box center [0, 0] width 0 height 0
click at [469, 239] on span "Conectar" at bounding box center [472, 240] width 32 height 8
select select "68c9b5bf5b7bfe3ceb04a5c7"
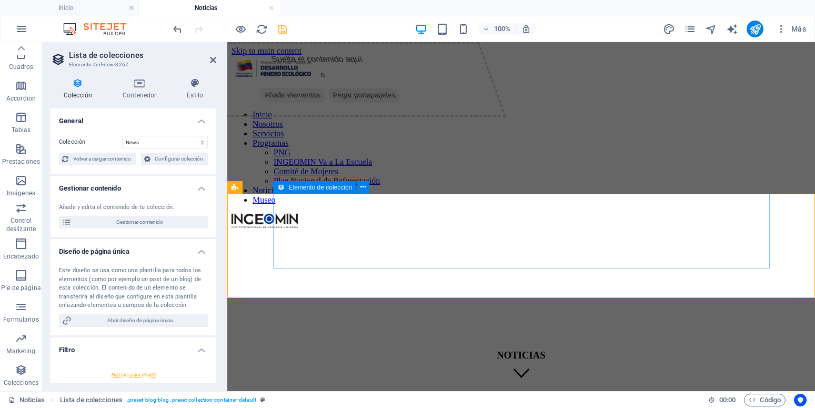
select select "createdAt_DESC"
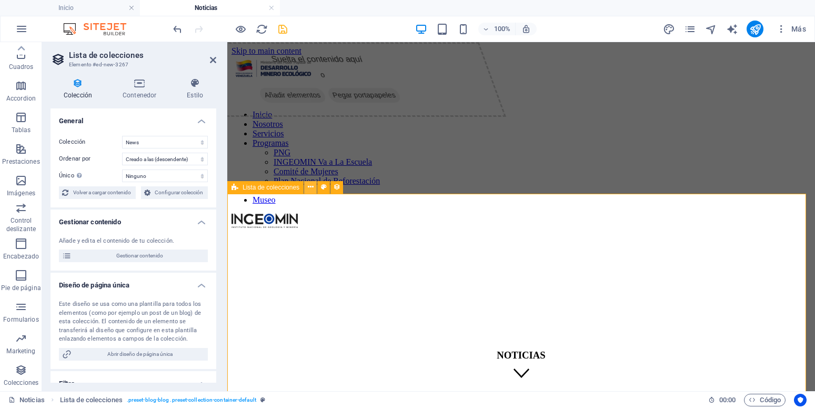
click at [309, 185] on icon at bounding box center [311, 186] width 6 height 11
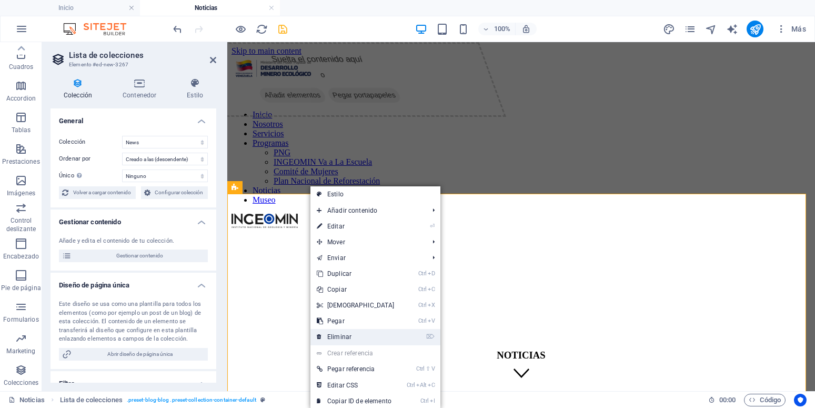
click at [348, 332] on link "⌦ Eliminar" at bounding box center [355, 337] width 90 height 16
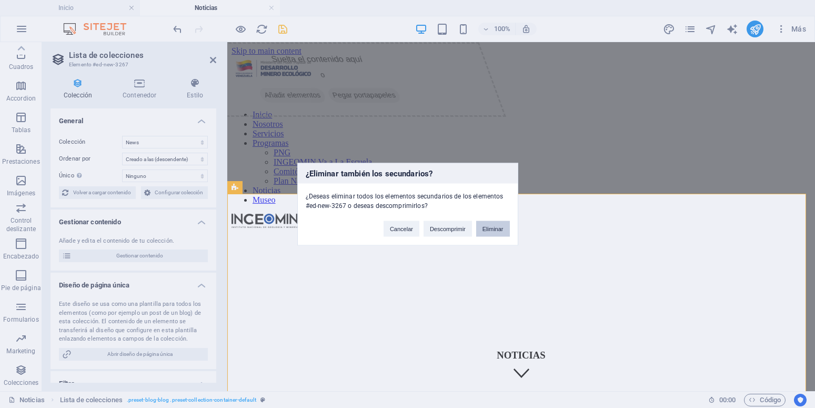
drag, startPoint x: 499, startPoint y: 223, endPoint x: 456, endPoint y: 181, distance: 59.9
click at [499, 223] on button "Eliminar" at bounding box center [493, 228] width 34 height 16
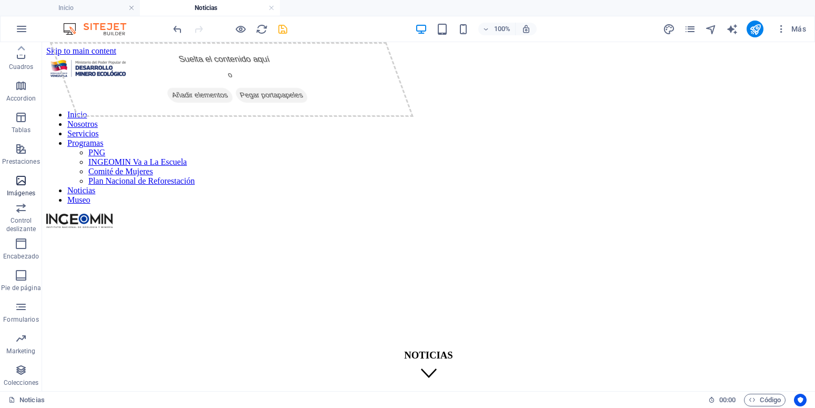
scroll to position [0, 0]
click at [19, 87] on icon "button" at bounding box center [21, 84] width 13 height 13
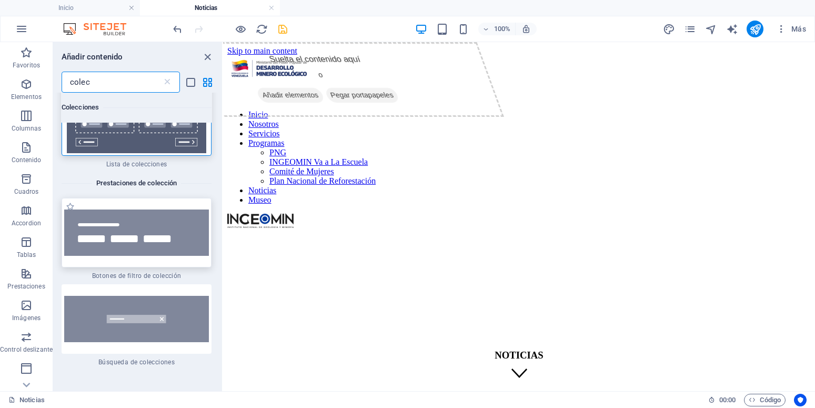
scroll to position [50, 0]
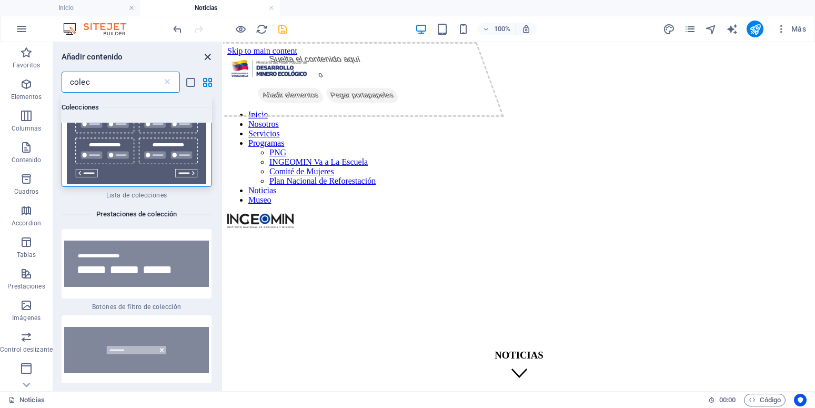
type input "colec"
click at [211, 57] on icon "close panel" at bounding box center [207, 57] width 12 height 12
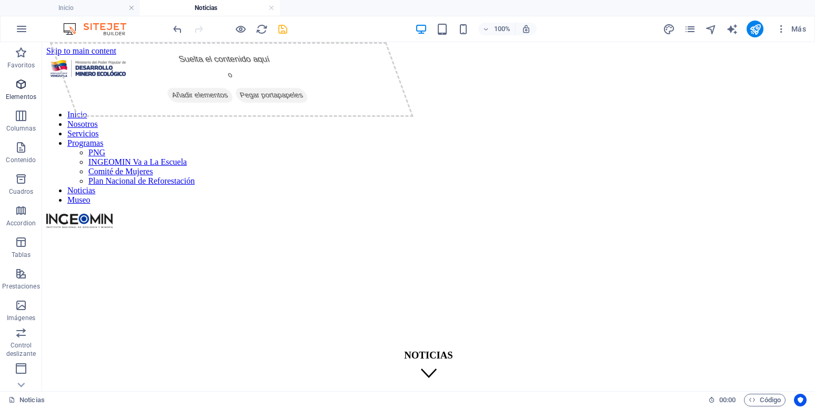
click at [15, 90] on icon "button" at bounding box center [21, 84] width 13 height 13
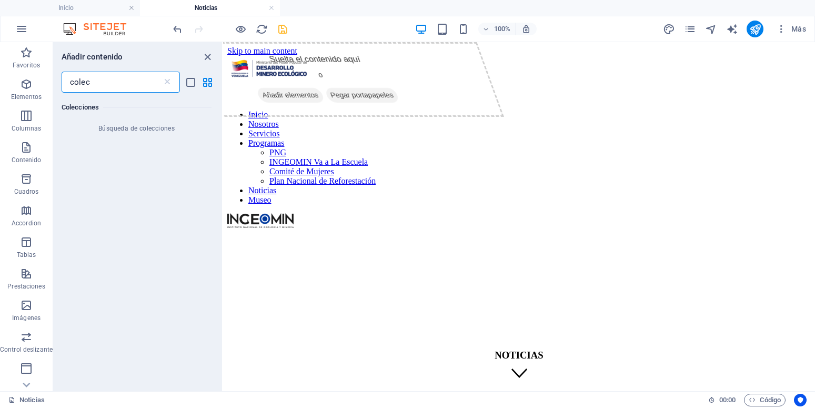
scroll to position [0, 0]
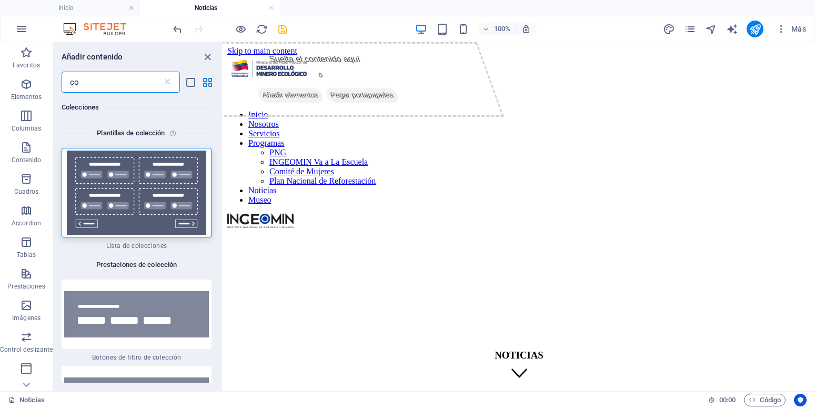
type input "c"
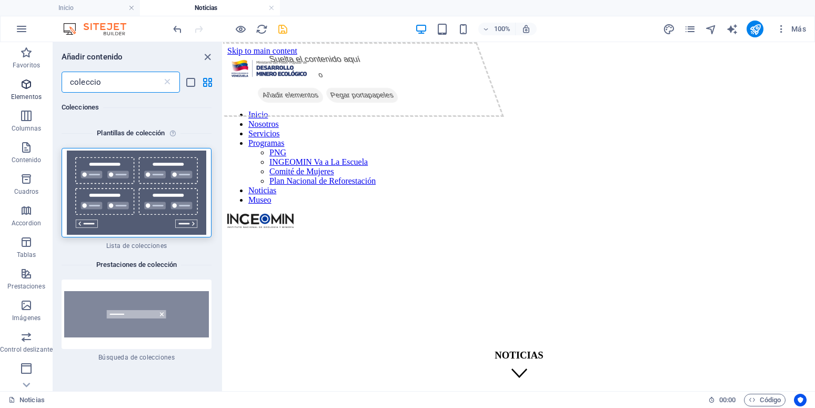
type input "coleccio"
click at [30, 84] on icon "button" at bounding box center [26, 84] width 13 height 13
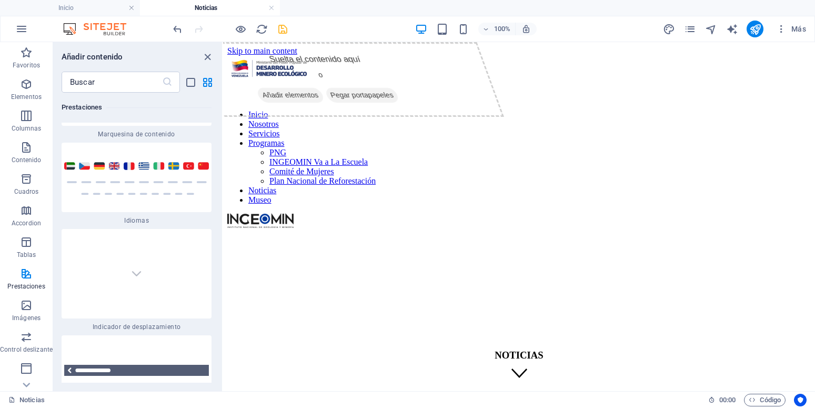
scroll to position [9844, 0]
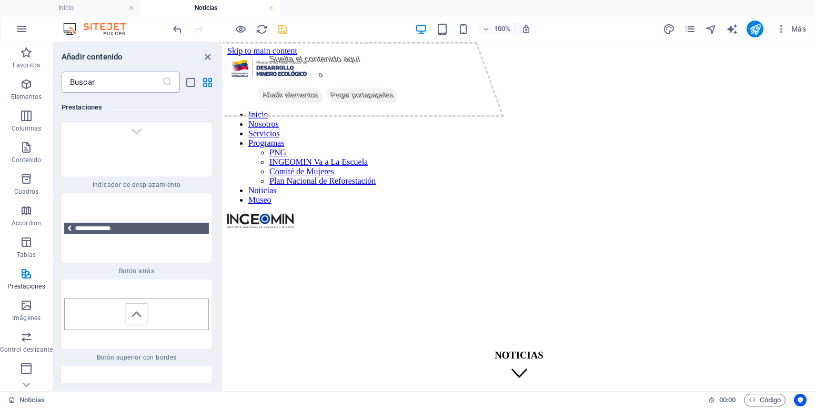
click at [138, 83] on input "text" at bounding box center [112, 82] width 100 height 21
click at [207, 82] on icon "grid-view" at bounding box center [207, 82] width 12 height 12
click at [122, 79] on input "text" at bounding box center [112, 82] width 100 height 21
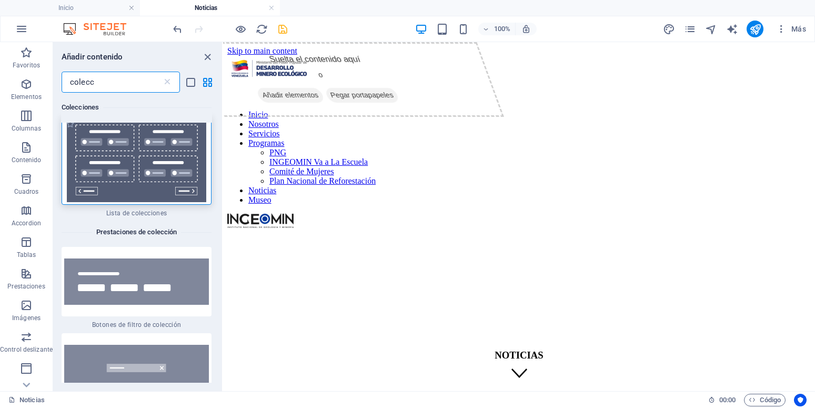
scroll to position [47, 0]
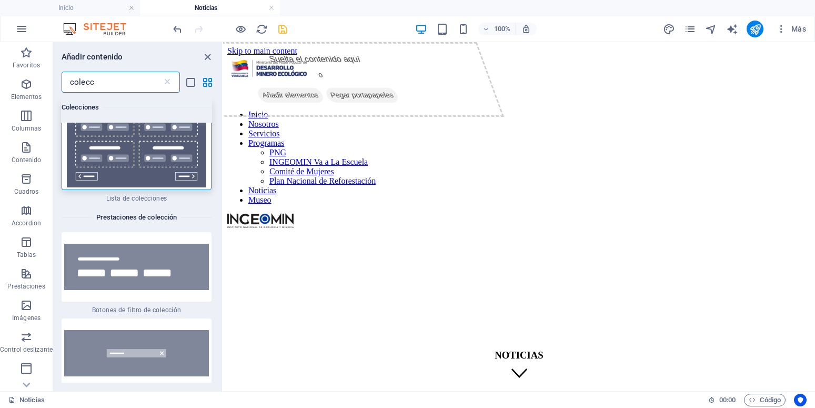
click at [131, 143] on img at bounding box center [136, 145] width 145 height 84
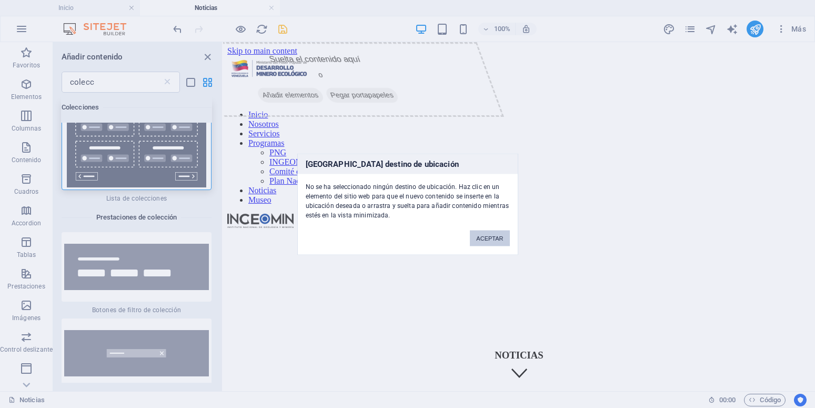
scroll to position [334, 0]
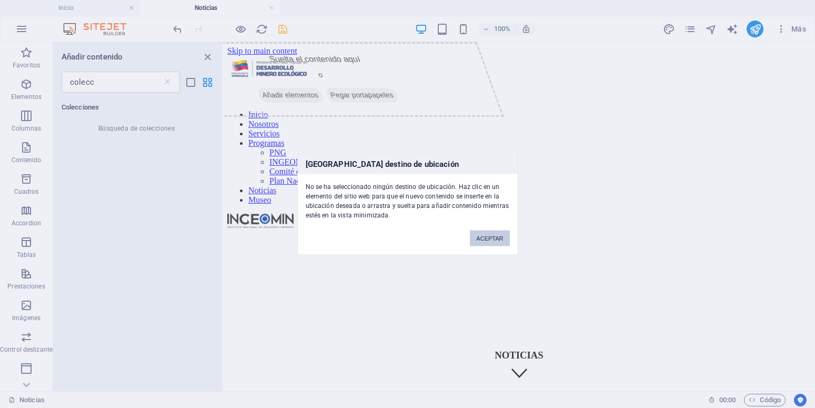
click at [500, 242] on button "ACEPTAR" at bounding box center [489, 238] width 39 height 16
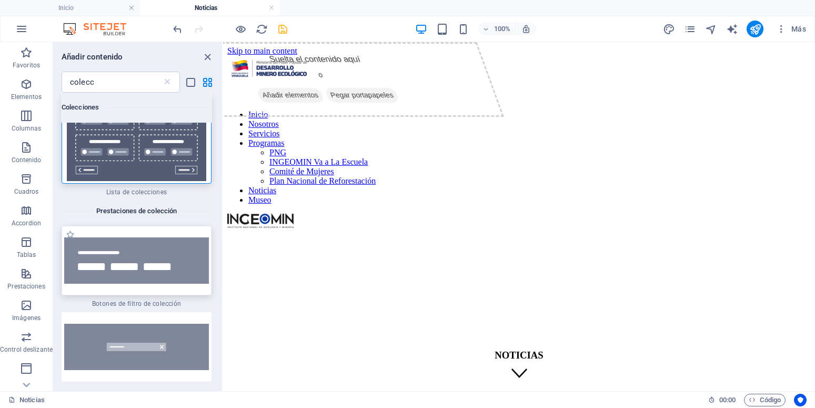
scroll to position [0, 0]
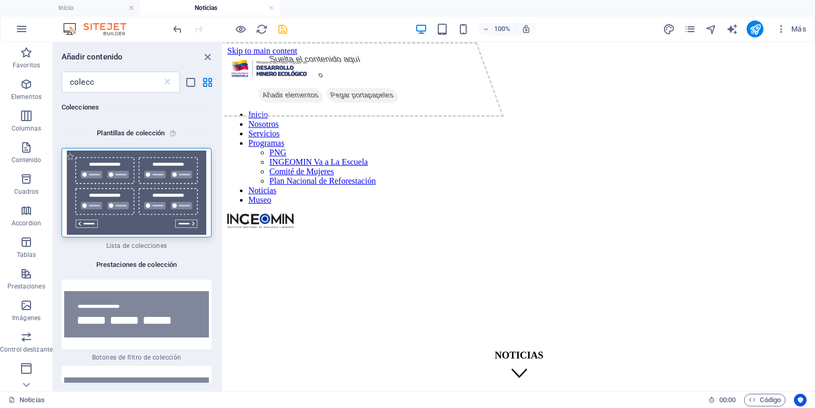
drag, startPoint x: 98, startPoint y: 170, endPoint x: 250, endPoint y: 163, distance: 151.6
click at [98, 170] on img at bounding box center [136, 192] width 145 height 84
drag, startPoint x: 125, startPoint y: 89, endPoint x: -19, endPoint y: 95, distance: 144.7
click at [62, 93] on input "colecc" at bounding box center [112, 82] width 100 height 21
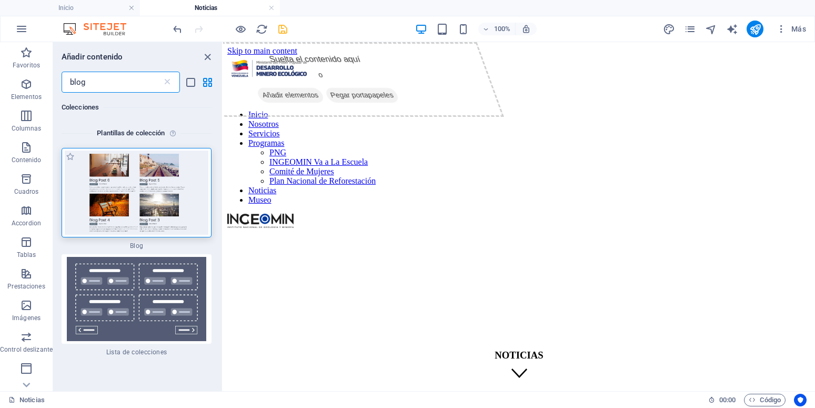
type input "blog"
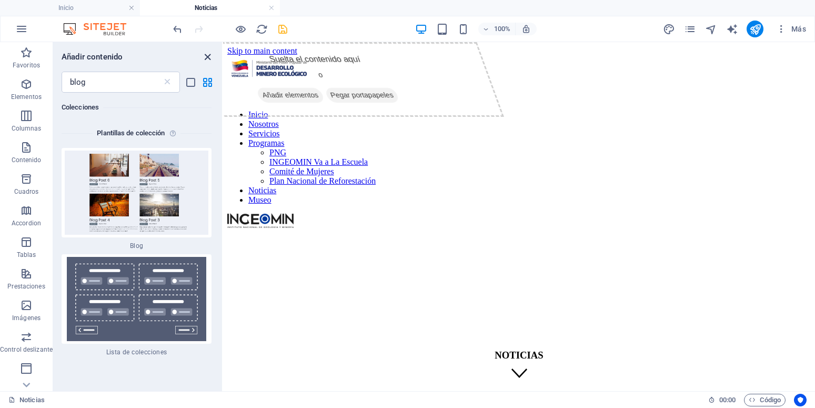
click at [210, 54] on icon "close panel" at bounding box center [207, 57] width 12 height 12
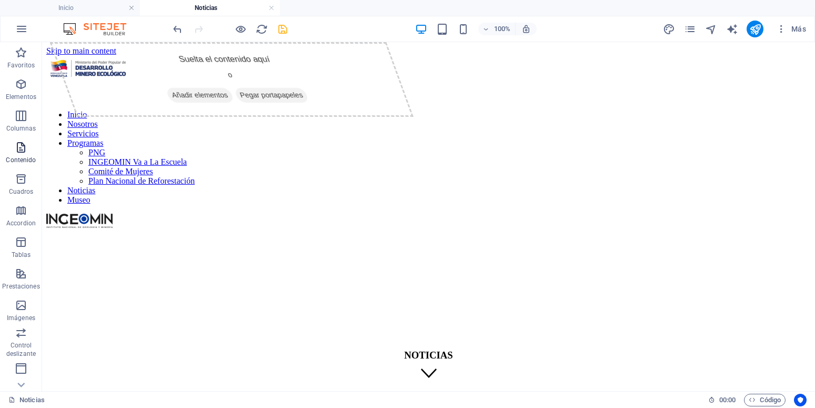
click at [20, 151] on icon "button" at bounding box center [21, 147] width 13 height 13
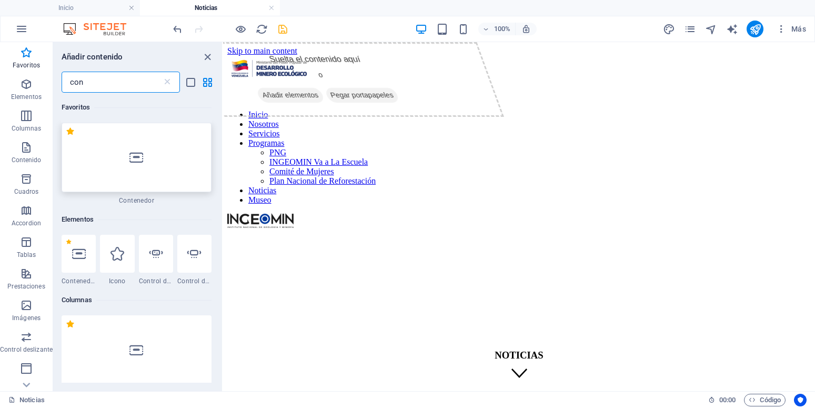
type input "con"
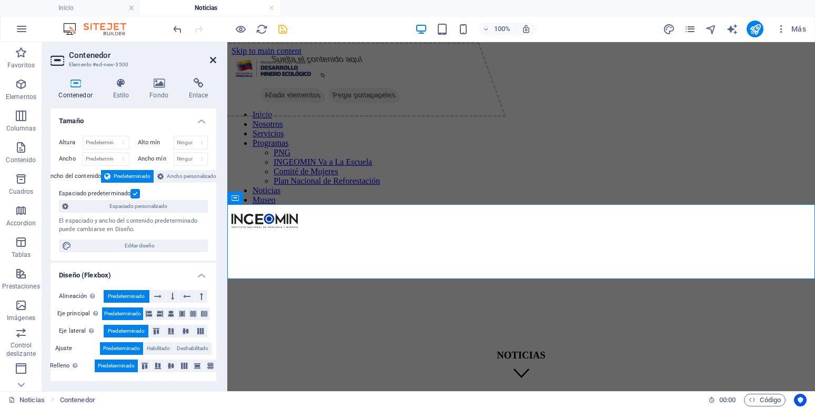
click at [212, 58] on icon at bounding box center [213, 60] width 6 height 8
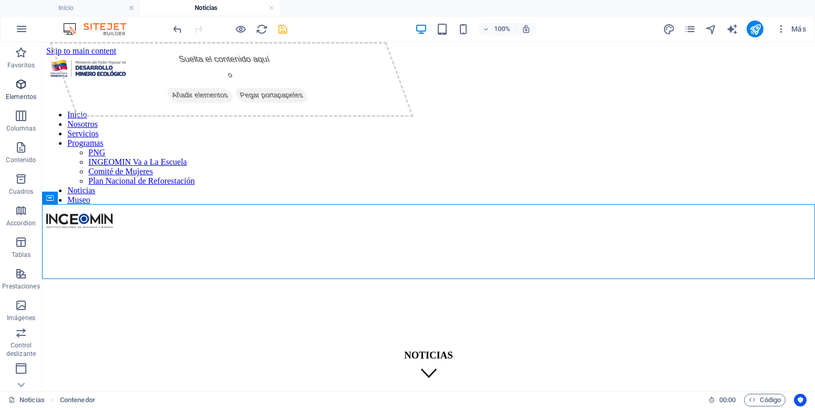
click at [21, 89] on icon "button" at bounding box center [21, 84] width 13 height 13
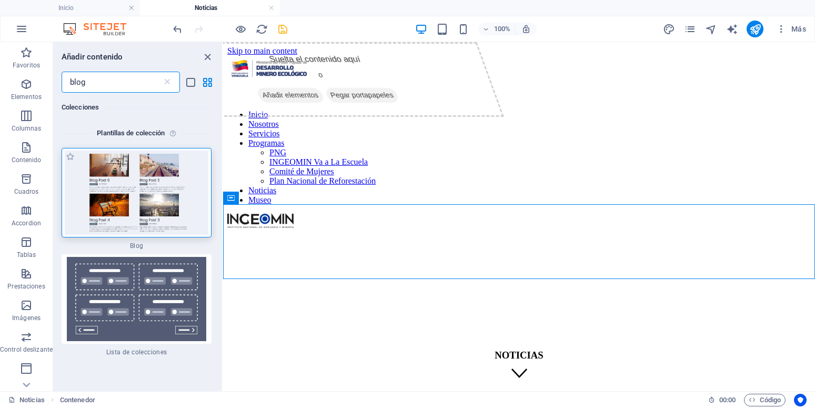
type input "blog"
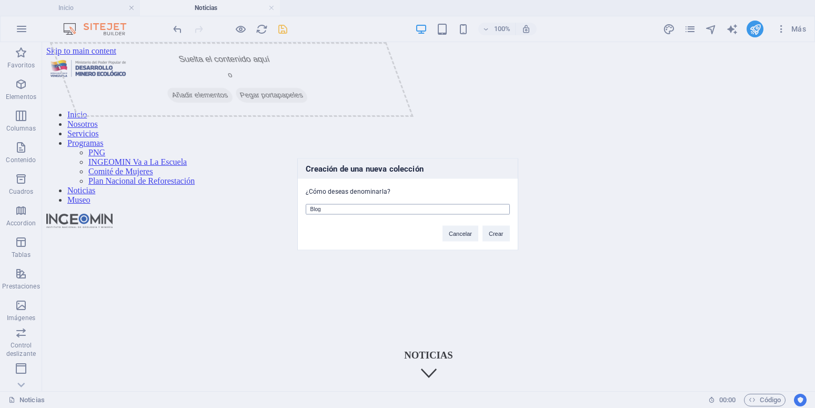
drag, startPoint x: 333, startPoint y: 206, endPoint x: 246, endPoint y: 217, distance: 88.1
click at [306, 214] on input "Blog" at bounding box center [408, 209] width 204 height 11
type input "Noti-ingeomin"
click at [505, 230] on button "Crear" at bounding box center [495, 233] width 27 height 16
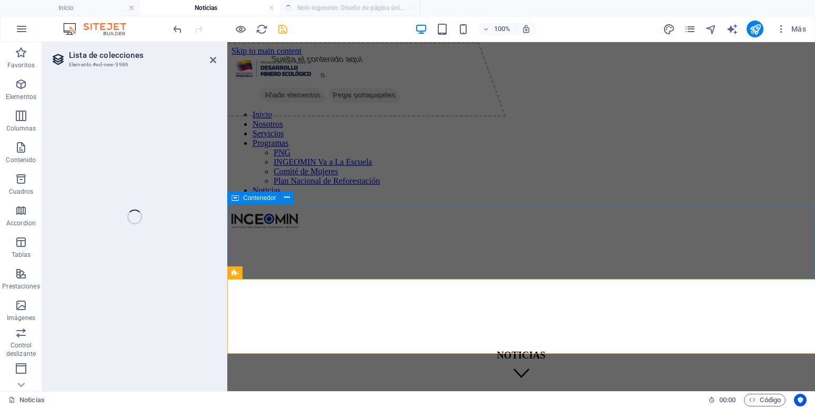
select select "68e3d2fd03e32f9d60001319"
select select "columns.publishing_date_DESC"
select select "columns.status"
select select "columns.publishing_date"
select select "past"
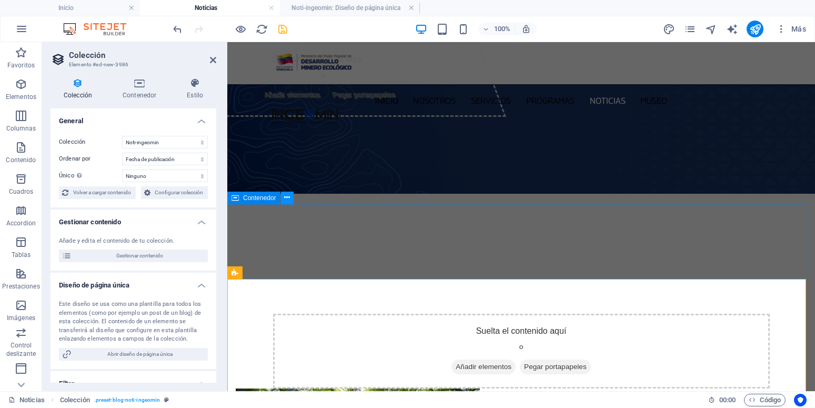
click at [290, 197] on button at bounding box center [287, 197] width 13 height 13
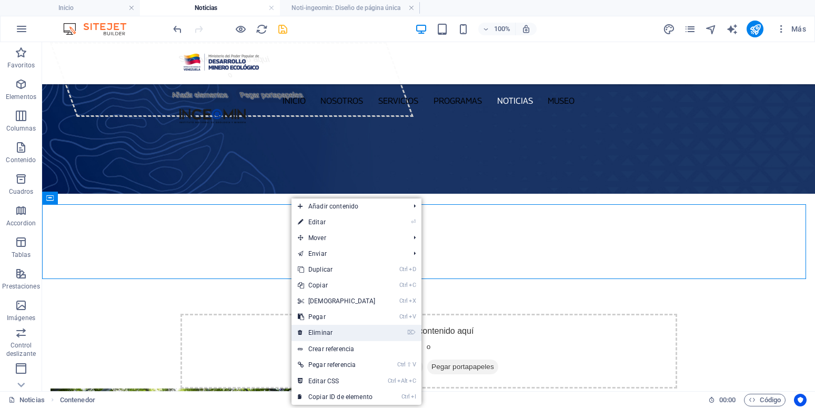
drag, startPoint x: 333, startPoint y: 333, endPoint x: 326, endPoint y: 280, distance: 53.5
click at [333, 333] on link "⌦ Eliminar" at bounding box center [336, 332] width 90 height 16
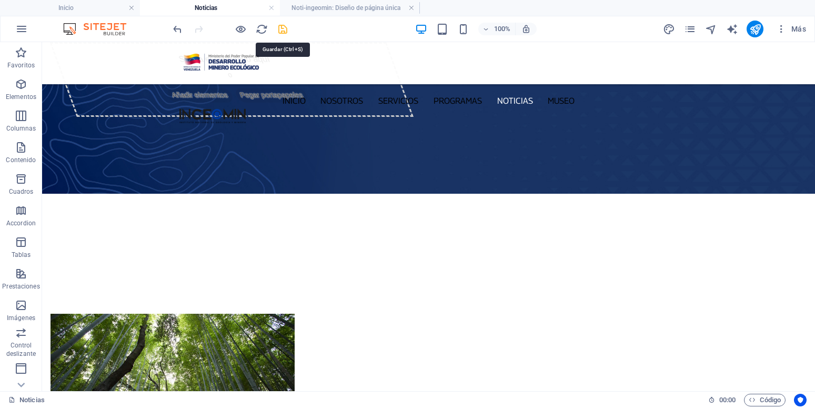
click at [287, 31] on icon "save" at bounding box center [283, 29] width 12 height 12
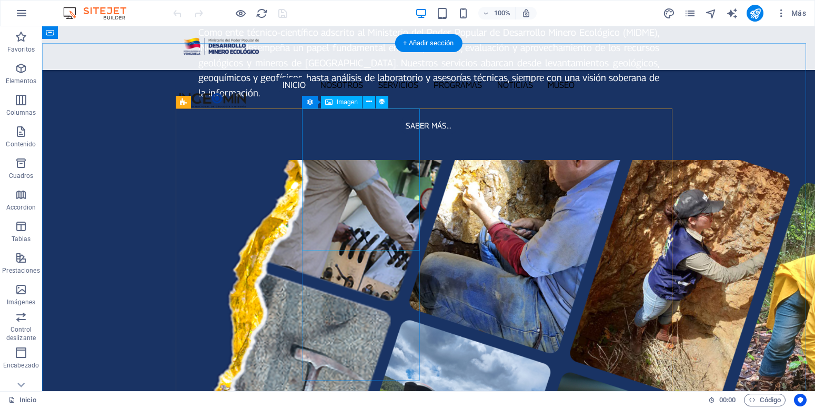
scroll to position [1287, 0]
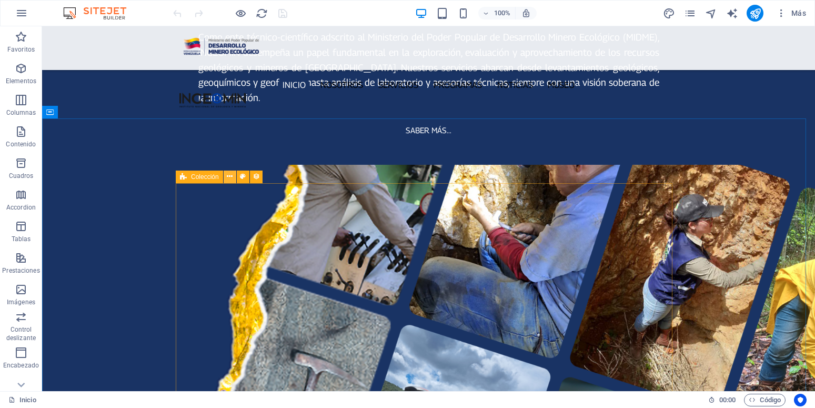
click at [232, 175] on icon at bounding box center [230, 176] width 6 height 11
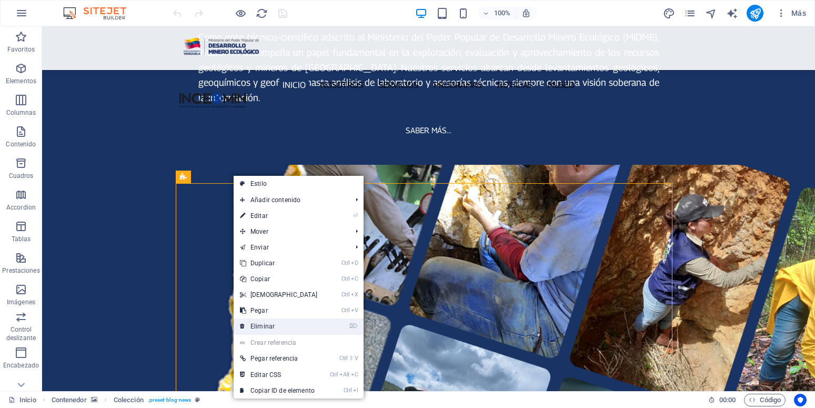
click at [273, 322] on link "⌦ Eliminar" at bounding box center [278, 326] width 90 height 16
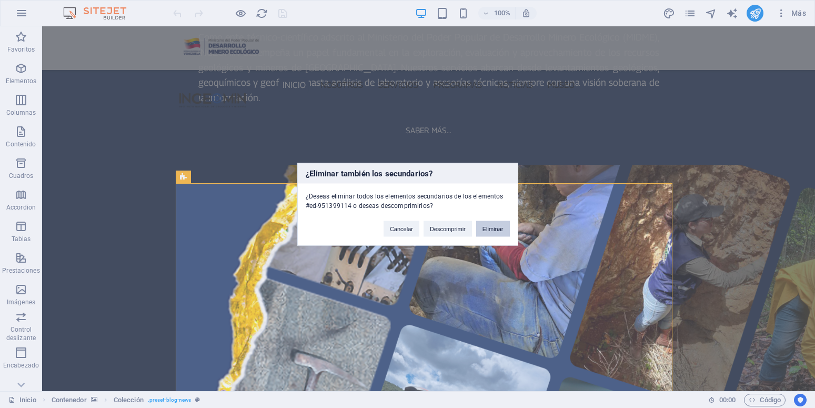
drag, startPoint x: 482, startPoint y: 228, endPoint x: 385, endPoint y: 213, distance: 98.4
click at [482, 228] on button "Eliminar" at bounding box center [493, 228] width 34 height 16
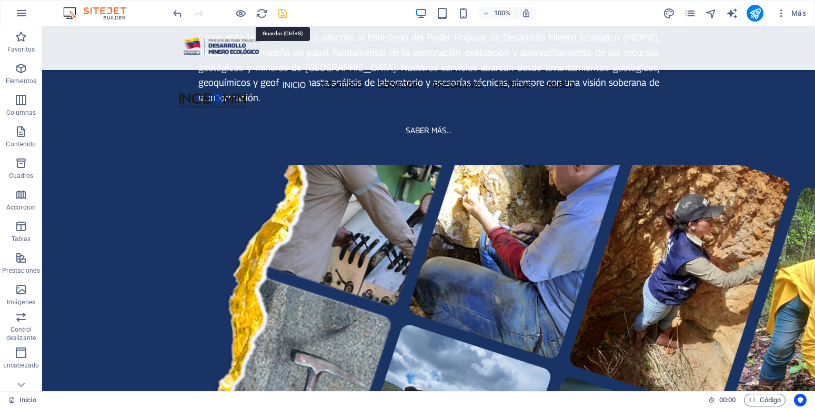
click at [284, 13] on icon "save" at bounding box center [283, 13] width 12 height 12
checkbox input "false"
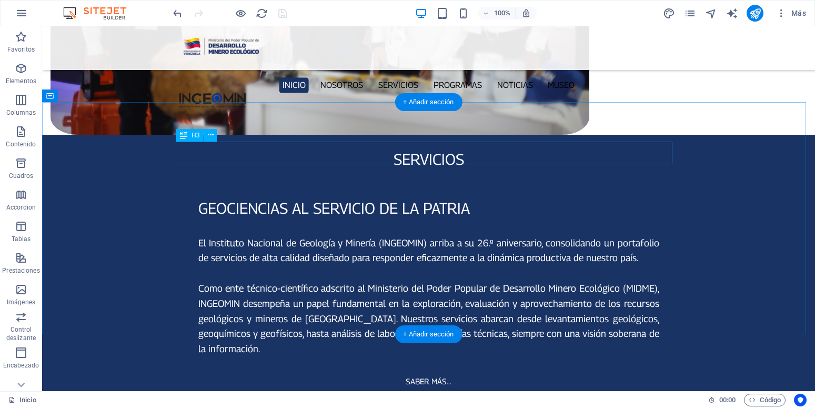
scroll to position [1019, 0]
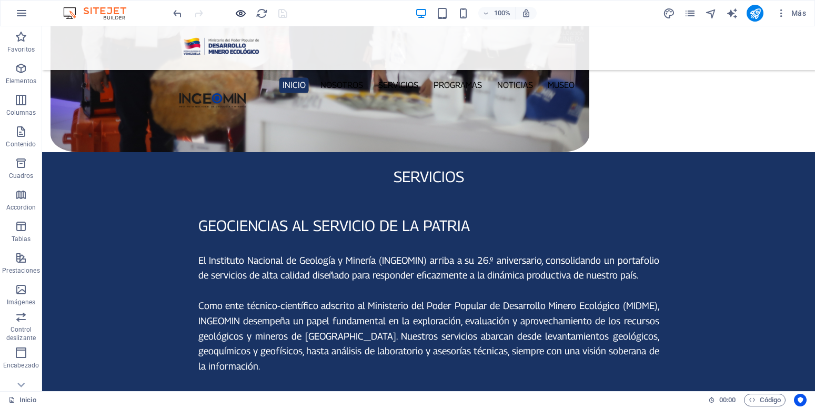
click at [246, 15] on div at bounding box center [230, 13] width 118 height 17
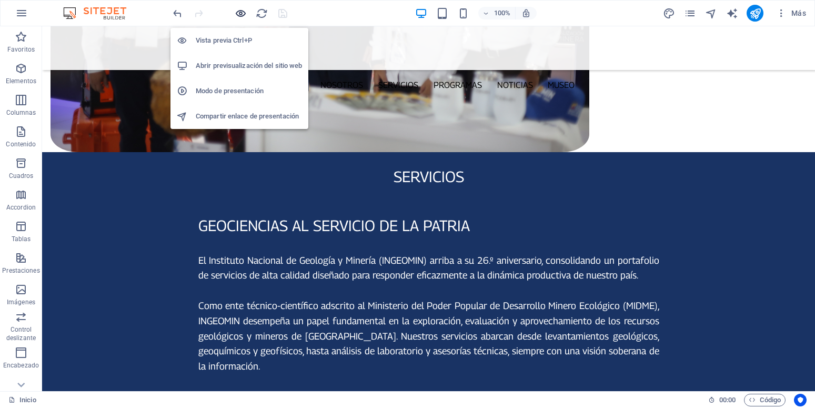
click at [238, 13] on icon "button" at bounding box center [241, 13] width 12 height 12
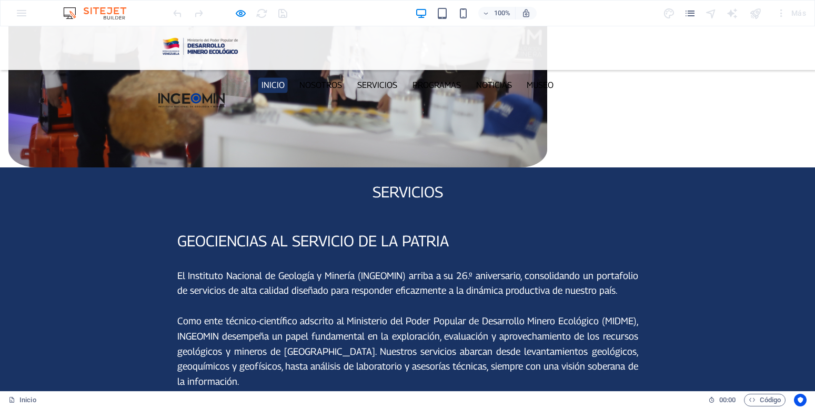
click at [284, 12] on div at bounding box center [230, 13] width 118 height 17
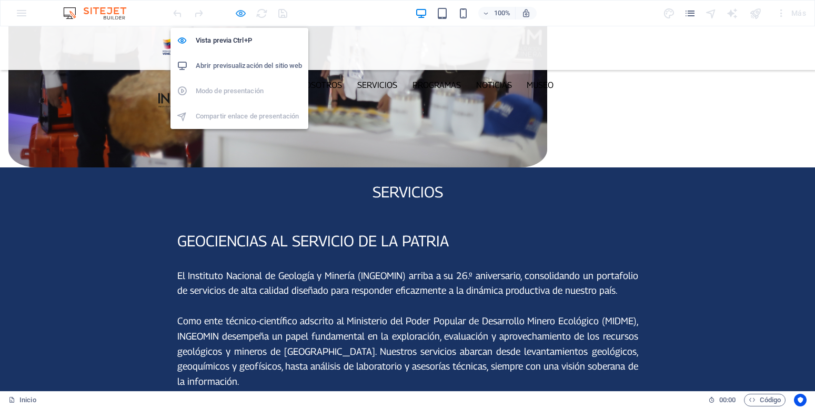
click at [239, 12] on icon "button" at bounding box center [241, 13] width 12 height 12
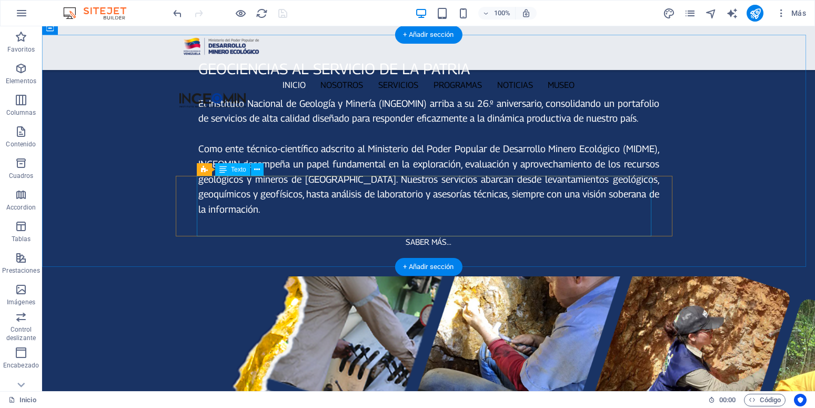
scroll to position [1192, 0]
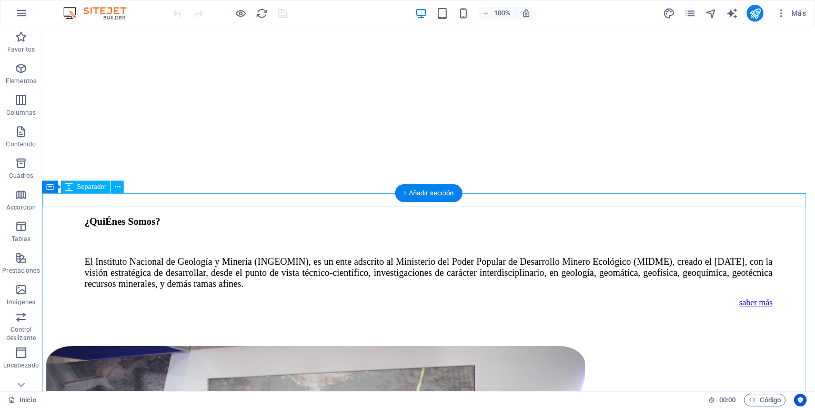
scroll to position [1180, 0]
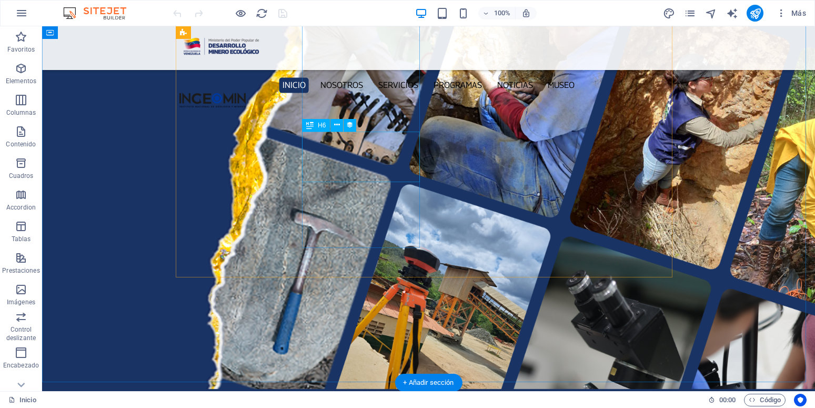
scroll to position [1395, 0]
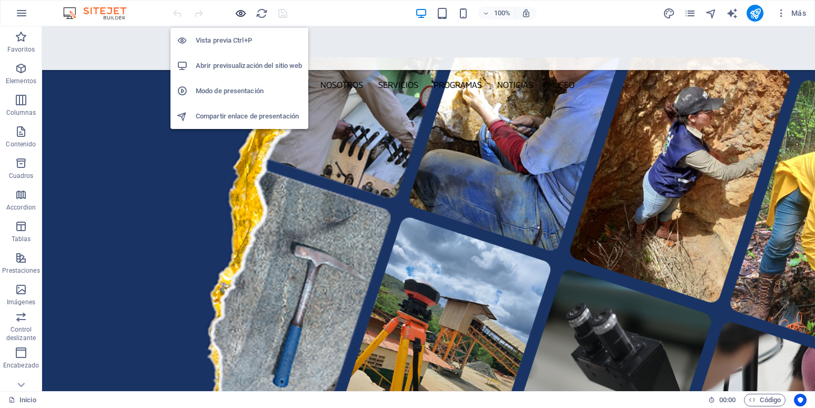
click at [239, 9] on icon "button" at bounding box center [241, 13] width 12 height 12
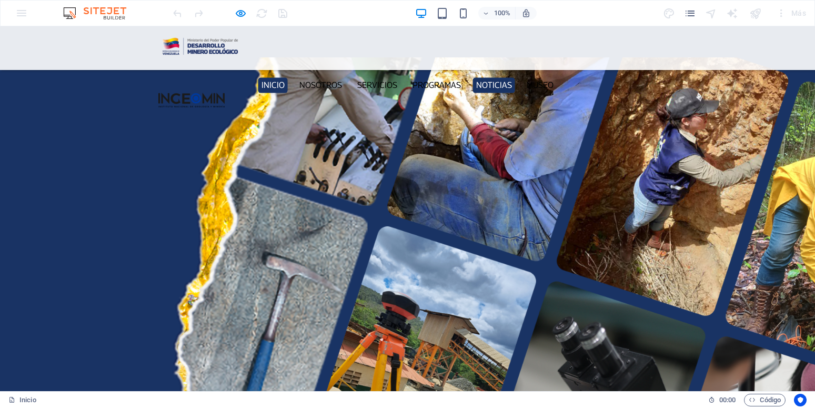
click at [503, 77] on link "Noticias" at bounding box center [493, 84] width 43 height 15
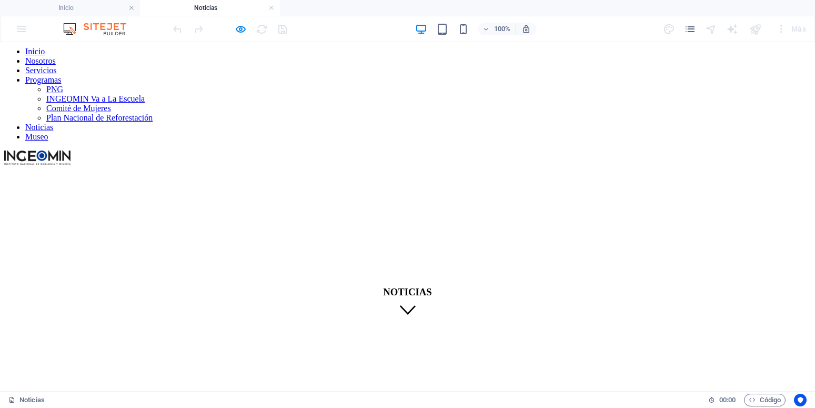
scroll to position [0, 0]
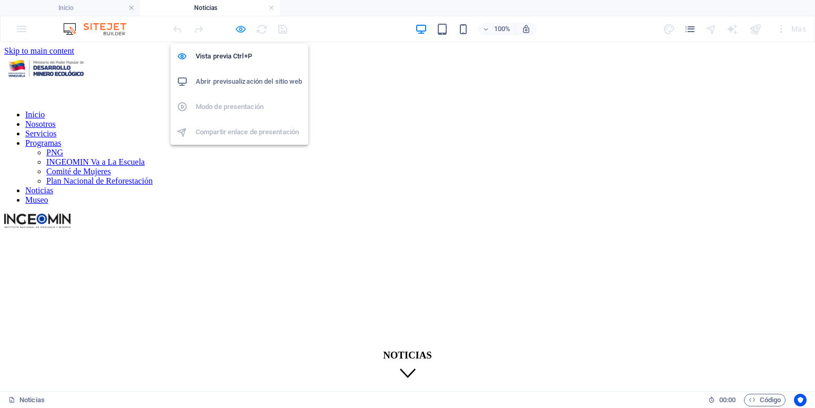
click at [238, 30] on icon "button" at bounding box center [241, 29] width 12 height 12
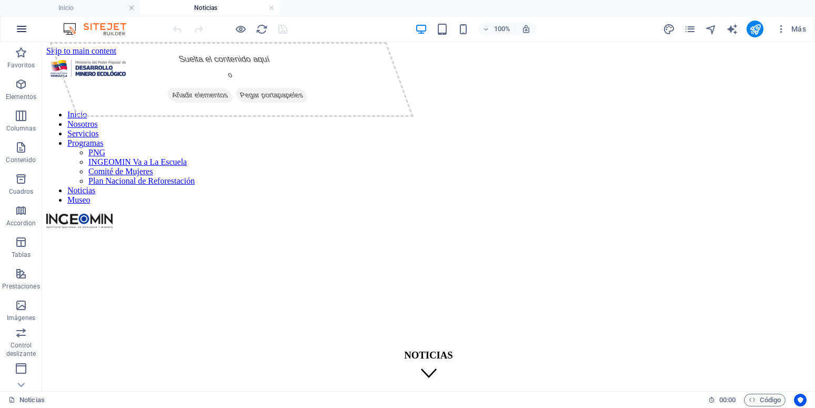
click at [23, 32] on icon "button" at bounding box center [21, 29] width 13 height 13
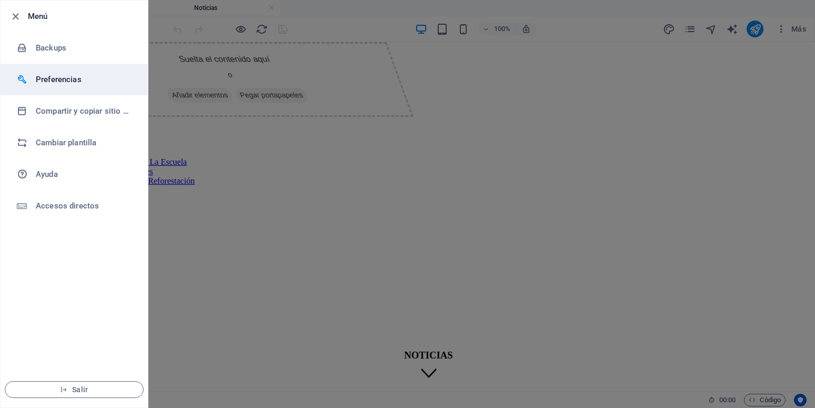
click at [60, 83] on h6 "Preferencias" at bounding box center [84, 79] width 97 height 13
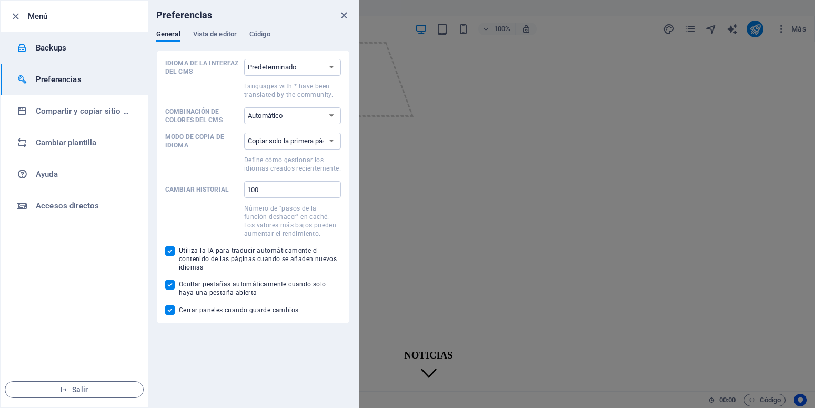
click at [55, 50] on h6 "Backups" at bounding box center [84, 48] width 97 height 13
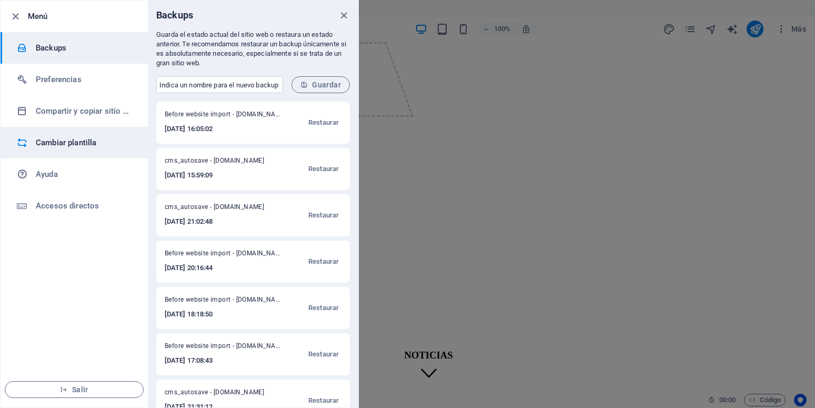
click at [63, 143] on h6 "Cambiar plantilla" at bounding box center [84, 142] width 97 height 13
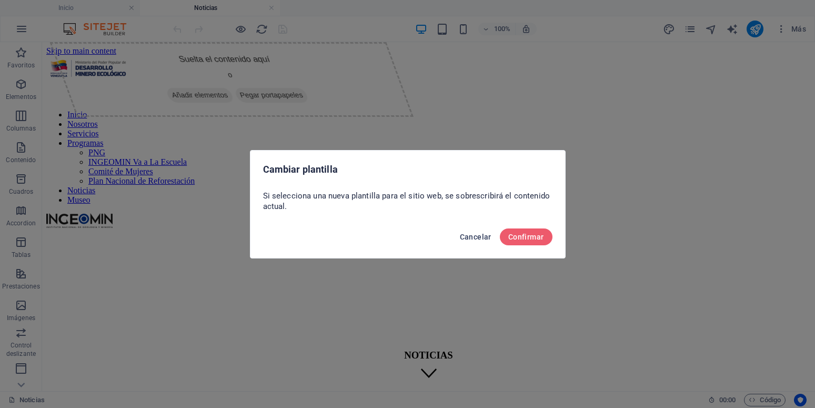
click at [476, 234] on span "Cancelar" at bounding box center [476, 236] width 32 height 8
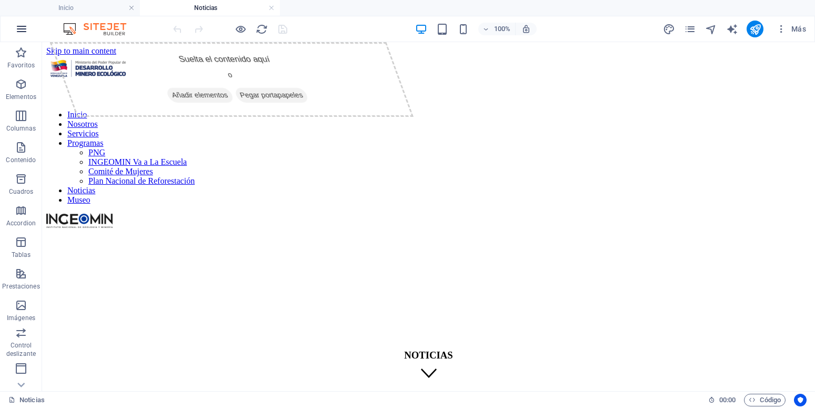
click at [24, 29] on icon "button" at bounding box center [21, 29] width 13 height 13
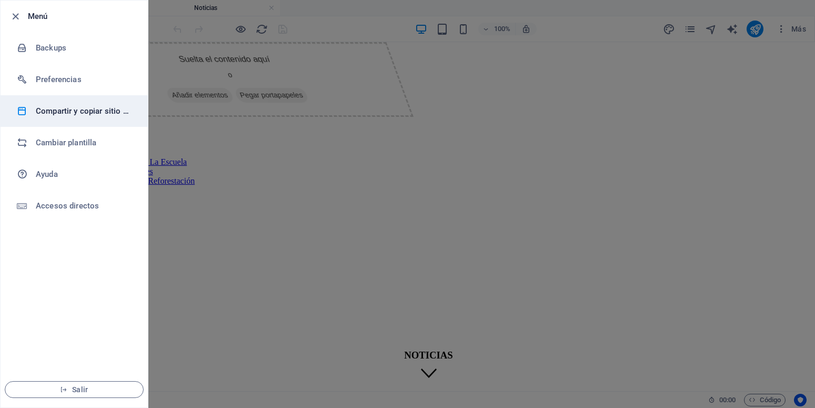
click at [84, 113] on h6 "Compartir y copiar sitio web" at bounding box center [84, 111] width 97 height 13
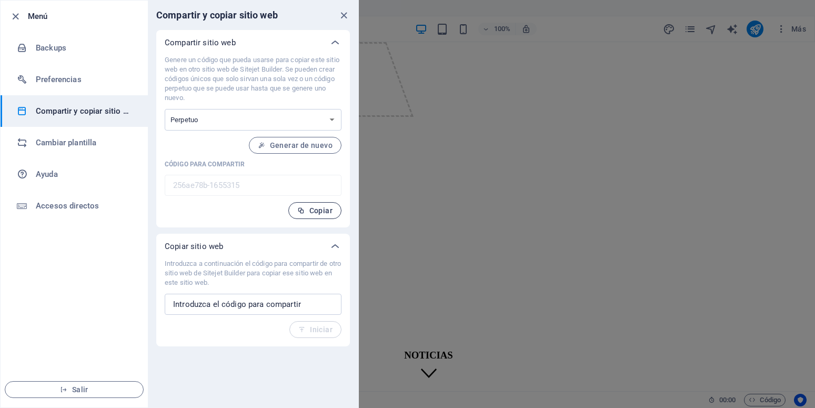
click at [320, 210] on span "Copiar" at bounding box center [314, 210] width 35 height 8
click at [344, 14] on icon "close" at bounding box center [344, 15] width 12 height 12
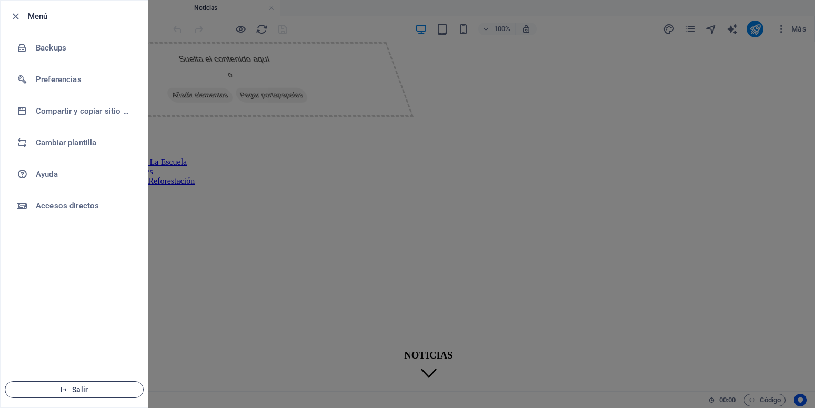
click at [64, 388] on icon "button" at bounding box center [63, 388] width 7 height 7
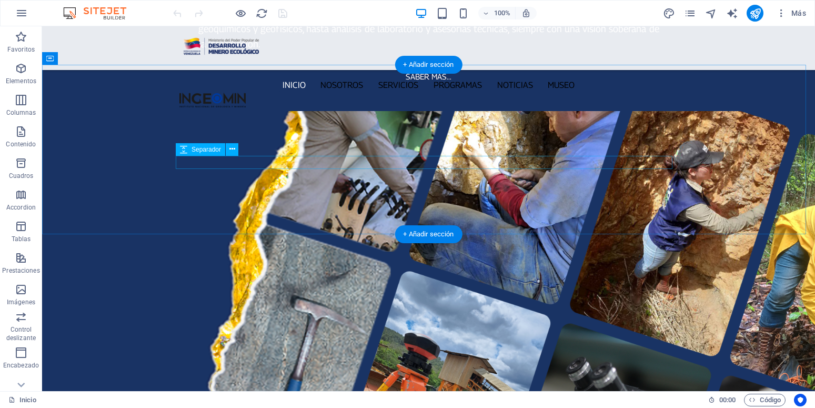
scroll to position [1180, 0]
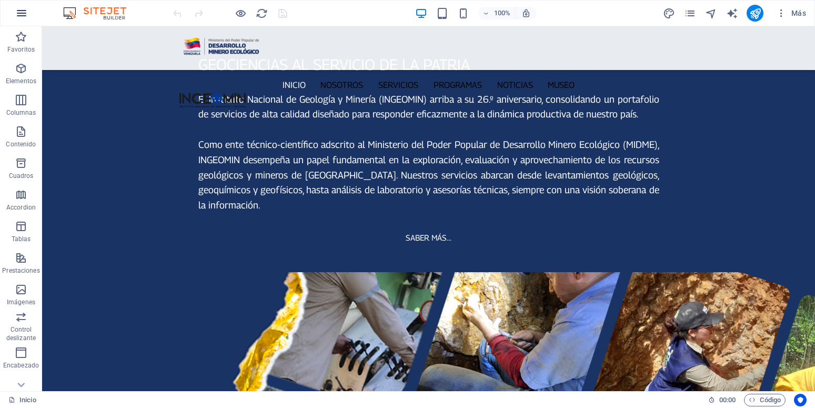
click at [17, 16] on icon "button" at bounding box center [21, 13] width 13 height 13
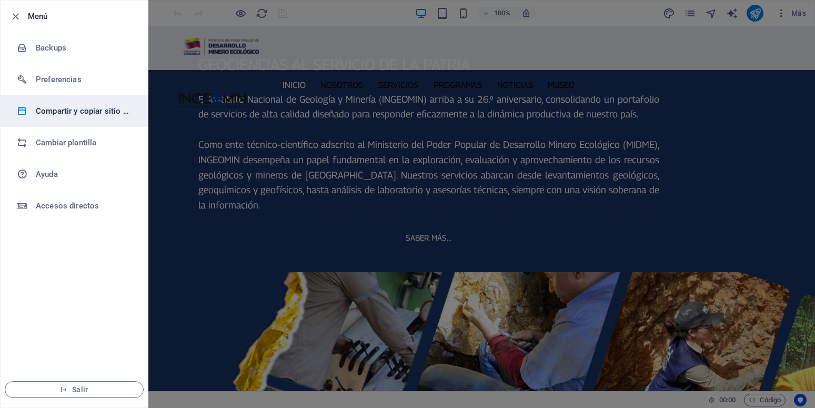
click at [86, 110] on h6 "Compartir y copiar sitio web" at bounding box center [84, 111] width 97 height 13
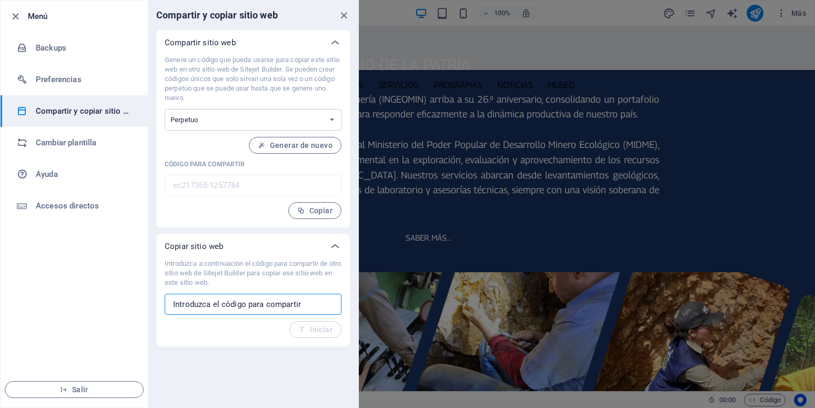
click at [214, 303] on input "text" at bounding box center [253, 303] width 177 height 21
paste input "256ae78b-1655315"
type input "256ae78b-1655315"
click at [309, 326] on span "Iniciar" at bounding box center [315, 329] width 34 height 8
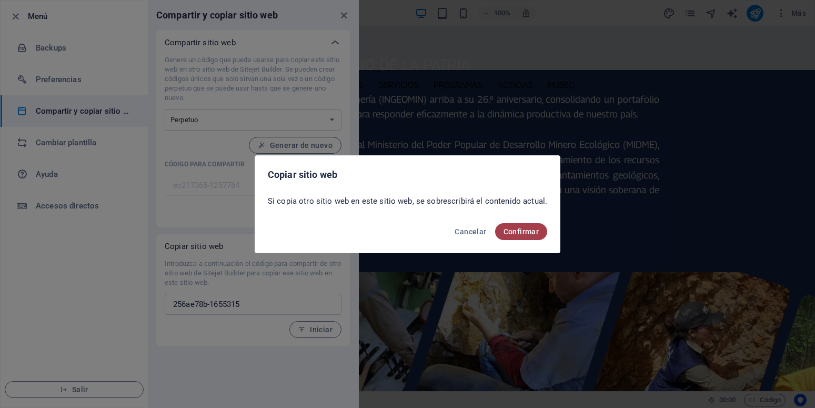
click at [523, 230] on span "Confirmar" at bounding box center [521, 231] width 36 height 8
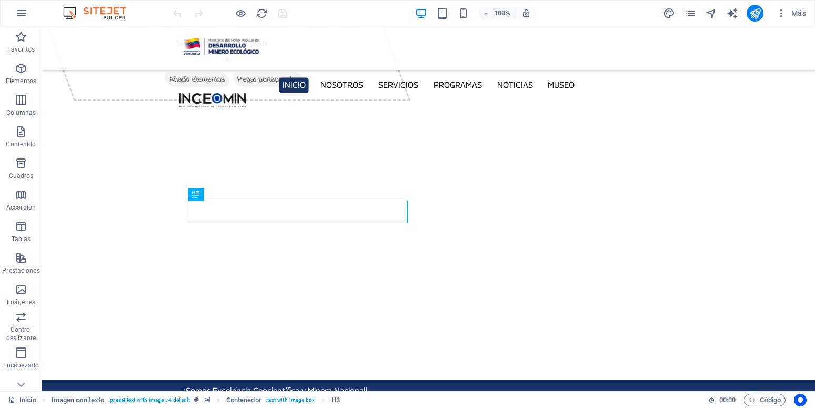
scroll to position [215, 0]
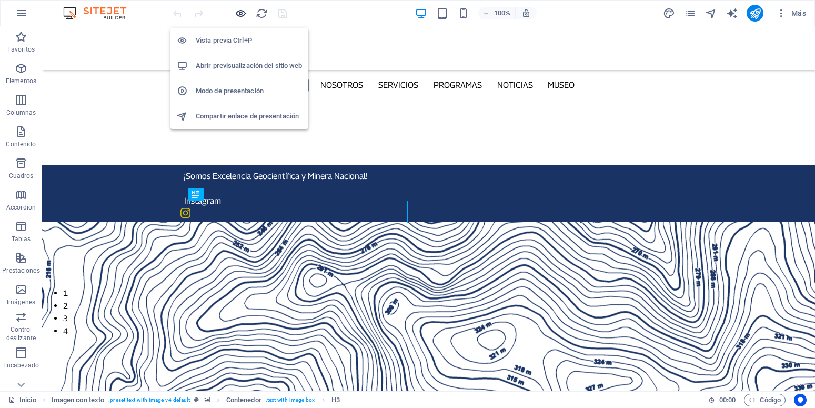
click at [241, 14] on icon "button" at bounding box center [241, 13] width 12 height 12
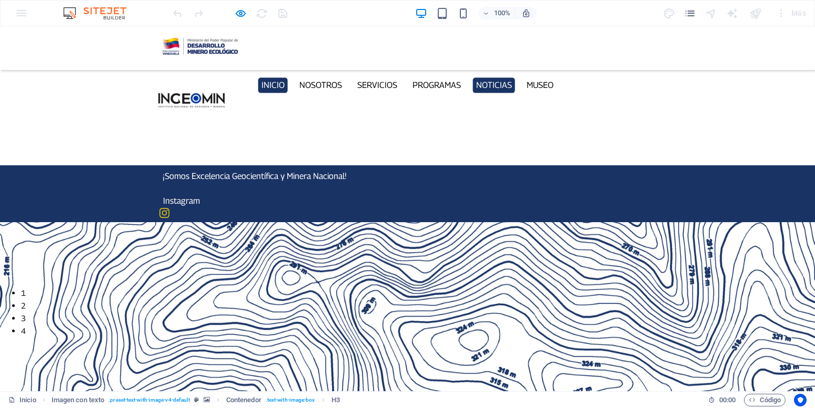
click at [501, 77] on link "Noticias" at bounding box center [493, 84] width 43 height 15
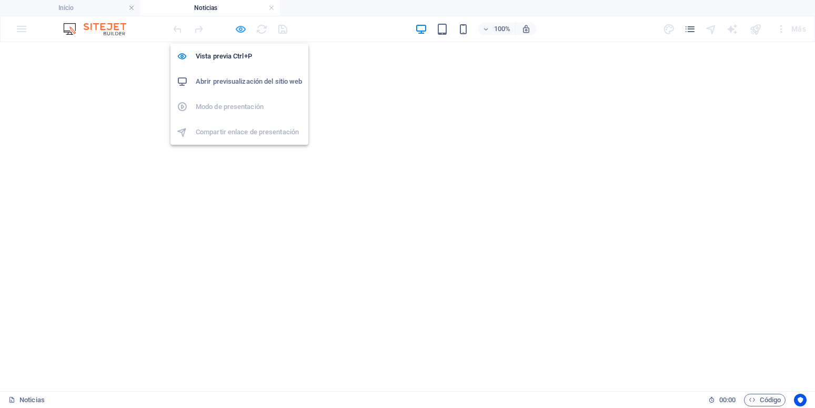
click at [239, 30] on icon "button" at bounding box center [241, 29] width 12 height 12
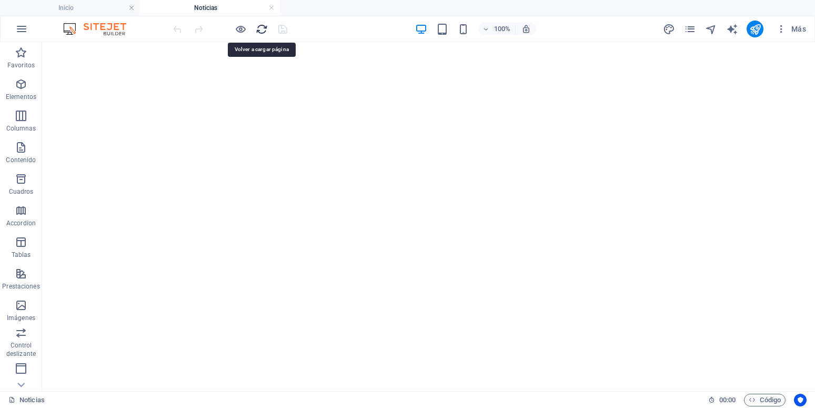
click at [260, 30] on icon "reload" at bounding box center [262, 29] width 12 height 12
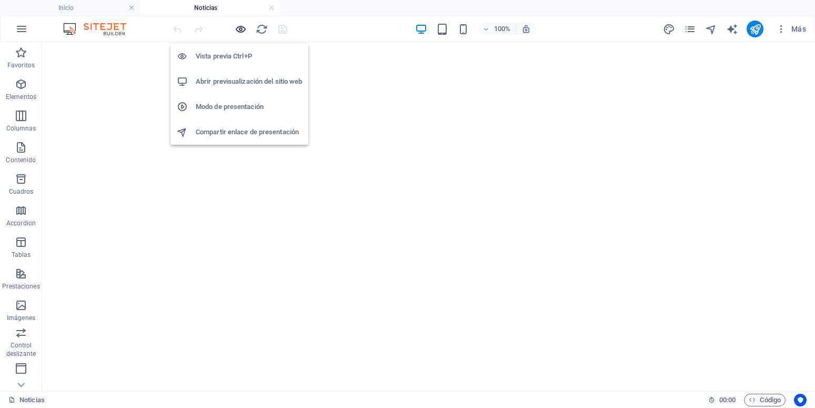
click at [242, 31] on icon "button" at bounding box center [241, 29] width 12 height 12
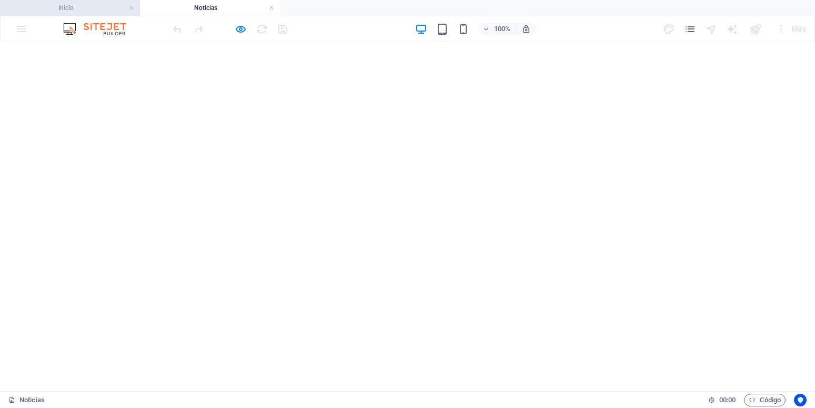
click at [84, 6] on h4 "Inicio" at bounding box center [70, 8] width 140 height 12
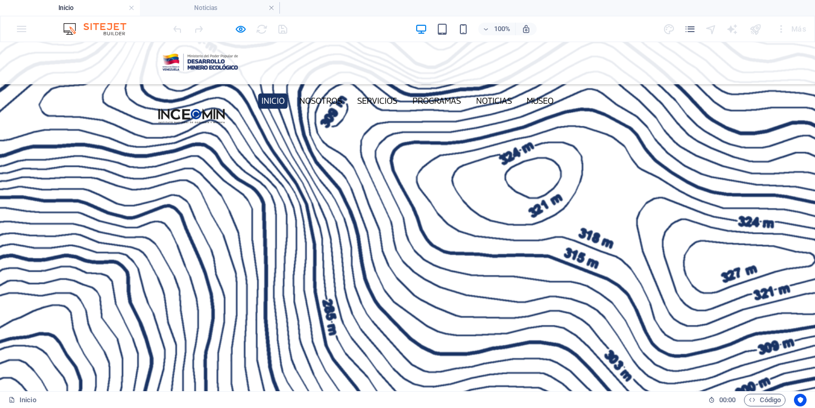
scroll to position [2092, 0]
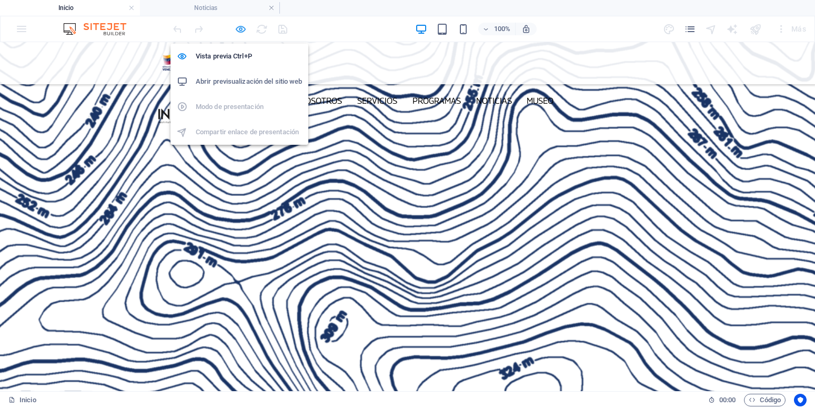
click at [243, 25] on icon "button" at bounding box center [241, 29] width 12 height 12
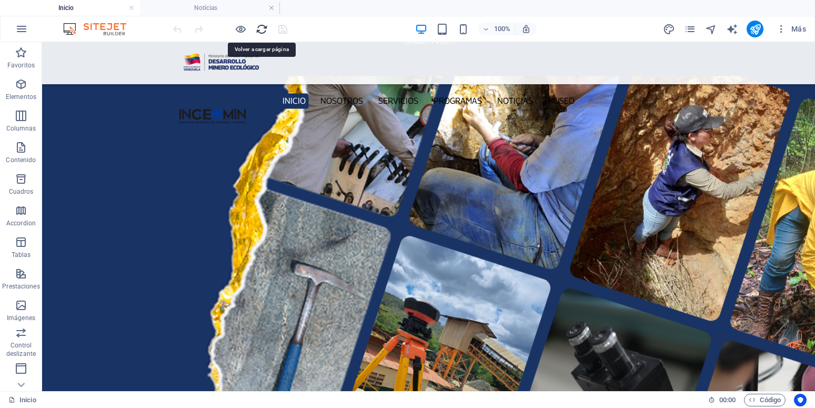
click at [262, 30] on icon "reload" at bounding box center [262, 29] width 12 height 12
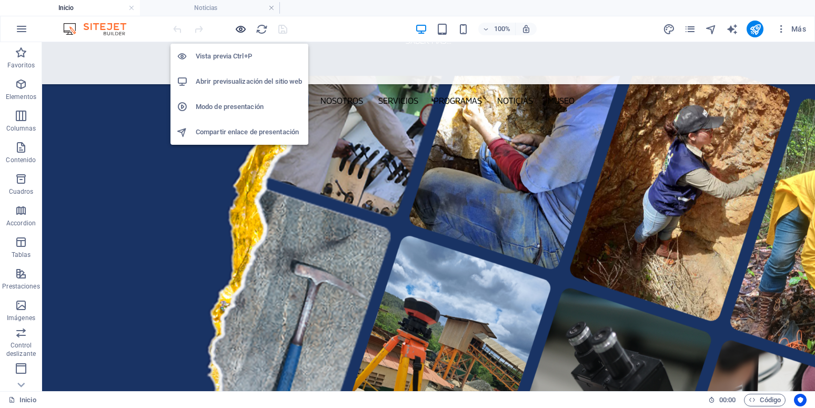
click at [240, 30] on icon "button" at bounding box center [241, 29] width 12 height 12
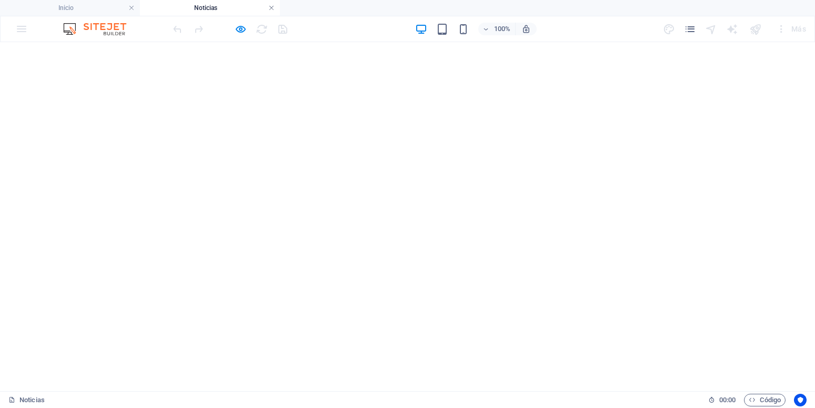
click at [271, 10] on link at bounding box center [271, 8] width 6 height 10
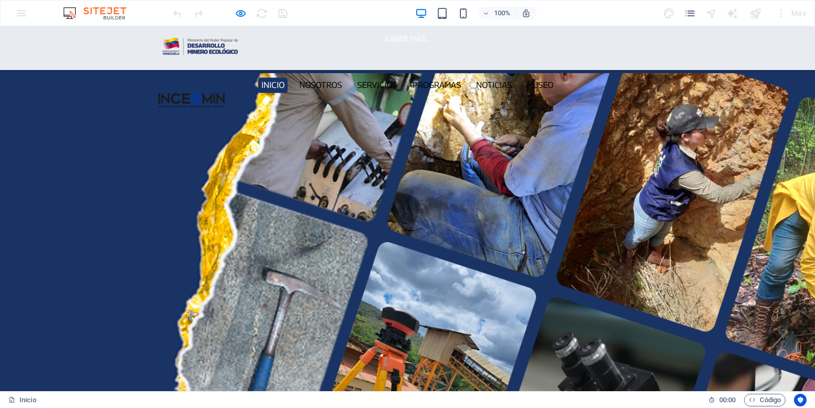
click at [232, 15] on div at bounding box center [230, 13] width 118 height 17
click at [247, 15] on div at bounding box center [230, 13] width 118 height 17
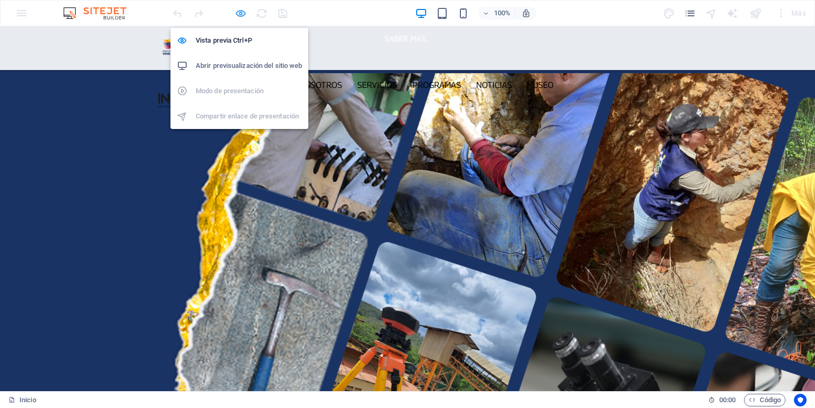
click at [245, 15] on icon "button" at bounding box center [241, 13] width 12 height 12
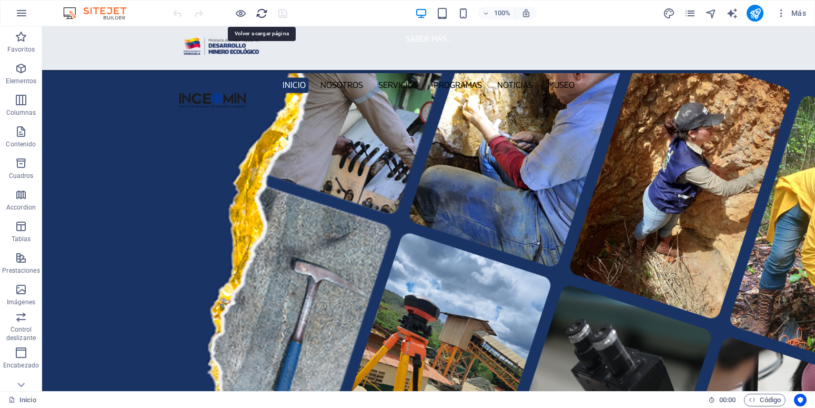
click at [259, 14] on icon "reload" at bounding box center [262, 13] width 12 height 12
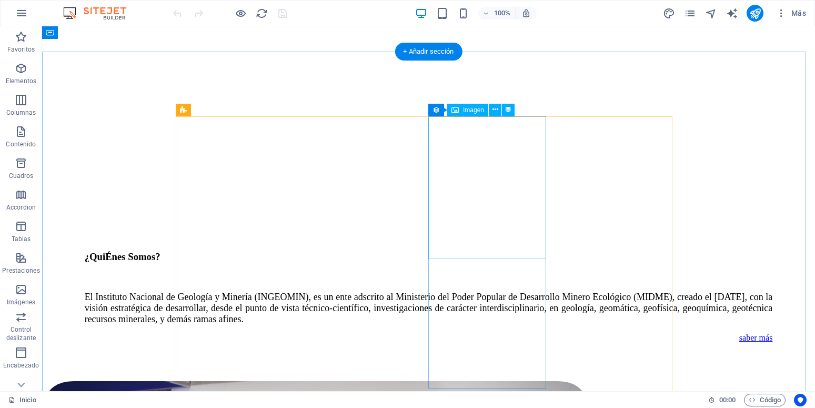
scroll to position [1341, 0]
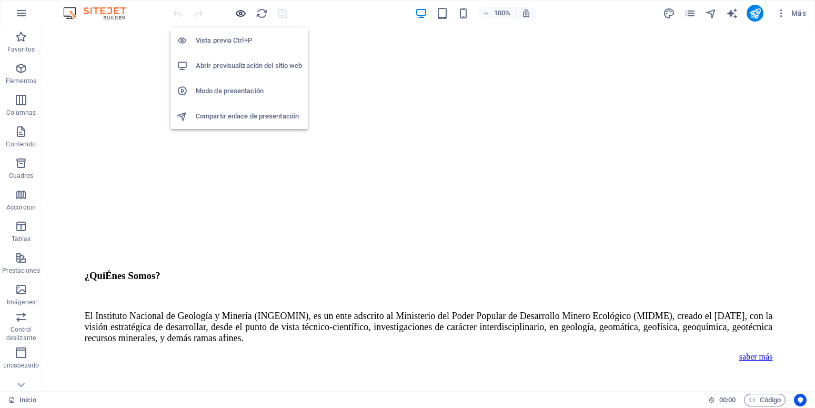
click at [237, 12] on icon "button" at bounding box center [241, 13] width 12 height 12
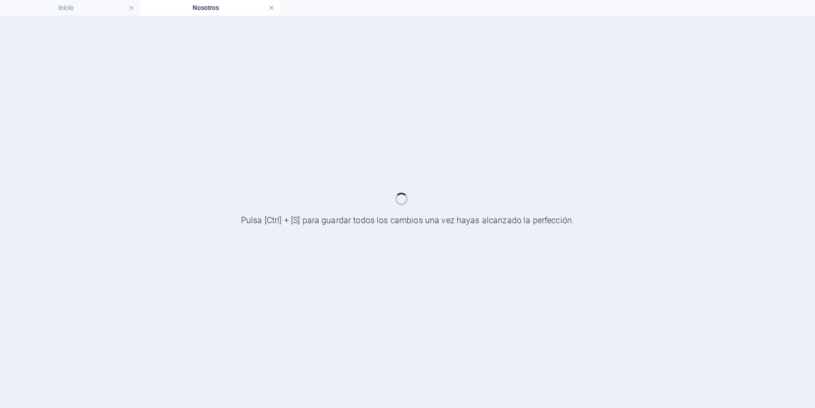
click at [270, 8] on link at bounding box center [271, 8] width 6 height 10
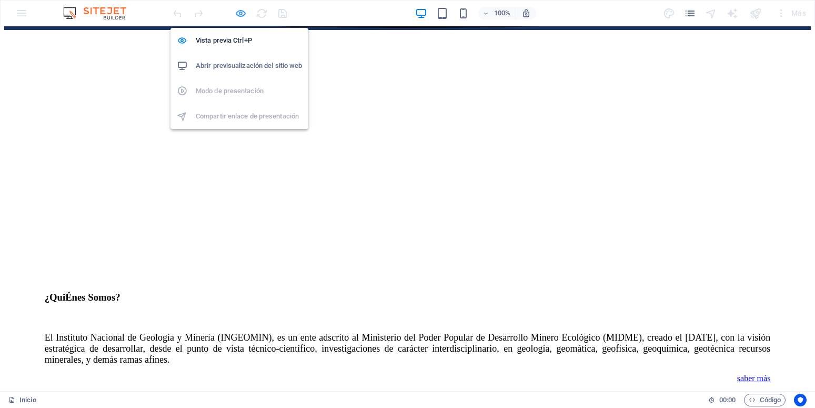
click at [238, 15] on icon "button" at bounding box center [241, 13] width 12 height 12
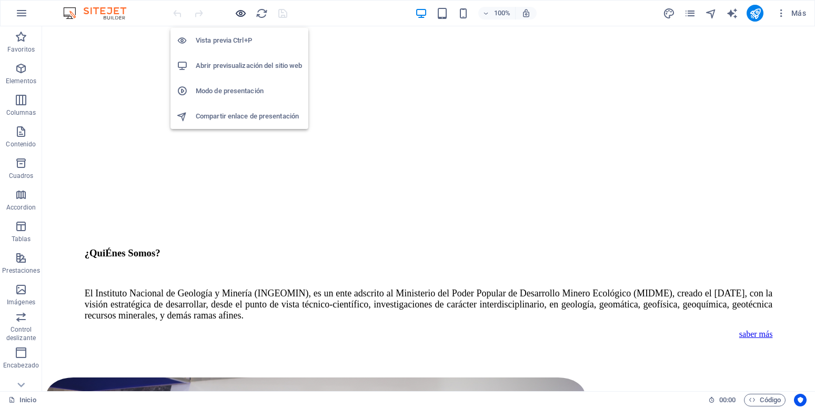
scroll to position [1379, 0]
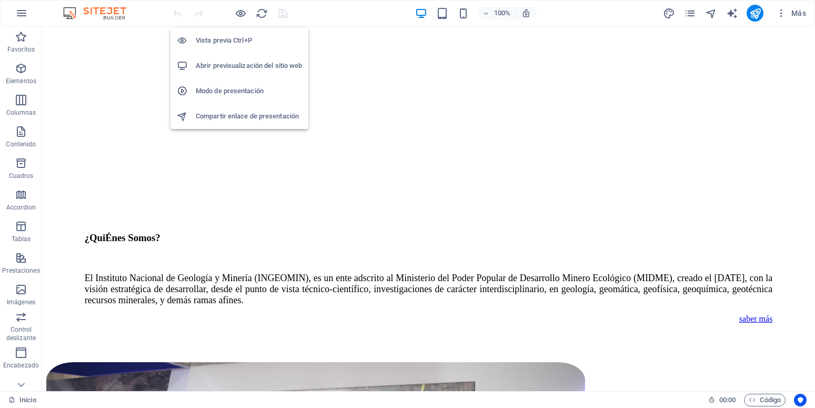
click at [227, 60] on h6 "Abrir previsualización del sitio web" at bounding box center [249, 65] width 106 height 13
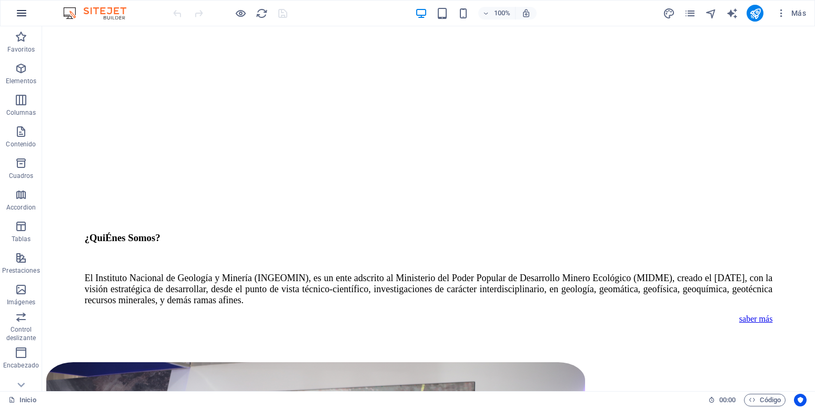
click at [21, 16] on icon "button" at bounding box center [21, 13] width 13 height 13
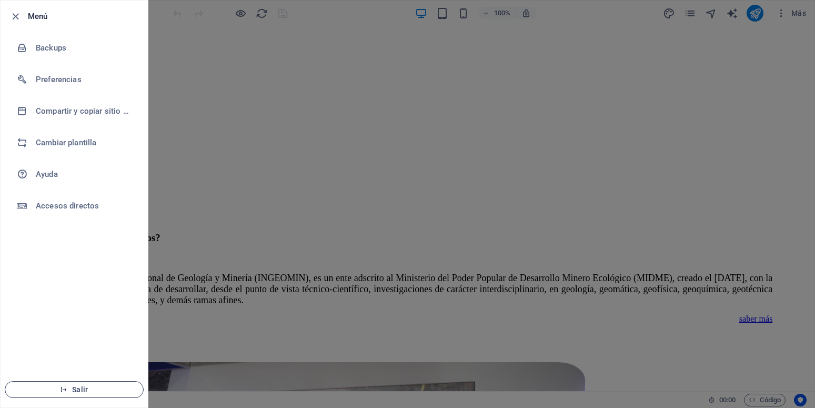
click at [96, 388] on span "Salir" at bounding box center [74, 389] width 121 height 8
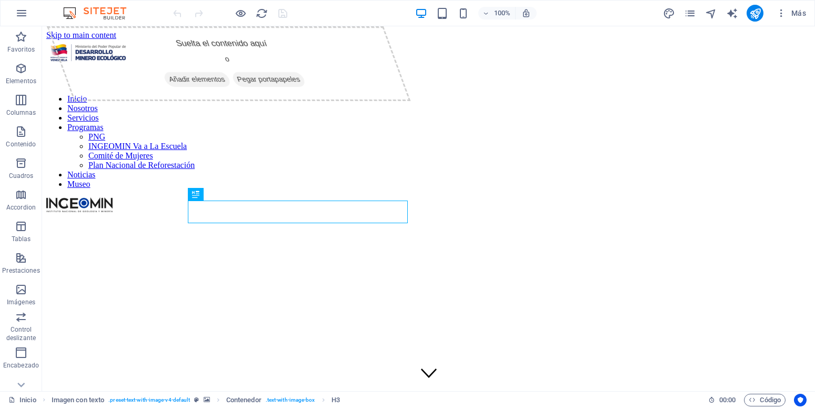
scroll to position [215, 0]
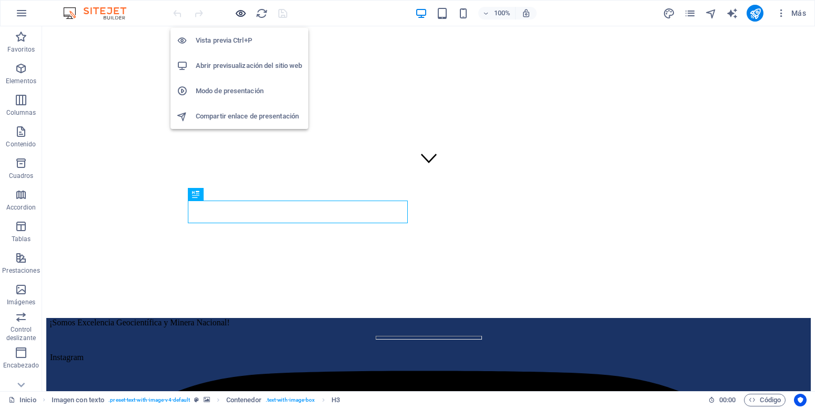
click at [240, 14] on icon "button" at bounding box center [241, 13] width 12 height 12
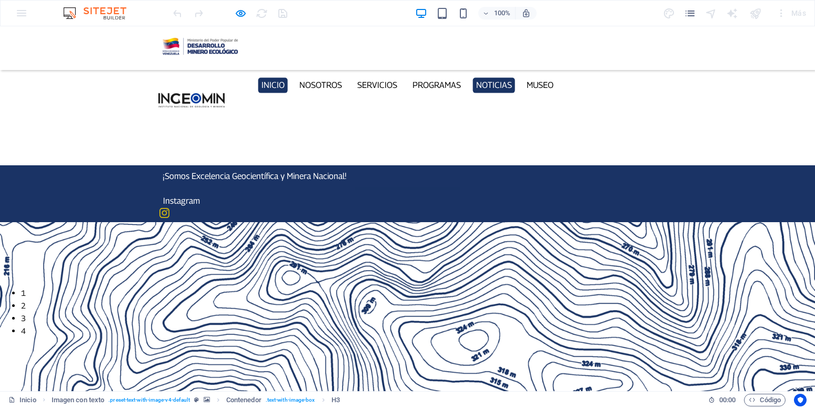
click at [500, 77] on link "Noticias" at bounding box center [493, 84] width 43 height 15
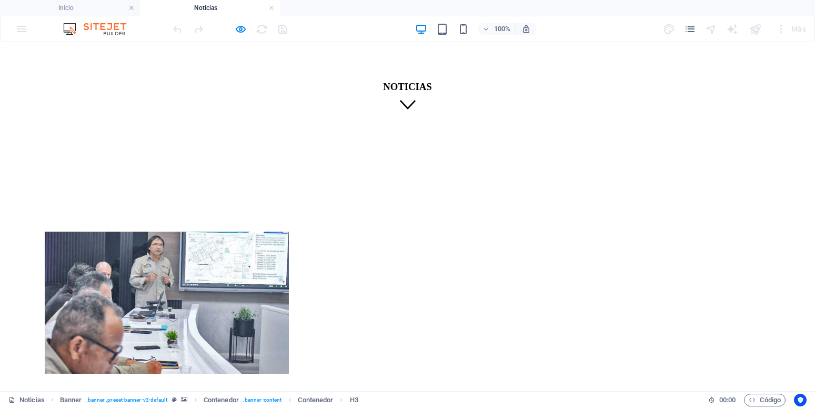
scroll to position [0, 0]
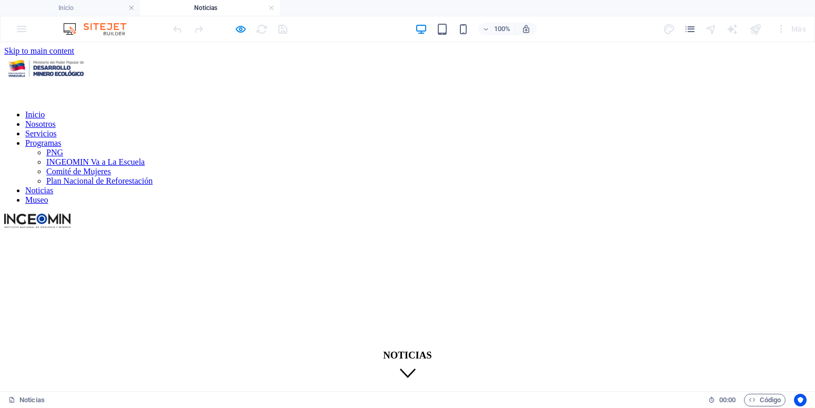
click at [282, 110] on nav "Inicio Nosotros Servicios Programas PNG INGEOMIN Va a La Escuela Comité de Muje…" at bounding box center [407, 157] width 806 height 95
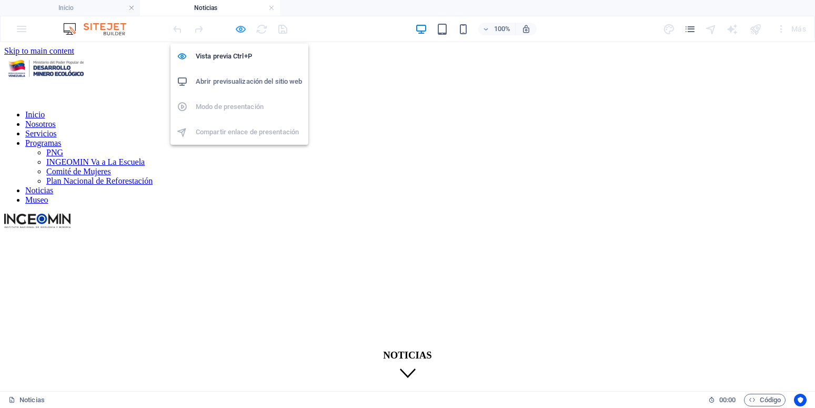
click at [242, 29] on icon "button" at bounding box center [241, 29] width 12 height 12
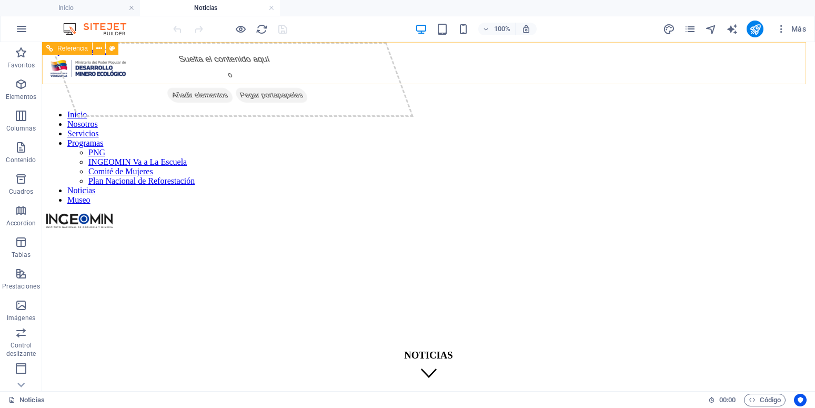
click at [304, 110] on nav "Inicio Nosotros Servicios Programas PNG INGEOMIN Va a La Escuela Comité de Muje…" at bounding box center [428, 157] width 764 height 95
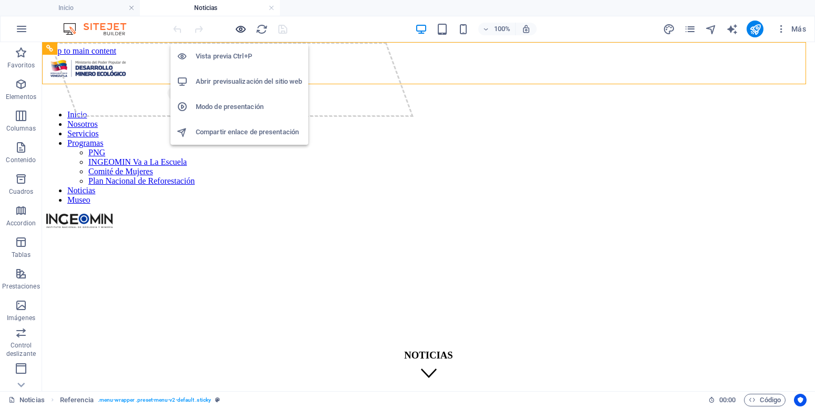
click at [242, 29] on icon "button" at bounding box center [241, 29] width 12 height 12
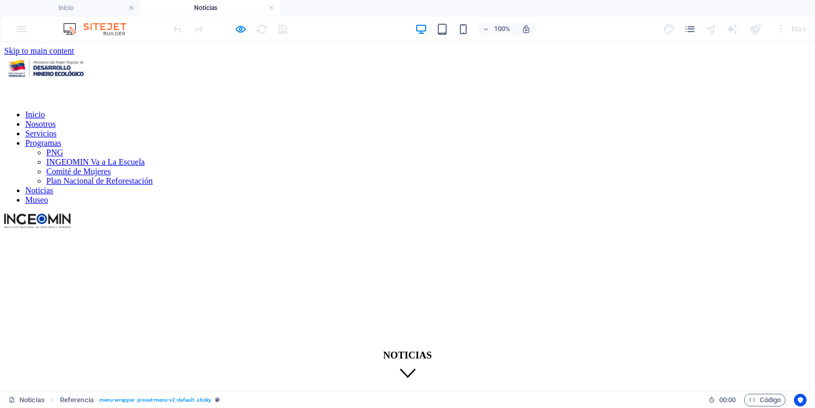
click at [45, 110] on link "Inicio" at bounding box center [34, 114] width 19 height 9
